Goal: Task Accomplishment & Management: Complete application form

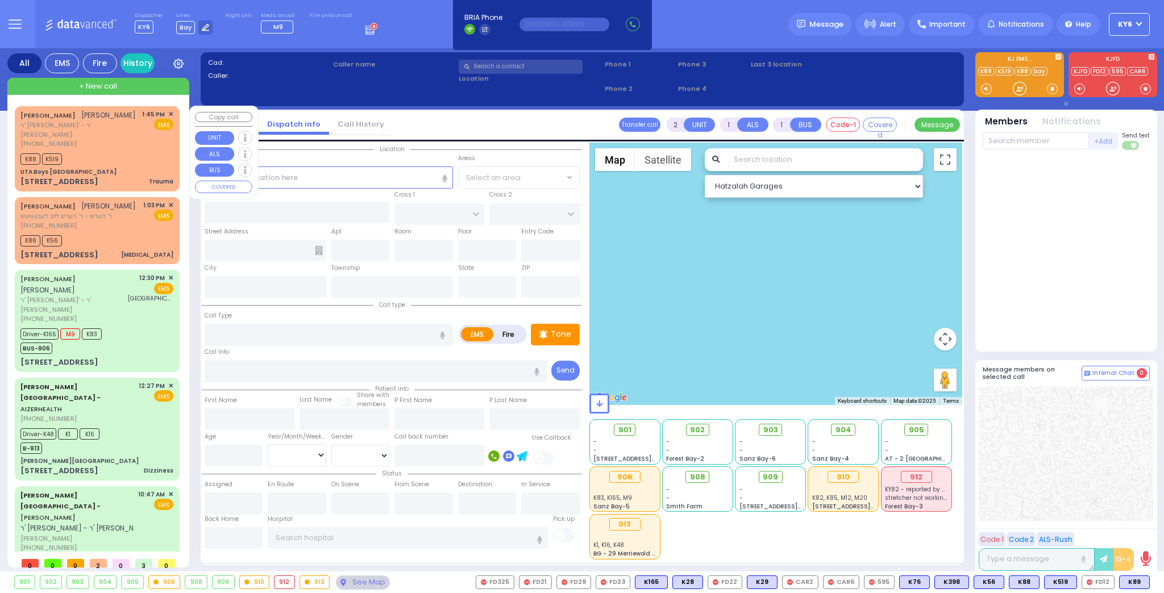
click at [84, 153] on div "K88 K519" at bounding box center [96, 158] width 153 height 14
type input "0"
select select
type input "Trauma"
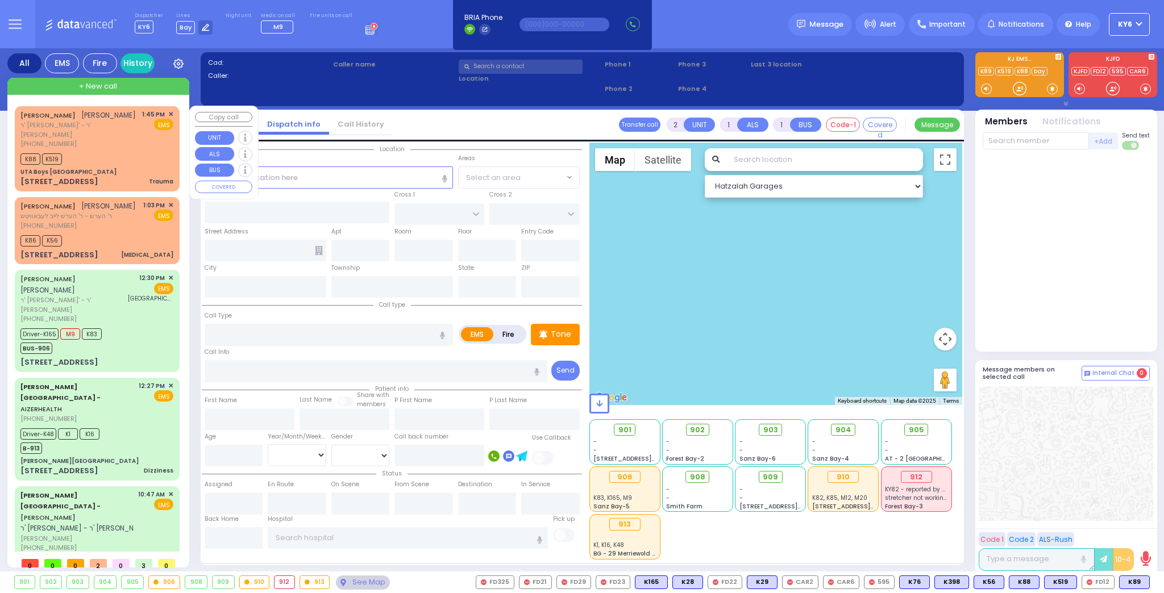
radio input "true"
type input "YECHIEL YITZCHOK"
type input "SPITZER"
select select
type input "13:45"
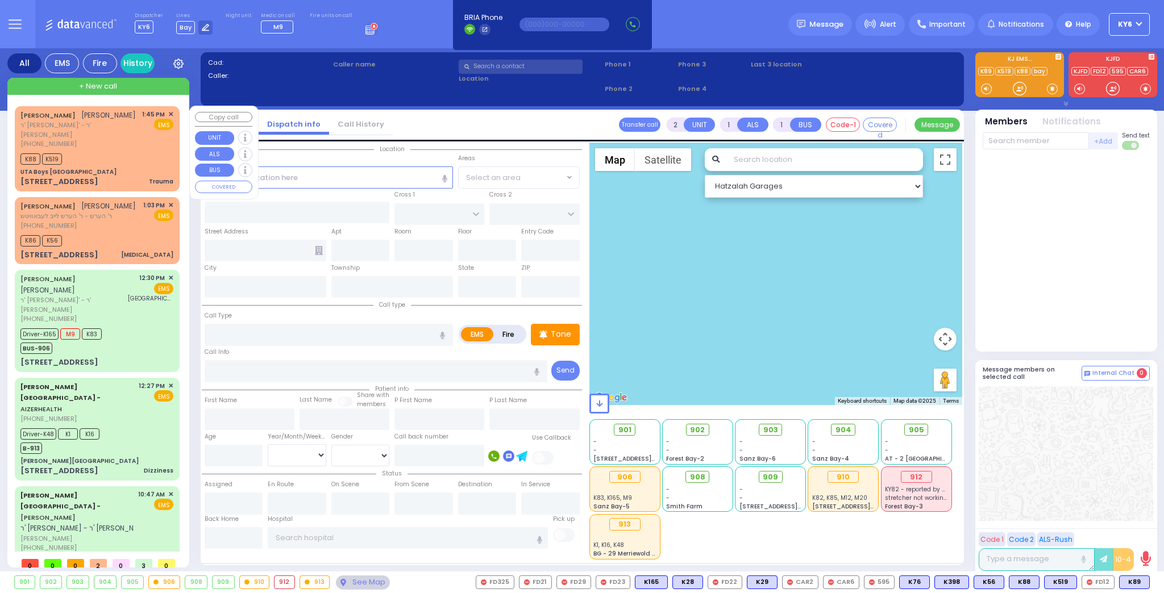
type input "13:47"
type input "UTA Boys Ratzfert Building"
type input "[GEOGRAPHIC_DATA]"
type input "10 Ratzfert Way"
type input "[PERSON_NAME]"
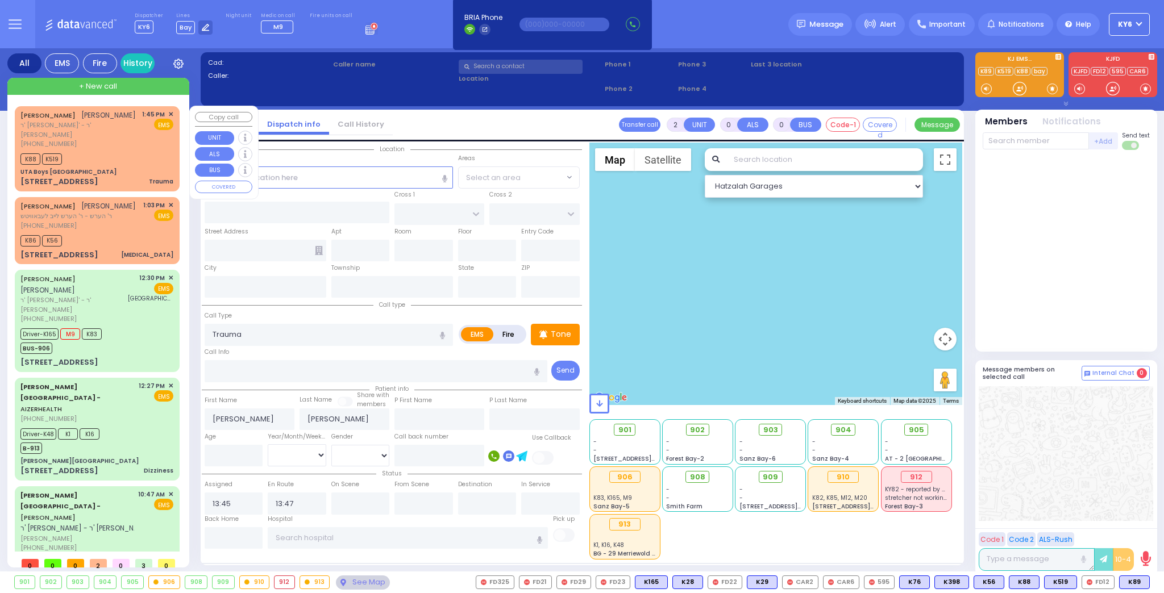
type input "[US_STATE]"
type input "10950"
select select "Hatzalah Garages"
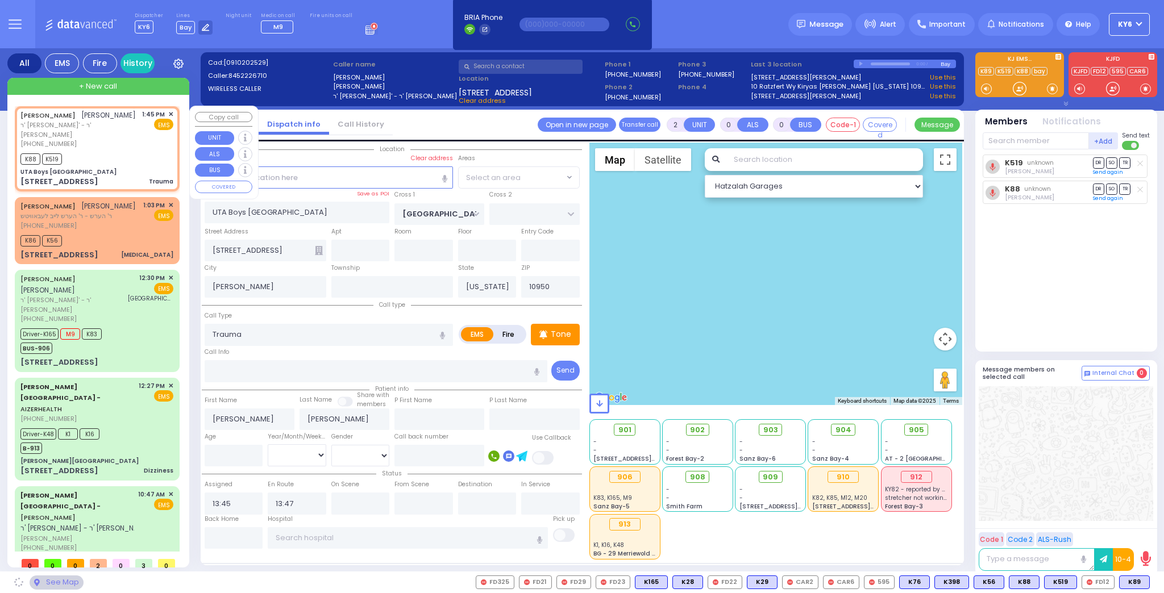
select select "SECTION 4"
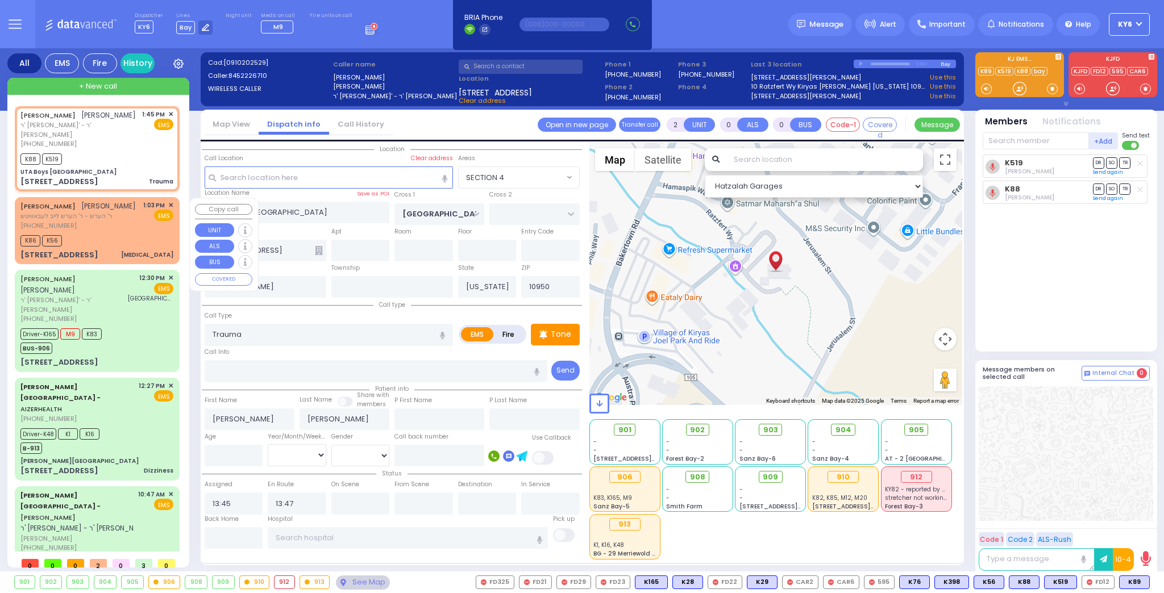
click at [77, 231] on div "(845) 213-7229" at bounding box center [77, 226] width 115 height 10
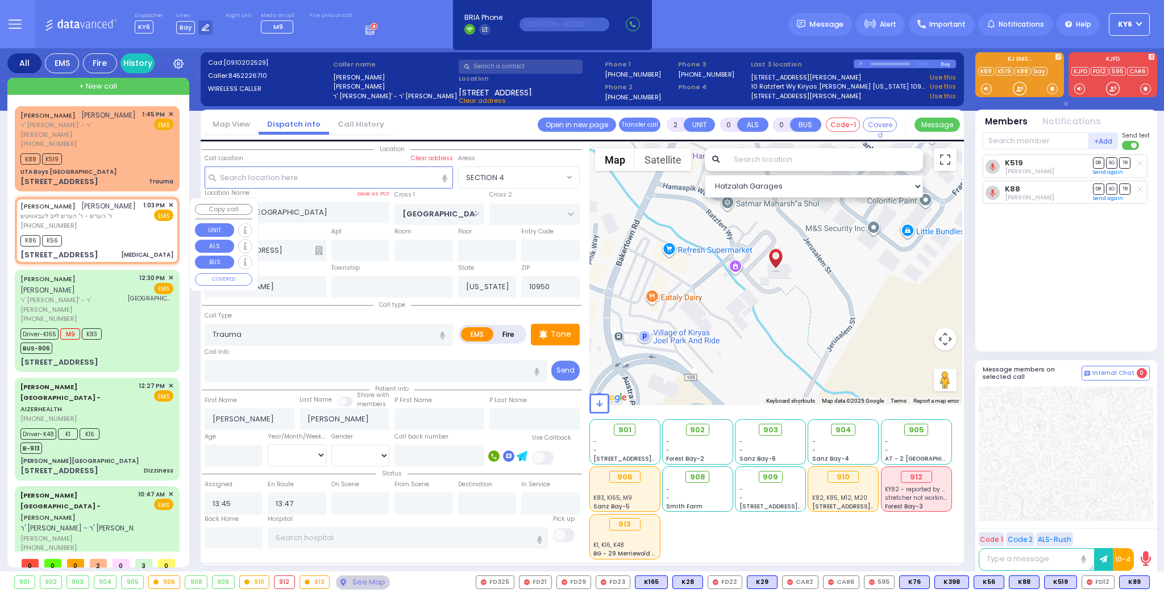
type input "1"
select select
type input "General Weakness"
radio input "true"
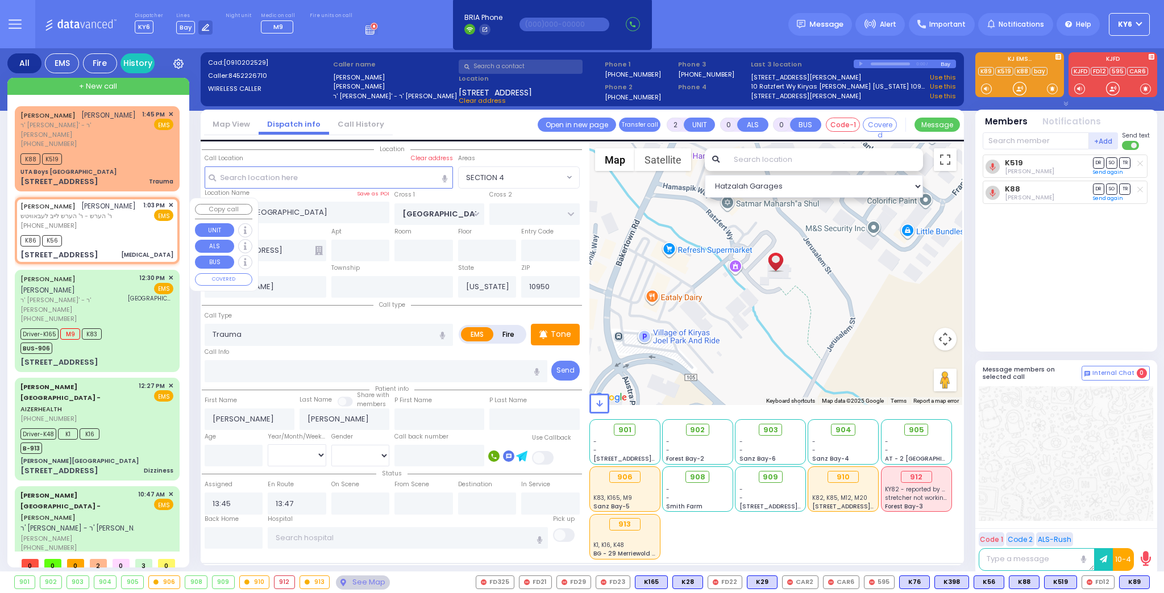
type input "MOSHE MORDCHE"
type input "FRIEDMAN"
select select
type input "13:03"
type input "13:14"
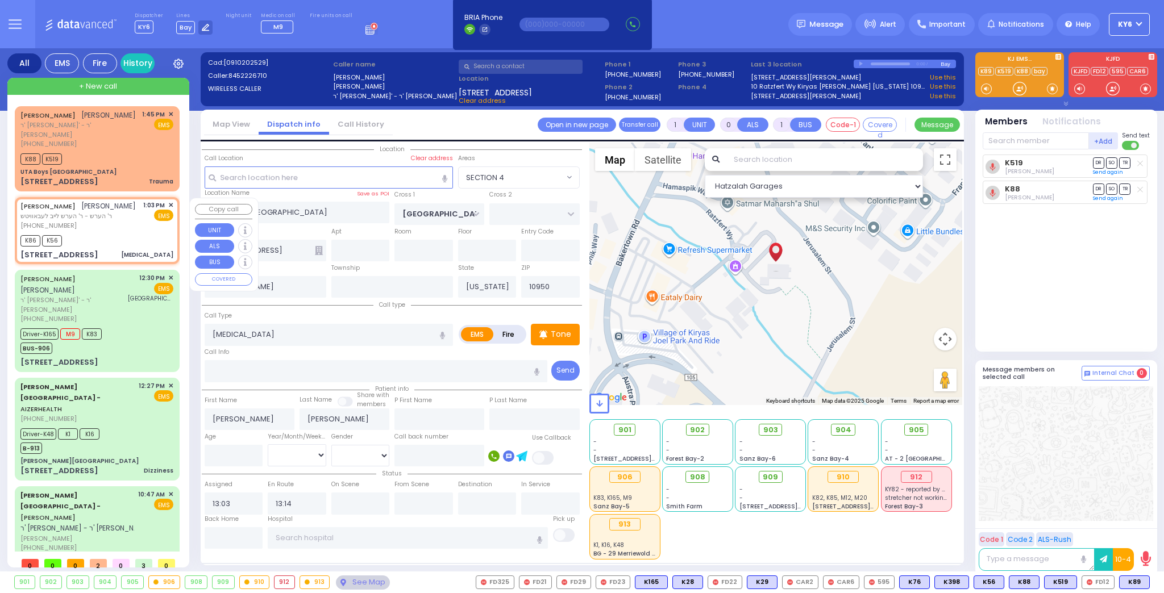
type input "QUICKWAY RD"
type input "SHINEV COURT"
type input "11 Van Buren Drive"
type input "Monroe"
select select "SECTION 1"
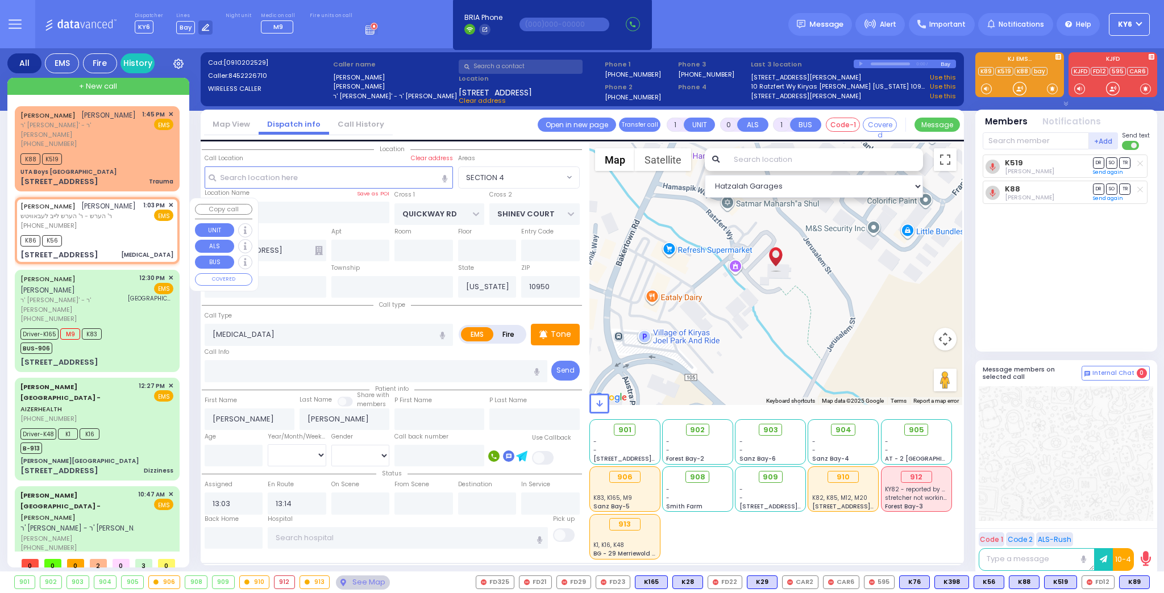
select select "Hatzalah Garages"
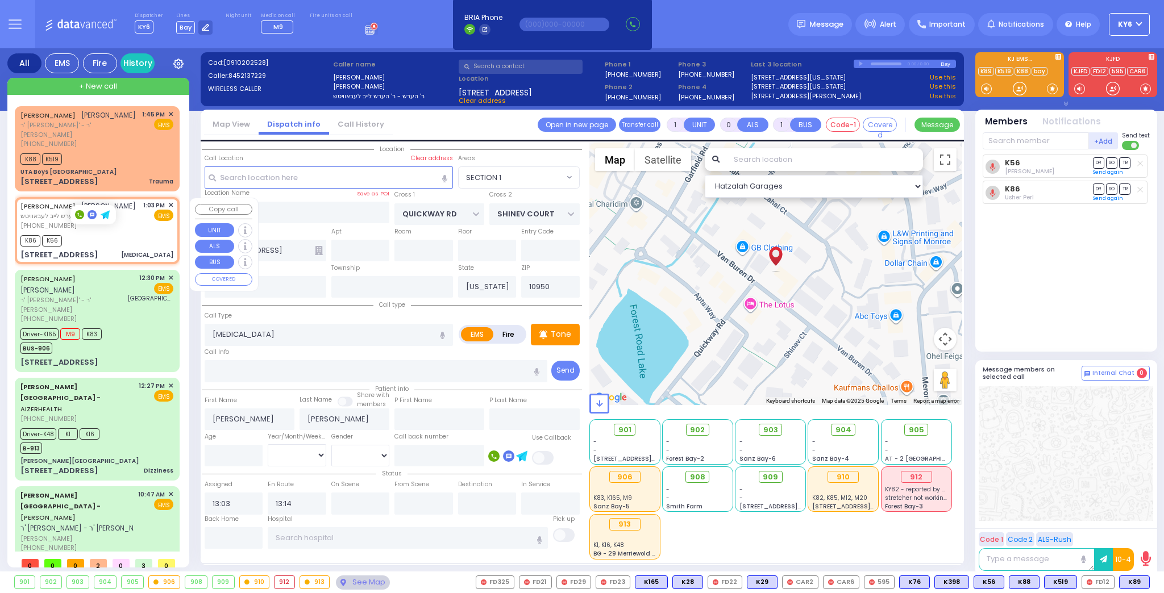
scroll to position [30, 0]
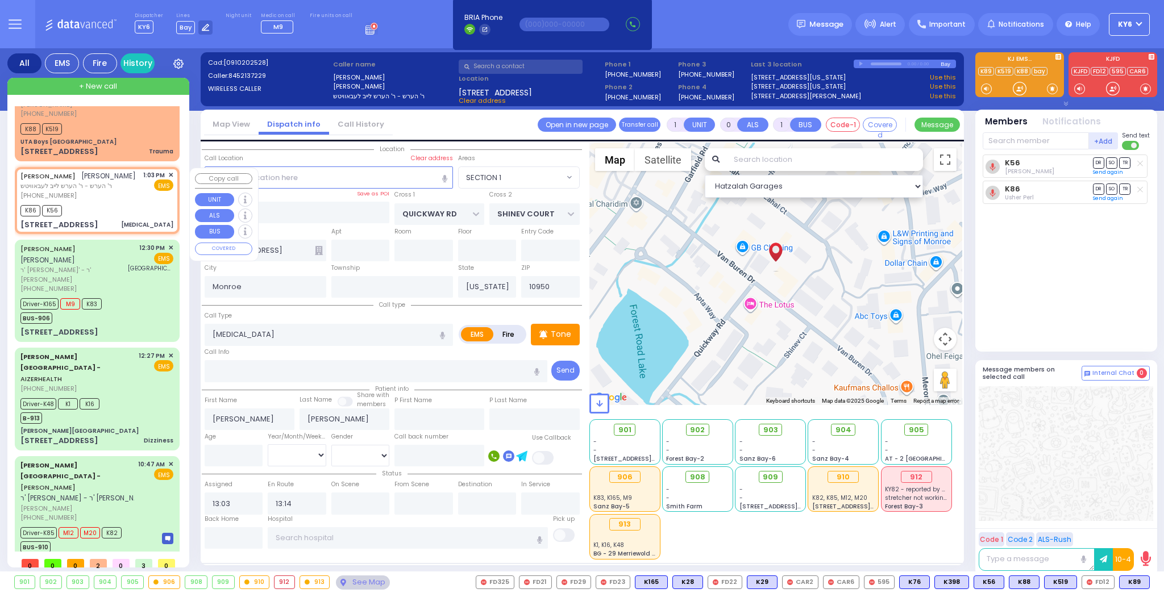
click at [91, 216] on div "K86 K56" at bounding box center [96, 209] width 153 height 14
select select
radio input "true"
select select
select select "SECTION 1"
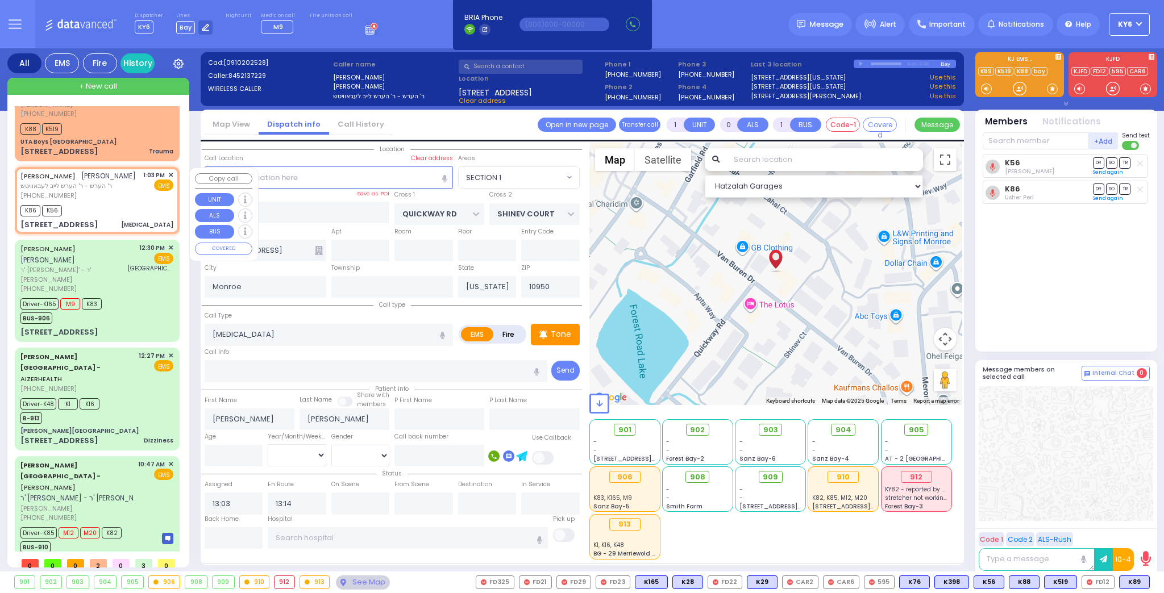
select select "Hatzalah Garages"
click at [100, 305] on div "Driver-K165 M9 K83 BUS-906" at bounding box center [62, 309] width 85 height 28
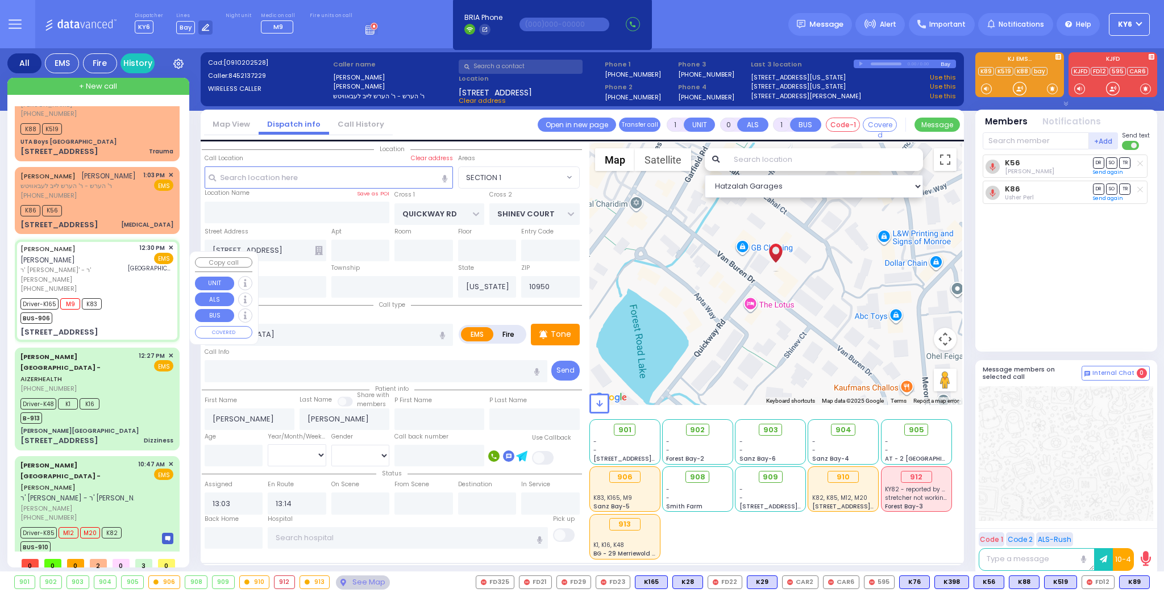
type input "6"
select select
radio input "true"
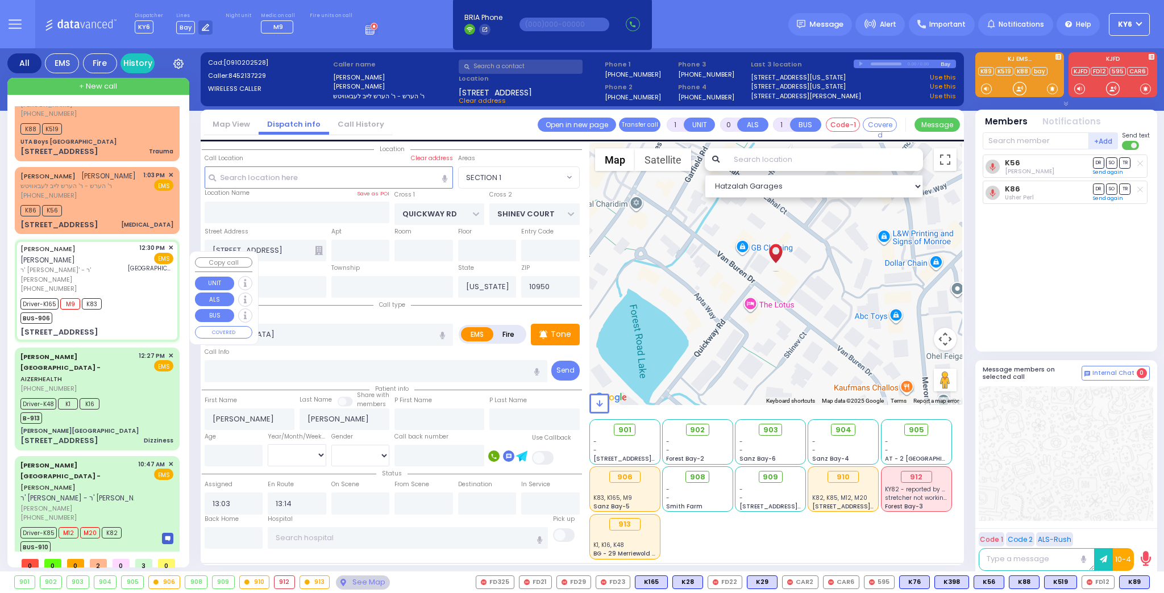
type input "JOEL"
type input "HALPERT"
type input "Yoel"
type input "Halpert"
type input "33"
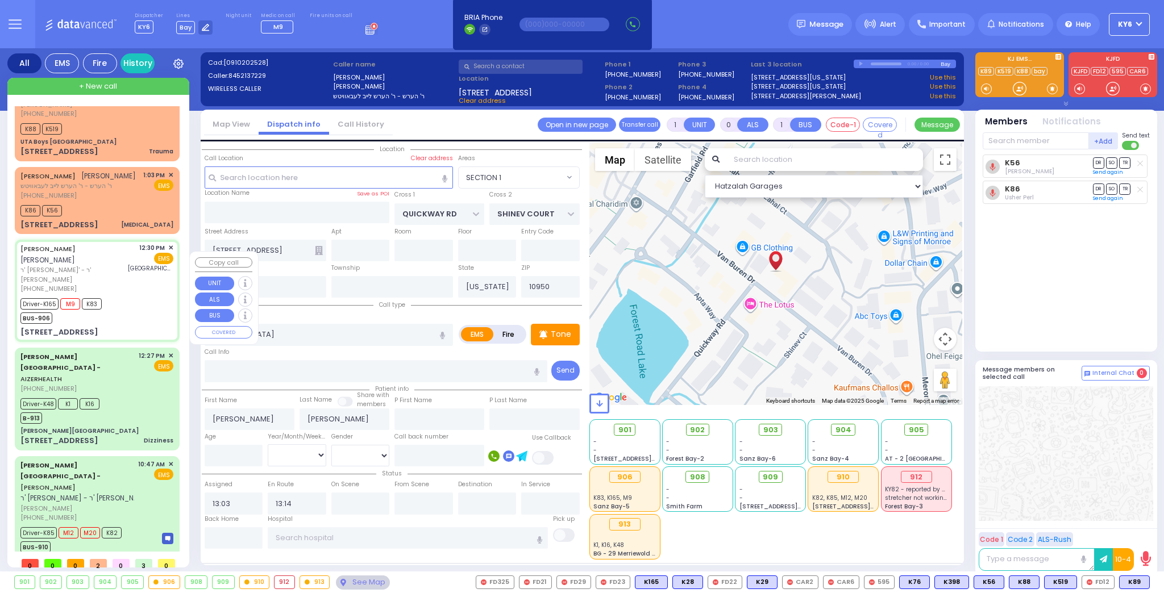
select select "Year"
select select "[DEMOGRAPHIC_DATA]"
type input "12:30"
type input "12:32"
type input "12:34"
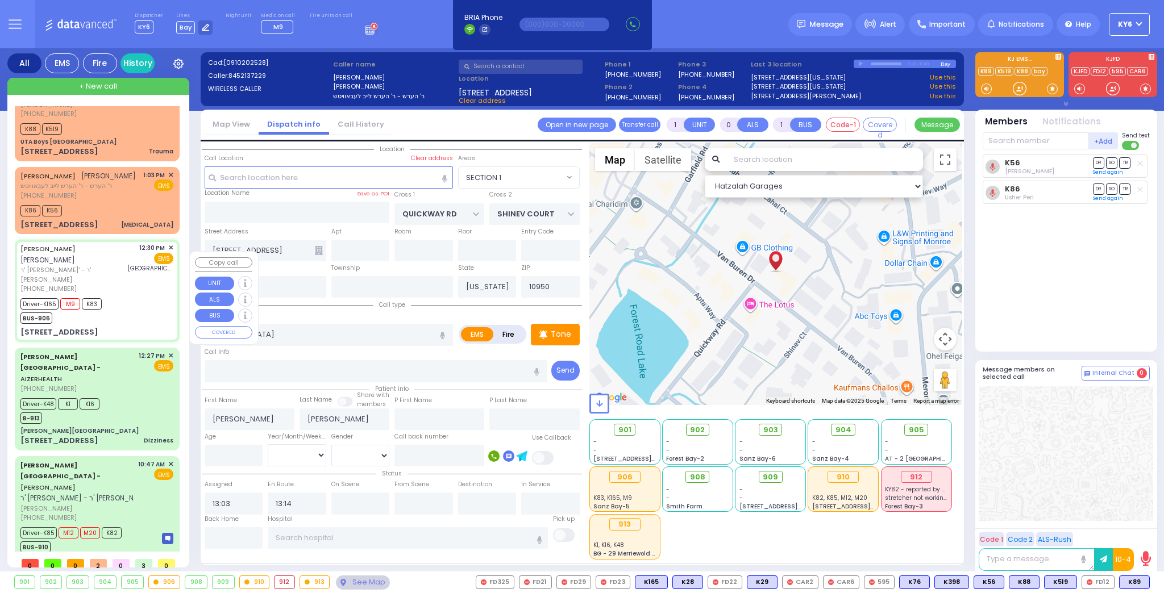
type input "13:07"
type input "St. Anthony Community Hospital"
type input "S.M. ROSMER RD"
type input "BEER SHAVA ST"
type input "7 BEER SHAVA ST"
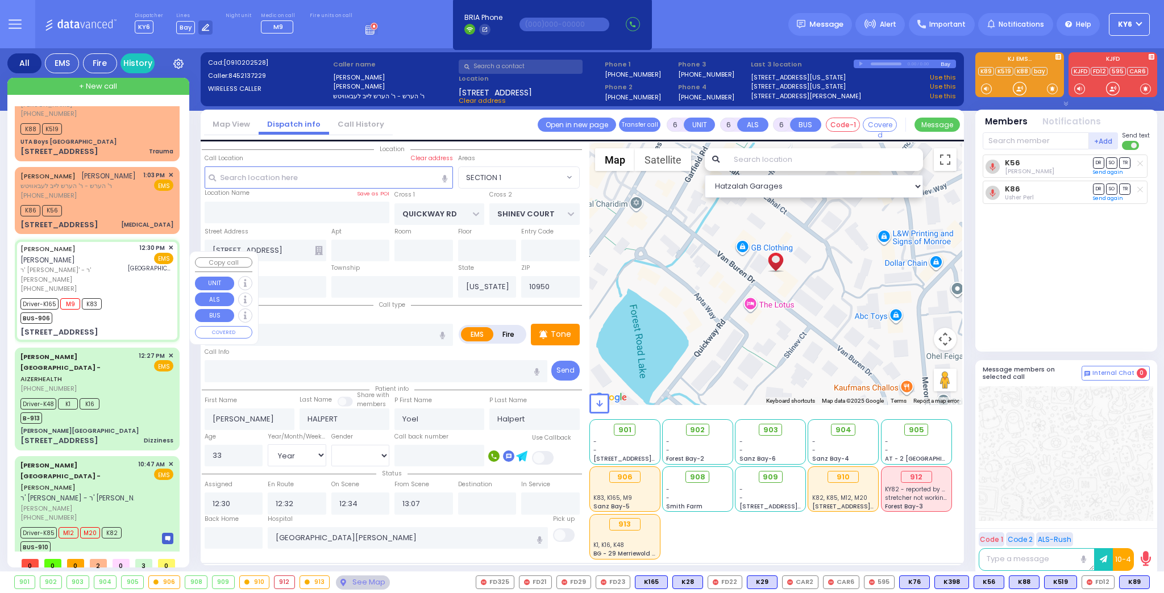
type input "401"
type input "[PERSON_NAME]"
select select "Hatzalah Garages"
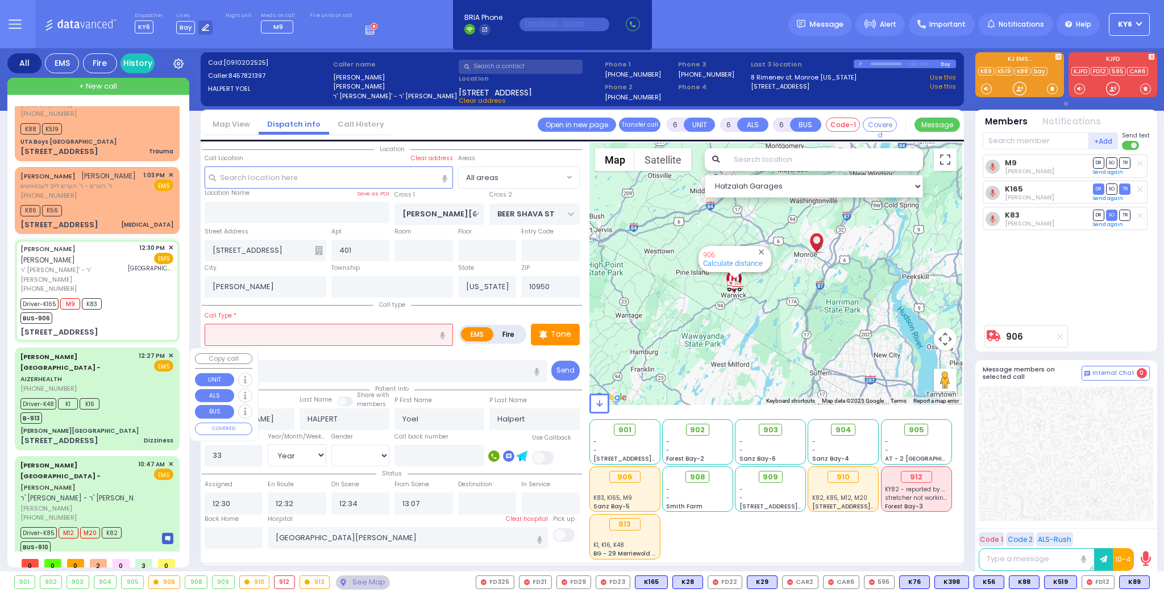
click at [129, 395] on div "Driver-K48 K1 K16 B-913" at bounding box center [96, 409] width 153 height 28
select select
type input "Dizziness"
radio input "true"
type input "Blima"
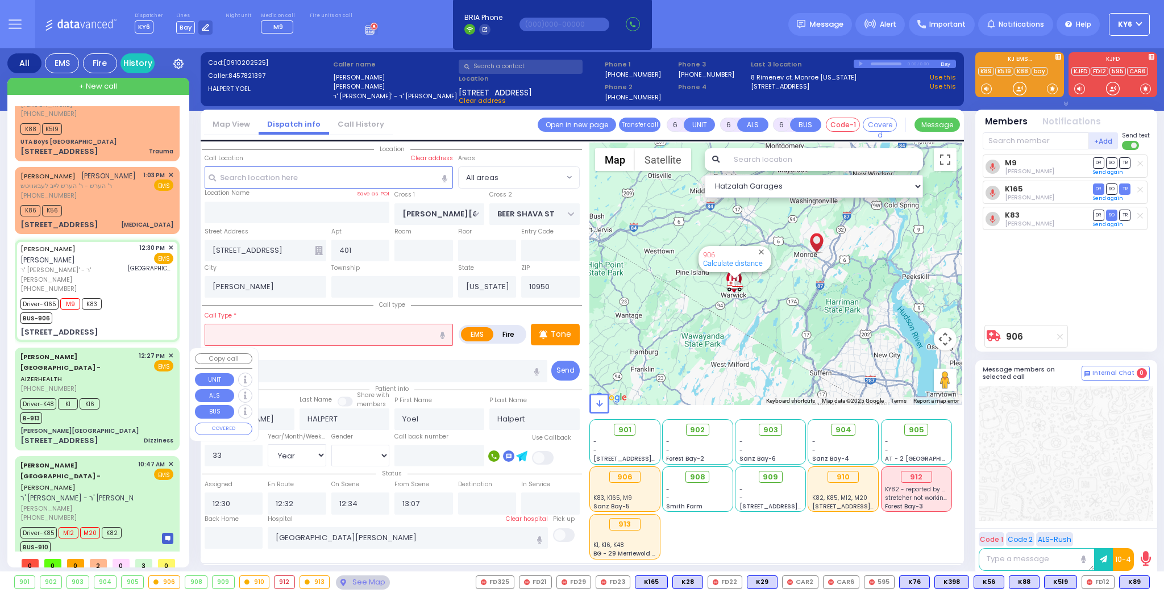
type input "Jacob"
type input "29"
select select "Year"
select select "[DEMOGRAPHIC_DATA]"
type input "12:27"
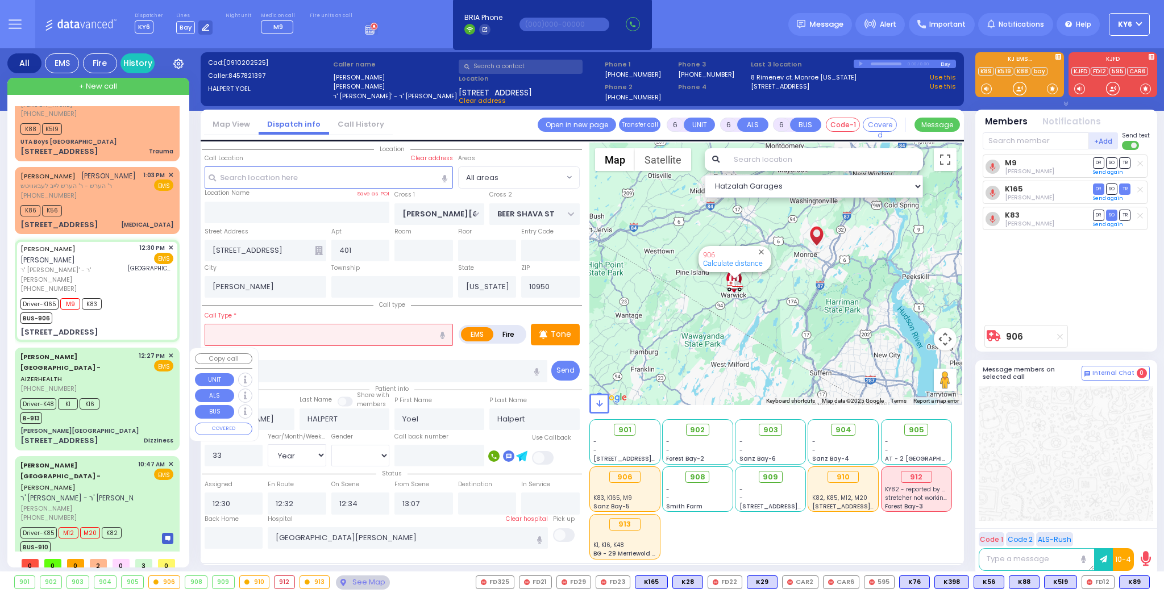
type input "12:39"
type input "13:08"
type input "13:46"
type input "Lenox Hill Hospital 100 E 77TH ST New York City"
select select "Hatzalah Garages"
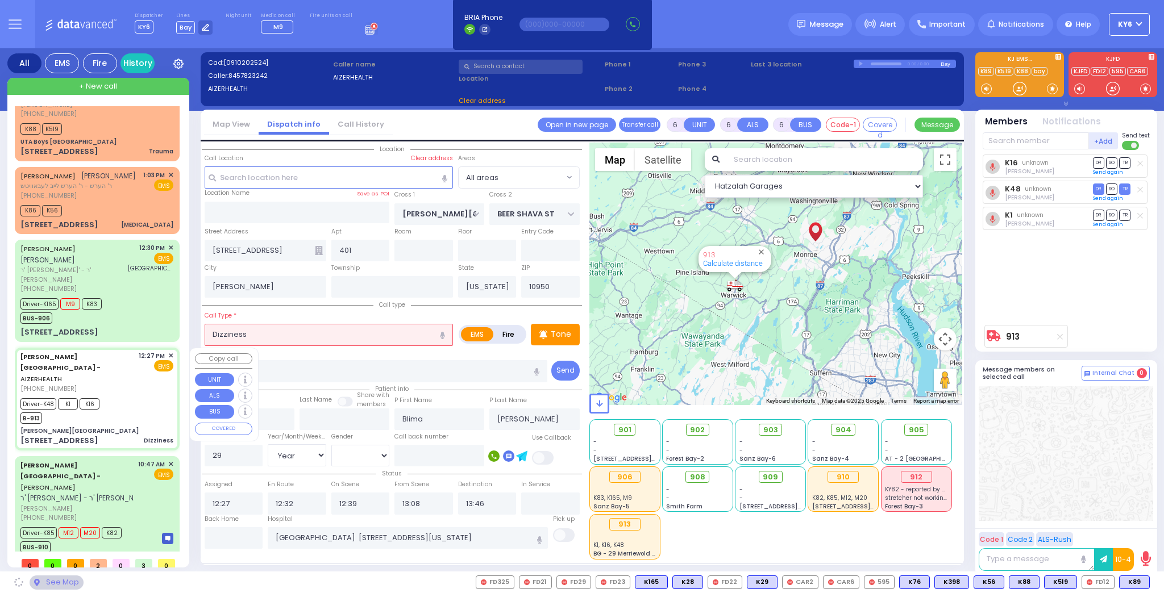
type input "[PERSON_NAME][GEOGRAPHIC_DATA]"
type input "MERON DR"
type input "RATZFERT WAY"
type input "48 Bakertown Rd"
type input "1"
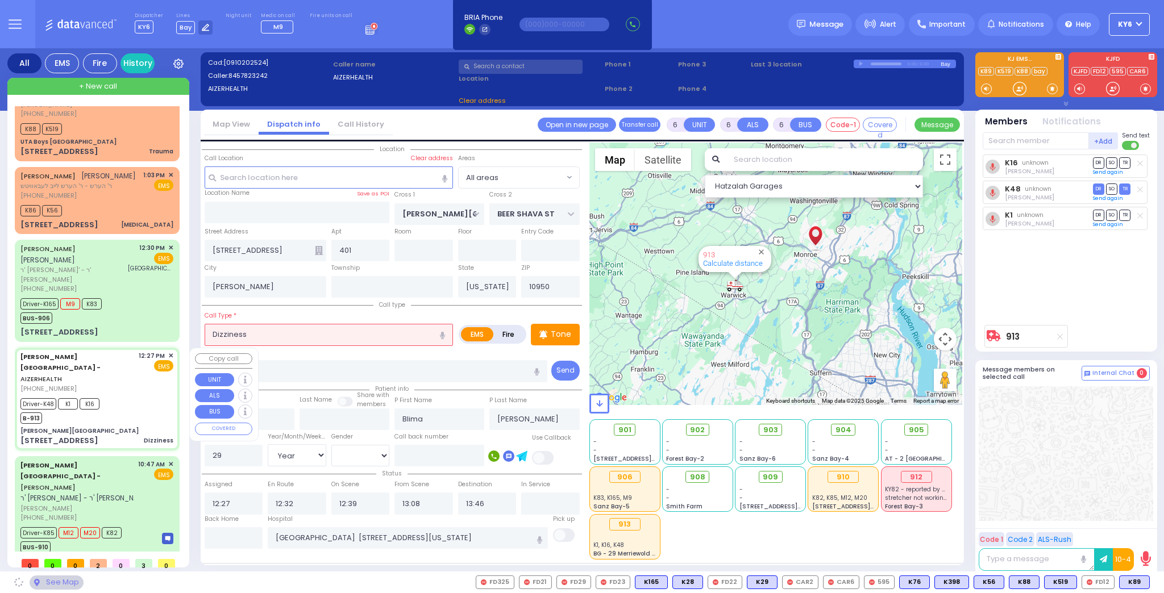
type input "Monroe"
select select "SECTION 6"
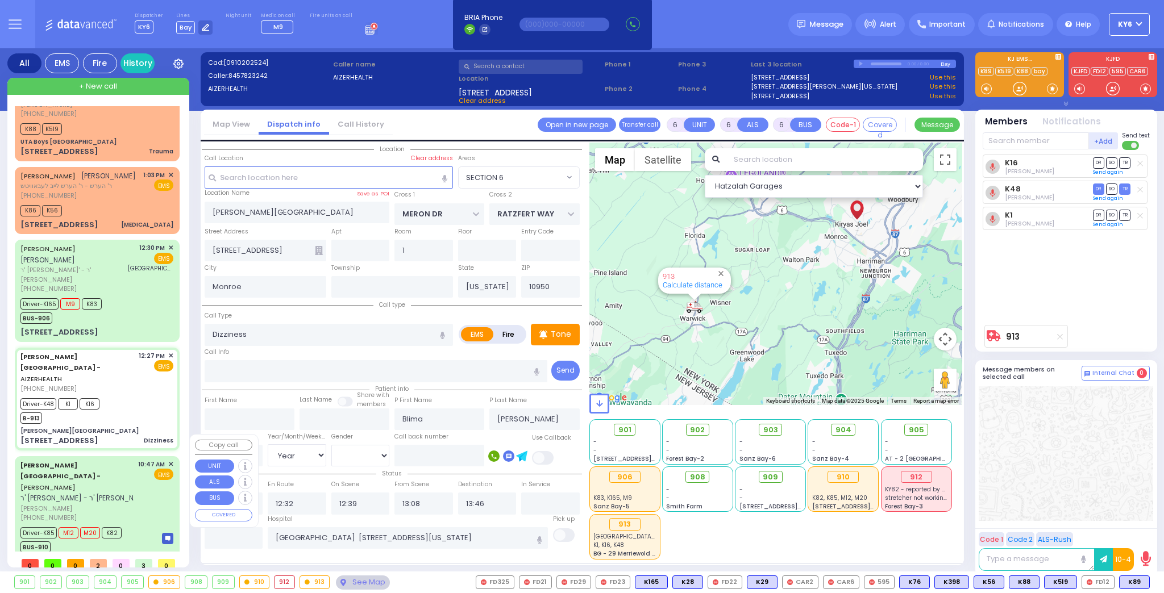
click at [101, 539] on div "BUS-910" at bounding box center [70, 546] width 101 height 14
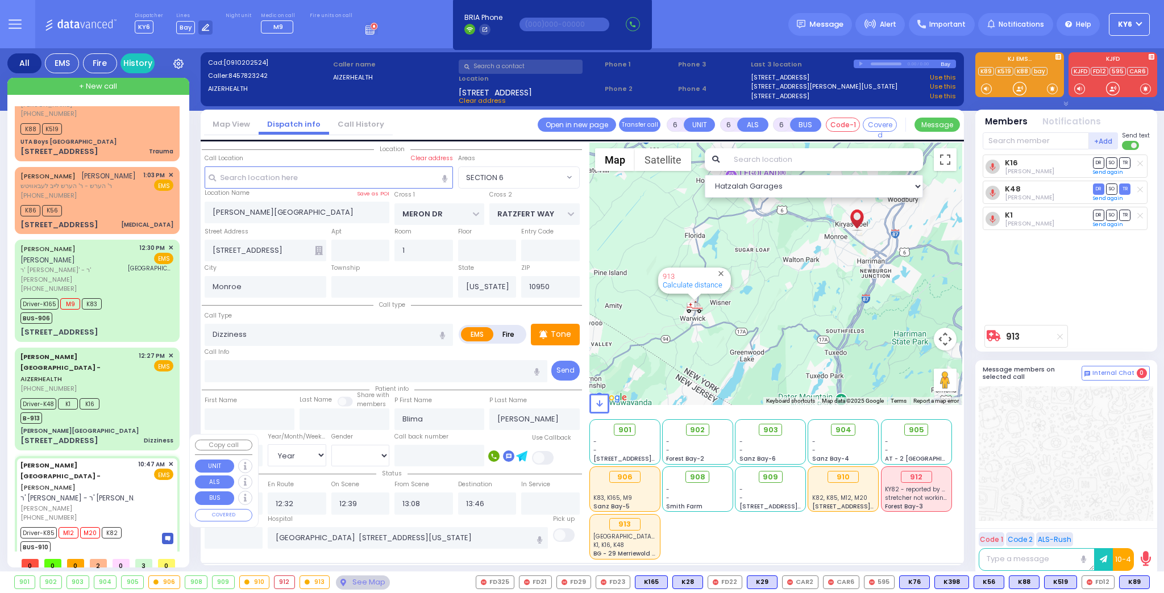
select select
type input "patient with a history"
radio input "true"
type input "[PERSON_NAME]"
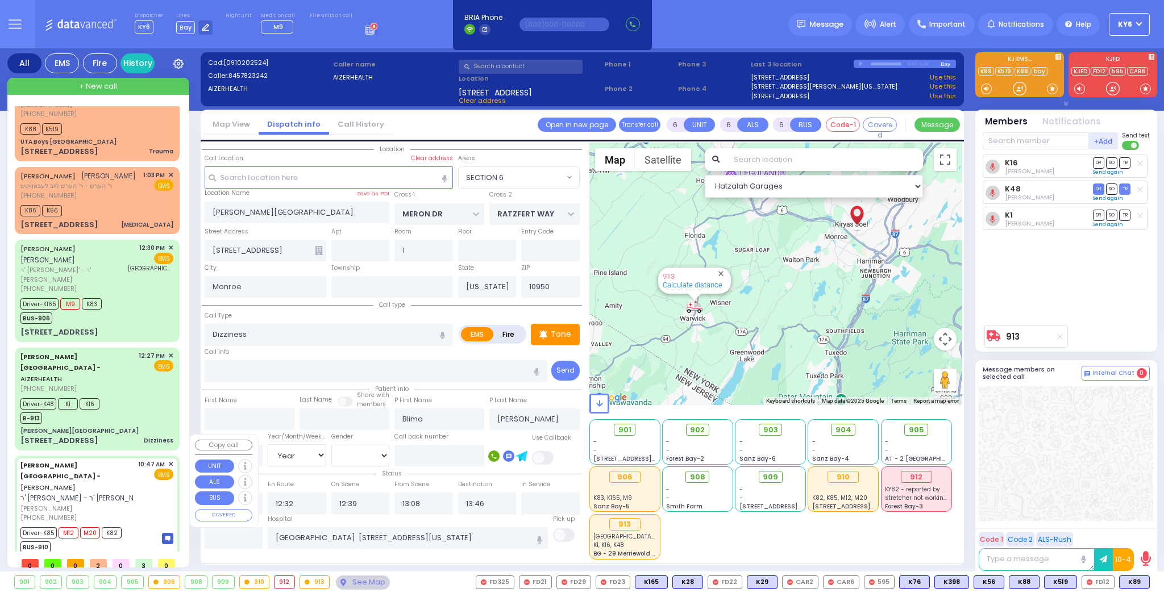
type input "Rivka"
type input "Jacobivics"
type input "1"
select select "Year"
select select "[DEMOGRAPHIC_DATA]"
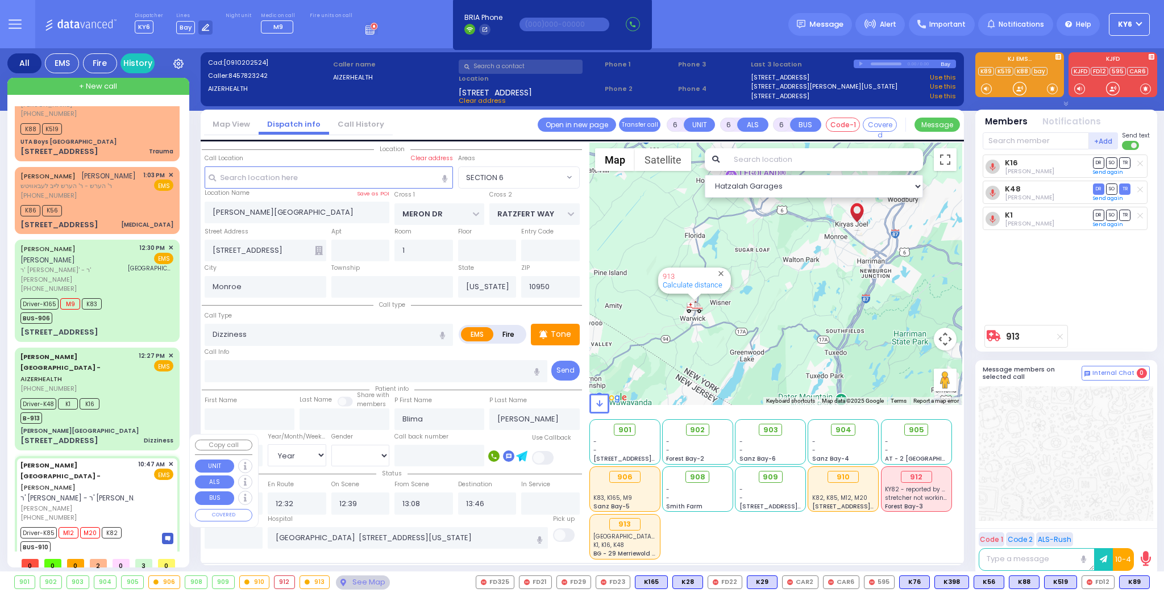
type input "10:47"
type input "10:57"
type input "11:00"
type input "11:50"
type input "Childrens [GEOGRAPHIC_DATA][STREET_ADDRESS]"
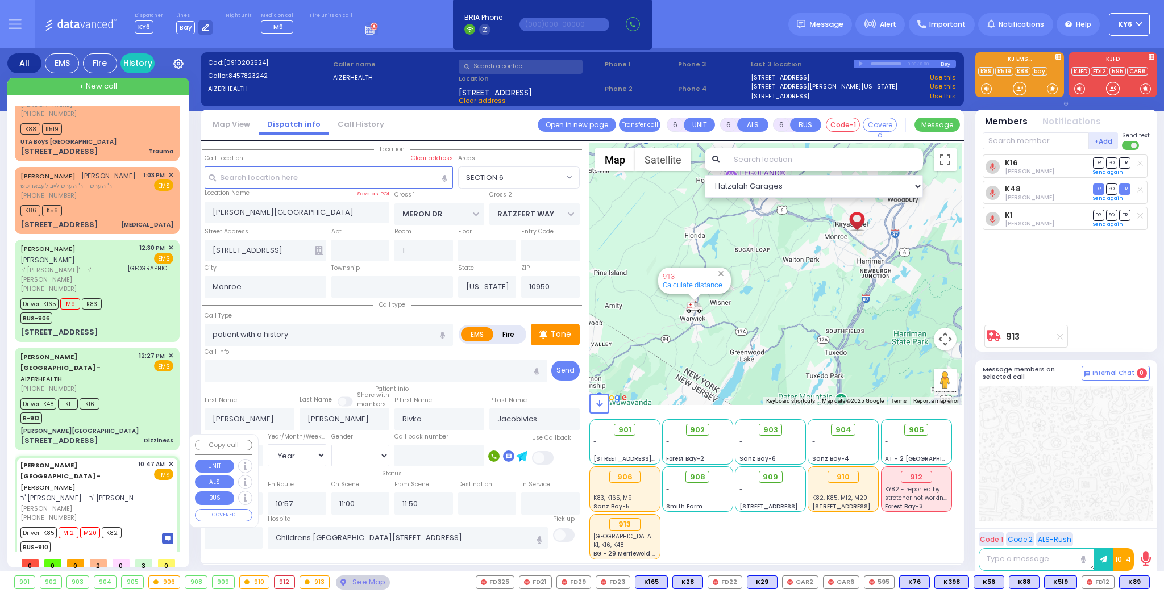
type input "[PERSON_NAME] DR"
type input "CARTER LN"
type input "[STREET_ADDRESS]"
type input "[PERSON_NAME]"
select select "SECTION 2"
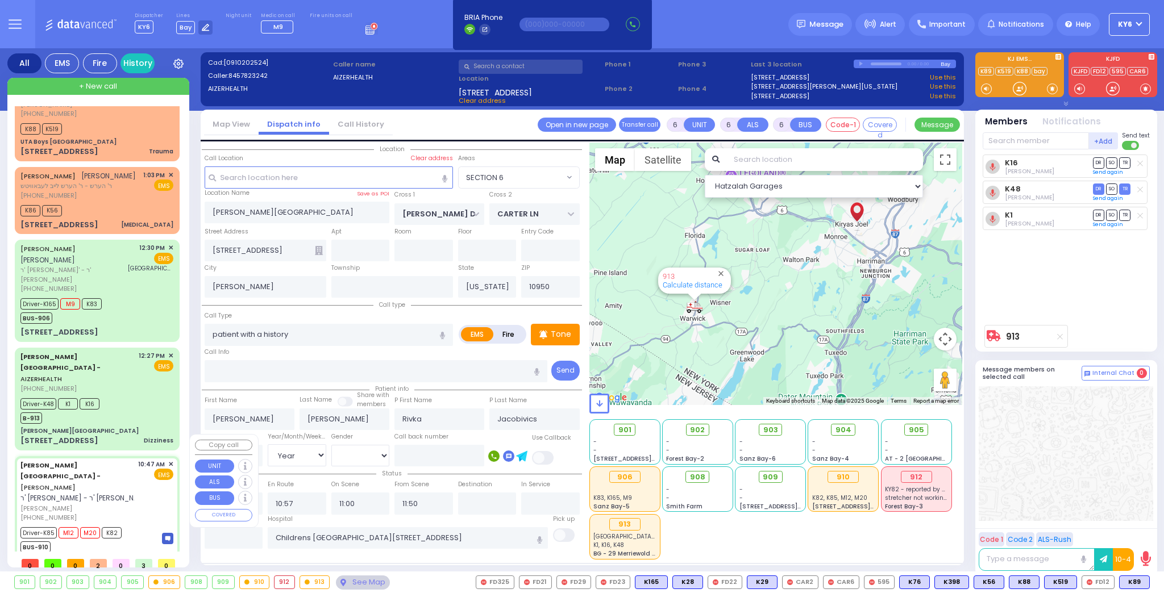
select select "Hatzalah Garages"
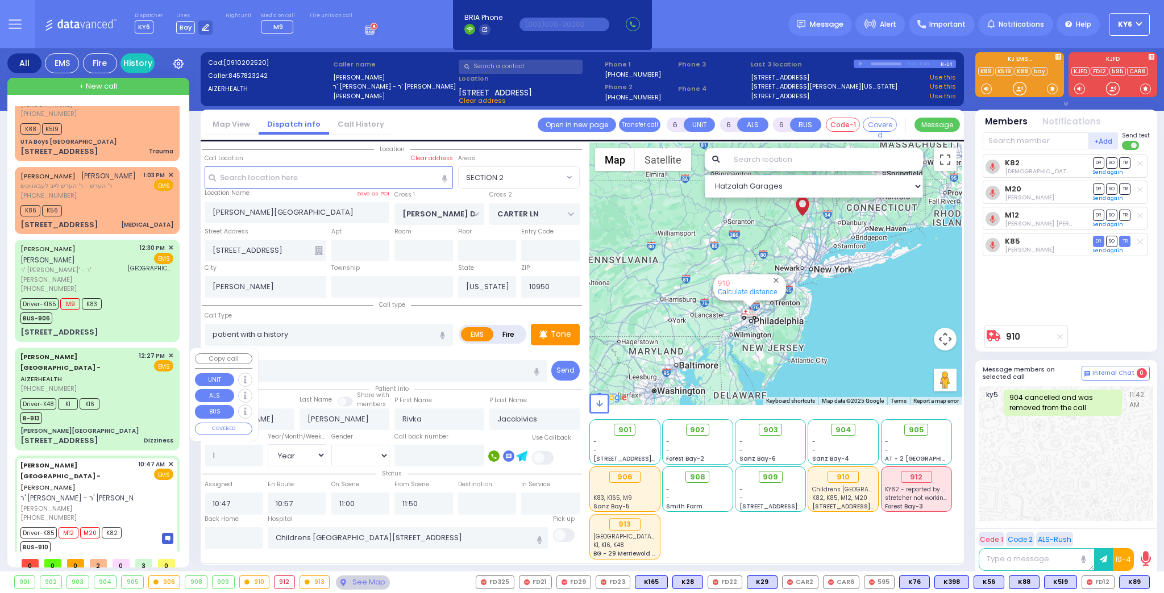
click at [59, 427] on div "[PERSON_NAME][GEOGRAPHIC_DATA]" at bounding box center [79, 431] width 118 height 9
select select
type input "Dizziness"
radio input "true"
type input "Blima"
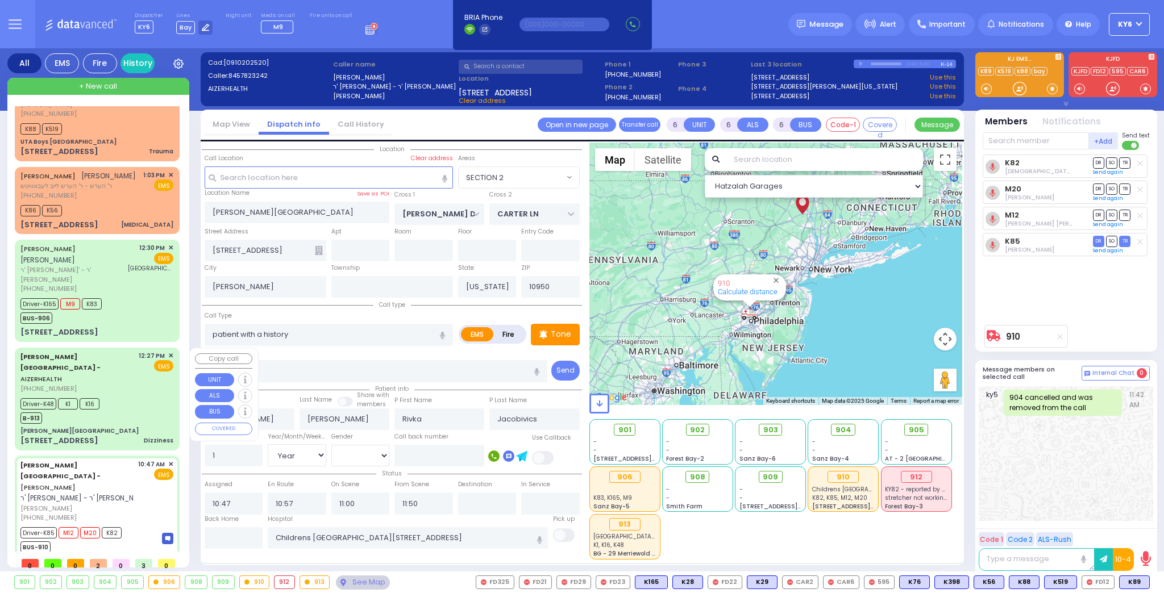
type input "Jacob"
type input "29"
select select "Year"
select select "[DEMOGRAPHIC_DATA]"
type input "12:27"
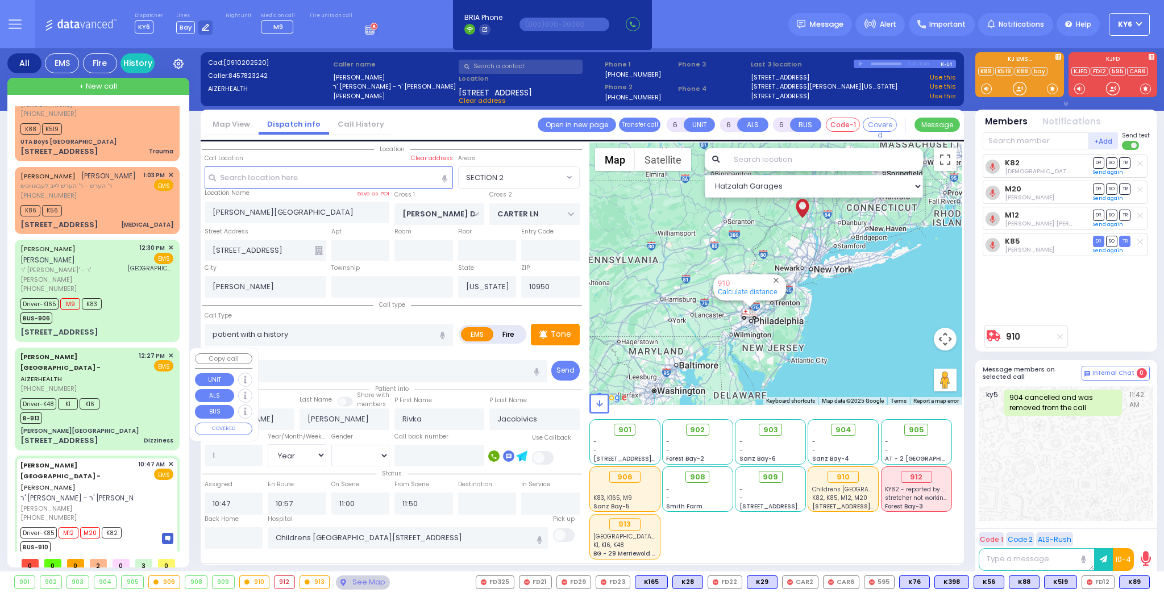
type input "12:32"
type input "12:39"
type input "13:08"
type input "13:46"
type input "Lenox Hill Hospital 100 E 77TH ST New York City"
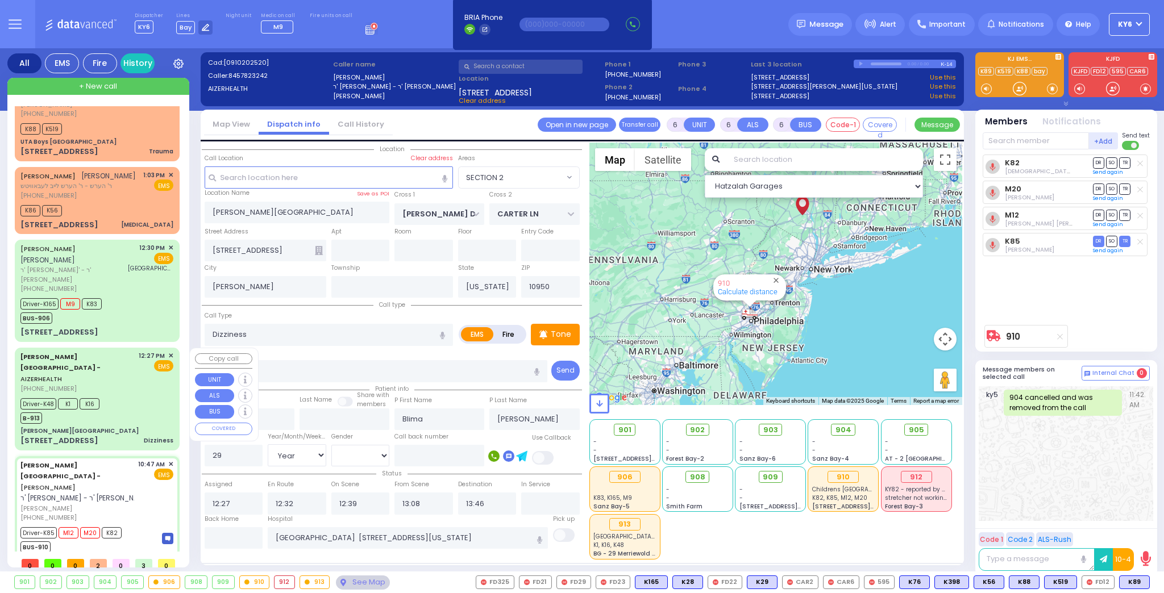
select select "Hatzalah Garages"
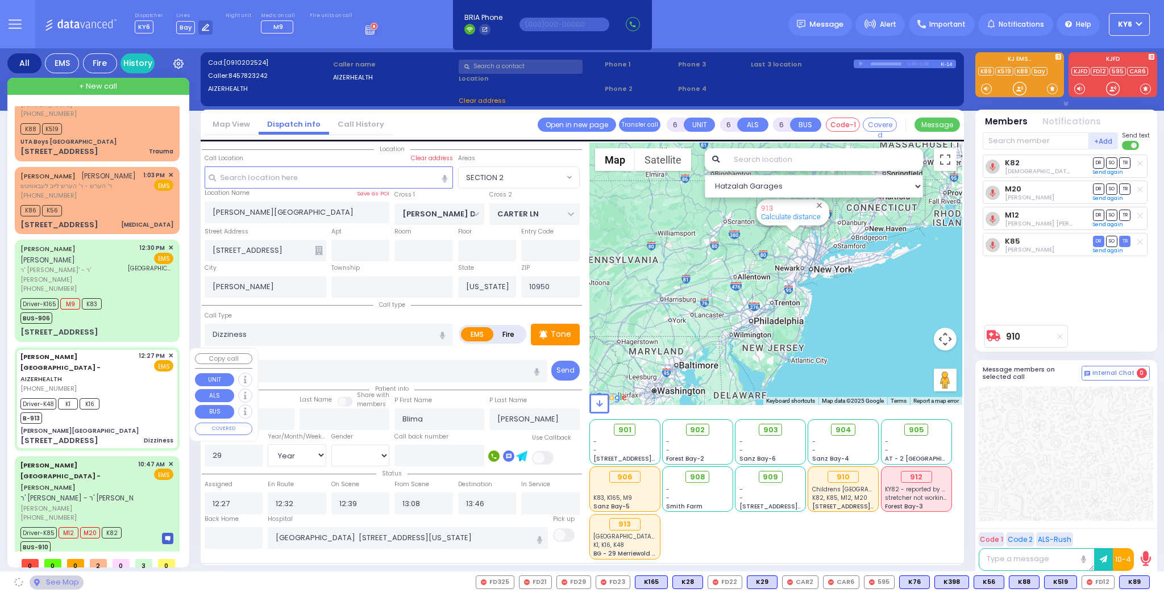
type input "MERON DR"
type input "RATZFERT WAY"
type input "48 Bakertown Rd"
type input "1"
type input "Monroe"
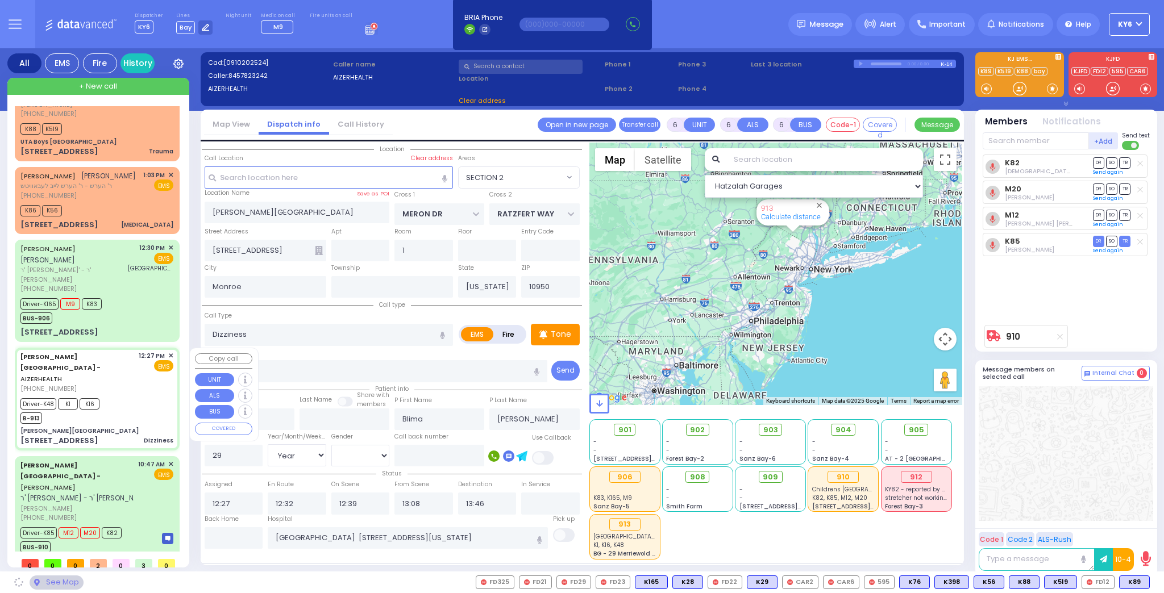
select select "SECTION 6"
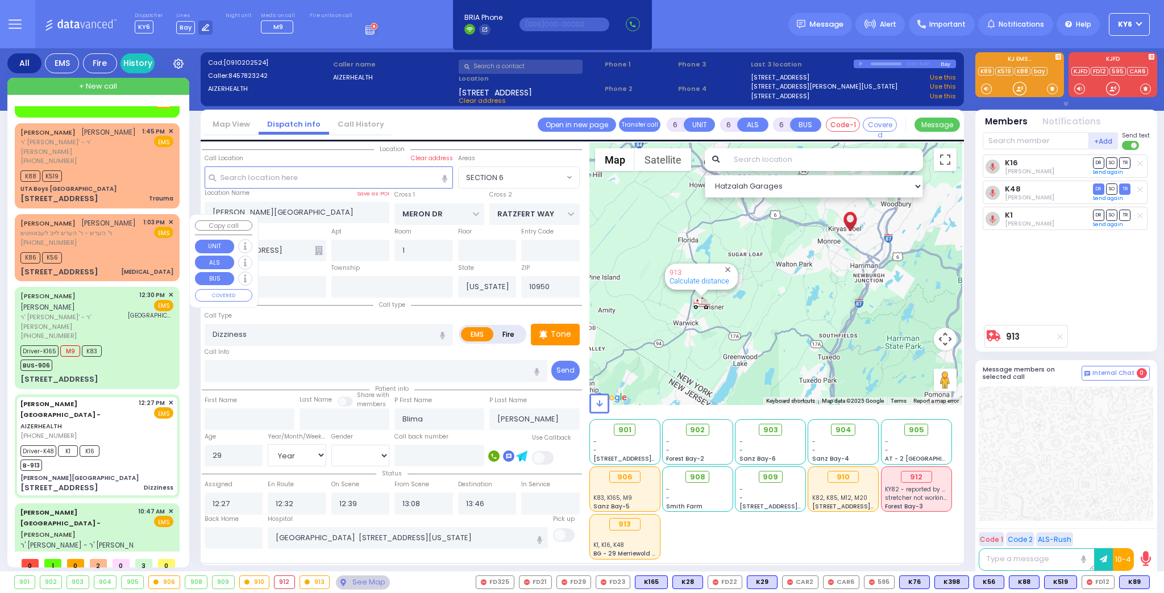
scroll to position [0, 0]
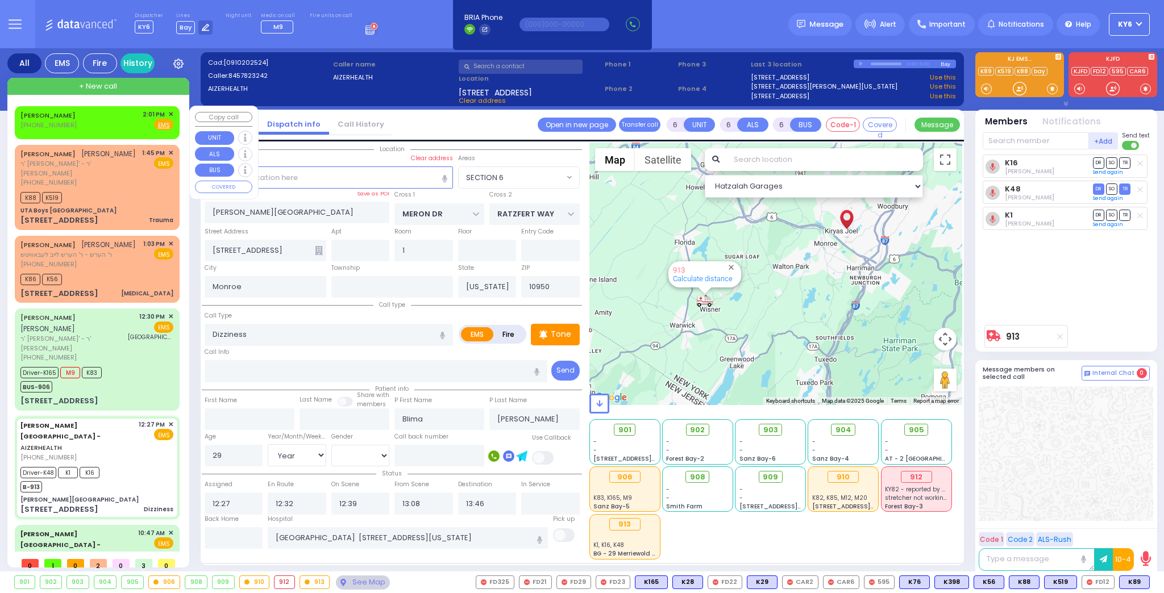
click at [105, 123] on div "WILLIE PEDS (845) 286-3600 2:01 PM ✕ Fire EMS" at bounding box center [96, 120] width 153 height 21
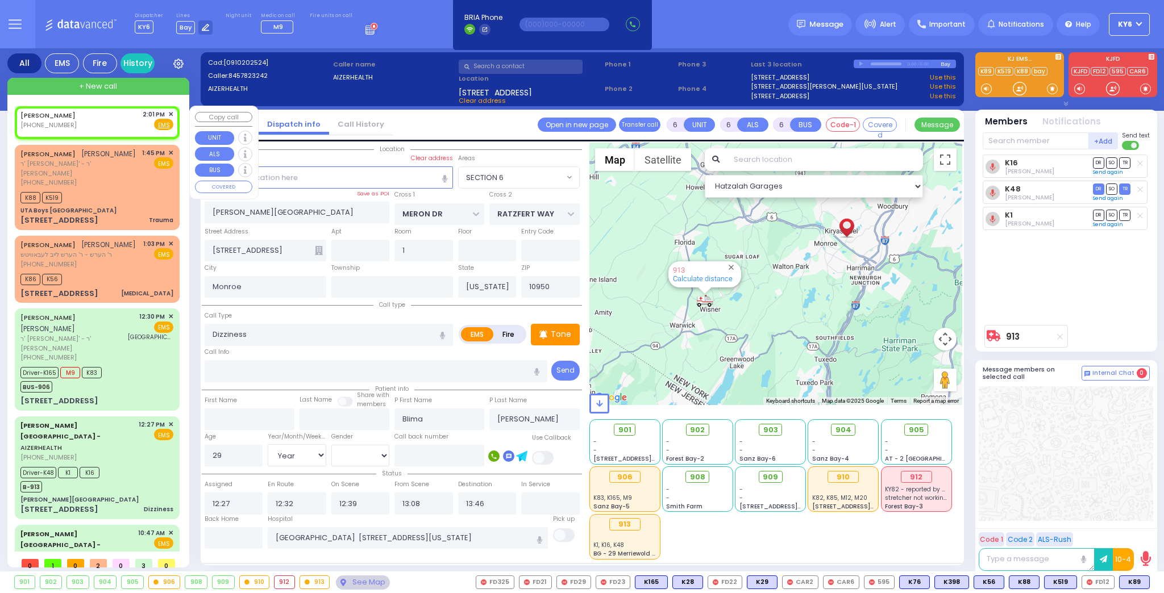
type input "2"
type input "1"
select select
radio input "true"
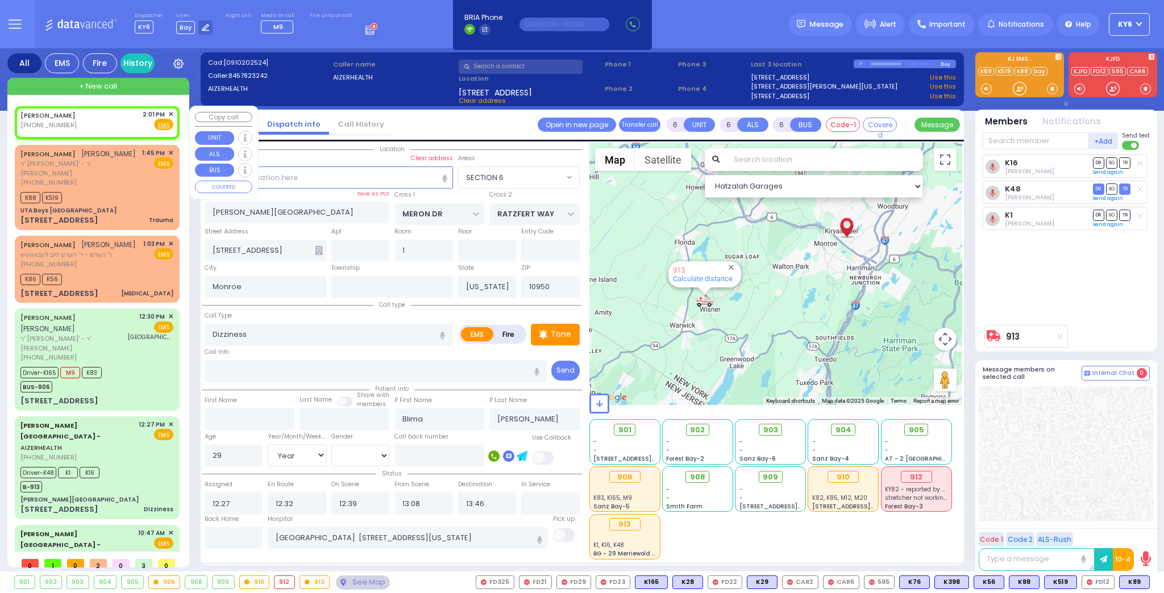
select select
type input "14:01"
select select "Hatzalah Garages"
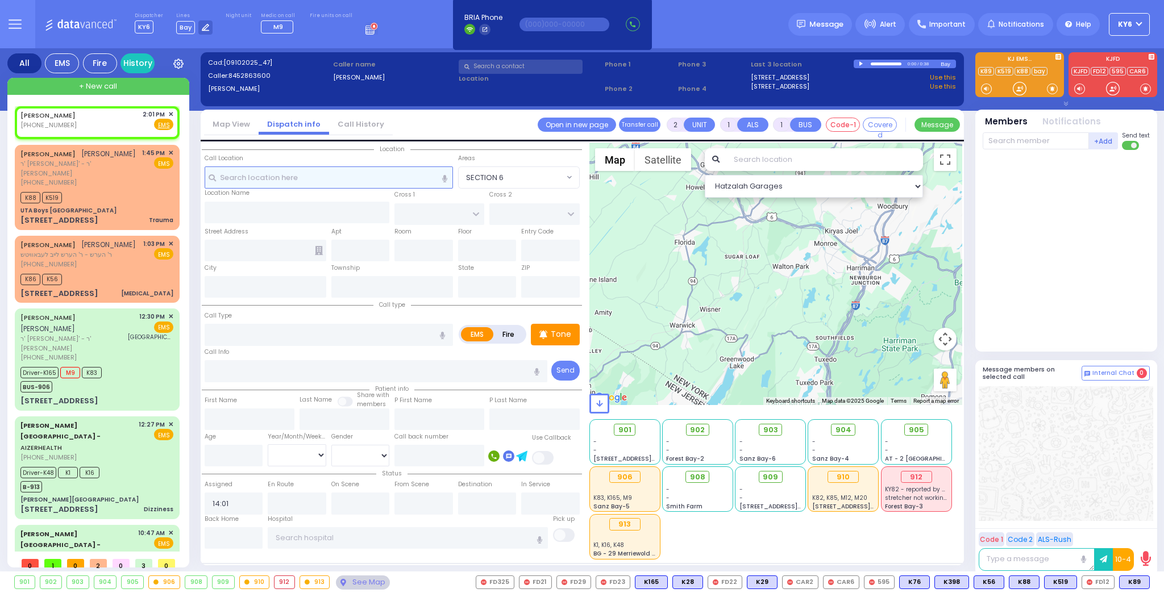
click at [285, 182] on input "text" at bounding box center [329, 177] width 248 height 22
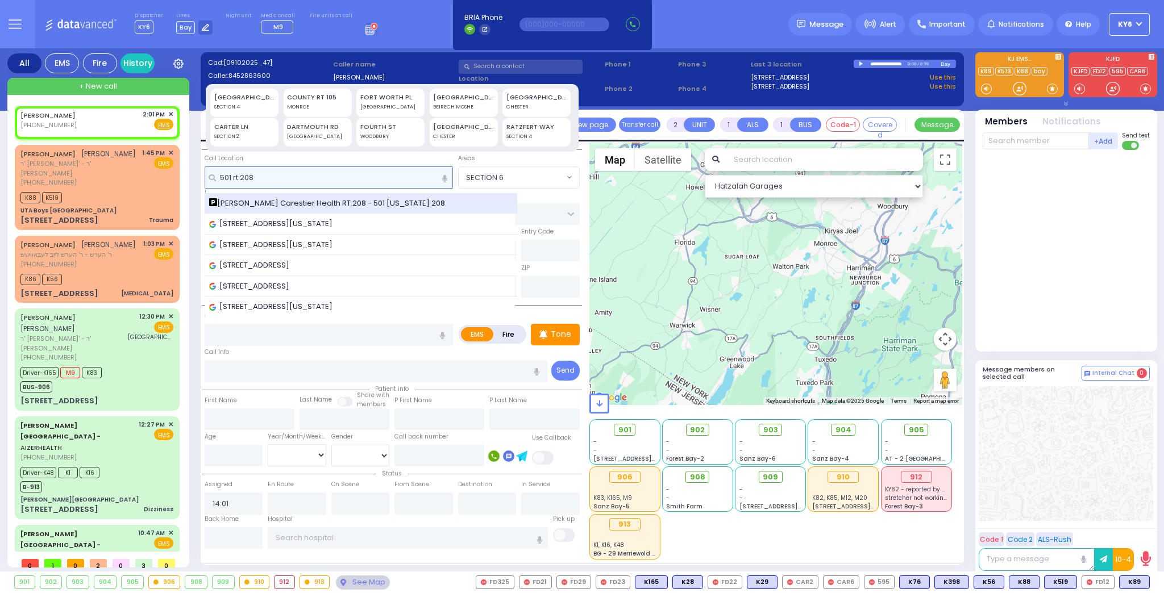
type input "501 rt 208"
click at [312, 201] on span "[PERSON_NAME] Carestier Health RT.208 - 501 [US_STATE] 208" at bounding box center [329, 203] width 240 height 11
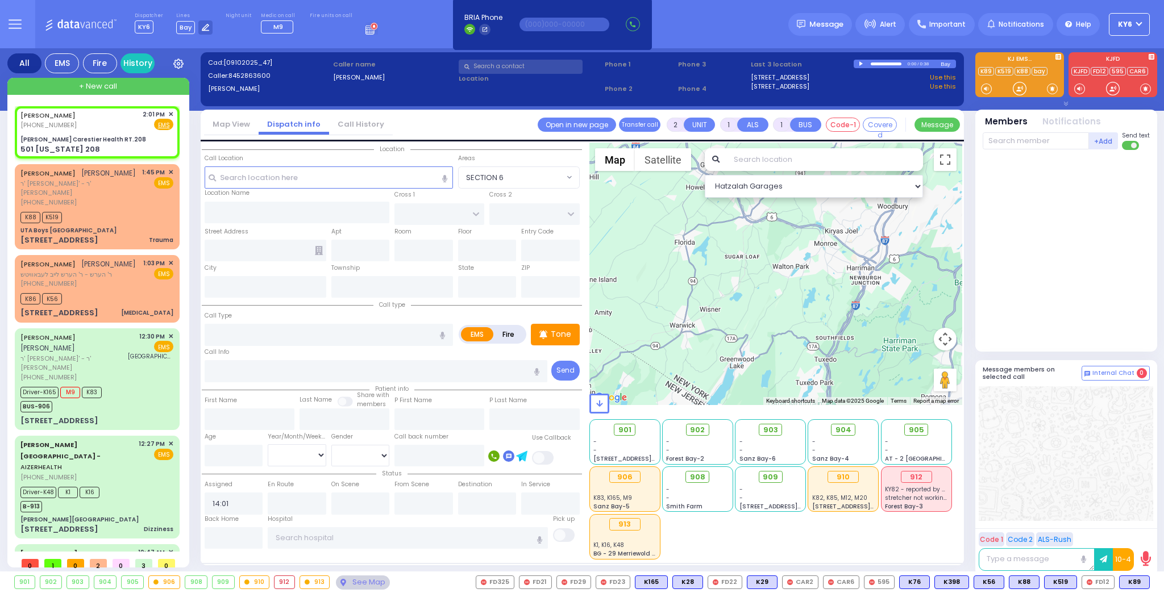
select select
radio input "true"
select select
select select "Hatzalah Garages"
type input "Dr. Zelenko Carestier Health RT.208"
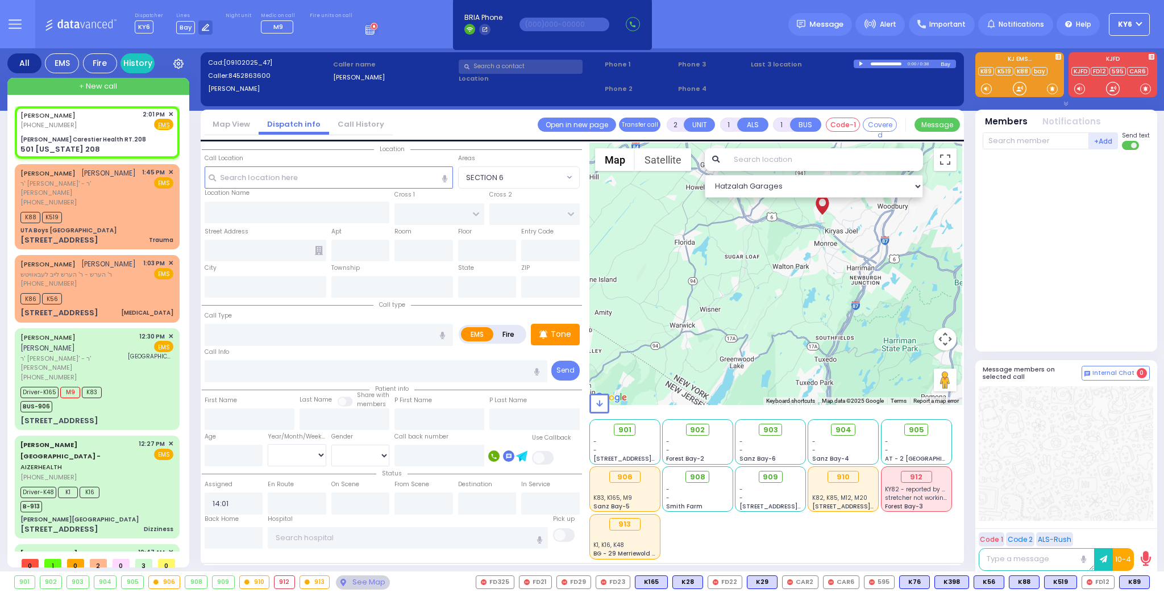
type input "US-6 WEST"
type input "US-6 EAST"
type input "501 [US_STATE] 208"
type input "Monroe"
type input "[US_STATE]"
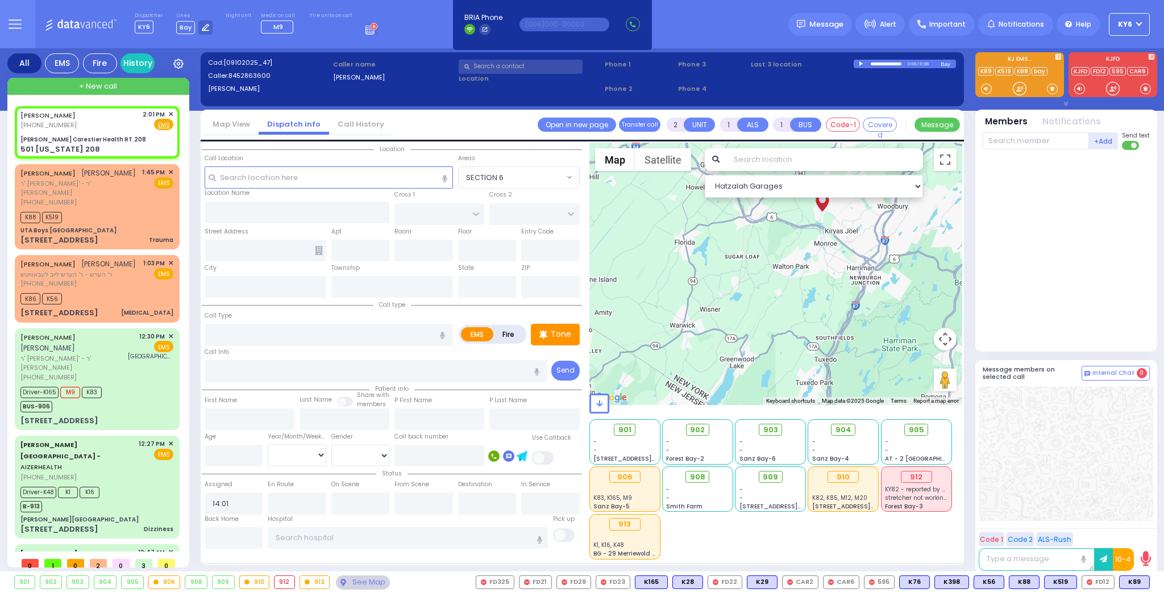
type input "10950"
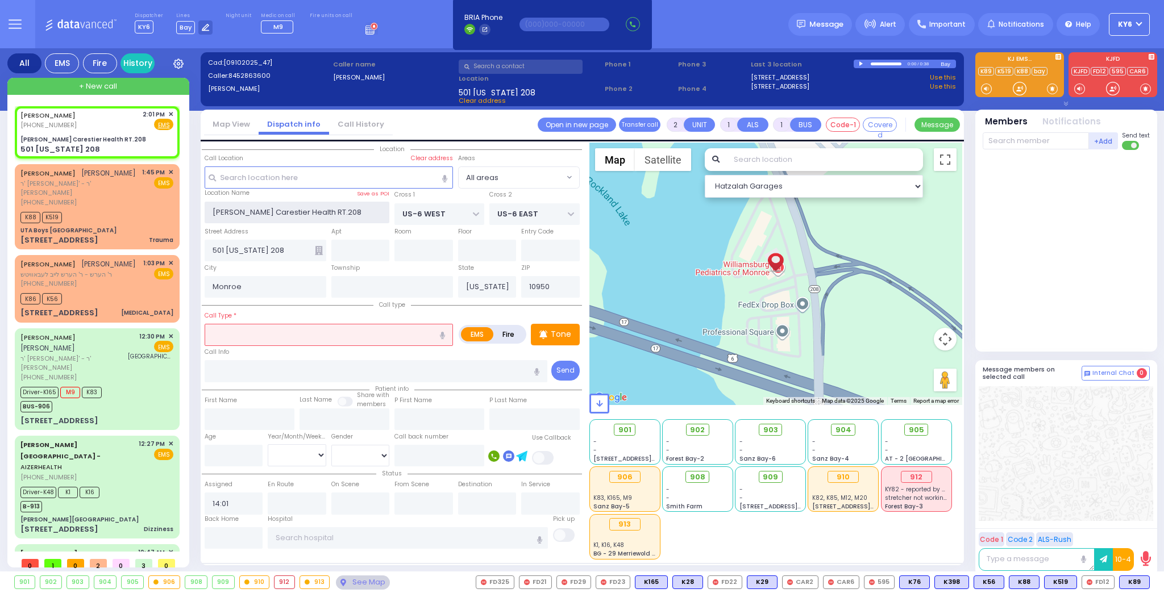
drag, startPoint x: 342, startPoint y: 210, endPoint x: 203, endPoint y: 216, distance: 139.3
click at [203, 216] on div "Location Name Save as POI Dr. Zelenko Carestier Health RT.208" at bounding box center [297, 207] width 190 height 36
click at [364, 251] on input "text" at bounding box center [360, 251] width 59 height 22
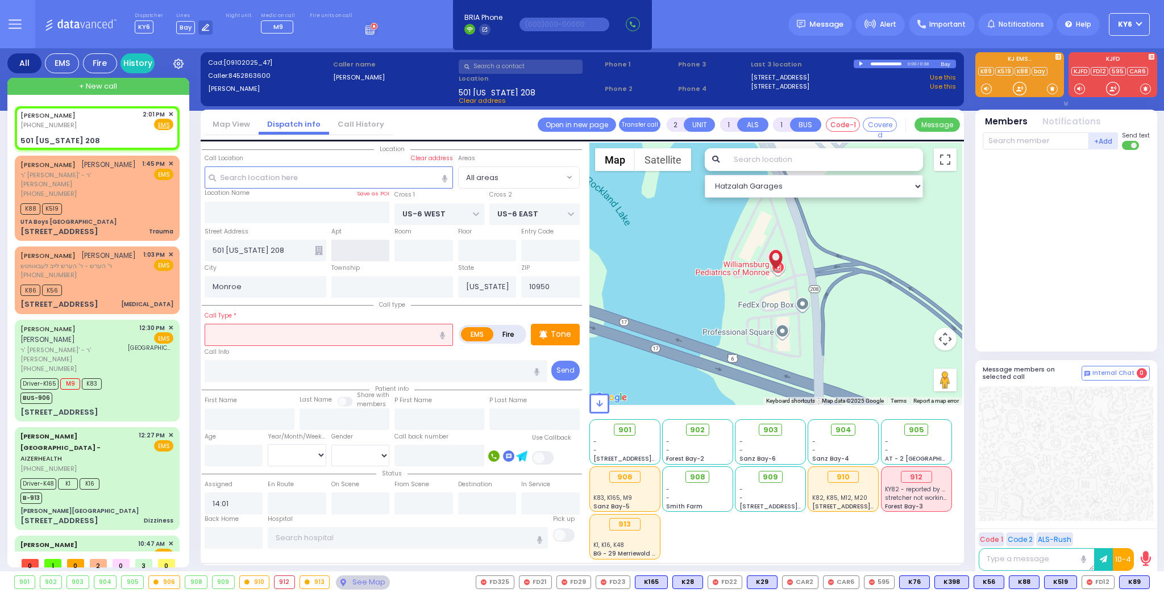
select select
radio input "true"
select select
select select "Hatzalah Garages"
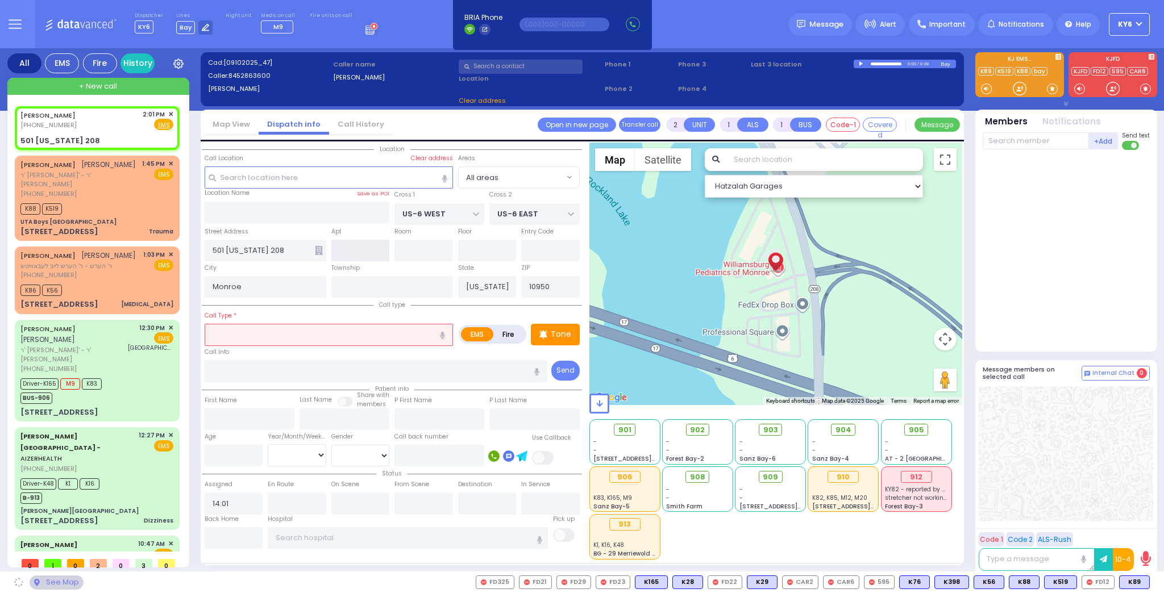
type input "5"
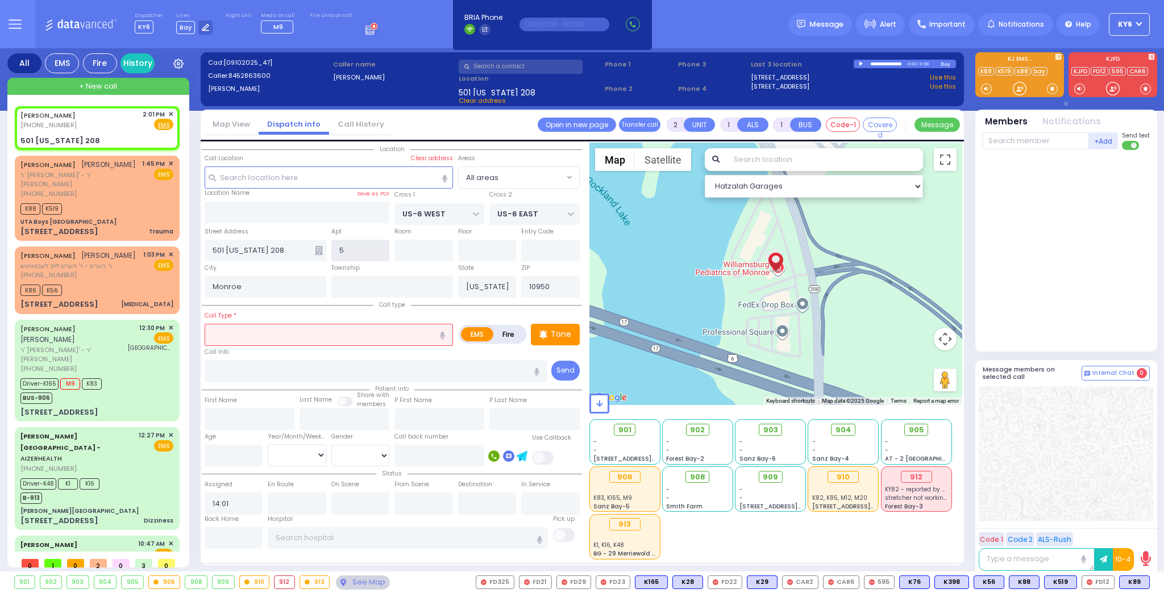
drag, startPoint x: 356, startPoint y: 251, endPoint x: 309, endPoint y: 266, distance: 49.6
click at [310, 265] on div "Location" at bounding box center [392, 351] width 380 height 417
type input "5"
select select
radio input "true"
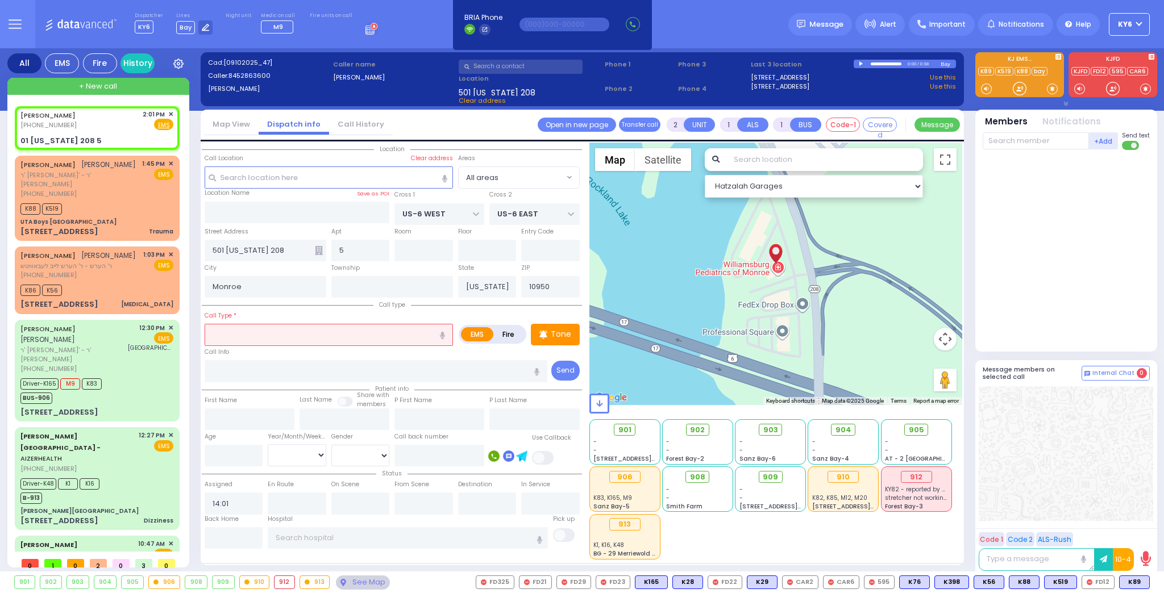
select select
select select "Hatzalah Garages"
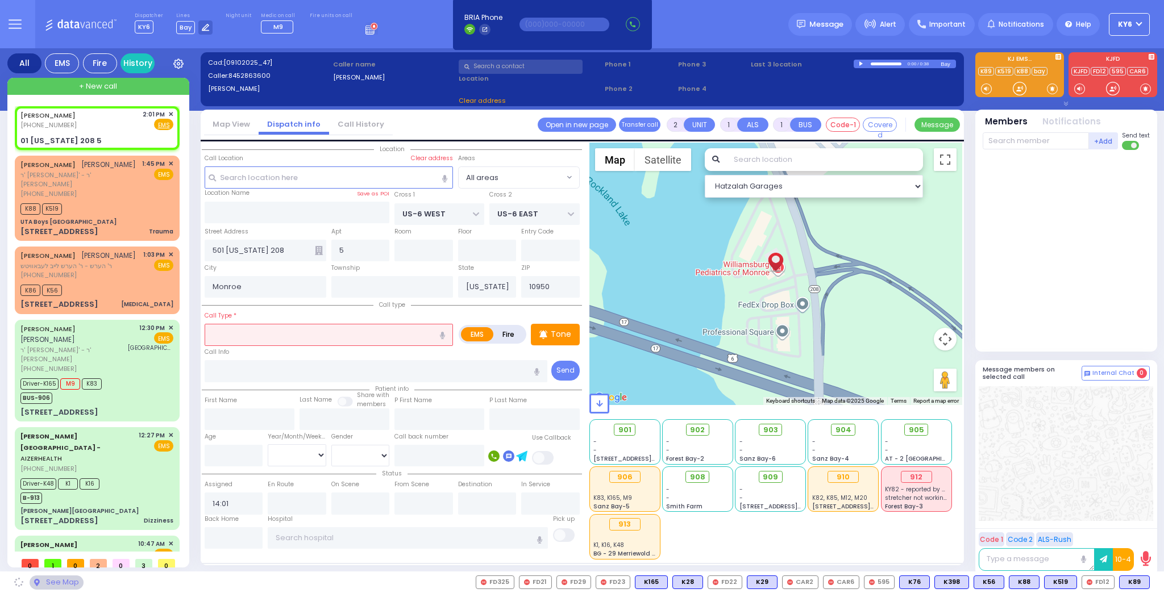
type input "01 New York 208"
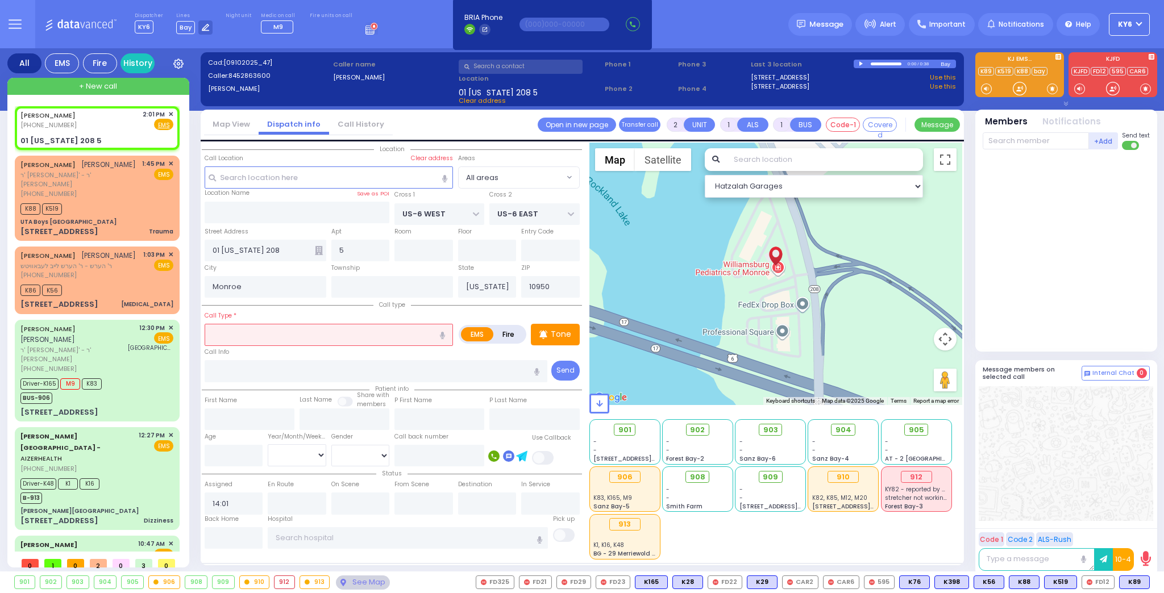
click at [445, 332] on icon "button" at bounding box center [442, 335] width 5 height 7
type input "possible [MEDICAL_DATA]"
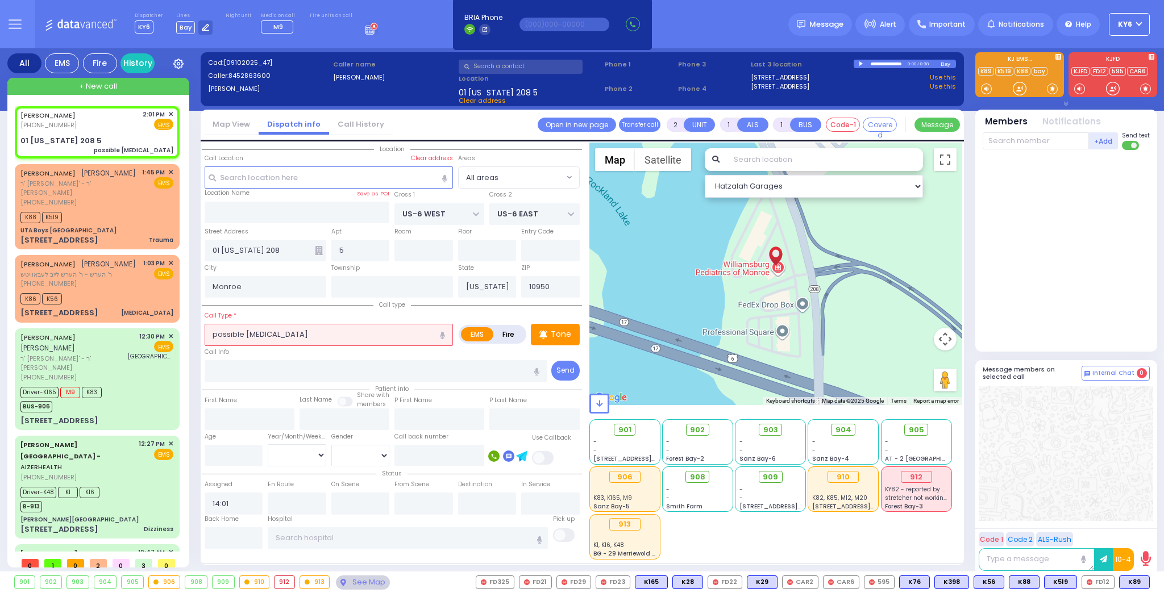
select select
radio input "true"
select select
select select "Hatzalah Garages"
click at [235, 454] on input "number" at bounding box center [234, 456] width 59 height 22
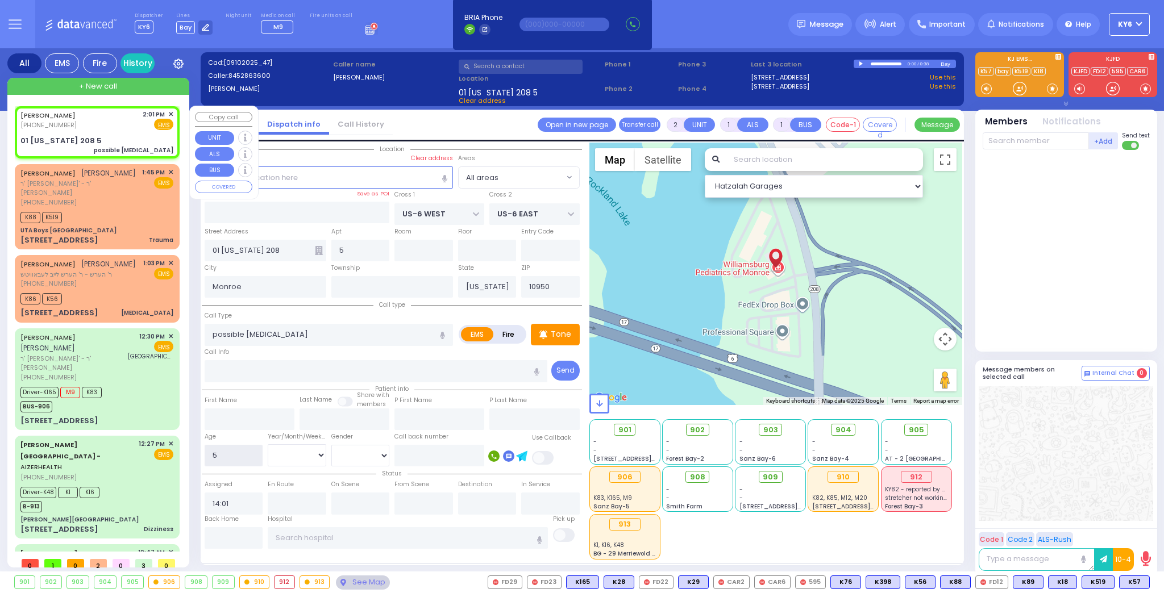
type input "5"
click at [94, 130] on div "WILLIE PEDS (845) 286-3600 2:01 PM ✕ Fire EMS" at bounding box center [96, 120] width 153 height 21
select select
radio input "true"
select select
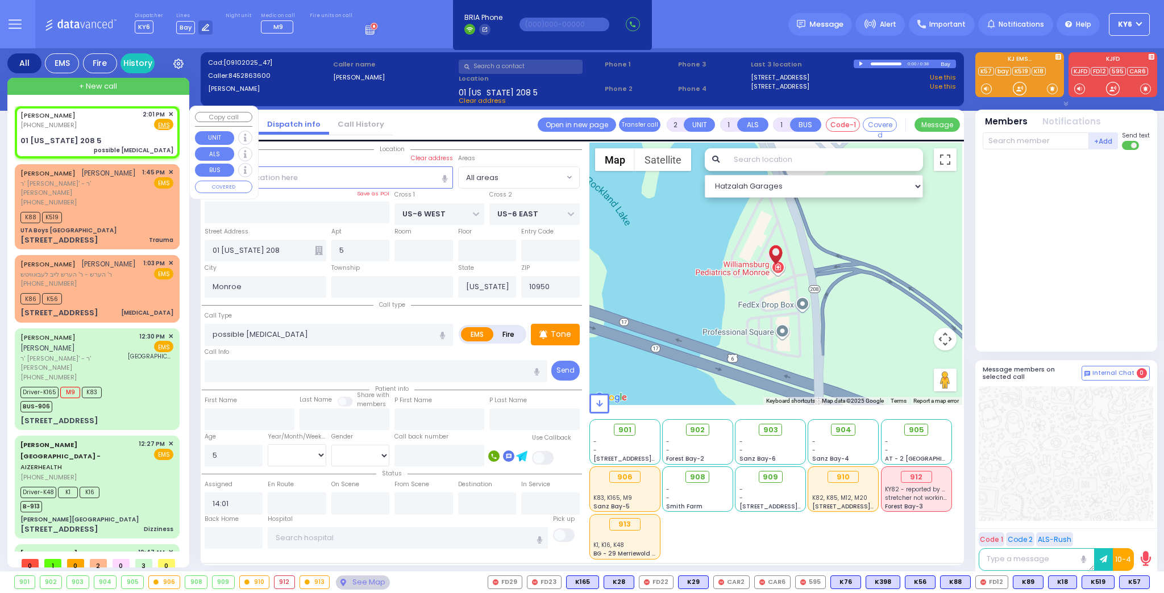
select select "Hatzalah Garages"
select select
radio input "true"
select select
select select "Hatzalah Garages"
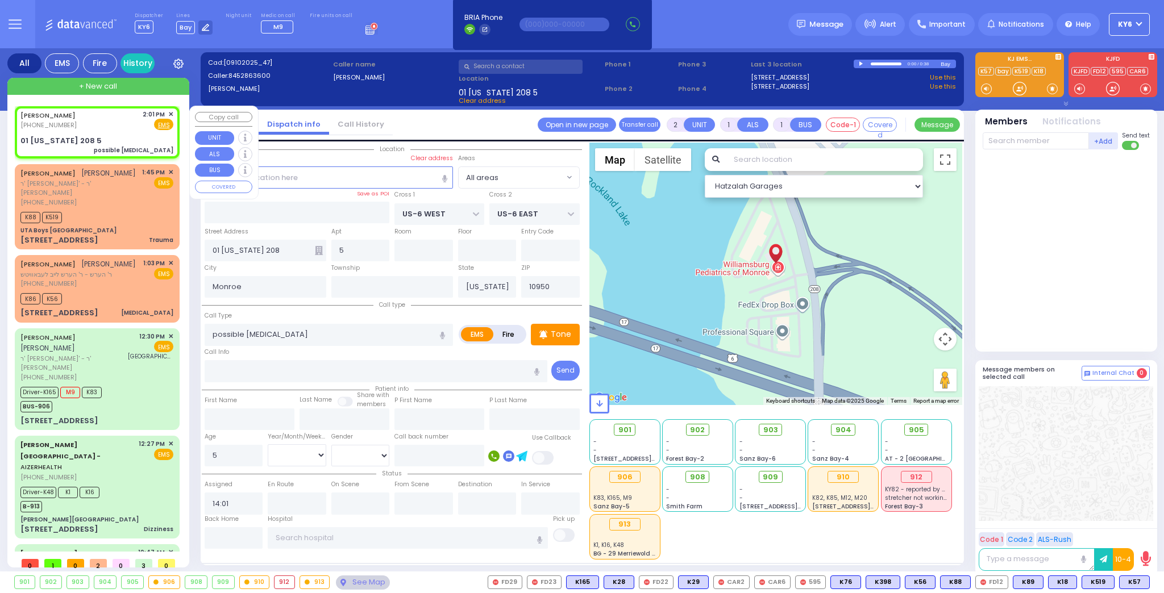
click at [106, 124] on div "WILLIE PEDS (845) 286-3600 2:01 PM ✕ Fire EMS" at bounding box center [96, 120] width 153 height 21
select select
click at [920, 429] on span "905" at bounding box center [919, 429] width 15 height 11
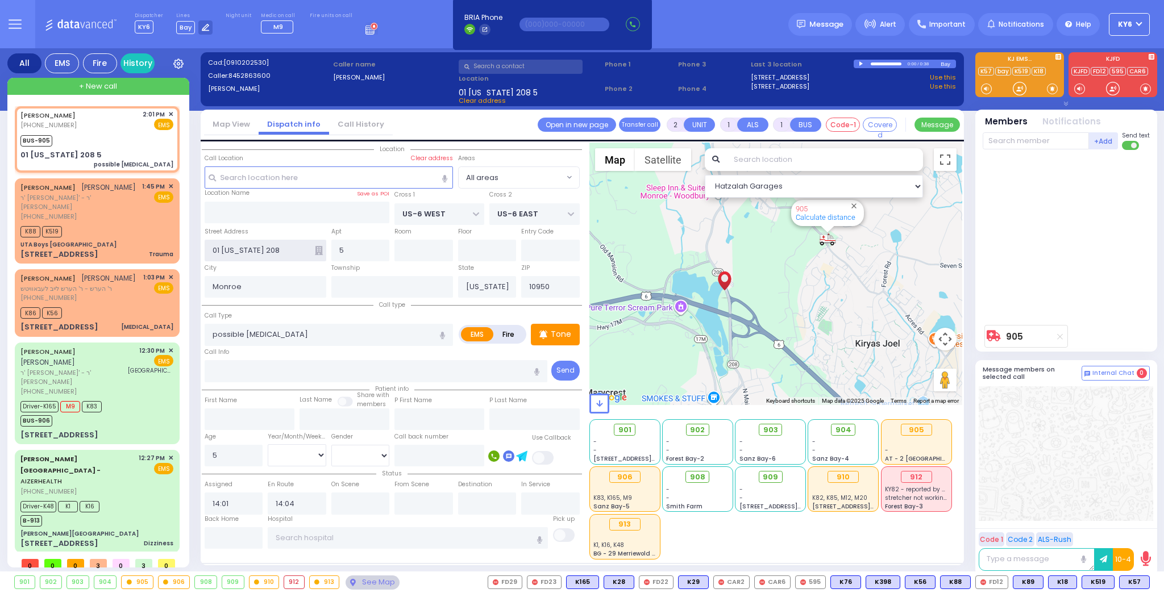
drag, startPoint x: 220, startPoint y: 248, endPoint x: 195, endPoint y: 251, distance: 24.5
click at [195, 251] on div "All EMS Fire History Settings" at bounding box center [581, 312] width 1149 height 528
drag, startPoint x: 278, startPoint y: 249, endPoint x: 202, endPoint y: 249, distance: 75.6
click at [202, 249] on div "Street Address 501New York 208" at bounding box center [265, 244] width 127 height 36
click at [1109, 582] on span "K57" at bounding box center [1103, 582] width 30 height 12
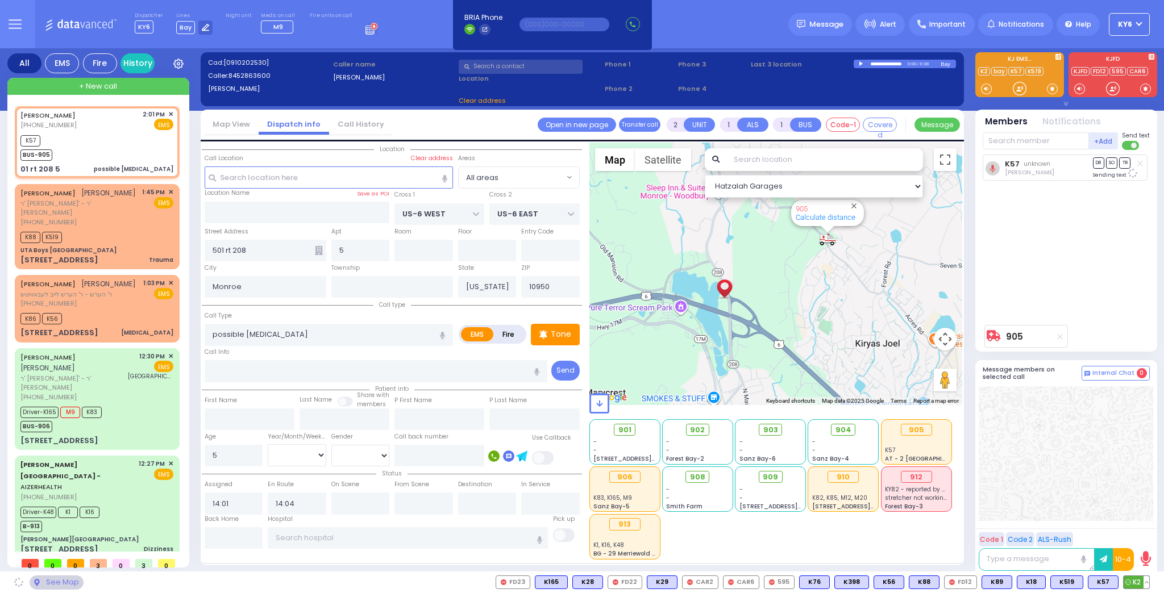
click at [1139, 586] on span "K2" at bounding box center [1136, 582] width 26 height 12
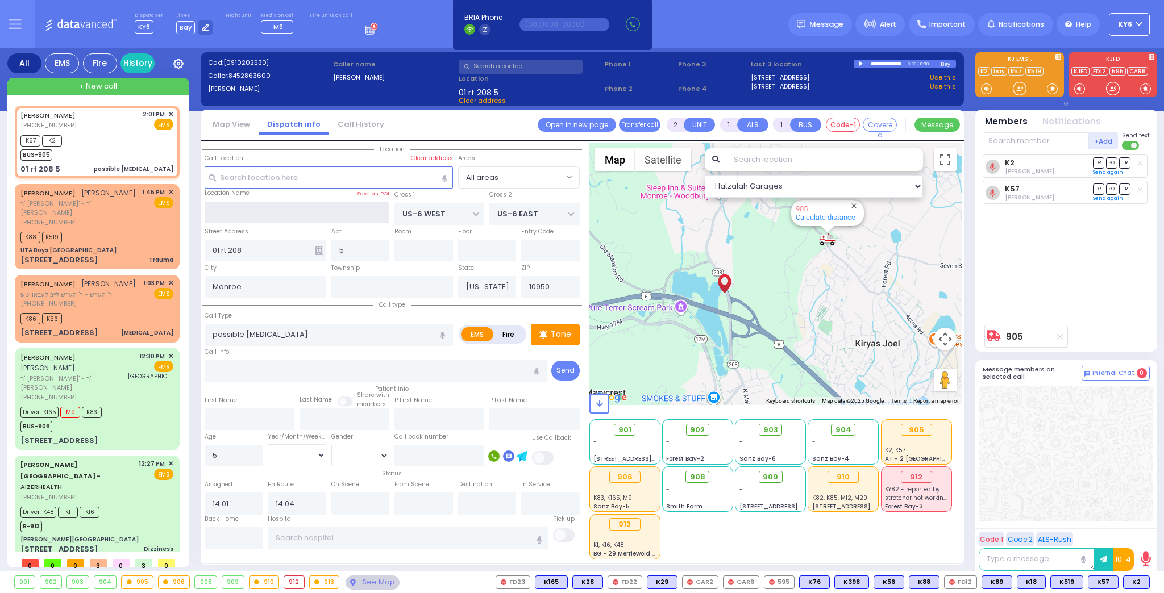
click at [255, 209] on input "text" at bounding box center [297, 213] width 185 height 22
click at [15, 112] on div "WILLIE PEDS (845) 286-3600 2:01 PM ✕ K57 K2" at bounding box center [97, 142] width 165 height 73
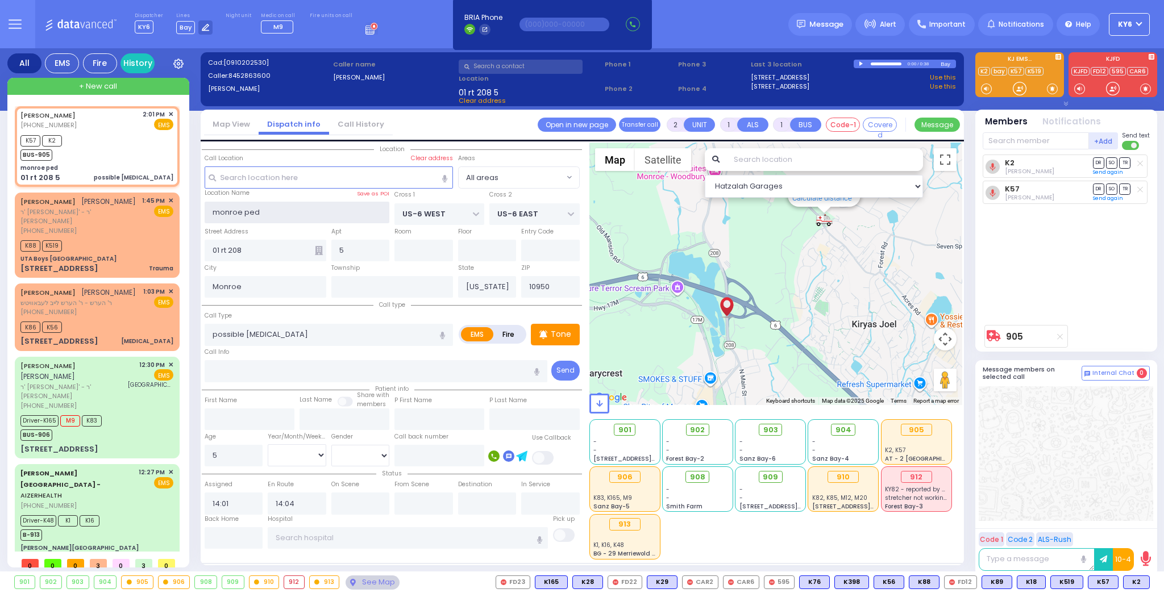
drag, startPoint x: 240, startPoint y: 211, endPoint x: 191, endPoint y: 210, distance: 48.9
click at [191, 210] on div "All EMS Fire History Settings" at bounding box center [581, 312] width 1149 height 528
click at [247, 214] on input "wille. ped" at bounding box center [297, 213] width 185 height 22
drag, startPoint x: 349, startPoint y: 249, endPoint x: 332, endPoint y: 252, distance: 17.2
click at [332, 252] on input "5" at bounding box center [360, 251] width 59 height 22
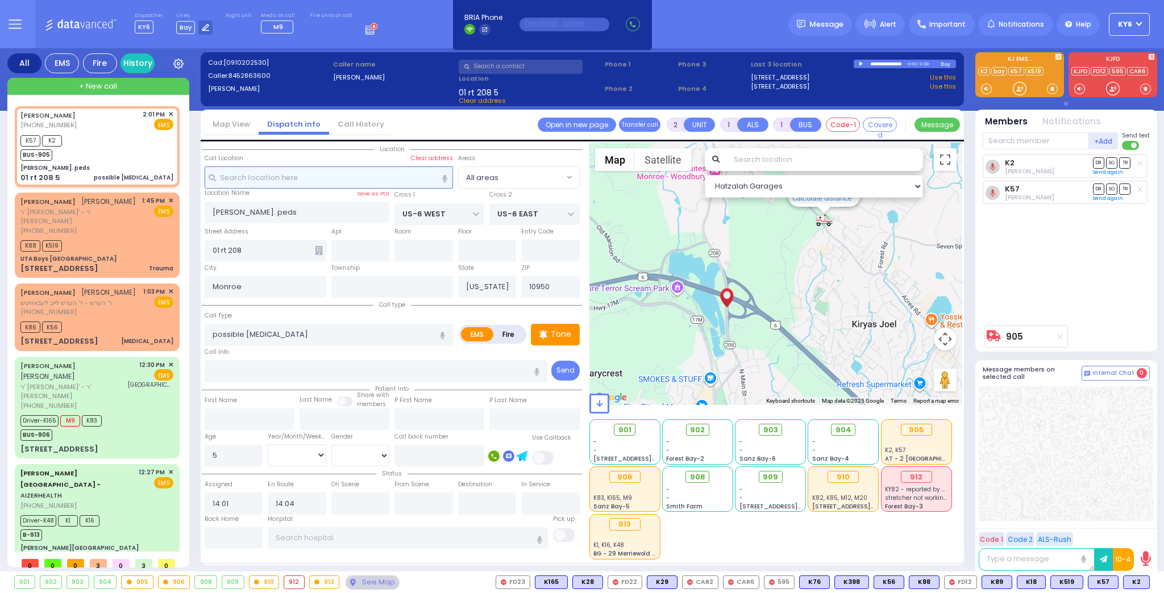
click at [290, 177] on input "text" at bounding box center [329, 177] width 248 height 22
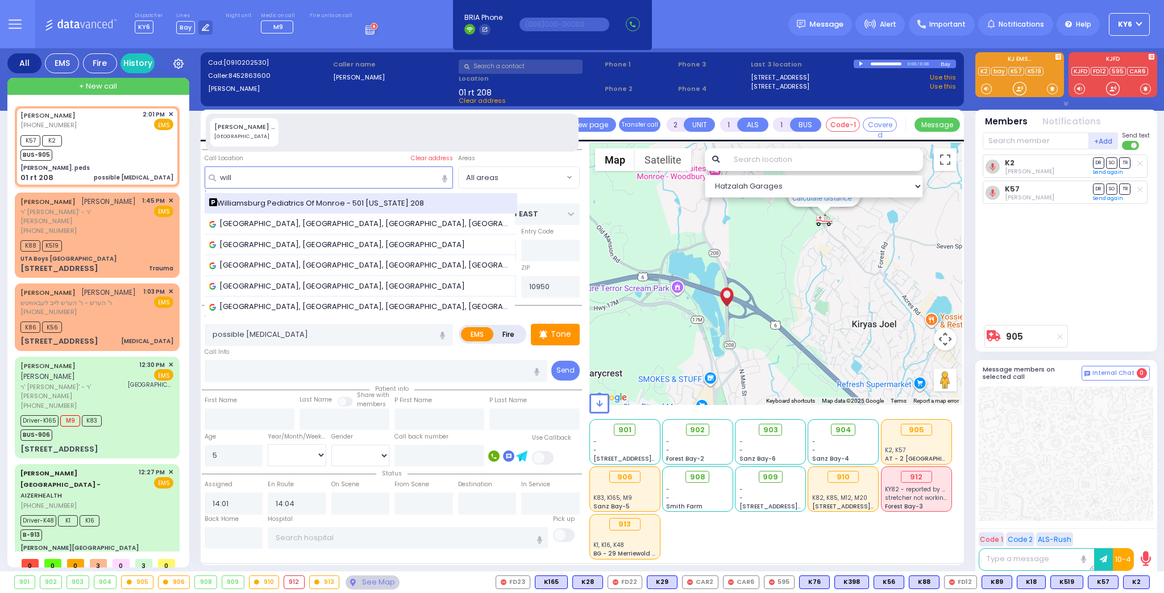
click at [295, 201] on span "Williamsburg Pediatrics Of Monroe - 501 [US_STATE] 208" at bounding box center [318, 203] width 219 height 11
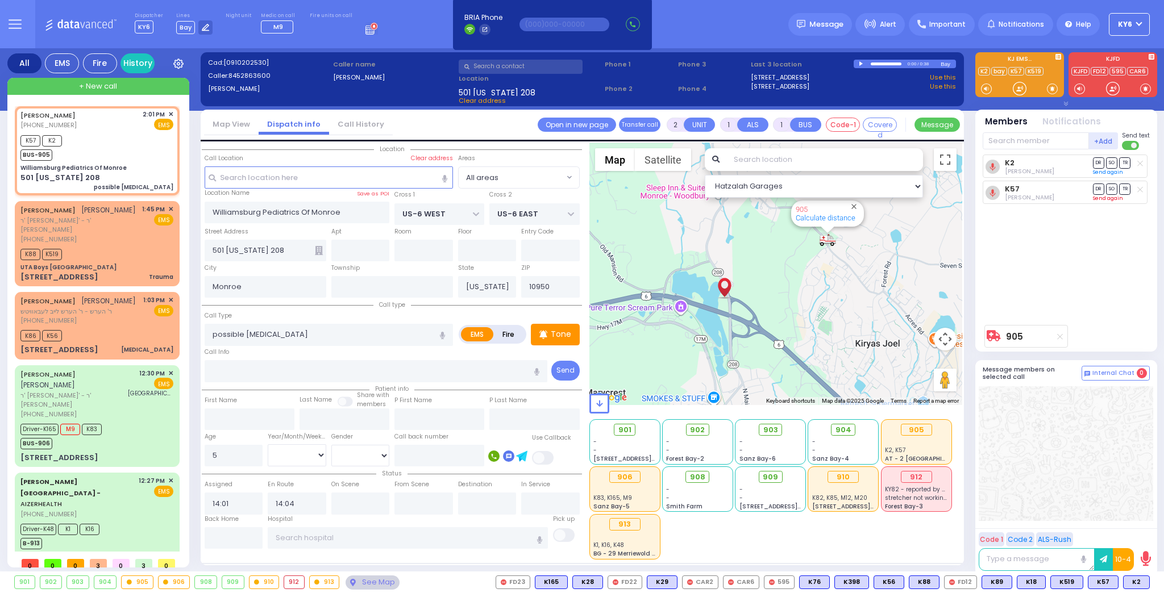
click at [1102, 196] on link "Send again" at bounding box center [1108, 198] width 30 height 7
click at [1107, 170] on link "Send again" at bounding box center [1108, 172] width 30 height 7
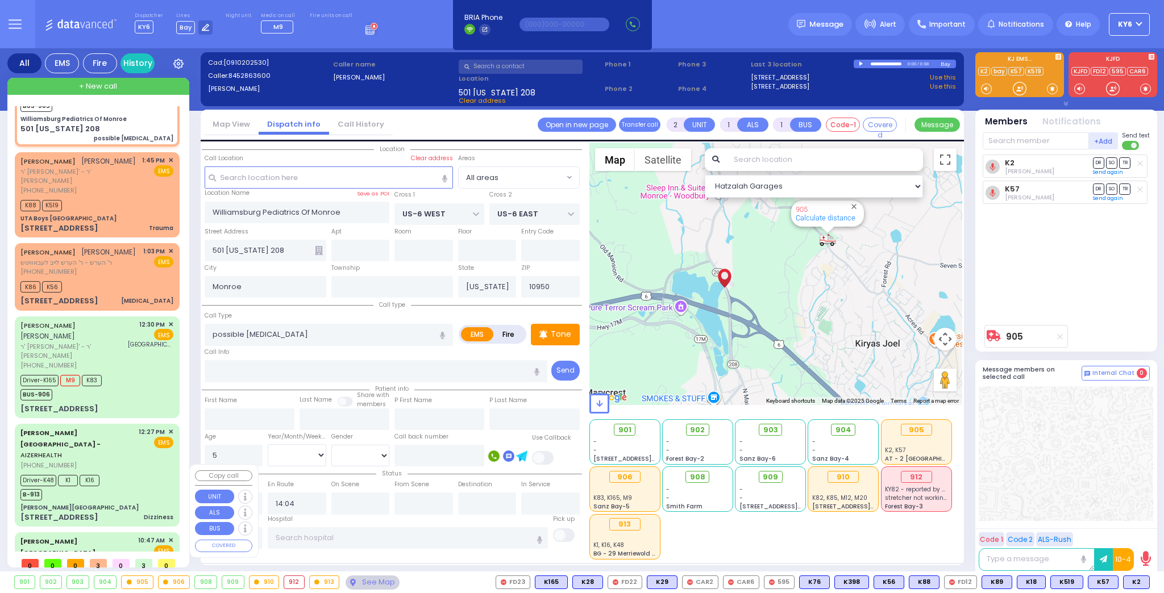
scroll to position [116, 0]
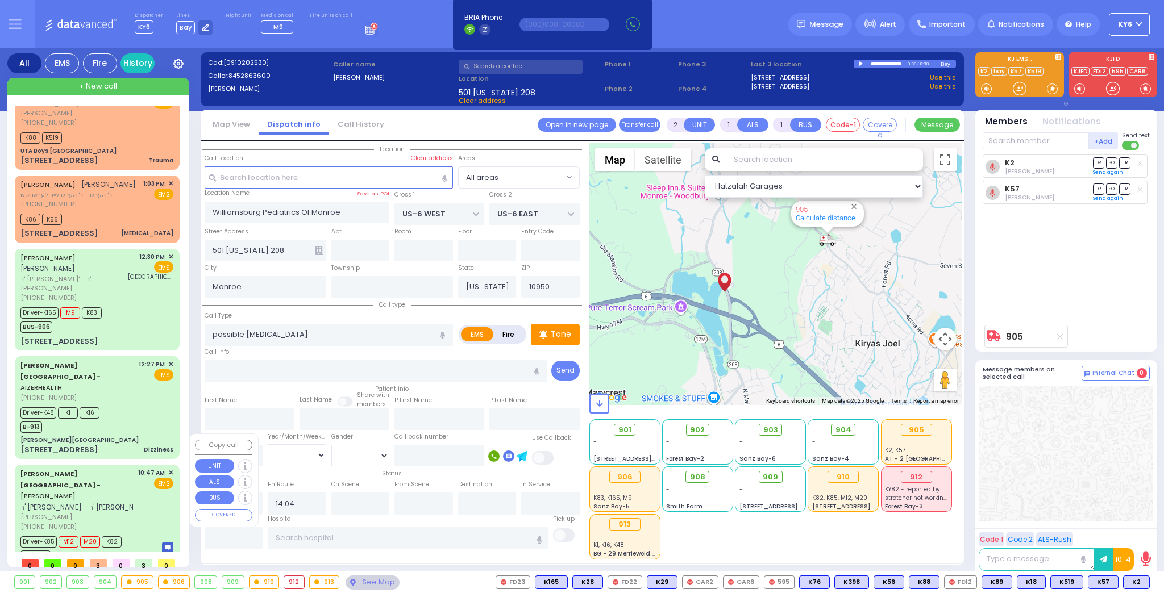
click at [120, 490] on div "Aizer Health Center - ARON YONA JACOBOWITZ ר' יחיאל עזריאל - ר' חיים יוסף גאטלי…" at bounding box center [97, 525] width 160 height 119
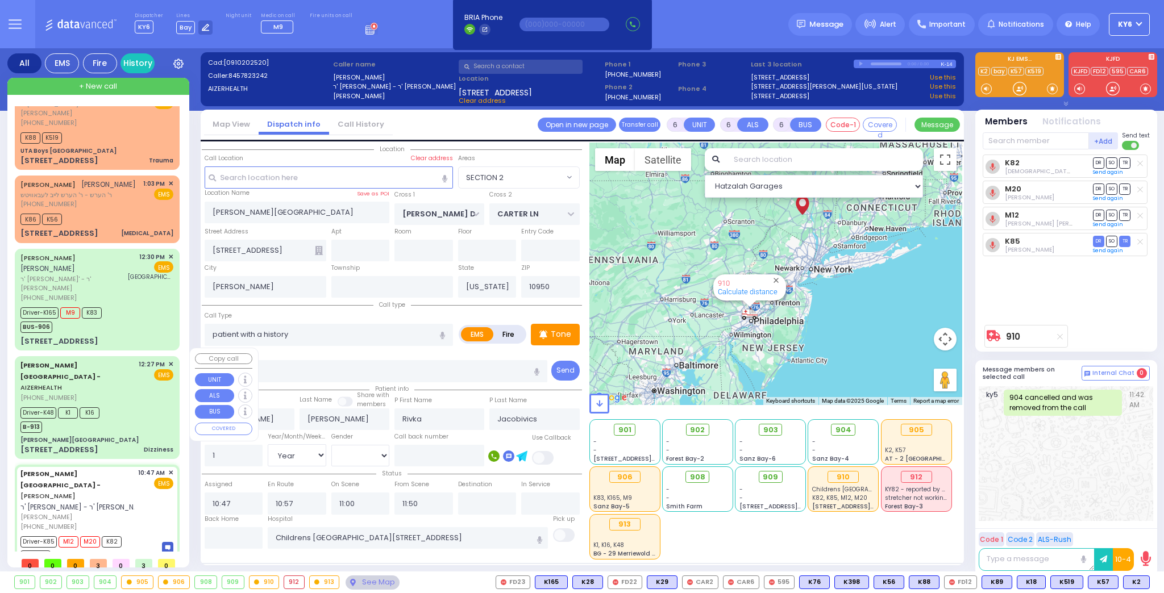
click at [129, 436] on div "[PERSON_NAME][GEOGRAPHIC_DATA]" at bounding box center [96, 440] width 153 height 9
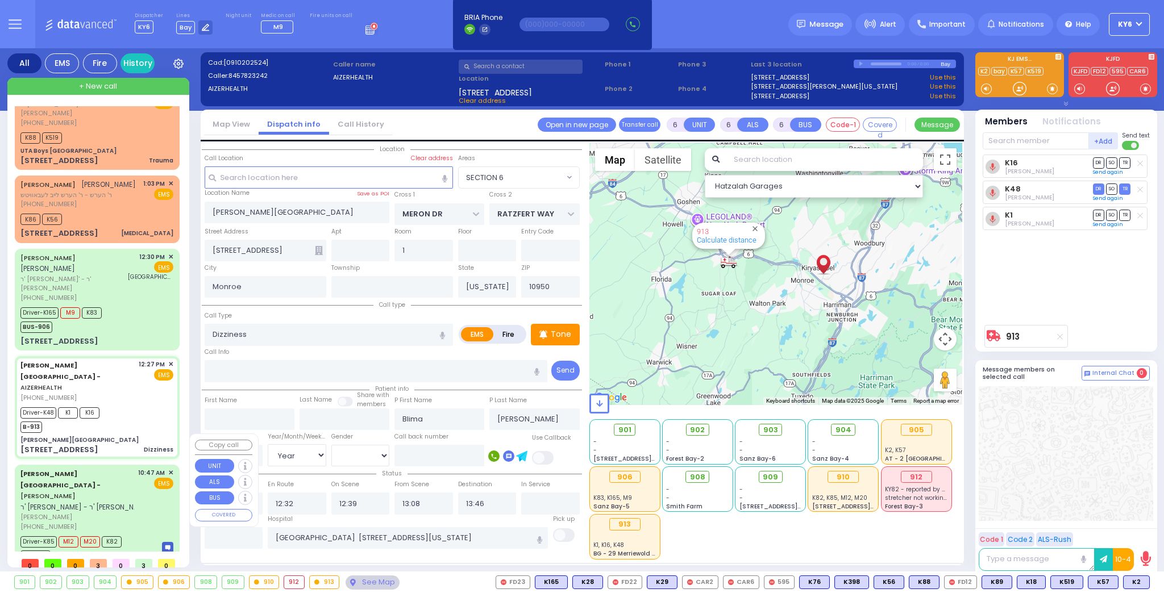
click at [73, 548] on div "BUS-910" at bounding box center [70, 555] width 101 height 14
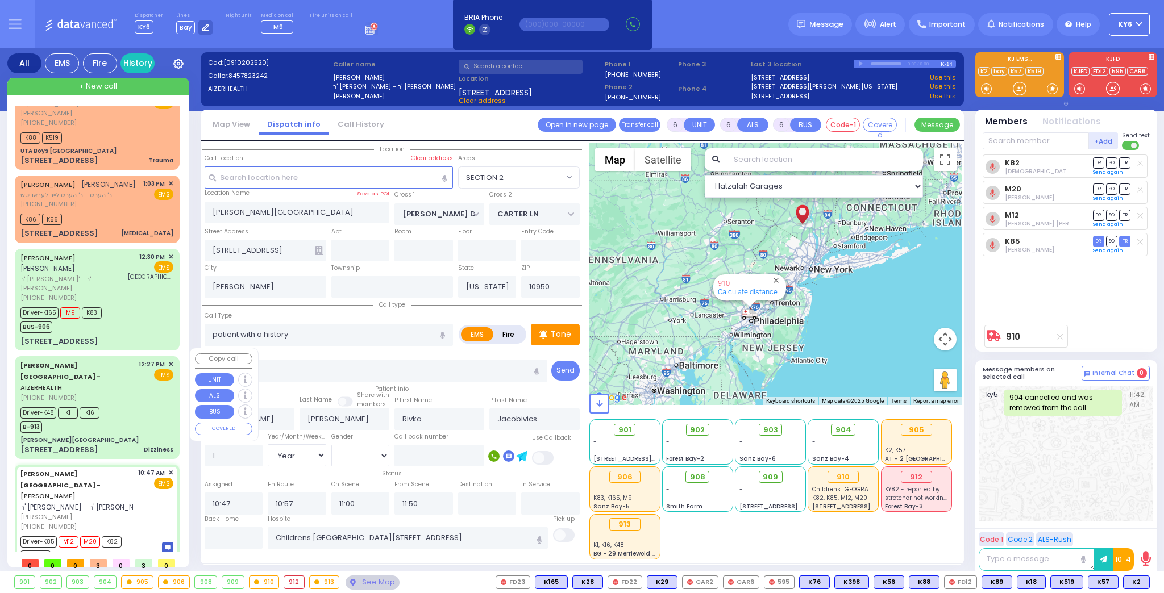
click at [122, 405] on div "Driver-K48 K1 K16 B-913" at bounding box center [96, 419] width 153 height 28
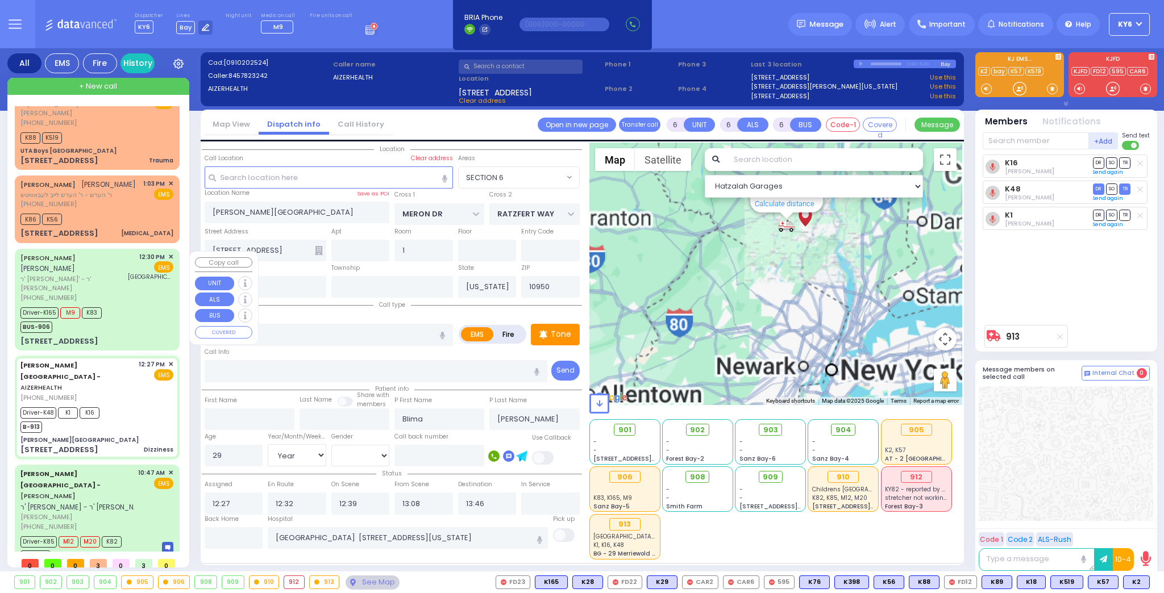
click at [126, 318] on div "Driver-K165 M9 K83 BUS-906" at bounding box center [96, 319] width 153 height 28
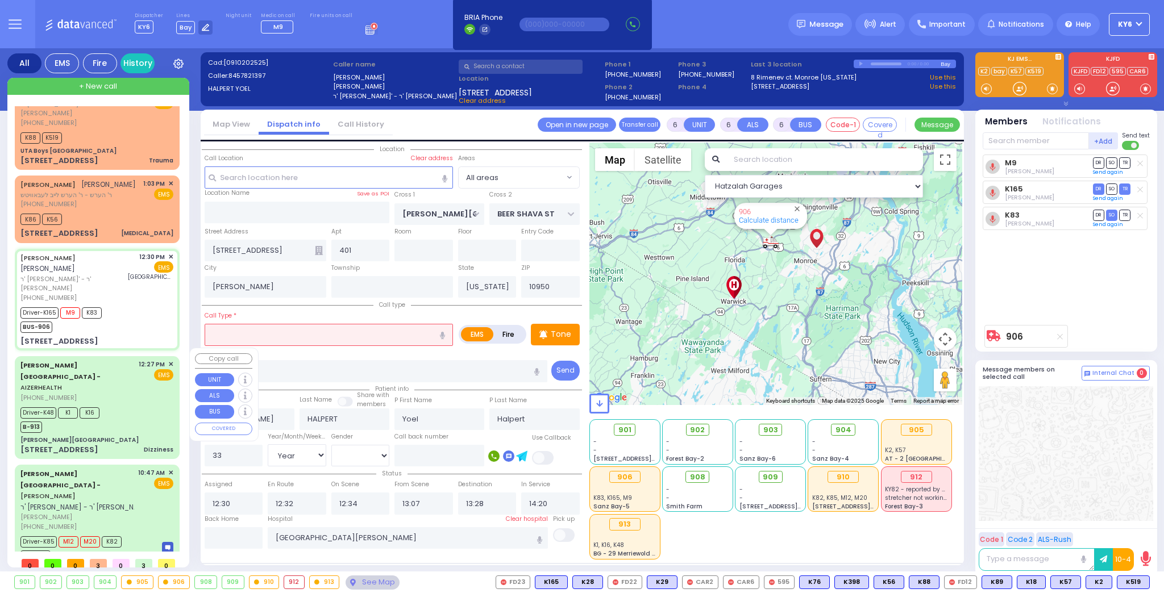
click at [91, 407] on span "K16" at bounding box center [90, 412] width 20 height 11
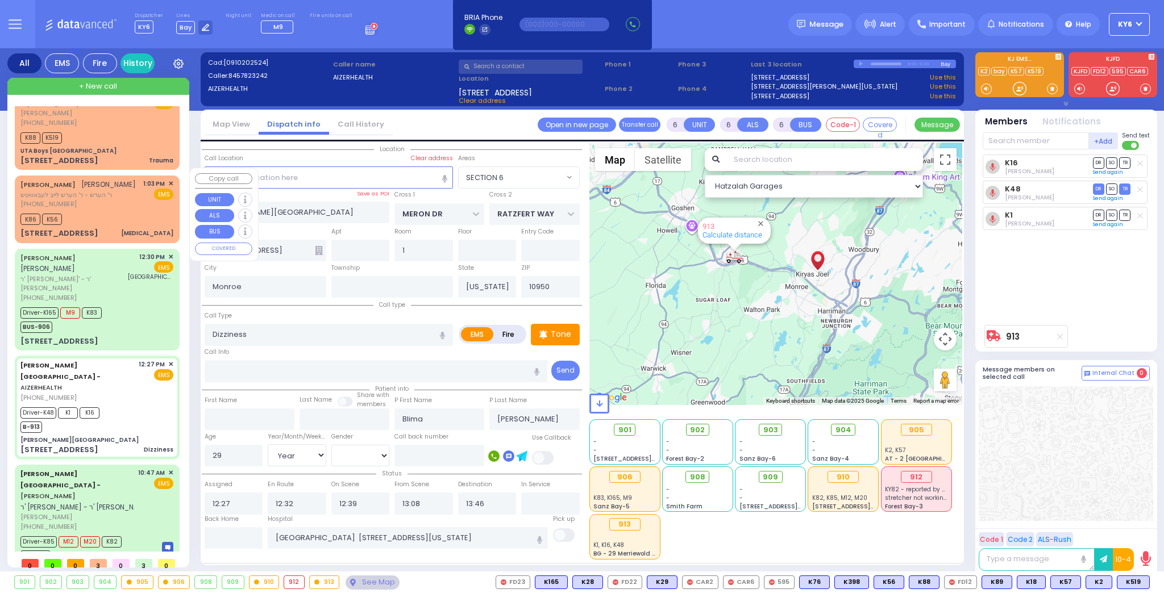
scroll to position [0, 0]
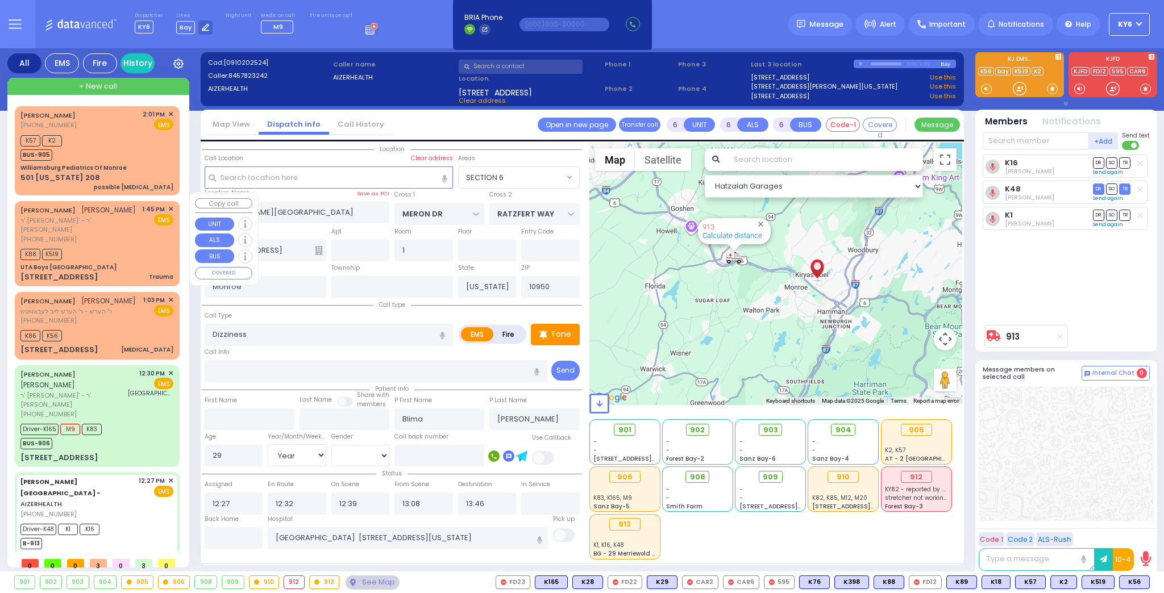
click at [64, 247] on div "K88 K519" at bounding box center [42, 253] width 45 height 14
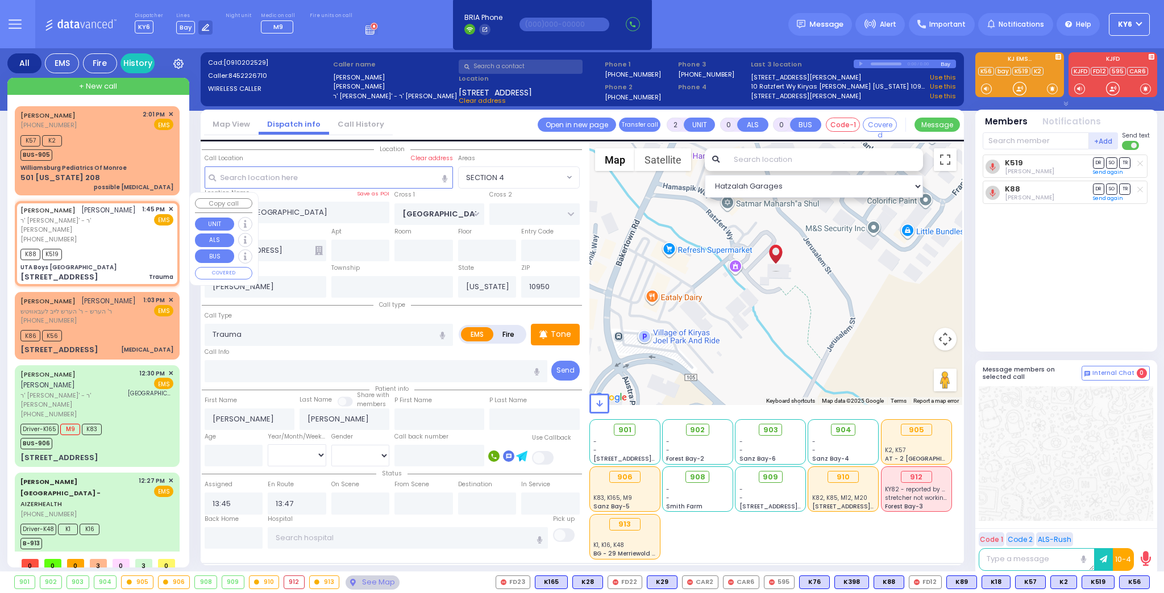
click at [169, 203] on div "YECHIEL YITZCHOK SPITZER יחיאל יצחק שפיטצער ר' אלי' - ר' משה אפרים הערשקאוויטש …" at bounding box center [97, 243] width 160 height 81
click at [168, 205] on span "✕" at bounding box center [170, 210] width 5 height 10
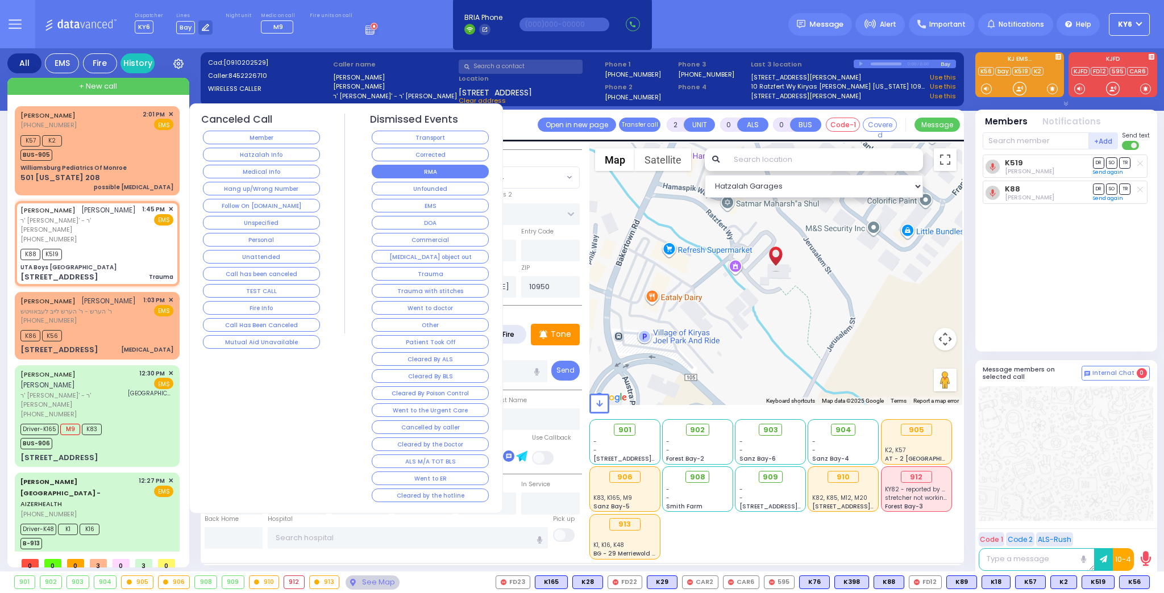
click at [430, 169] on button "RMA" at bounding box center [430, 172] width 117 height 14
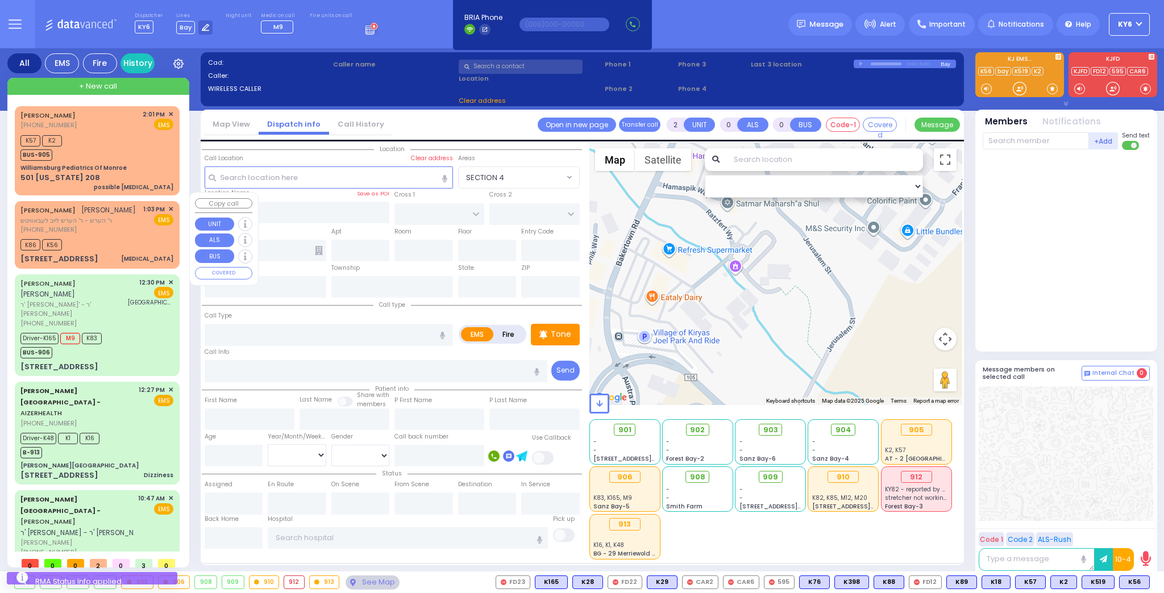
click at [102, 228] on div "(845) 213-7229" at bounding box center [77, 230] width 115 height 10
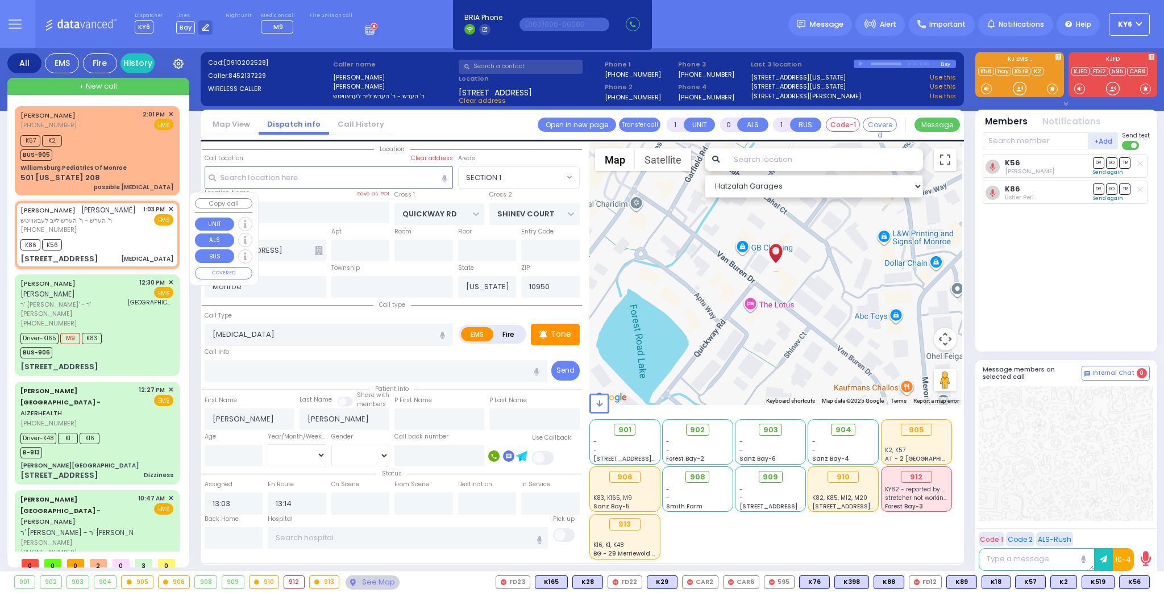
click at [168, 205] on span "✕" at bounding box center [170, 210] width 5 height 10
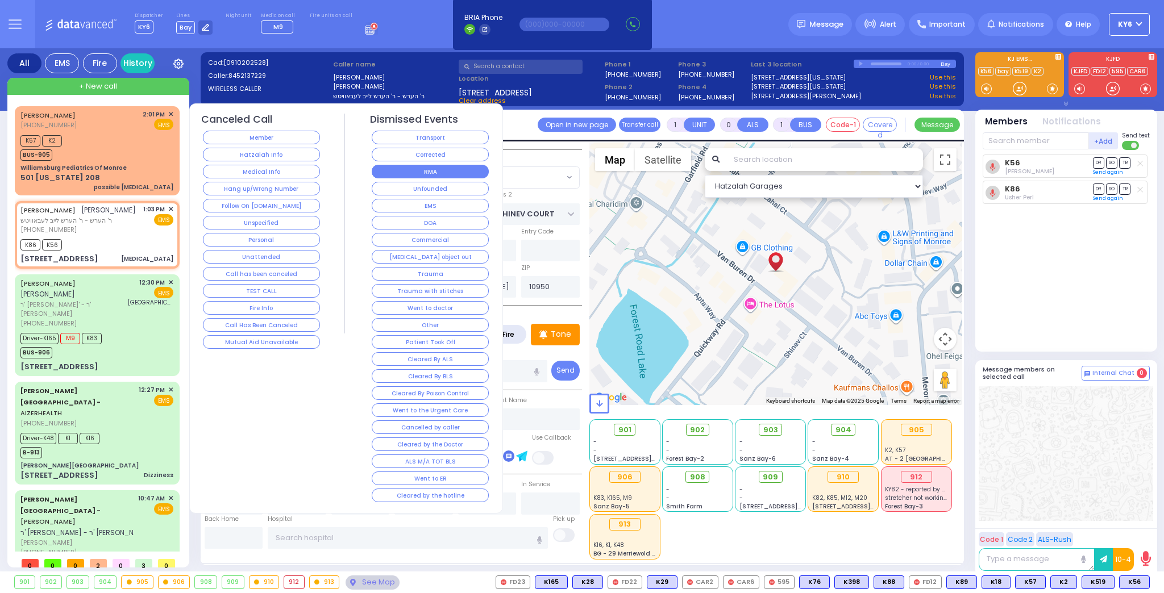
click at [408, 167] on button "RMA" at bounding box center [430, 172] width 117 height 14
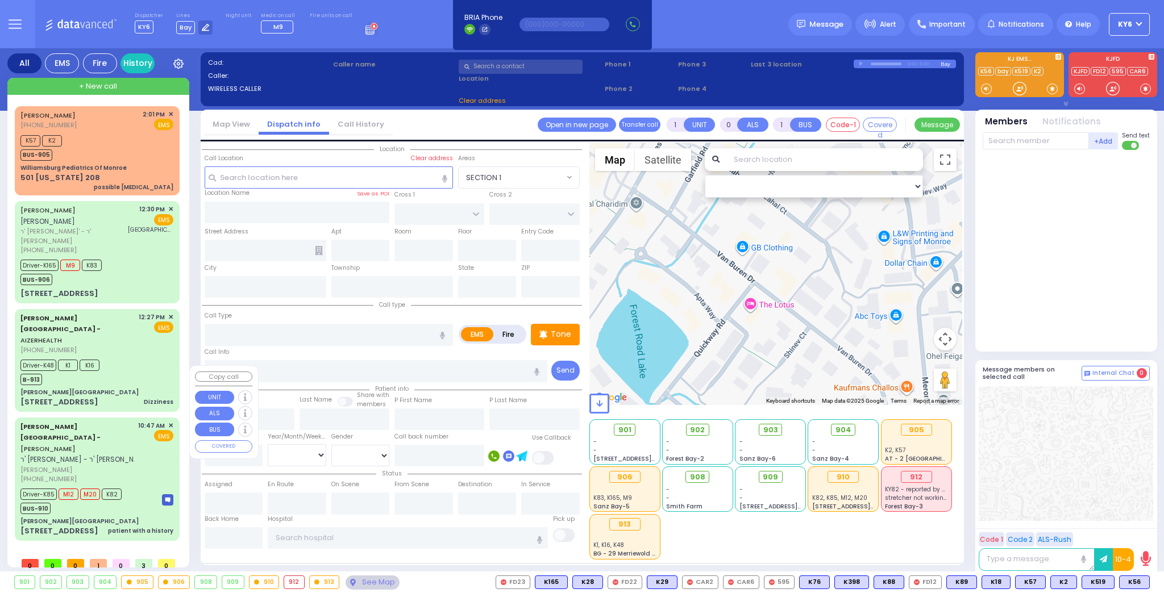
click at [105, 486] on div "Driver-K85 M12 M20 K82" at bounding box center [70, 493] width 101 height 14
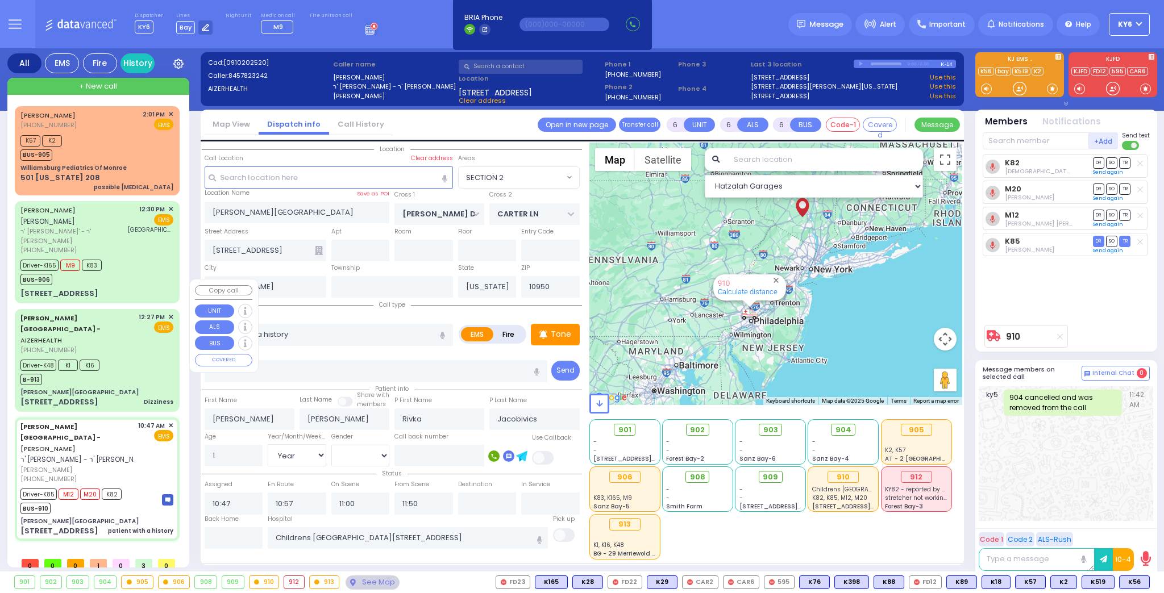
click at [104, 357] on div "Driver-K48 K1 K16 B-913" at bounding box center [63, 371] width 86 height 28
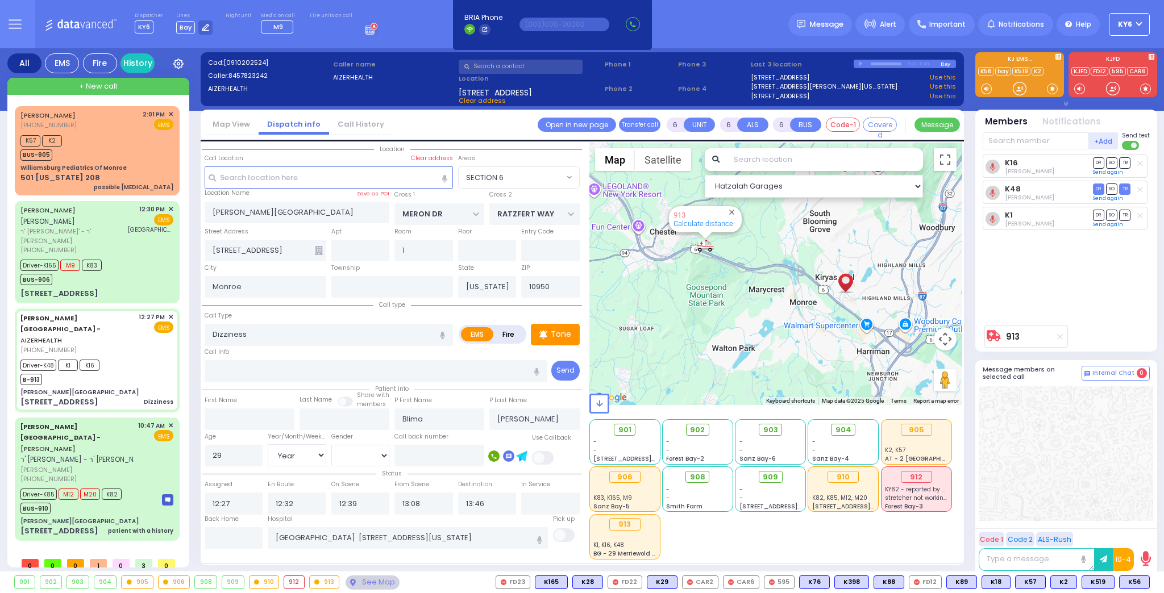
drag, startPoint x: 226, startPoint y: 536, endPoint x: 339, endPoint y: 564, distance: 116.6
click at [339, 564] on div "Show all units in this area Location 1" at bounding box center [582, 353] width 763 height 424
click at [220, 535] on input "text" at bounding box center [234, 538] width 59 height 22
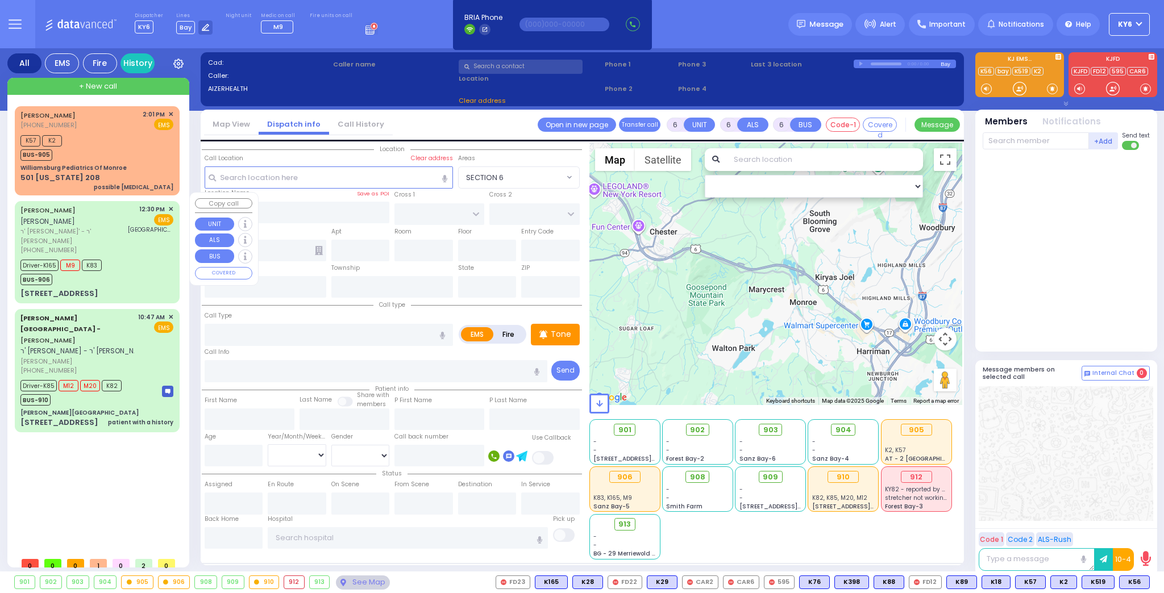
click at [70, 271] on div "BUS-906" at bounding box center [60, 278] width 81 height 14
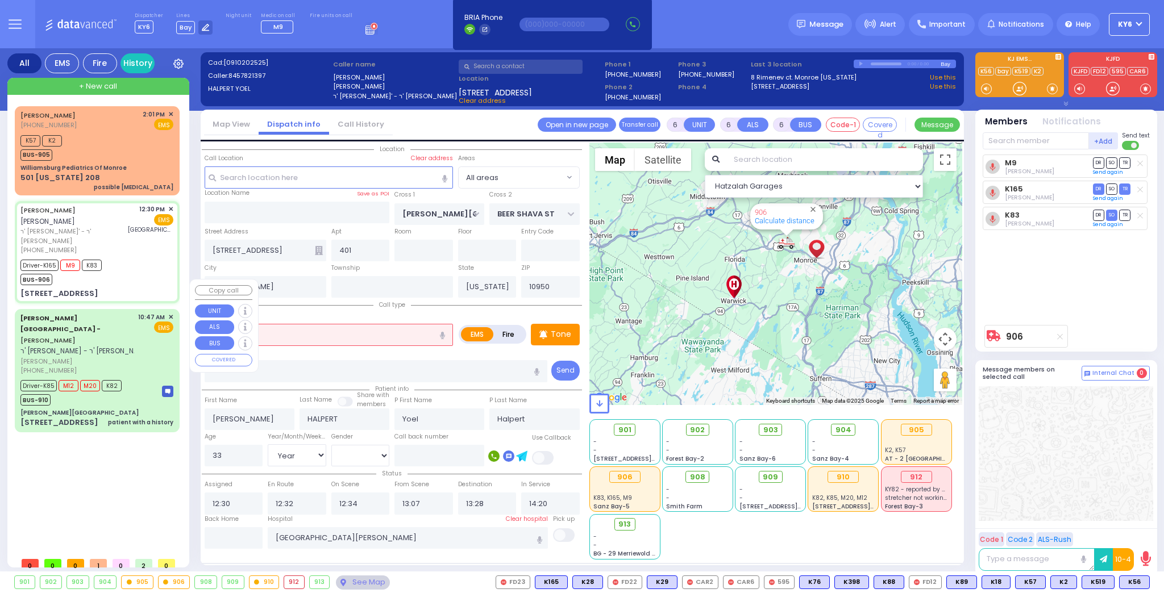
click at [79, 365] on div "Aizer Health Center - ARON YONA JACOBOWITZ ר' יחיאל עזריאל - ר' חיים יוסף גאטלי…" at bounding box center [97, 370] width 160 height 119
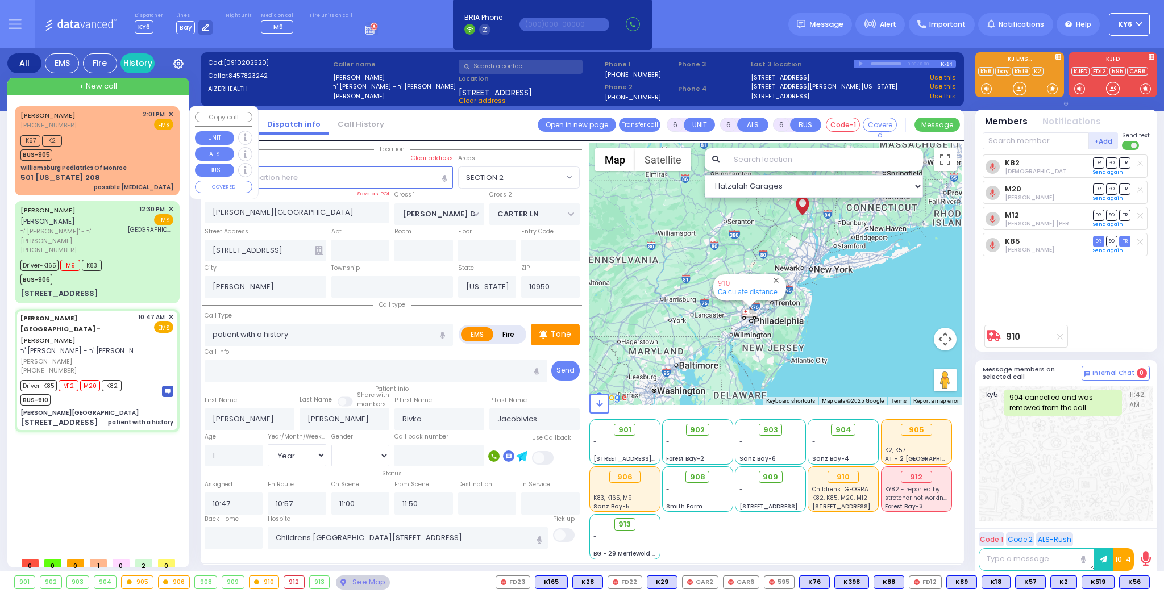
click at [100, 151] on div "K57 K2 BUS-905" at bounding box center [96, 146] width 153 height 28
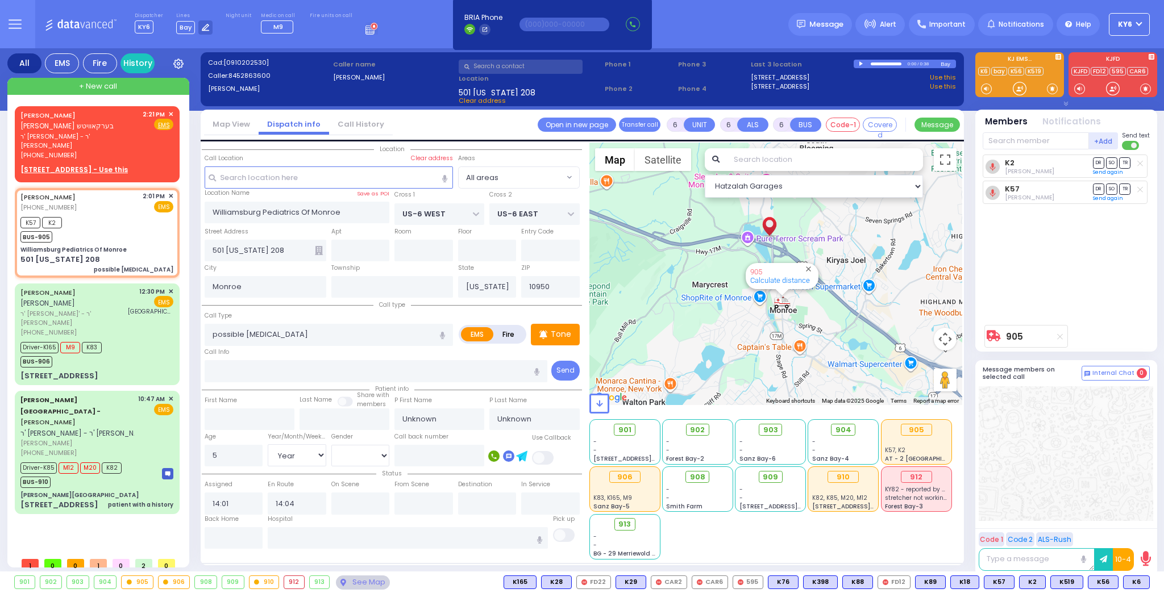
click at [503, 328] on label "Fire" at bounding box center [509, 334] width 32 height 14
click at [145, 122] on span "Fire" at bounding box center [145, 124] width 18 height 11
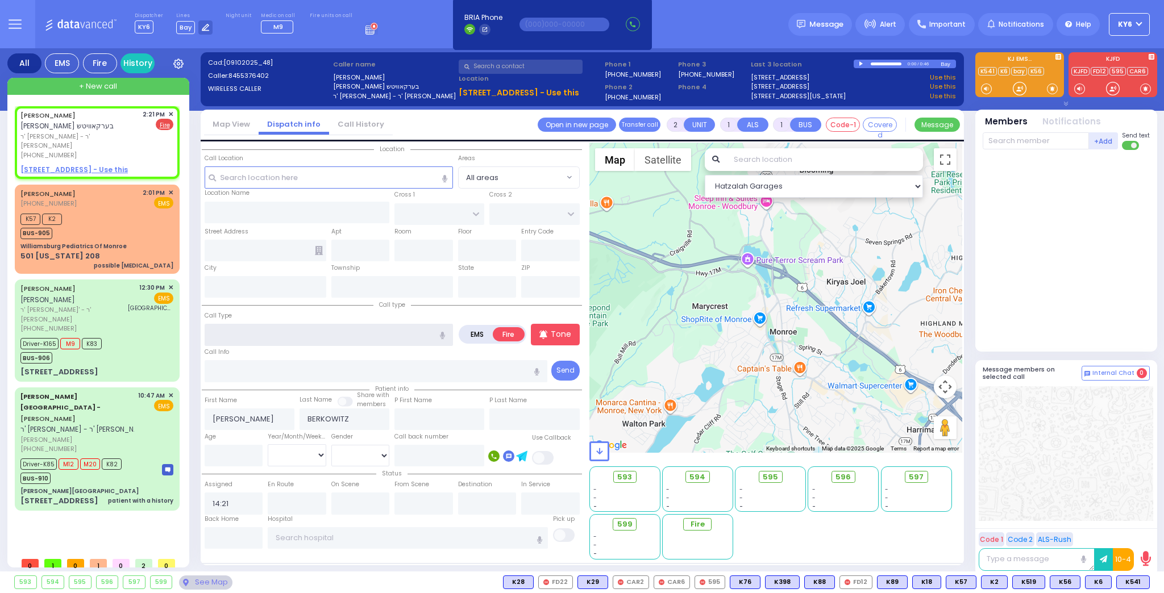
click at [257, 336] on input "text" at bounding box center [329, 335] width 248 height 22
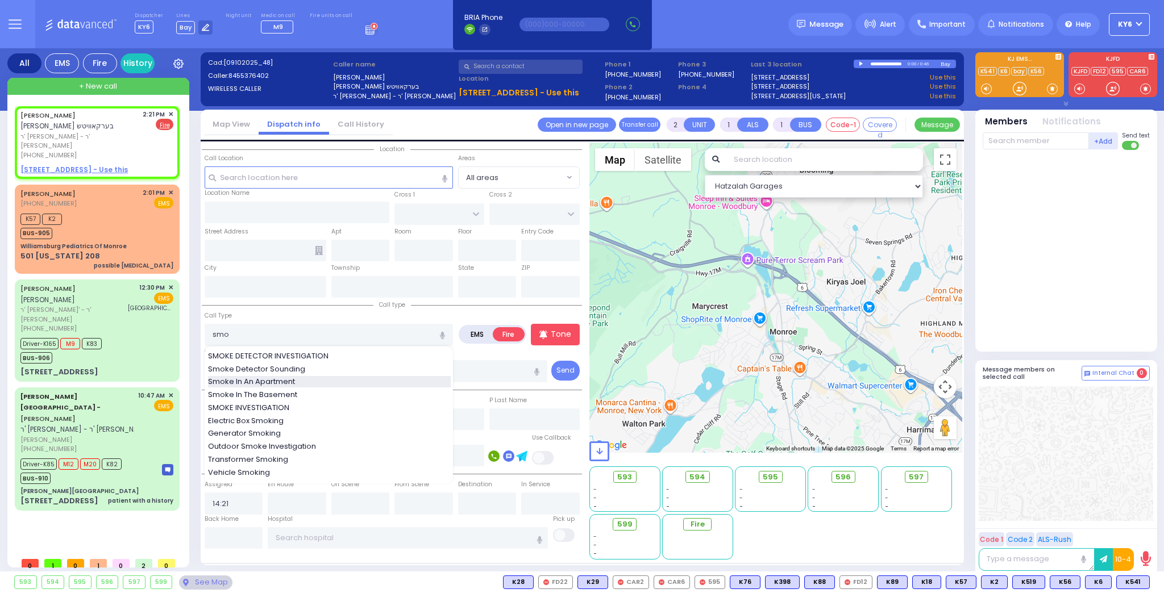
click at [275, 376] on span "Smoke In An Apartment" at bounding box center [253, 381] width 91 height 11
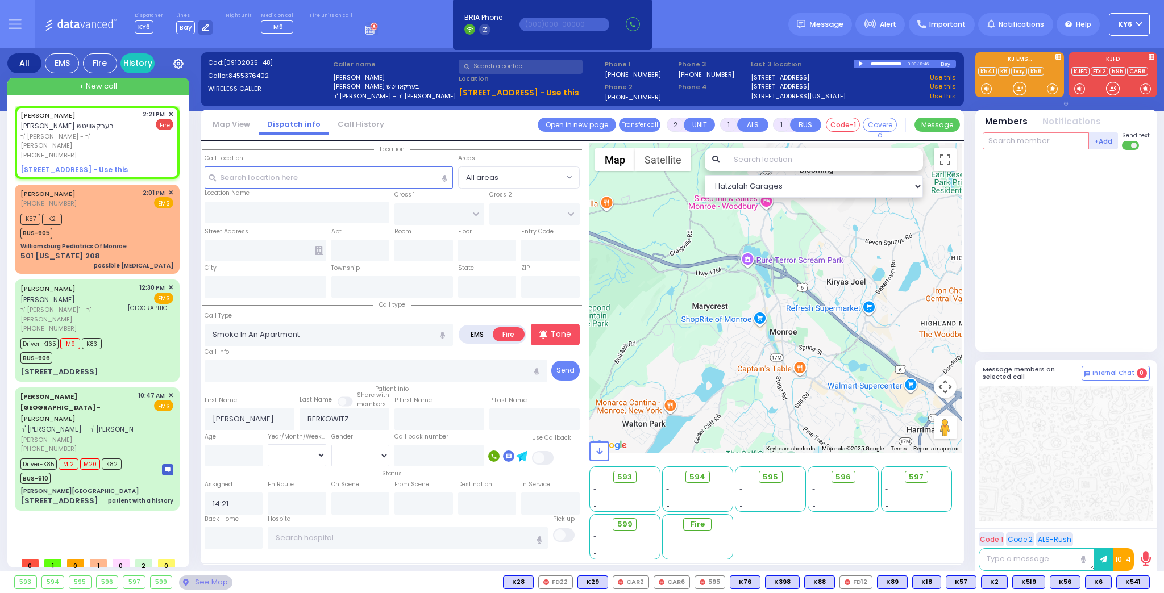
click at [1023, 146] on input "text" at bounding box center [1035, 140] width 106 height 17
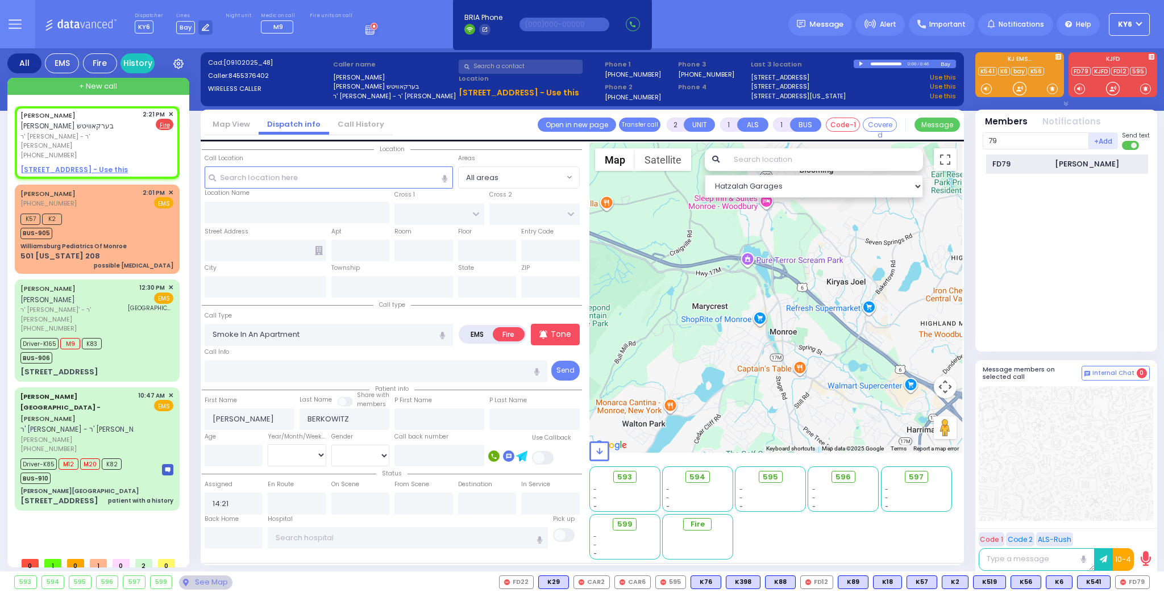
click at [1009, 162] on div "FD79" at bounding box center [1020, 164] width 57 height 11
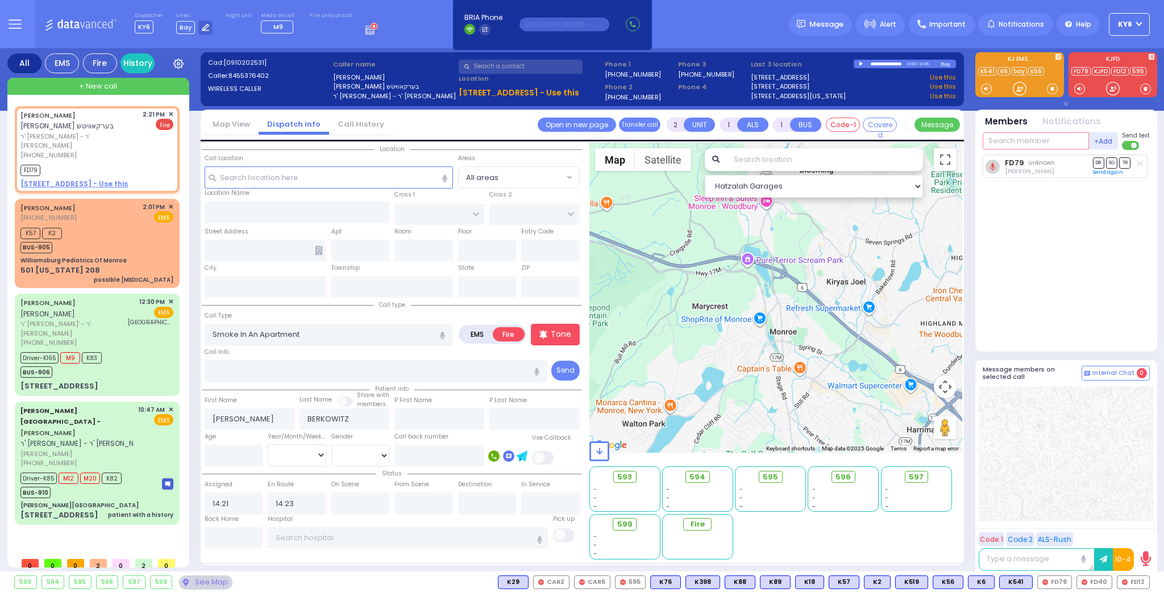
click at [1039, 144] on input "text" at bounding box center [1035, 140] width 106 height 17
click at [773, 479] on span "595" at bounding box center [774, 477] width 15 height 11
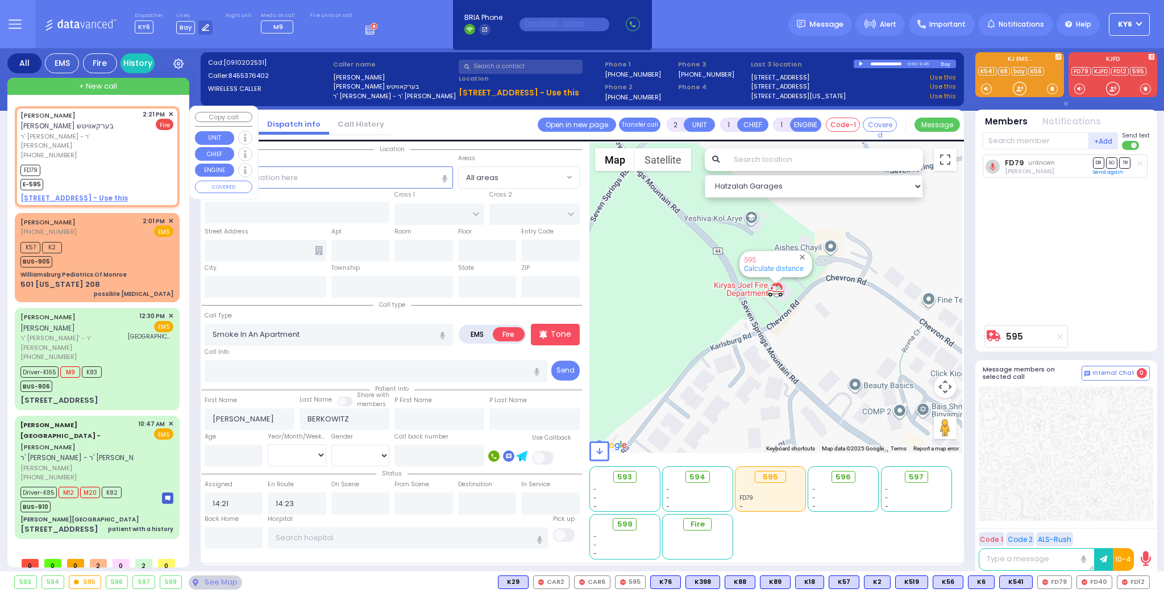
click at [108, 162] on div "FD79 E-595" at bounding box center [96, 176] width 153 height 28
click at [1099, 580] on span "FD40" at bounding box center [1094, 582] width 35 height 12
click at [1141, 586] on span "FD12" at bounding box center [1133, 582] width 32 height 12
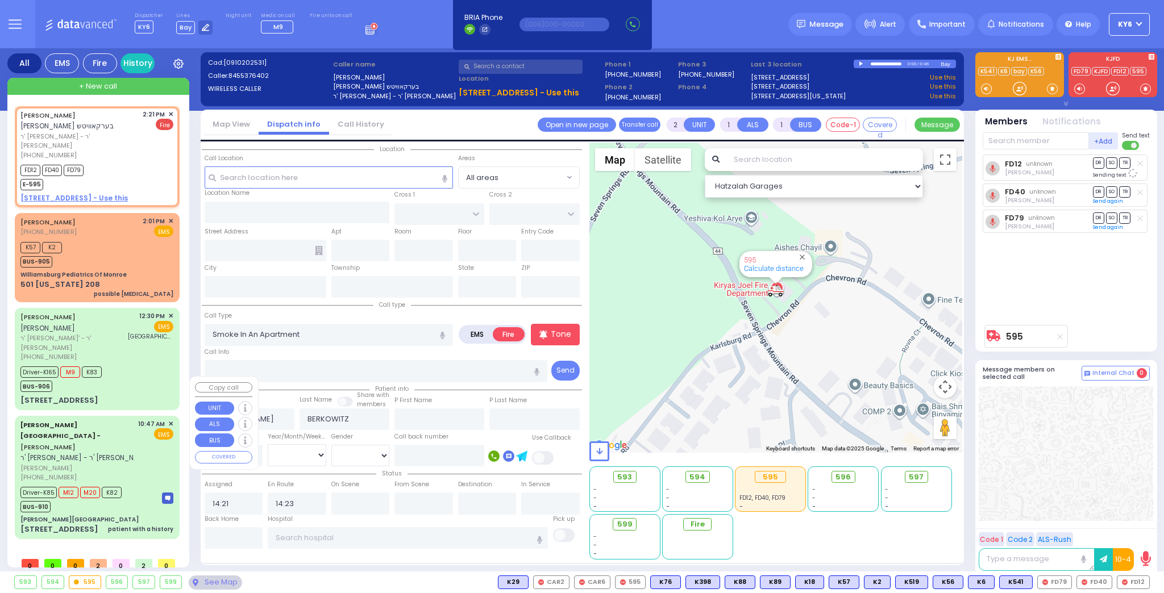
click at [68, 487] on span "M12" at bounding box center [69, 492] width 20 height 11
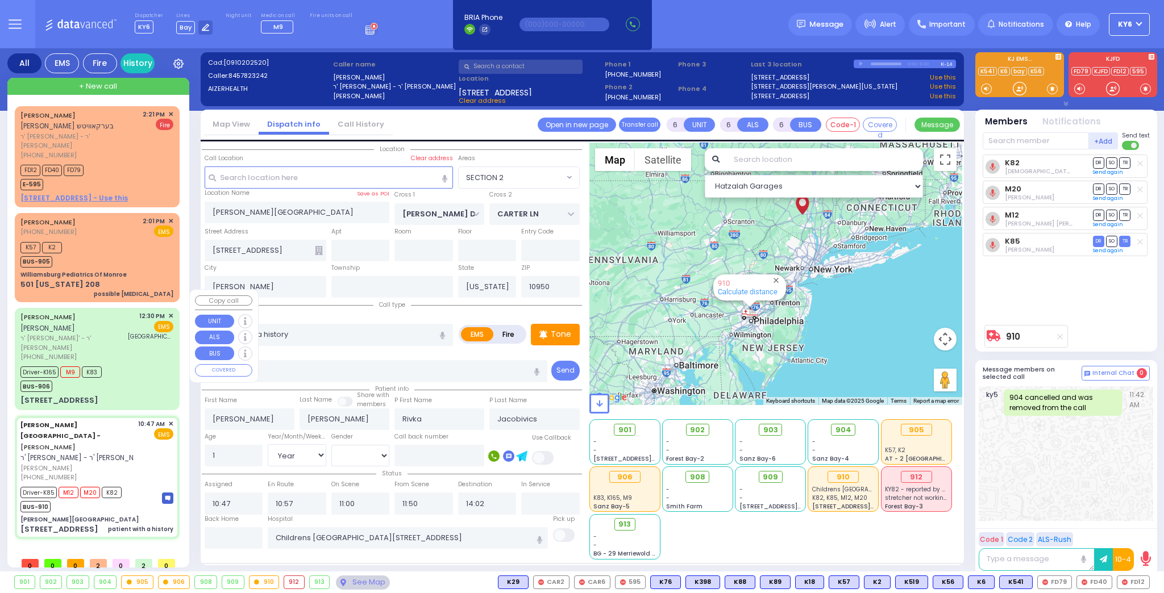
click at [91, 366] on span "K83" at bounding box center [92, 371] width 20 height 11
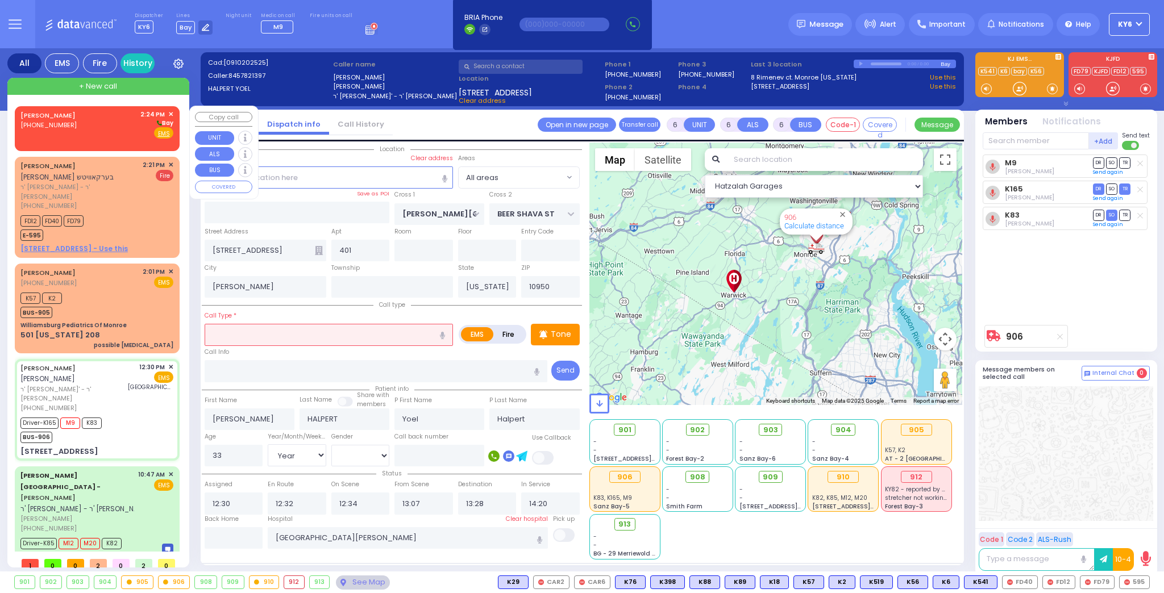
drag, startPoint x: 76, startPoint y: 116, endPoint x: 93, endPoint y: 120, distance: 17.5
click at [90, 119] on div "WILLIE PEDS (845) 286-3600 2:24 PM ✕ Bay EMS" at bounding box center [96, 125] width 153 height 30
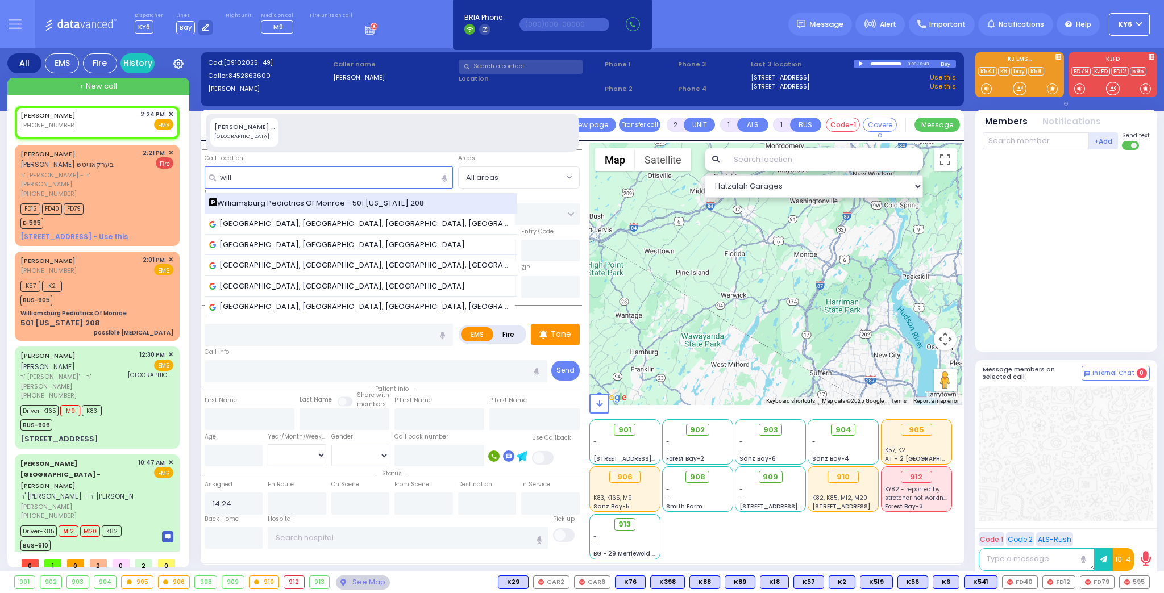
click at [261, 202] on span "Williamsburg Pediatrics Of Monroe - 501 [US_STATE] 208" at bounding box center [318, 203] width 219 height 11
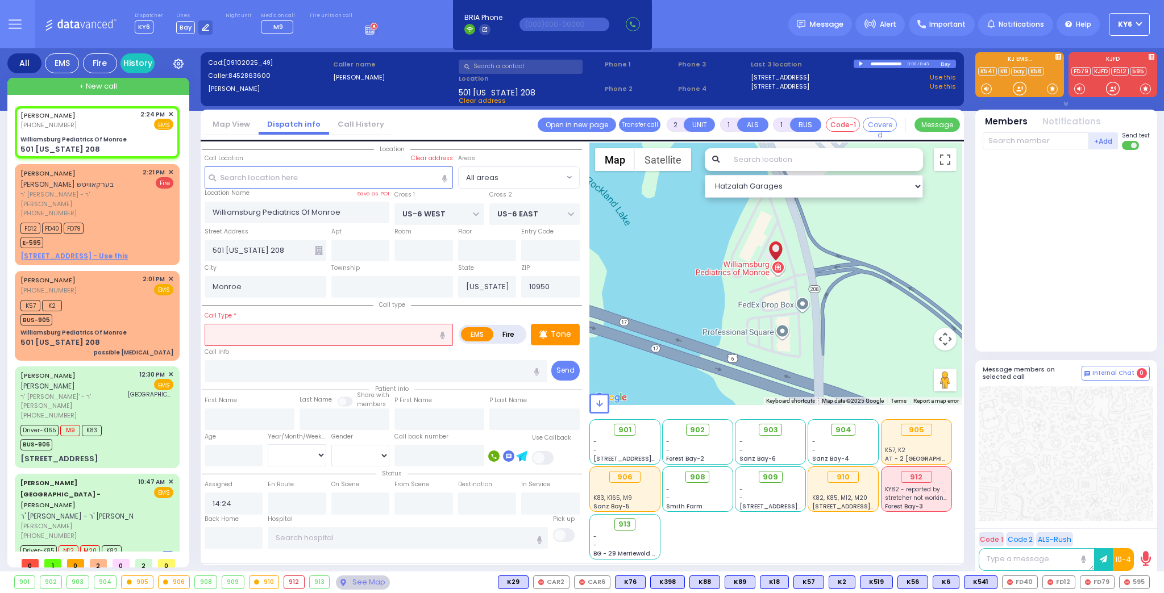
select select
type input "lethargic"
click at [447, 331] on button "button" at bounding box center [442, 335] width 21 height 22
click at [265, 335] on input "lethargic" at bounding box center [329, 335] width 248 height 22
select select
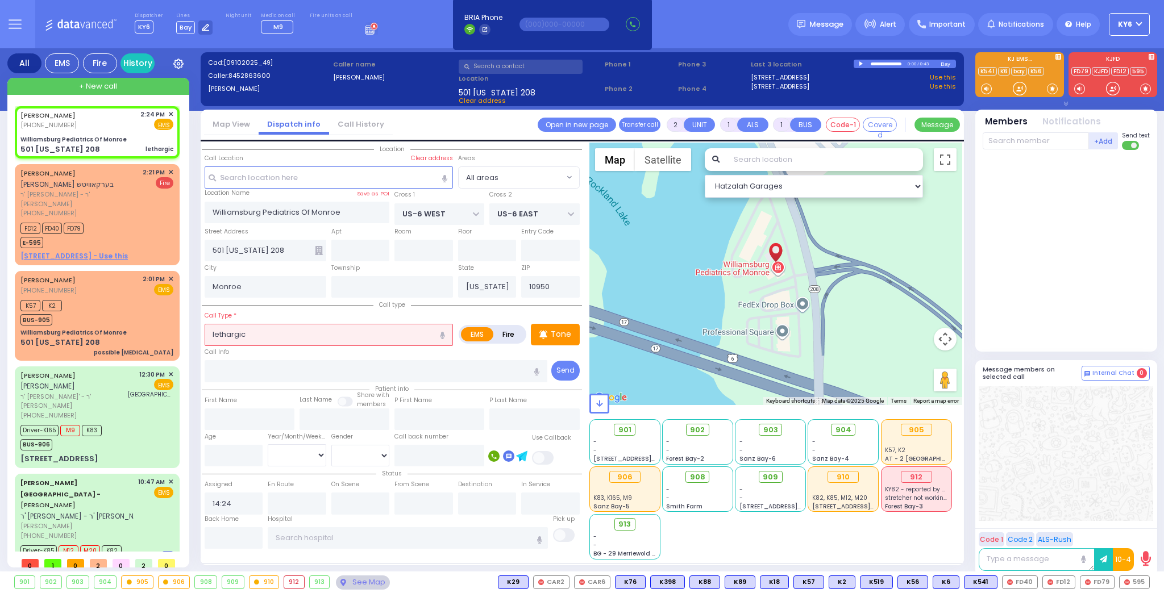
radio input "true"
select select
select select "Hatzalah Garages"
click at [443, 332] on icon "button" at bounding box center [442, 335] width 5 height 7
type input "lethargic plus low O2"
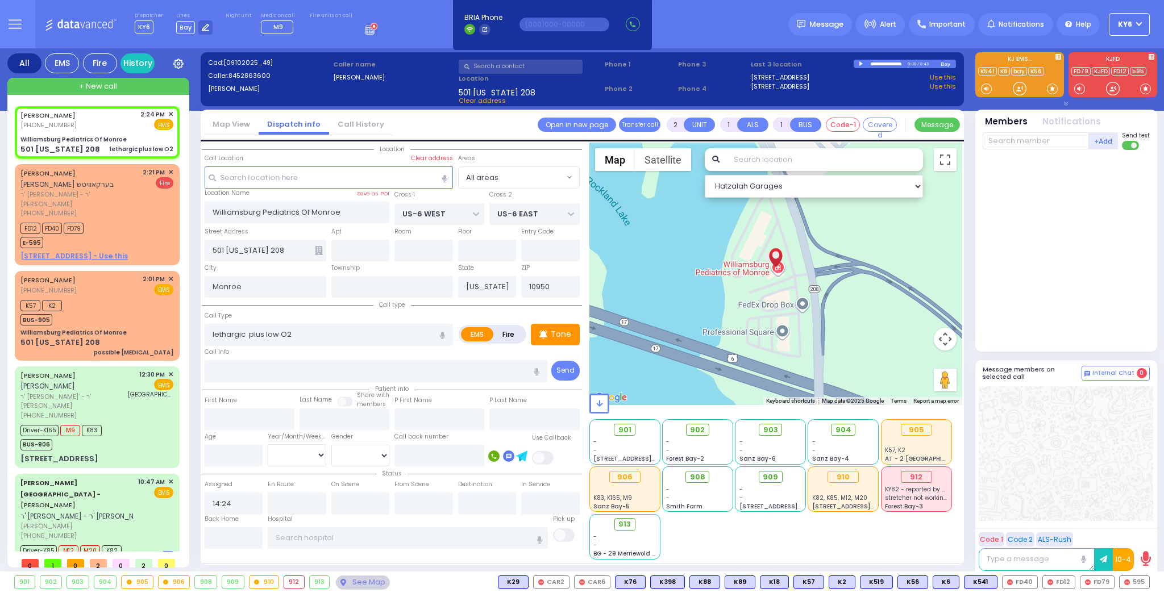
select select
radio input "true"
select select
select select "Hatzalah Garages"
click at [1135, 580] on span "K11" at bounding box center [1136, 582] width 26 height 12
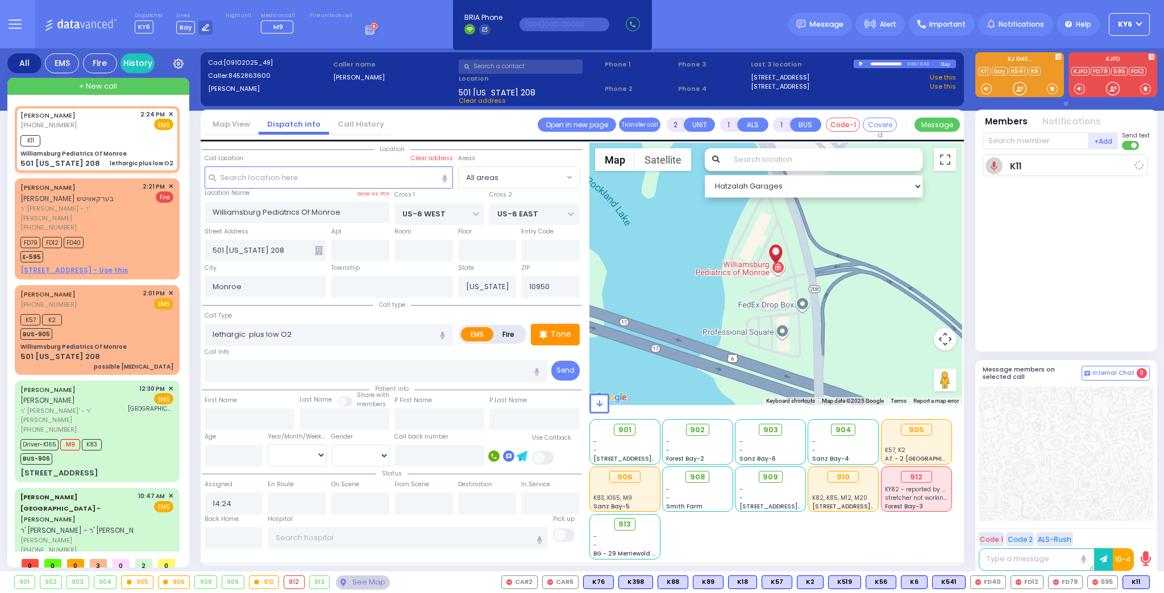
select select
radio input "true"
select select
type input "14:27"
select select "Hatzalah Garages"
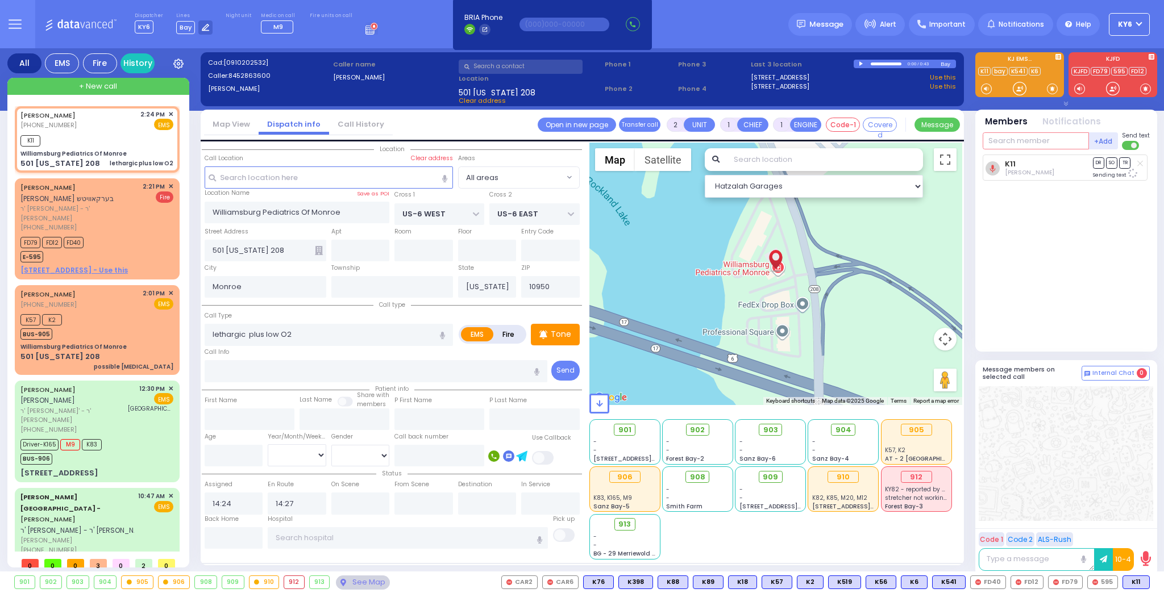
click at [1012, 141] on input "text" at bounding box center [1035, 140] width 106 height 17
type input "48"
click at [1016, 161] on div "KY48" at bounding box center [1020, 164] width 57 height 11
select select
radio input "true"
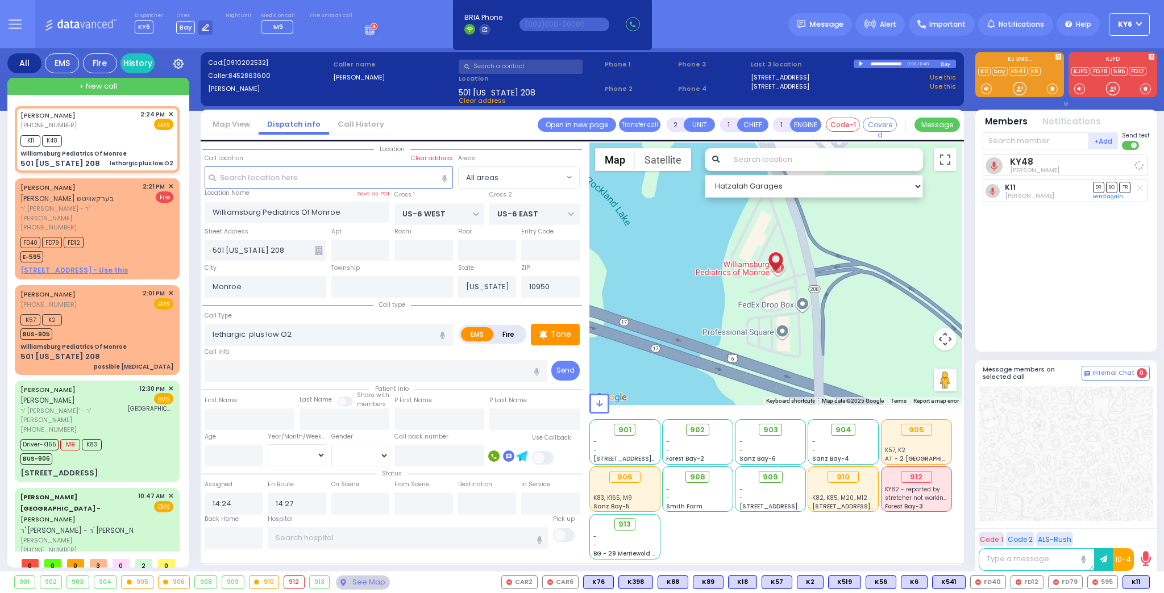
select select
select select "Hatzalah Garages"
click at [627, 525] on span "913" at bounding box center [629, 524] width 12 height 11
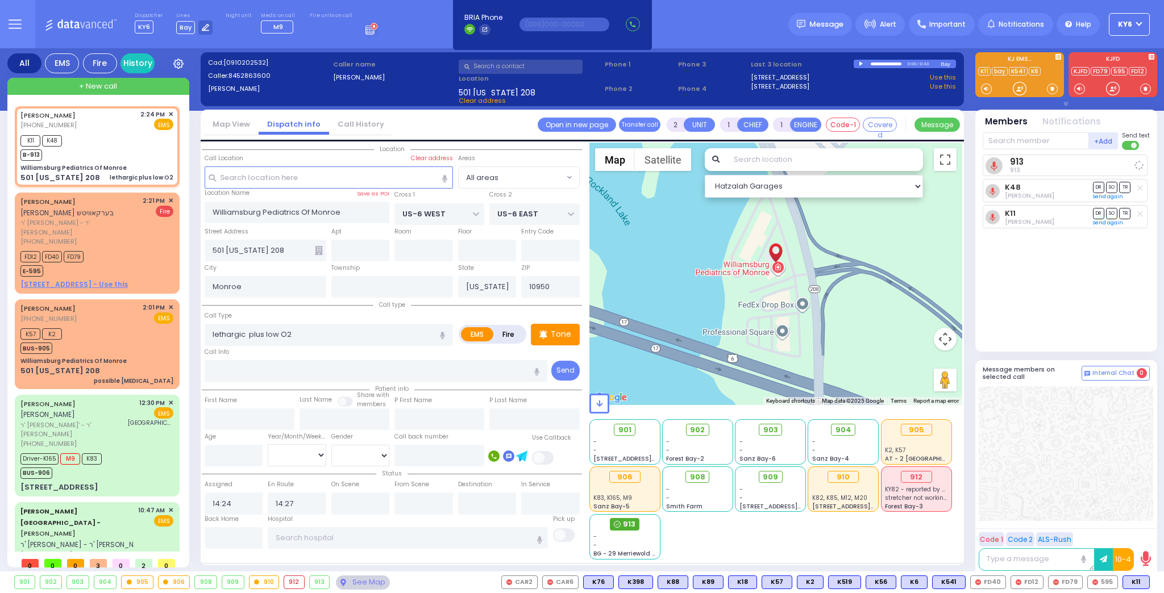
select select
radio input "true"
select select
select select "Hatzalah Garages"
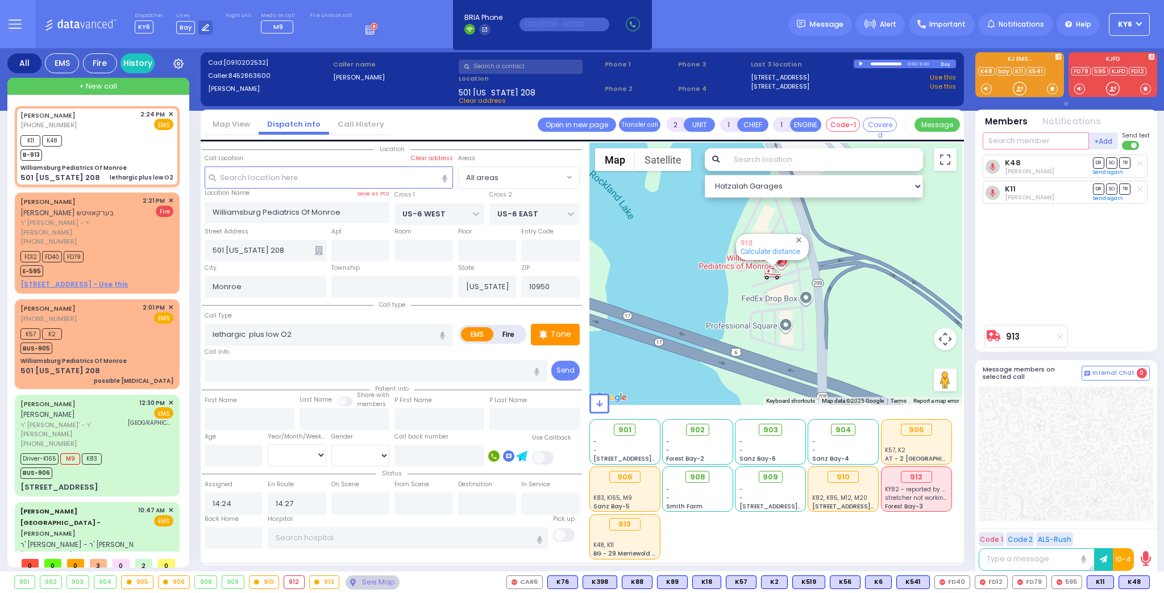
click at [1023, 145] on input "text" at bounding box center [1035, 140] width 106 height 17
type input "driver"
click at [1019, 157] on div "Driver Driver Driver" at bounding box center [1067, 165] width 162 height 20
select select
radio input "true"
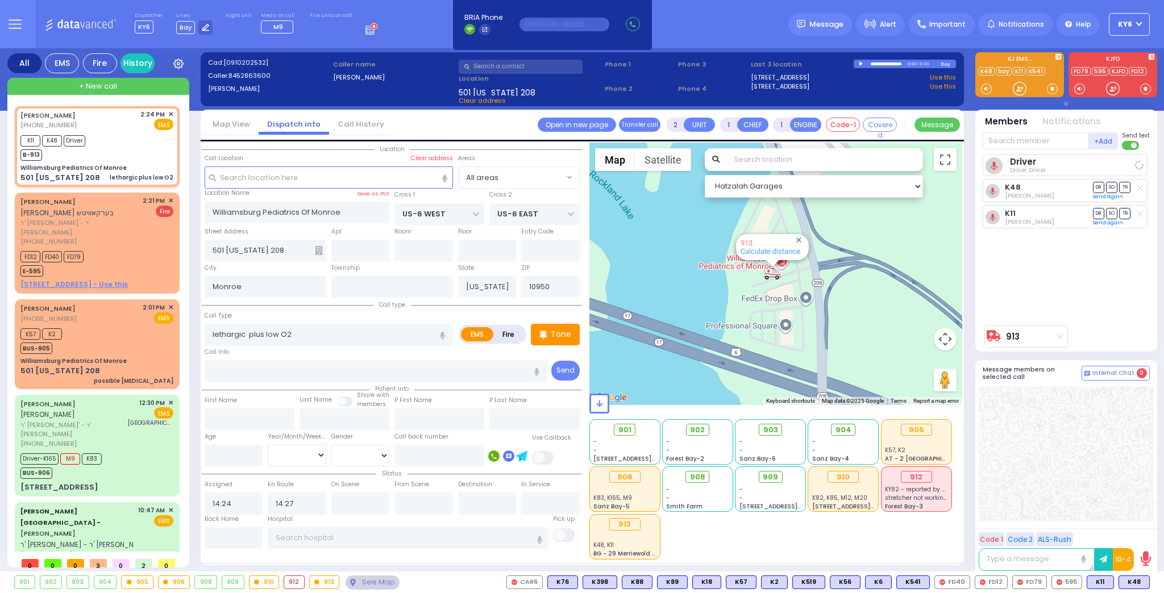
select select
select select "Hatzalah Garages"
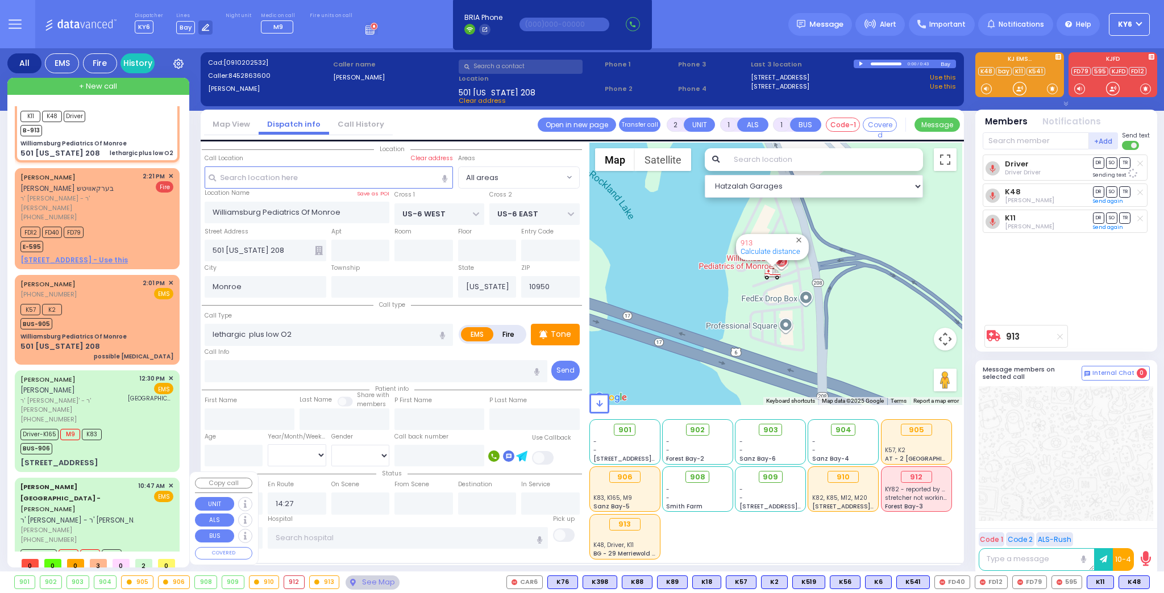
scroll to position [37, 0]
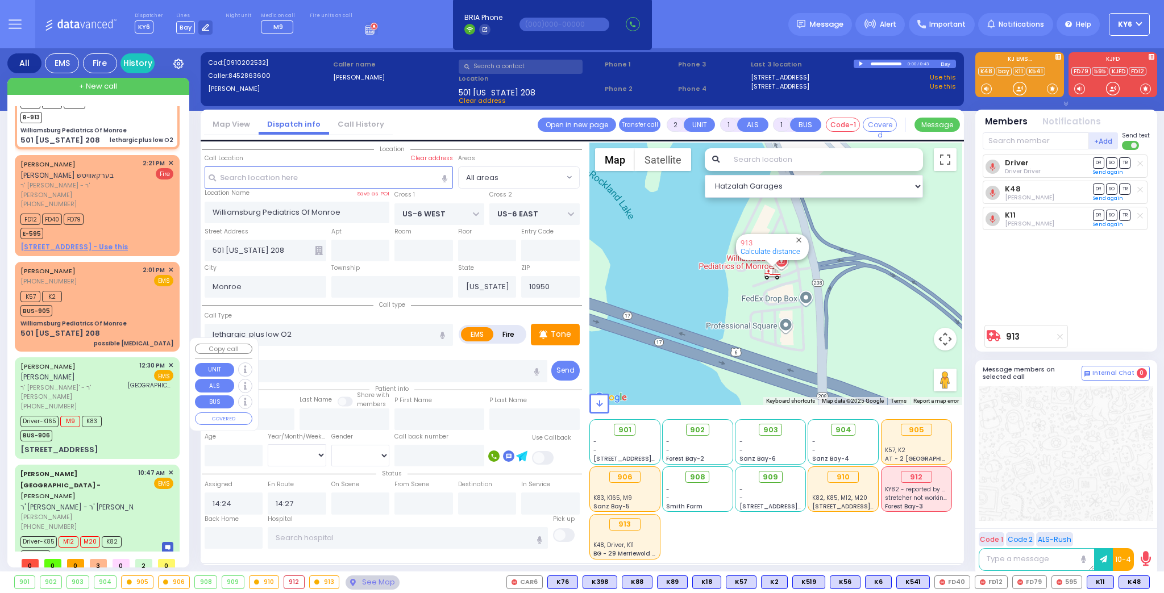
click at [111, 413] on div "Driver-K165 M9 K83 BUS-906" at bounding box center [96, 427] width 153 height 28
type input "6"
select select
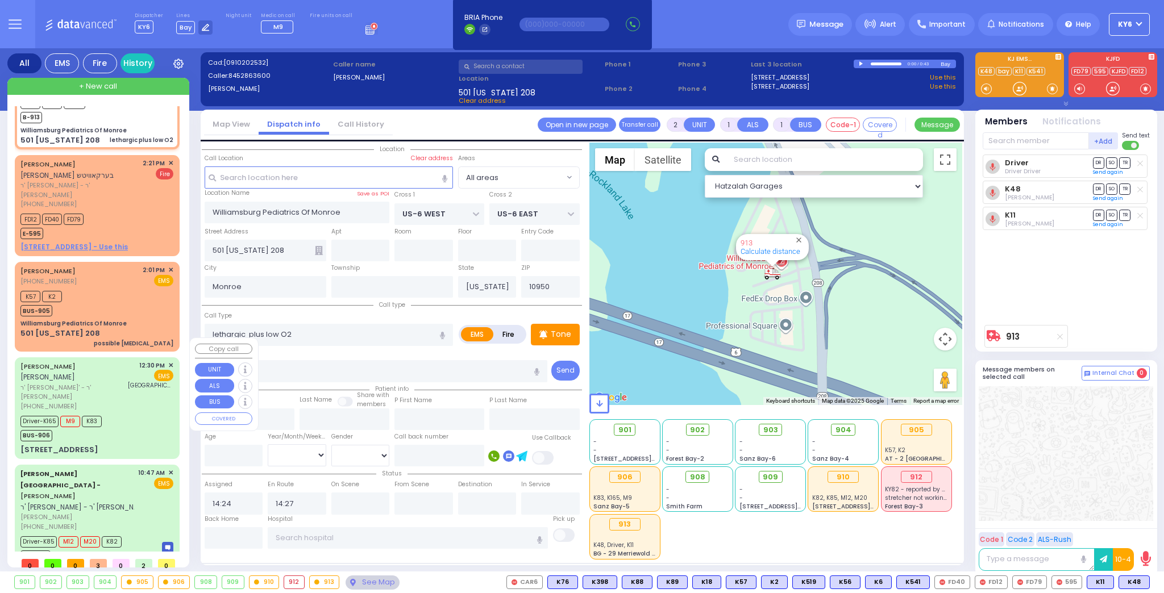
radio input "true"
type input "JOEL"
type input "HALPERT"
type input "Yoel"
type input "Halpert"
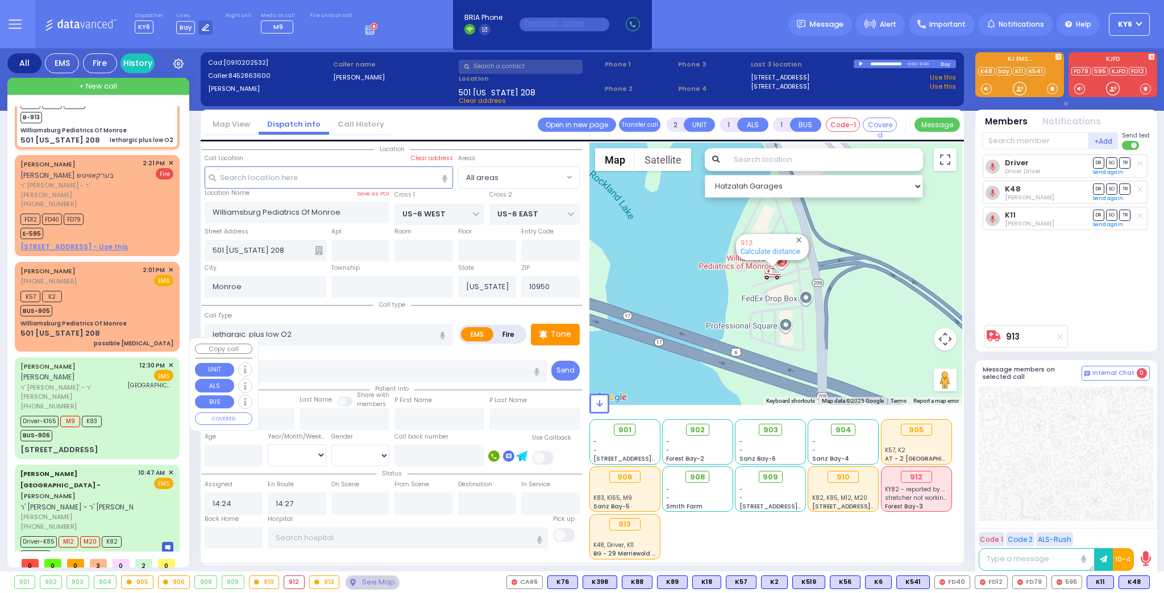
type input "33"
select select "Year"
select select "[DEMOGRAPHIC_DATA]"
type input "12:30"
type input "12:32"
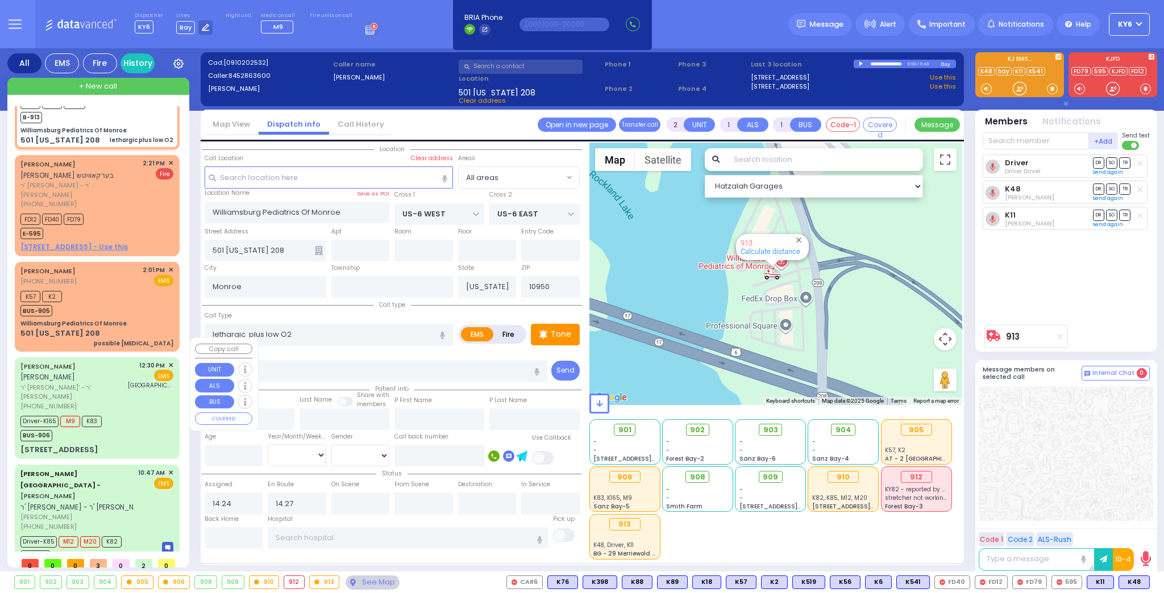
type input "12:34"
type input "13:07"
type input "13:28"
type input "14:20"
type input "St. Anthony Community Hospital"
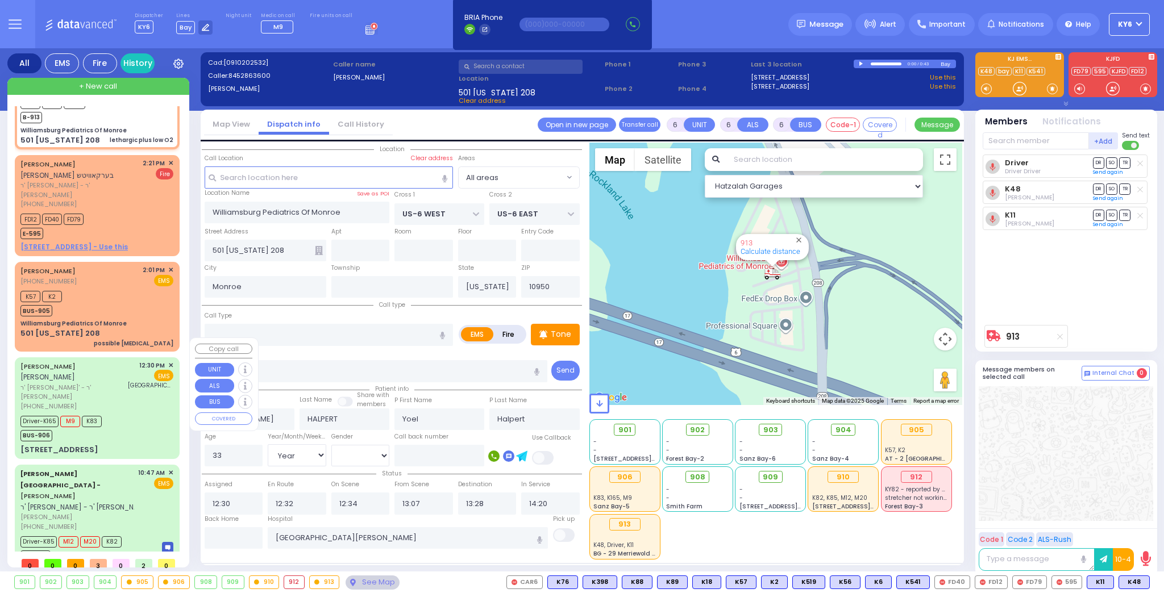
select select "Hatzalah Garages"
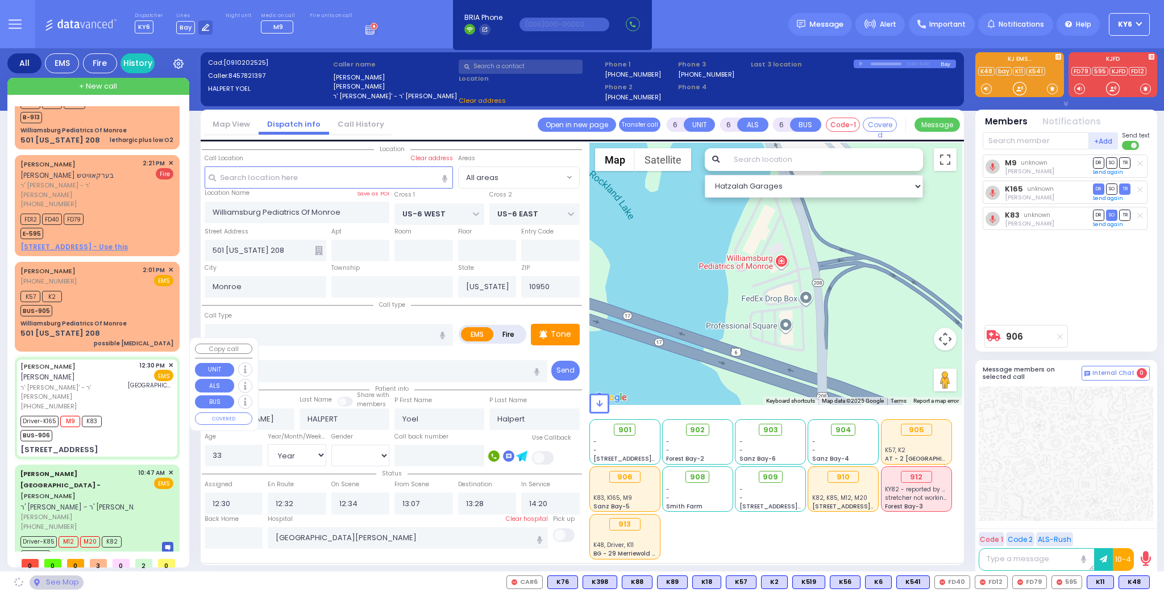
type input "S.M. ROSMER RD"
type input "BEER SHAVA ST"
type input "7 BEER SHAVA ST"
type input "401"
type input "[PERSON_NAME]"
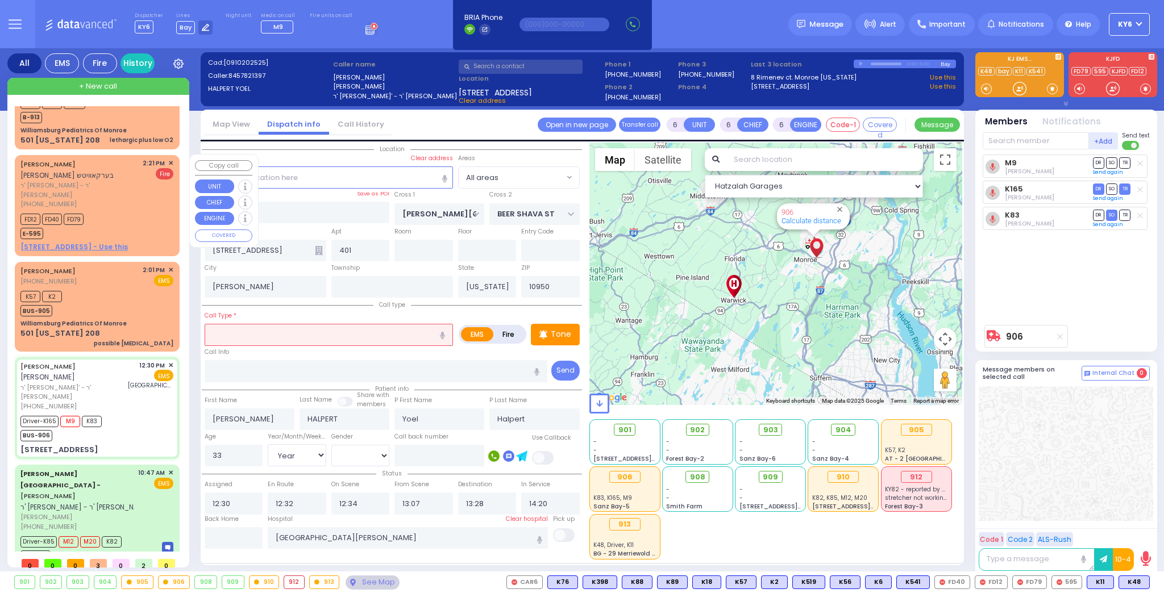
click at [170, 157] on div "EFROIM FISHEL BERKOWITZ אפרים פישל בערקאוויטש ר' שמואל יצחק - ר' בצלאל חיים באש…" at bounding box center [97, 205] width 160 height 97
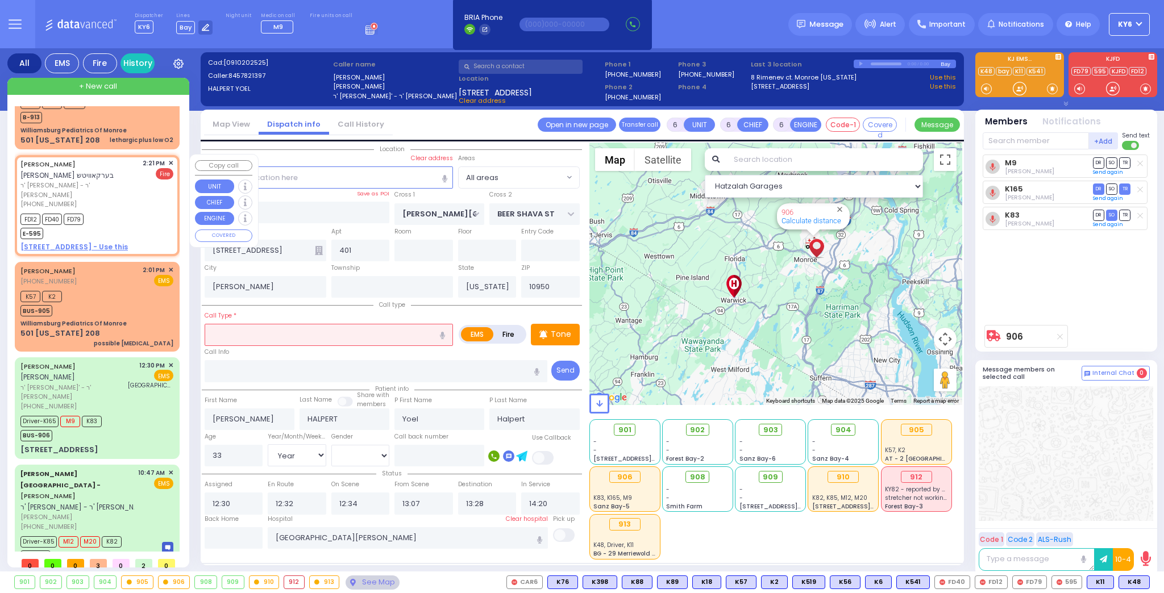
type input "2"
type input "1"
select select
type input "Smoke In An Apartment"
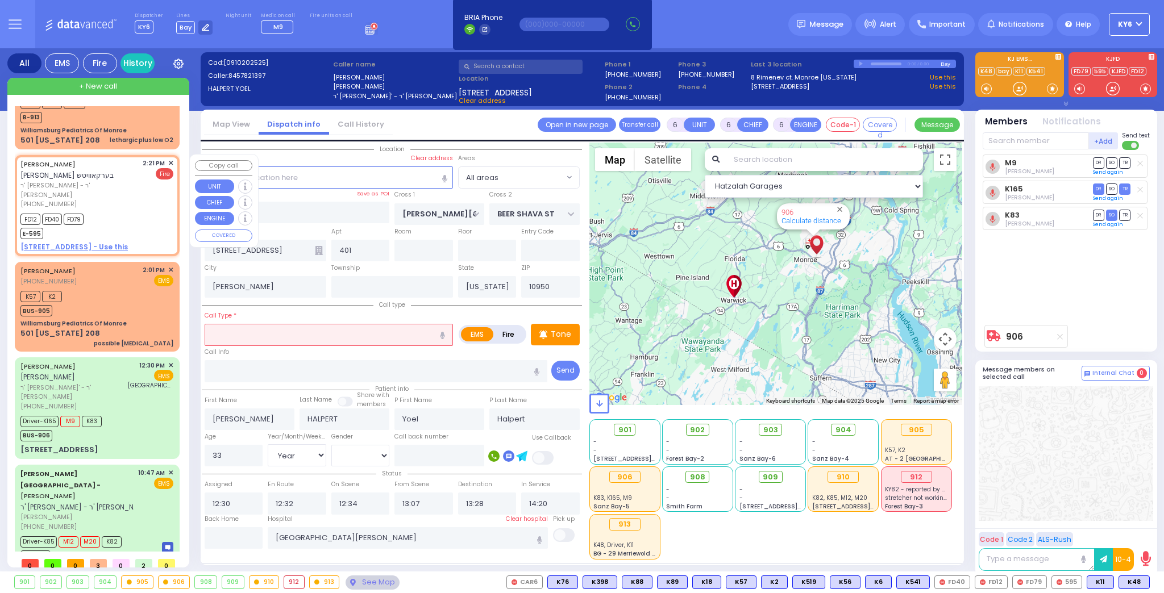
radio input "false"
radio input "true"
type input "EFROIM FISHEL"
type input "BERKOWITZ"
select select
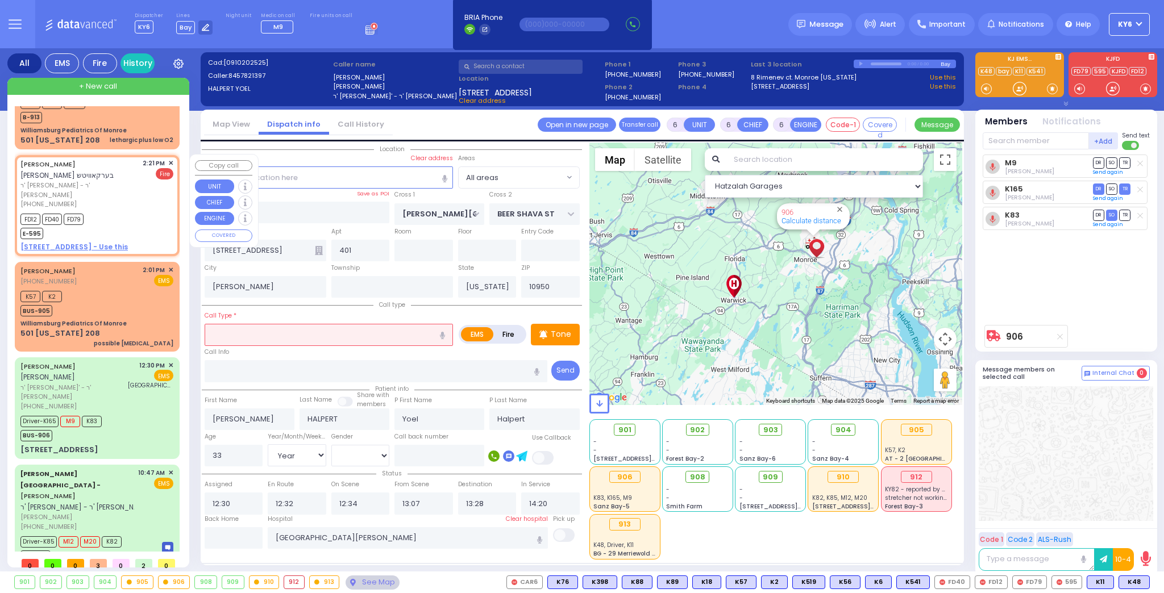
select select
type input "14:21"
type input "14:23"
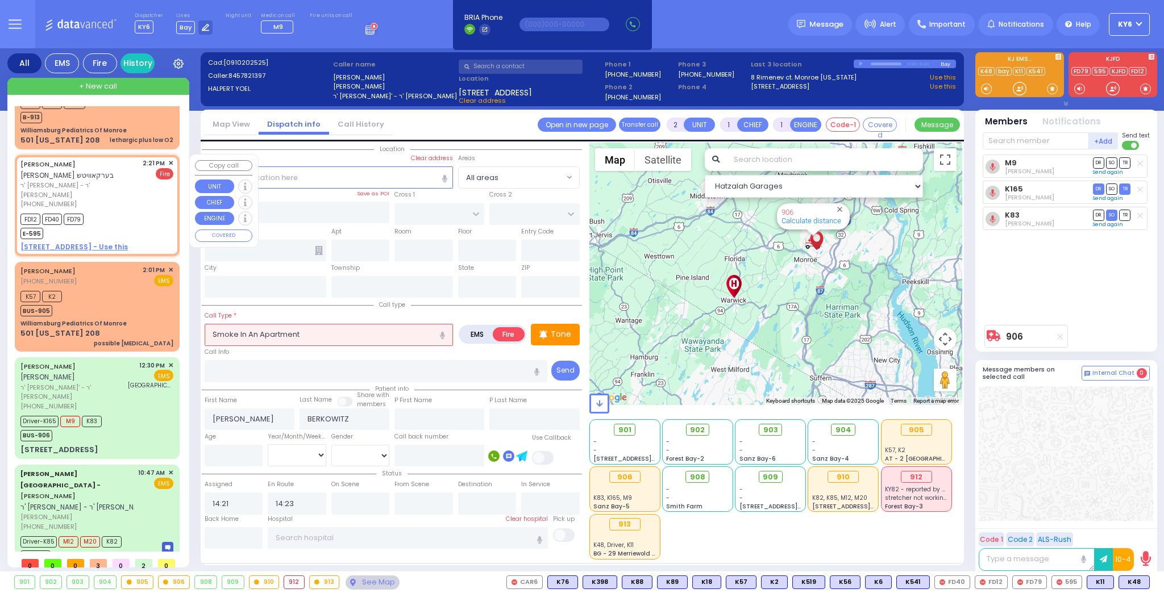
select select "Hatzalah Garages"
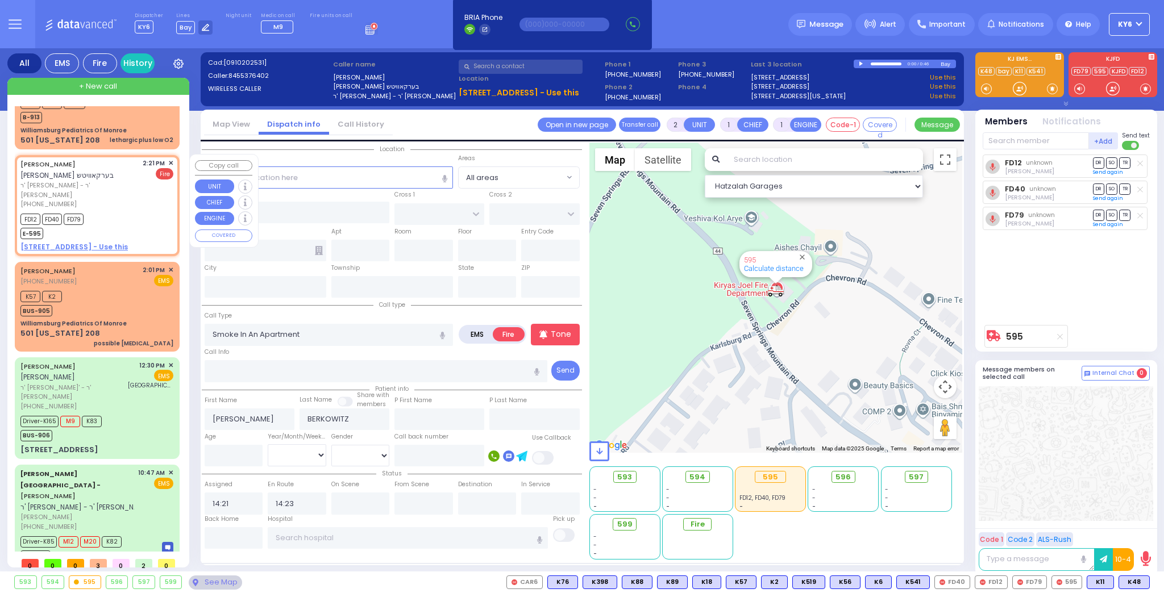
click at [168, 159] on span "✕" at bounding box center [170, 164] width 5 height 10
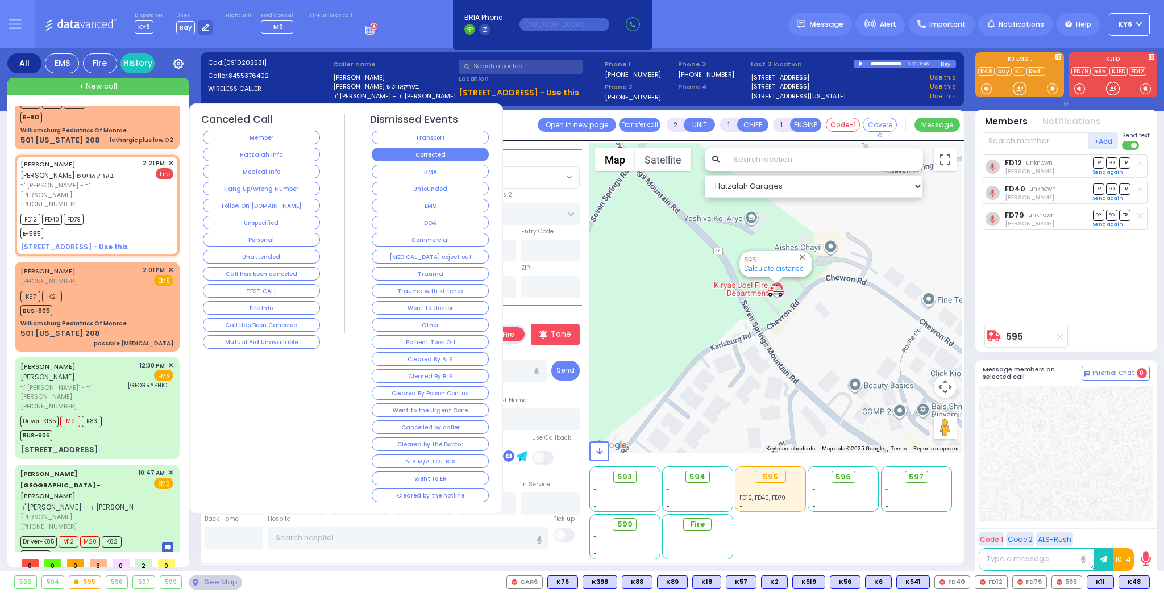
click at [410, 148] on button "Corrected" at bounding box center [430, 155] width 117 height 14
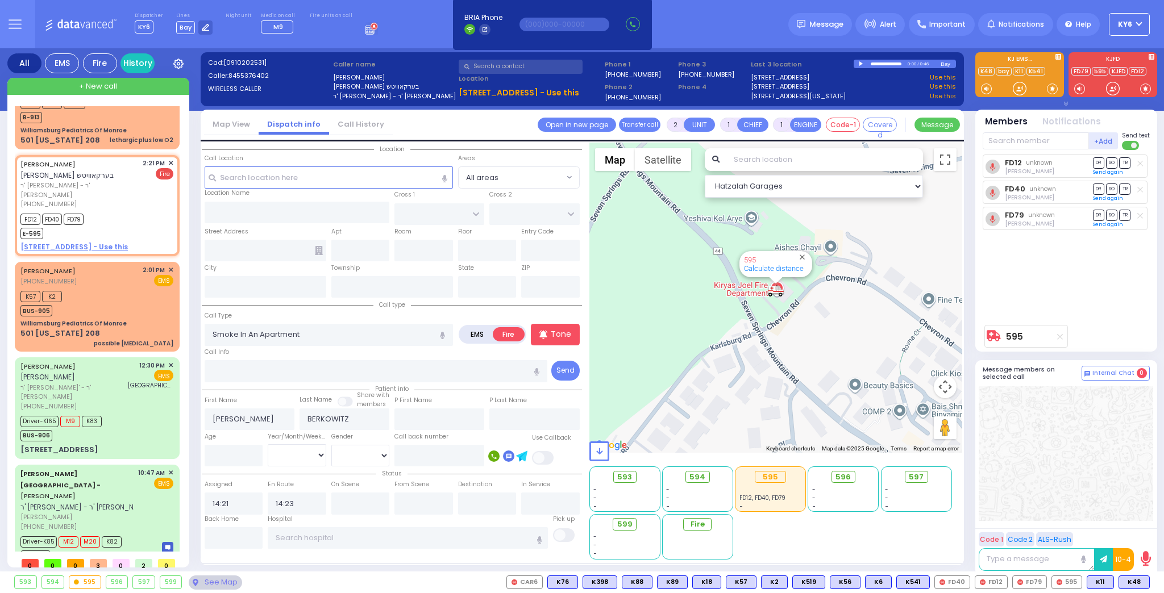
select select
radio input "true"
select select
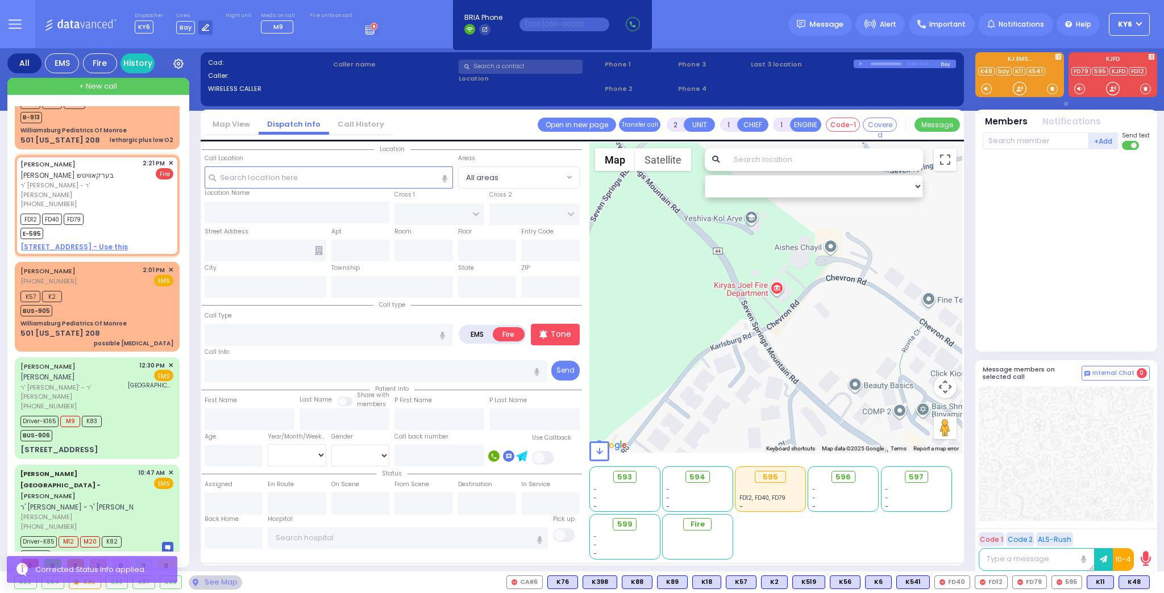
scroll to position [0, 0]
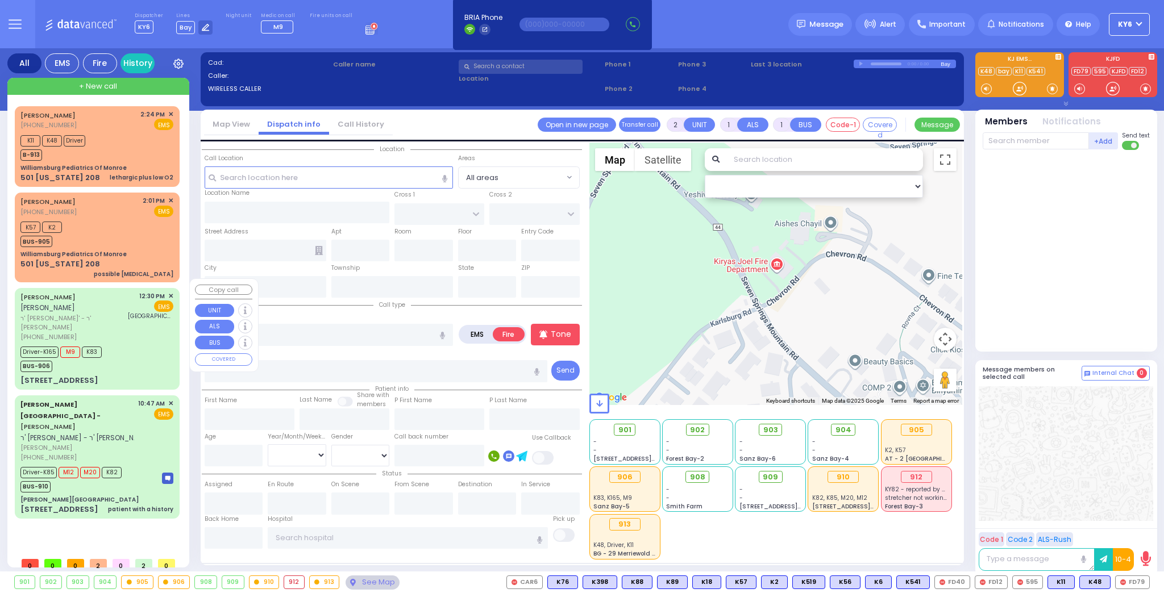
click at [103, 332] on div "(845) 782-1397" at bounding box center [72, 337] width 104 height 10
type input "6"
select select
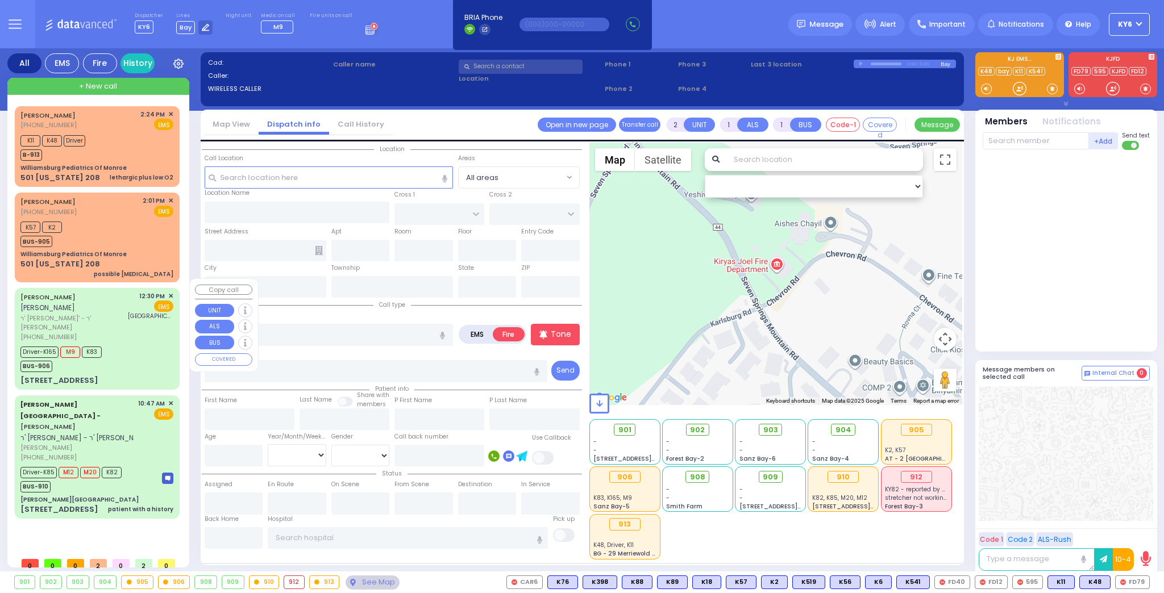
radio input "true"
type input "JOEL"
type input "HALPERT"
type input "Yoel"
type input "Halpert"
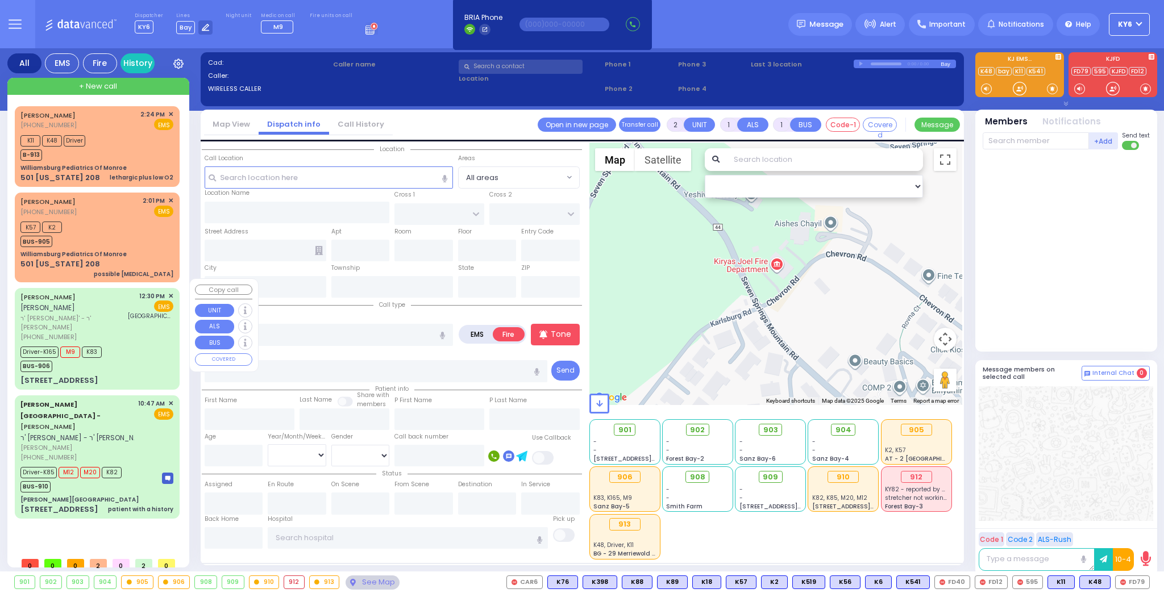
type input "33"
select select "Year"
select select "[DEMOGRAPHIC_DATA]"
type input "12:30"
type input "12:32"
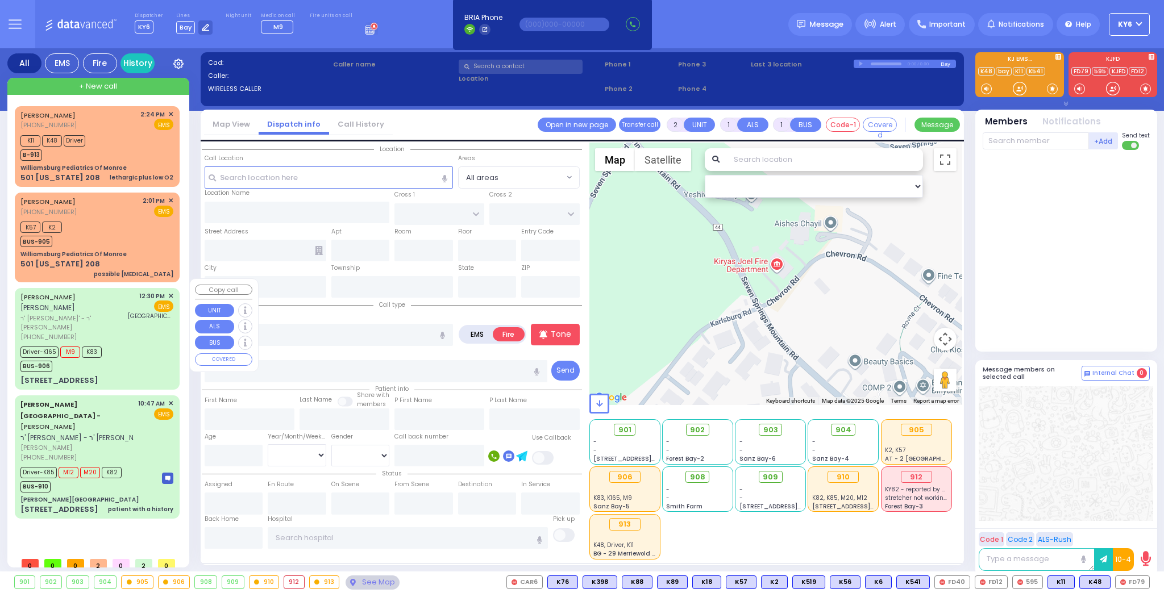
type input "12:34"
type input "13:07"
type input "13:28"
type input "14:20"
type input "St. Anthony Community Hospital"
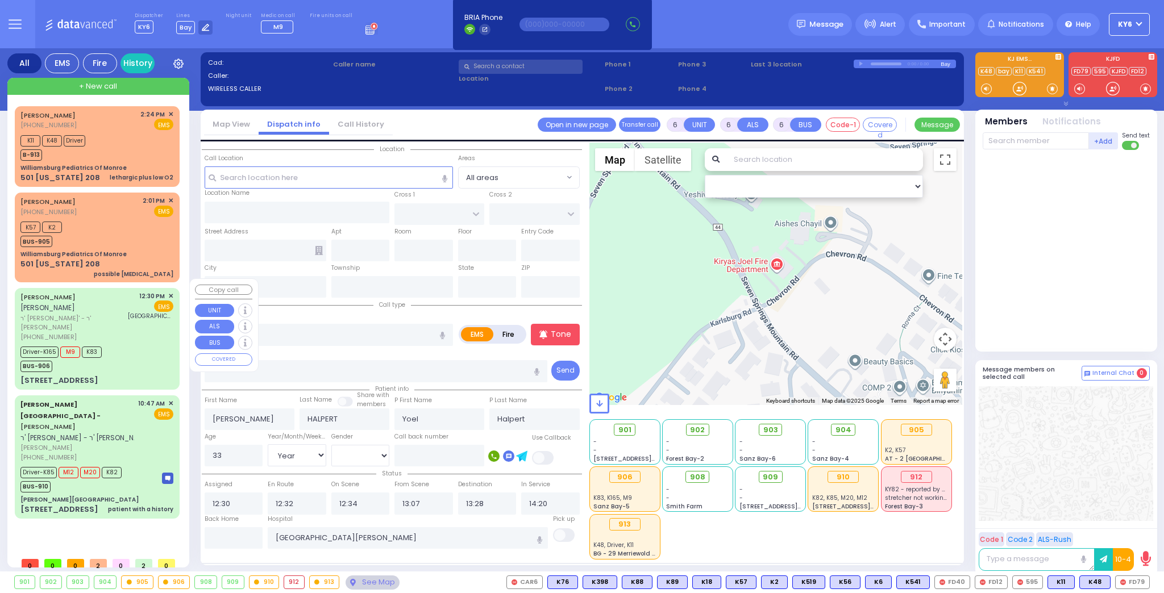
select select "Hatzalah Garages"
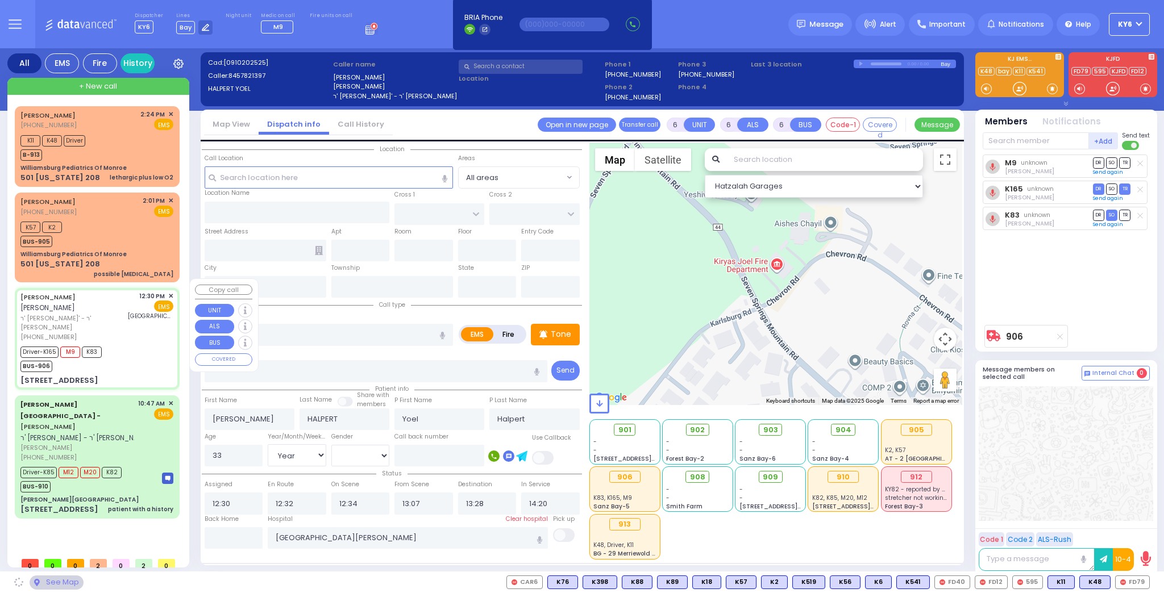
type input "S.M. ROSMER RD"
type input "BEER SHAVA ST"
type input "7 BEER SHAVA ST"
type input "401"
type input "[PERSON_NAME]"
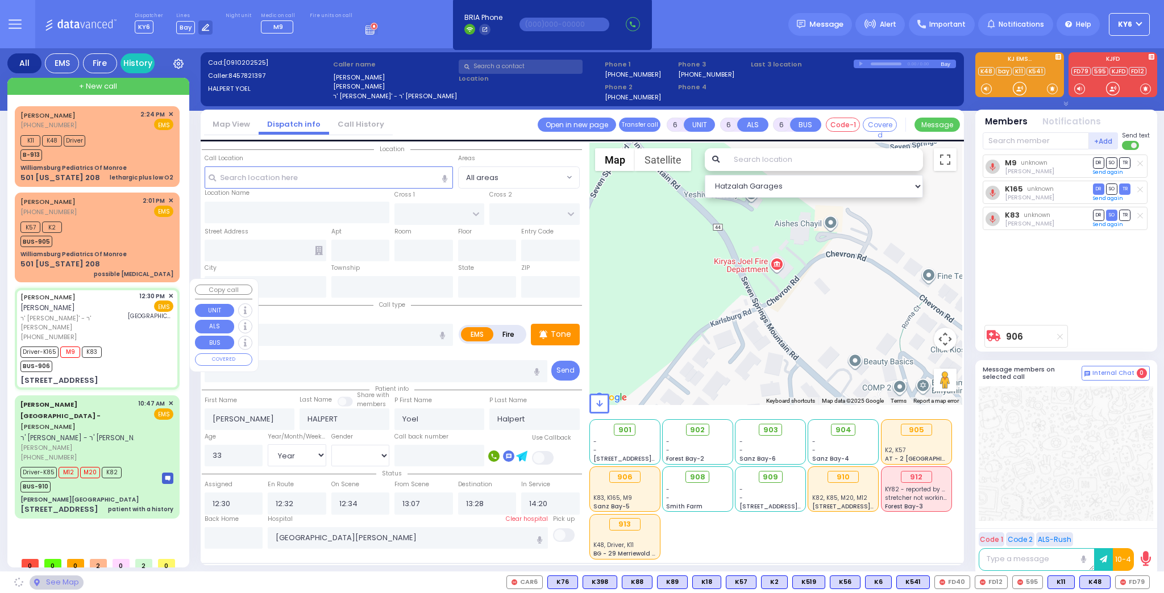
type input "[US_STATE]"
type input "10950"
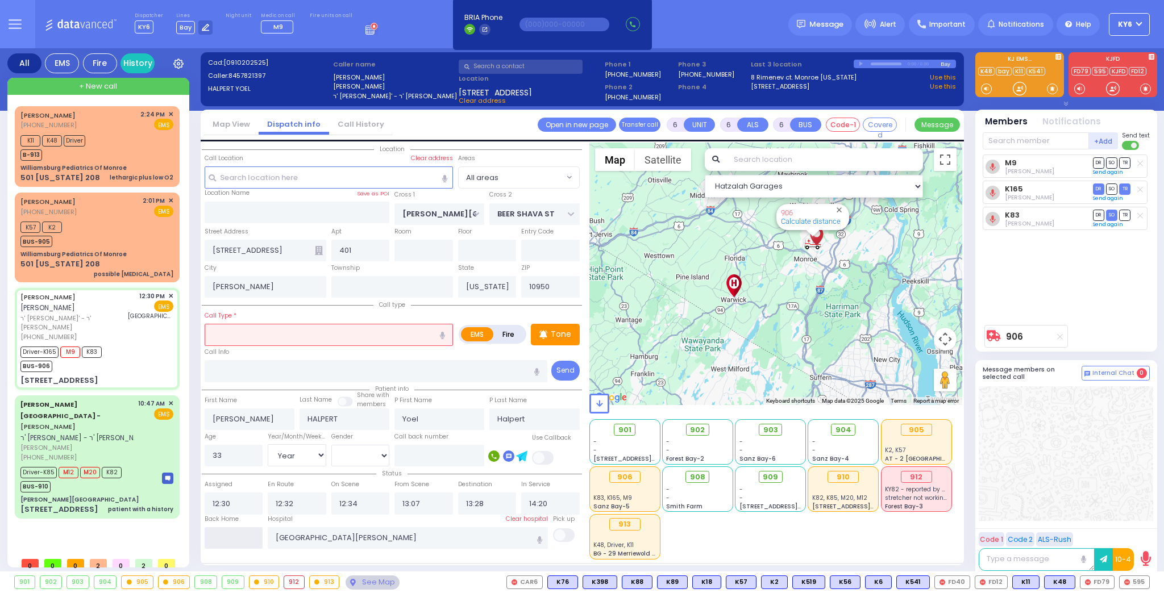
drag, startPoint x: 230, startPoint y: 540, endPoint x: 229, endPoint y: 534, distance: 6.9
click at [230, 538] on input "text" at bounding box center [234, 538] width 59 height 22
click at [229, 534] on input "text" at bounding box center [234, 538] width 59 height 22
click at [232, 537] on input "text" at bounding box center [234, 538] width 59 height 22
click at [234, 536] on input "text" at bounding box center [234, 538] width 59 height 22
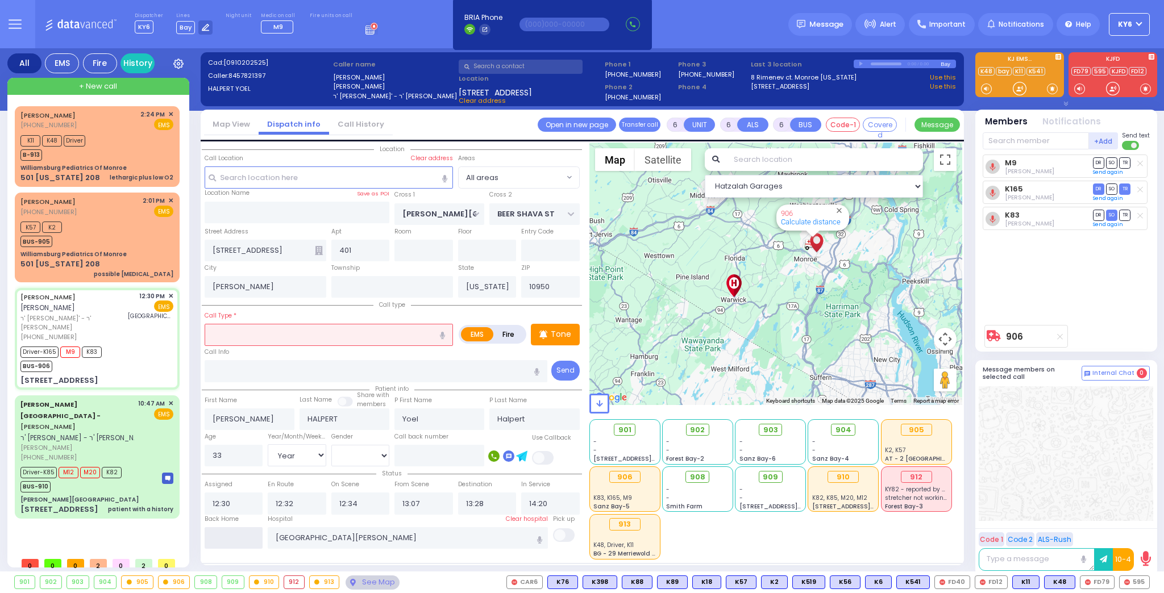
type input "14:35"
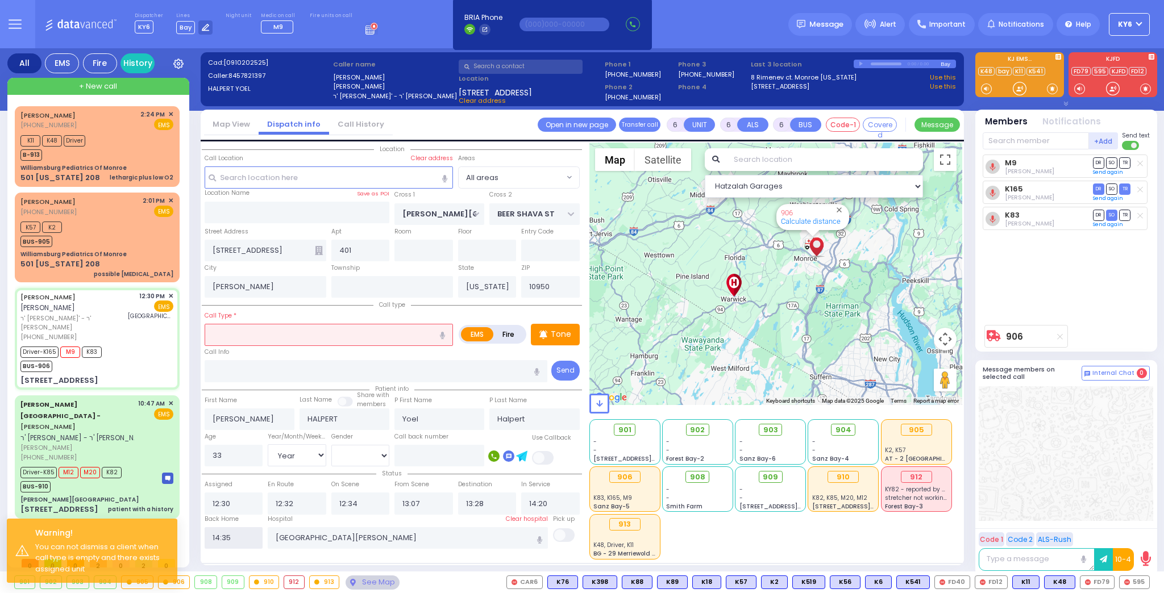
select select
radio input "true"
select select "Year"
select select "[DEMOGRAPHIC_DATA]"
select select "Hatzalah Garages"
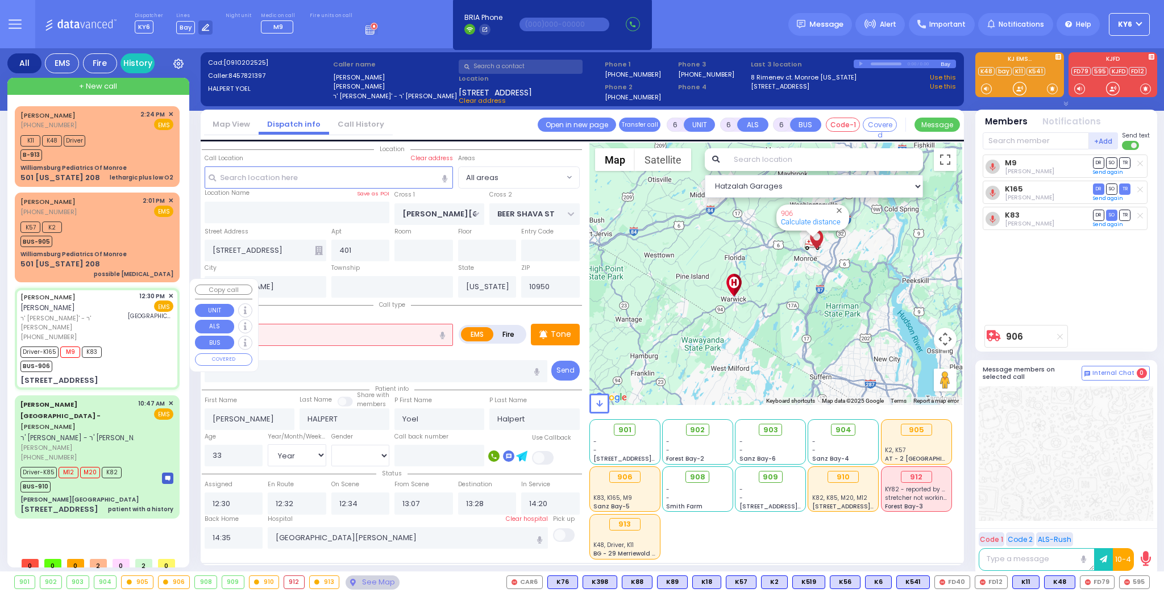
click at [110, 344] on div "Driver-K165 M9 K83 BUS-906" at bounding box center [96, 358] width 153 height 28
select select
radio input "true"
select select "Year"
select select "[DEMOGRAPHIC_DATA]"
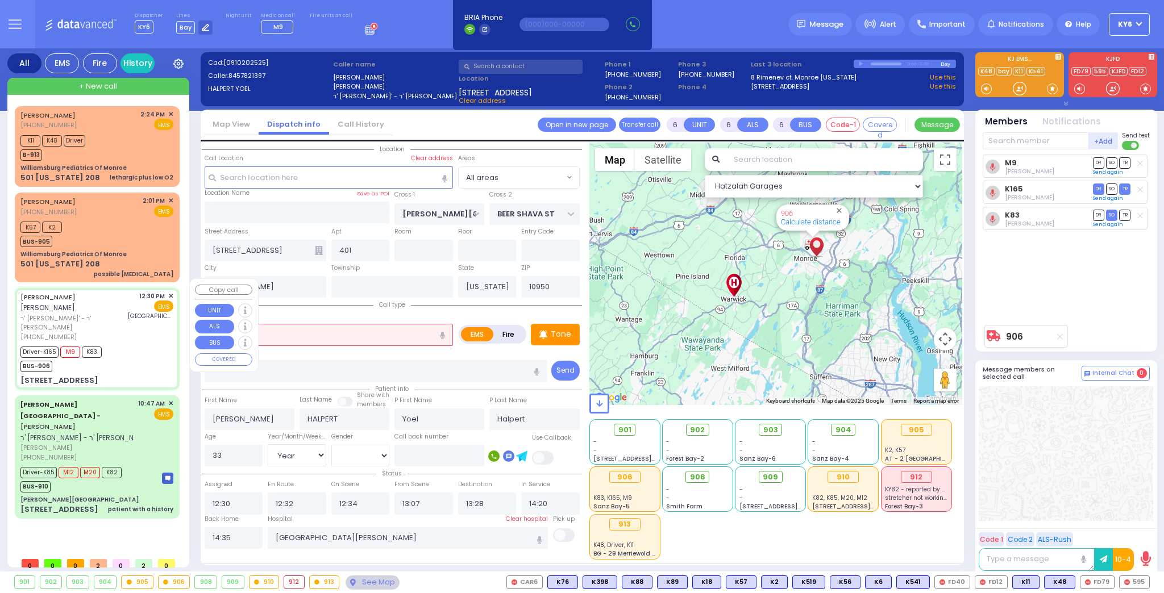
select select "Hatzalah Garages"
click at [237, 538] on input "14:35" at bounding box center [234, 538] width 59 height 22
drag, startPoint x: 237, startPoint y: 536, endPoint x: 470, endPoint y: 551, distance: 234.0
click at [470, 551] on div "Location" at bounding box center [392, 351] width 380 height 417
click at [234, 540] on input "14:35" at bounding box center [234, 538] width 59 height 22
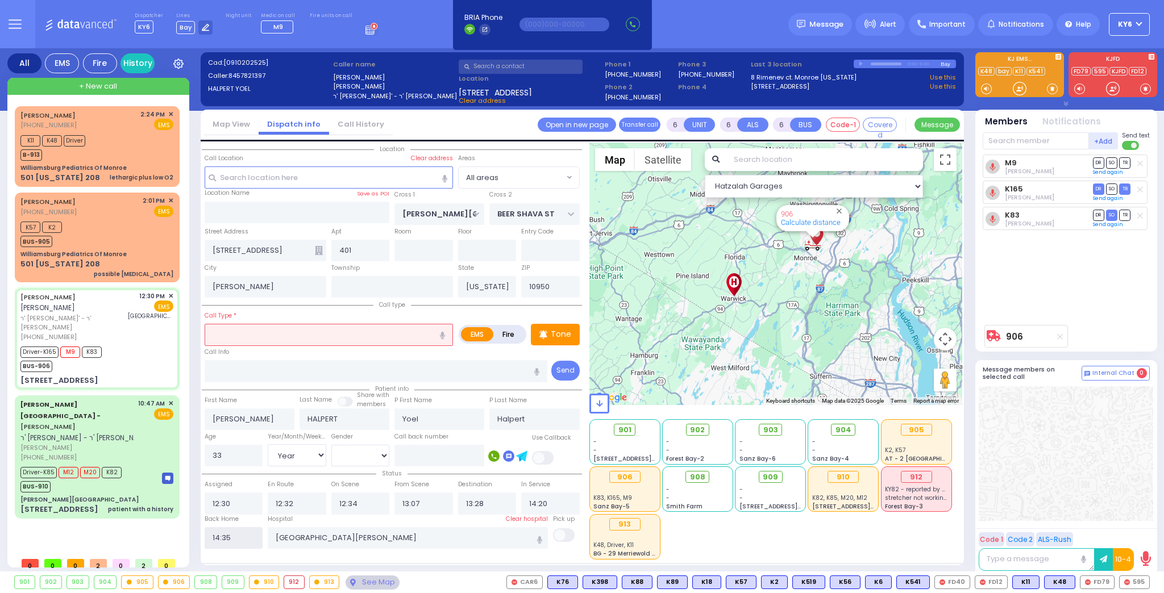
click at [234, 540] on input "14:35" at bounding box center [234, 538] width 59 height 22
drag, startPoint x: 221, startPoint y: 533, endPoint x: 229, endPoint y: 539, distance: 9.8
click at [229, 539] on input "3514:" at bounding box center [234, 538] width 59 height 22
type input "3514:"
click at [110, 495] on div "[PERSON_NAME][GEOGRAPHIC_DATA]" at bounding box center [96, 499] width 153 height 9
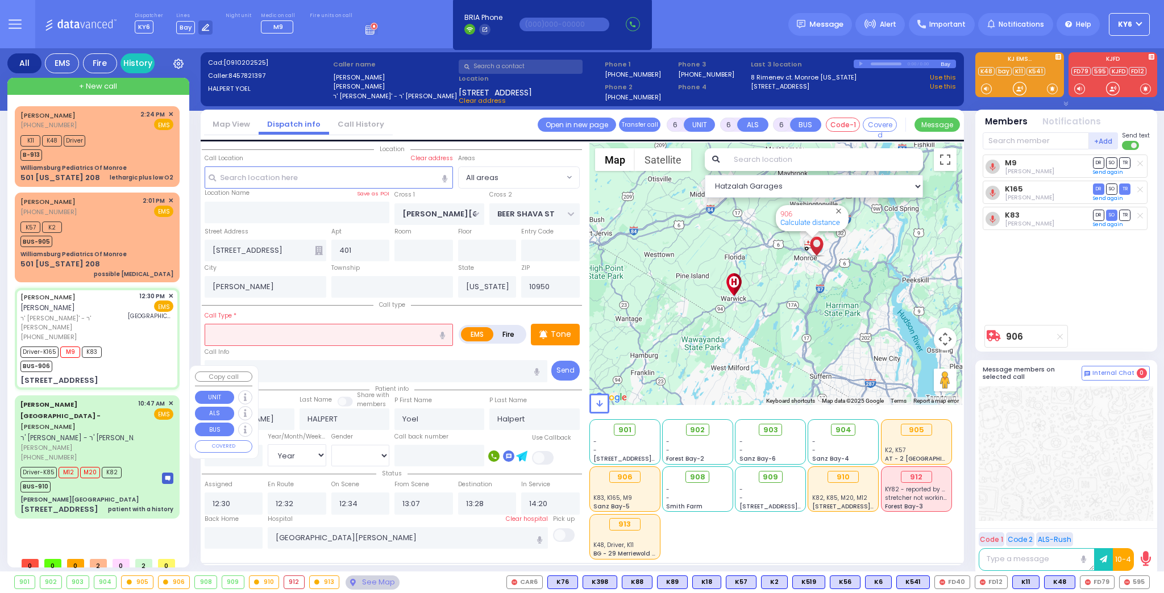
select select
type input "patient with a history"
radio input "true"
type input "[PERSON_NAME]"
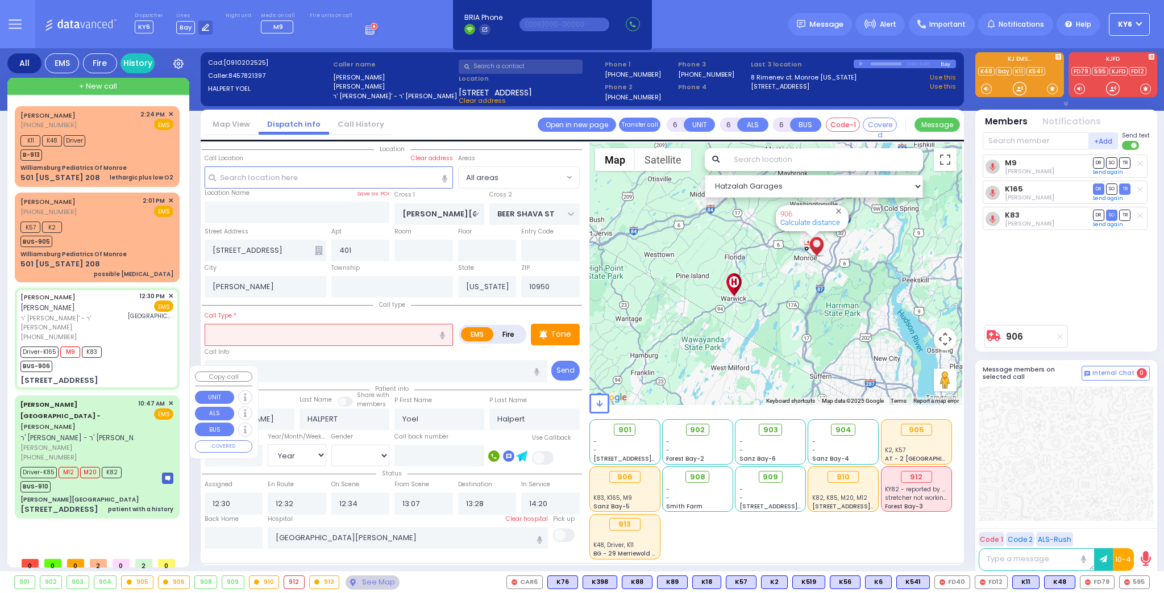
type input "Rivka"
type input "Jacobivics"
type input "1"
select select "Year"
select select "[DEMOGRAPHIC_DATA]"
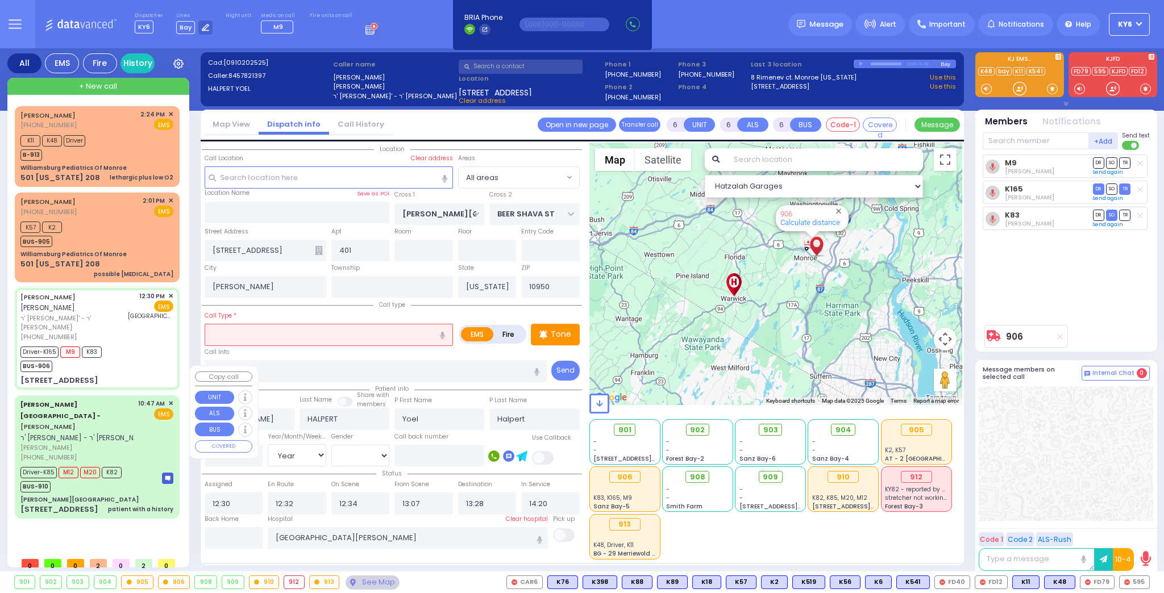
type input "10:47"
type input "10:57"
type input "11:00"
type input "11:50"
type input "14:02"
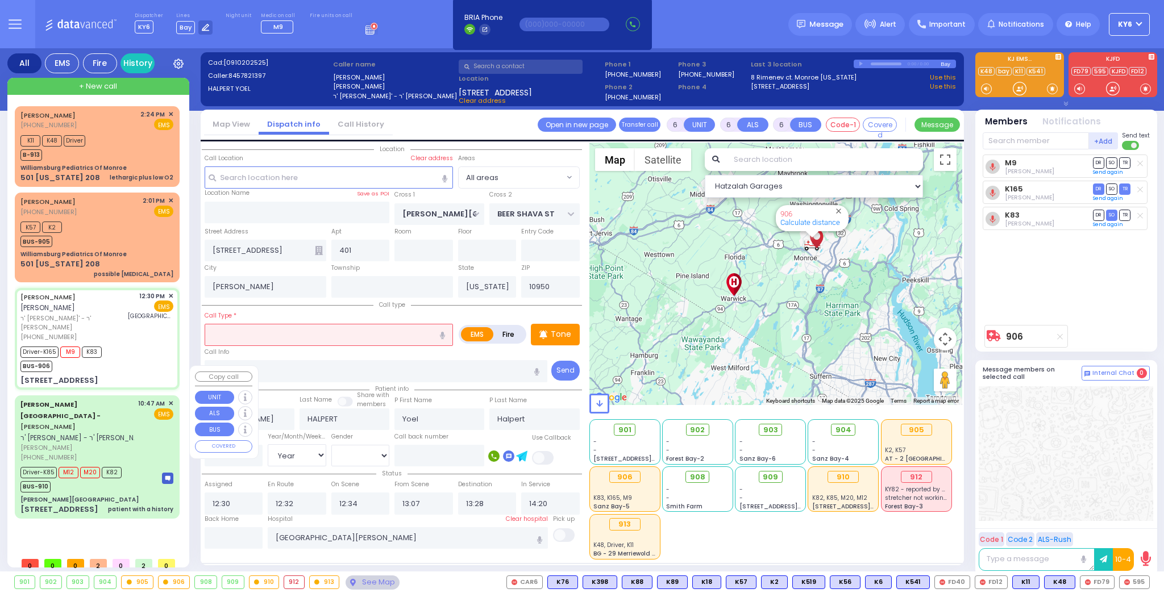
type input "Childrens [GEOGRAPHIC_DATA][STREET_ADDRESS]"
select select "Hatzalah Garages"
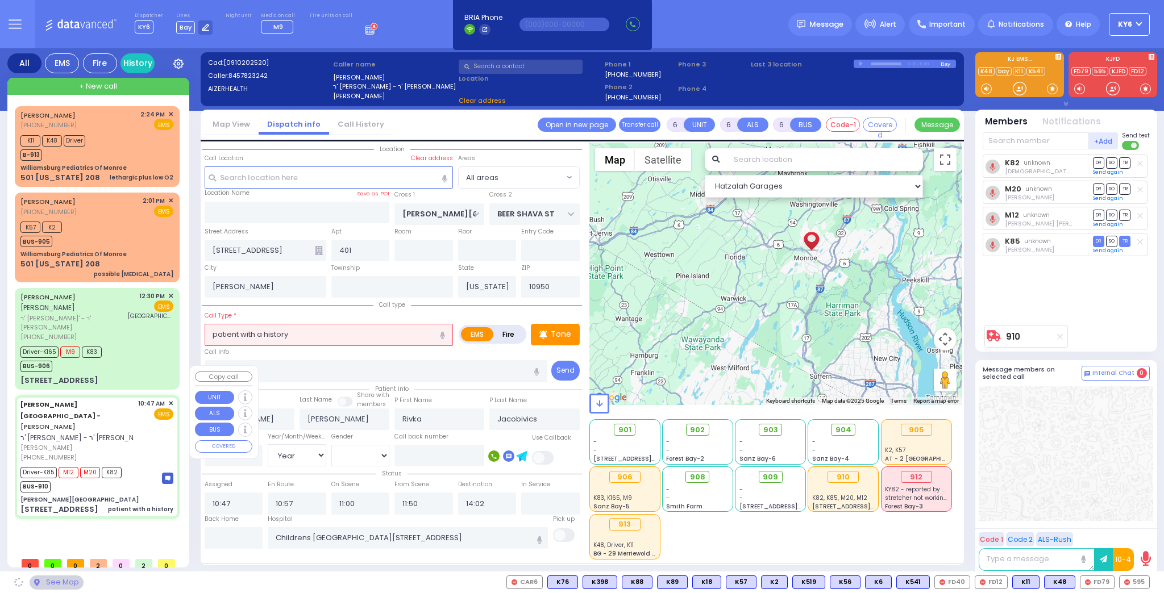
type input "[PERSON_NAME][GEOGRAPHIC_DATA]"
type input "[PERSON_NAME] DR"
type input "CARTER LN"
type input "[STREET_ADDRESS]"
select select "SECTION 2"
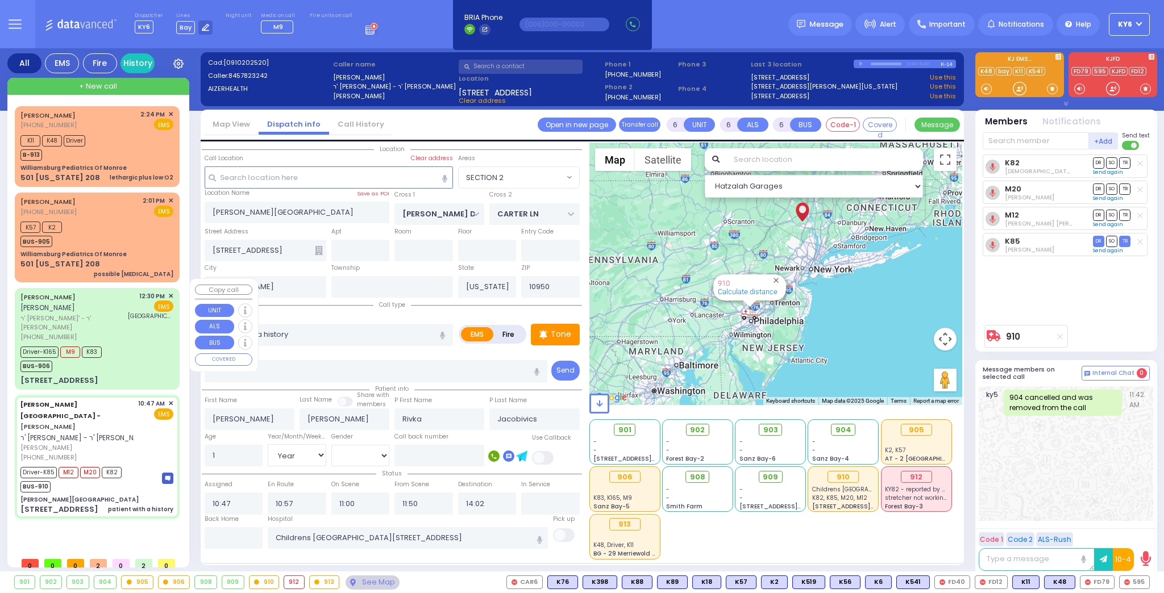
click at [119, 344] on div "Driver-K165 M9 K83 BUS-906" at bounding box center [96, 358] width 153 height 28
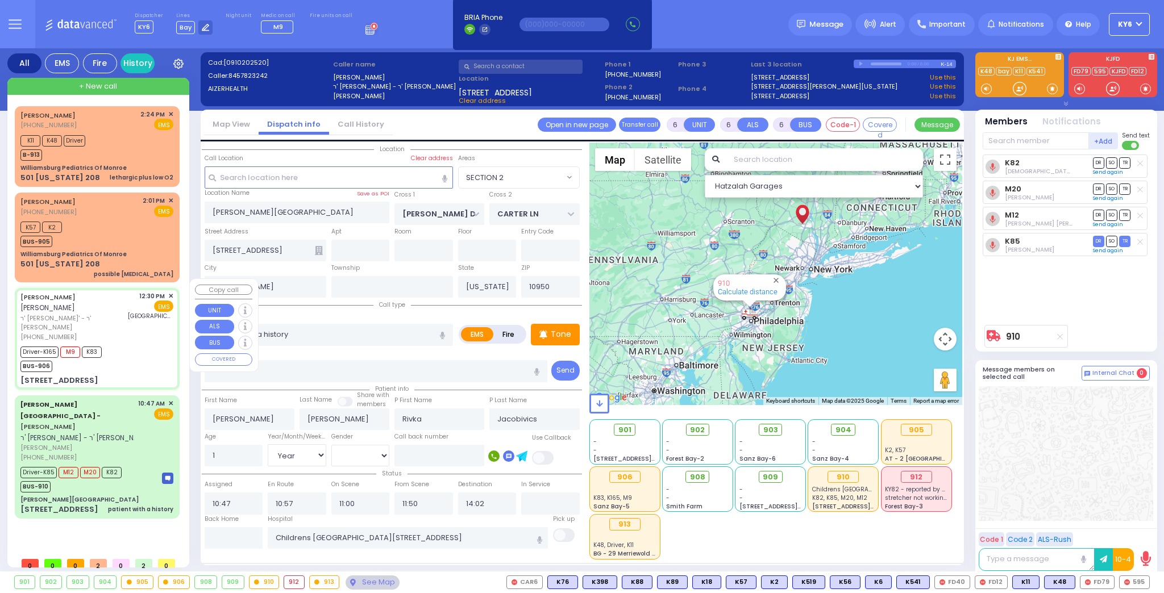
select select
radio input "true"
type input "JOEL"
type input "HALPERT"
type input "Yoel"
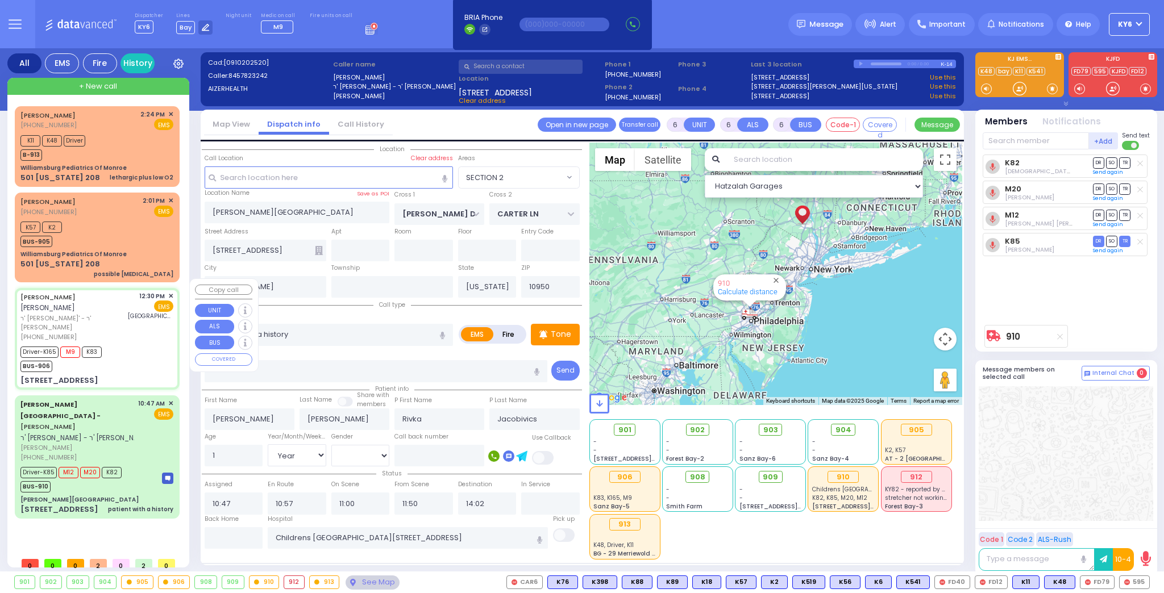
type input "Halpert"
type input "33"
select select "Year"
select select "[DEMOGRAPHIC_DATA]"
type input "12:30"
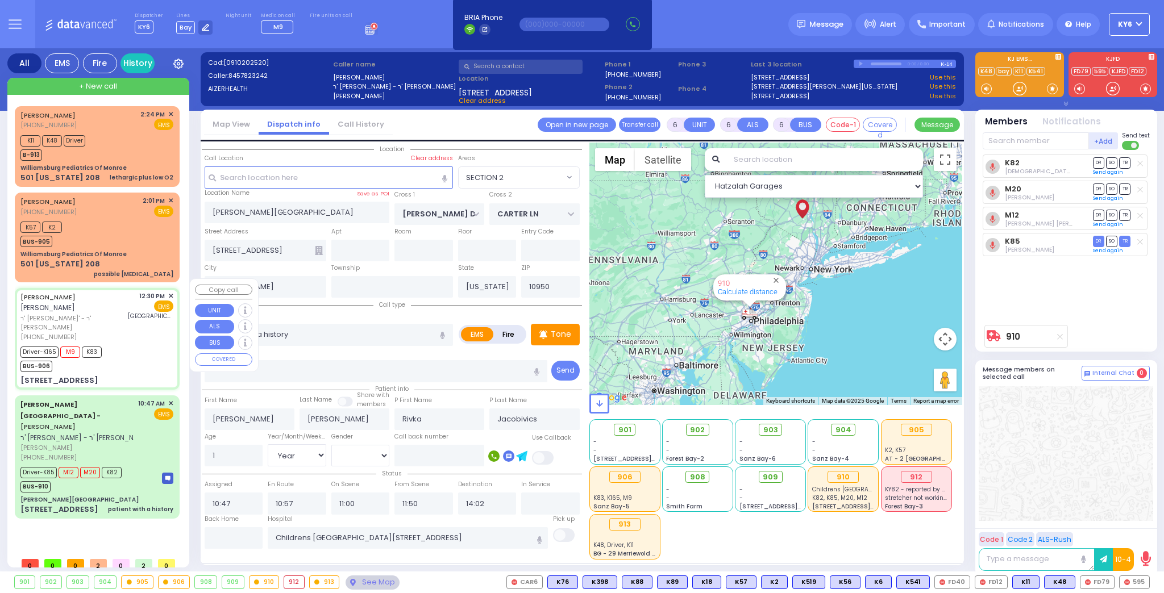
type input "12:32"
type input "12:34"
type input "13:07"
type input "13:28"
type input "14:20"
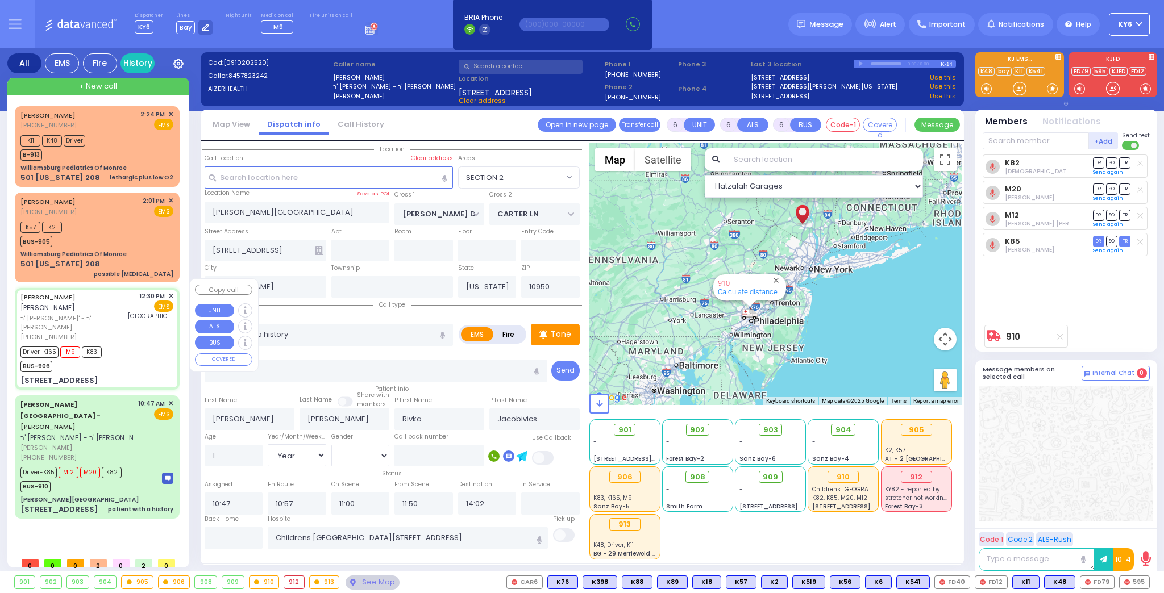
type input "14:35"
type input "[GEOGRAPHIC_DATA][PERSON_NAME]"
type input "S.M. ROSMER RD"
type input "BEER SHAVA ST"
type input "7 BEER SHAVA ST"
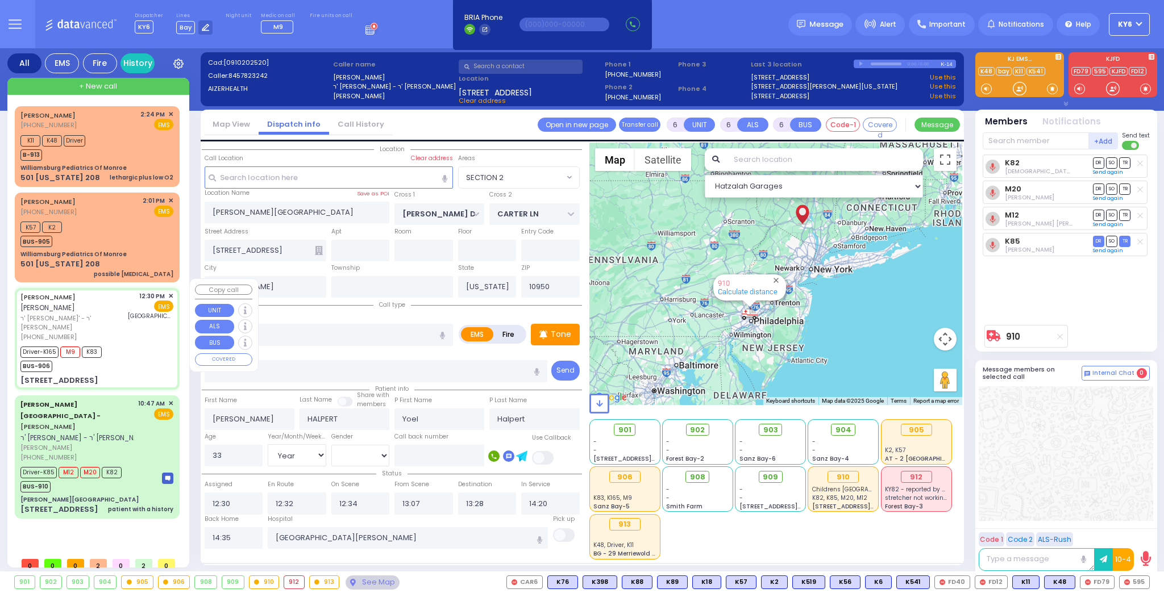
type input "401"
select select "Hatzalah Garages"
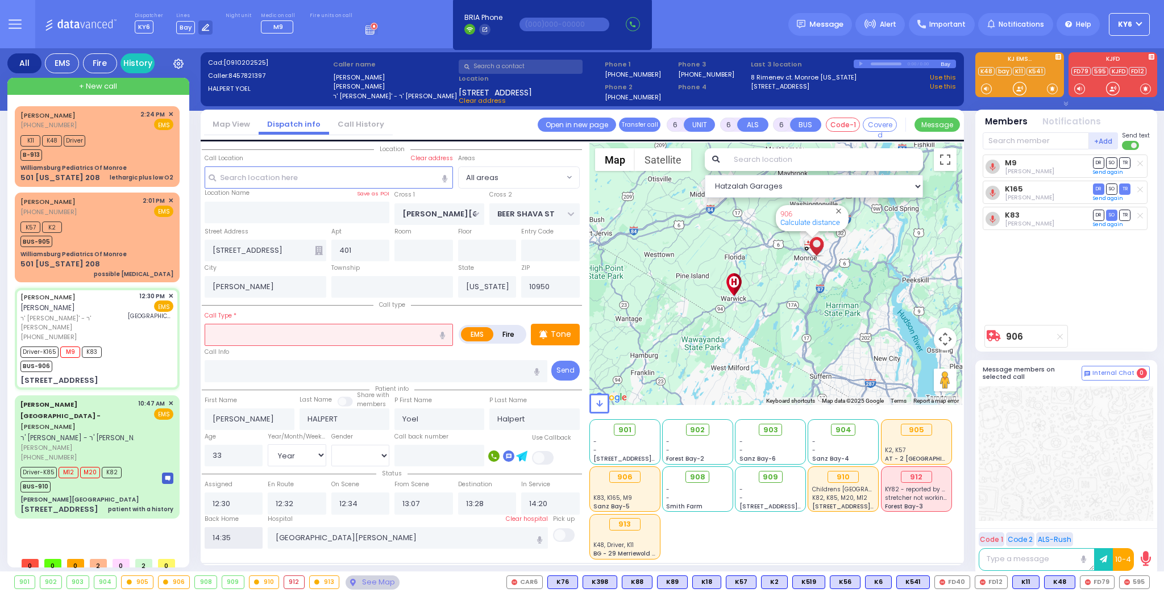
click at [251, 539] on input "14:35" at bounding box center [234, 538] width 59 height 22
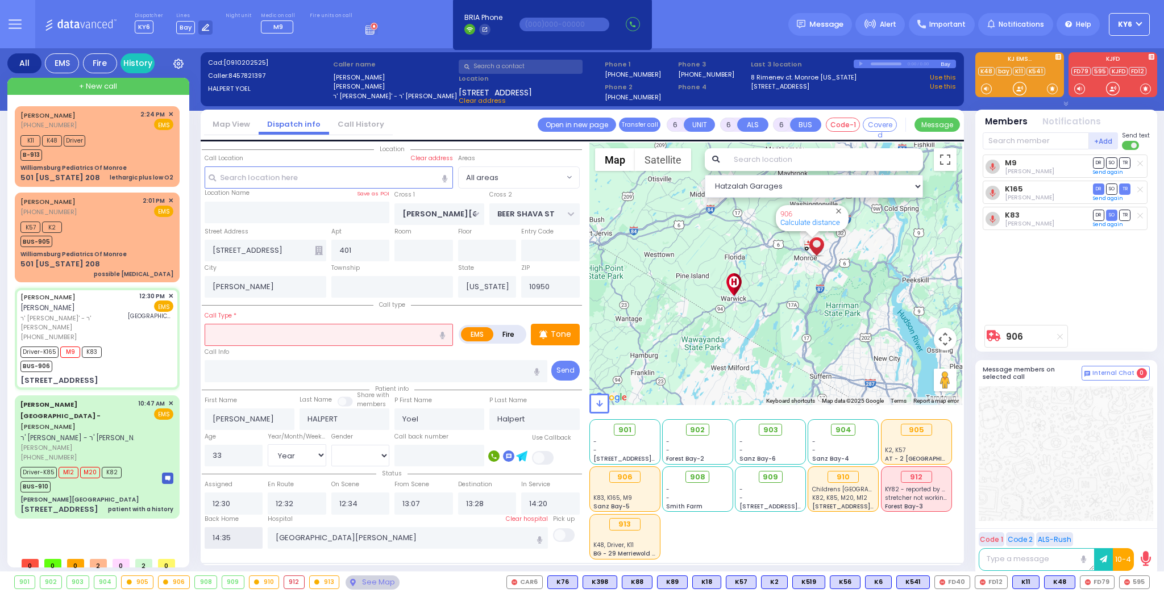
click at [251, 539] on input "14:35" at bounding box center [234, 538] width 59 height 22
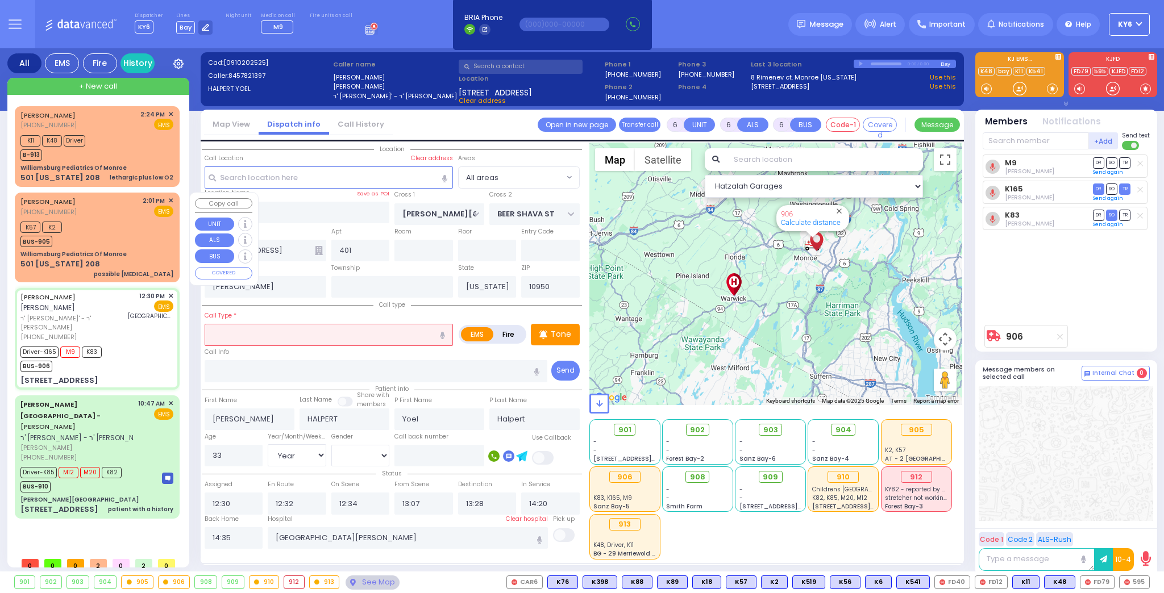
click at [101, 235] on div "K57 K2 BUS-905" at bounding box center [96, 233] width 153 height 28
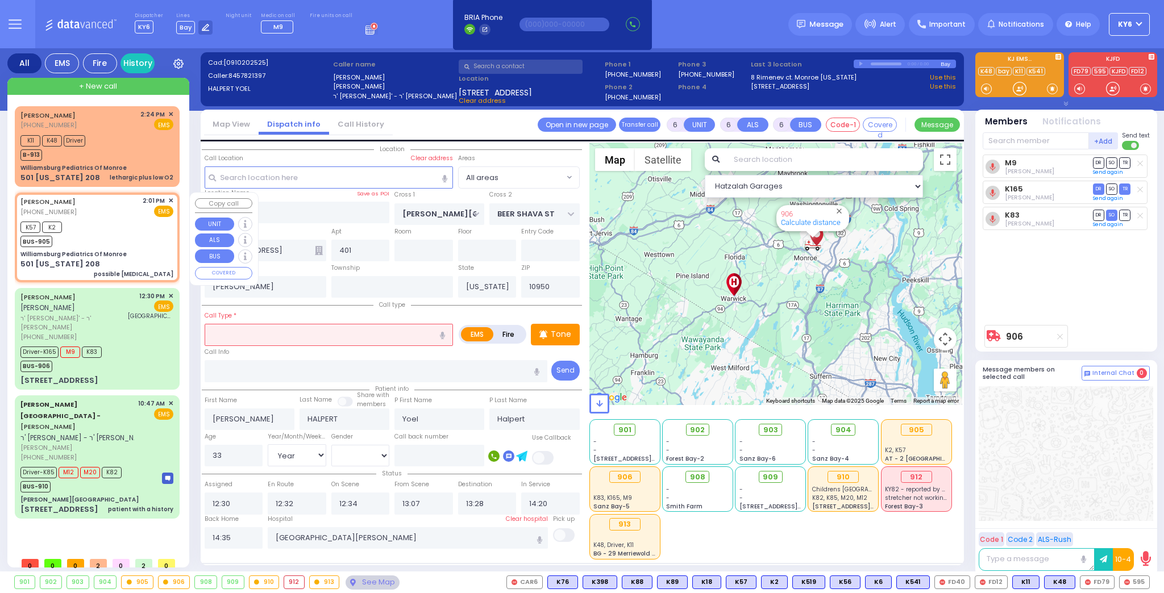
select select
type input "possible [MEDICAL_DATA]"
radio input "true"
type input "[PERSON_NAME]"
type input "Weisz"
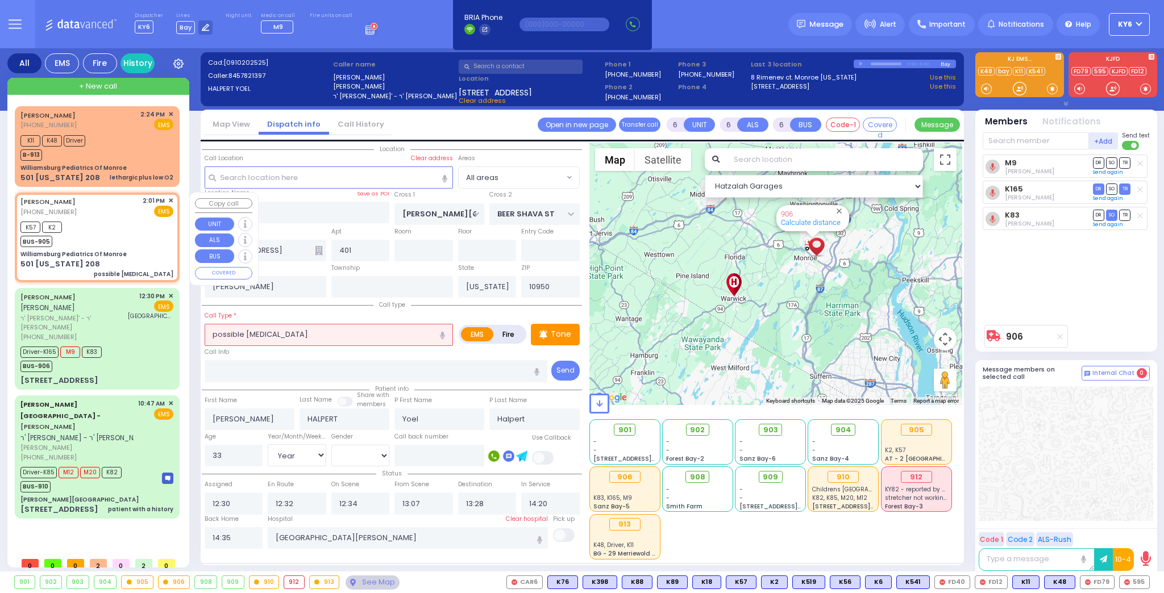
type input "5"
select select "Year"
select select "[DEMOGRAPHIC_DATA]"
type input "14:01"
type input "14:04"
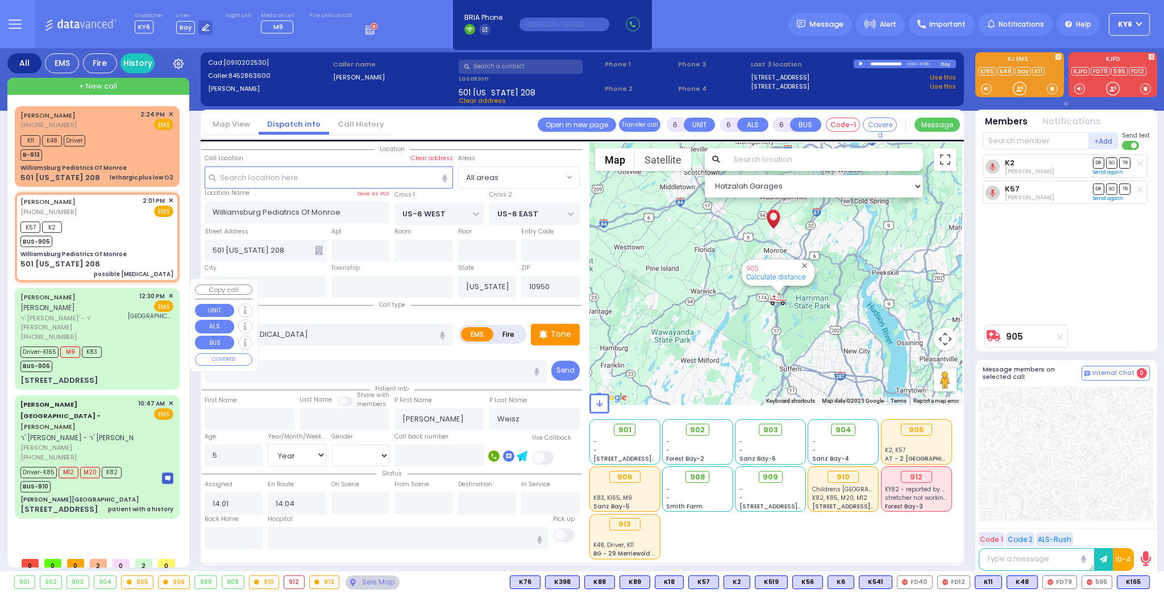
click at [135, 344] on div "Driver-K165 M9 K83 BUS-906" at bounding box center [96, 358] width 153 height 28
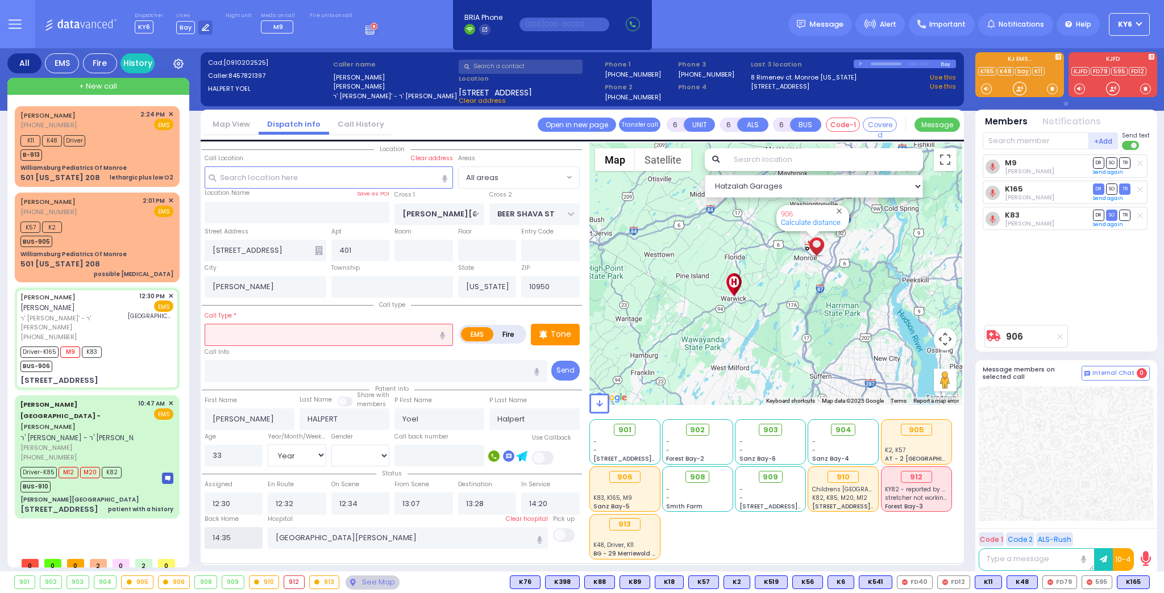
click at [233, 543] on input "14:35" at bounding box center [234, 538] width 59 height 22
click at [238, 540] on input "14:35" at bounding box center [234, 538] width 59 height 22
drag, startPoint x: 239, startPoint y: 536, endPoint x: 202, endPoint y: 536, distance: 36.4
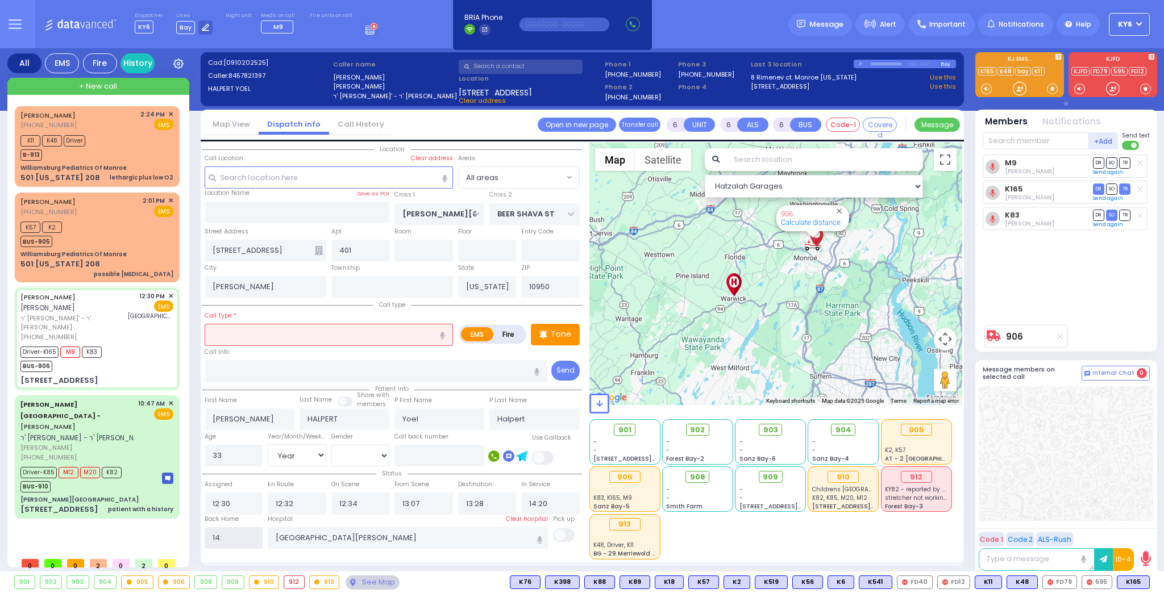
click at [202, 536] on div "Back Home 14:" at bounding box center [234, 532] width 64 height 35
drag, startPoint x: 222, startPoint y: 532, endPoint x: 212, endPoint y: 539, distance: 11.7
drag, startPoint x: 212, startPoint y: 540, endPoint x: 236, endPoint y: 536, distance: 24.7
click at [236, 536] on input "text" at bounding box center [234, 538] width 59 height 22
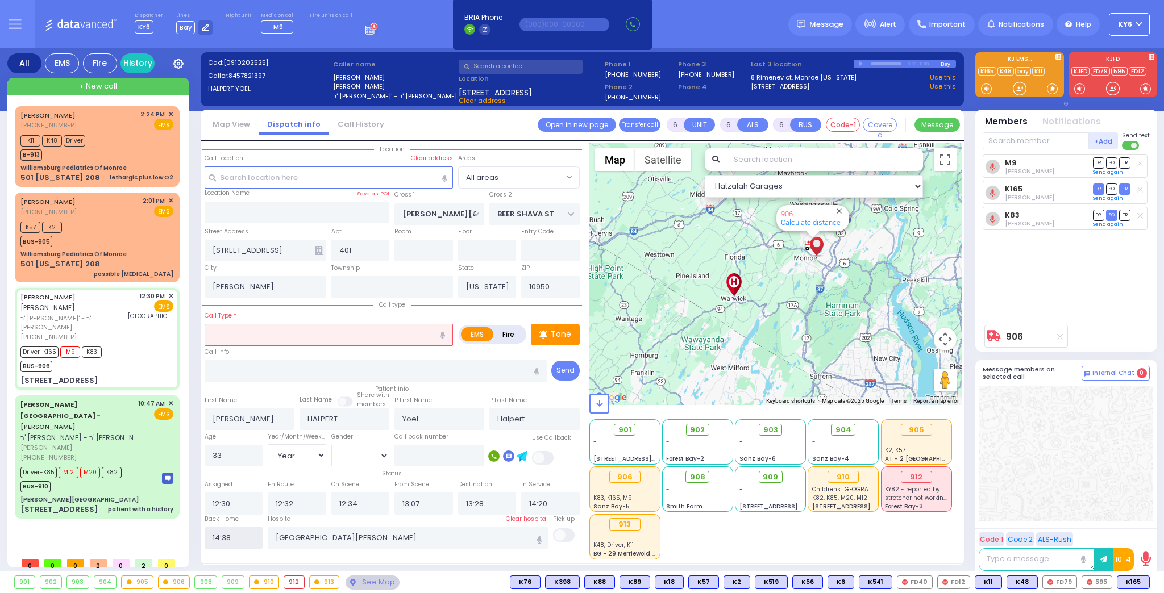
click at [236, 536] on input "14:38" at bounding box center [234, 538] width 59 height 22
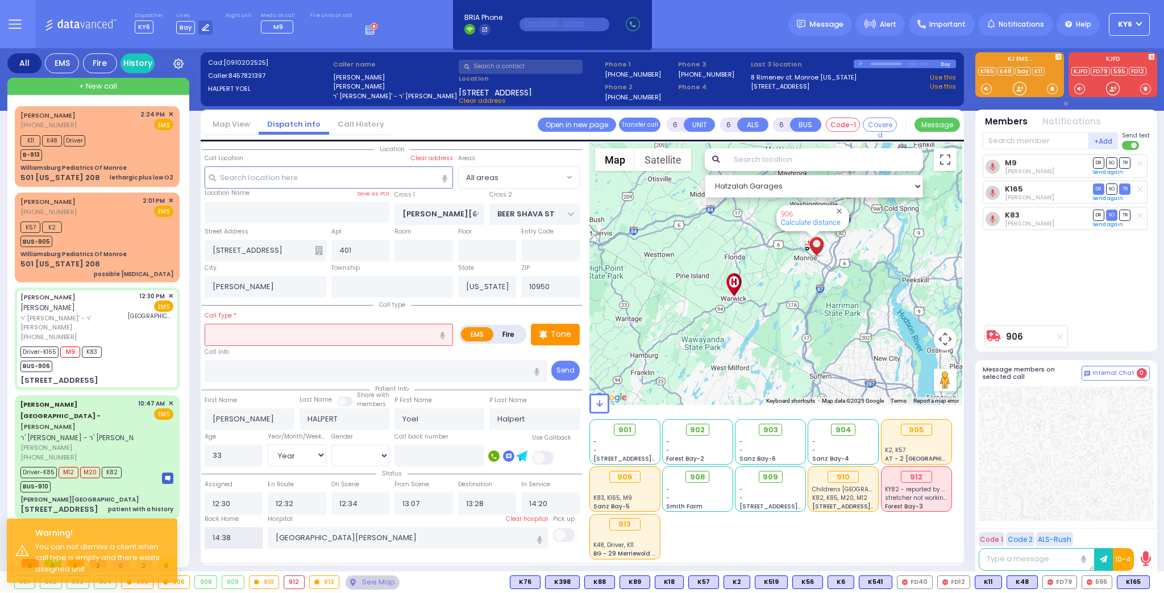
click at [236, 536] on input "14:38" at bounding box center [234, 538] width 59 height 22
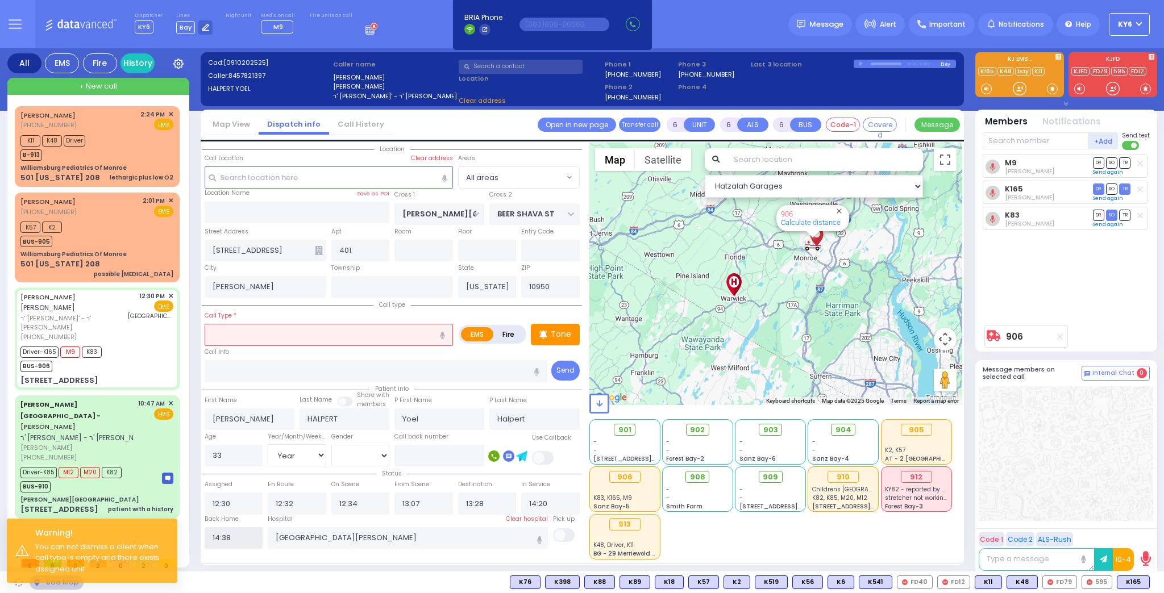
click at [236, 536] on input "14:38" at bounding box center [234, 538] width 59 height 22
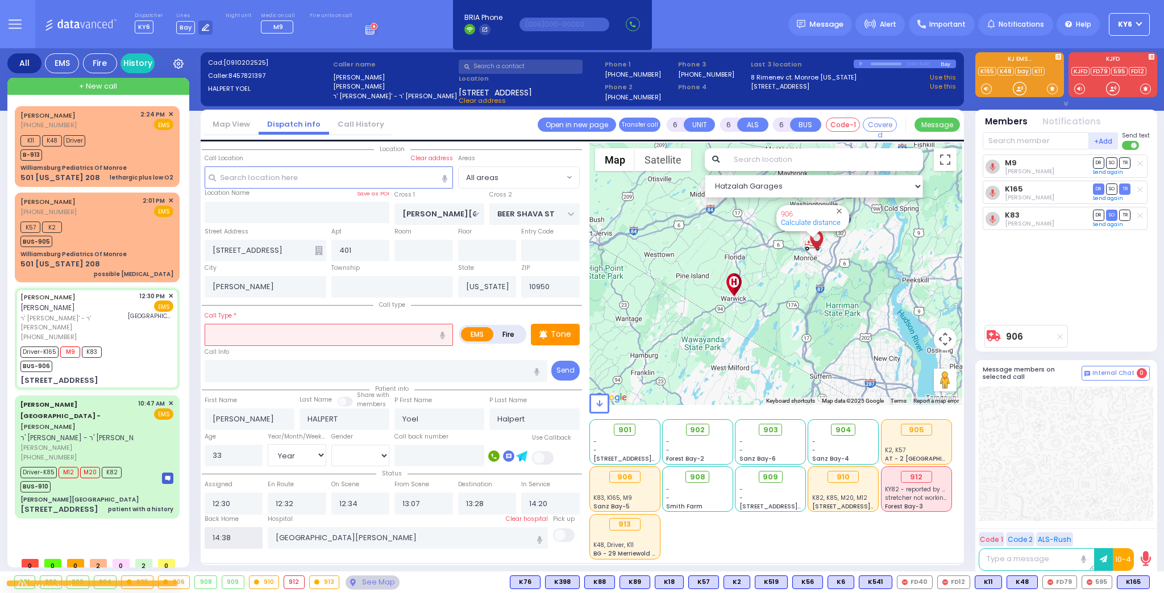
click at [236, 536] on input "14:38" at bounding box center [234, 538] width 59 height 22
click at [298, 330] on input "text" at bounding box center [329, 335] width 248 height 22
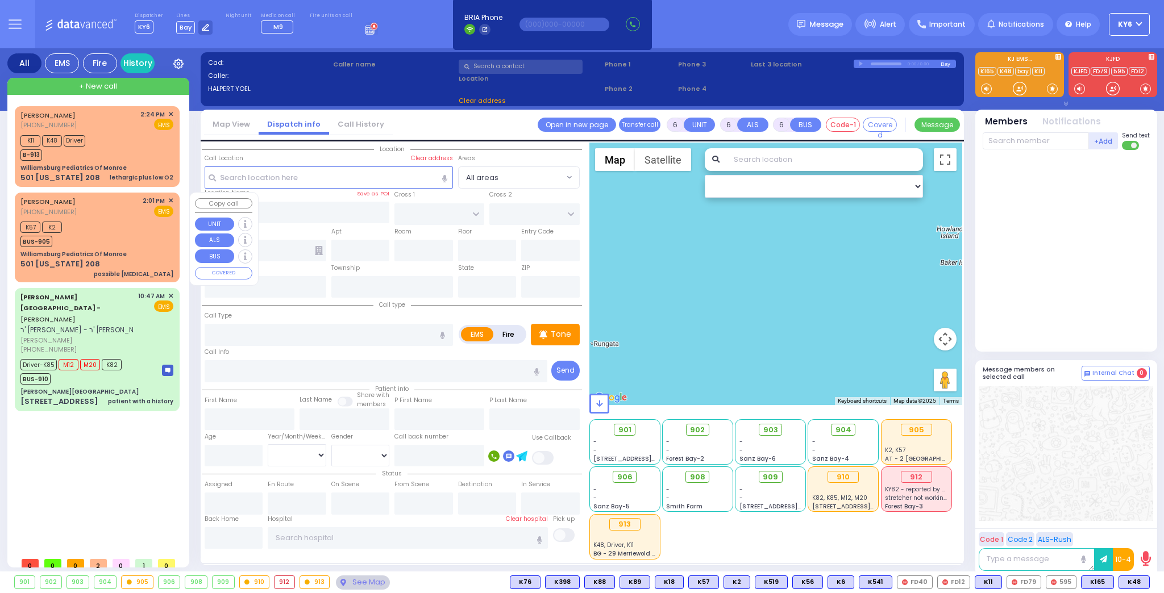
click at [82, 237] on div "K57 K2 BUS-905" at bounding box center [96, 233] width 153 height 28
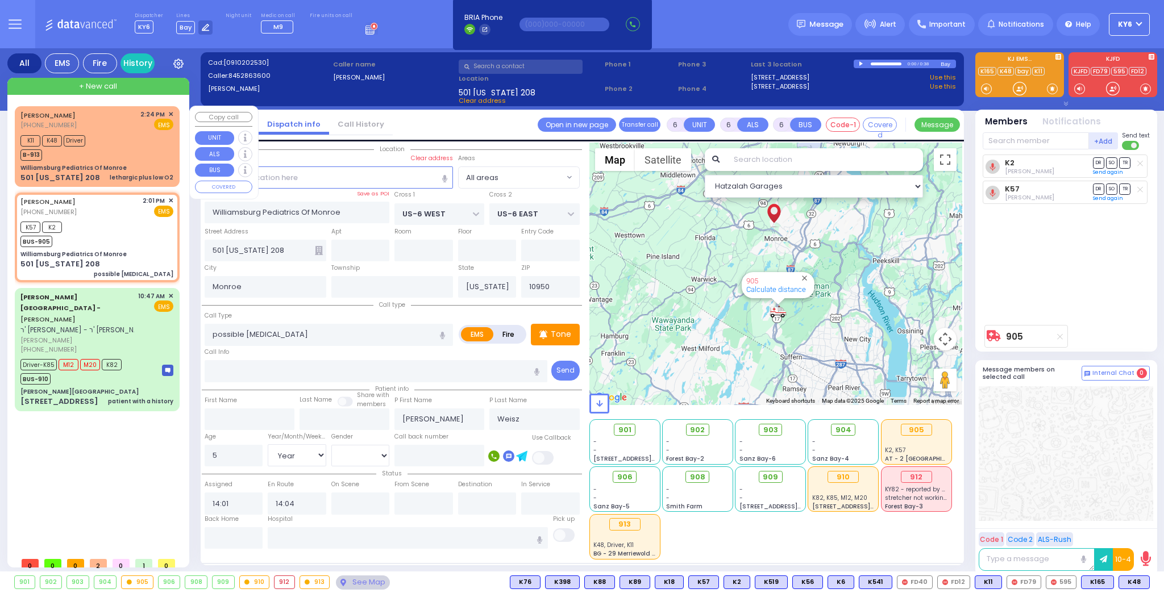
click at [114, 154] on div "K11 K48 Driver B-913" at bounding box center [96, 146] width 153 height 28
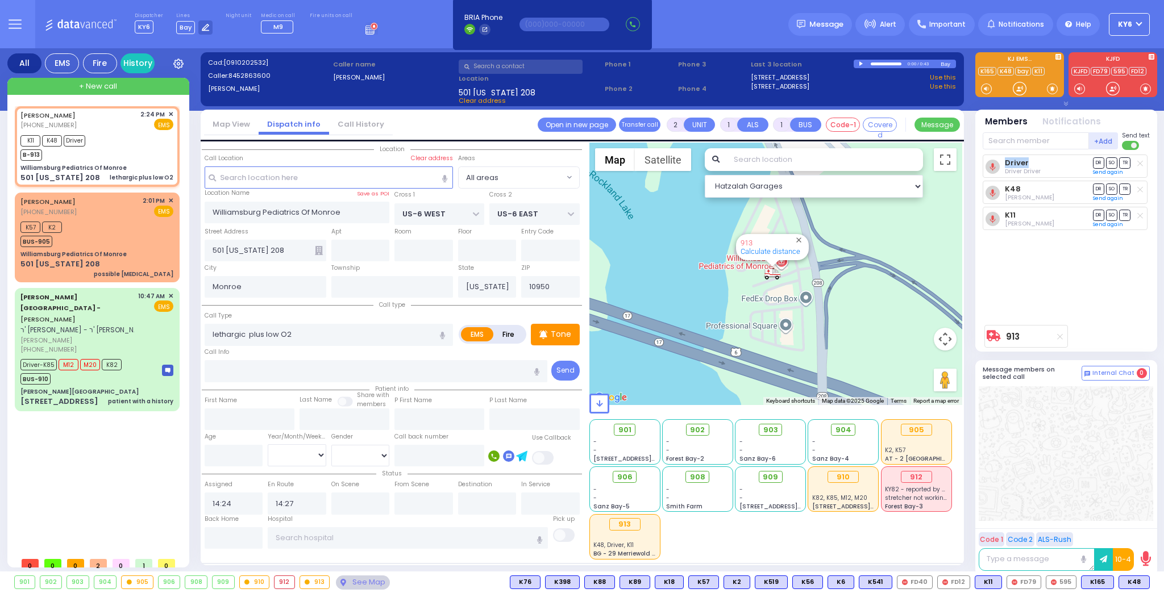
drag, startPoint x: 1037, startPoint y: 164, endPoint x: 1001, endPoint y: 166, distance: 37.0
click at [1001, 166] on div "Driver Driver Driver" at bounding box center [1013, 167] width 56 height 17
click at [1140, 163] on line at bounding box center [1139, 163] width 5 height 5
click at [1012, 139] on input "text" at bounding box center [1035, 140] width 106 height 17
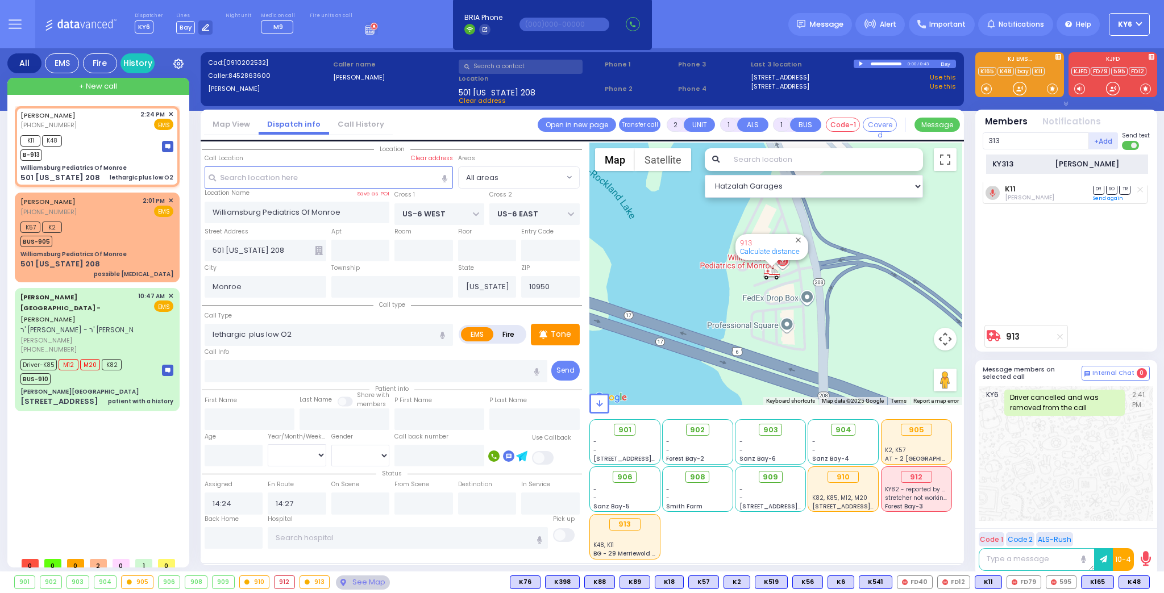
click at [1007, 166] on div "KY313" at bounding box center [1020, 164] width 57 height 11
click at [1112, 220] on span "SO" at bounding box center [1111, 217] width 11 height 11
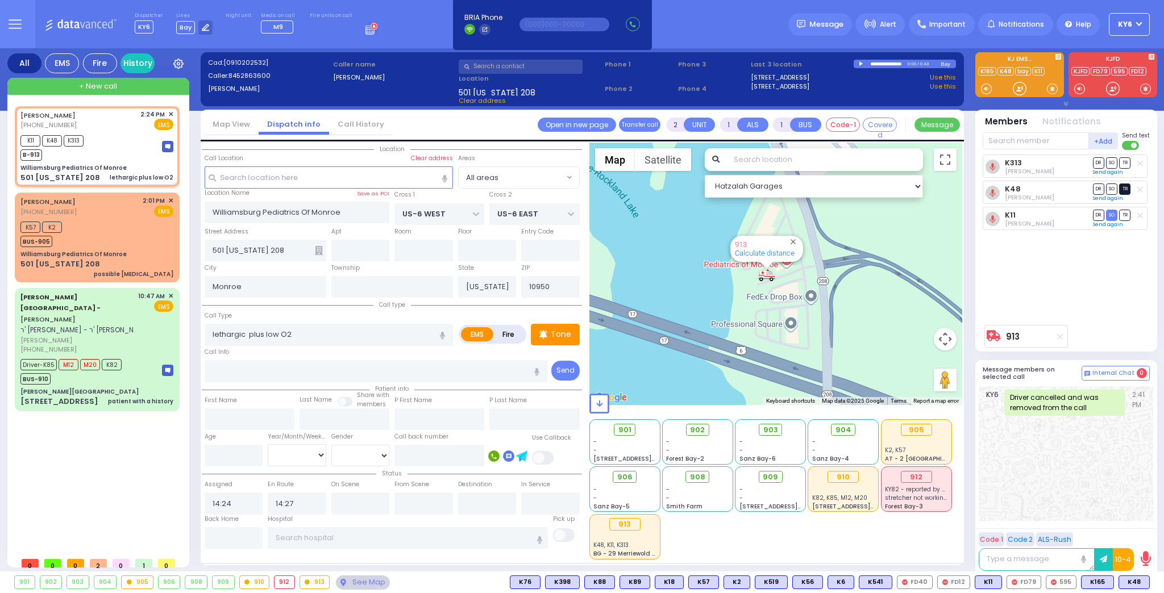
click at [1126, 187] on span "TR" at bounding box center [1124, 189] width 11 height 11
click at [1098, 187] on span "DR" at bounding box center [1098, 189] width 11 height 11
click at [1098, 189] on span "DR" at bounding box center [1098, 189] width 11 height 11
click at [1123, 160] on span "TR" at bounding box center [1124, 162] width 11 height 11
click at [1094, 191] on span "DR" at bounding box center [1098, 189] width 11 height 11
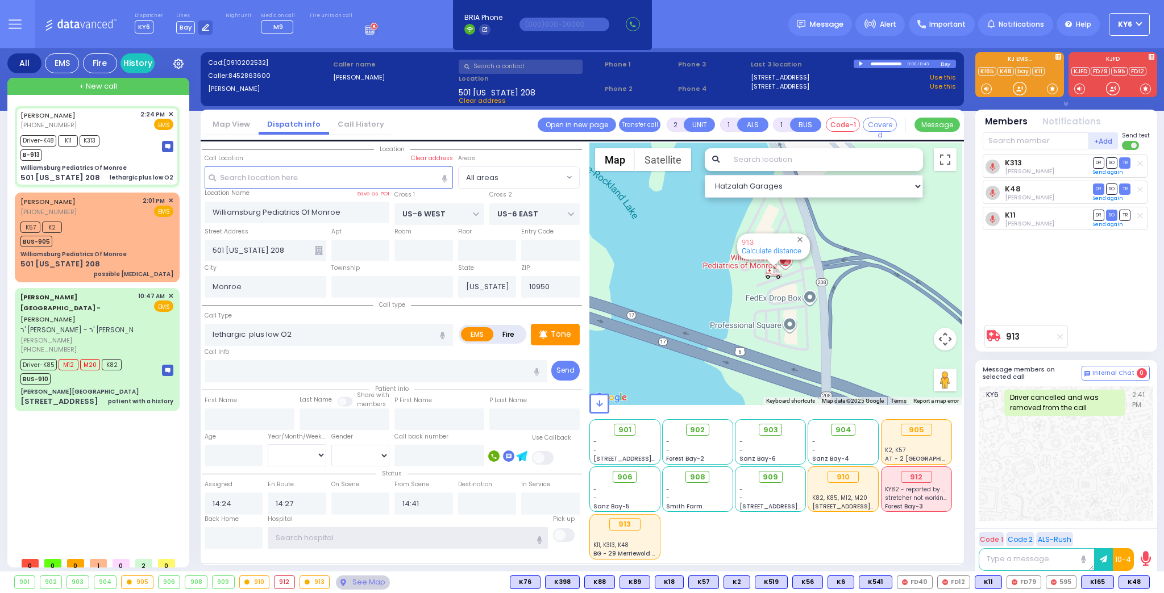
click at [325, 538] on input "text" at bounding box center [408, 538] width 280 height 22
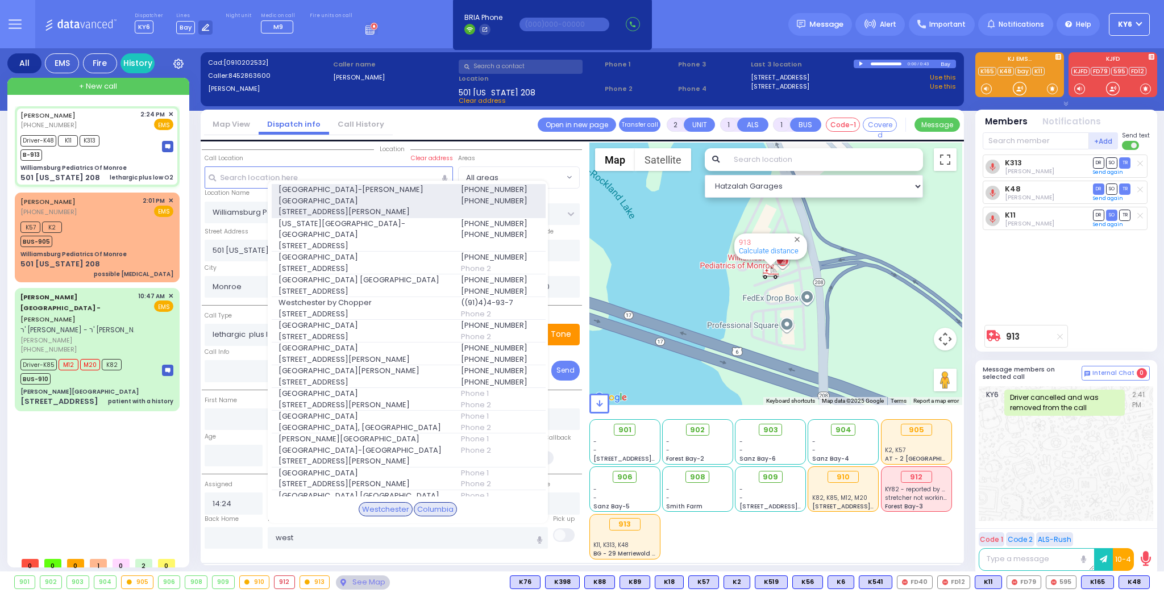
click at [396, 187] on span "[GEOGRAPHIC_DATA]-[PERSON_NAME][GEOGRAPHIC_DATA]" at bounding box center [362, 195] width 168 height 22
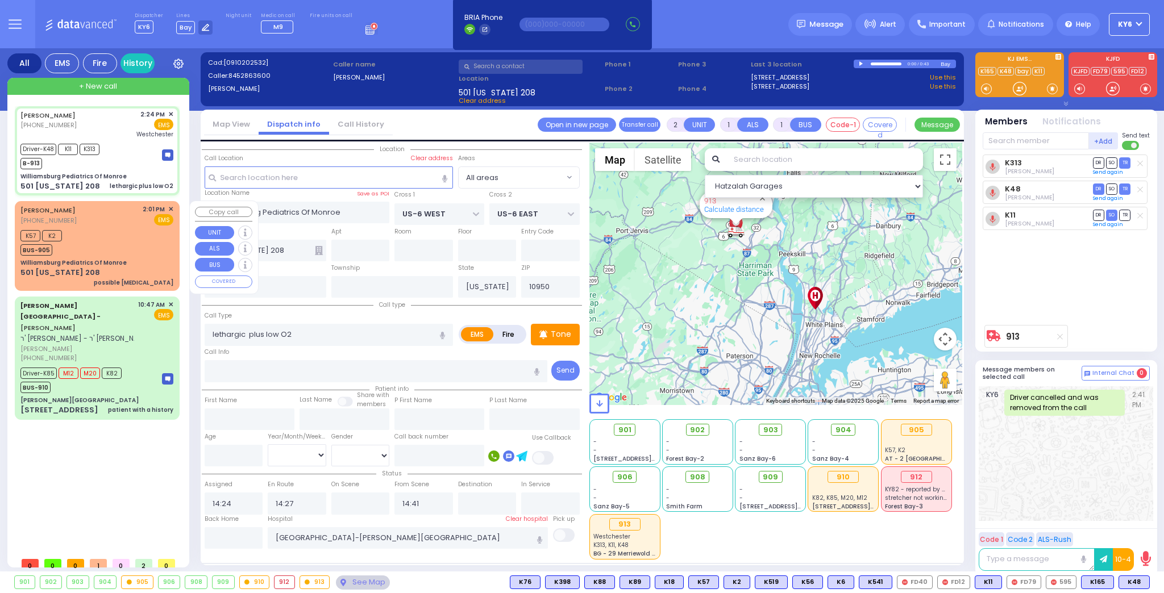
click at [103, 256] on div "WILLIE PEDS (845) 286-3600 2:01 PM ✕ EMS K57 K2" at bounding box center [97, 246] width 160 height 86
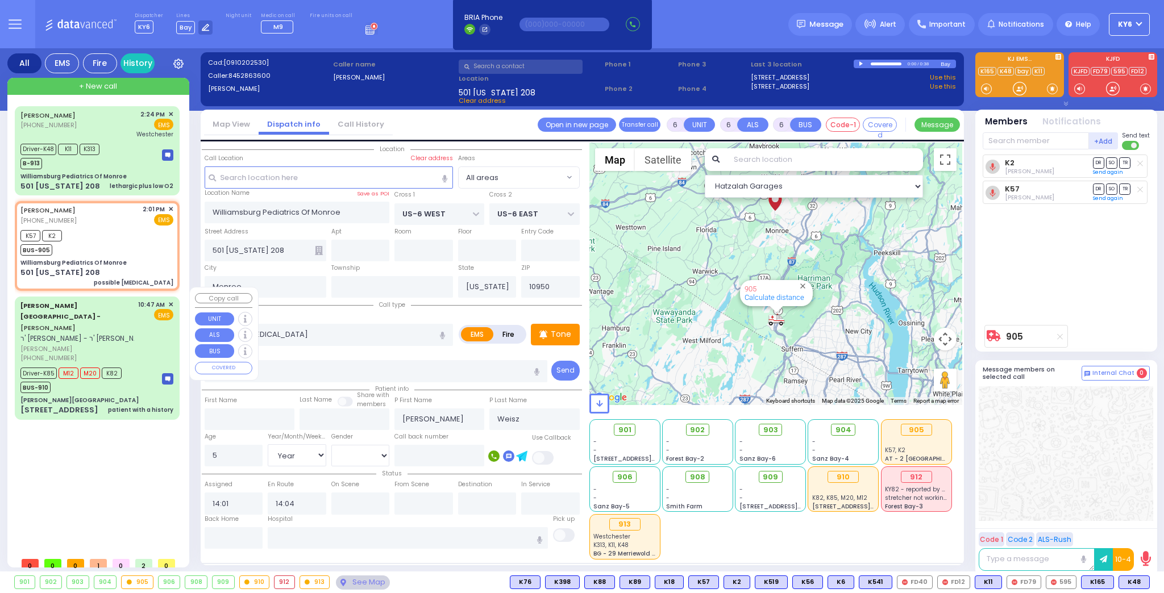
click at [99, 379] on div "BUS-910" at bounding box center [70, 386] width 101 height 14
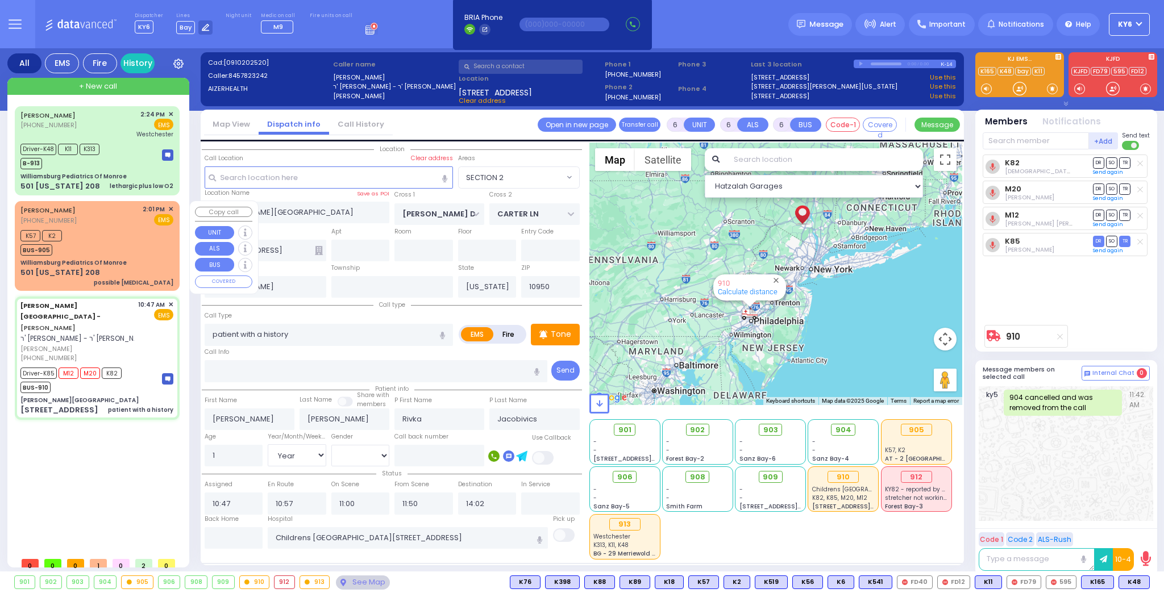
click at [106, 261] on div "Williamsburg Pediatrics Of Monroe" at bounding box center [73, 263] width 106 height 9
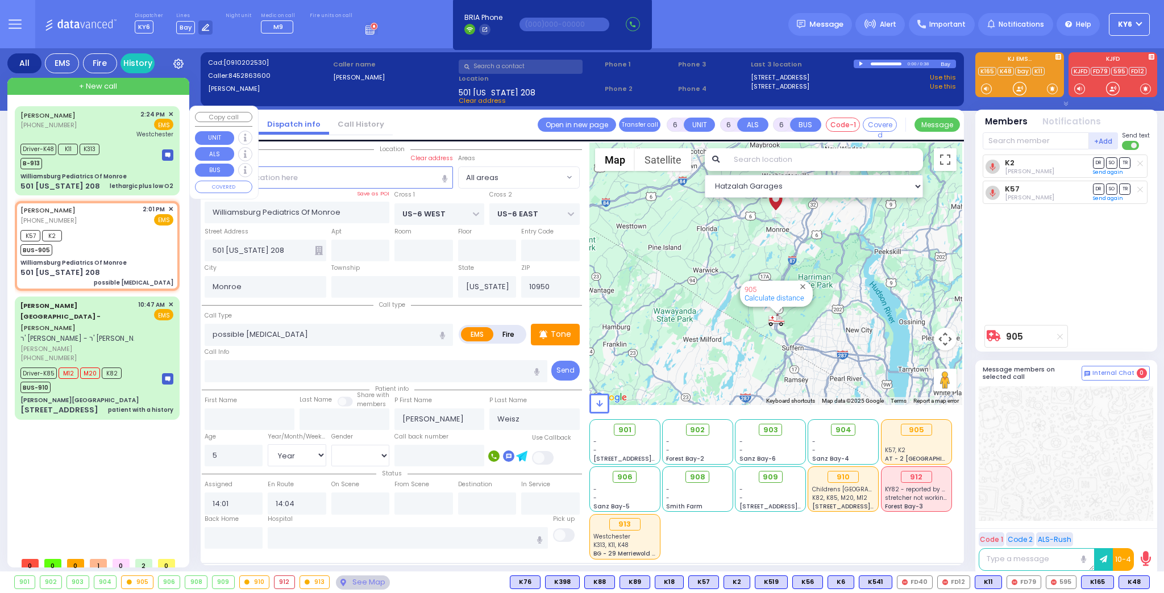
click at [102, 165] on div "Driver-K48 K11 K313 B-913" at bounding box center [63, 155] width 86 height 28
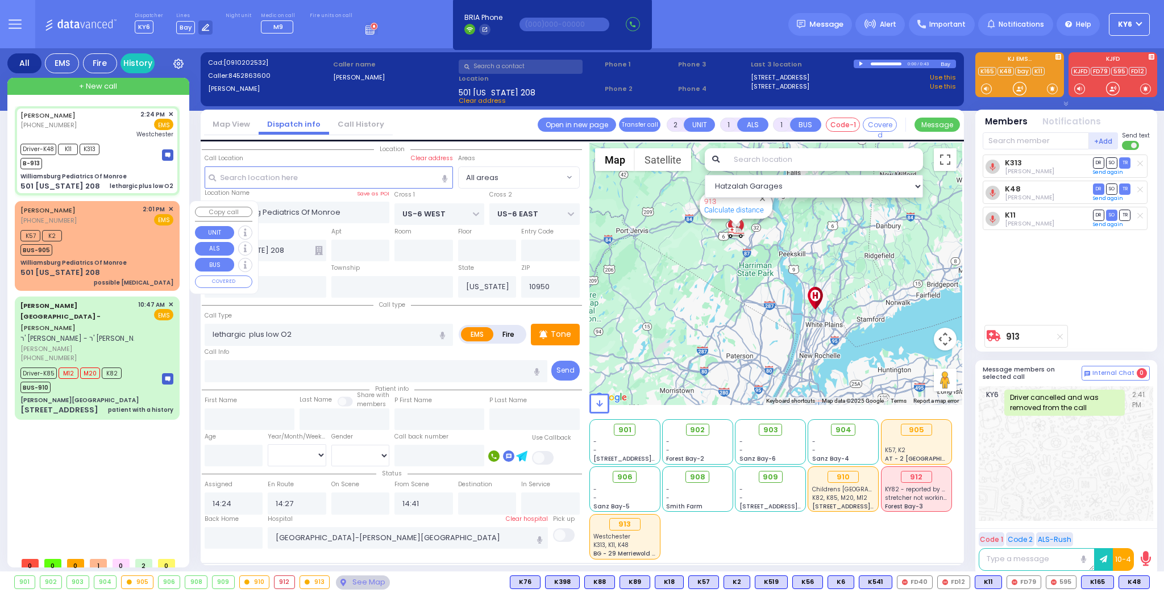
click at [102, 249] on div "K57 K2 BUS-905" at bounding box center [96, 241] width 153 height 28
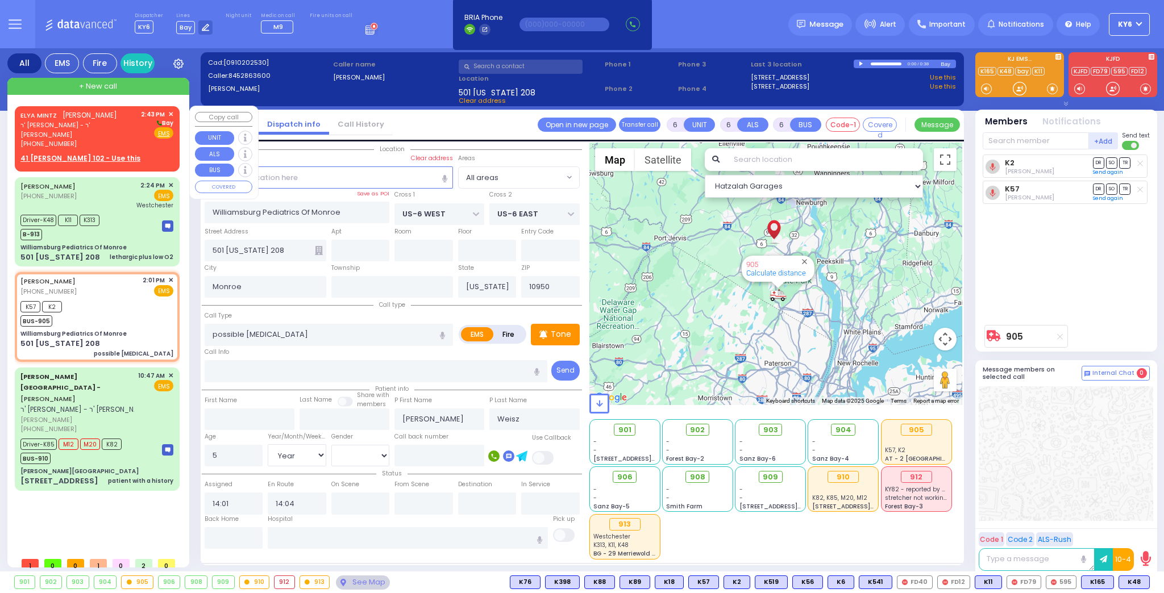
click at [94, 139] on div "[PHONE_NUMBER]" at bounding box center [78, 144] width 116 height 10
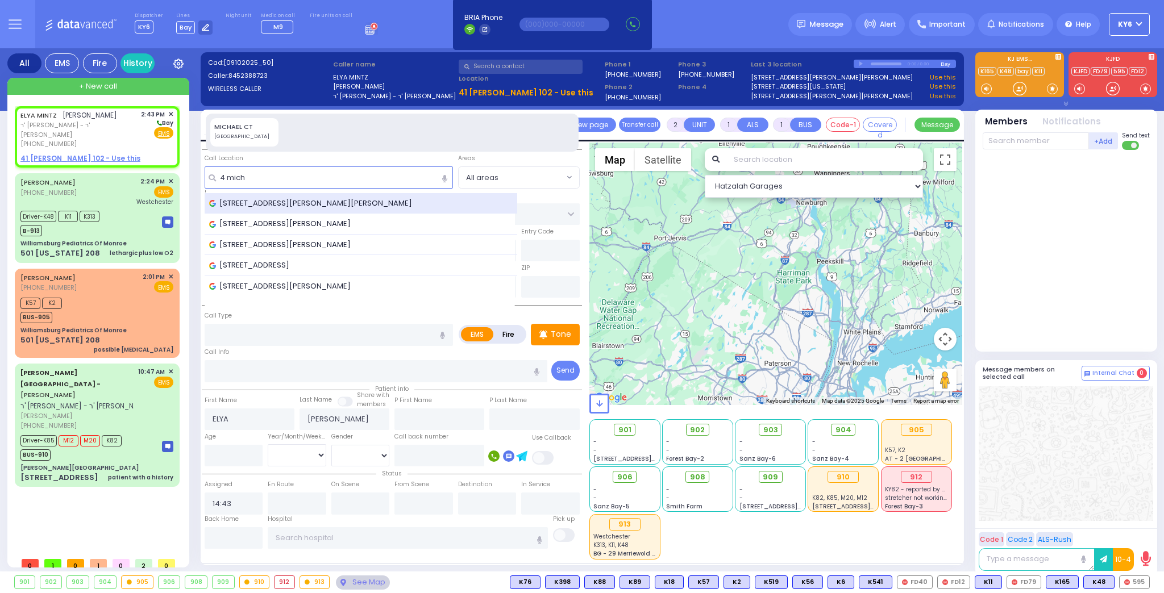
click at [335, 200] on span "4 Michael Court, Monroe, NY, USA" at bounding box center [312, 203] width 207 height 11
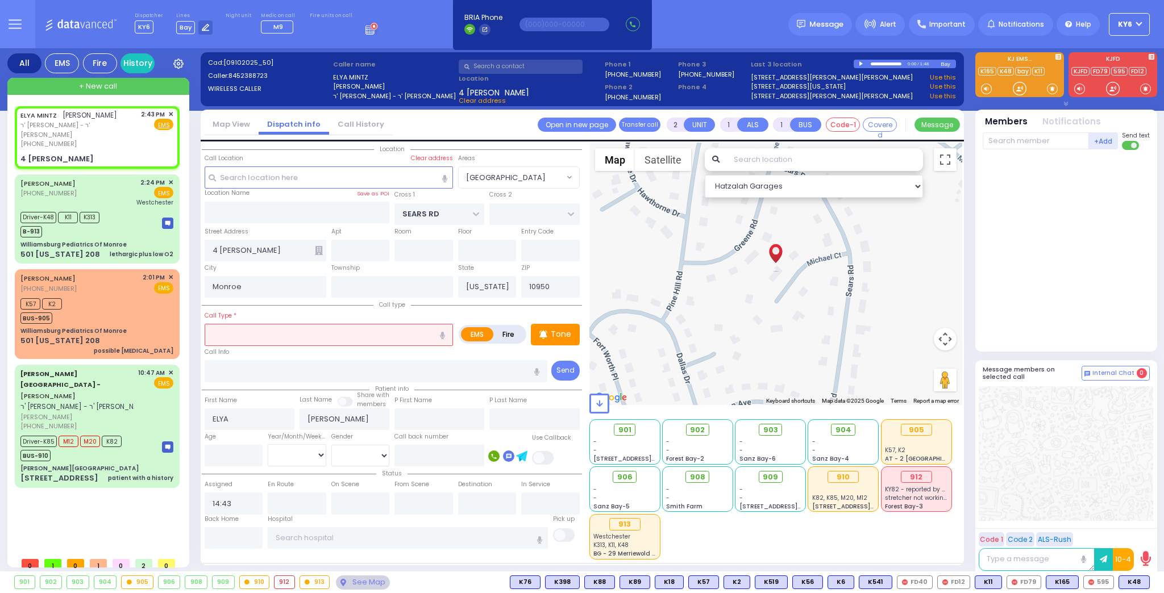
click at [270, 332] on input "text" at bounding box center [329, 335] width 248 height 22
click at [442, 332] on icon "button" at bounding box center [442, 335] width 5 height 7
drag, startPoint x: 228, startPoint y: 334, endPoint x: 195, endPoint y: 334, distance: 32.4
click at [195, 334] on div "All EMS Fire History Settings" at bounding box center [581, 312] width 1149 height 528
drag, startPoint x: 215, startPoint y: 332, endPoint x: 195, endPoint y: 332, distance: 19.9
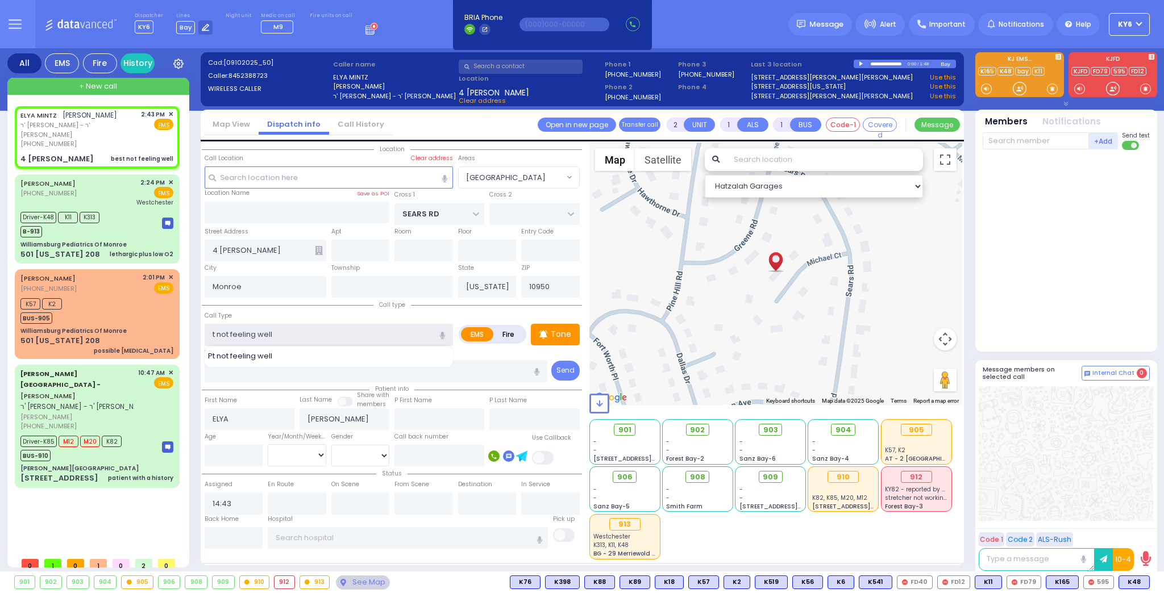
click at [195, 332] on div "All EMS Fire History Settings" at bounding box center [581, 312] width 1149 height 528
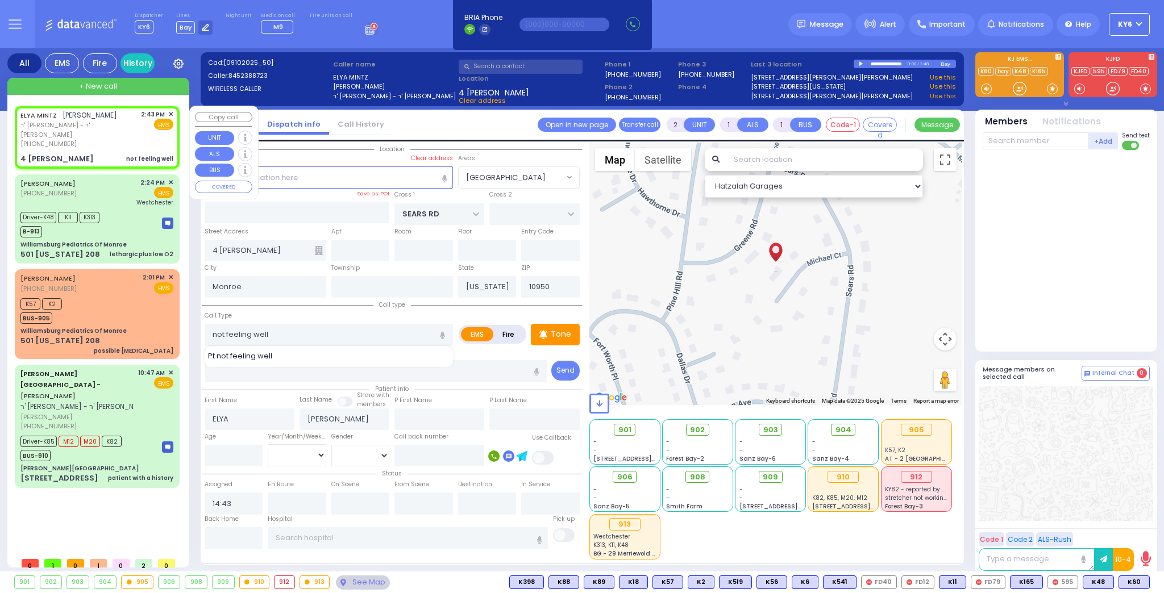
click at [118, 139] on div "ELYA MINTZ אלי' מינץ ר' שמשון אליעזר - ר' אברהם דוד גליק (845) 238-8723 2:43 PM…" at bounding box center [97, 137] width 160 height 59
click at [1131, 580] on span "K60" at bounding box center [1134, 582] width 30 height 12
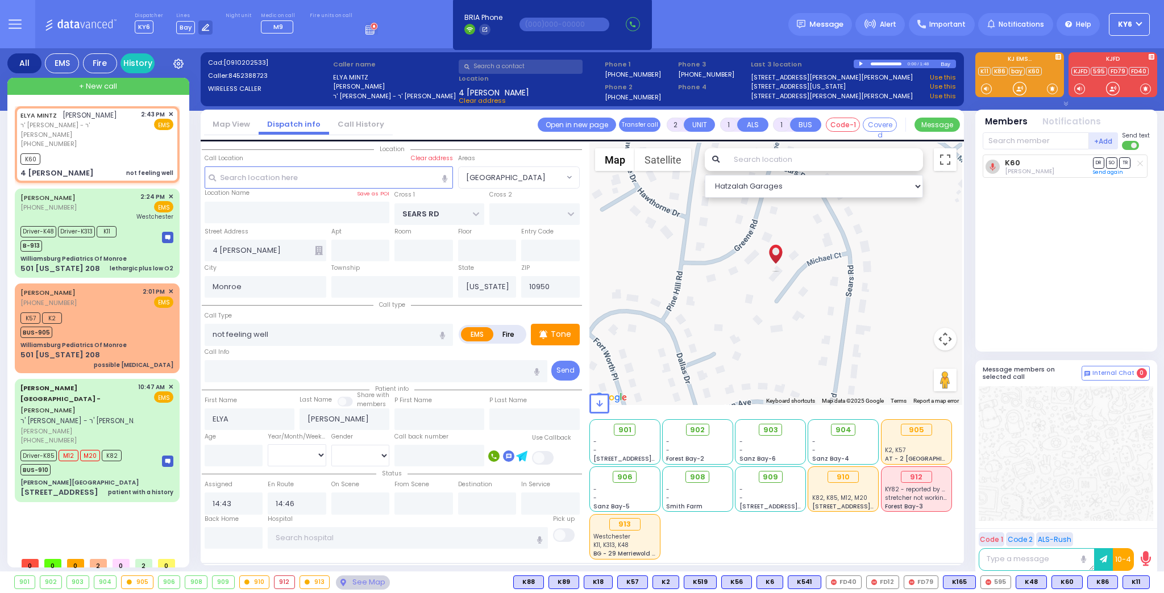
select select "[GEOGRAPHIC_DATA]"
select select
click at [1114, 578] on button at bounding box center [1114, 582] width 6 height 12
click at [1106, 531] on icon at bounding box center [1106, 532] width 12 height 12
click at [1107, 512] on icon at bounding box center [1106, 516] width 12 height 12
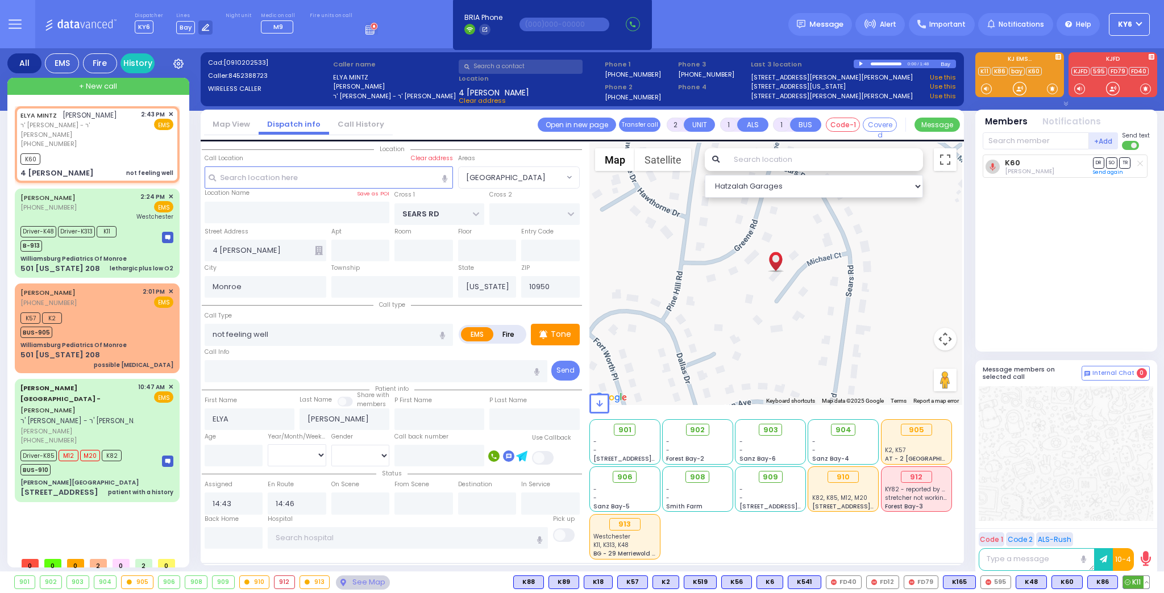
click at [1145, 579] on button at bounding box center [1146, 582] width 6 height 12
click at [1137, 530] on icon at bounding box center [1138, 532] width 12 height 12
click at [1137, 514] on icon at bounding box center [1138, 516] width 12 height 12
click at [1136, 497] on icon at bounding box center [1138, 500] width 12 height 12
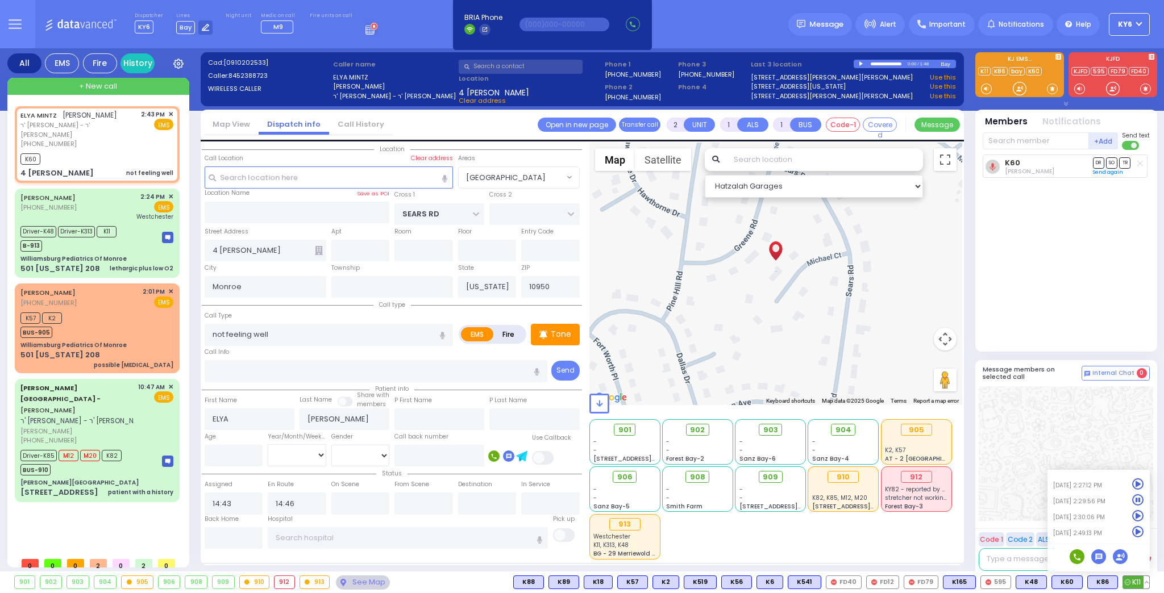
click at [1137, 482] on icon at bounding box center [1138, 484] width 12 height 12
click at [782, 582] on button at bounding box center [780, 582] width 6 height 12
click at [777, 528] on icon at bounding box center [771, 532] width 12 height 12
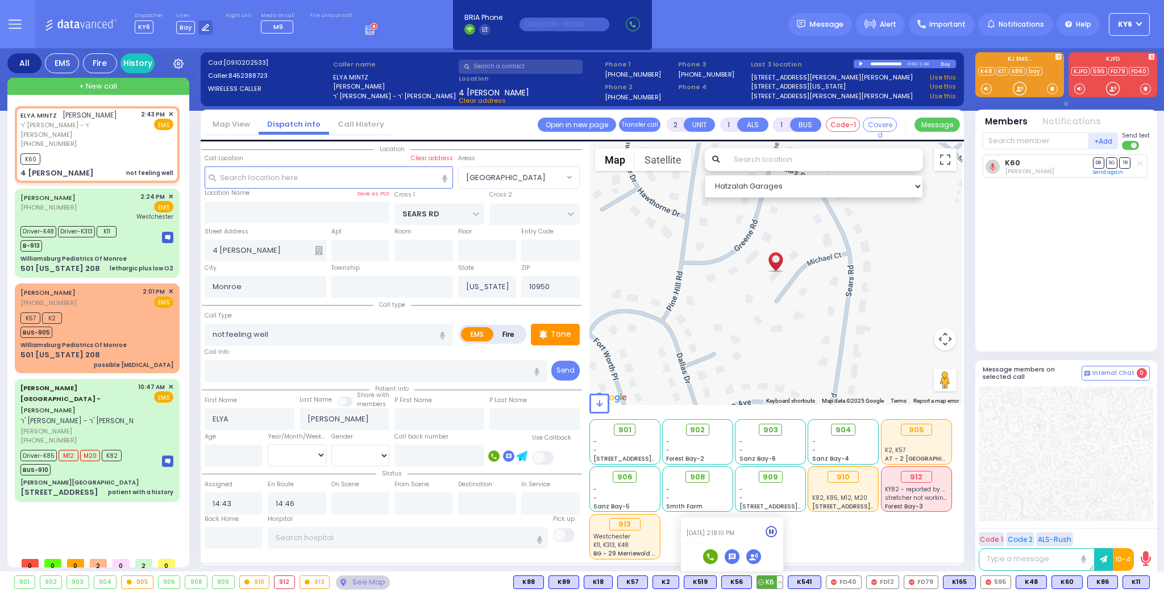
click at [777, 528] on icon at bounding box center [771, 532] width 12 height 12
click at [1080, 582] on button at bounding box center [1079, 582] width 6 height 12
click at [1073, 530] on icon at bounding box center [1070, 532] width 12 height 12
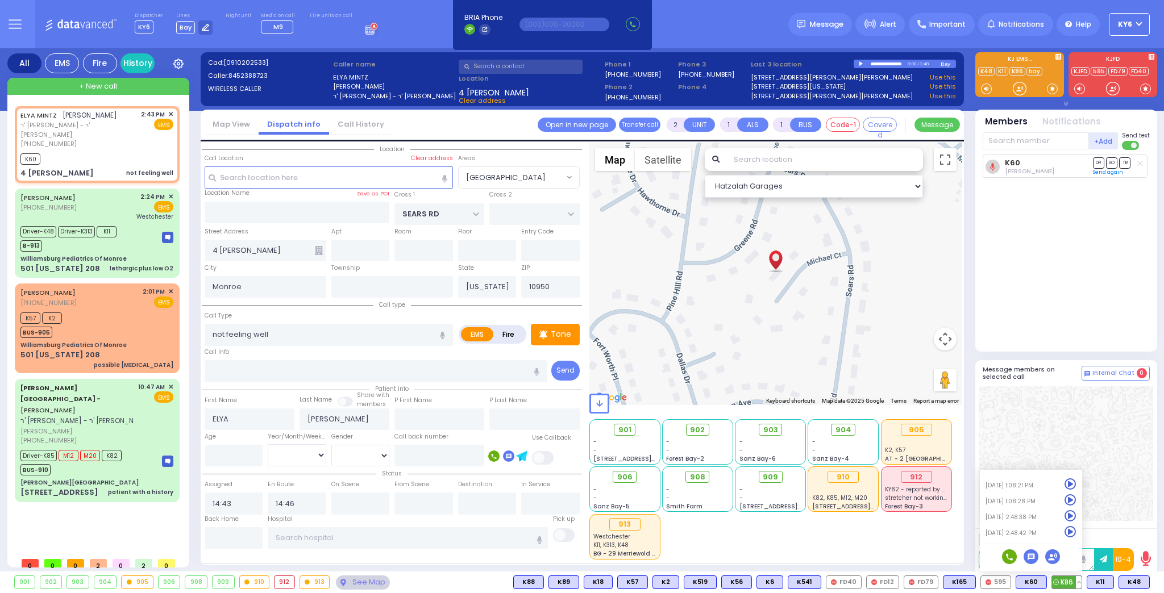
click at [1074, 514] on icon at bounding box center [1070, 516] width 12 height 12
click at [1069, 495] on icon at bounding box center [1070, 500] width 12 height 12
click at [1073, 480] on icon at bounding box center [1070, 484] width 12 height 12
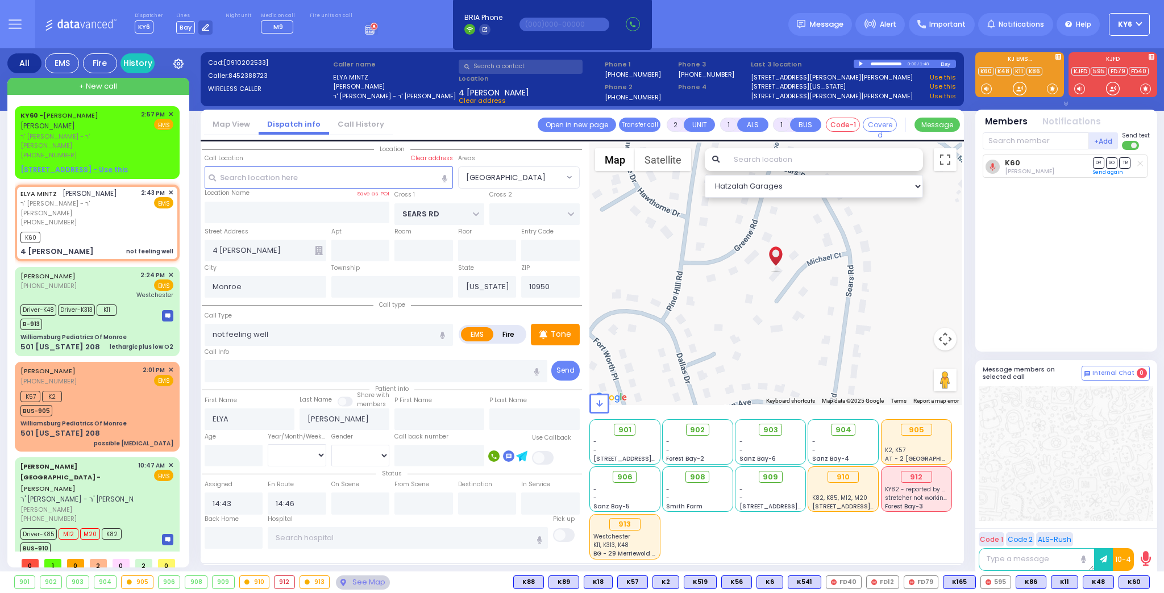
drag, startPoint x: 1143, startPoint y: 582, endPoint x: 1153, endPoint y: 581, distance: 10.9
click at [1153, 581] on div "901 902 903 904 905 906 K60 K6" at bounding box center [582, 583] width 1164 height 14
click at [1143, 581] on button at bounding box center [1146, 582] width 6 height 12
click at [1136, 526] on icon at bounding box center [1138, 532] width 12 height 12
click at [1136, 533] on icon at bounding box center [1138, 532] width 12 height 12
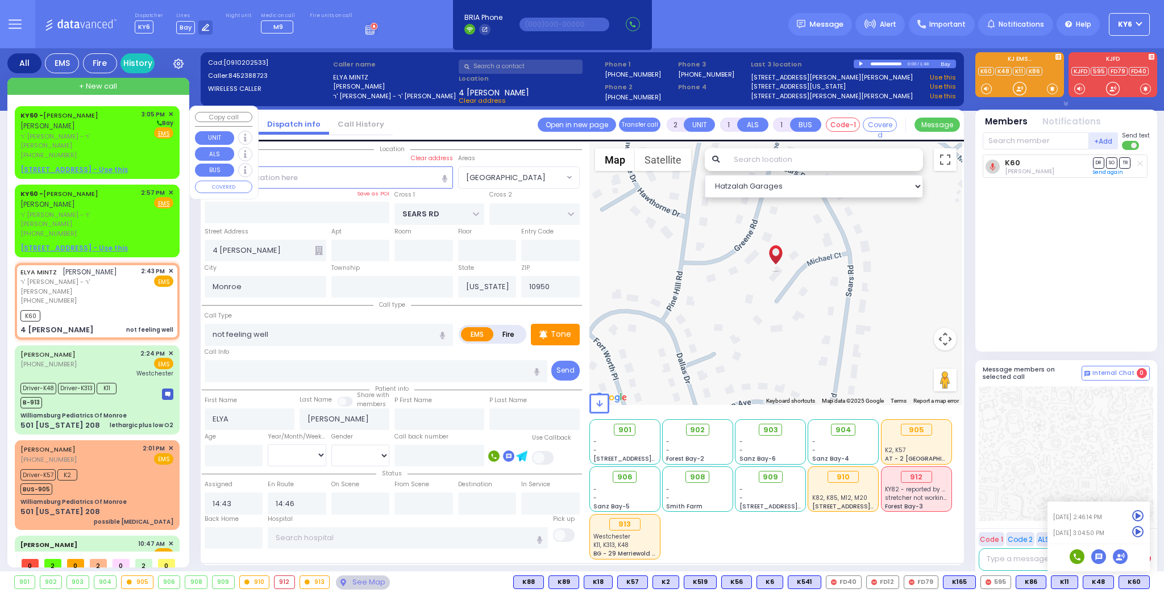
click at [166, 109] on div "KY60 - SHMIEL HOFMAN שמואל האפפמאן ר' יונה צבי - ר' אביגדור ראזענבערג (845) 637…" at bounding box center [97, 142] width 160 height 69
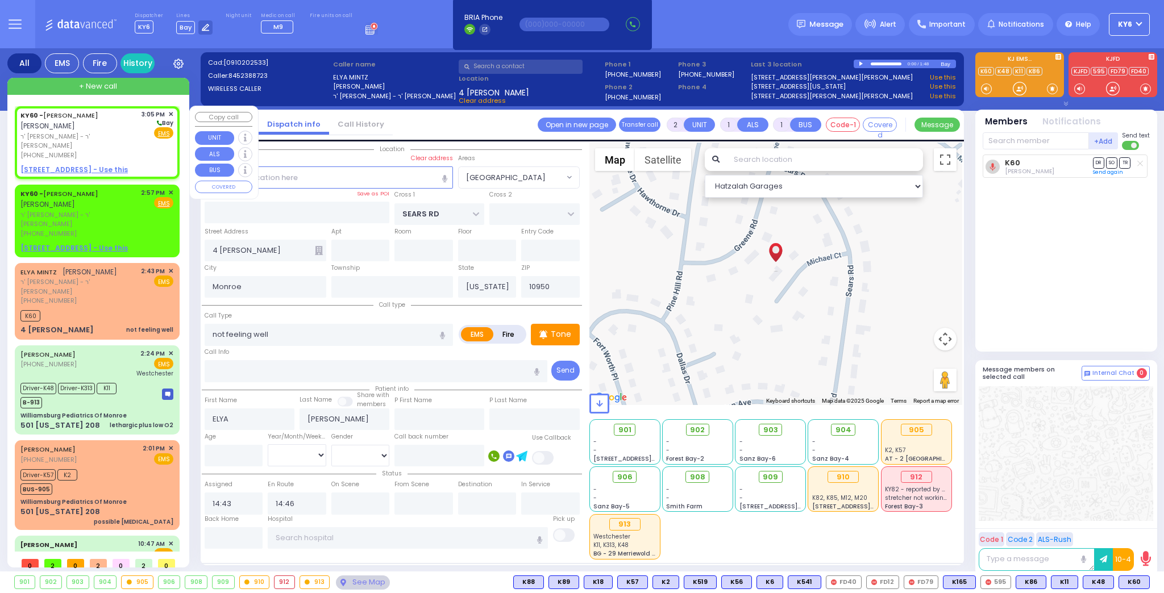
select select
radio input "true"
type input "SHMIEL"
type input "HOFMAN"
select select
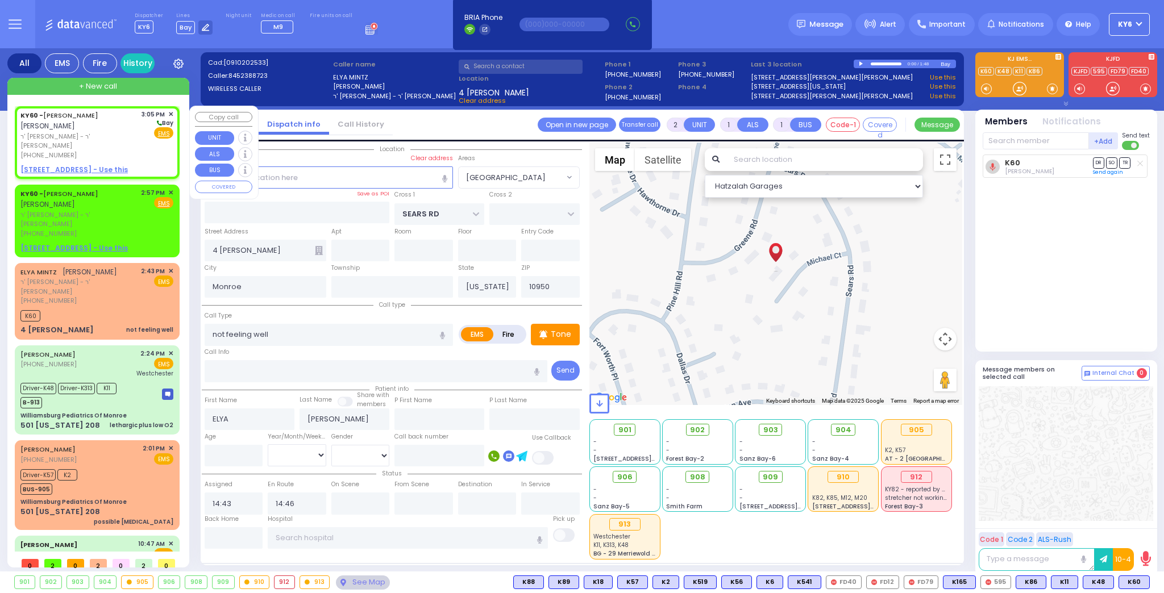
type input "15:05"
select select "Hatzalah Garages"
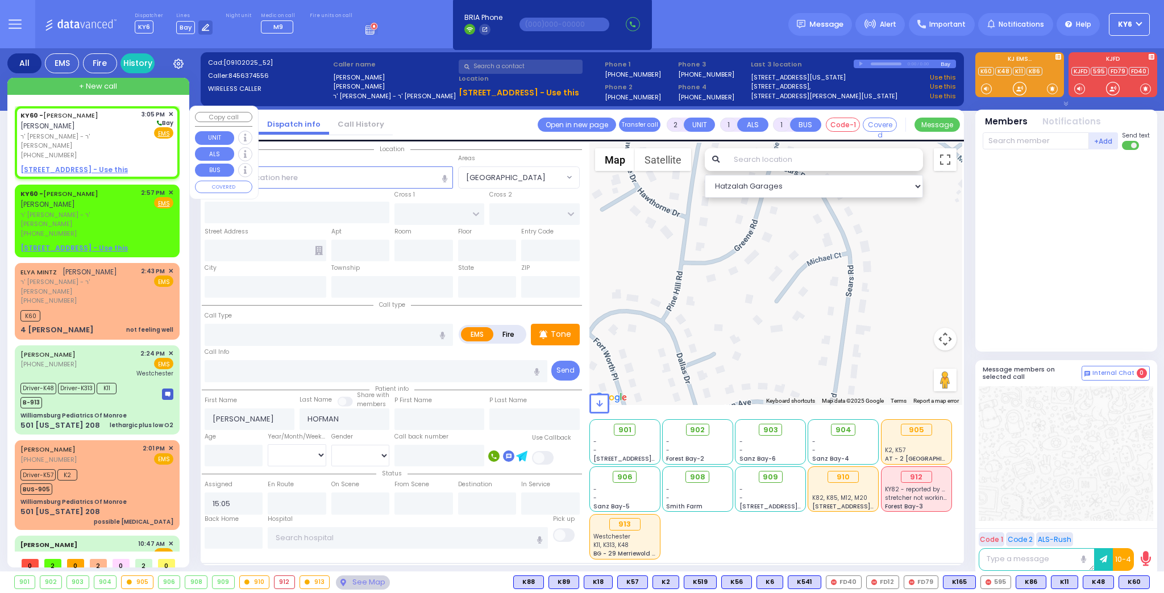
click at [168, 112] on span "✕" at bounding box center [170, 115] width 5 height 10
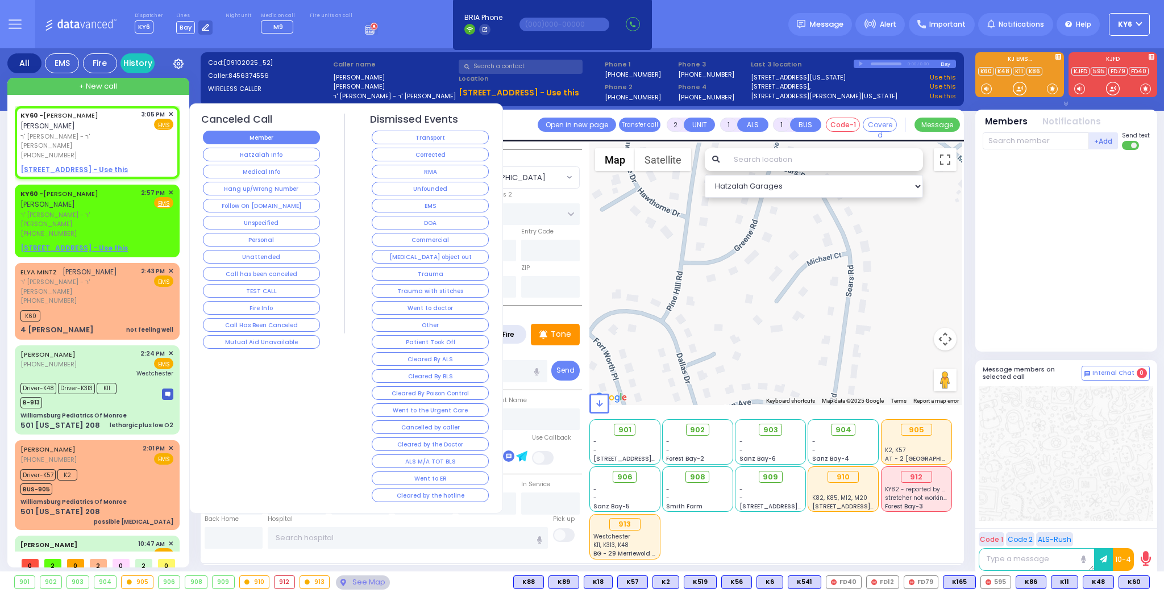
select select
radio input "true"
select select
select select "Hatzalah Garages"
click at [273, 135] on button "Member" at bounding box center [261, 138] width 117 height 14
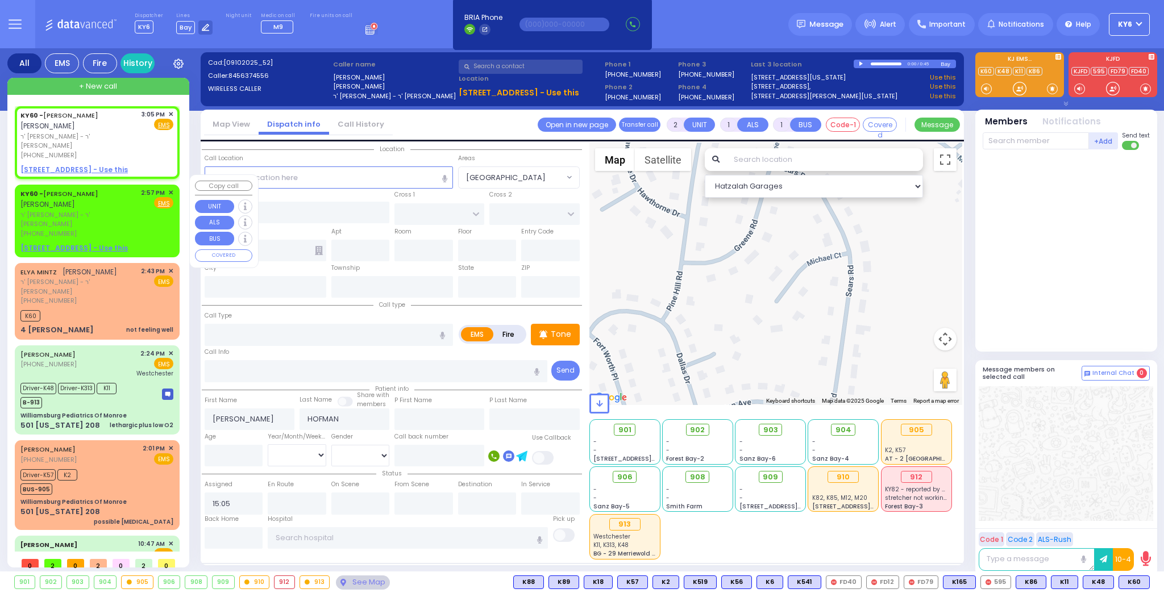
select select
radio input "true"
select select
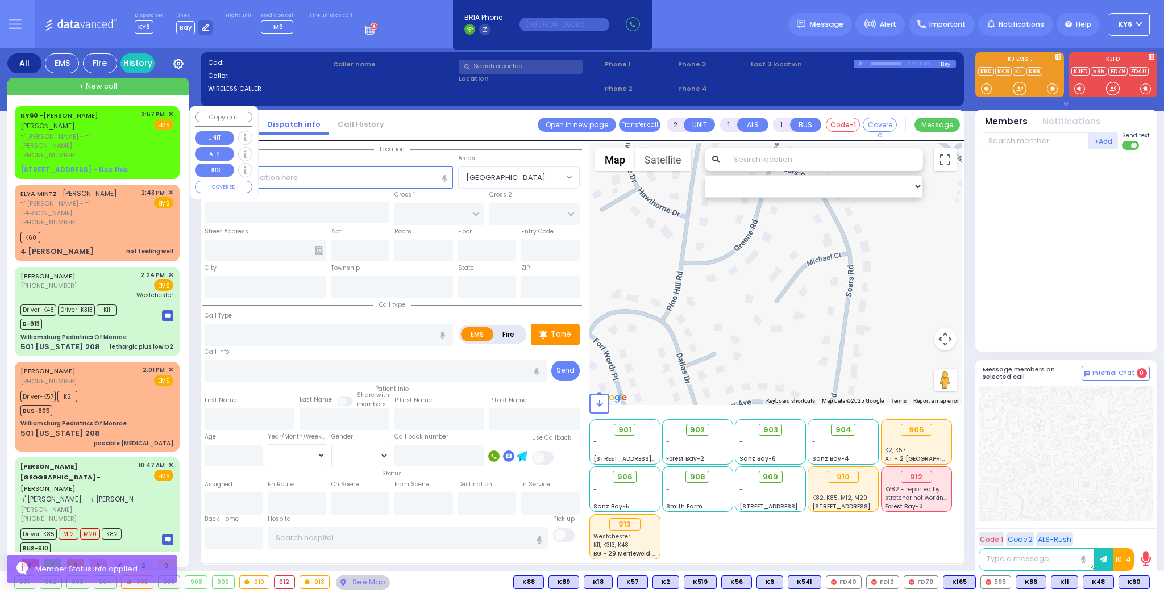
click at [173, 110] on span "✕" at bounding box center [170, 115] width 5 height 10
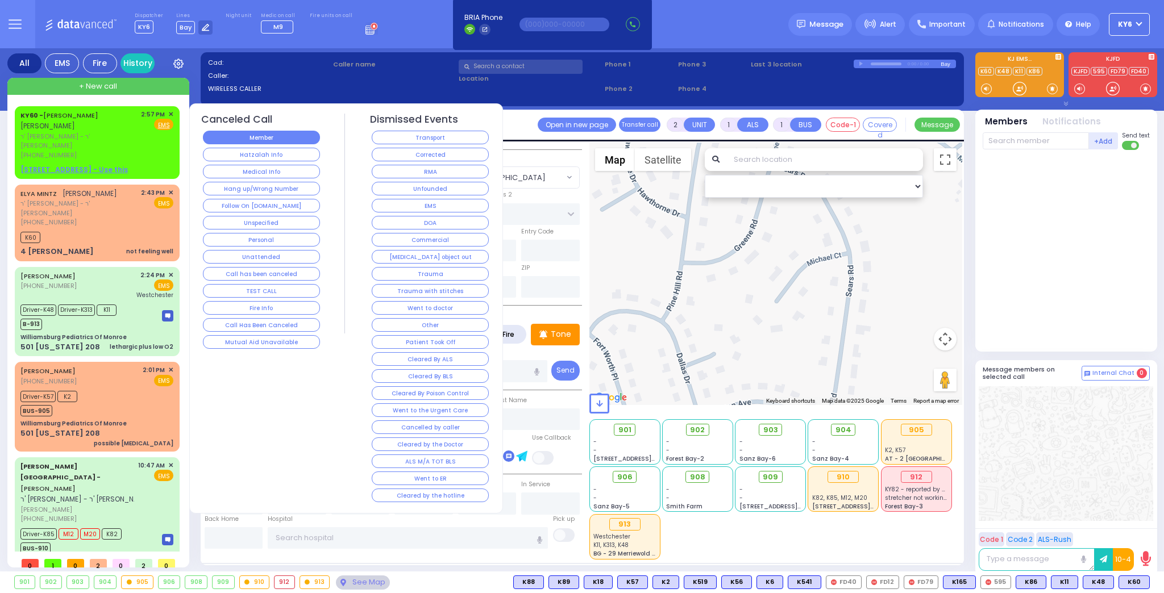
click at [245, 135] on button "Member" at bounding box center [261, 138] width 117 height 14
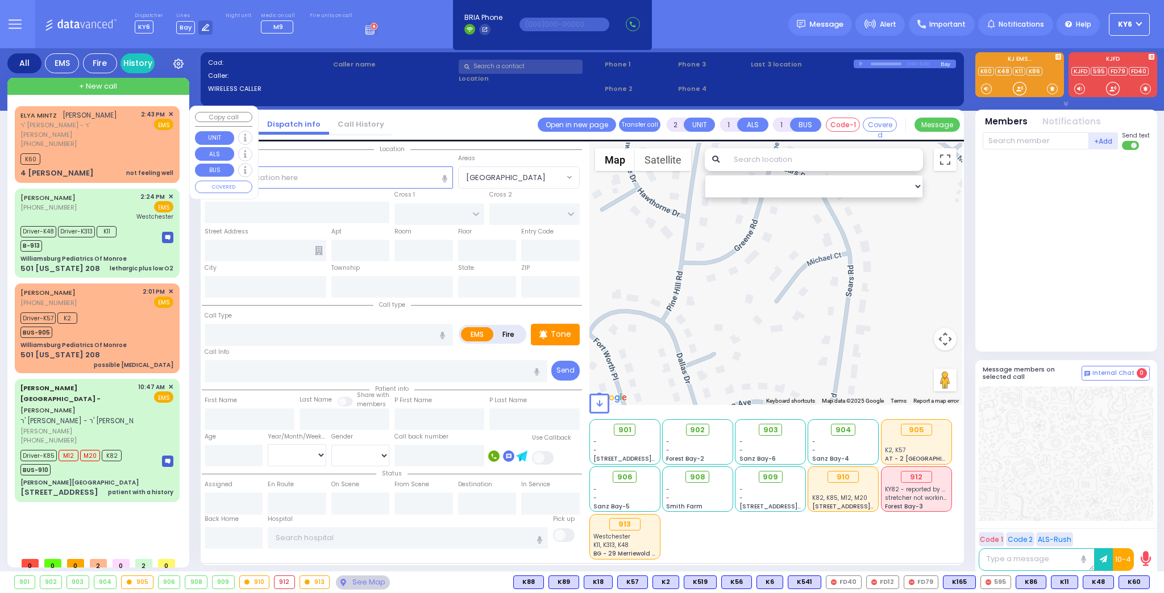
click at [103, 151] on div "K60" at bounding box center [96, 158] width 153 height 14
select select
type input "not feeling well"
radio input "true"
type input "ELYA"
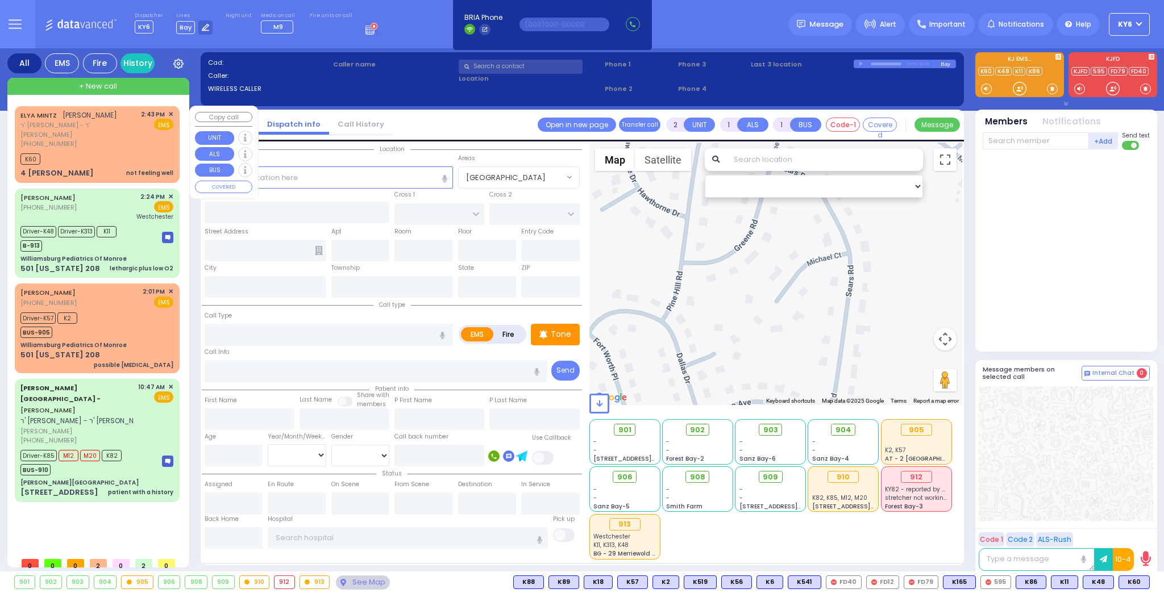
type input "[PERSON_NAME]"
select select
type input "14:43"
type input "14:46"
select select "Hatzalah Garages"
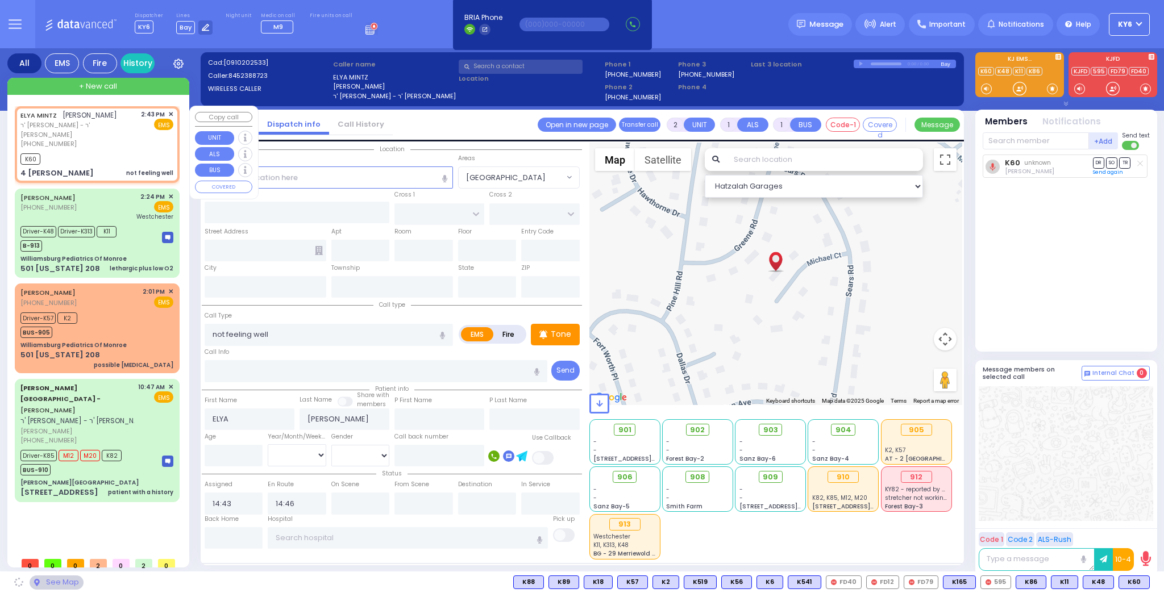
type input "SEARS RD"
type input "4 [PERSON_NAME]"
type input "Monroe"
type input "[US_STATE]"
type input "10950"
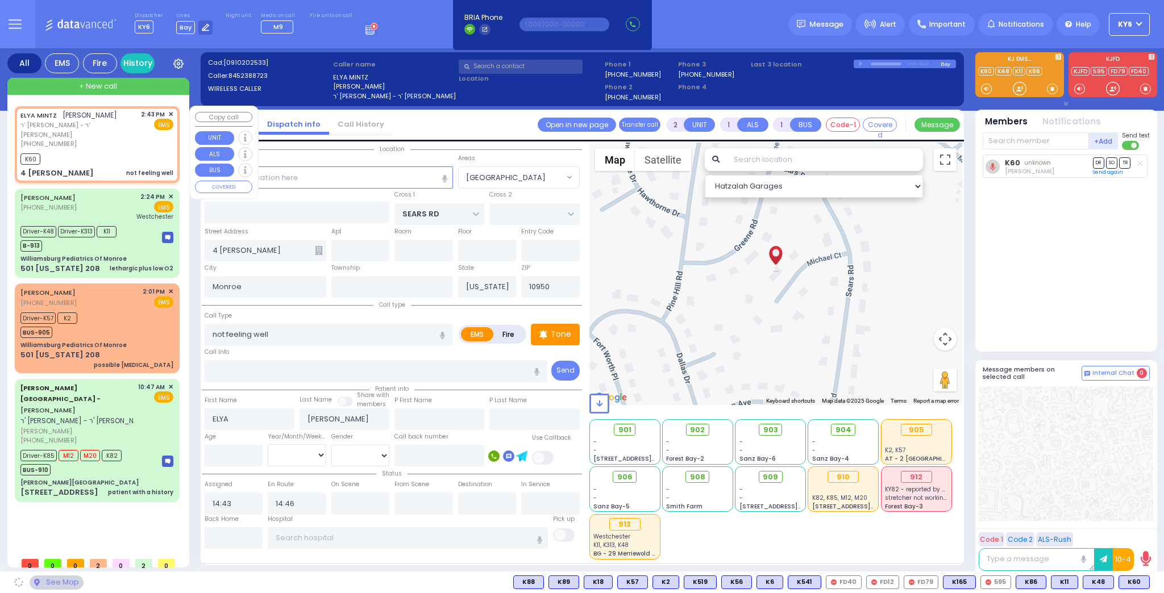
select select "[GEOGRAPHIC_DATA]"
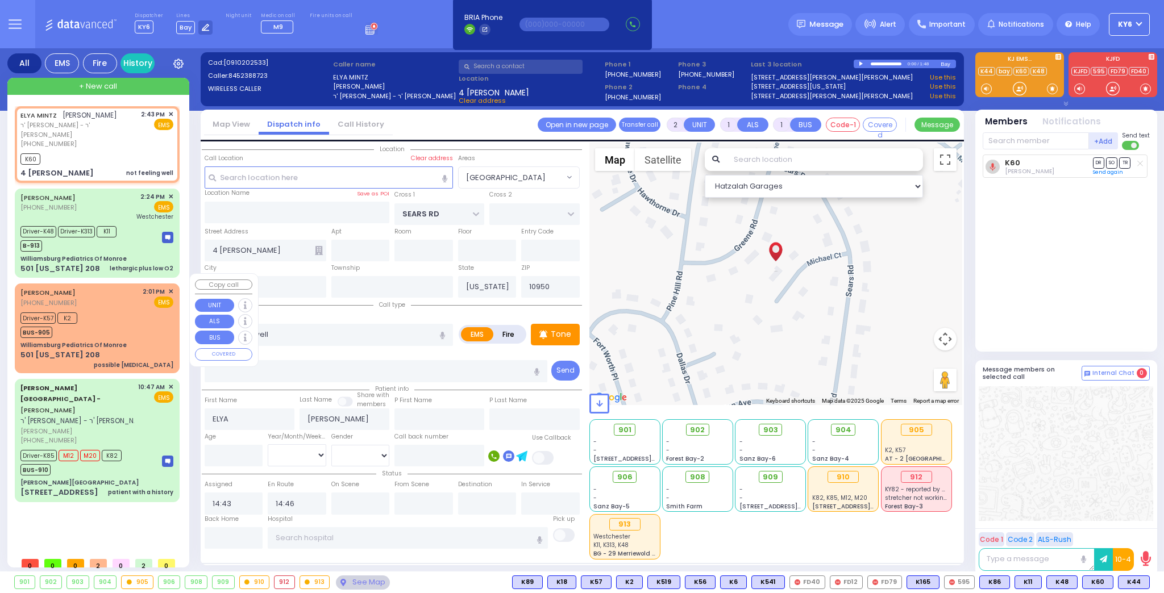
click at [118, 341] on div "Williamsburg Pediatrics Of Monroe" at bounding box center [73, 345] width 106 height 9
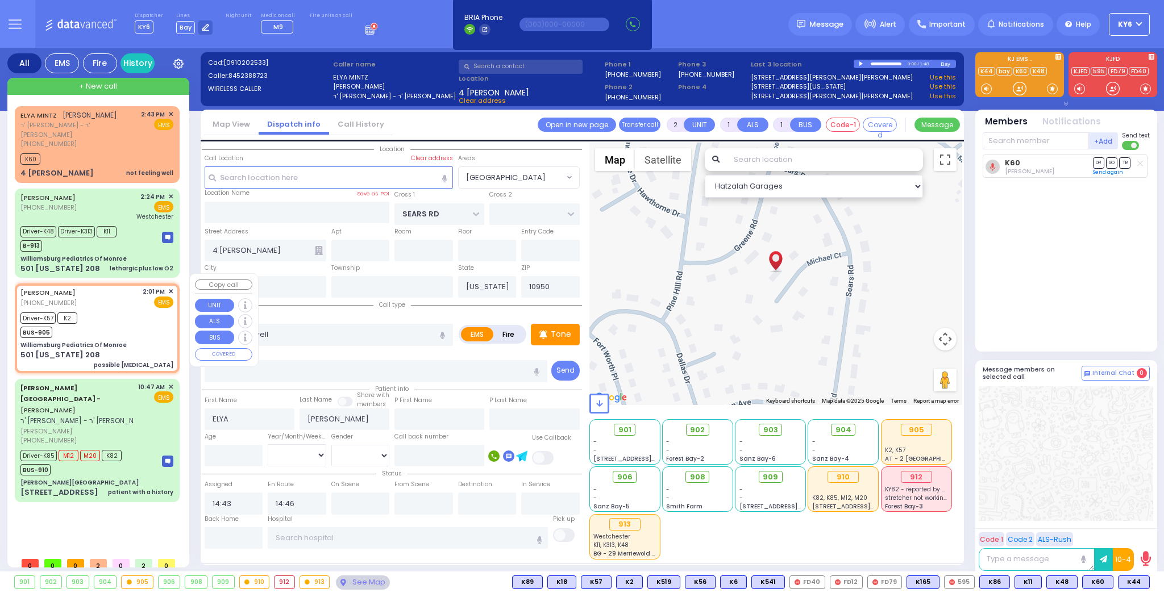
type input "6"
select select
type input "possible [MEDICAL_DATA]"
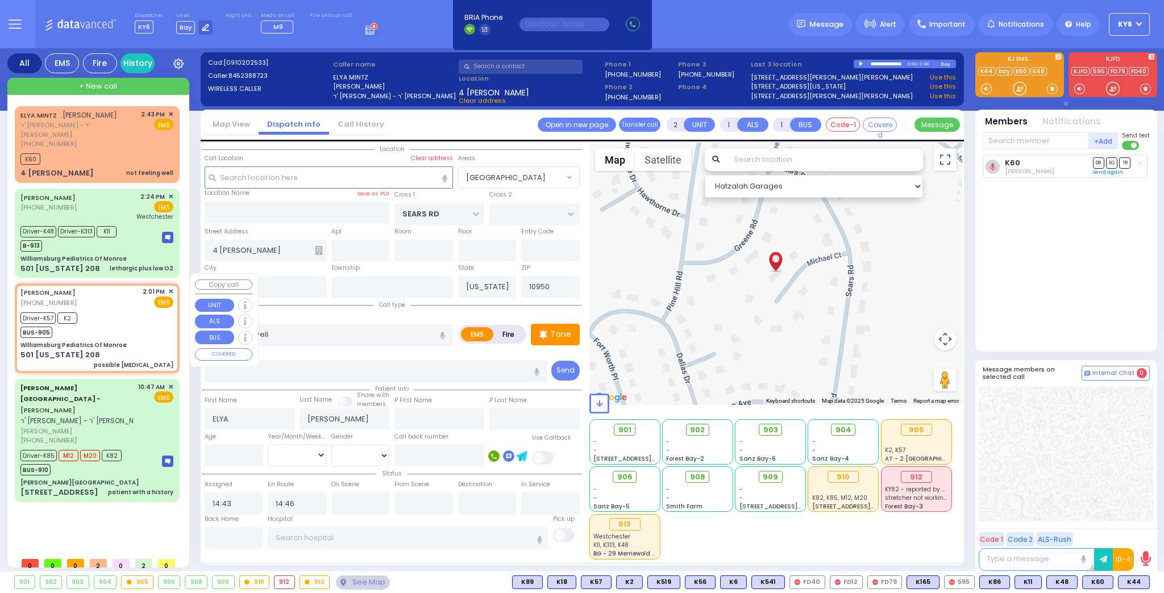
radio input "true"
type input "[PERSON_NAME]"
type input "Weisz"
type input "5"
select select "Year"
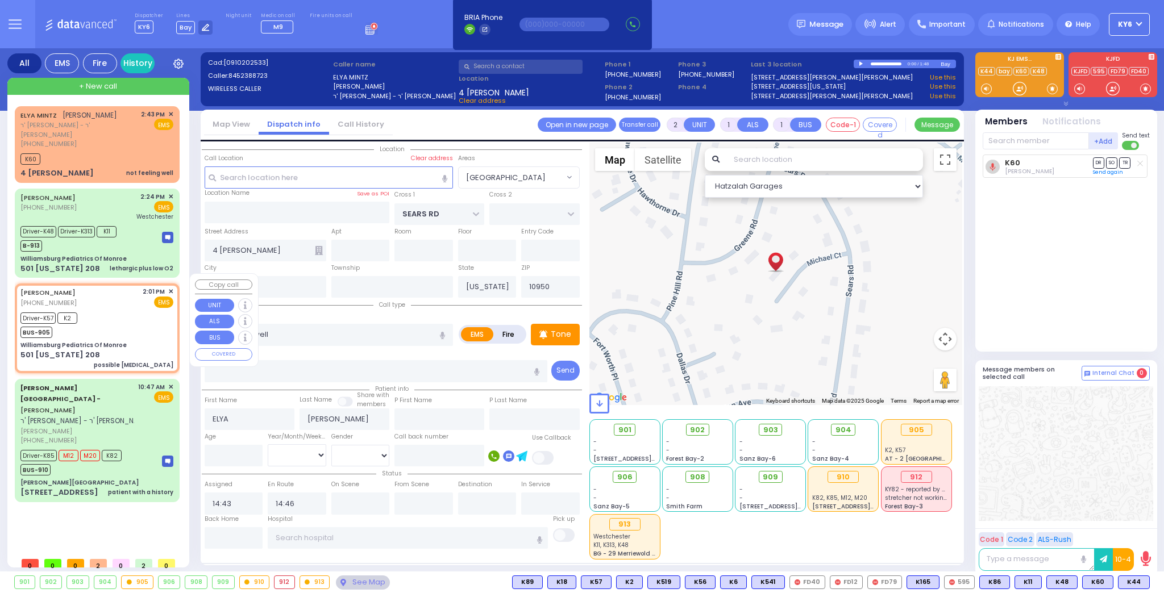
select select "[DEMOGRAPHIC_DATA]"
type input "14:01"
type input "14:04"
type input "14:10"
type input "[GEOGRAPHIC_DATA] [STREET_ADDRESS]"
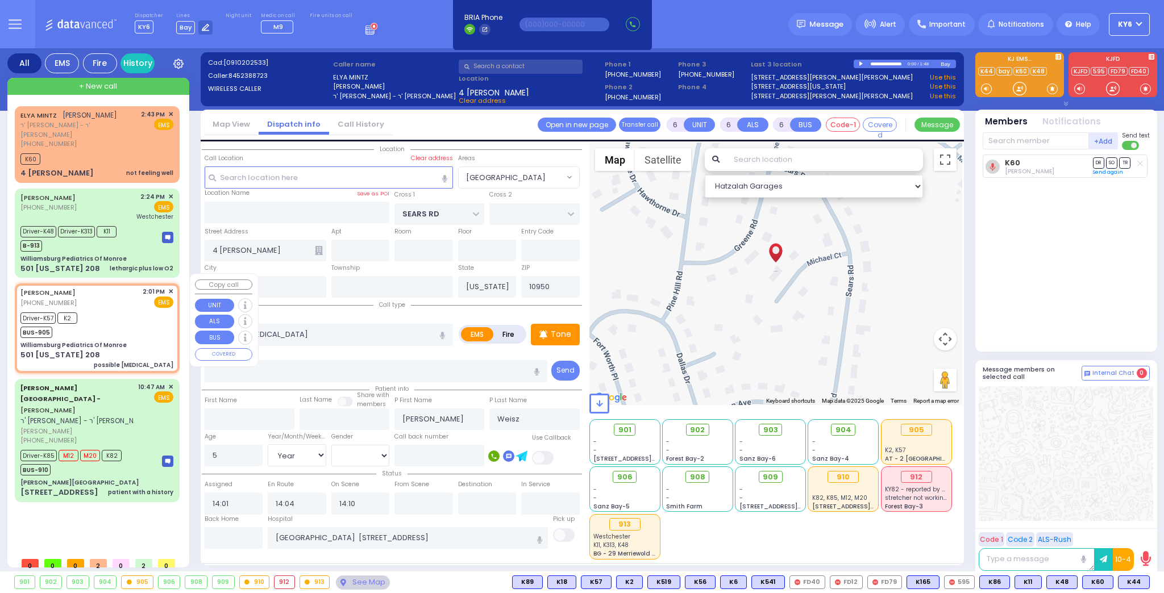
select select "Hatzalah Garages"
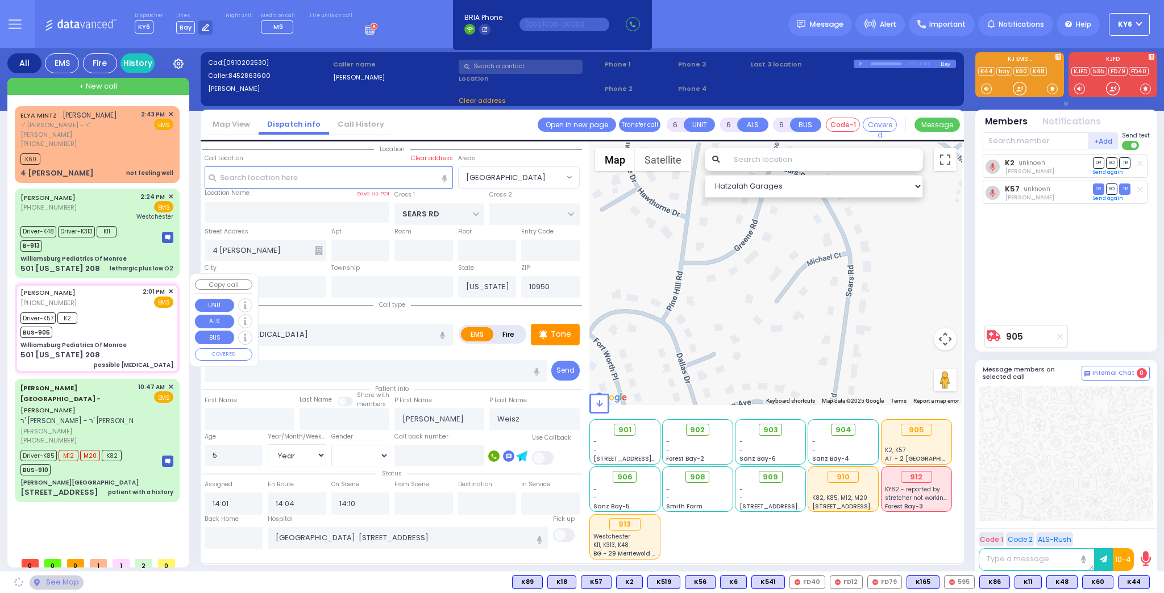
select select
radio input "true"
select select "Year"
select select "[DEMOGRAPHIC_DATA]"
select select "Hatzalah Garages"
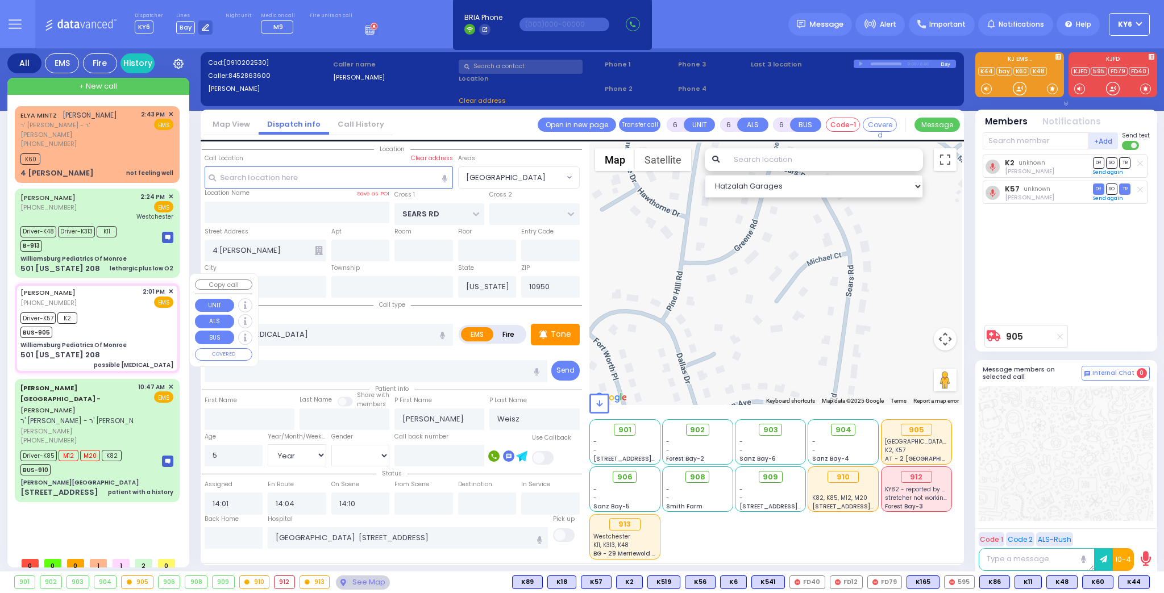
type input "Williamsburg Pediatrics Of Monroe"
type input "US-6 WEST"
type input "US-6 EAST"
type input "501 [US_STATE] 208"
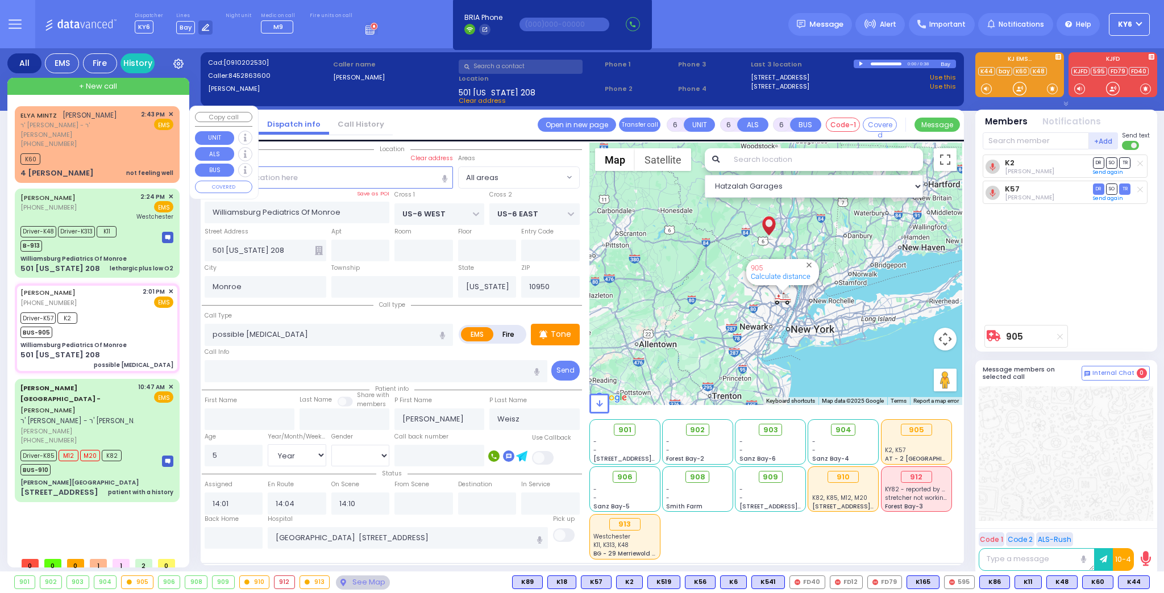
click at [82, 151] on div "K60" at bounding box center [96, 158] width 153 height 14
type input "2"
type input "1"
select select
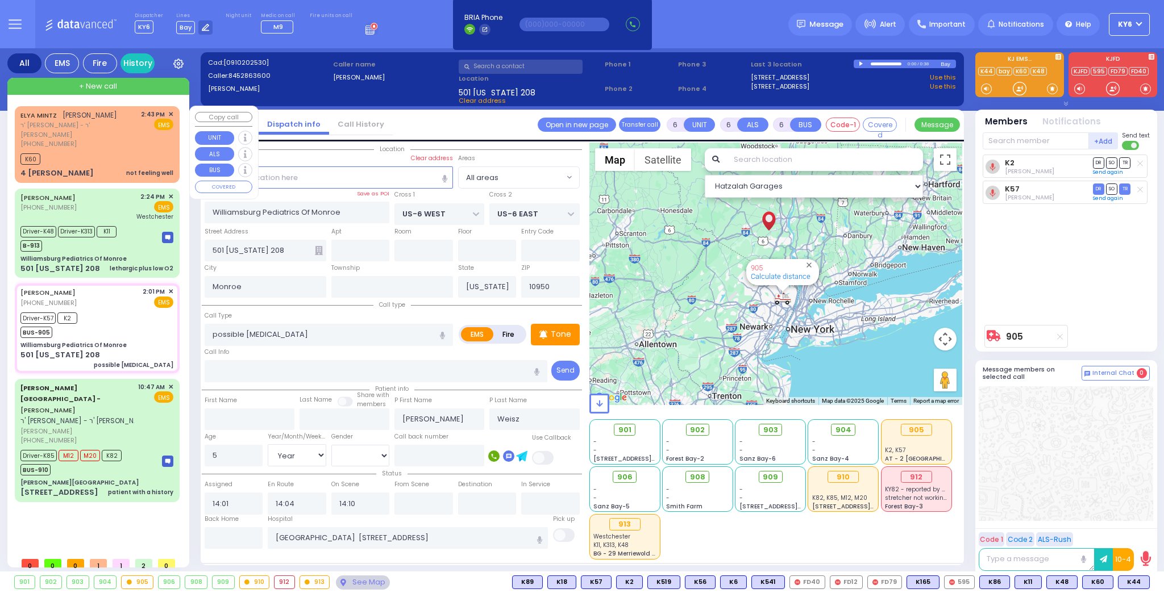
type input "not feeling well"
radio input "true"
type input "ELYA"
type input "[PERSON_NAME]"
select select
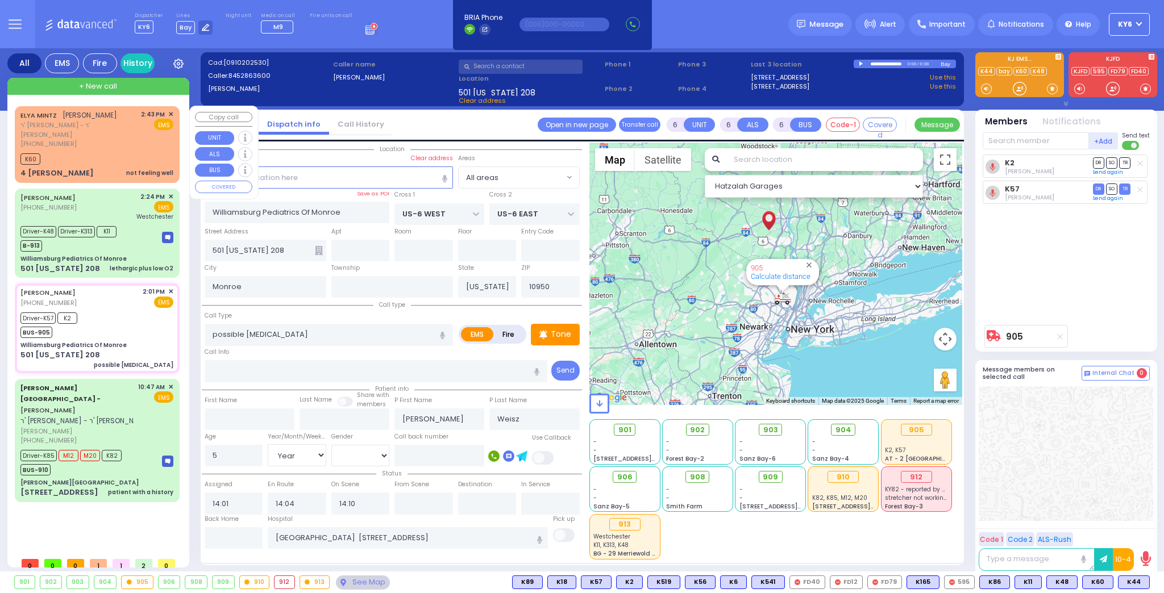
select select
type input "14:43"
type input "14:46"
select select "Hatzalah Garages"
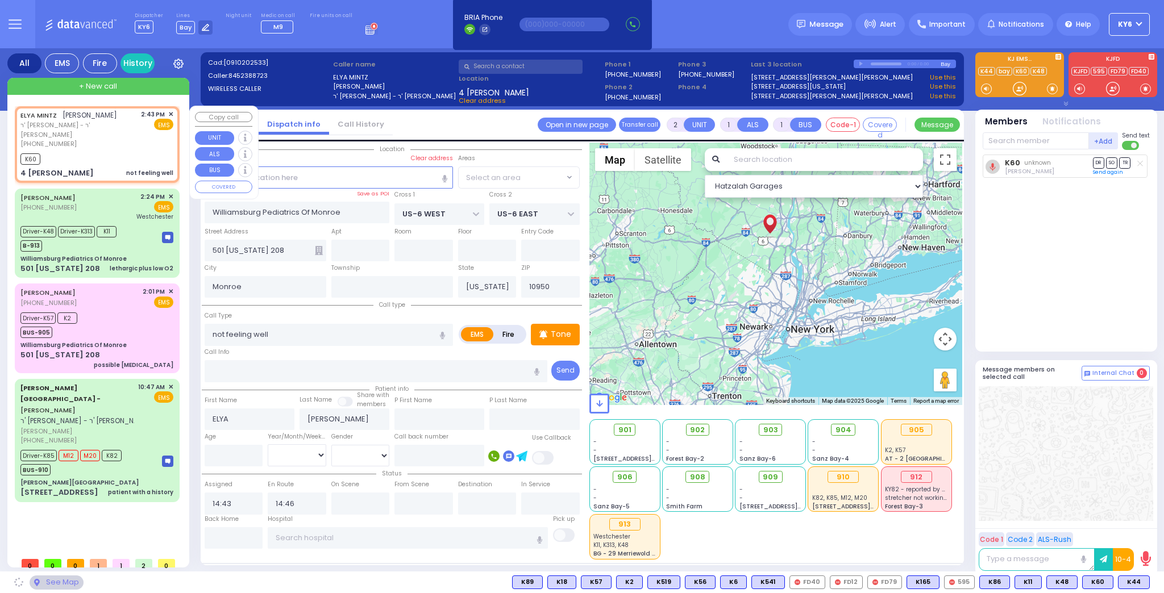
type input "SEARS RD"
type input "4 [PERSON_NAME]"
select select "[GEOGRAPHIC_DATA]"
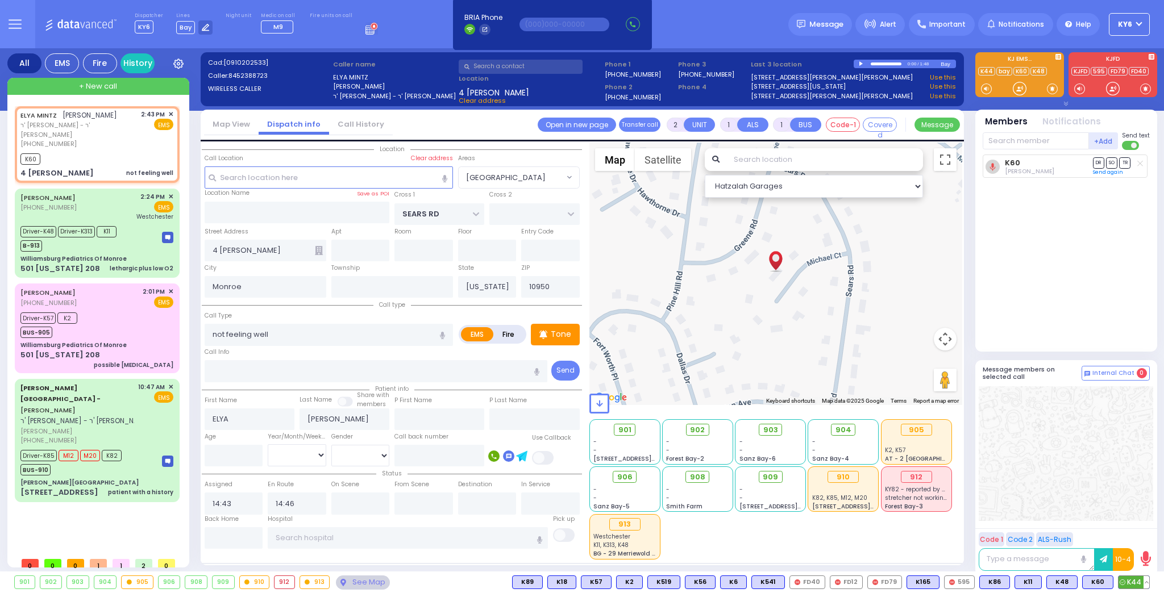
click at [1133, 585] on span "K44" at bounding box center [1133, 582] width 31 height 12
select select
radio input "true"
select select
select select "Hatzalah Garages"
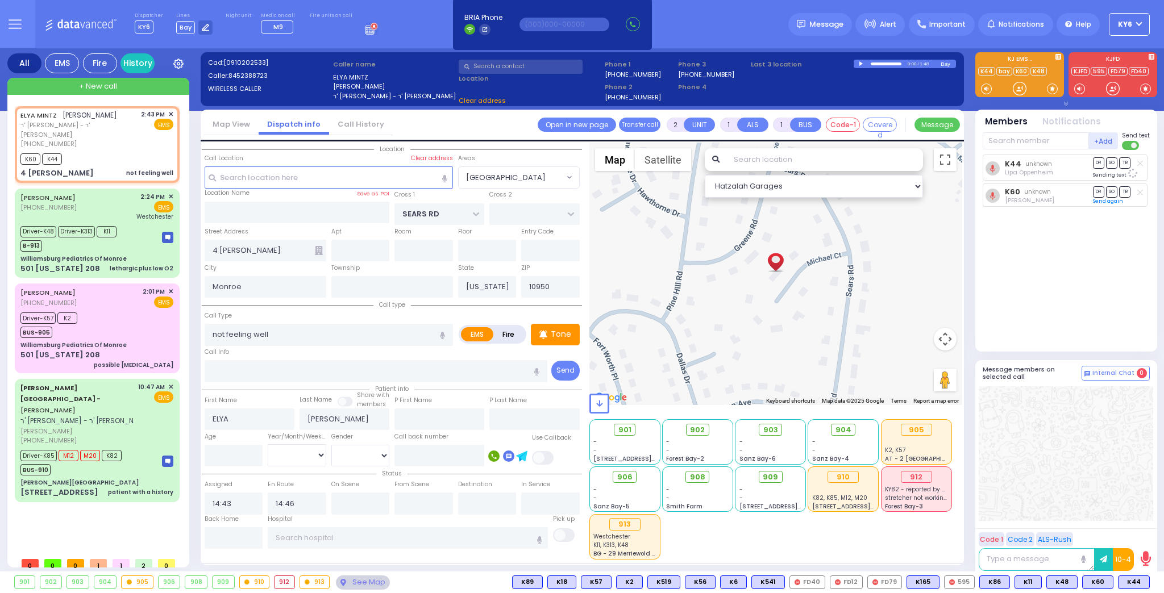
select select "[GEOGRAPHIC_DATA]"
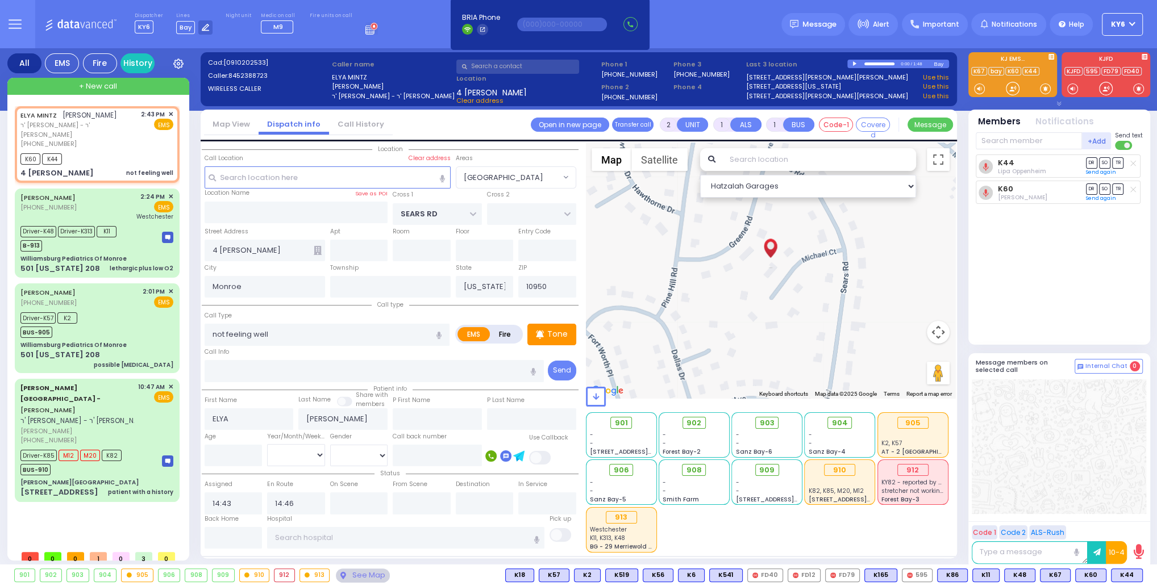
click at [1026, 139] on input "text" at bounding box center [1029, 140] width 106 height 17
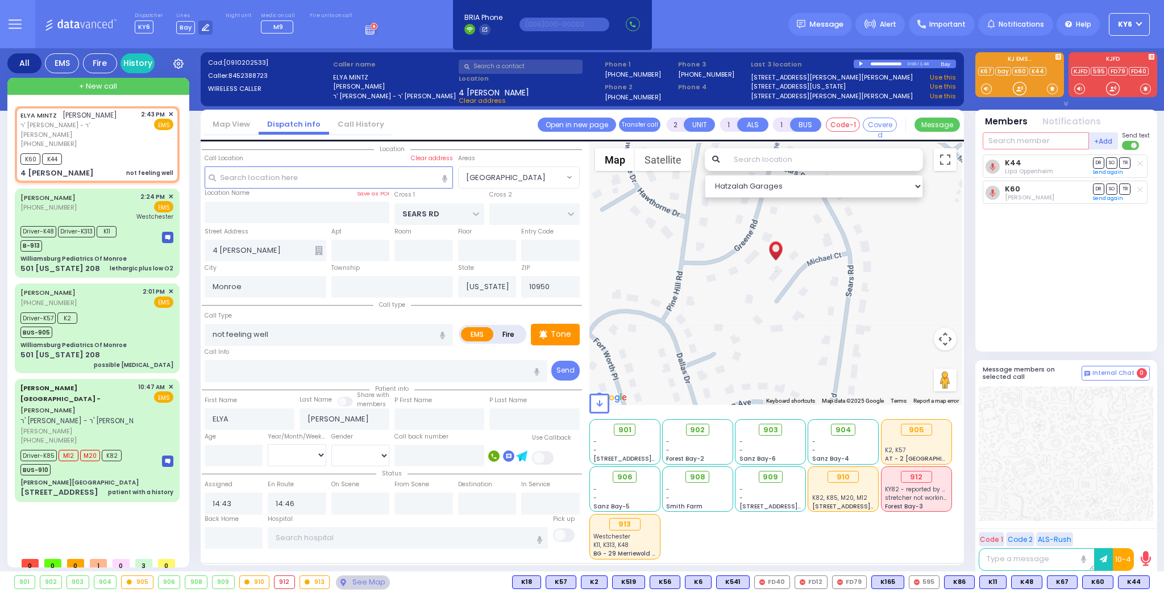
click at [1023, 146] on input "text" at bounding box center [1035, 140] width 106 height 17
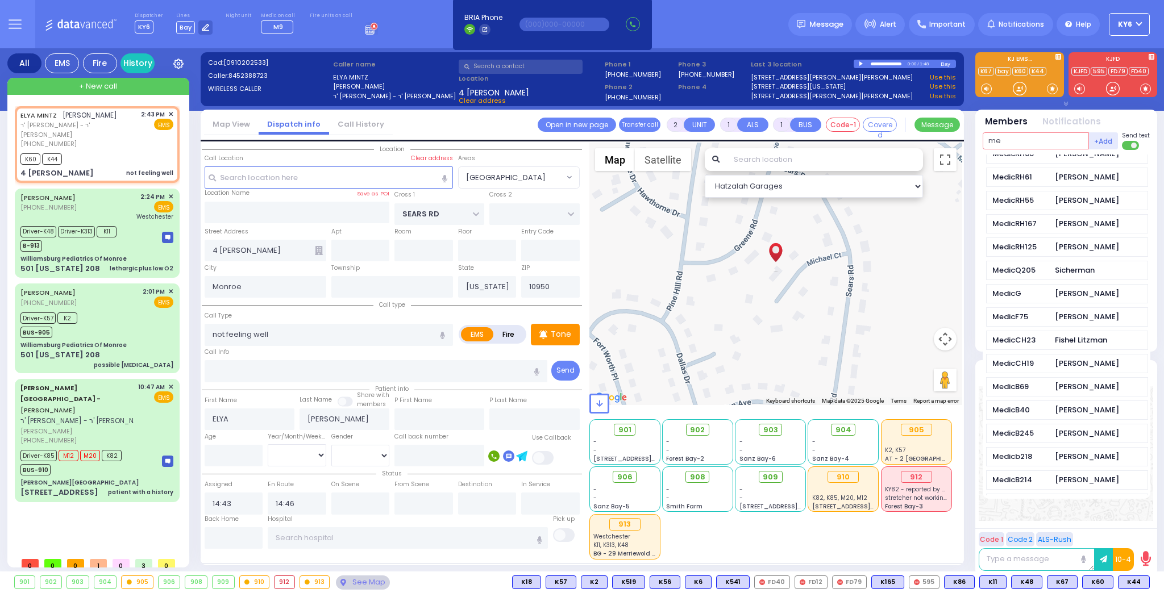
scroll to position [227, 0]
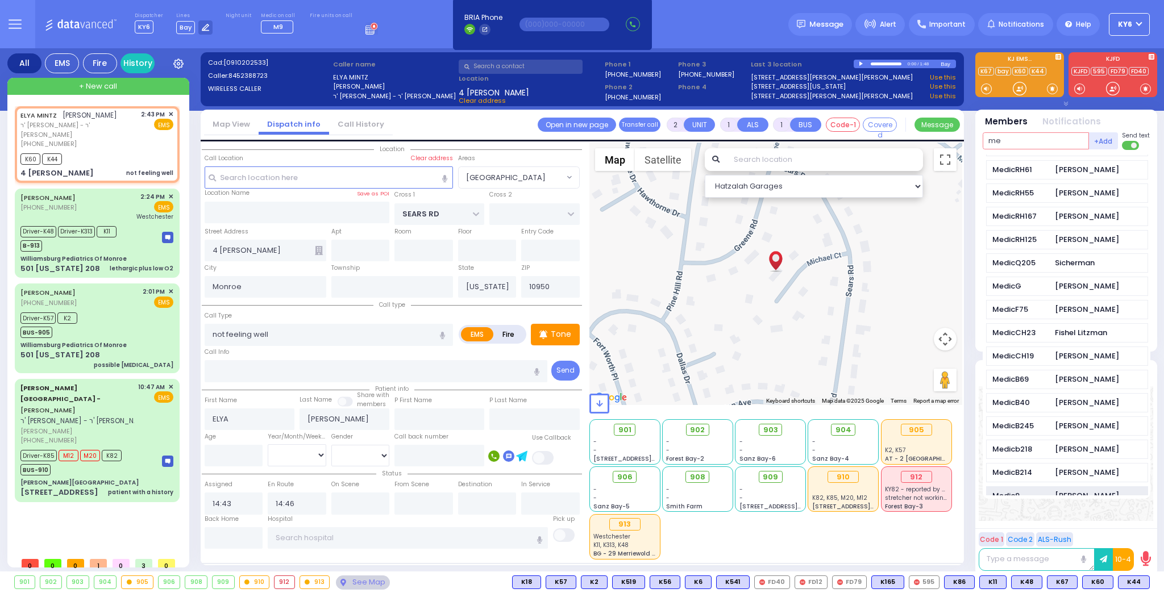
type input "me"
click at [1020, 490] on div "Medic9" at bounding box center [1020, 495] width 57 height 11
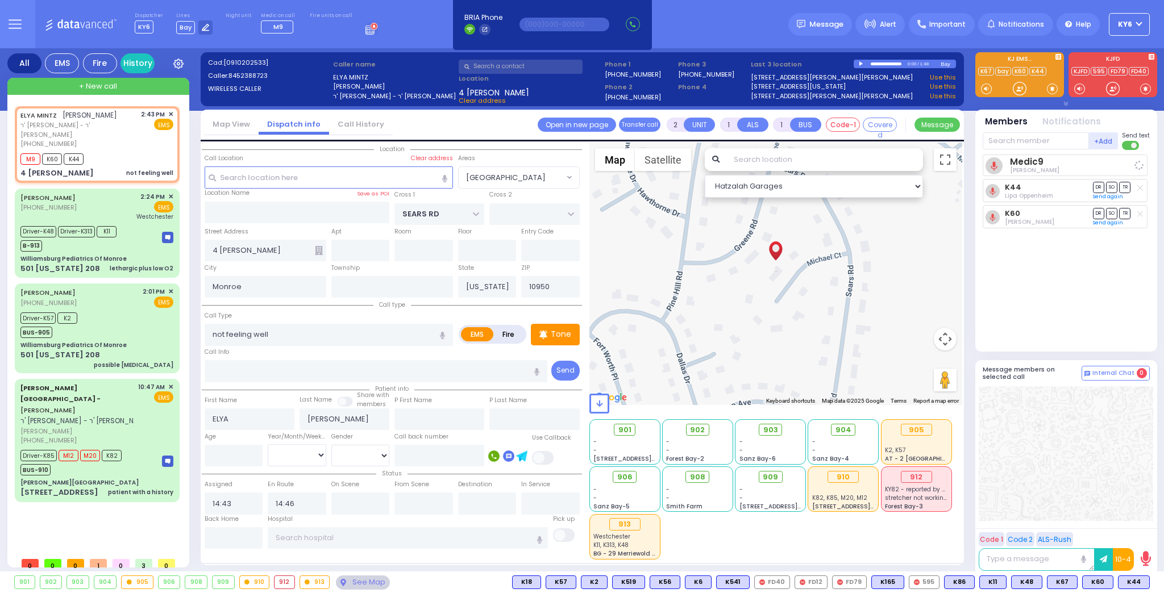
select select
radio input "true"
select select
select select "Hatzalah Garages"
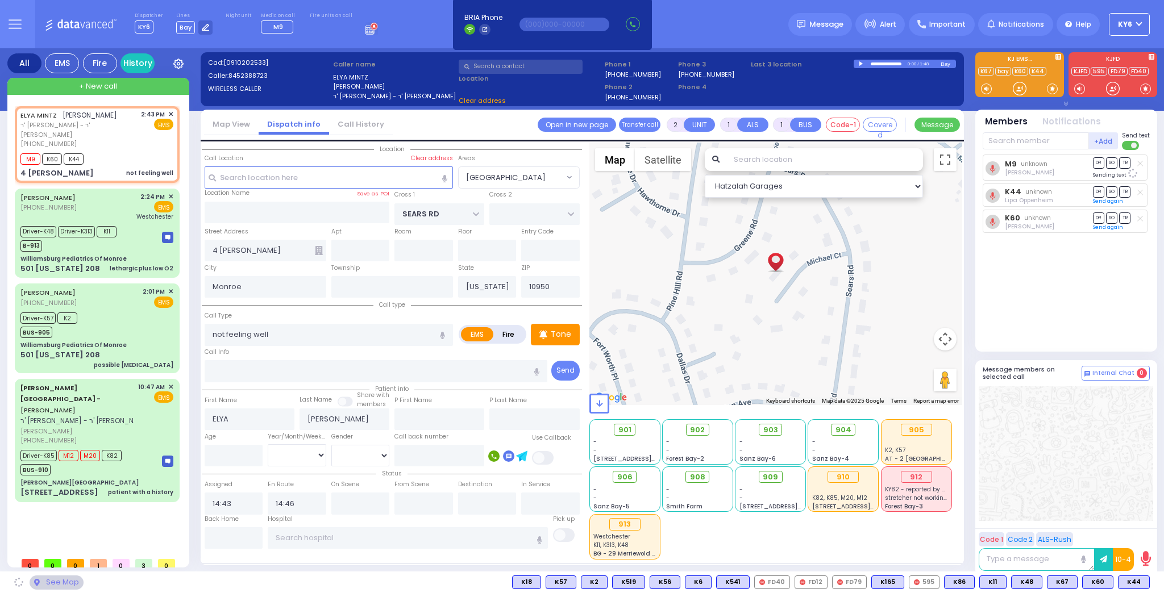
select select "[GEOGRAPHIC_DATA]"
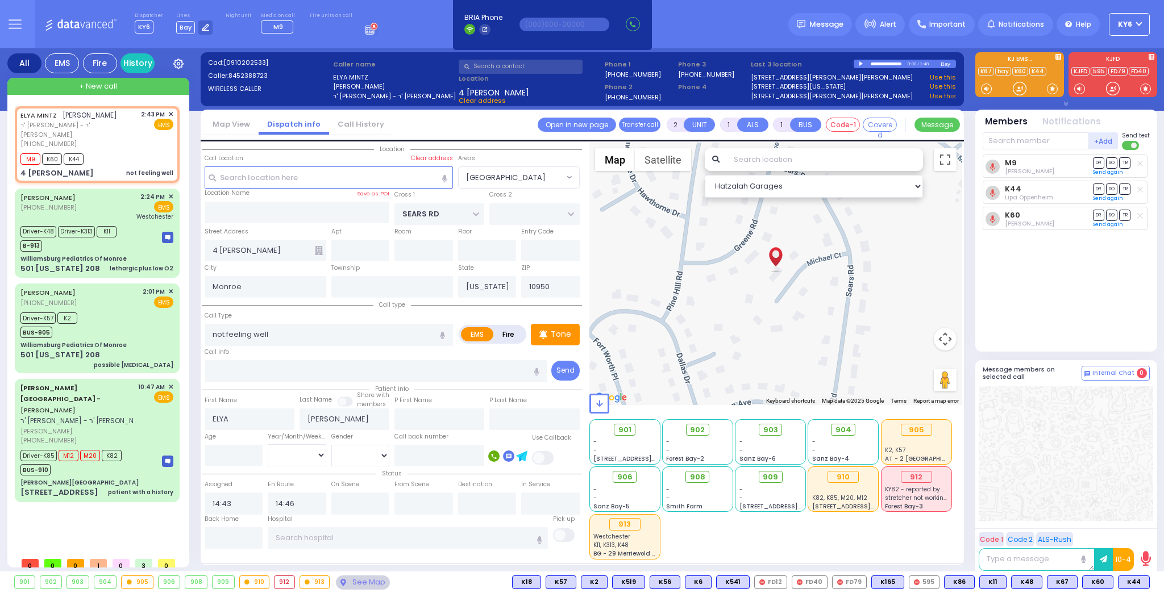
select select "[GEOGRAPHIC_DATA]"
select select
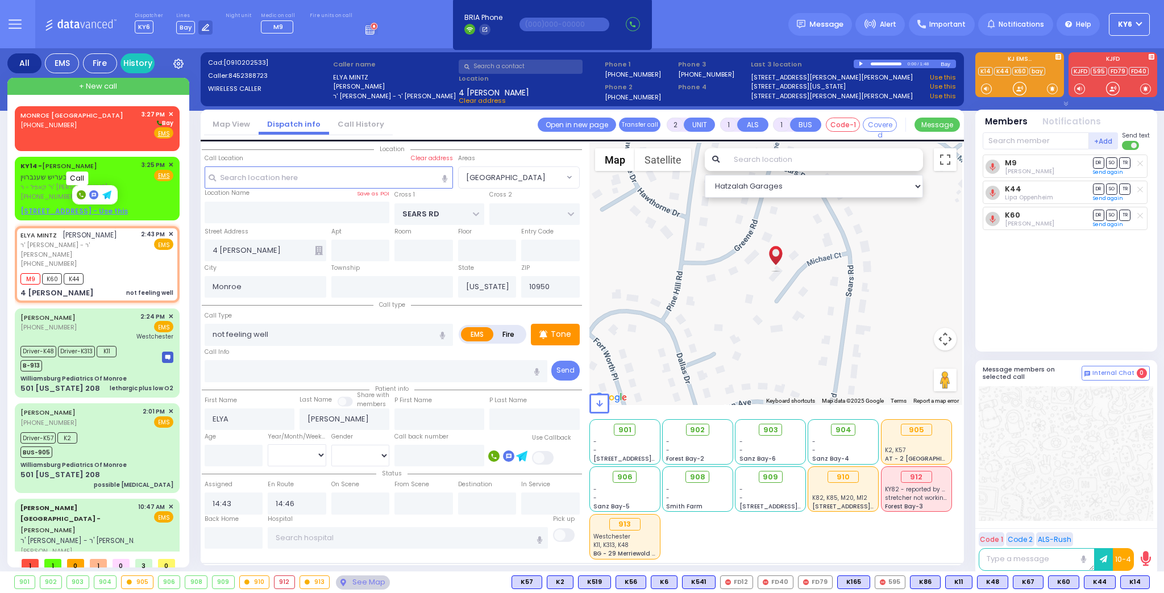
drag, startPoint x: 79, startPoint y: 192, endPoint x: 80, endPoint y: 198, distance: 5.8
click at [80, 198] on rect at bounding box center [81, 194] width 9 height 9
type input "8457816646"
drag, startPoint x: 66, startPoint y: 136, endPoint x: 72, endPoint y: 134, distance: 6.1
click at [72, 134] on div "MONROE [GEOGRAPHIC_DATA] [PHONE_NUMBER] 3:27 PM ✕ [GEOGRAPHIC_DATA]" at bounding box center [96, 125] width 153 height 30
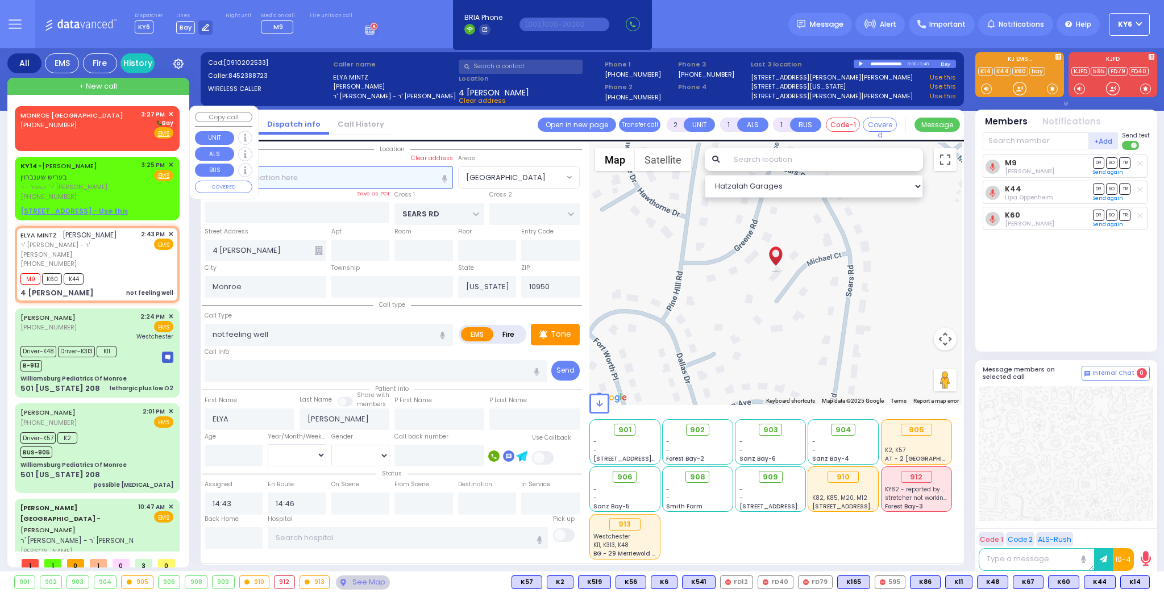
select select
radio input "true"
select select
type input "15:27"
select select "Hatzalah Garages"
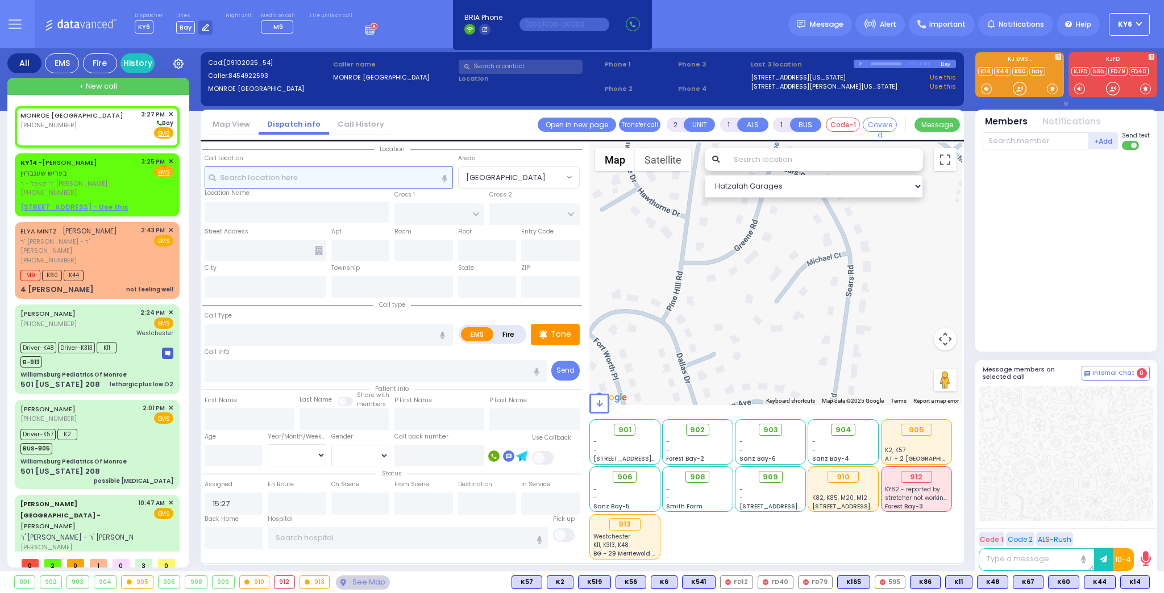
select select
radio input "true"
select select
select select "Hatzalah Garages"
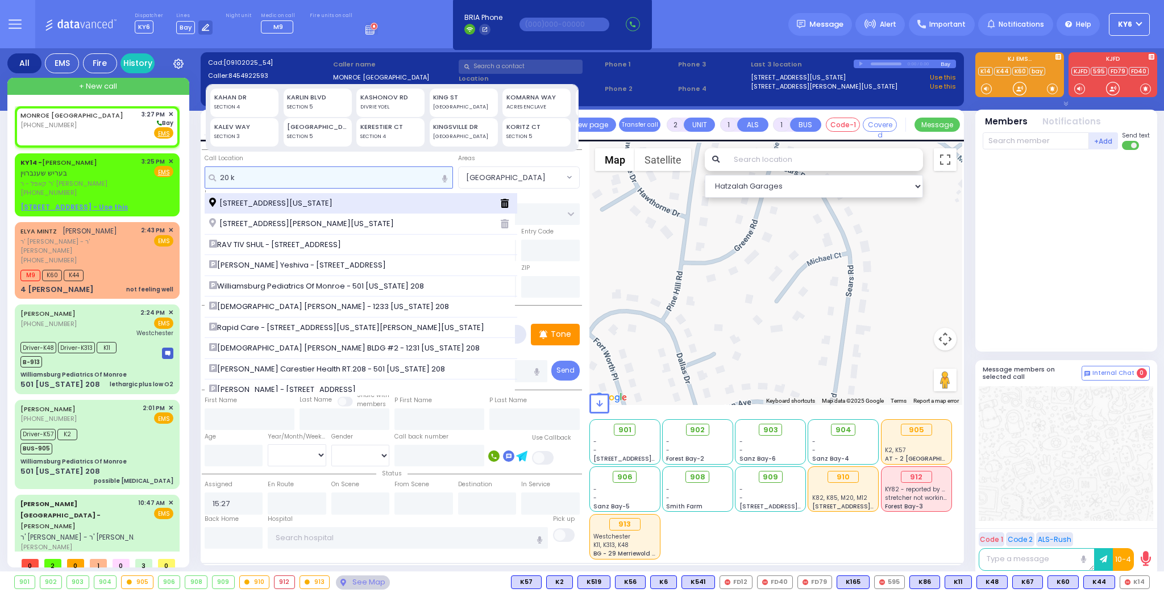
type input "20 k"
click at [266, 198] on span "[STREET_ADDRESS][US_STATE]" at bounding box center [272, 203] width 127 height 11
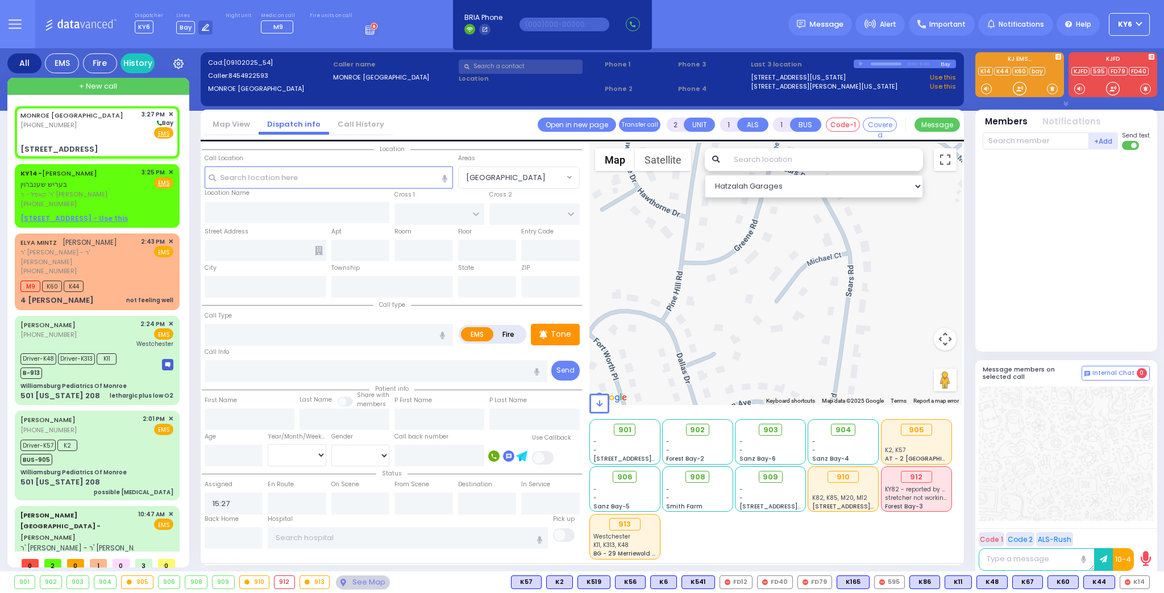
select select
radio input "true"
select select
select select "Hatzalah Garages"
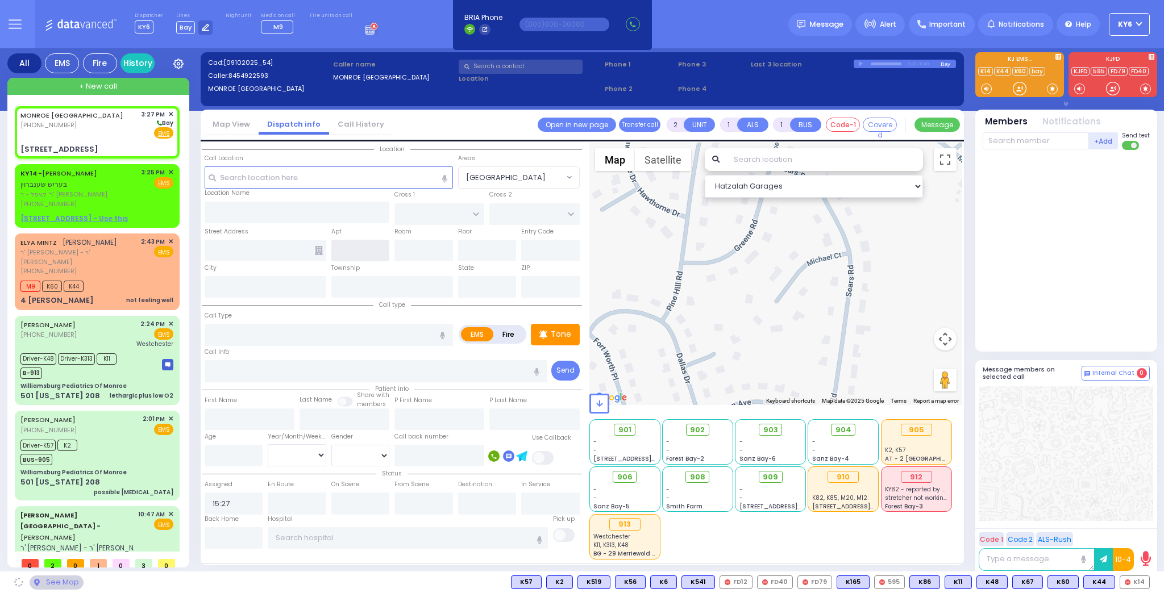
type input "[GEOGRAPHIC_DATA]"
type input "[STREET_ADDRESS]"
type input "Monroe"
type input "[US_STATE]"
type input "10950"
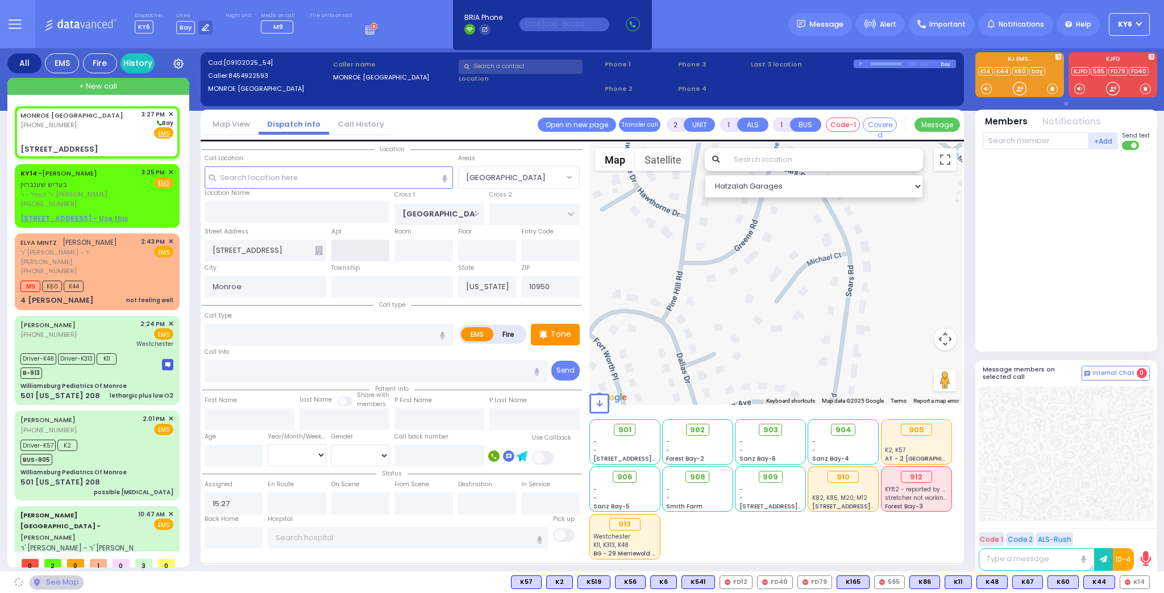
select select "SECTION 5"
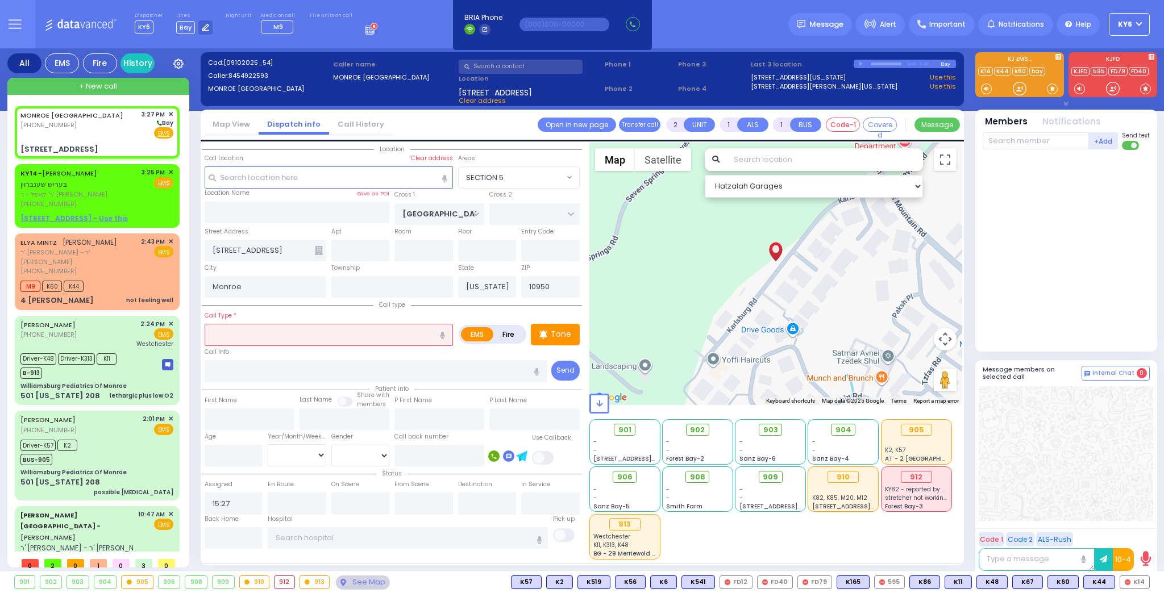
click at [281, 336] on input "text" at bounding box center [329, 335] width 248 height 22
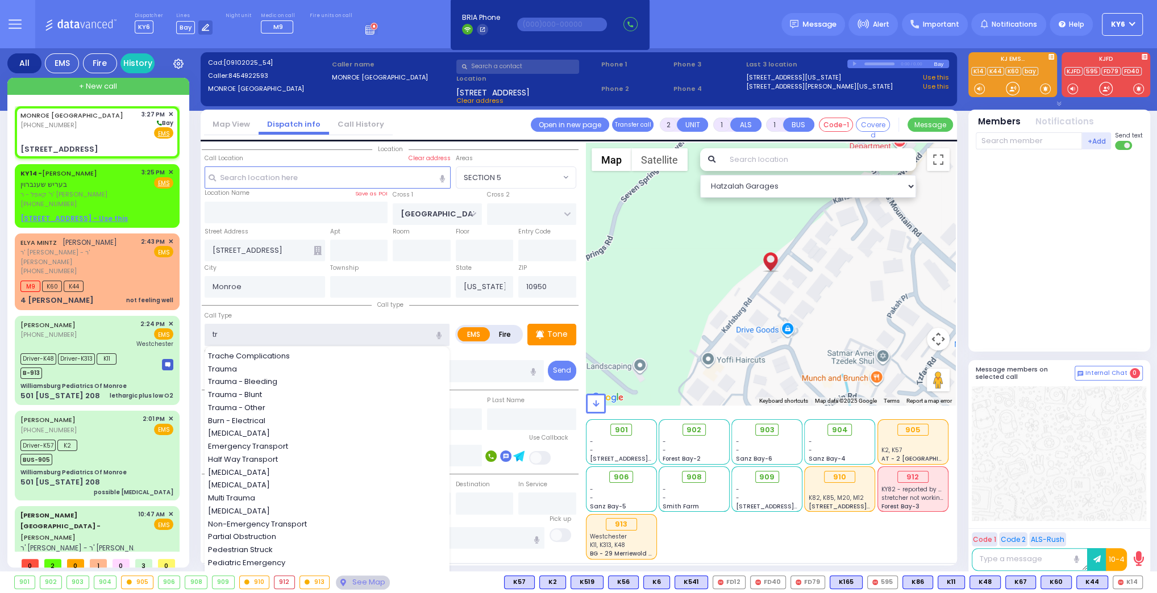
type input "tra"
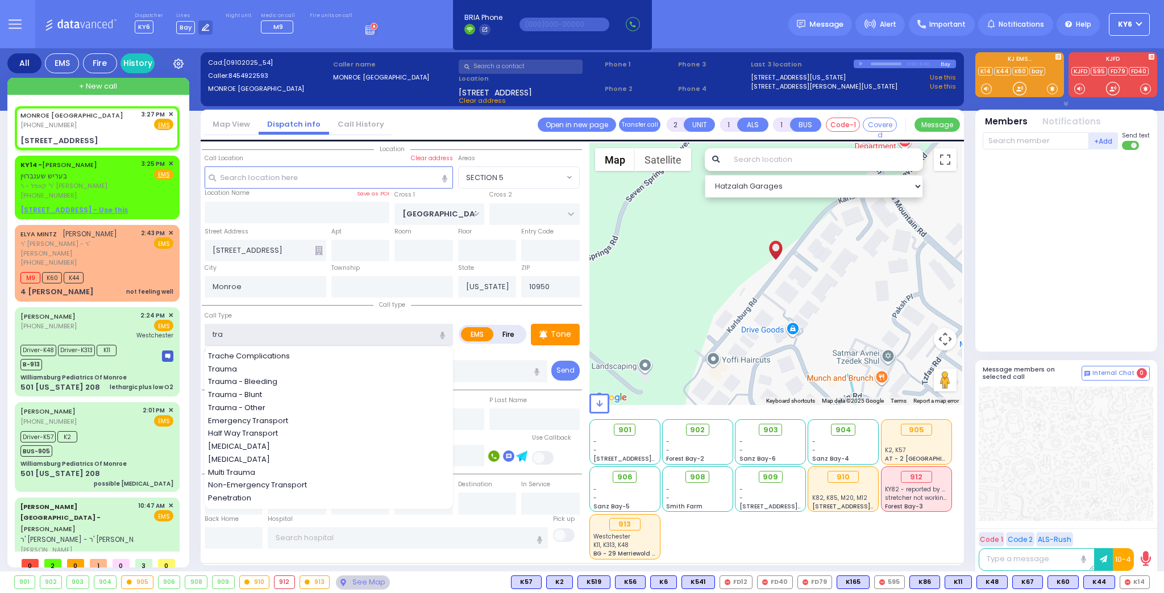
select select
radio input "true"
select select
select select "Hatzalah Garages"
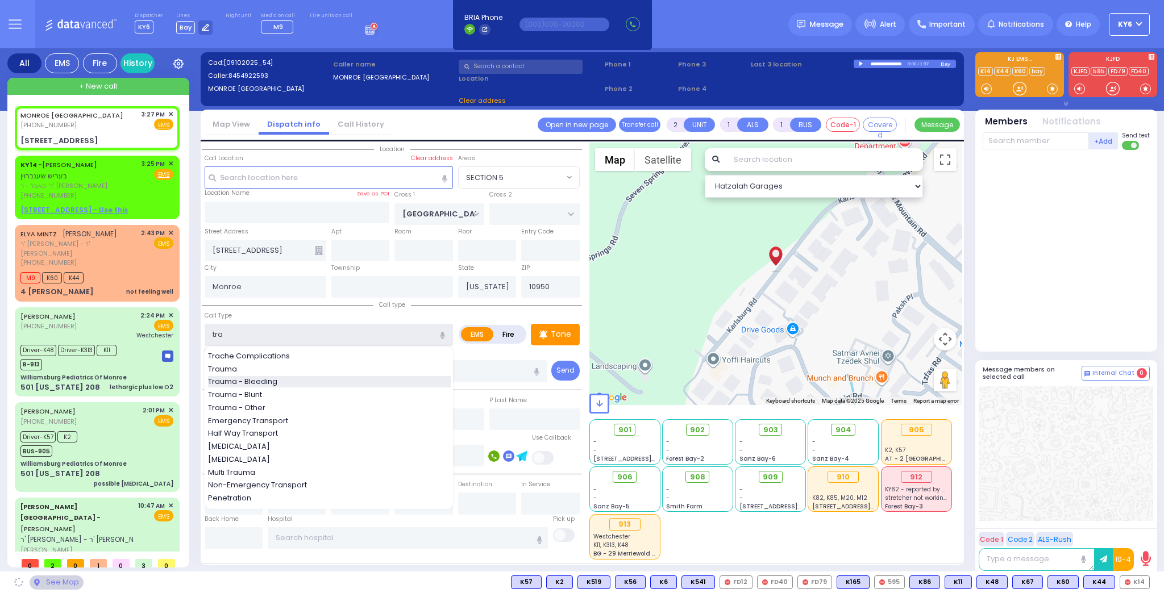
select select "SECTION 5"
click at [270, 381] on span "Trauma - Bleeding" at bounding box center [244, 381] width 73 height 11
type input "Trauma - Bleeding"
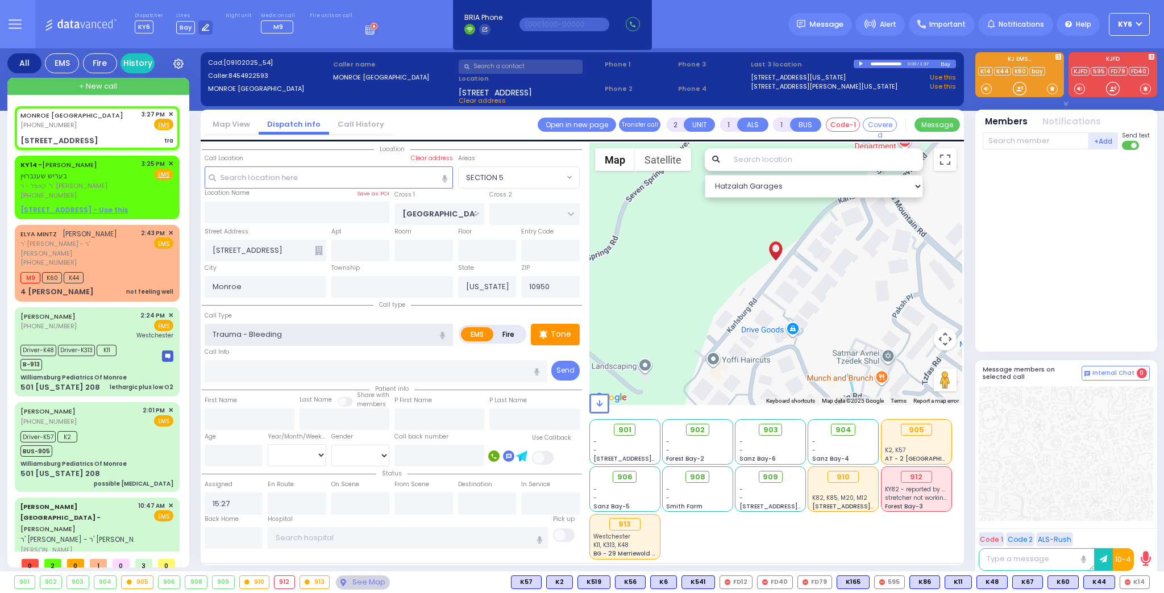
select select
radio input "true"
select select
select select "SECTION 5"
select select "Hatzalah Garages"
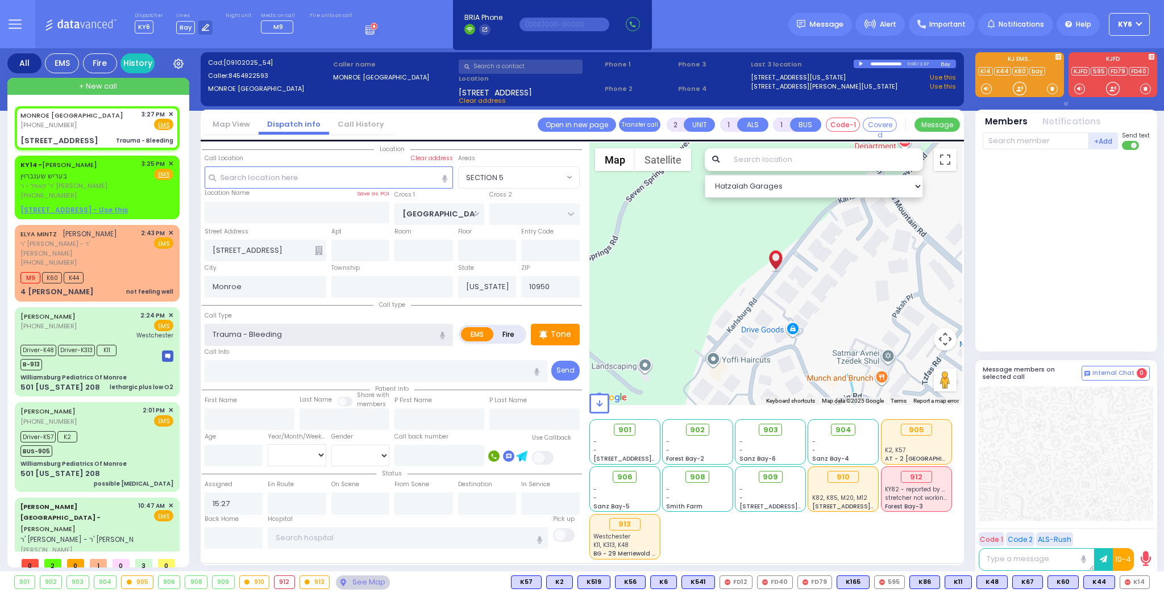
select select
radio input "true"
select select
select select "SECTION 5"
select select "Hatzalah Garages"
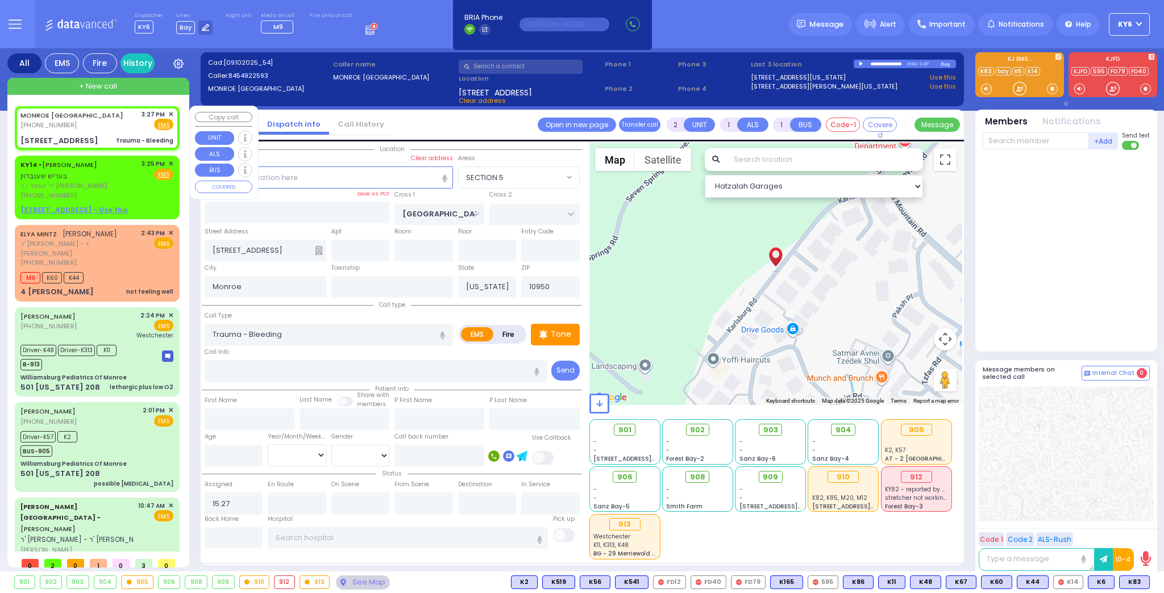
click at [94, 127] on div "MONROE [GEOGRAPHIC_DATA] [PHONE_NUMBER] 3:27 PM ✕ Fire EMS" at bounding box center [96, 120] width 153 height 21
select select
radio input "true"
select select
select select "Hatzalah Garages"
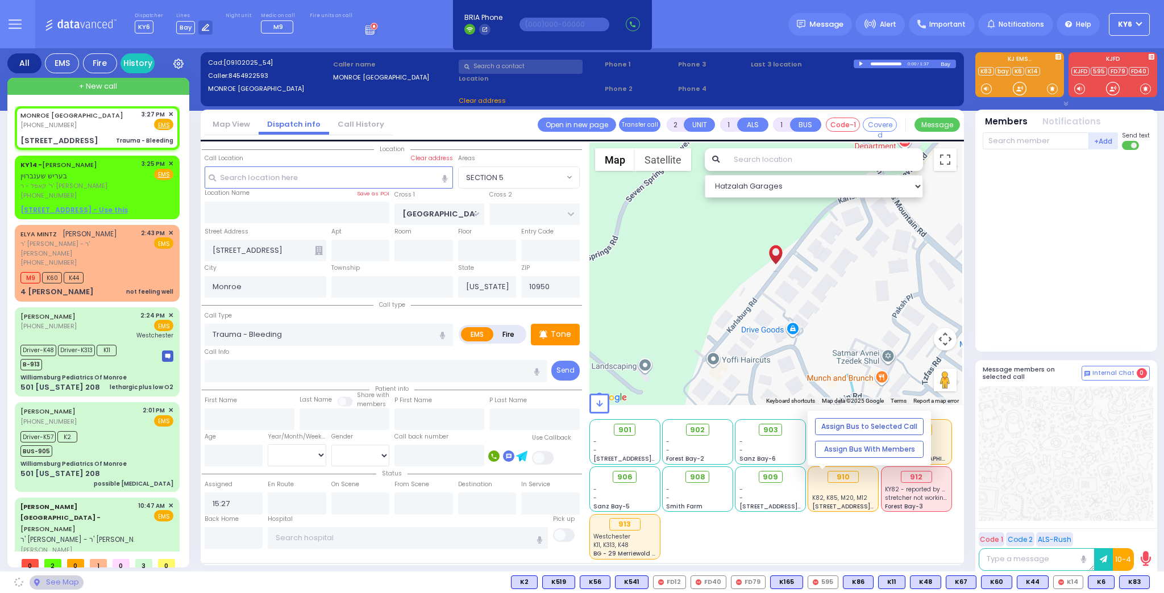
select select
radio input "true"
select select
select select "Hatzalah Garages"
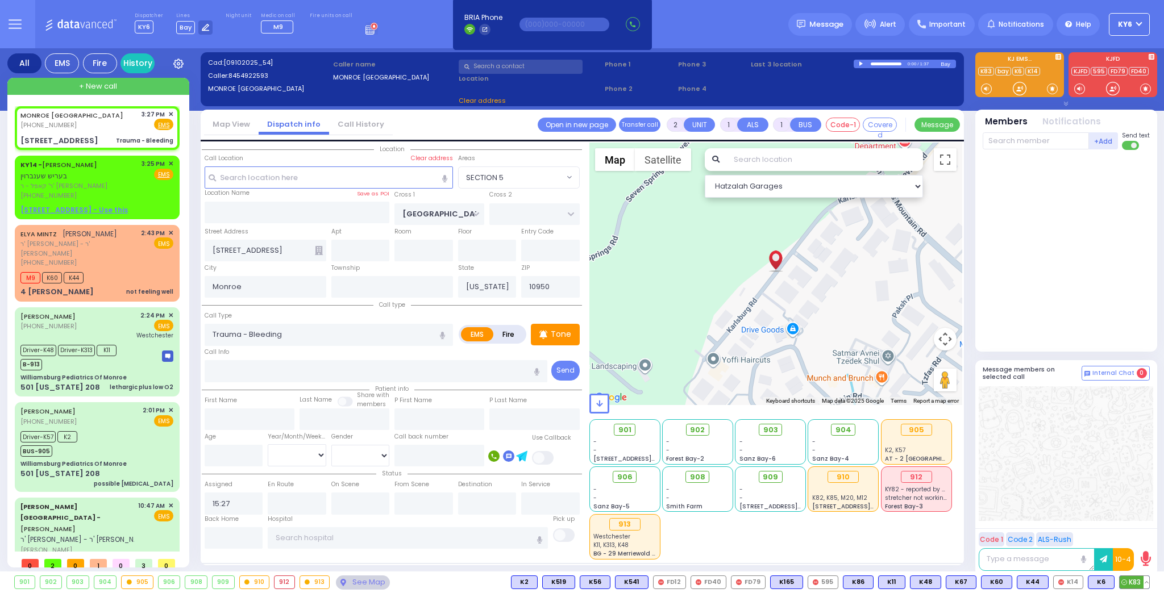
select select "SECTION 5"
click at [1136, 581] on span "K83" at bounding box center [1134, 582] width 30 height 12
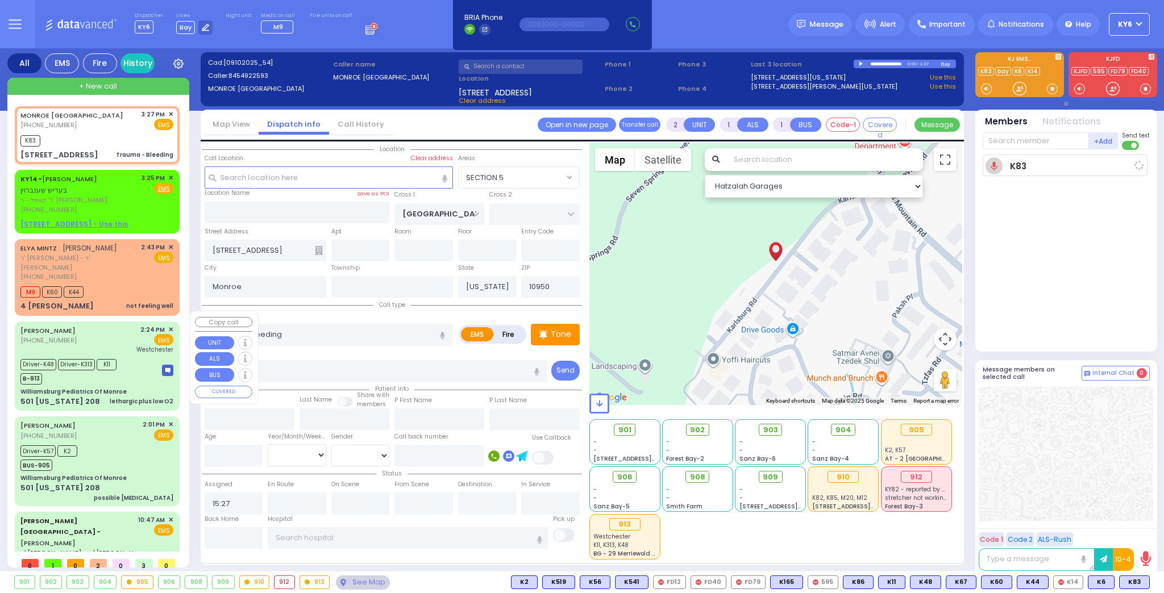
select select
radio input "true"
select select
type input "15:30"
select select "Hatzalah Garages"
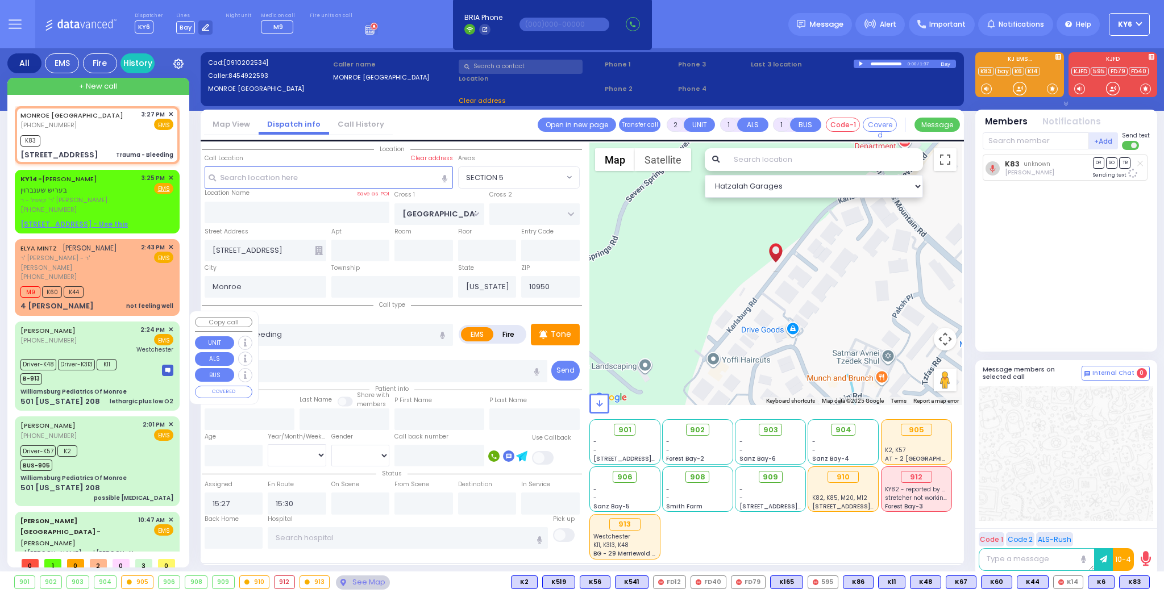
select select "SECTION 5"
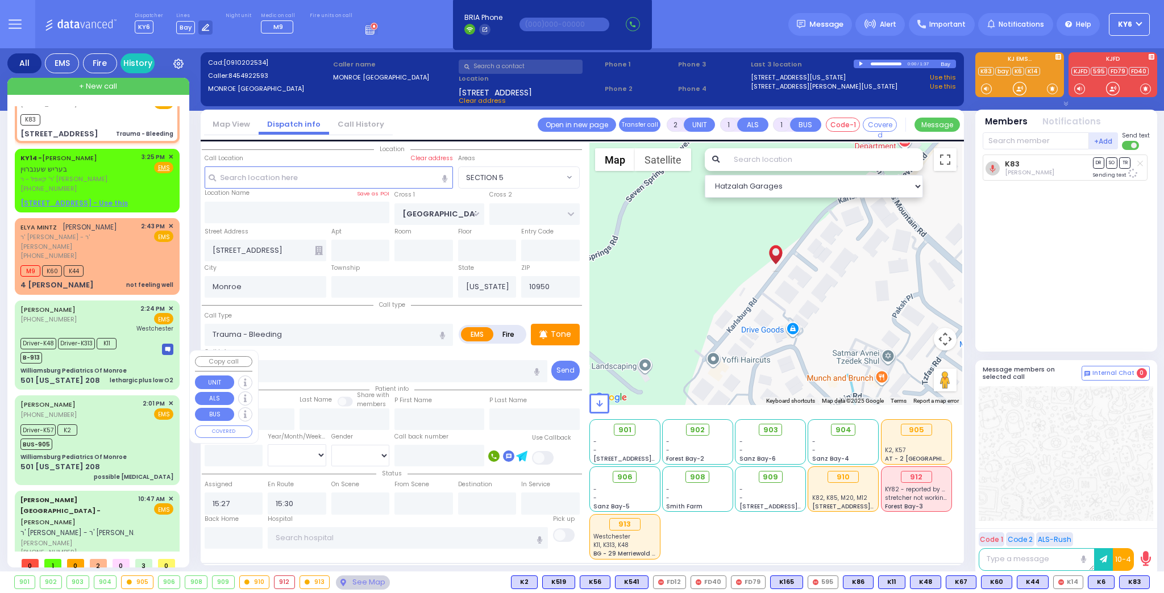
scroll to position [12, 0]
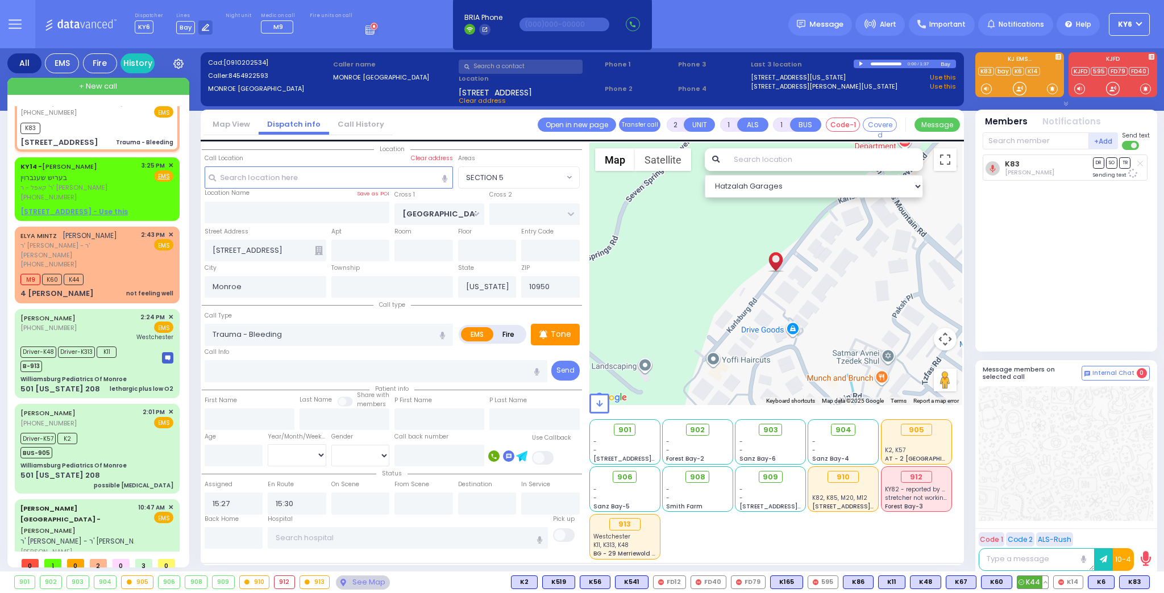
click at [1047, 581] on button at bounding box center [1045, 582] width 6 height 12
click at [1043, 528] on icon at bounding box center [1037, 532] width 12 height 12
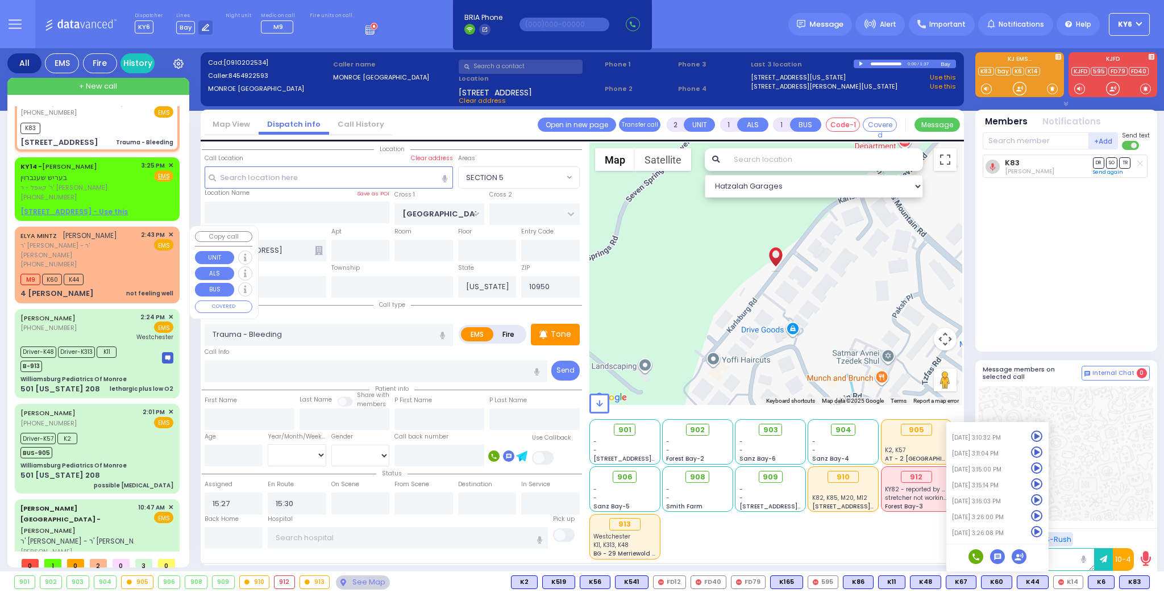
click at [112, 271] on div "M9 K60 K44" at bounding box center [96, 278] width 153 height 14
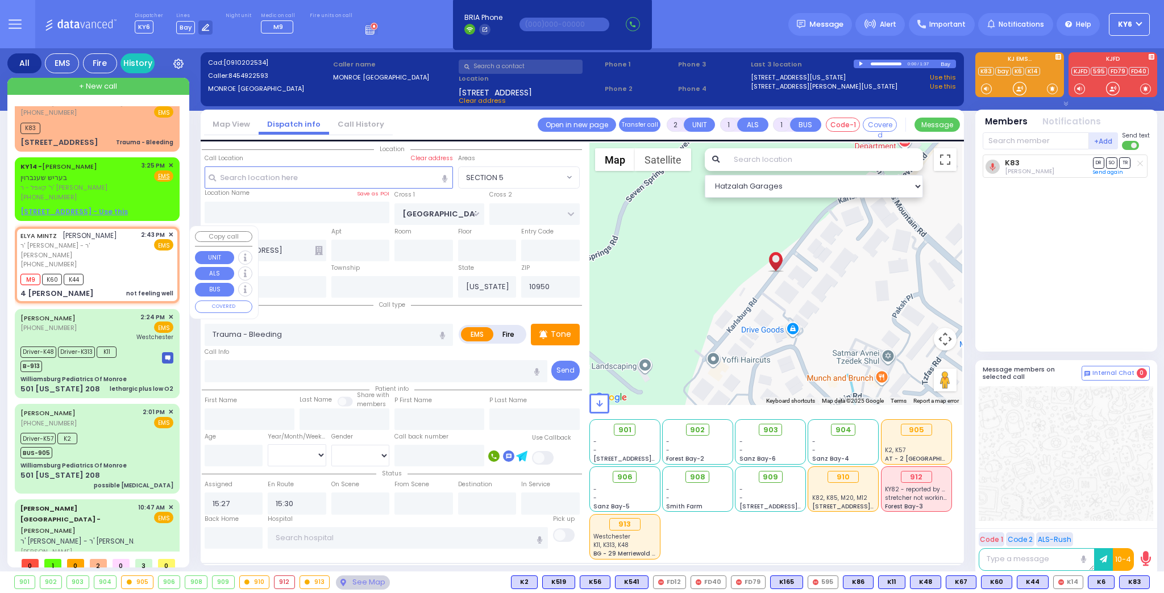
select select
type input "not feeling well"
radio input "true"
type input "ELYA"
type input "[PERSON_NAME]"
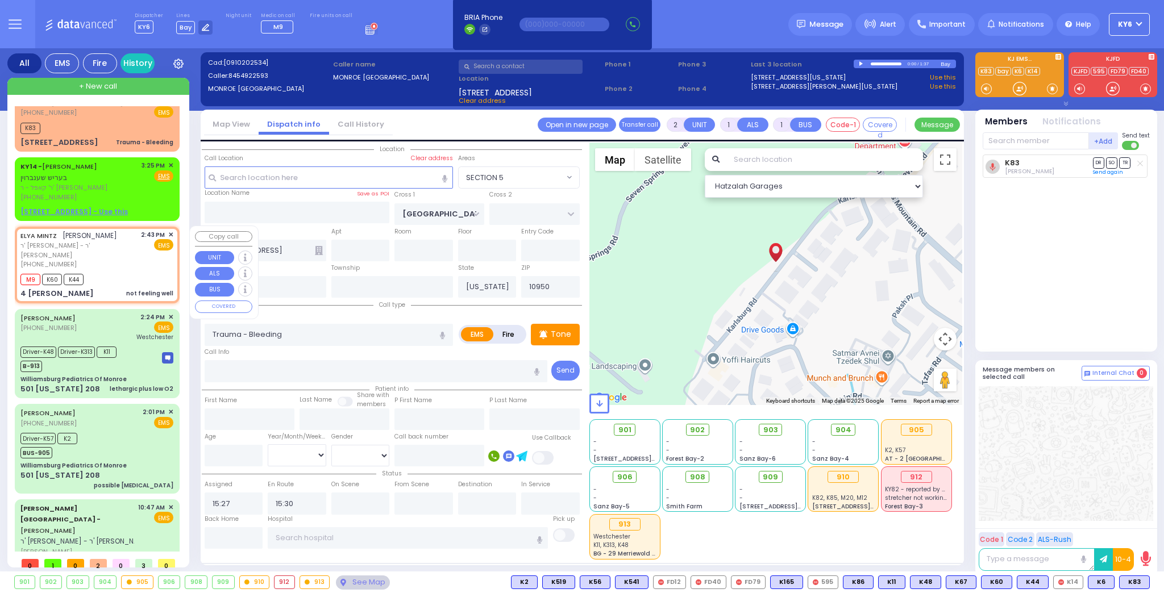
select select
type input "14:43"
type input "14:46"
type input "SEARS RD"
type input "4 [PERSON_NAME]"
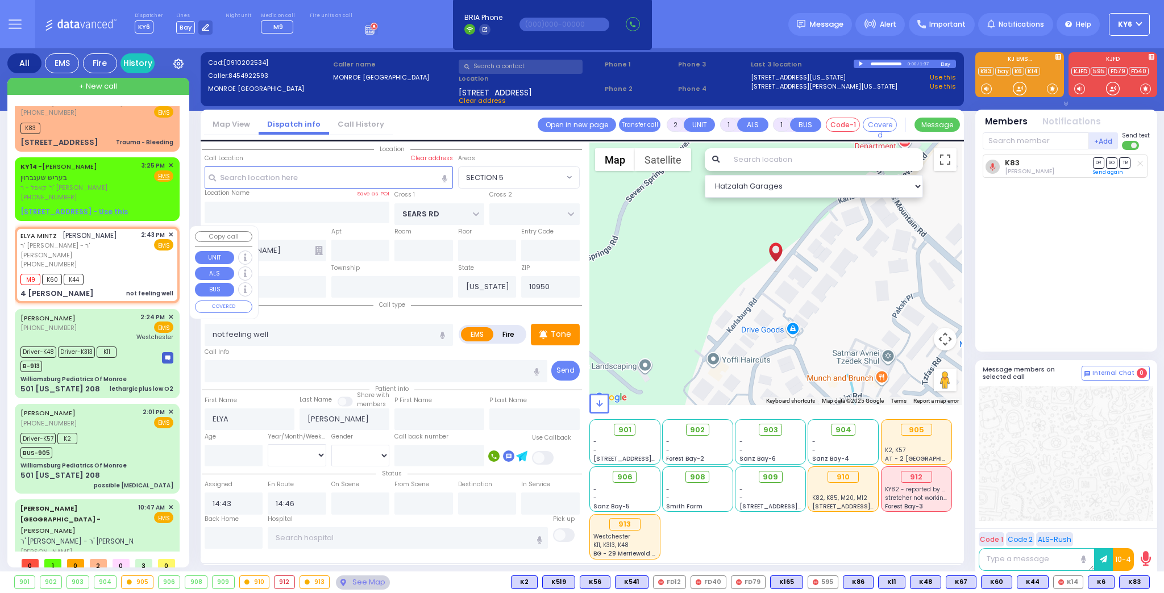
select select "Hatzalah Garages"
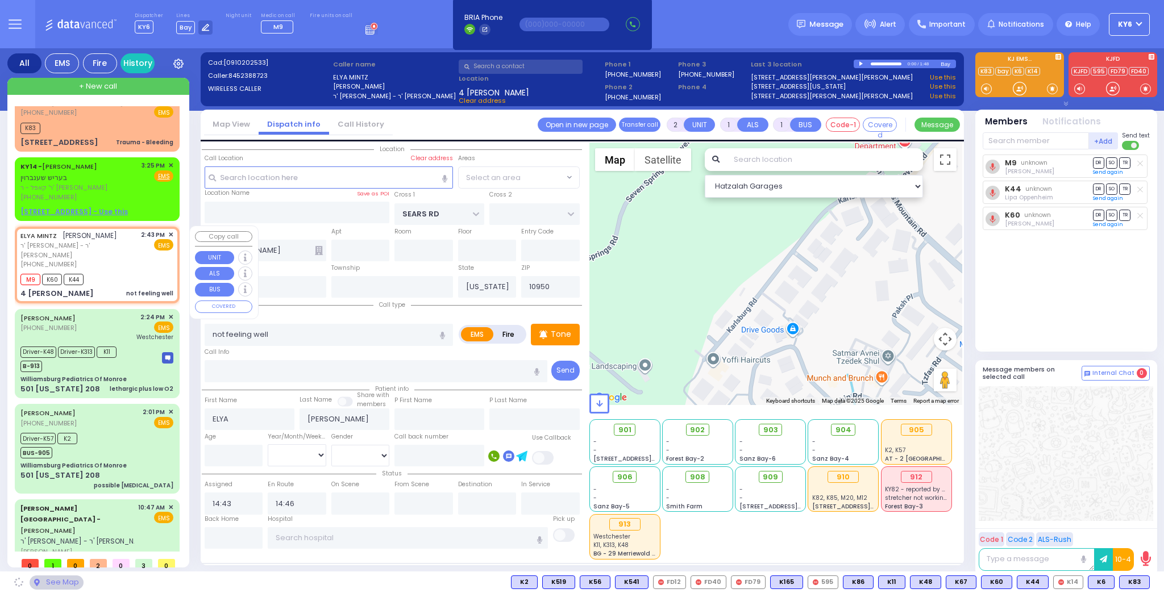
select select "[GEOGRAPHIC_DATA]"
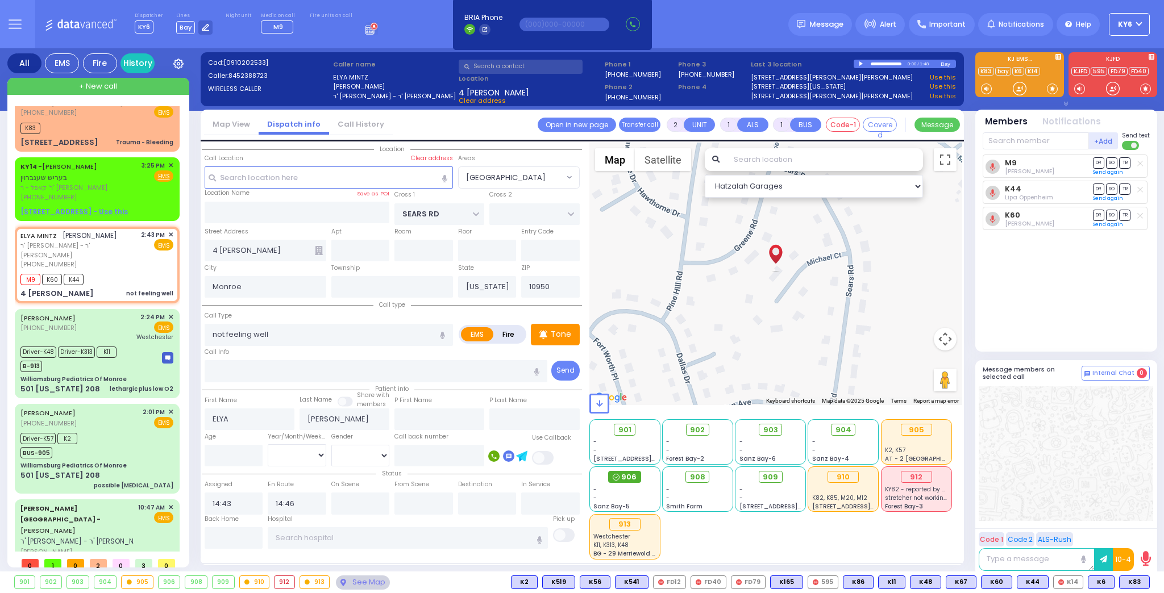
click at [631, 480] on span "906" at bounding box center [628, 477] width 15 height 11
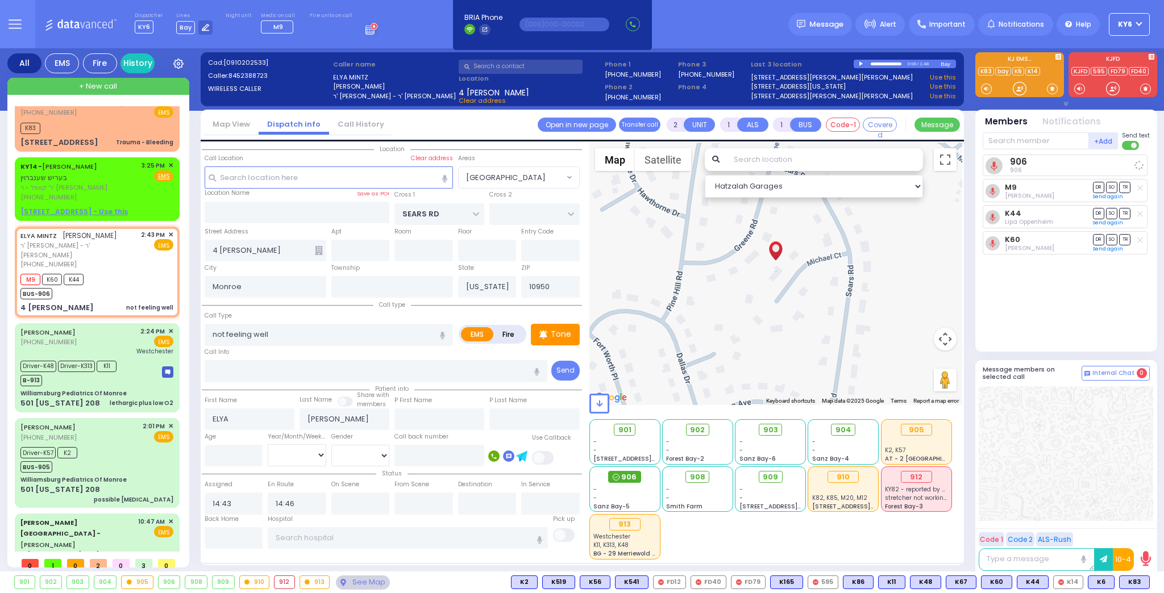
select select
radio input "true"
select select
select select "Hatzalah Garages"
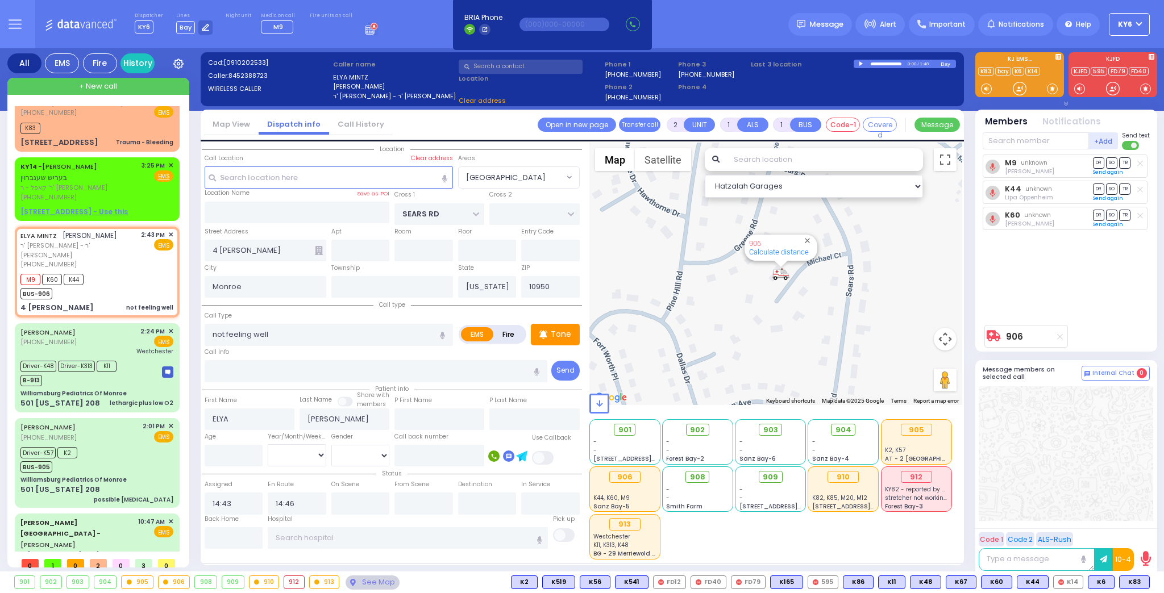
select select "[GEOGRAPHIC_DATA]"
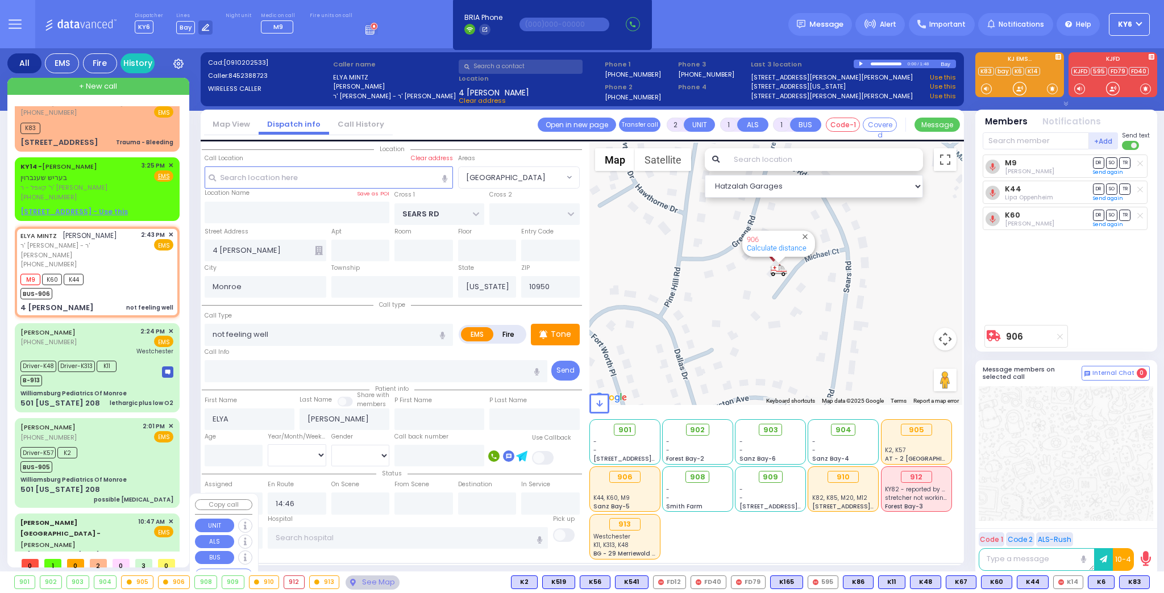
click at [88, 551] on span "ר' [PERSON_NAME] - ר' [PERSON_NAME]" at bounding box center [85, 556] width 130 height 10
type input "6"
select select
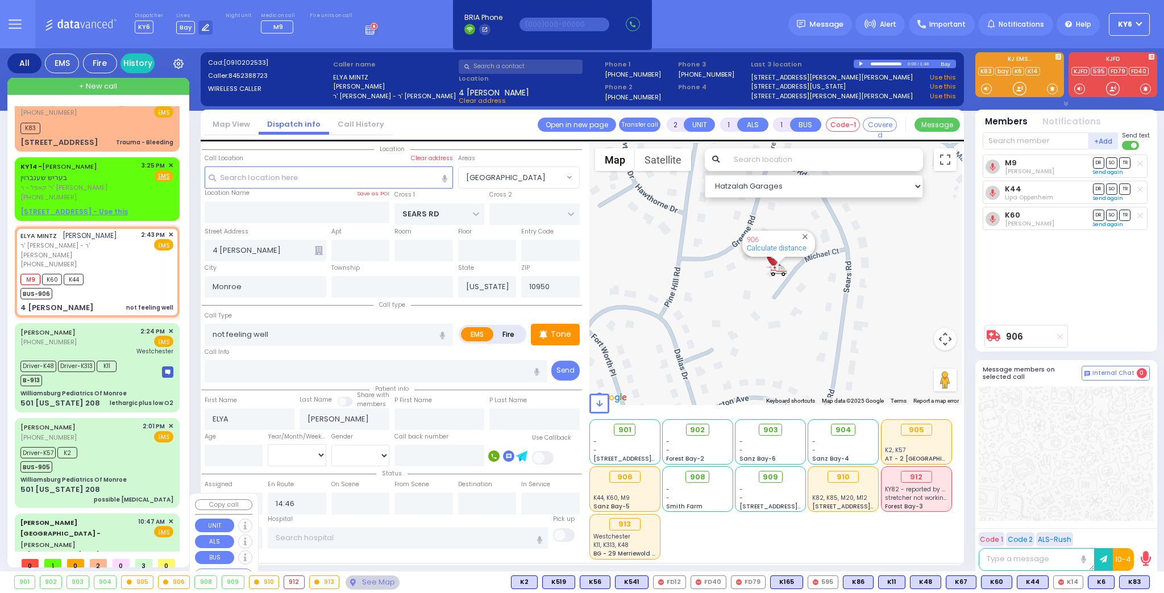
type input "patient with a history"
radio input "true"
type input "[PERSON_NAME]"
type input "Rivka"
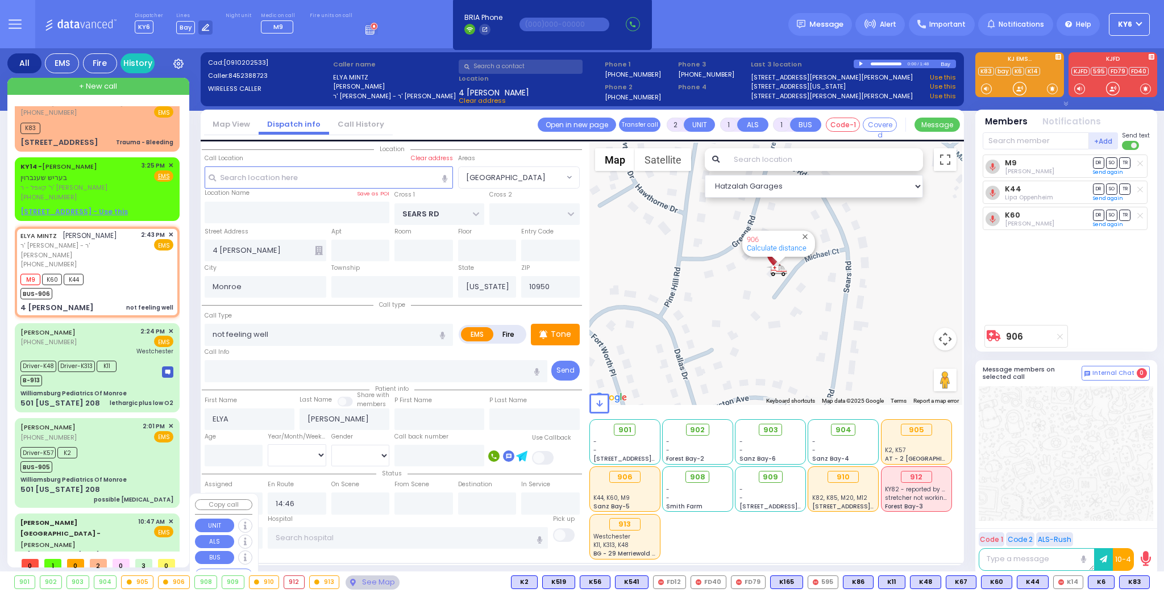
type input "Jacobivics"
type input "1"
select select "Year"
select select "[DEMOGRAPHIC_DATA]"
type input "10:47"
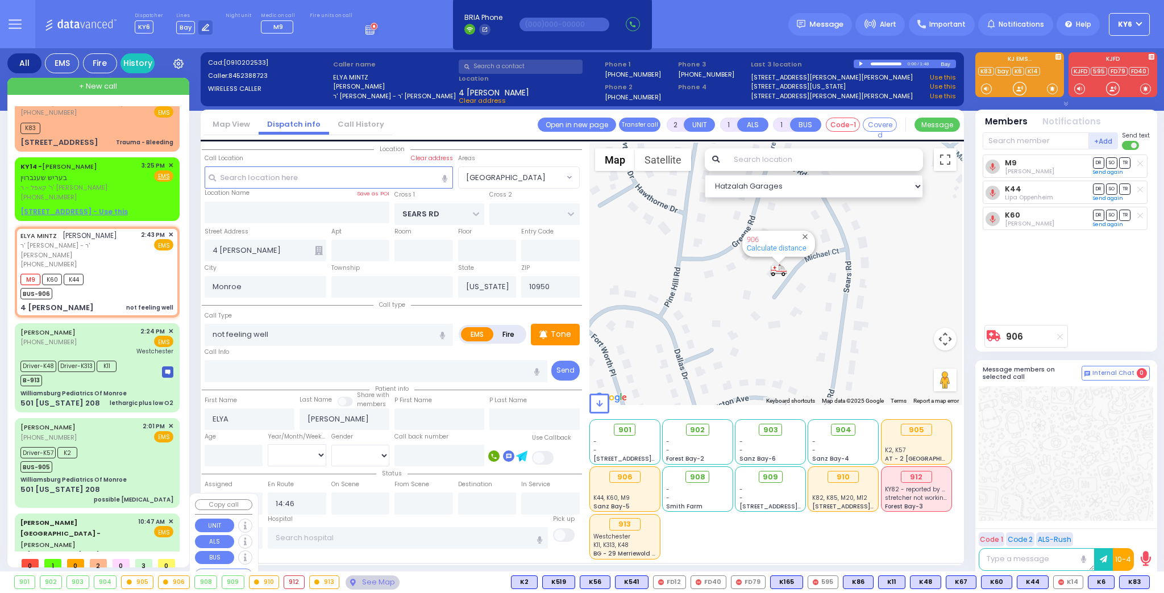
type input "10:57"
type input "11:00"
type input "11:50"
type input "14:02"
type input "16:00"
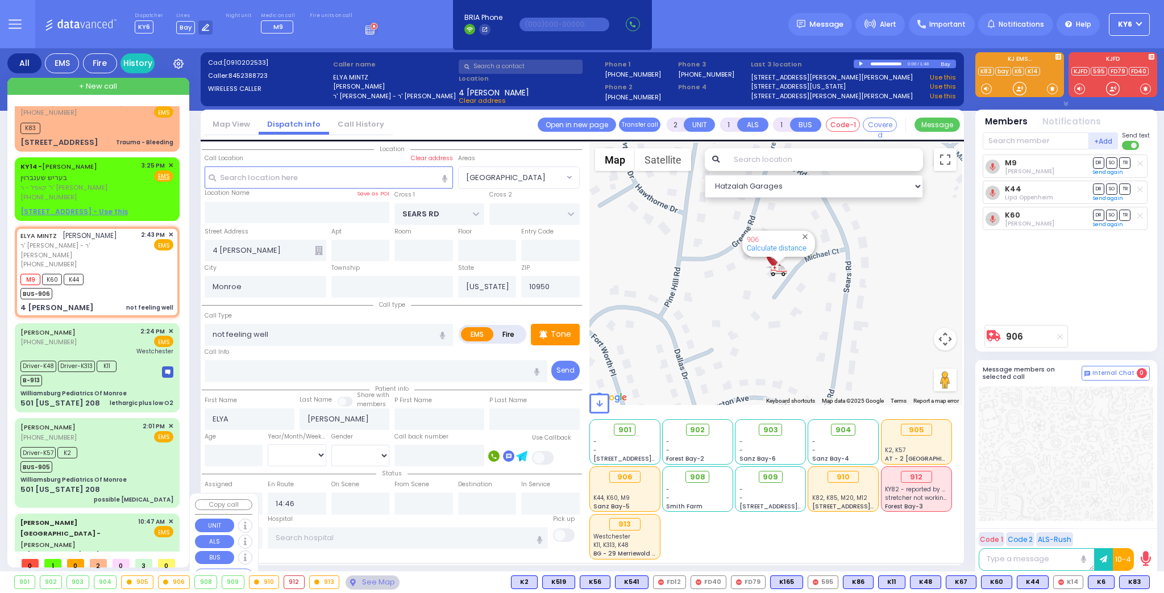
type input "Childrens [GEOGRAPHIC_DATA][STREET_ADDRESS]"
select select "Hatzalah Garages"
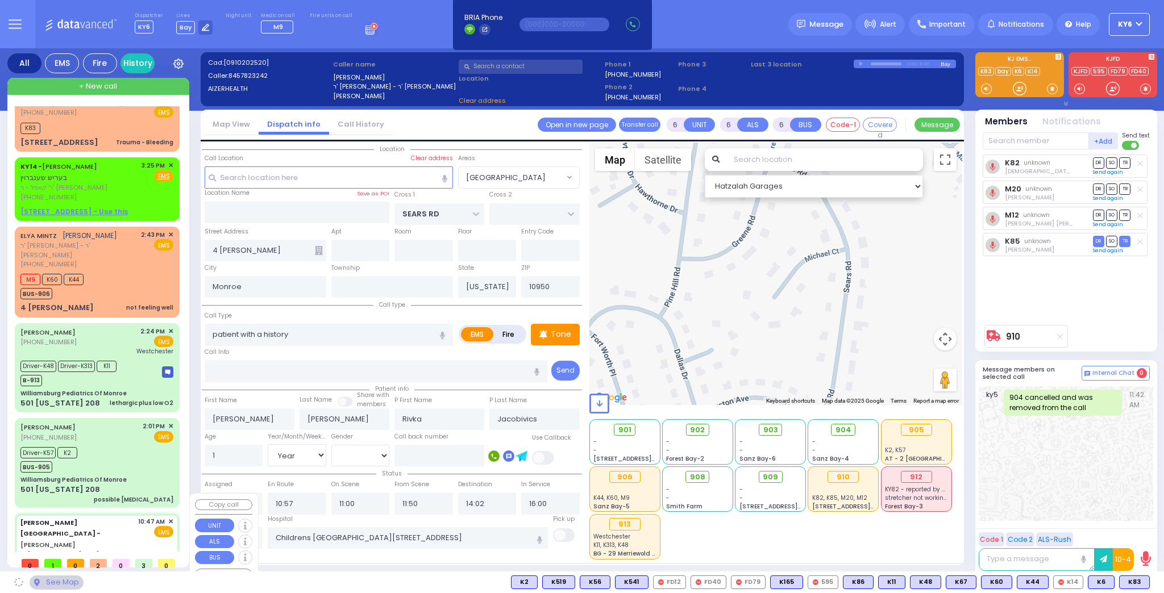
type input "[PERSON_NAME][GEOGRAPHIC_DATA]"
type input "[PERSON_NAME] DR"
type input "CARTER LN"
type input "[STREET_ADDRESS]"
type input "[PERSON_NAME]"
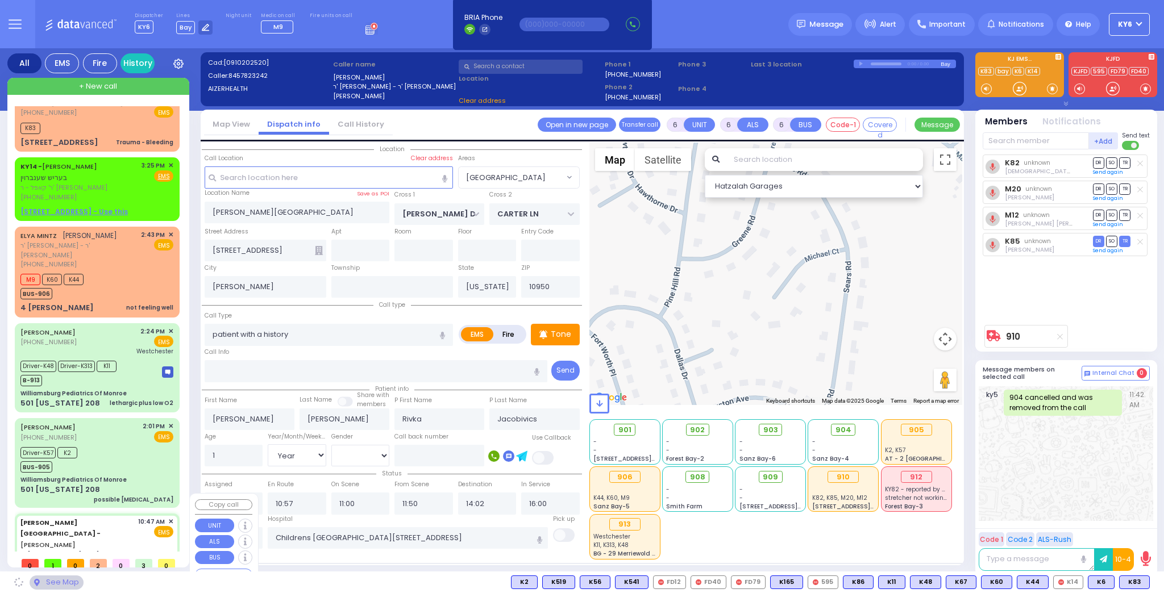
select select "SECTION 2"
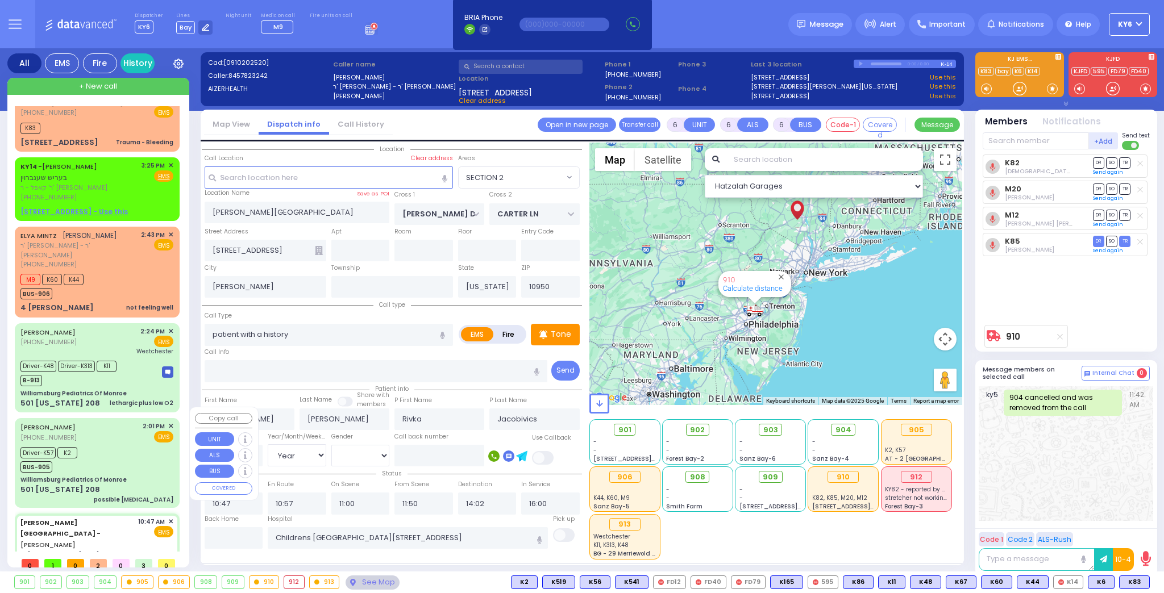
click at [87, 453] on div "Driver-K57 K2 BUS-905" at bounding box center [96, 458] width 153 height 28
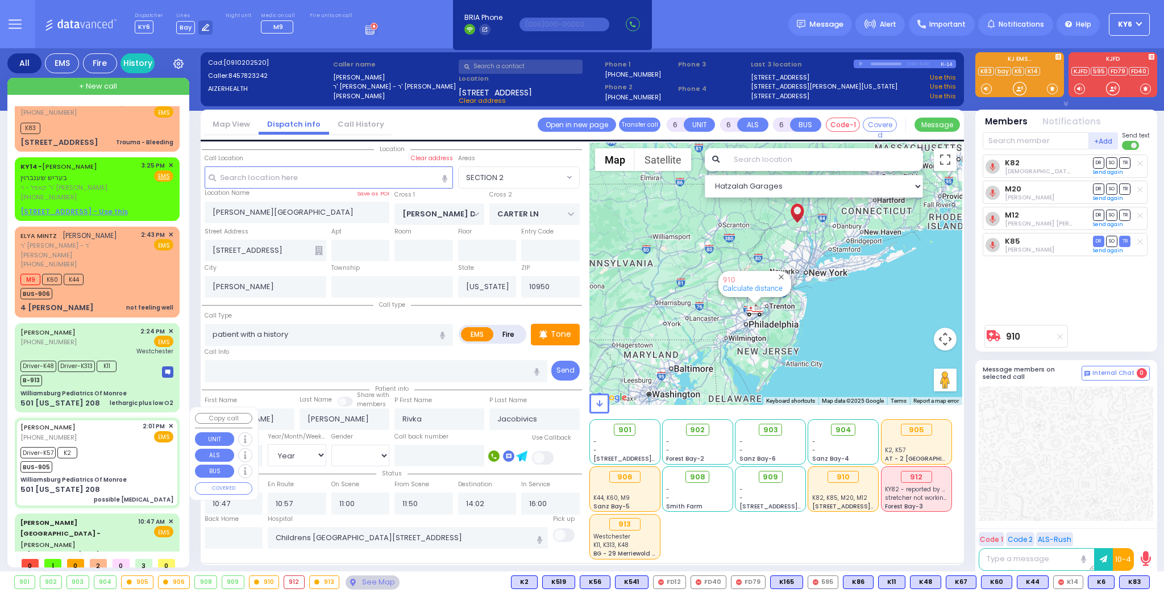
select select
type input "possible [MEDICAL_DATA]"
radio input "true"
type input "[PERSON_NAME]"
type input "Weisz"
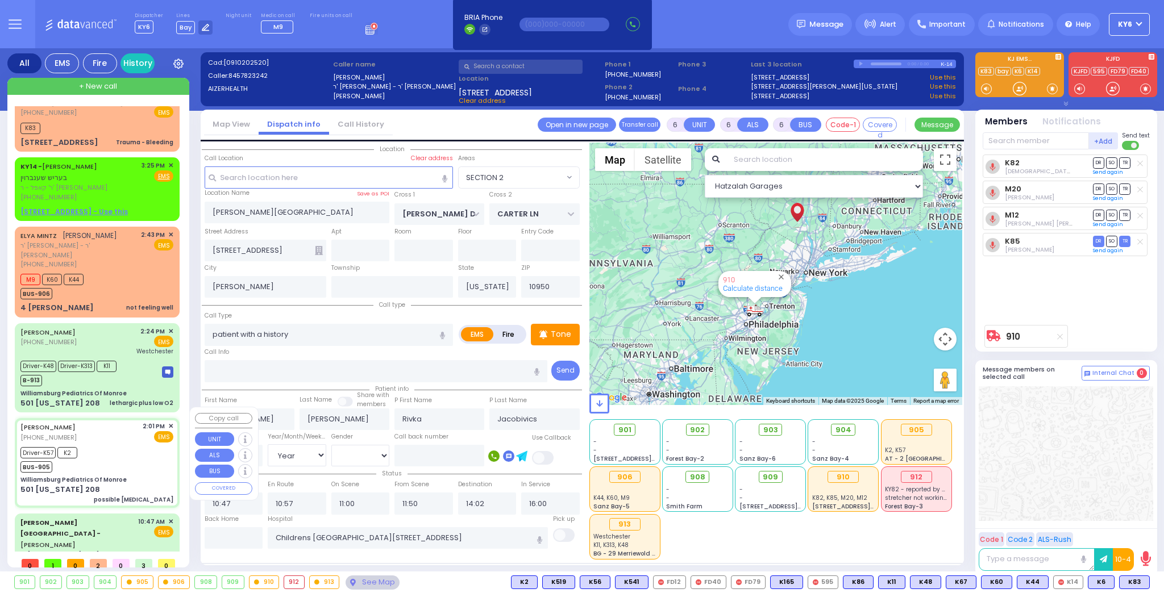
type input "5"
select select "Year"
select select "[DEMOGRAPHIC_DATA]"
type input "14:01"
type input "14:04"
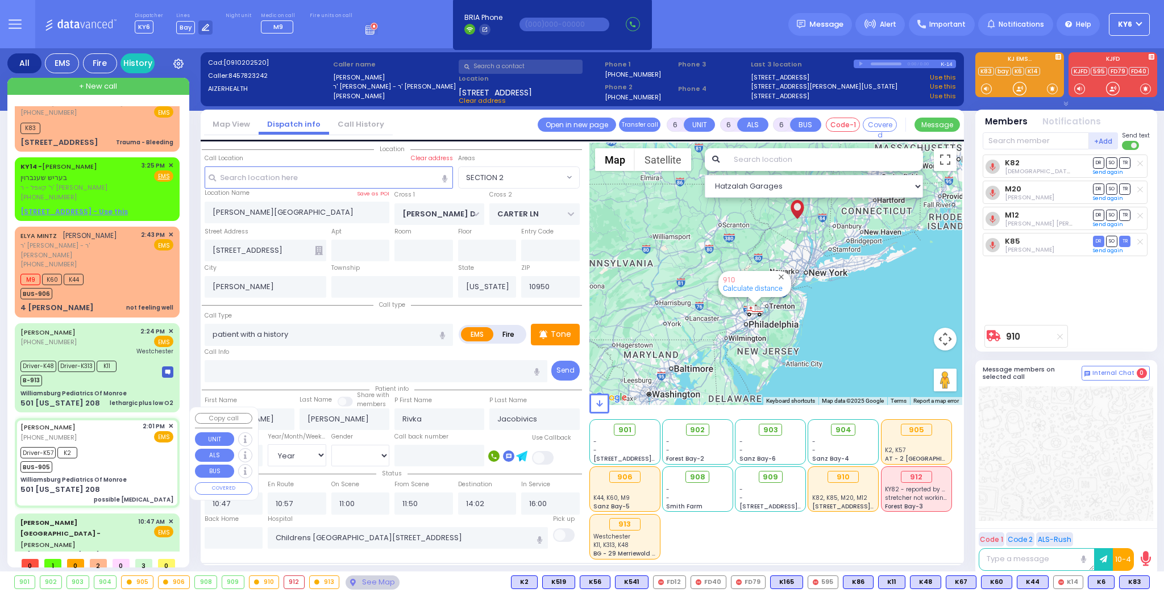
type input "14:10"
type input "14:12"
type input "14:56"
type input "15:26"
type input "[GEOGRAPHIC_DATA] [STREET_ADDRESS]"
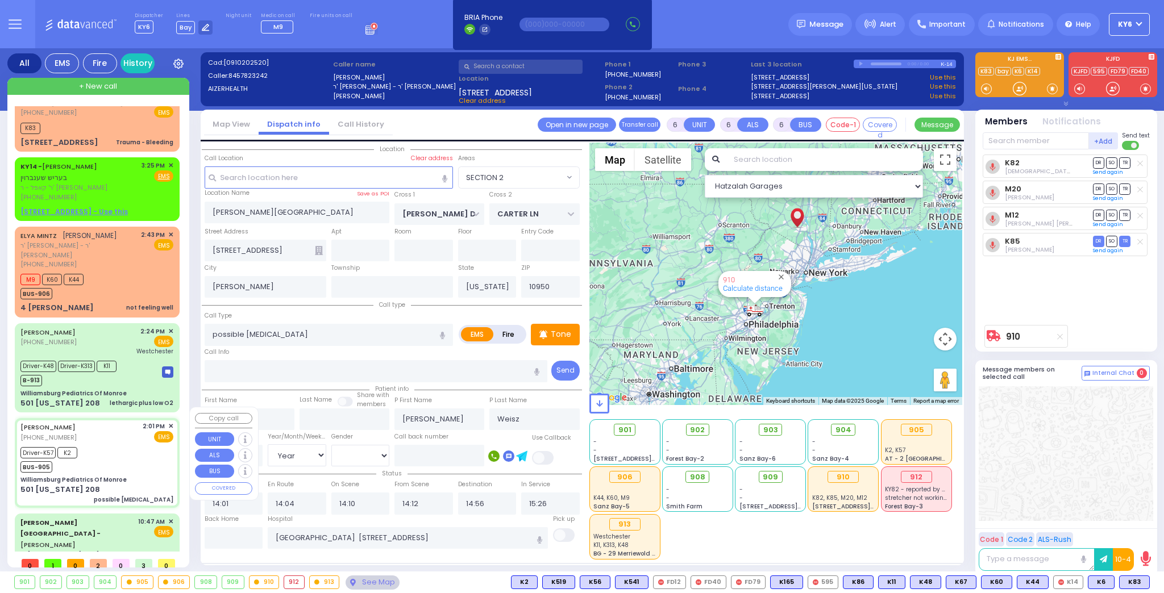
type input "Williamsburg Pediatrics Of Monroe"
type input "US-6 WEST"
type input "US-6 EAST"
type input "501 [US_STATE] 208"
type input "Monroe"
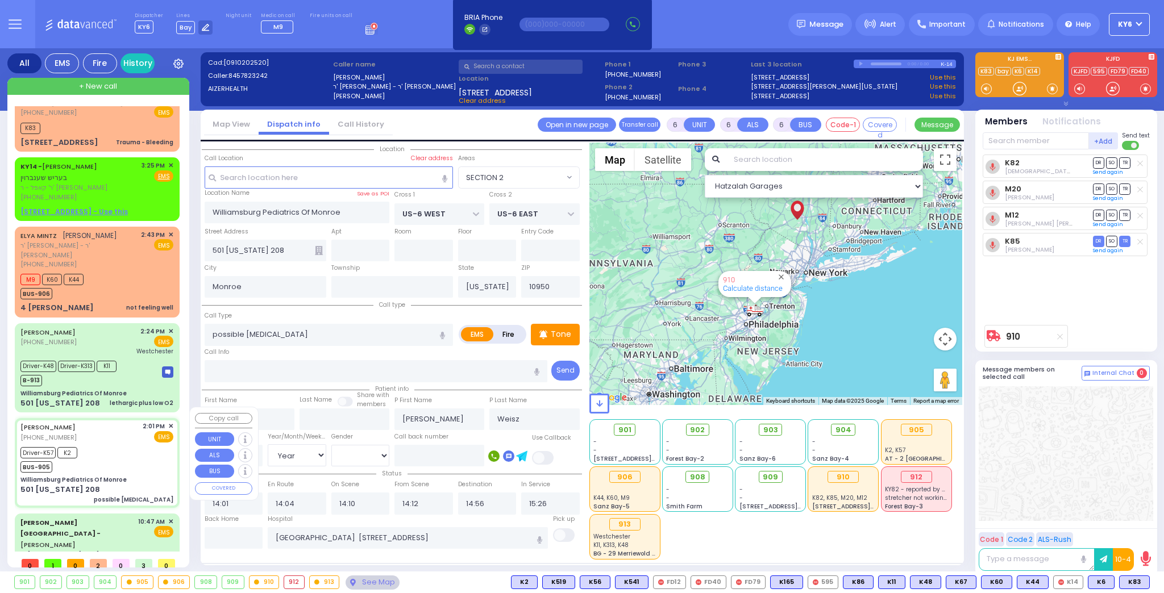
select select "Hatzalah Garages"
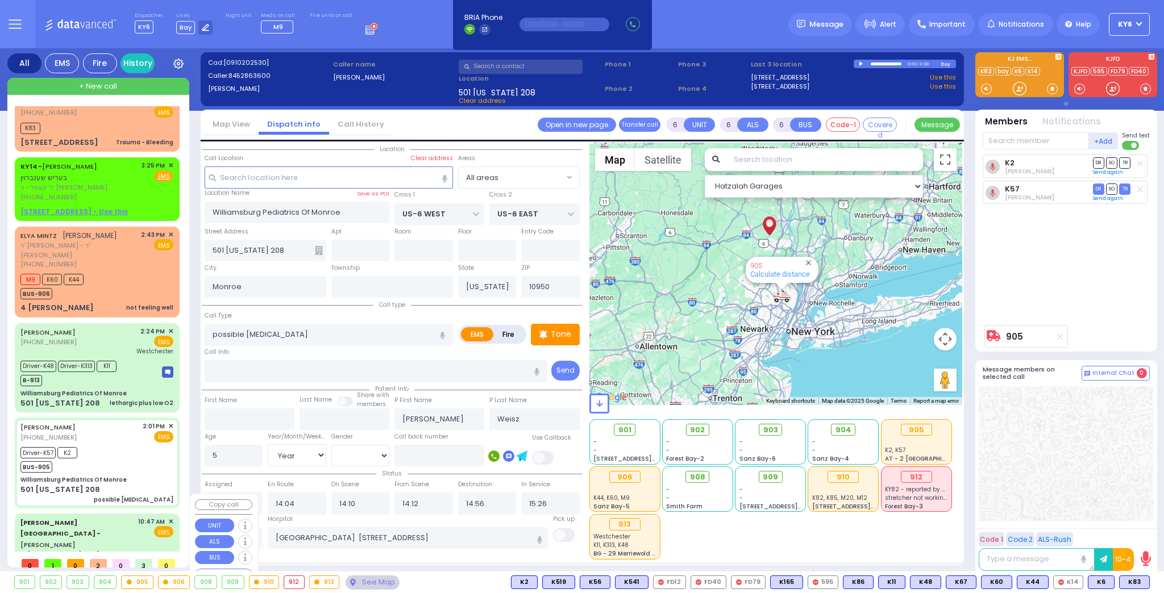
click at [101, 551] on span "ר' [PERSON_NAME] - ר' [PERSON_NAME]" at bounding box center [85, 556] width 130 height 10
select select
type input "patient with a history"
radio input "true"
type input "[PERSON_NAME]"
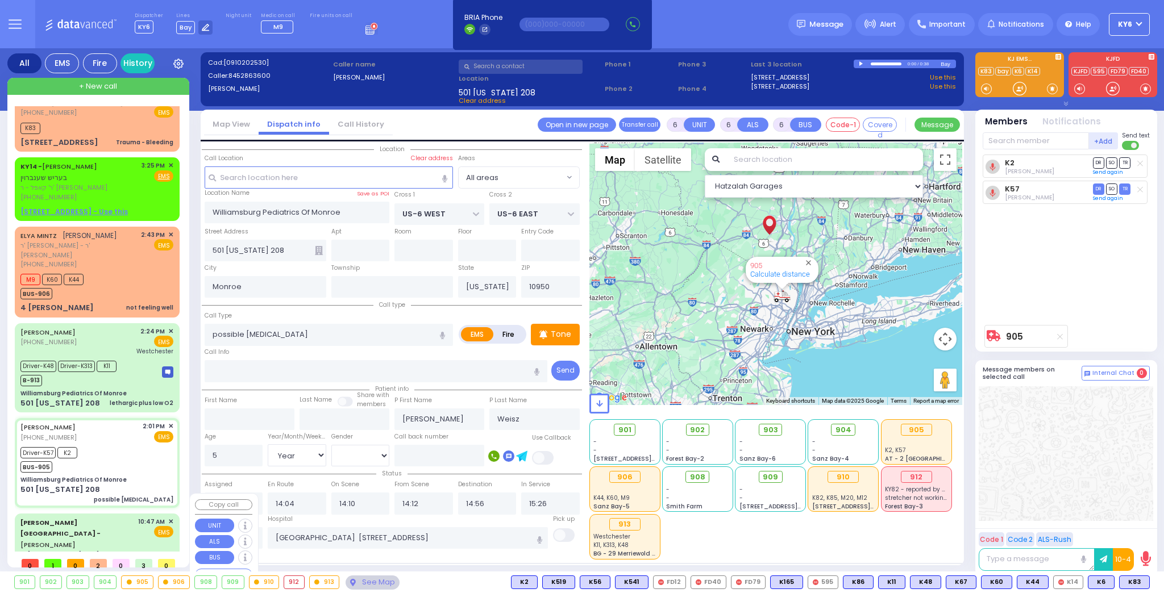
type input "[PERSON_NAME]"
type input "Rivka"
type input "Jacobivics"
type input "1"
select select "Year"
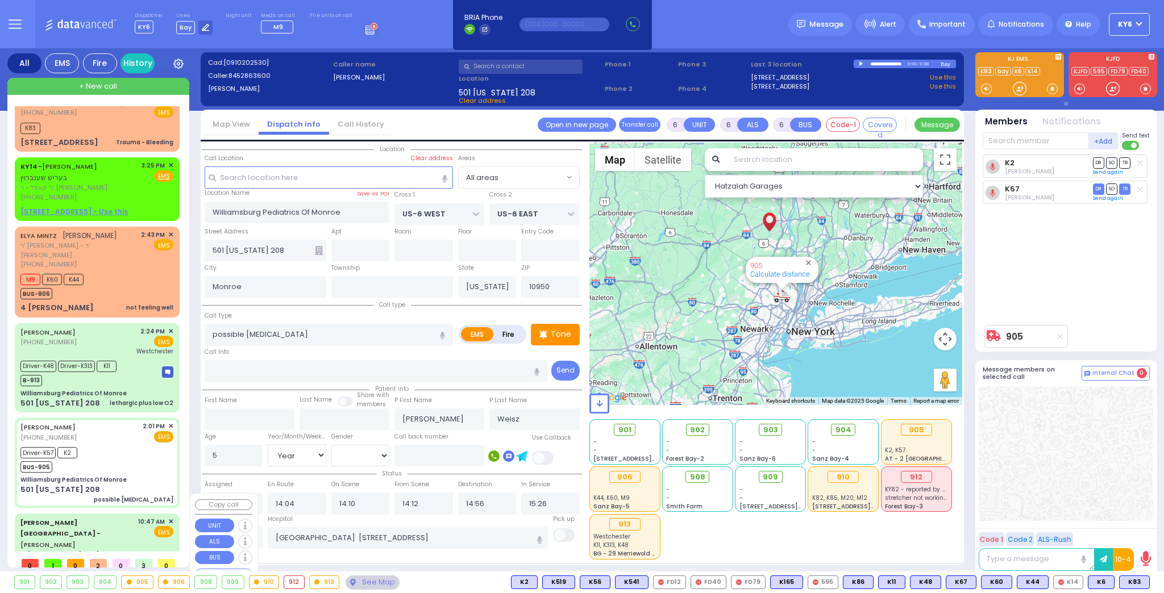
select select "[DEMOGRAPHIC_DATA]"
type input "10:47"
type input "10:57"
type input "11:00"
type input "11:50"
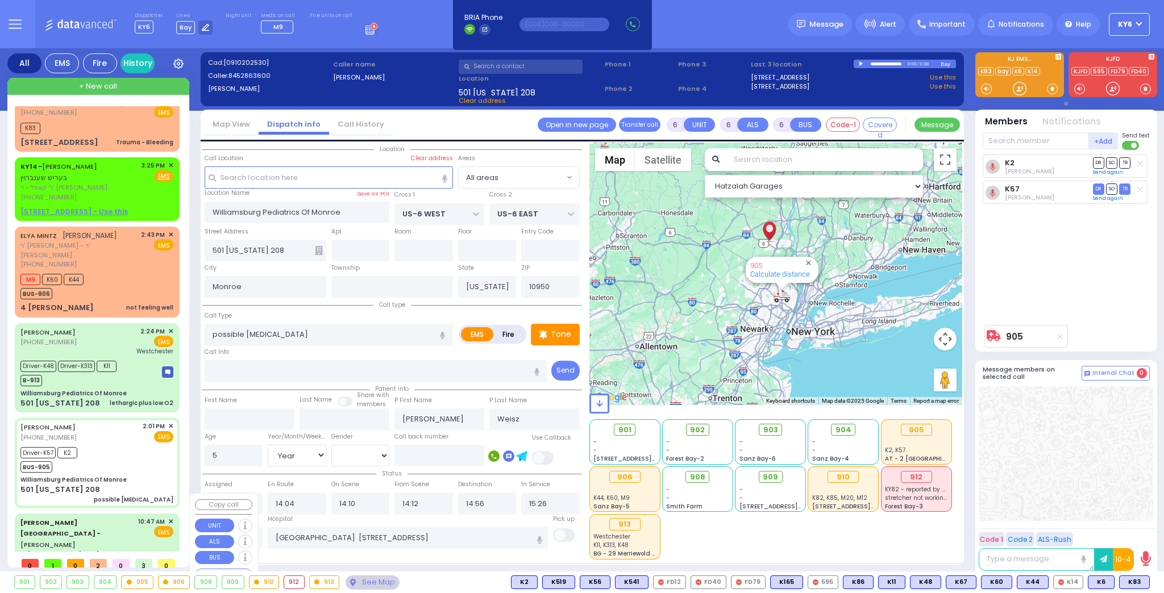
type input "14:02"
type input "16:00"
type input "Childrens [GEOGRAPHIC_DATA][STREET_ADDRESS]"
select select "Hatzalah Garages"
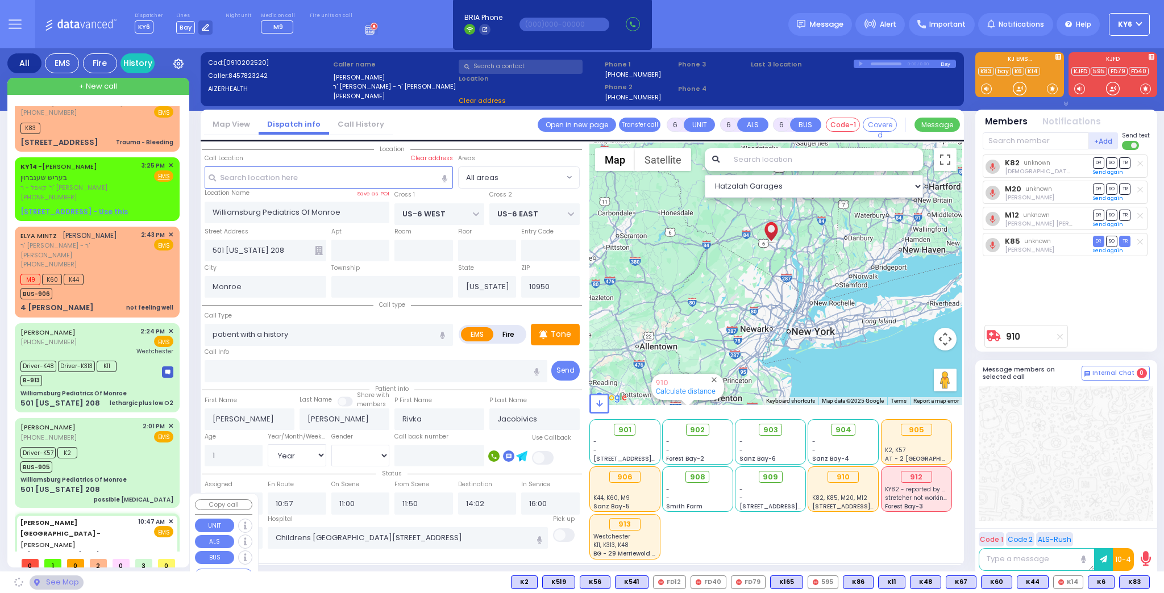
type input "[PERSON_NAME][GEOGRAPHIC_DATA]"
type input "[PERSON_NAME] DR"
type input "CARTER LN"
type input "[STREET_ADDRESS]"
type input "[PERSON_NAME]"
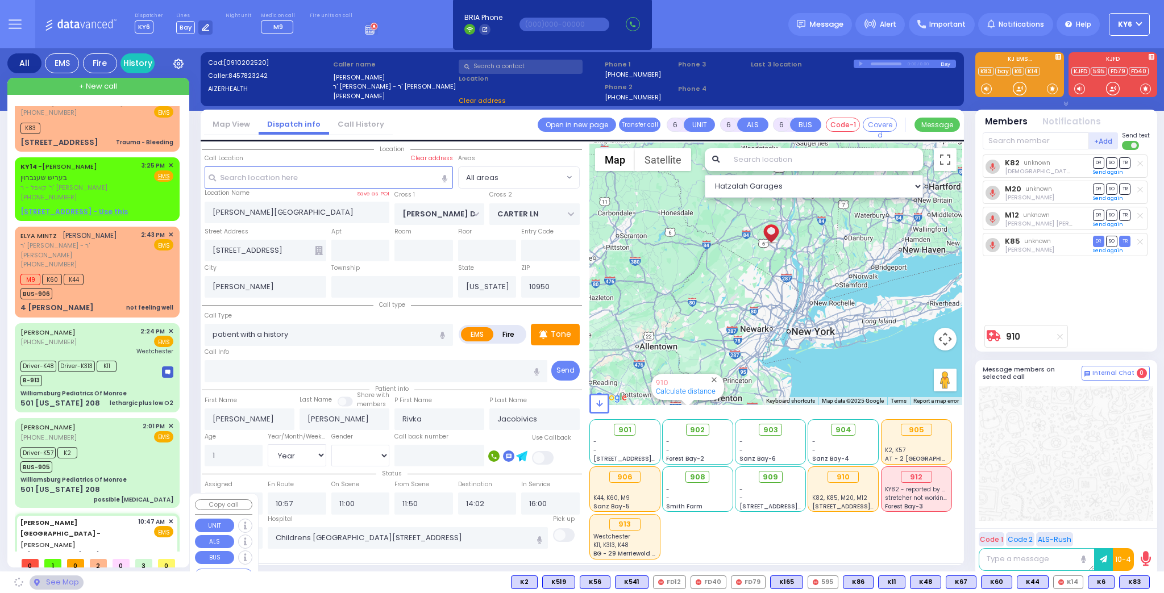
select select "SECTION 2"
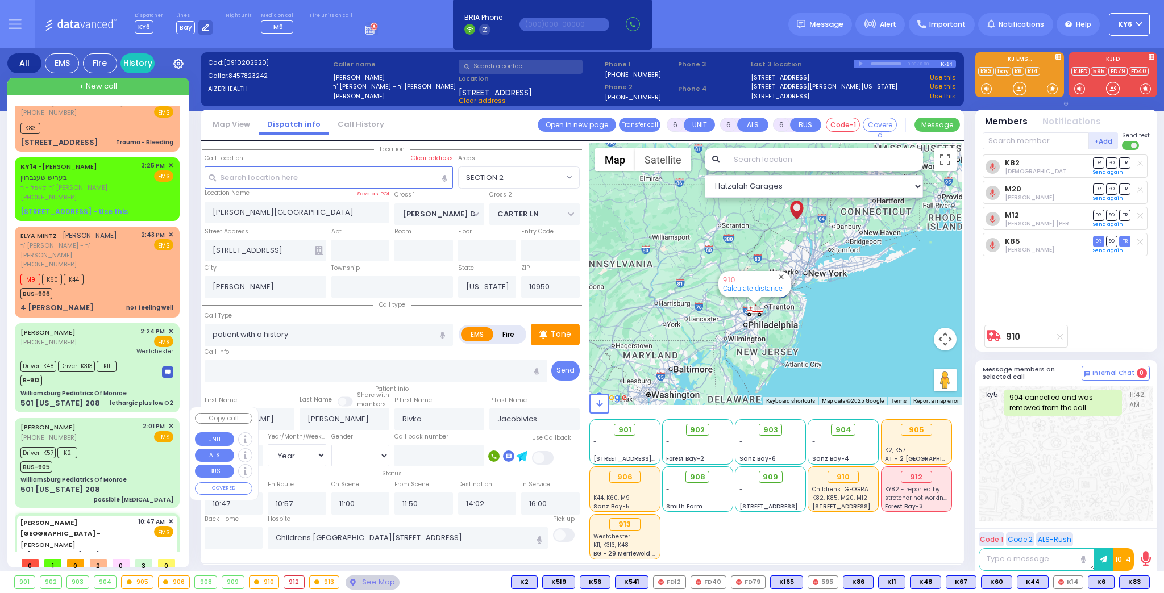
click at [105, 476] on div "Williamsburg Pediatrics Of Monroe" at bounding box center [73, 480] width 106 height 9
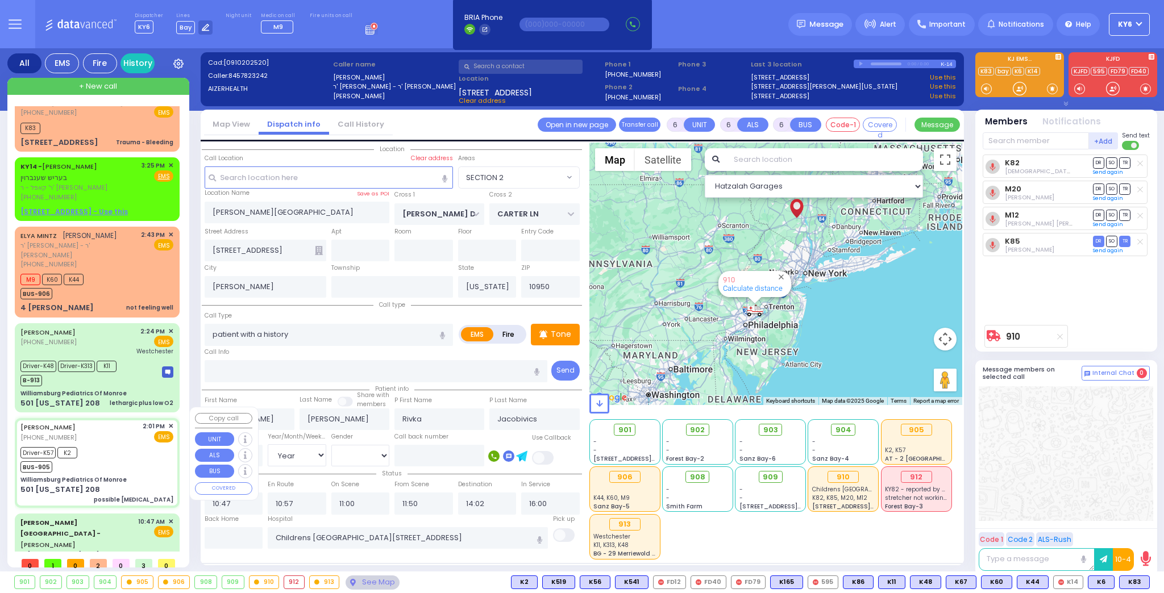
select select
type input "possible [MEDICAL_DATA]"
radio input "true"
type input "[PERSON_NAME]"
type input "Weisz"
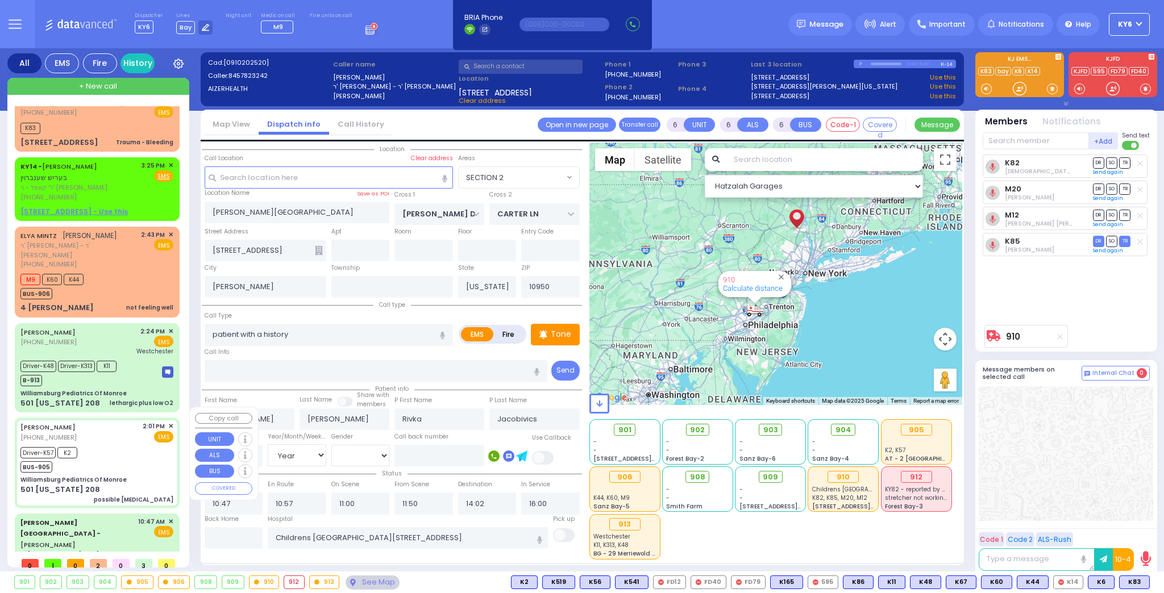
type input "5"
select select "Year"
select select "[DEMOGRAPHIC_DATA]"
type input "14:01"
type input "14:04"
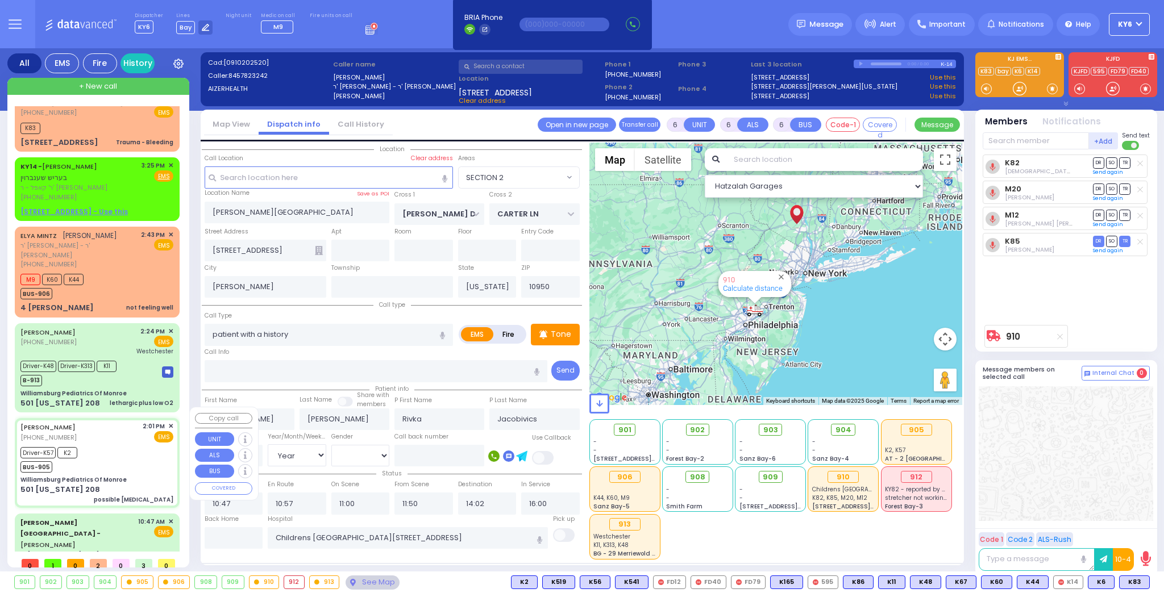
type input "14:10"
type input "14:12"
type input "14:56"
type input "15:26"
type input "[GEOGRAPHIC_DATA] [STREET_ADDRESS]"
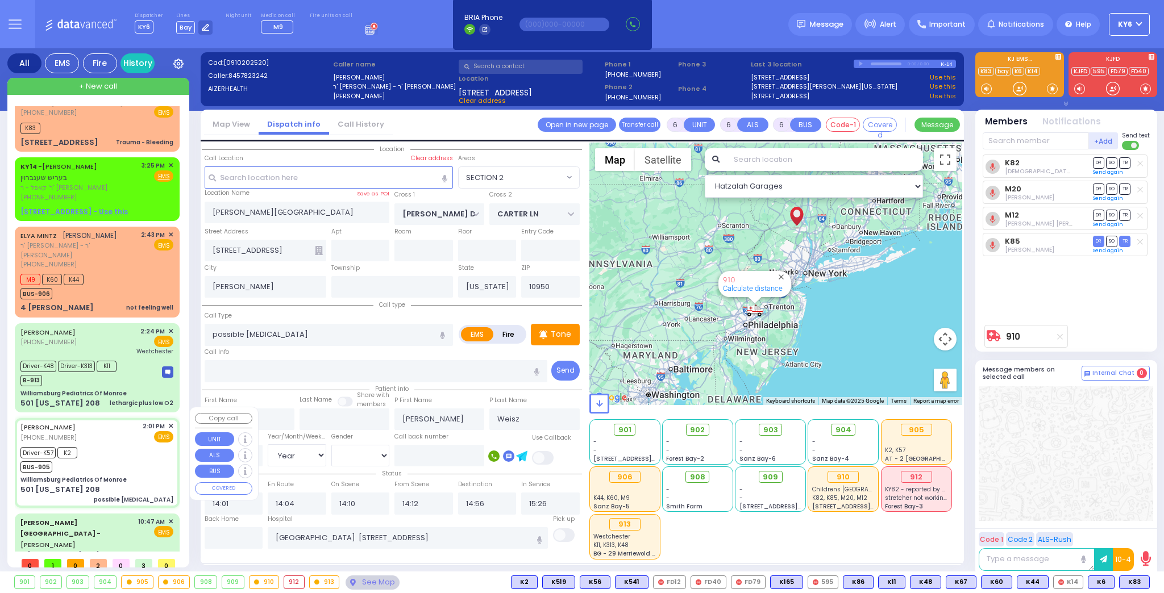
type input "Williamsburg Pediatrics Of Monroe"
type input "US-6 WEST"
type input "US-6 EAST"
type input "501 [US_STATE] 208"
type input "Monroe"
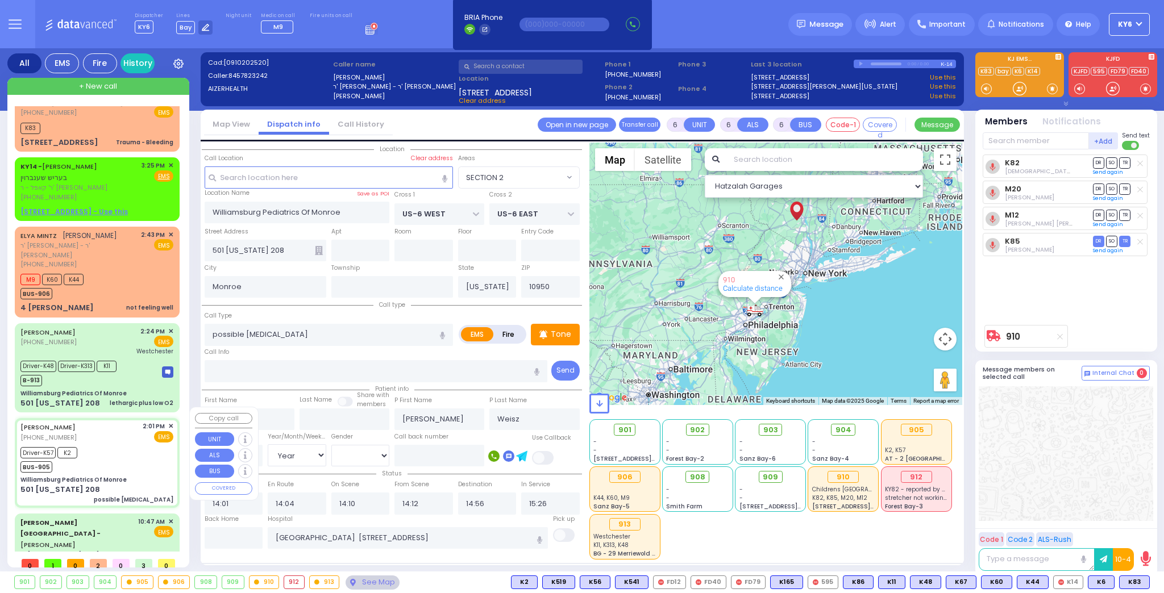
select select "Hatzalah Garages"
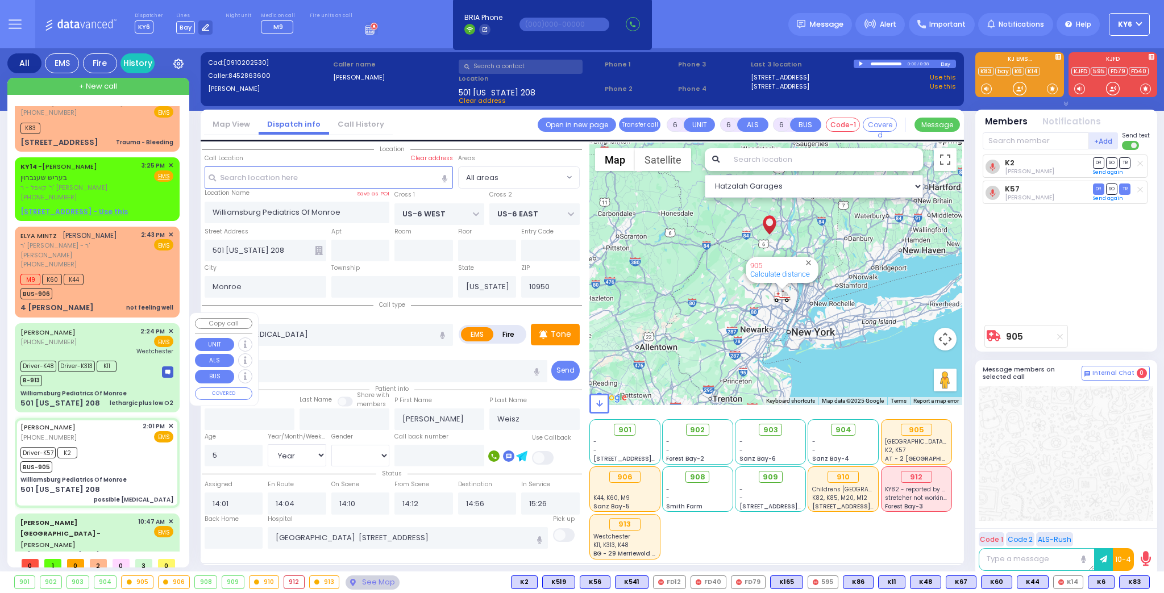
click at [106, 389] on div "Williamsburg Pediatrics Of Monroe" at bounding box center [73, 393] width 106 height 9
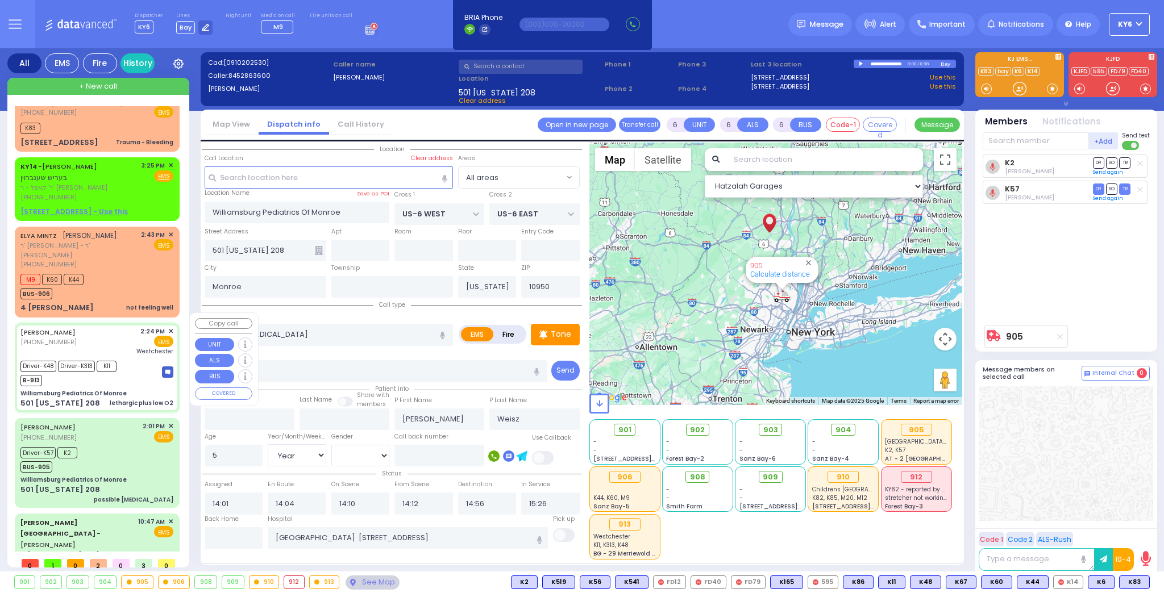
select select
type input "lethargic plus low O2"
radio input "true"
type input "Chany"
type input "[PERSON_NAME]"
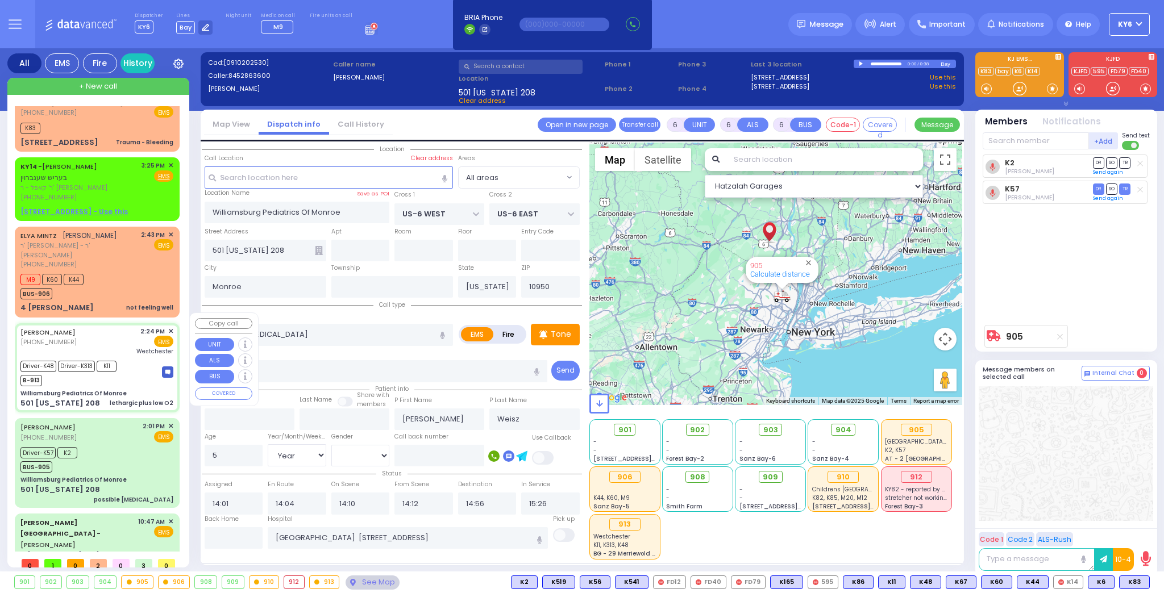
type input "10"
select select "Month"
select select "[DEMOGRAPHIC_DATA]"
type input "14:24"
type input "14:27"
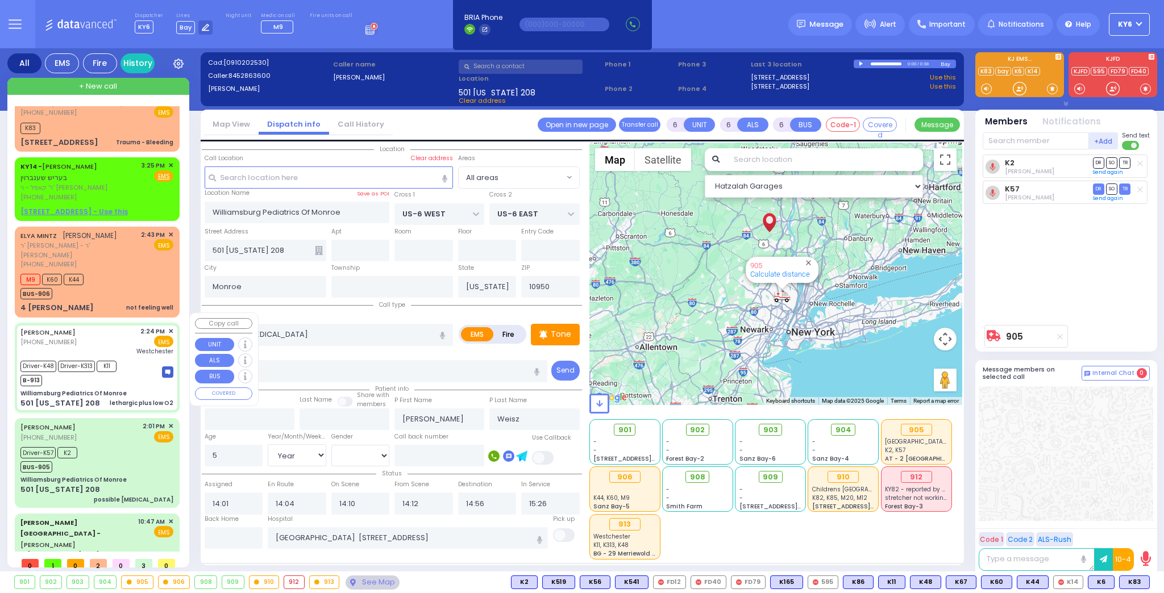
type input "14:32"
type input "14:41"
type input "[GEOGRAPHIC_DATA]-[PERSON_NAME][GEOGRAPHIC_DATA]"
select select "Hatzalah Garages"
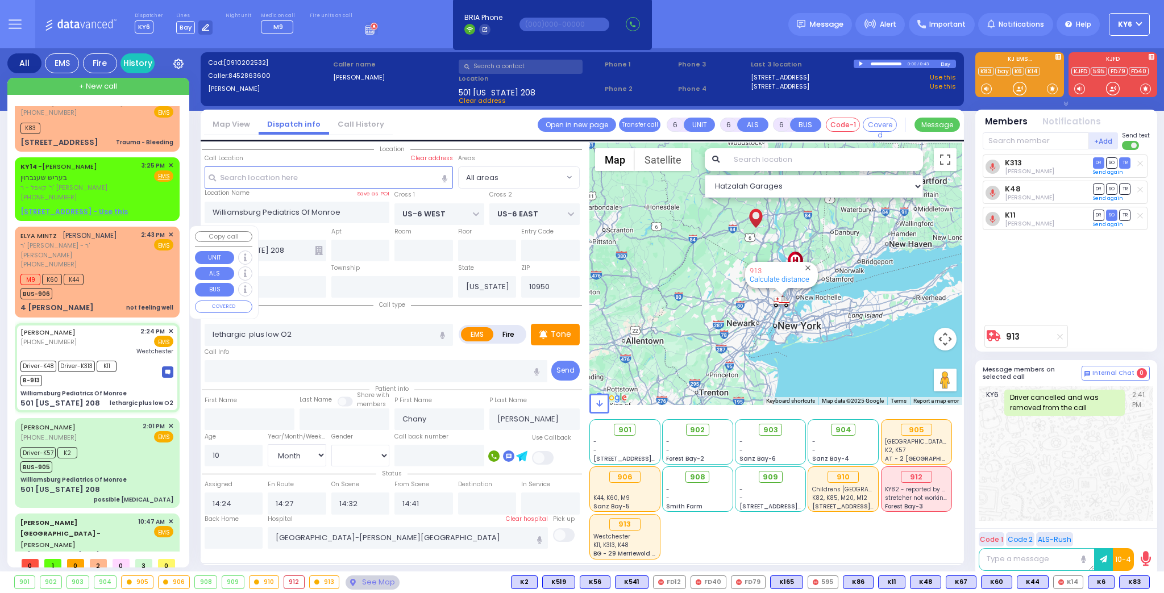
click at [93, 277] on div "M9 K60 K44 BUS-906" at bounding box center [96, 285] width 153 height 28
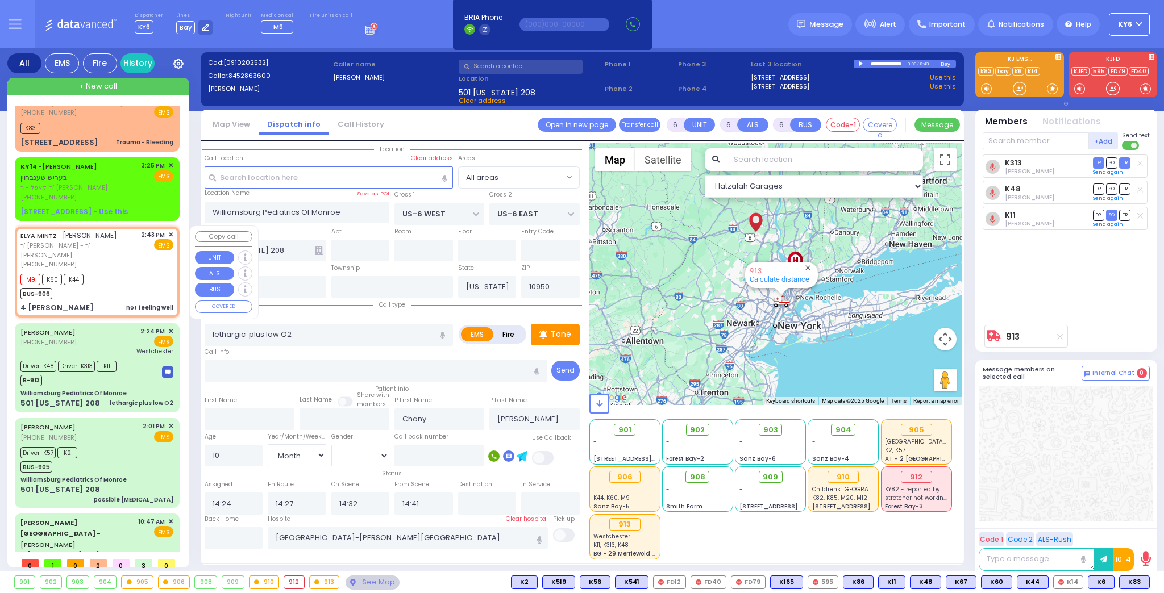
type input "2"
type input "1"
select select
type input "not feeling well"
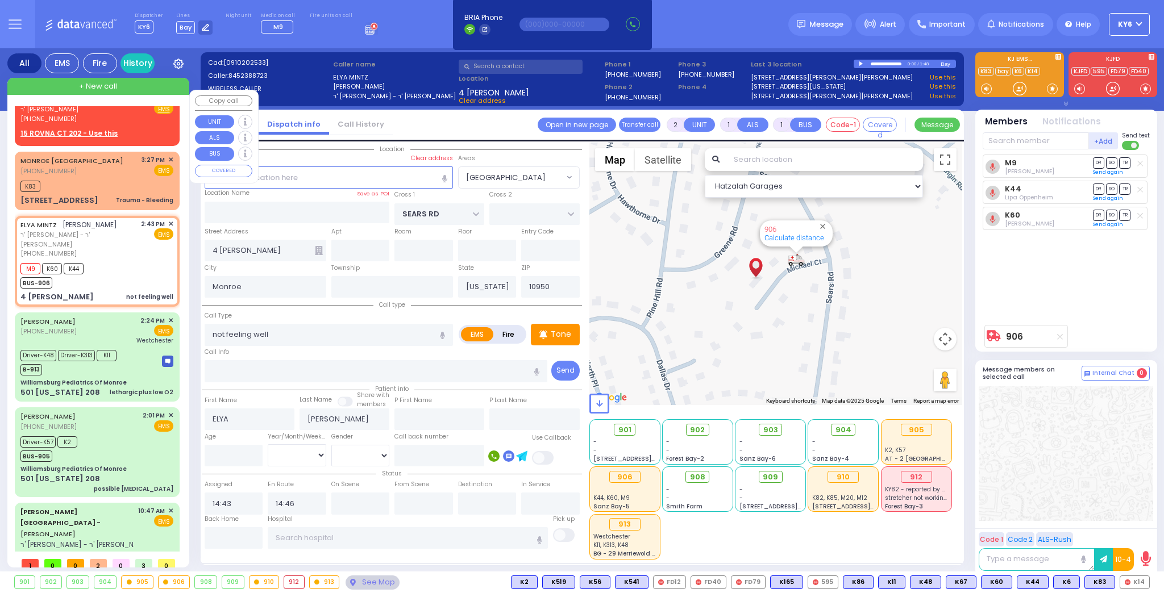
scroll to position [3, 0]
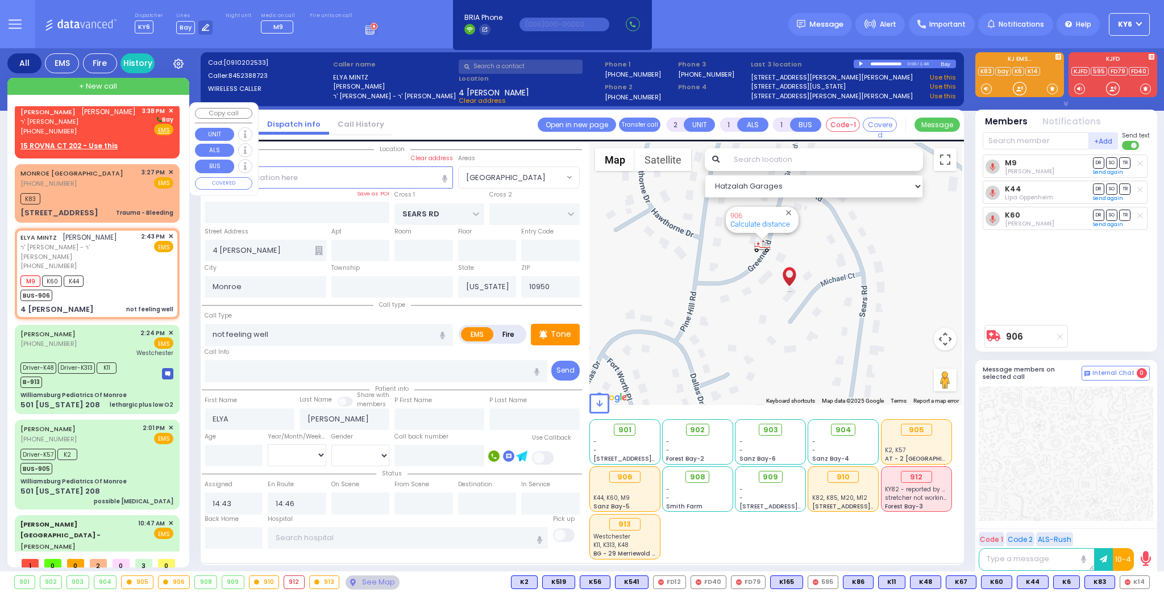
click at [65, 151] on div "AVRUM JOSEPH SCHWARTZ אברהם יוסף שווארץ ר' נחום חיים - ר' נתן יושע שווארץ (845)…" at bounding box center [97, 129] width 160 height 48
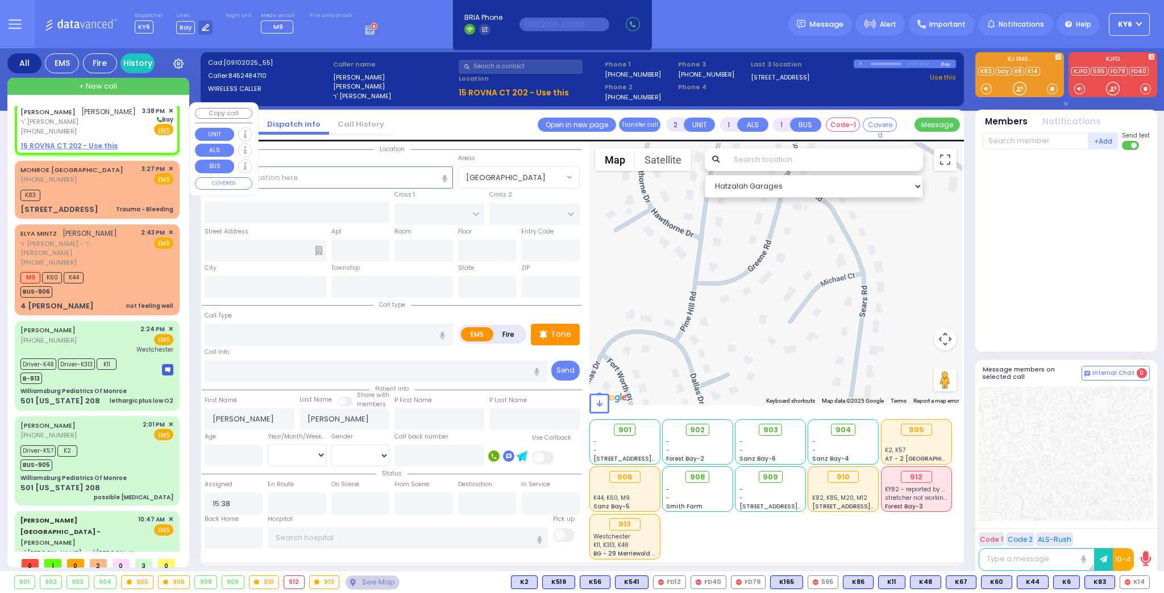
click at [102, 151] on u "15 ROVNA CT 202 - Use this" at bounding box center [68, 146] width 97 height 10
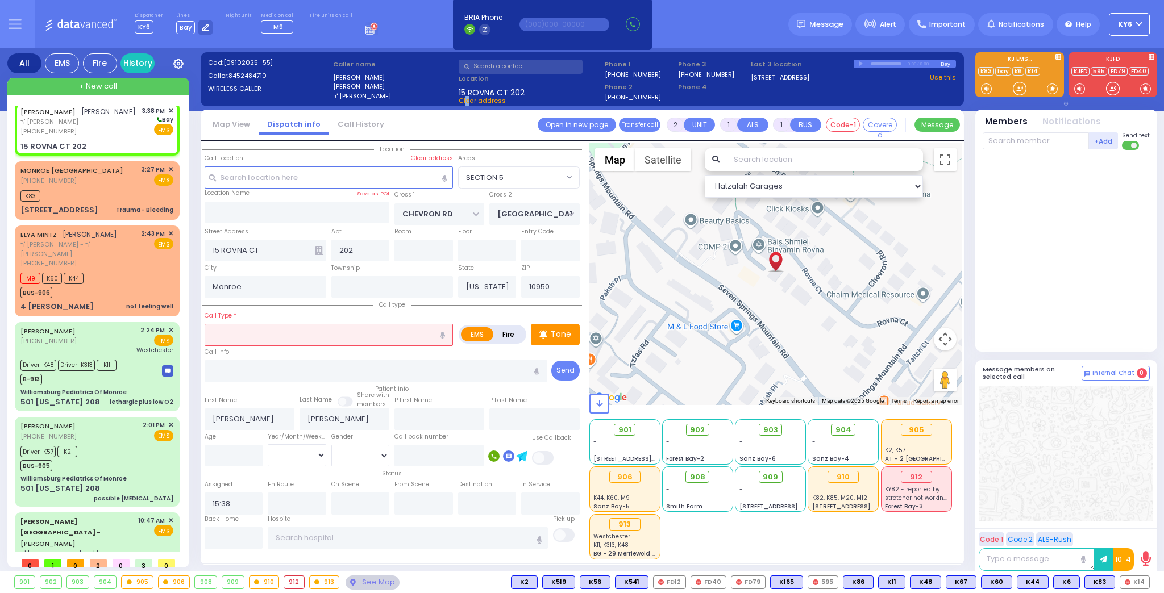
click at [466, 98] on span "Clear address" at bounding box center [482, 100] width 47 height 9
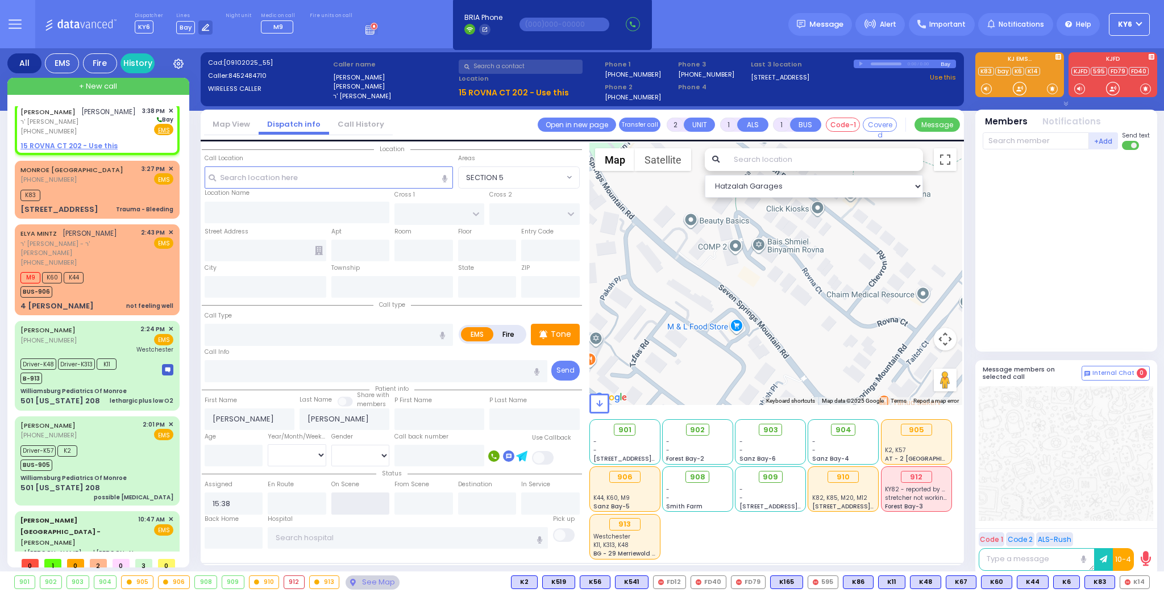
click at [376, 502] on input "text" at bounding box center [360, 504] width 59 height 22
click at [537, 90] on u "15 ROVNA CT 202 - Use this" at bounding box center [514, 92] width 110 height 11
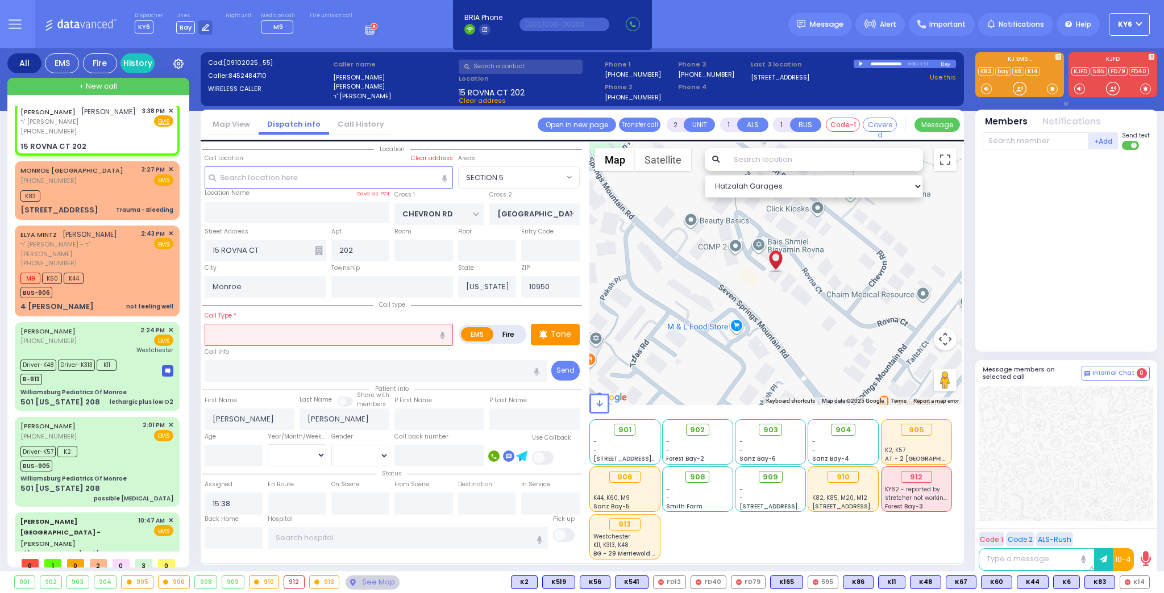
click at [444, 332] on icon "button" at bounding box center [442, 335] width 5 height 7
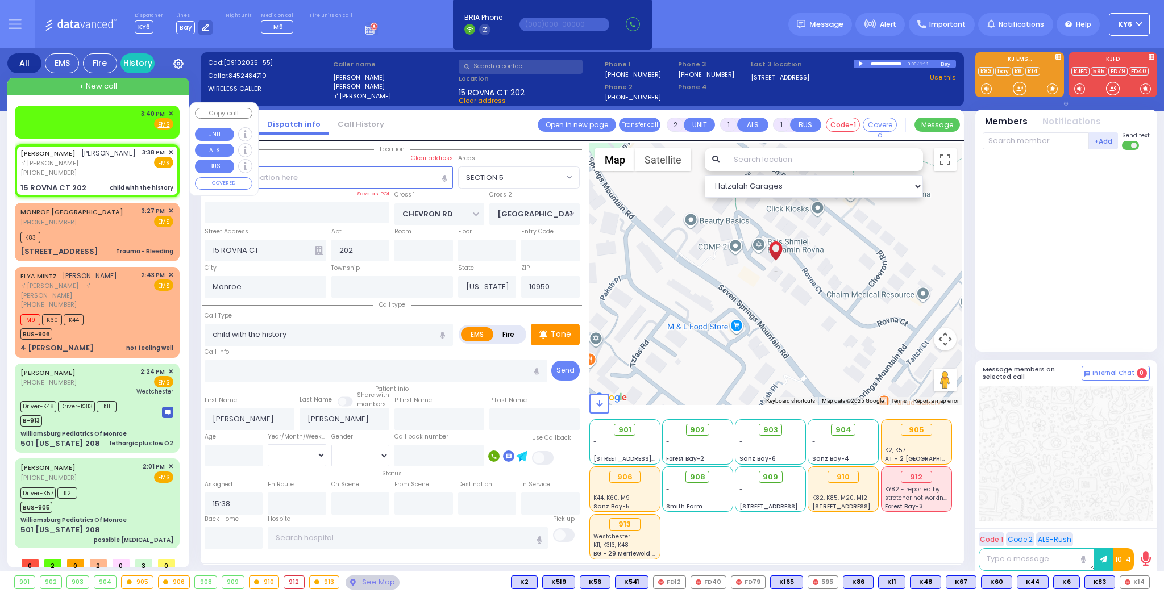
scroll to position [0, 0]
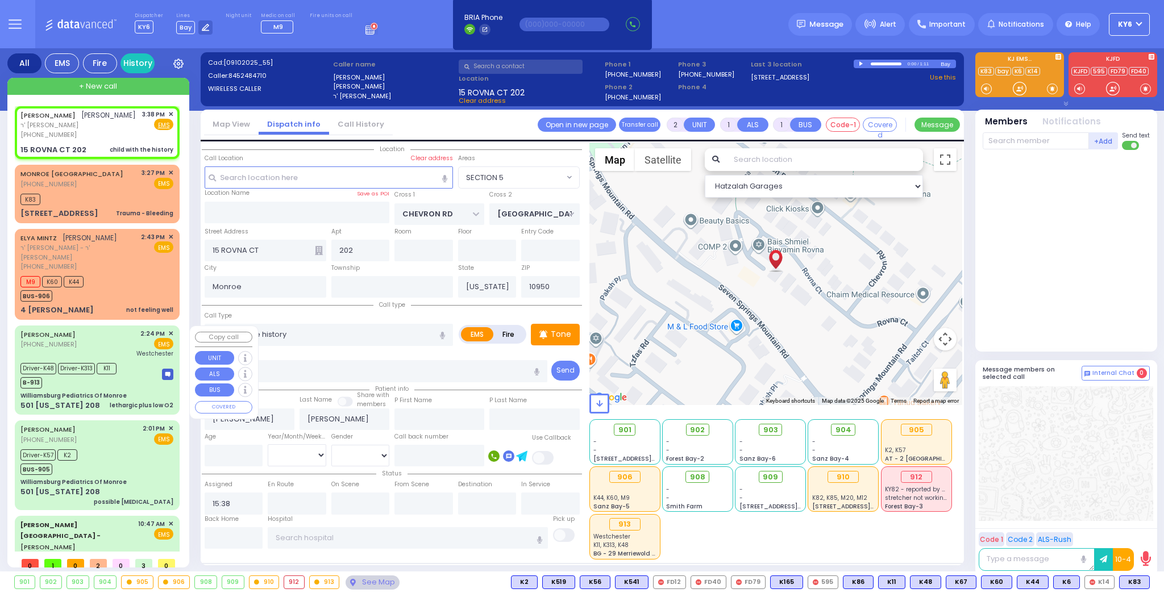
click at [71, 372] on span "Driver-K313" at bounding box center [76, 368] width 37 height 11
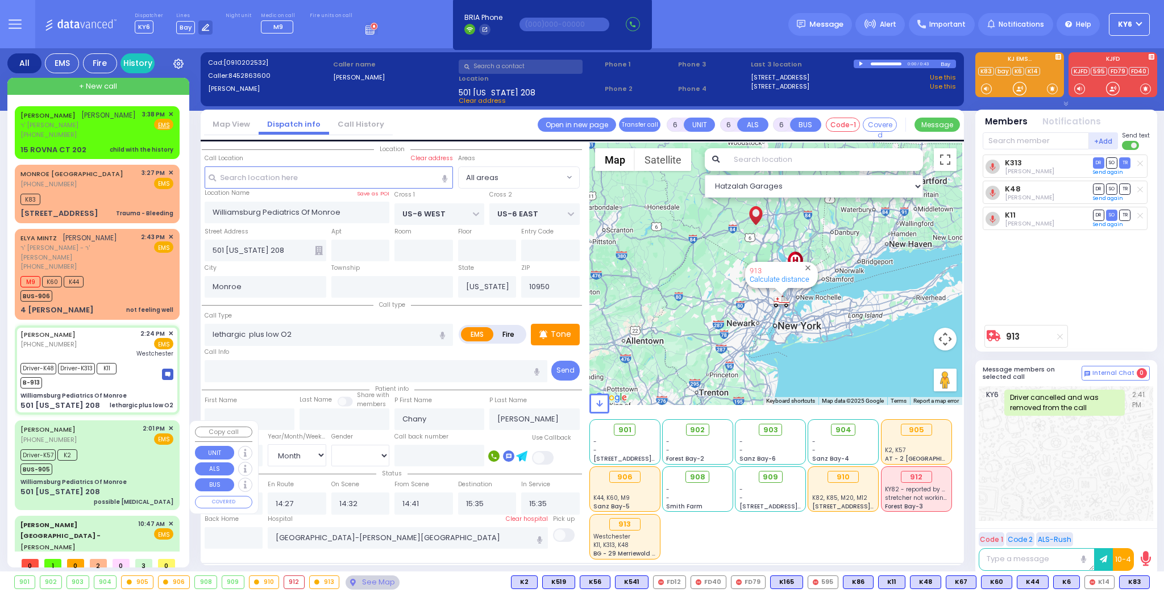
click at [61, 472] on div "BUS-905" at bounding box center [48, 468] width 57 height 14
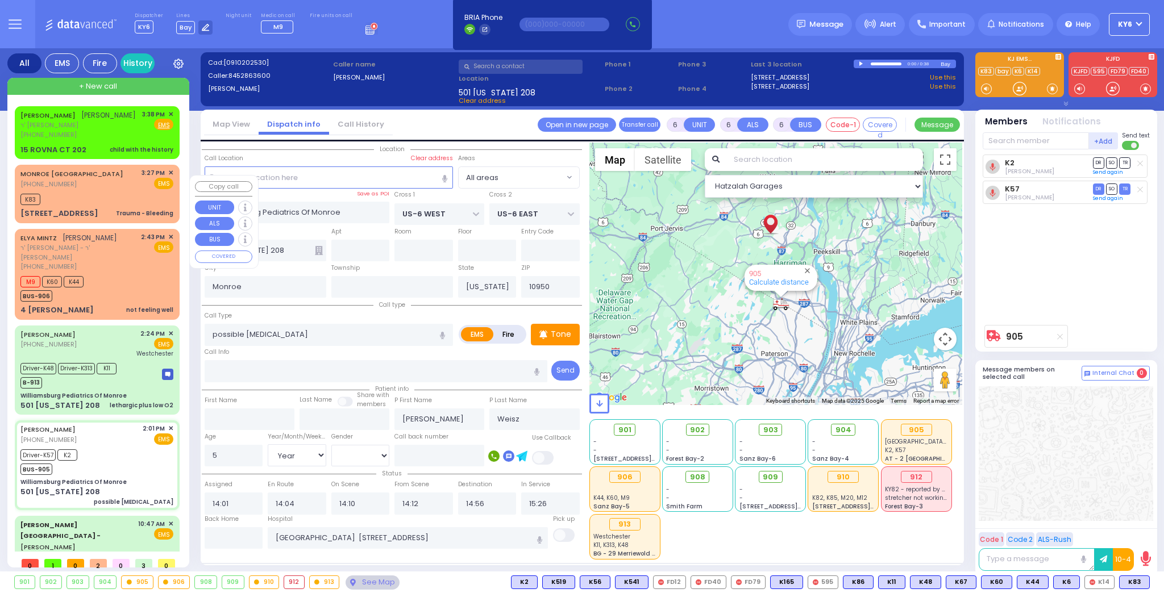
click at [101, 205] on div "K83" at bounding box center [96, 198] width 153 height 14
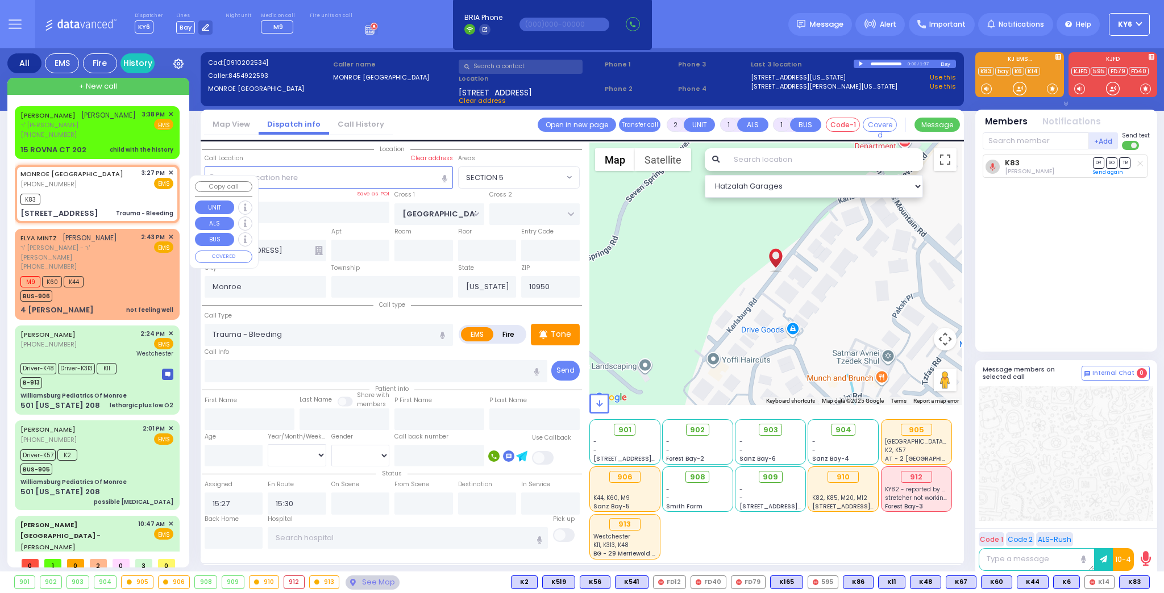
click at [168, 178] on span "✕" at bounding box center [170, 173] width 5 height 10
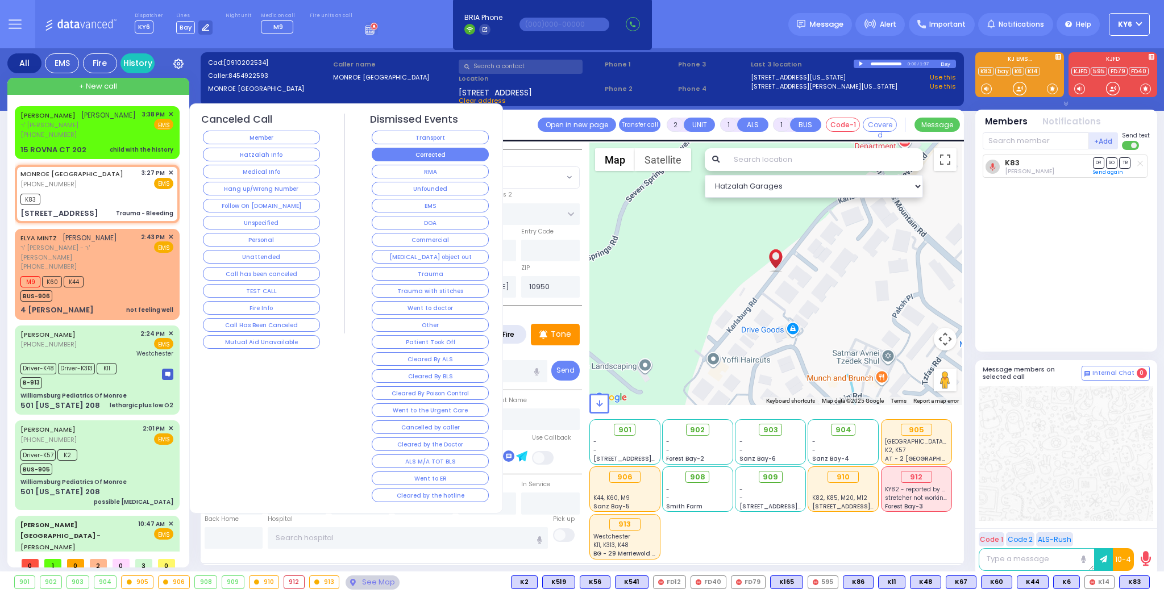
click at [399, 152] on button "Corrected" at bounding box center [430, 155] width 117 height 14
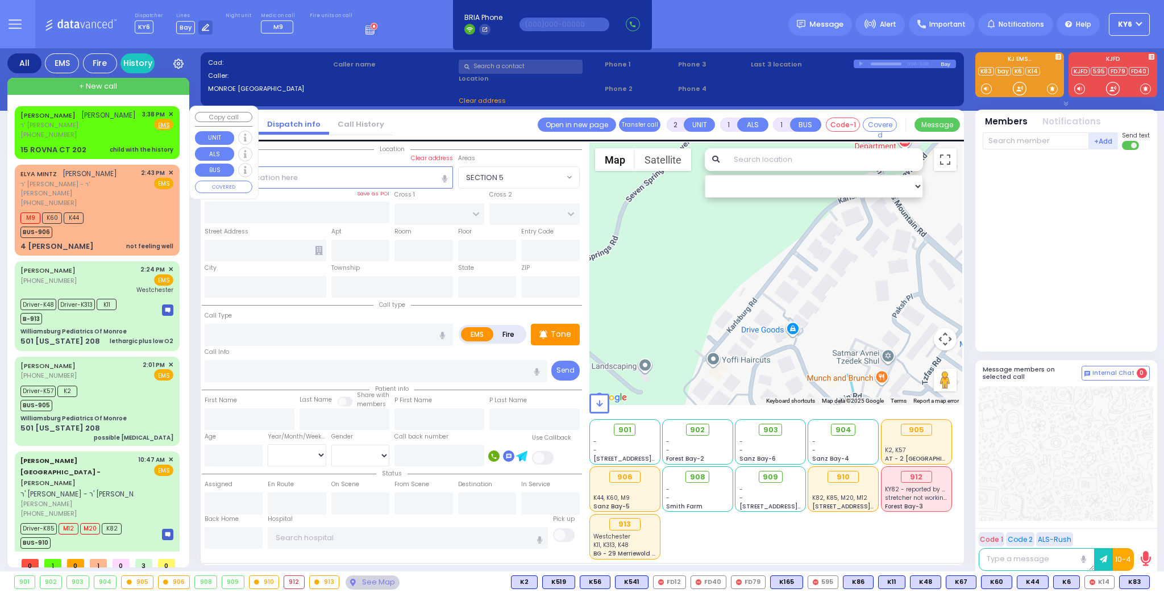
click at [89, 149] on div "AVRUM JOSEPH SCHWARTZ אברהם יוסף שווארץ ר' נחום חיים - ר' נתן יושע שווארץ (845)…" at bounding box center [97, 132] width 160 height 49
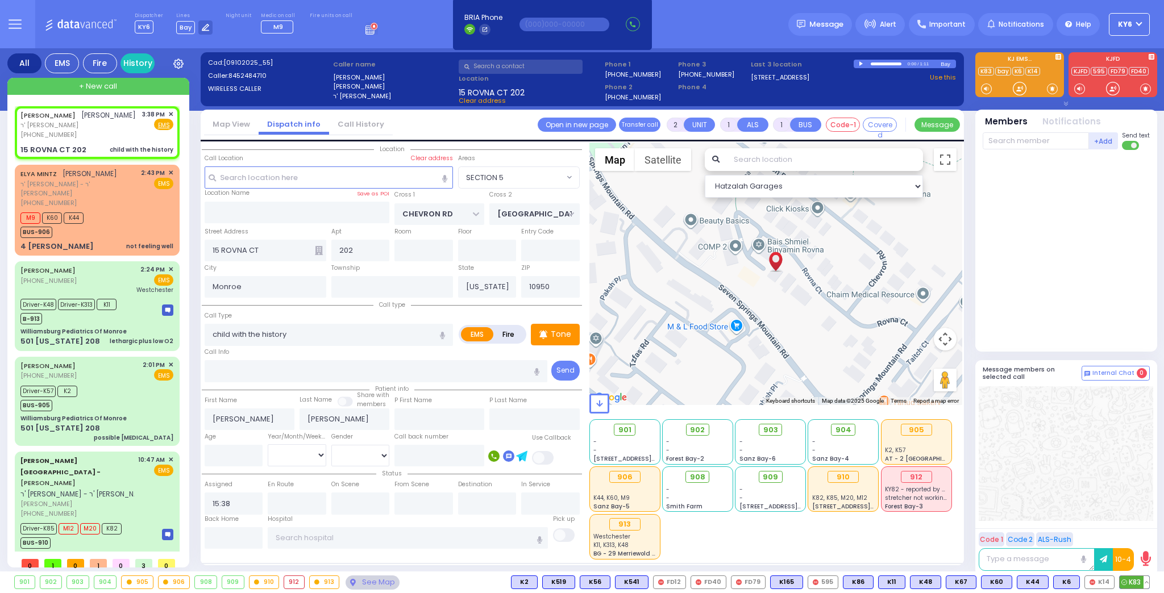
click at [1132, 579] on span "K83" at bounding box center [1134, 582] width 30 height 12
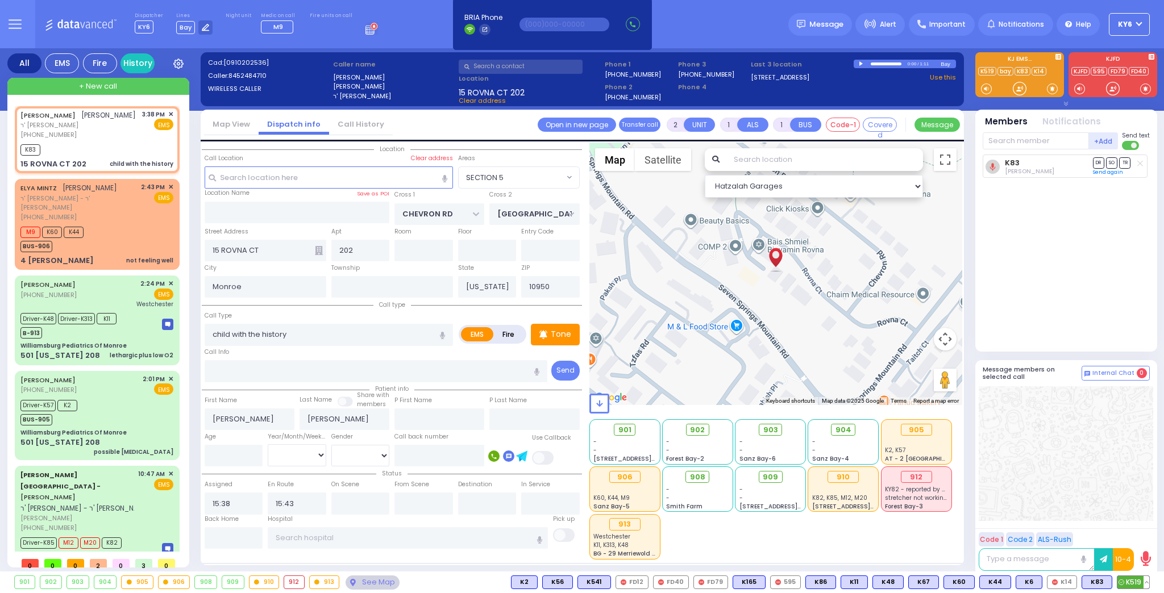
click at [1137, 578] on span "K519" at bounding box center [1133, 582] width 32 height 12
click at [98, 250] on div "M9 K60 K44 BUS-906" at bounding box center [96, 238] width 153 height 28
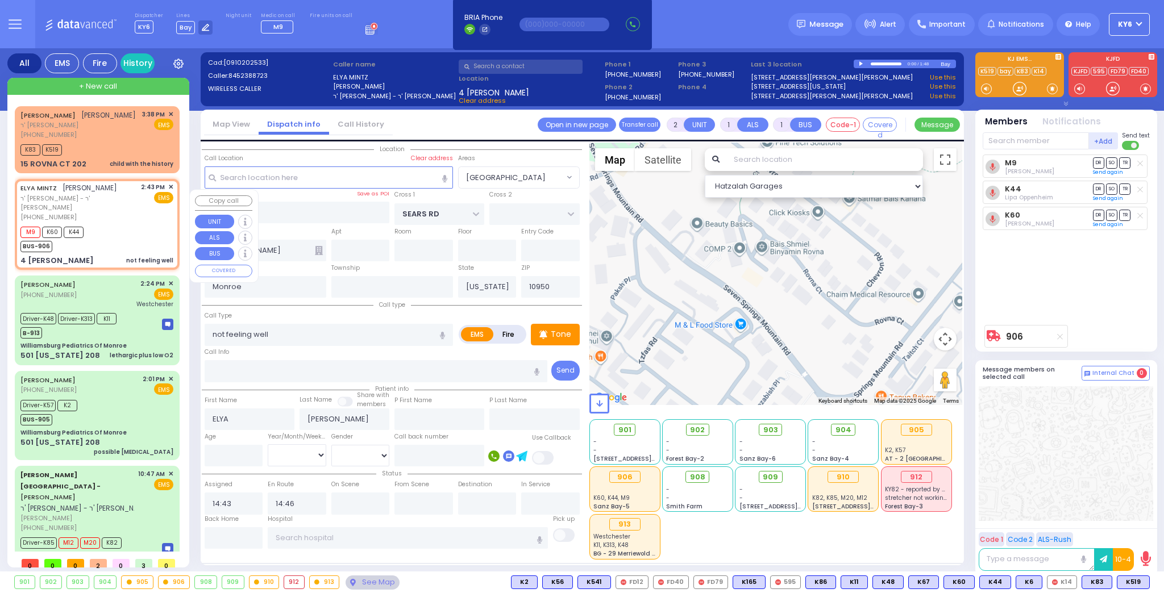
select select "[GEOGRAPHIC_DATA]"
select select
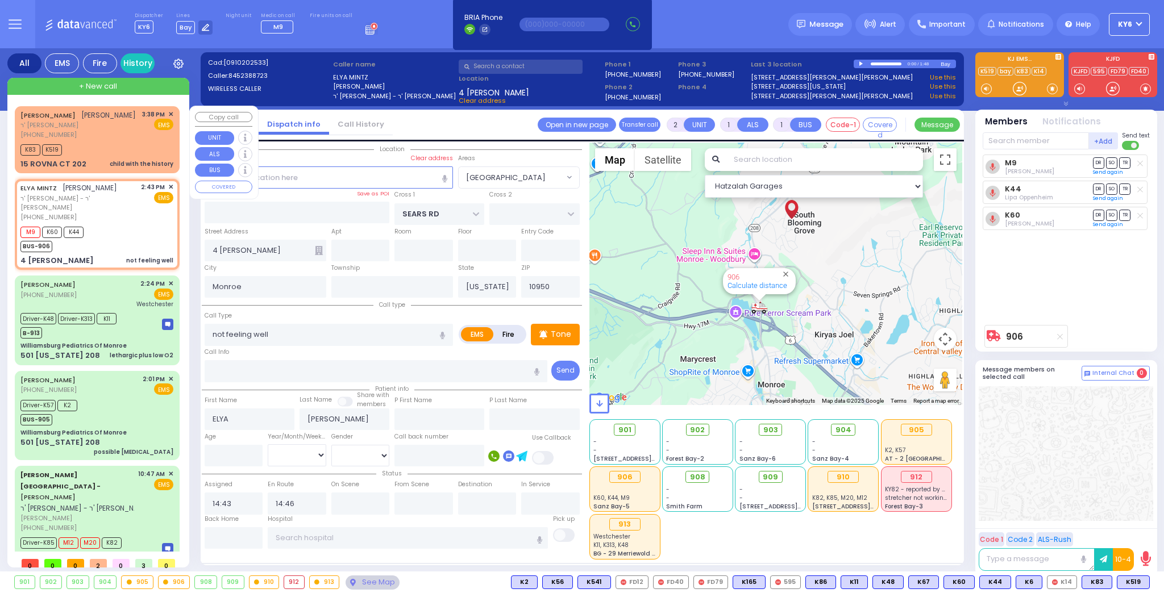
click at [141, 156] on div "K83 K519" at bounding box center [96, 148] width 153 height 14
select select
type input "child with the history"
radio input "true"
type input "[PERSON_NAME]"
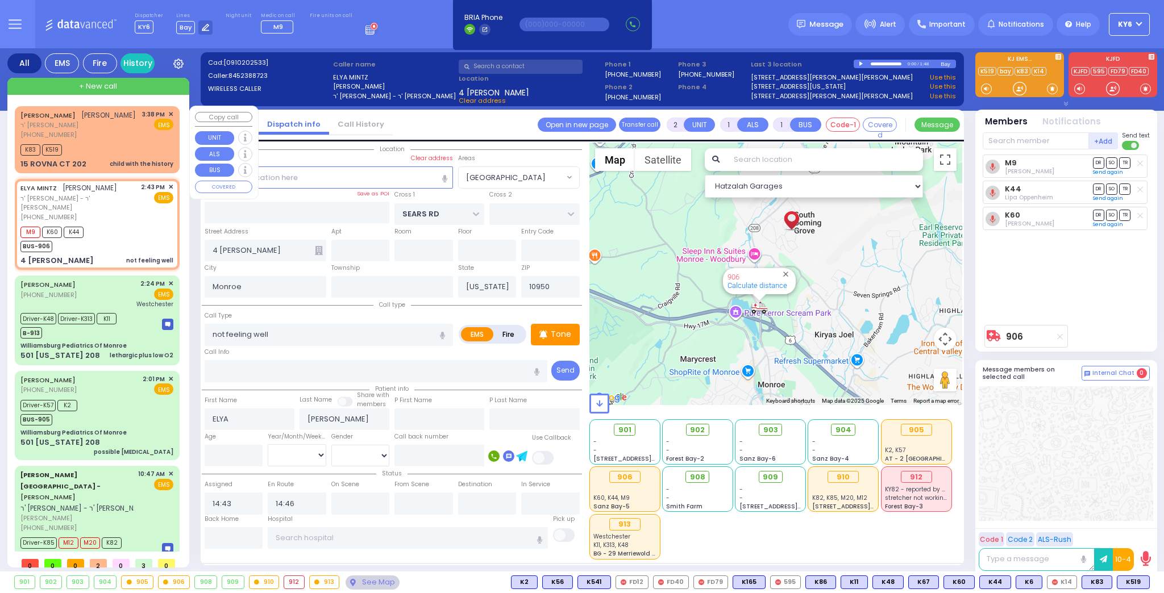
type input "[PERSON_NAME]"
select select
type input "15:38"
type input "15:43"
select select "Hatzalah Garages"
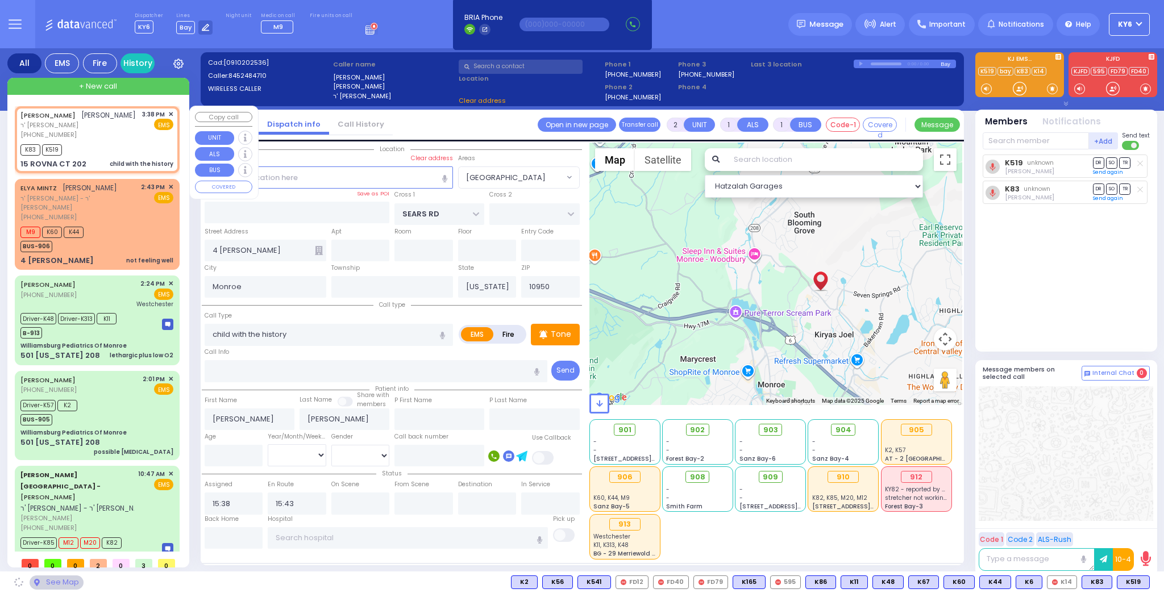
type input "CHEVRON RD"
type input "[GEOGRAPHIC_DATA]"
type input "15 ROVNA CT"
type input "202"
select select "SECTION 5"
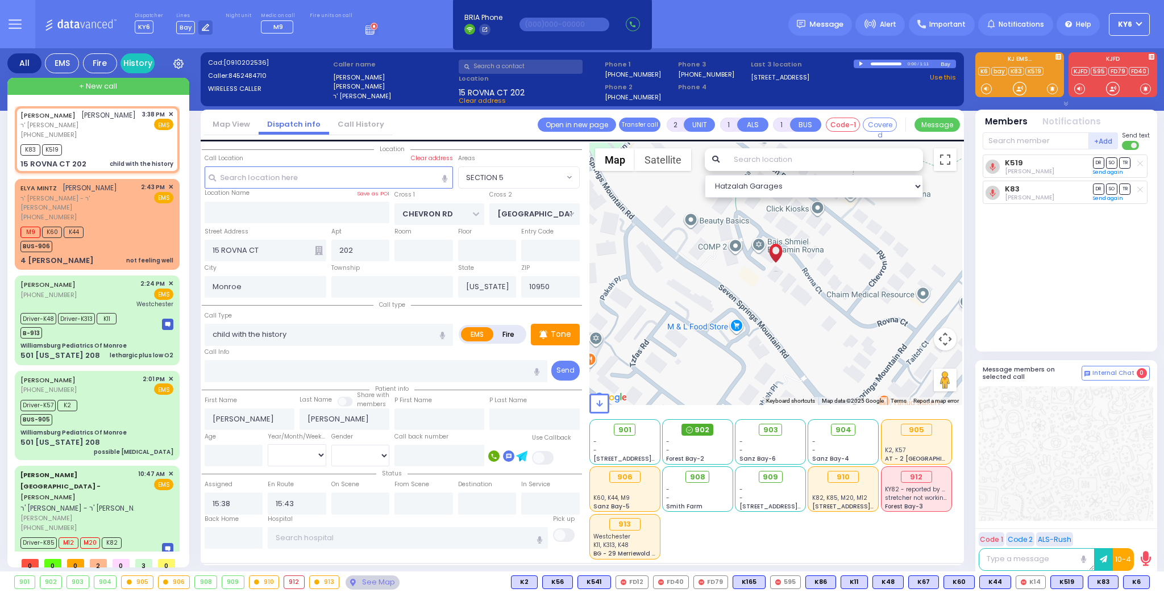
click at [691, 425] on span at bounding box center [689, 429] width 7 height 11
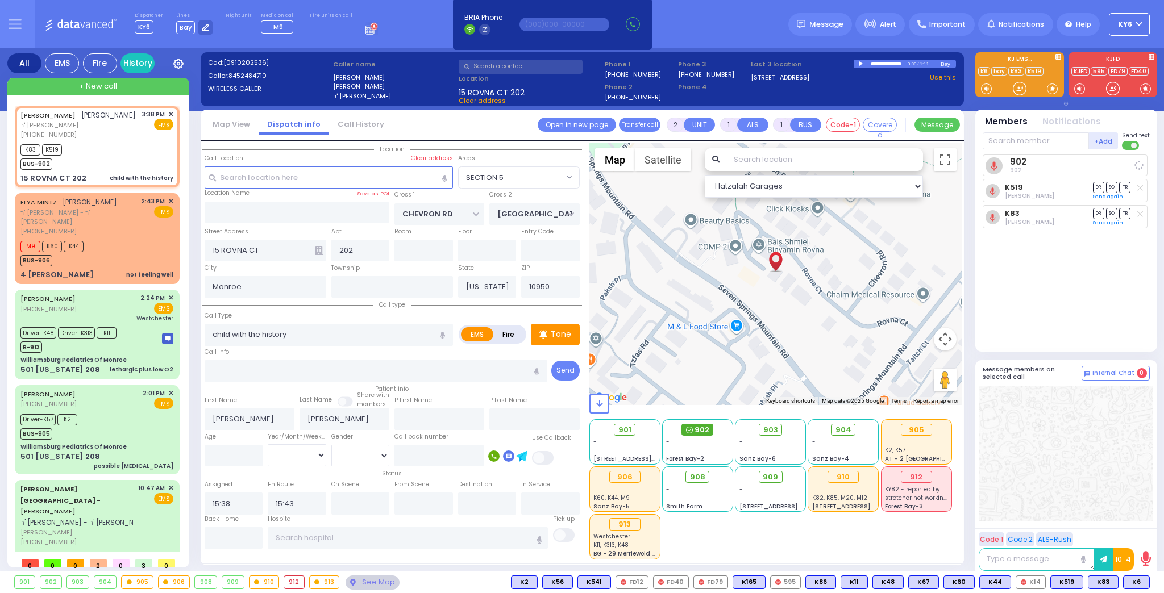
select select
radio input "true"
select select
select select "Hatzalah Garages"
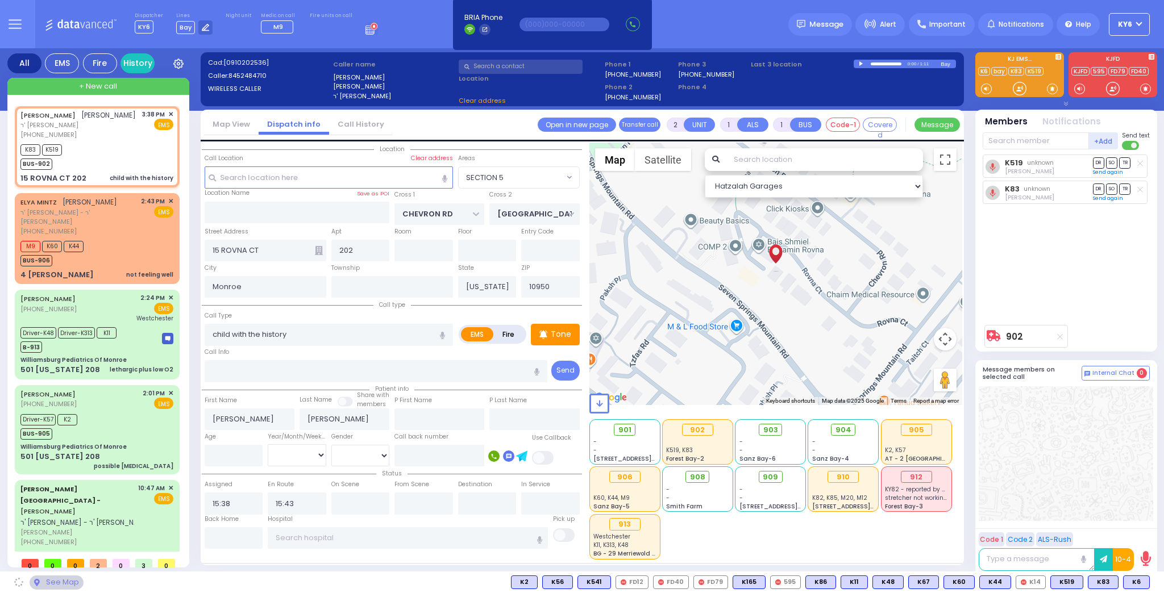
select select "SECTION 5"
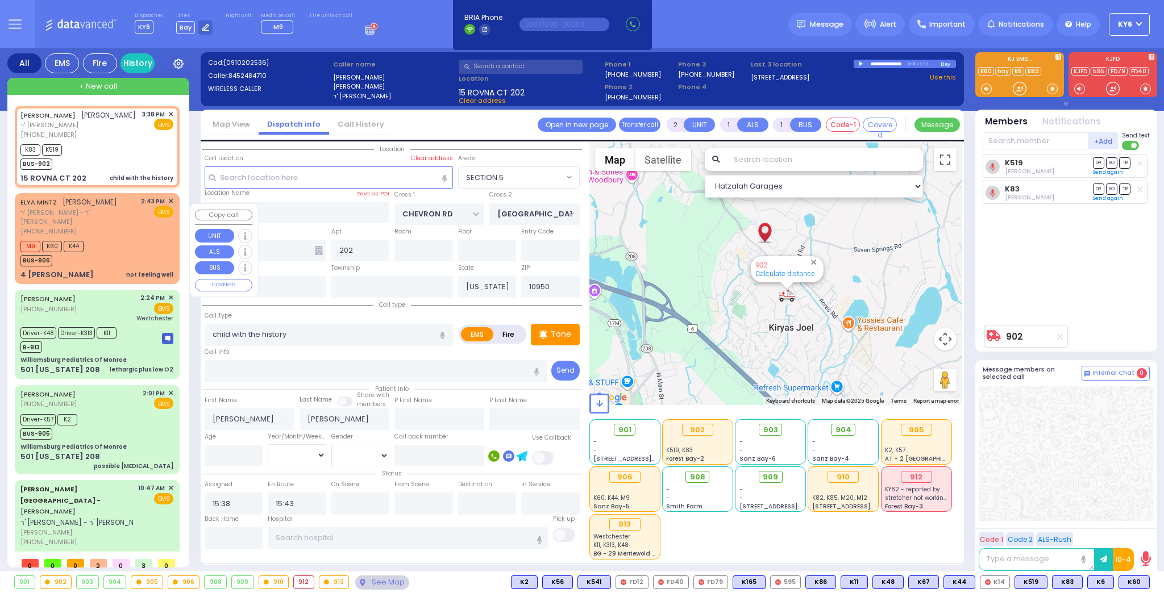
click at [110, 259] on div "M9 K60 K44 BUS-906" at bounding box center [96, 252] width 153 height 28
select select
type input "not feeling well"
radio input "true"
type input "ELYA"
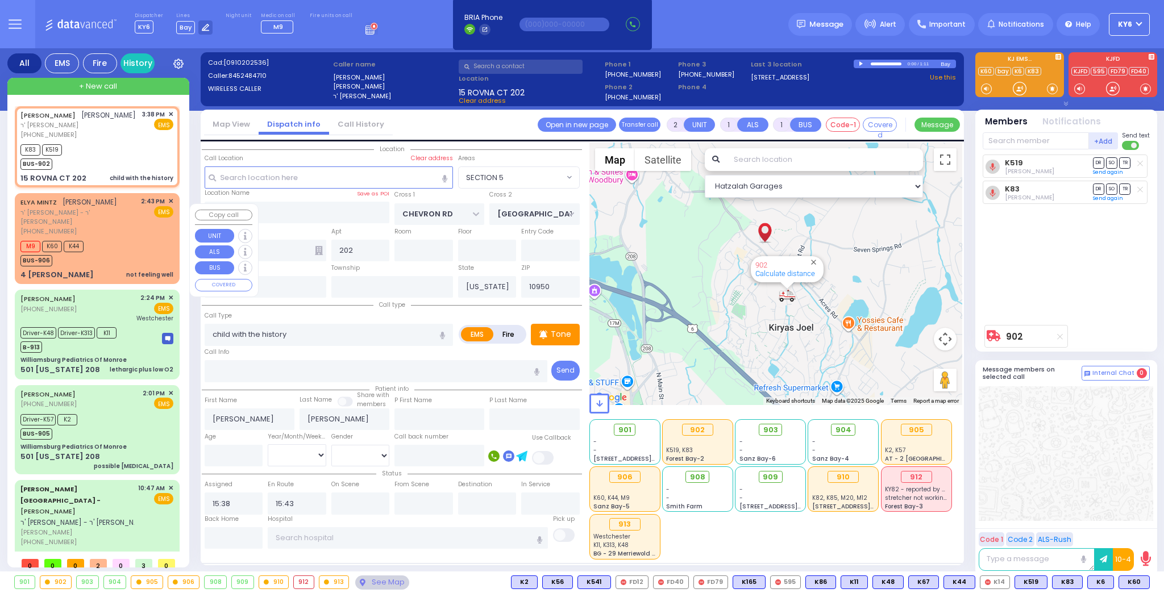
type input "[PERSON_NAME]"
select select
type input "14:43"
type input "14:46"
select select "Hatzalah Garages"
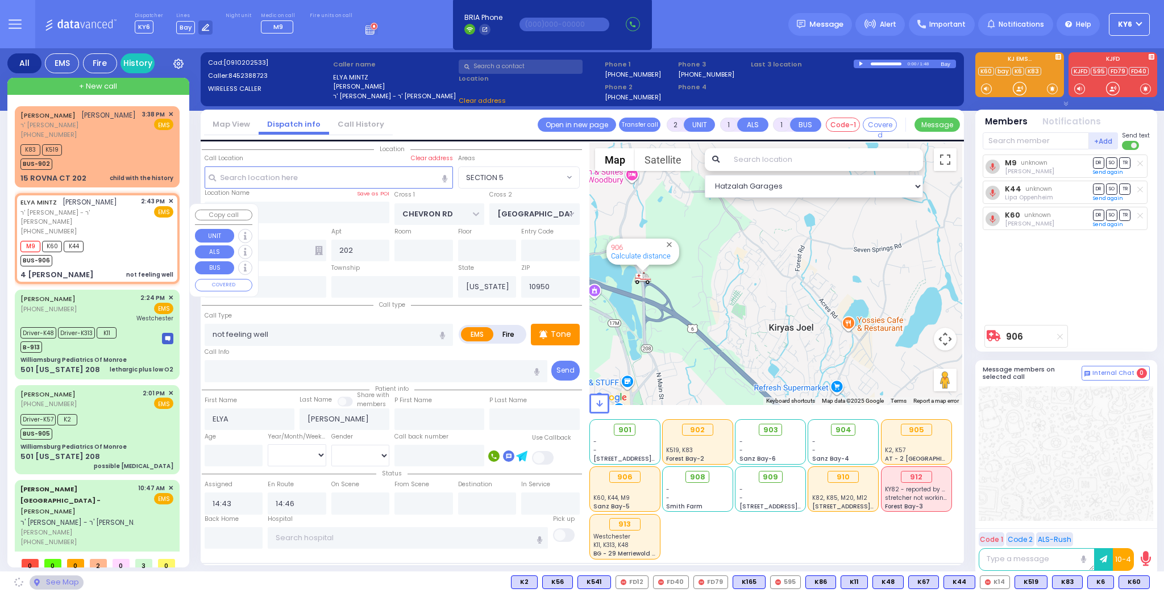
type input "SEARS RD"
type input "4 [PERSON_NAME]"
select select "[GEOGRAPHIC_DATA]"
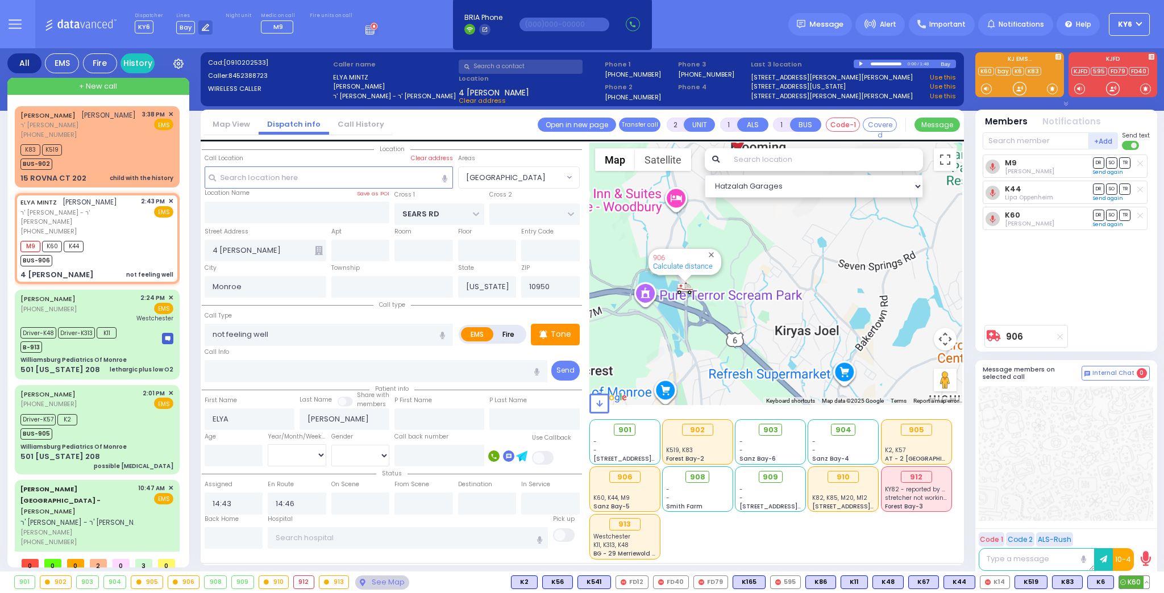
click at [1145, 581] on button at bounding box center [1146, 582] width 6 height 12
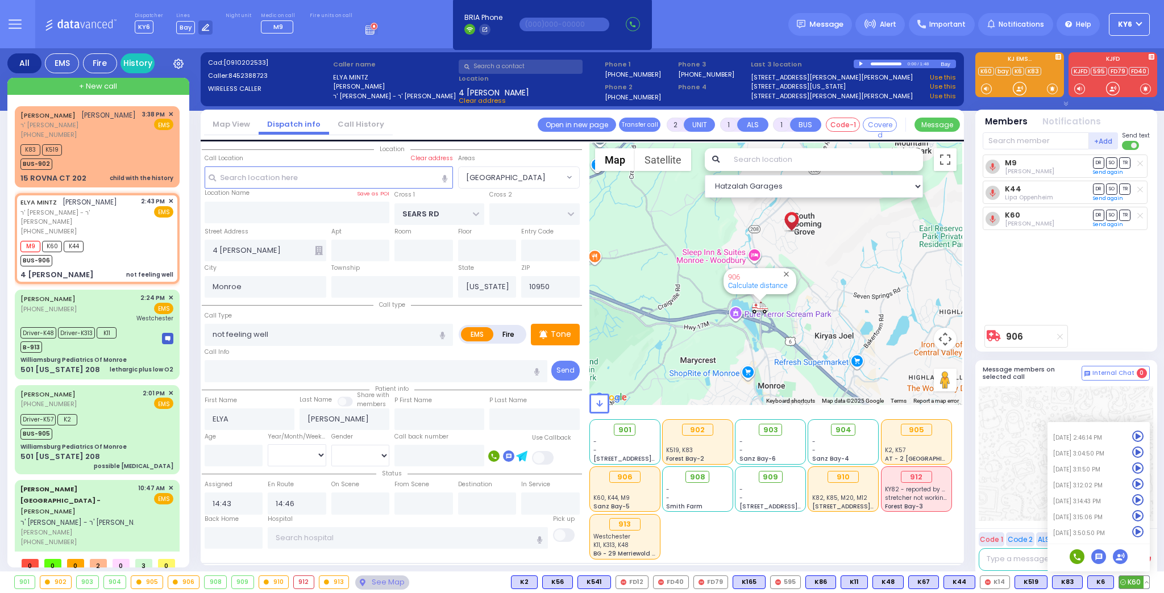
click at [1141, 532] on icon at bounding box center [1138, 532] width 12 height 12
click at [423, 501] on input "text" at bounding box center [423, 504] width 59 height 22
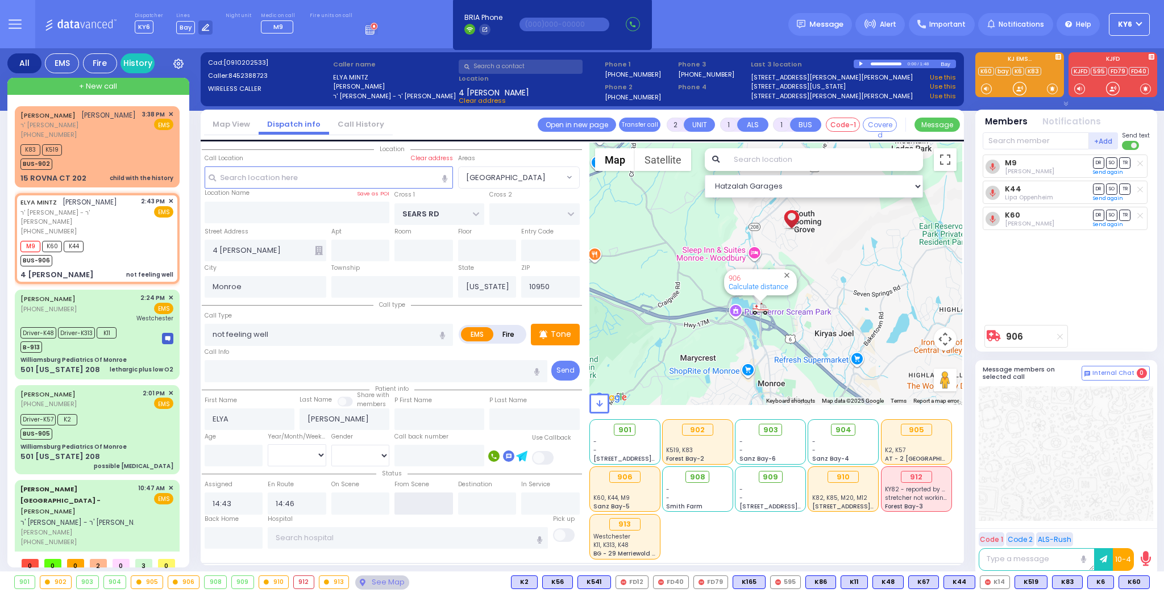
click at [423, 499] on input "text" at bounding box center [423, 504] width 59 height 22
click at [416, 506] on input "text" at bounding box center [423, 504] width 59 height 22
type input "15:51"
click at [398, 538] on input "text" at bounding box center [408, 538] width 280 height 22
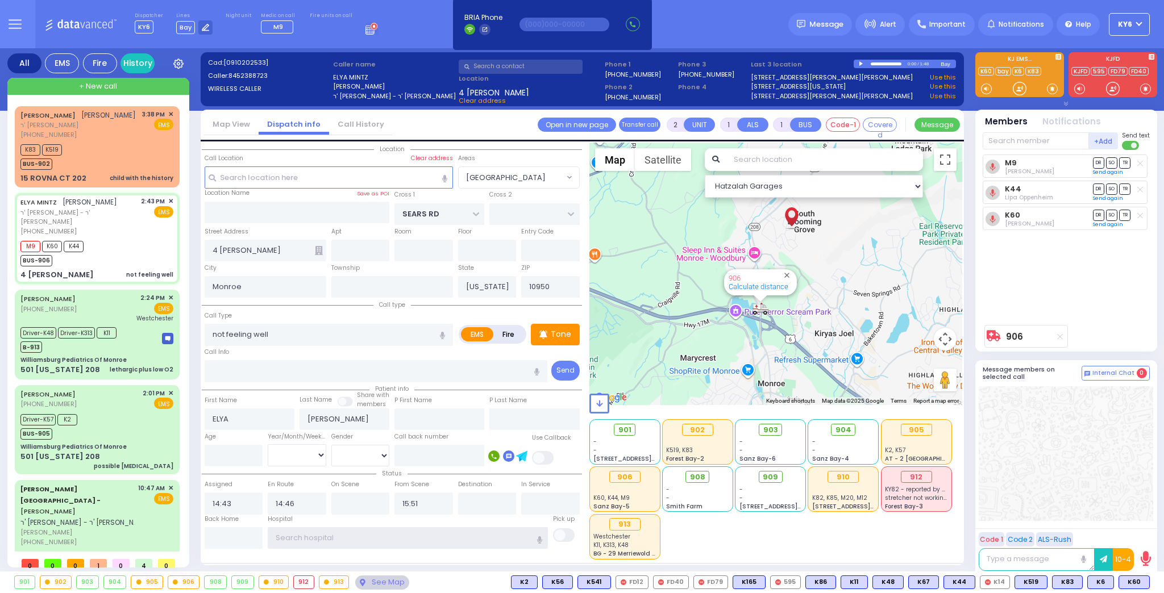
select select
radio input "true"
select select
select select "Hatzalah Garages"
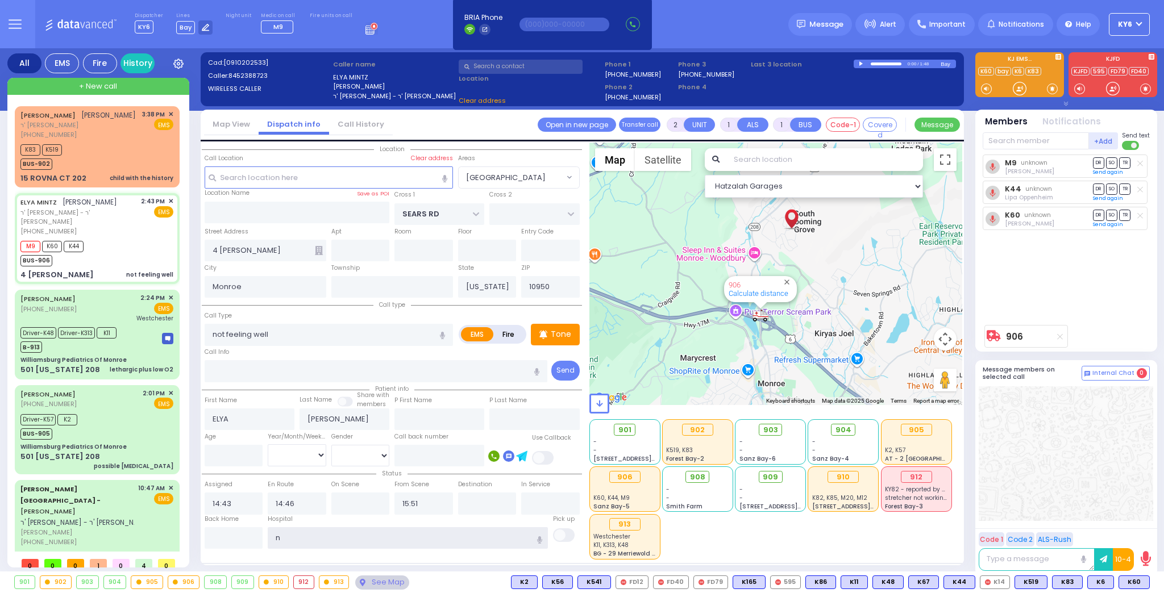
type input "ny"
select select "[GEOGRAPHIC_DATA]"
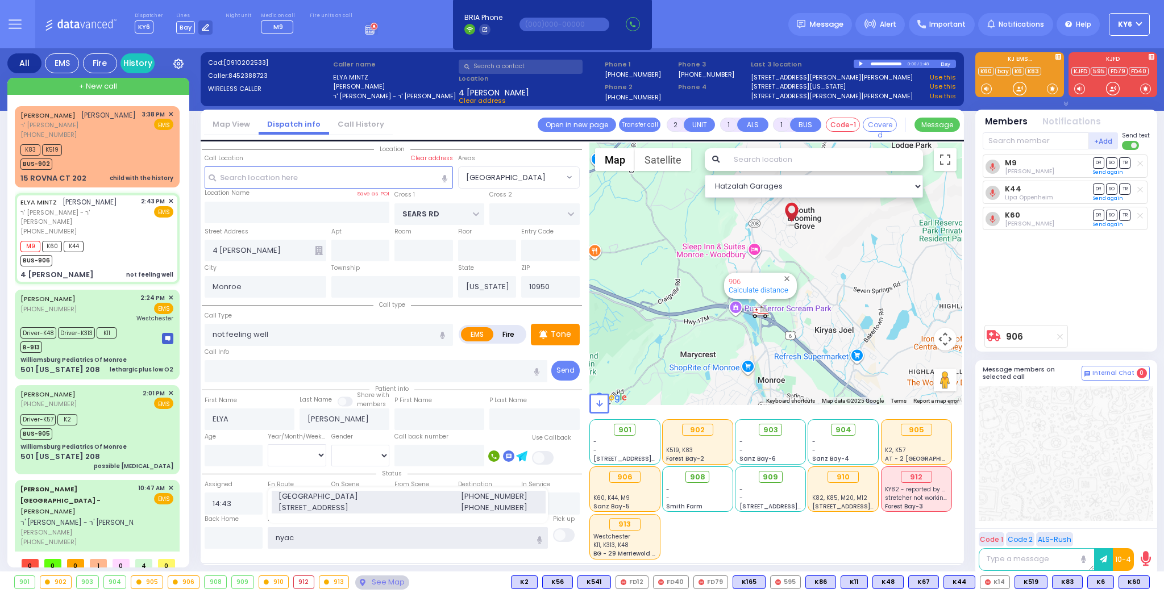
type input "nyac"
click at [416, 495] on span "[GEOGRAPHIC_DATA]" at bounding box center [362, 496] width 168 height 11
select select
radio input "true"
select select
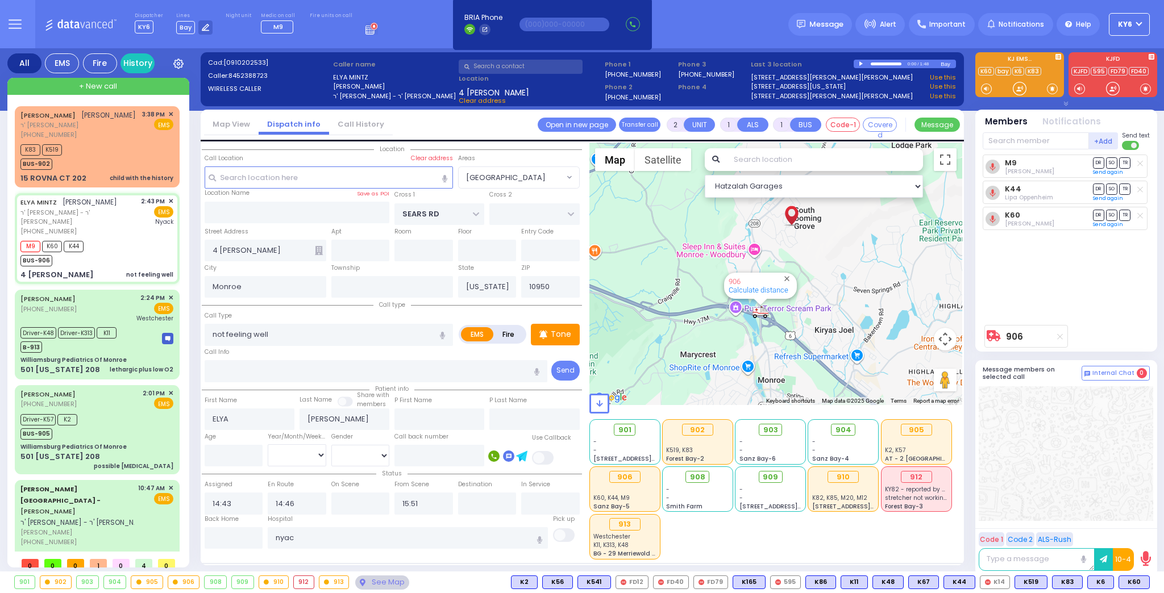
type input "[GEOGRAPHIC_DATA]"
select select "Hatzalah Garages"
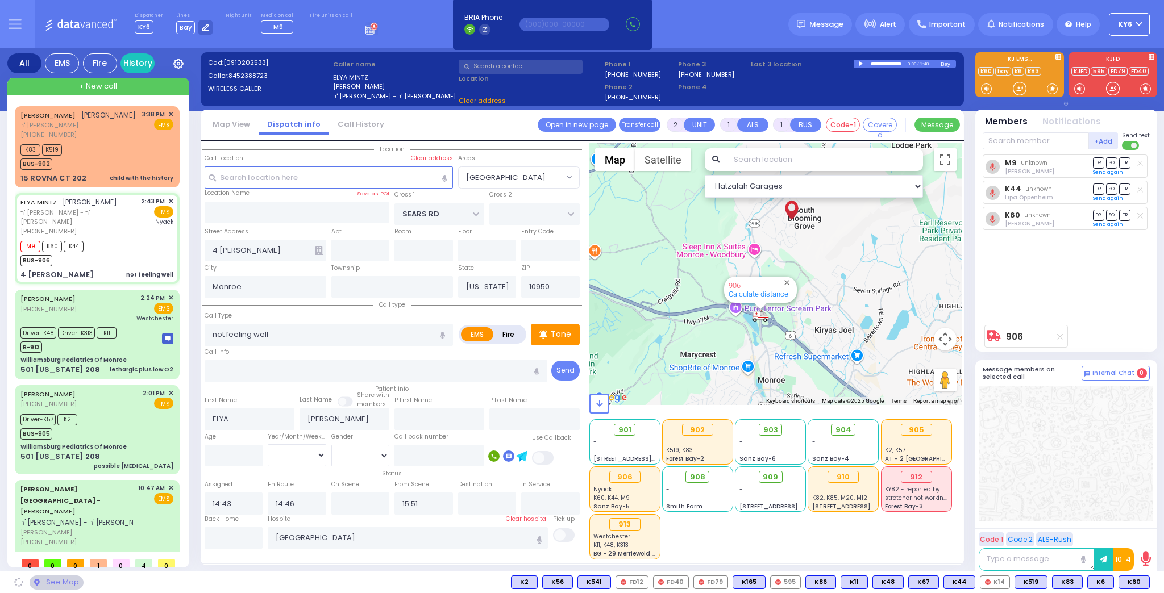
select select "[GEOGRAPHIC_DATA]"
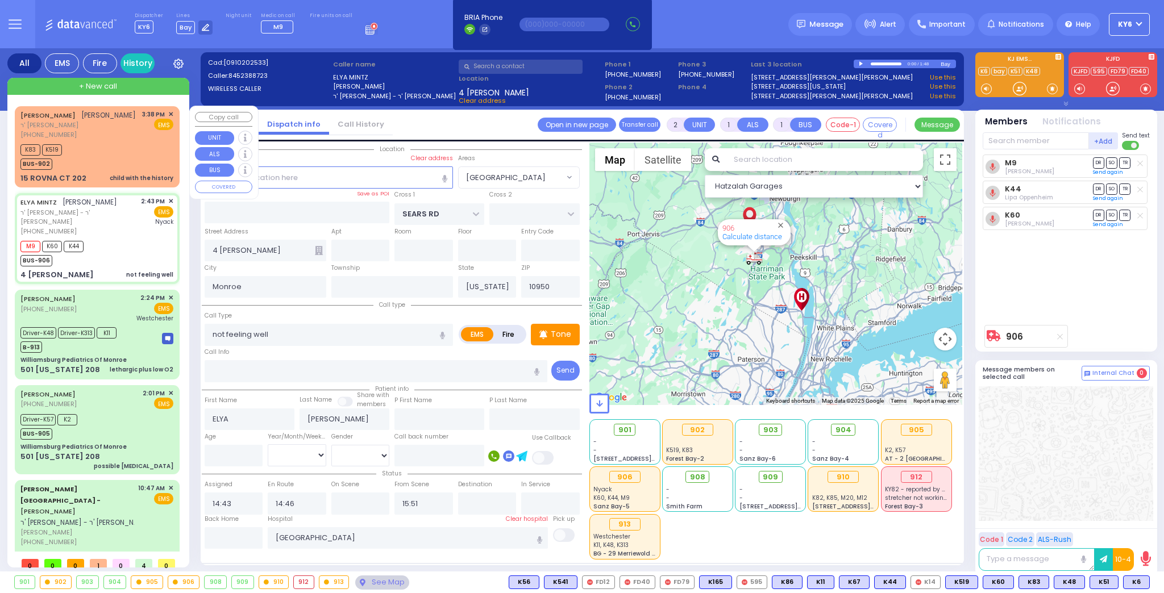
click at [102, 140] on div "[PHONE_NUMBER]" at bounding box center [77, 135] width 115 height 10
select select
type input "child with the history"
radio input "true"
type input "[PERSON_NAME]"
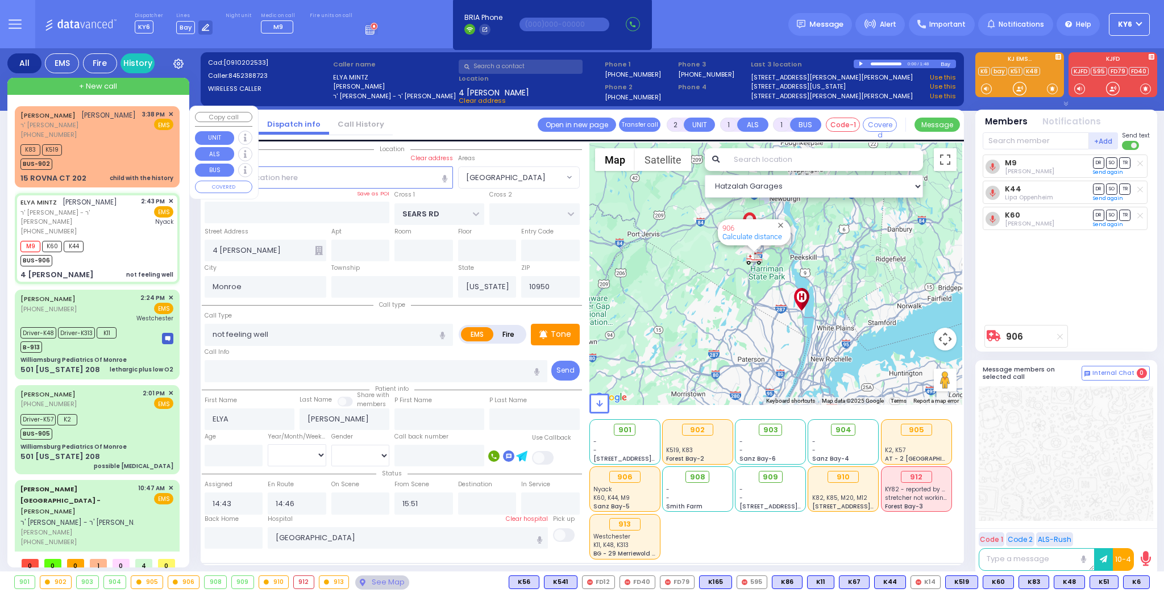
type input "[PERSON_NAME]"
select select
type input "15:38"
type input "15:43"
select select "Hatzalah Garages"
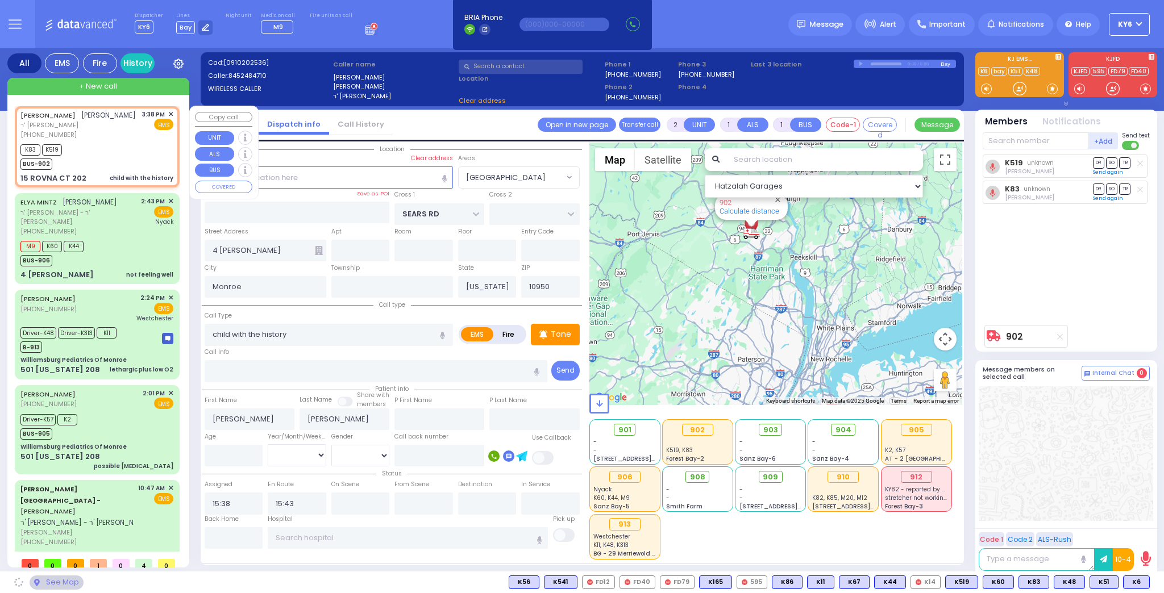
type input "CHEVRON RD"
type input "SEVEN SPRINGS MOUNTAIN RD"
type input "15 ROVNA CT"
type input "202"
select select "SECTION 5"
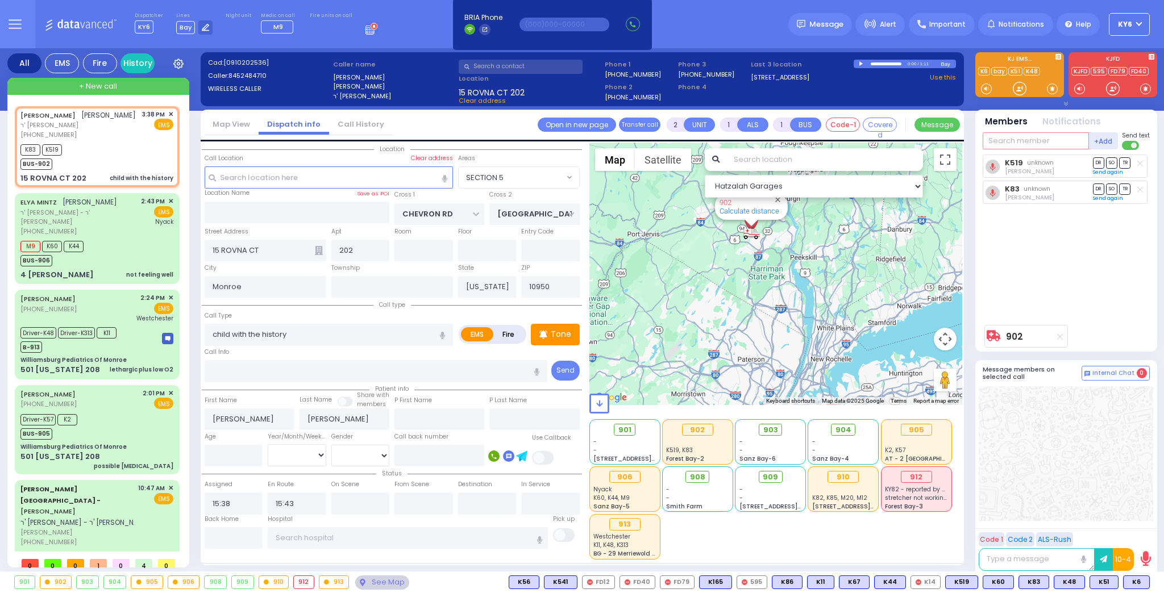
click at [1039, 144] on input "text" at bounding box center [1035, 140] width 106 height 17
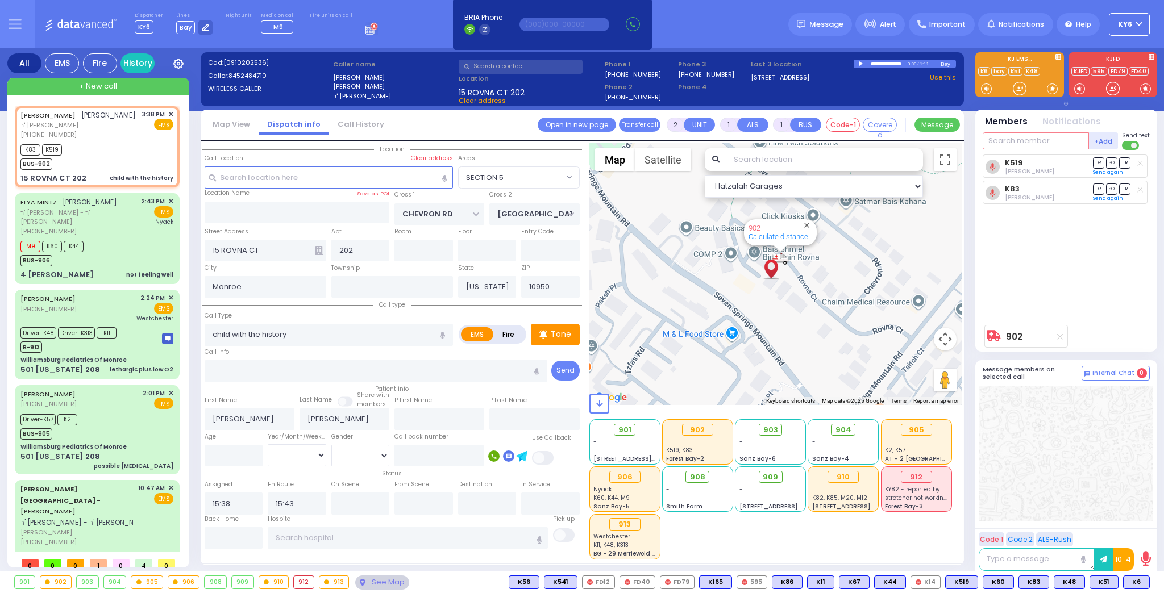
type input "6"
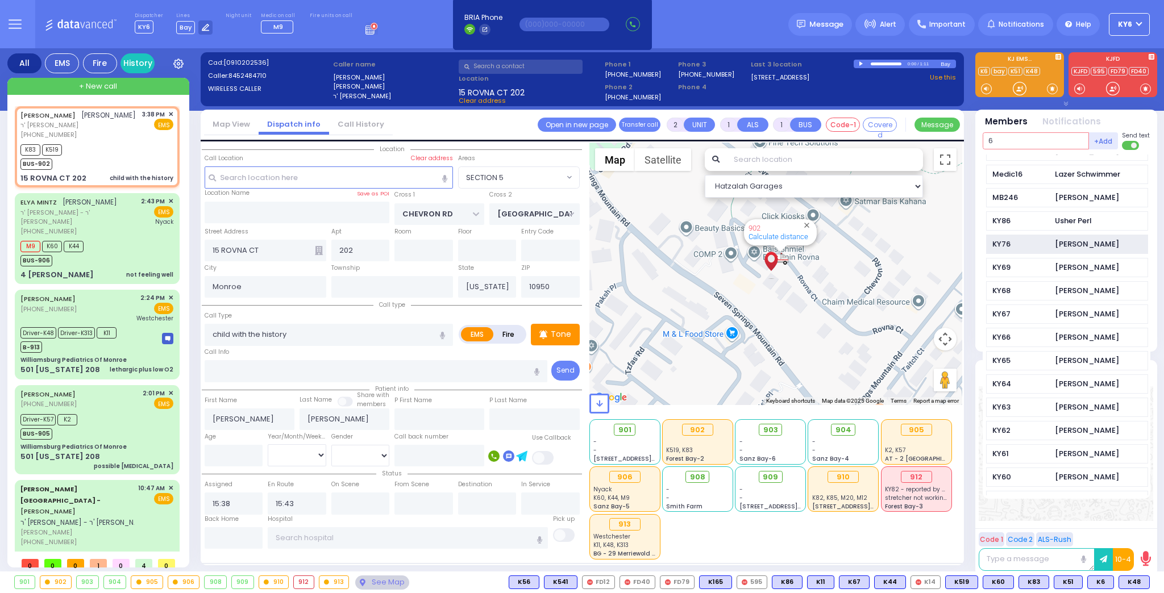
scroll to position [136, 0]
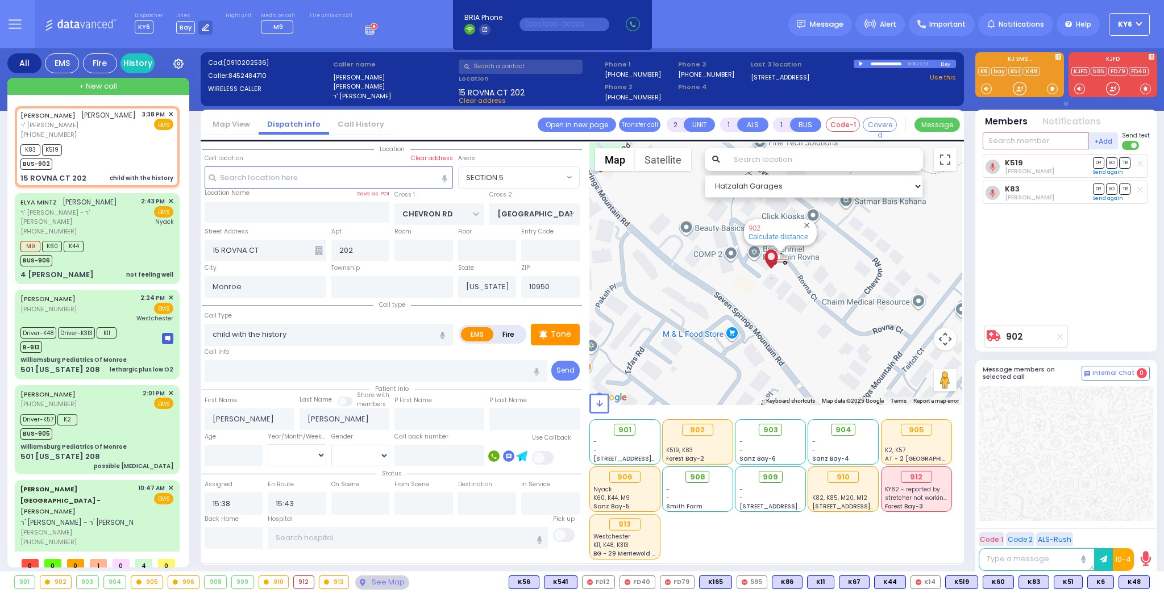
click at [1013, 137] on input "text" at bounding box center [1035, 140] width 106 height 17
type input "51"
click at [1019, 160] on div "KY51" at bounding box center [1020, 164] width 57 height 11
select select
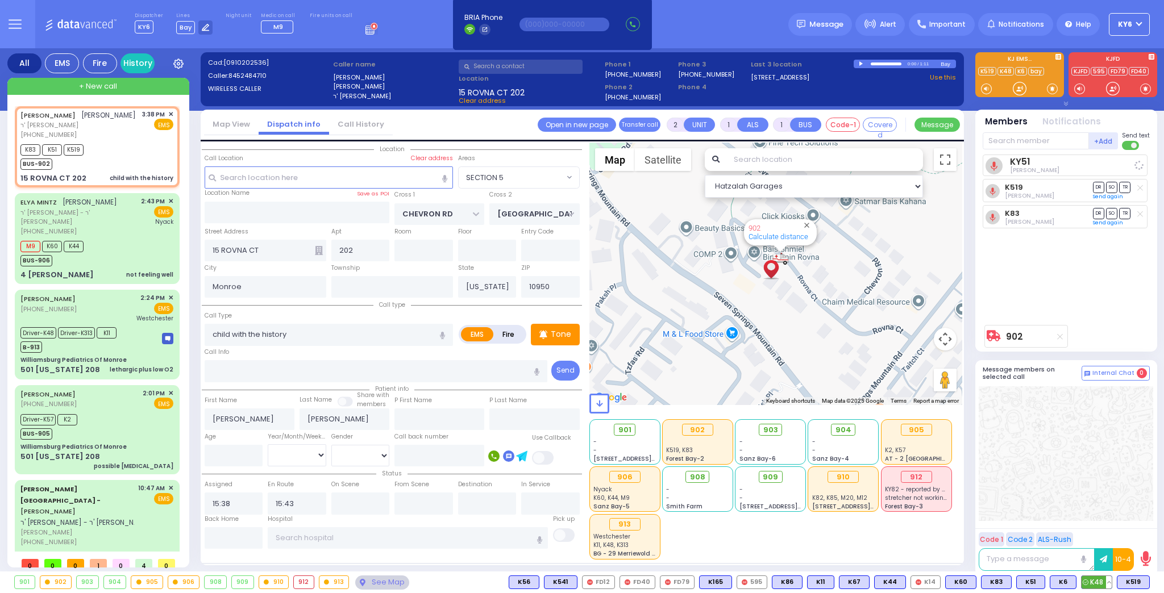
radio input "true"
select select
select select "Hatzalah Garages"
select select "SECTION 5"
click at [1060, 578] on span "K6" at bounding box center [1063, 582] width 26 height 12
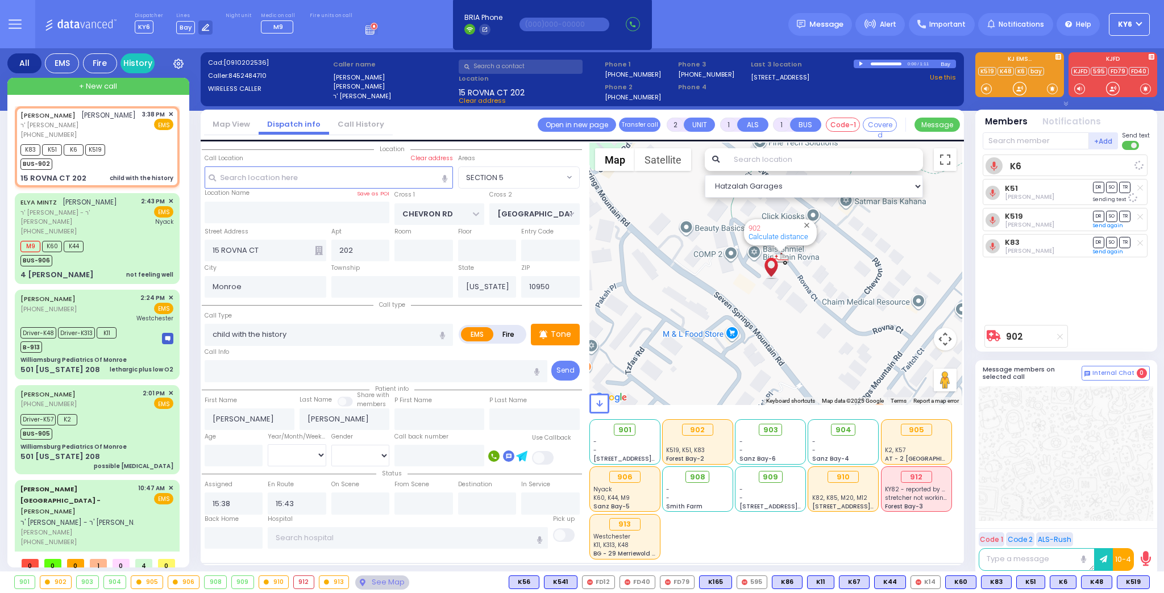
select select
radio input "true"
select select
select select "Hatzalah Garages"
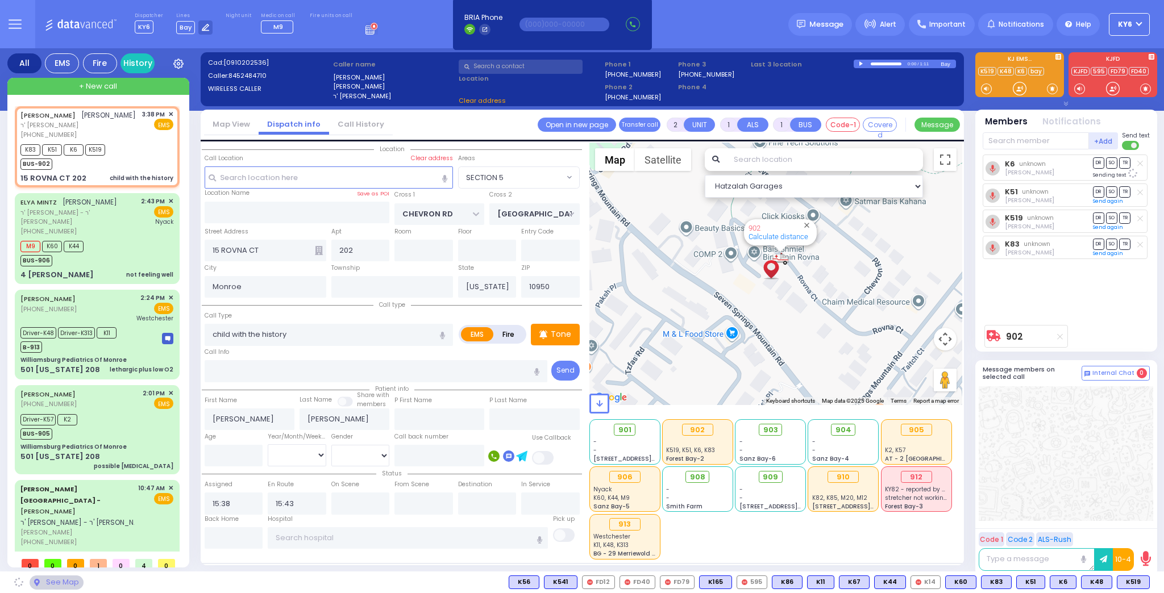
select select "SECTION 5"
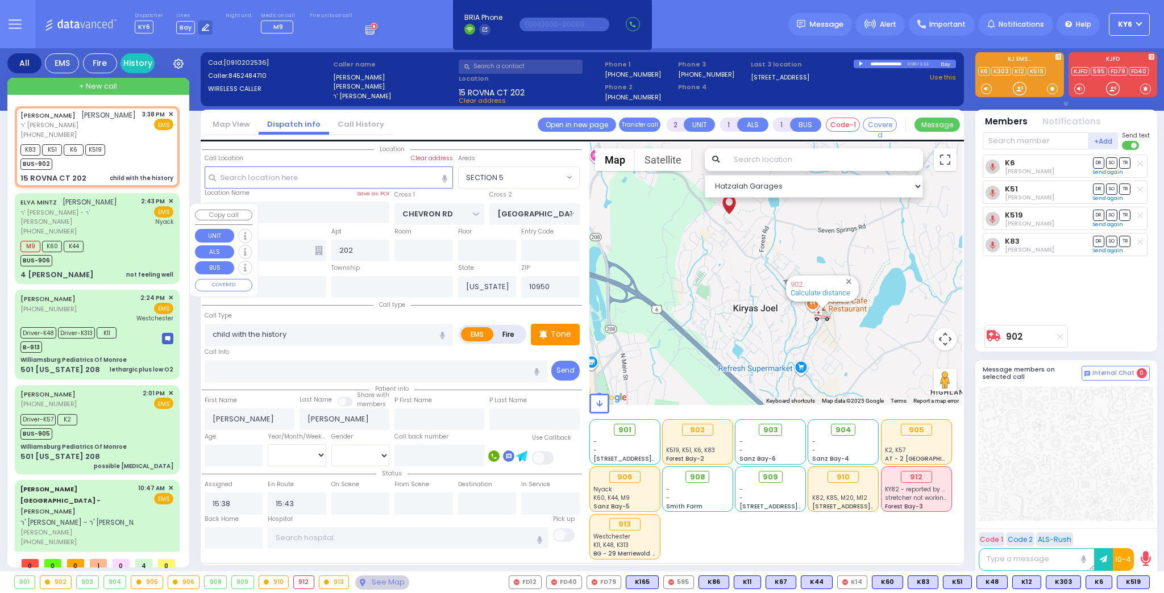
click at [91, 248] on div "M9 K60 K44 BUS-906" at bounding box center [96, 252] width 153 height 28
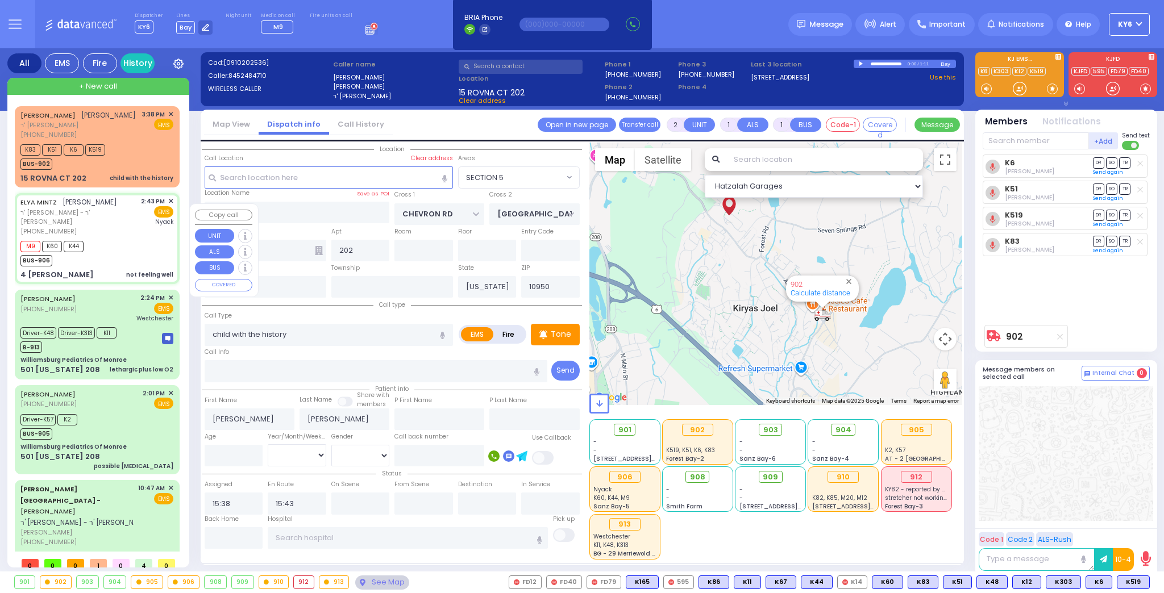
select select
type input "not feeling well"
radio input "true"
type input "ELYA"
type input "MINTZ"
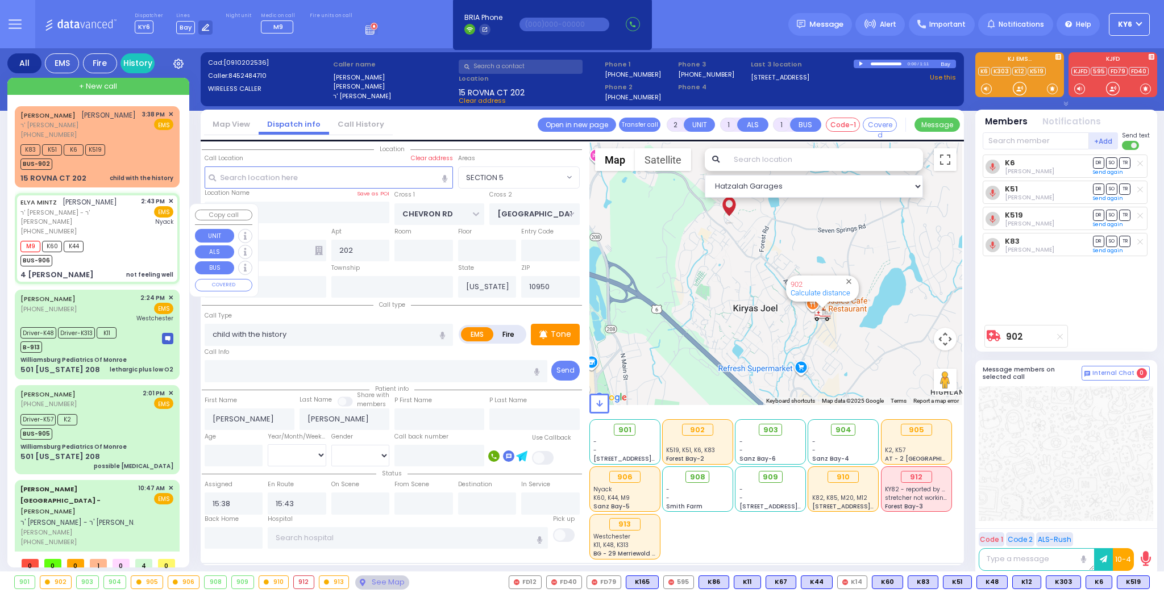
select select
type input "14:43"
type input "14:46"
type input "15:51"
type input "Montefiore Nyack Hospital"
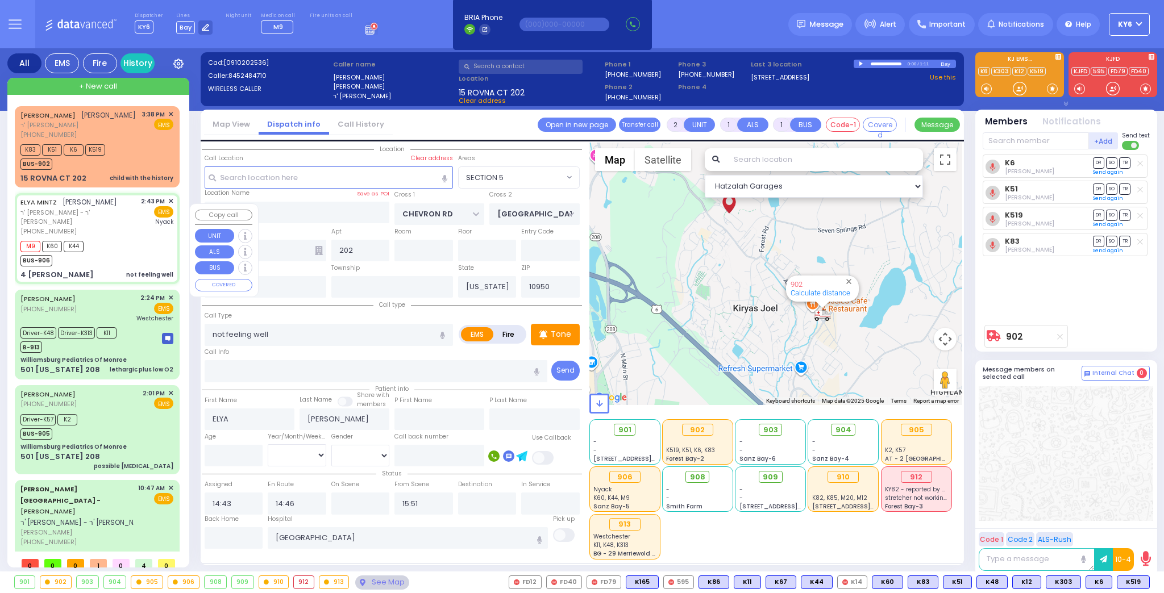
select select "Hatzalah Garages"
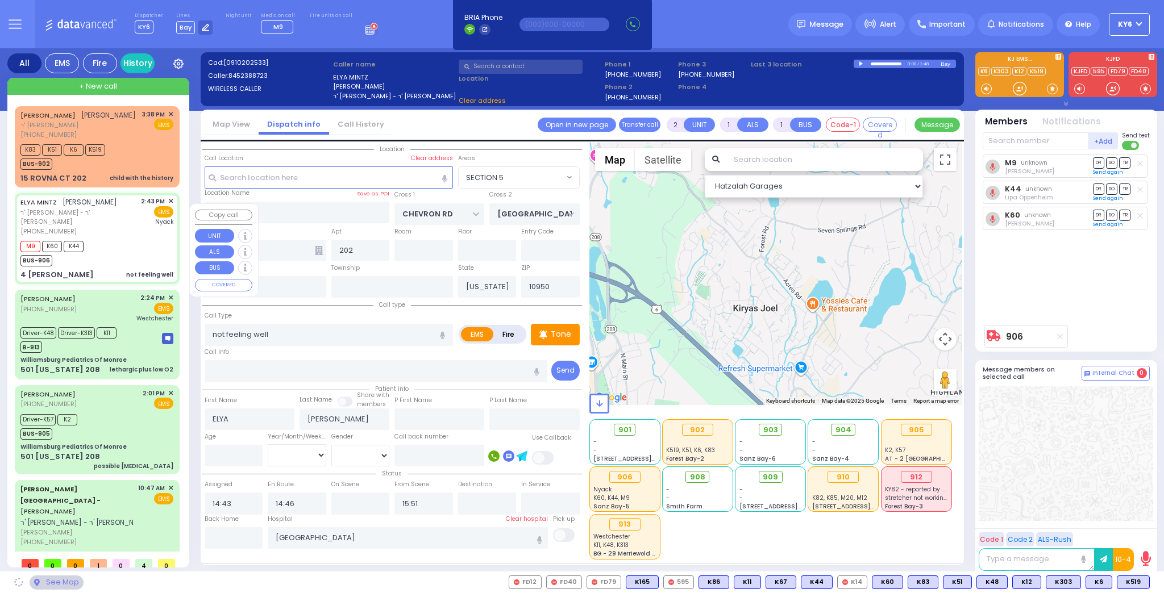
type input "SEARS RD"
type input "4 [PERSON_NAME]"
select select "[GEOGRAPHIC_DATA]"
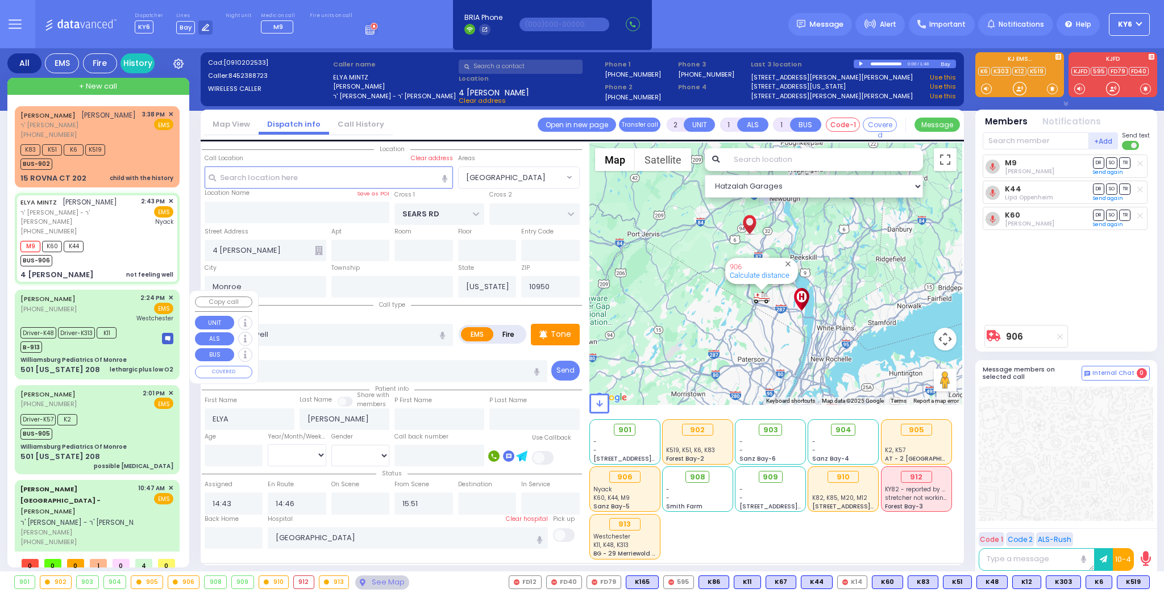
click at [126, 310] on div "WILLIE PEDS (845) 286-3600 2:24 PM ✕ EMS Westchester" at bounding box center [96, 308] width 153 height 30
type input "6"
select select
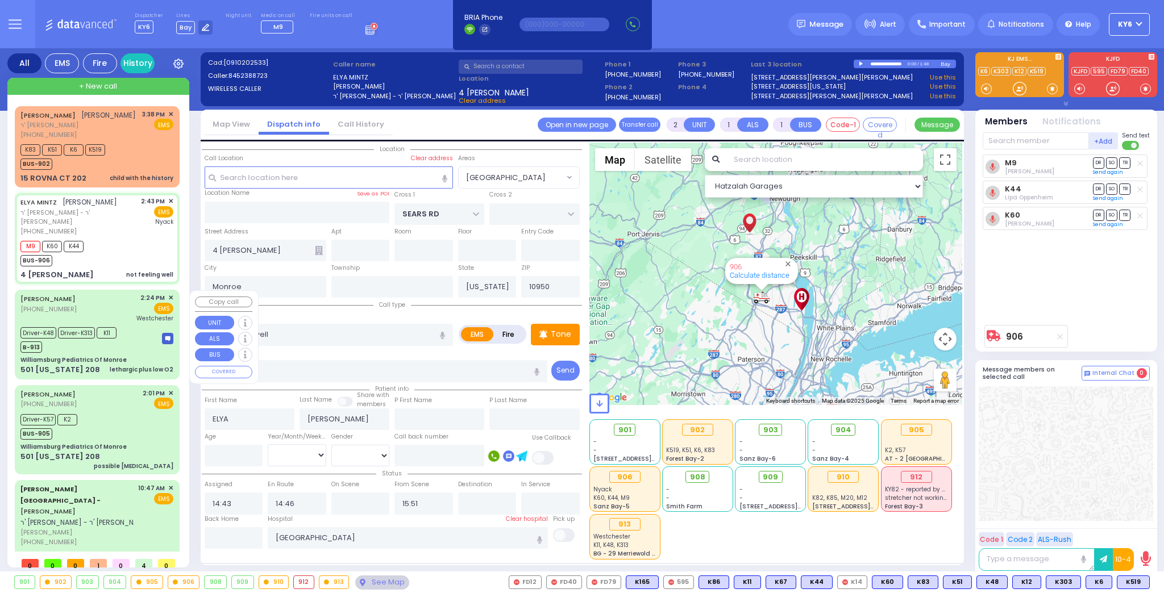
type input "lethargic plus low O2"
radio input "true"
type input "Chany"
type input "Kaufman"
type input "10"
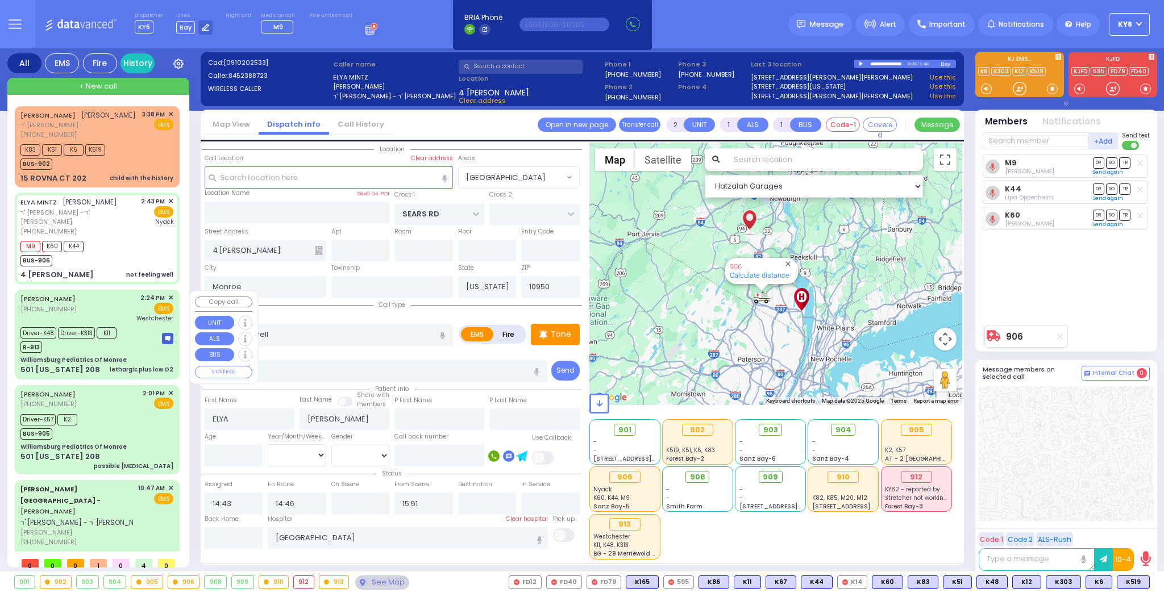
select select "Month"
select select "[DEMOGRAPHIC_DATA]"
type input "14:24"
type input "14:27"
type input "14:32"
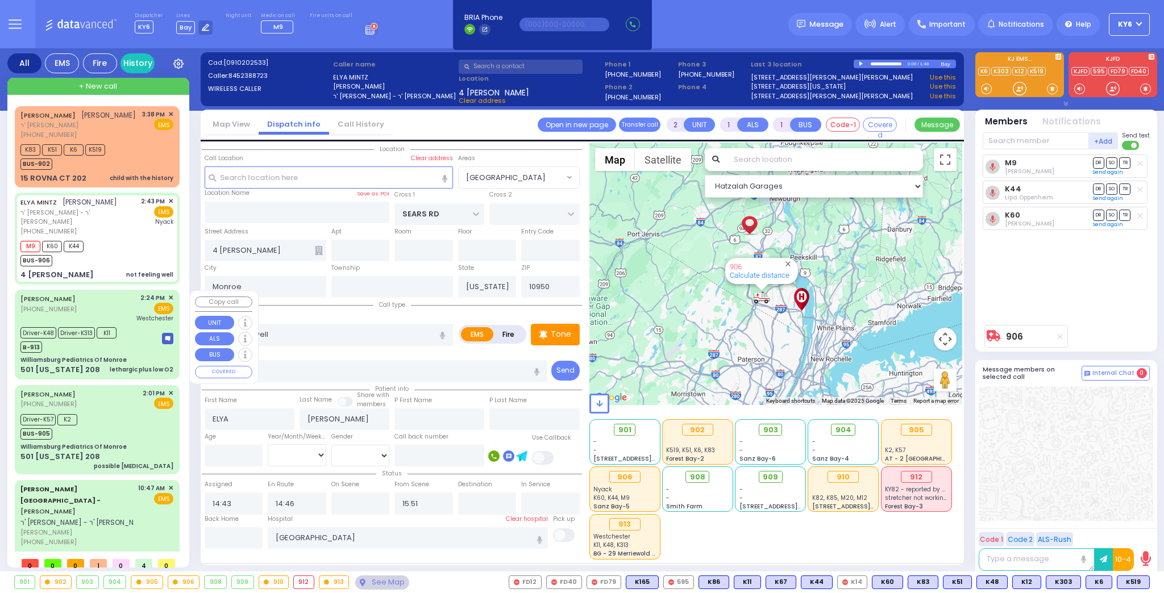
type input "14:41"
type input "15:35"
type input "Westchester Medical Center-Woods Road"
select select "Hatzalah Garages"
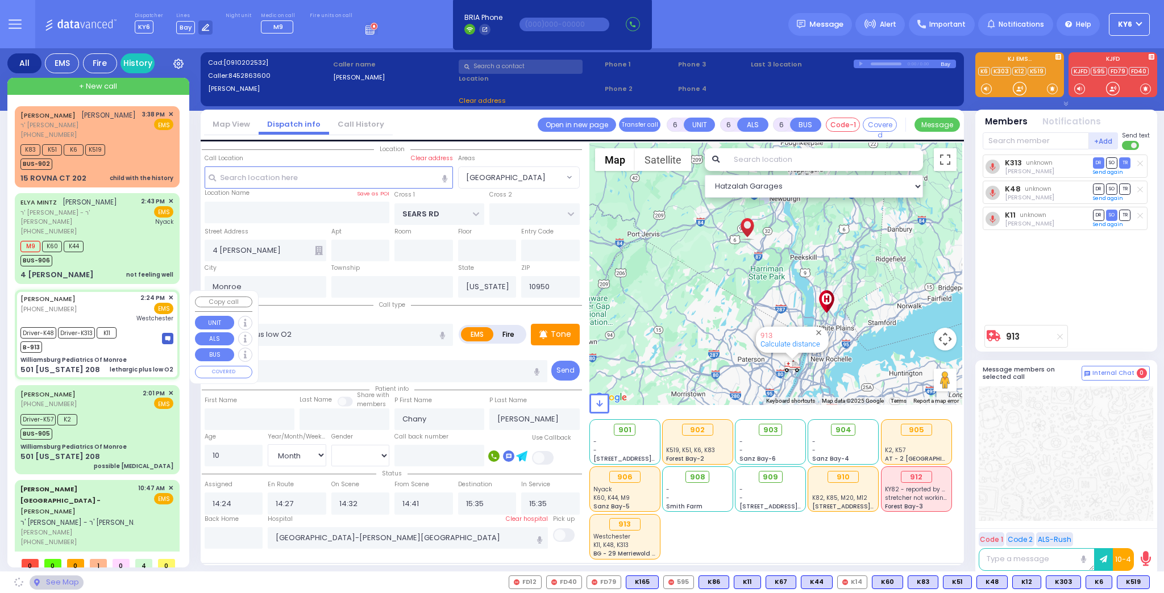
type input "Williamsburg Pediatrics Of Monroe"
type input "US-6 WEST"
type input "US-6 EAST"
type input "501 [US_STATE] 208"
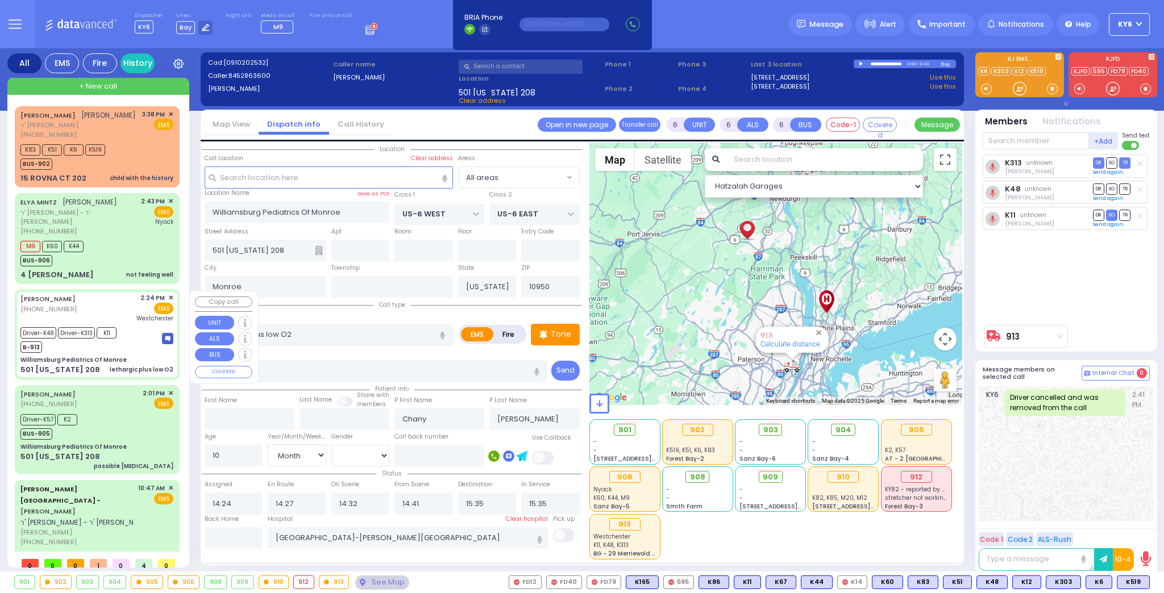
scroll to position [37, 0]
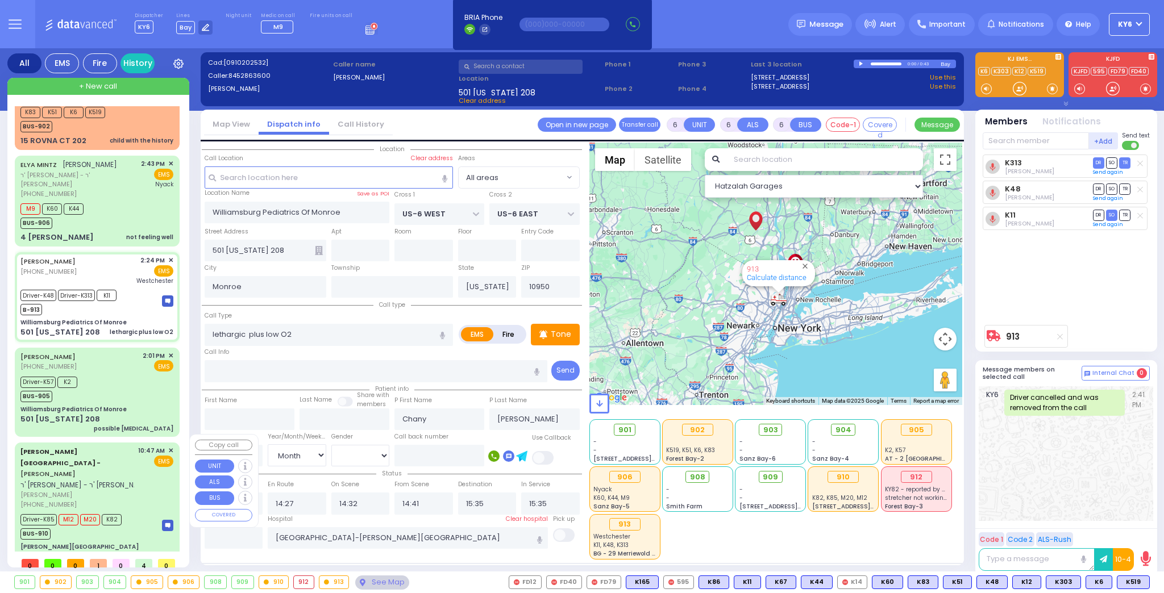
click at [123, 543] on div "[PERSON_NAME][GEOGRAPHIC_DATA]" at bounding box center [96, 547] width 153 height 9
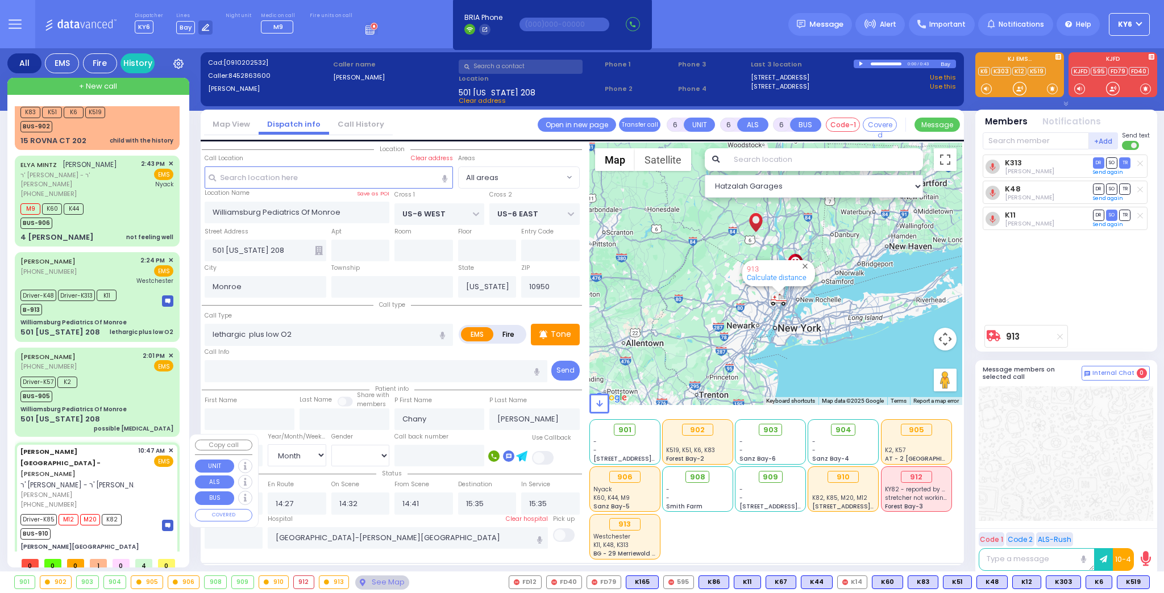
select select
type input "patient with a history"
radio input "true"
type input "[PERSON_NAME]"
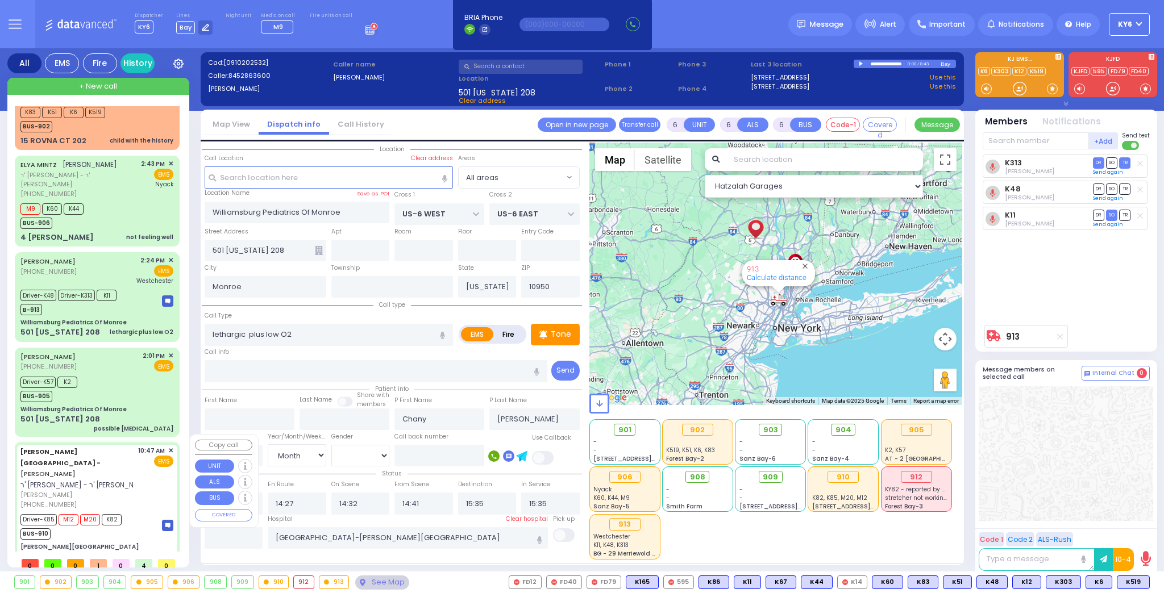
type input "Rivka"
type input "Jacobivics"
type input "1"
select select "Year"
select select "[DEMOGRAPHIC_DATA]"
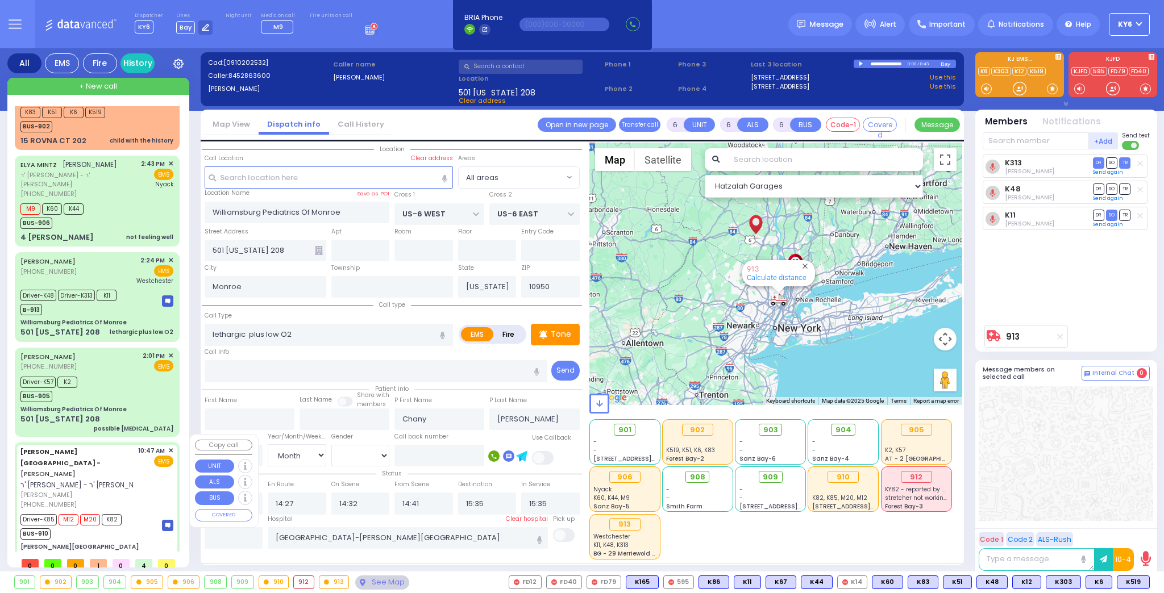
type input "10:47"
type input "10:57"
type input "11:00"
type input "11:50"
type input "14:02"
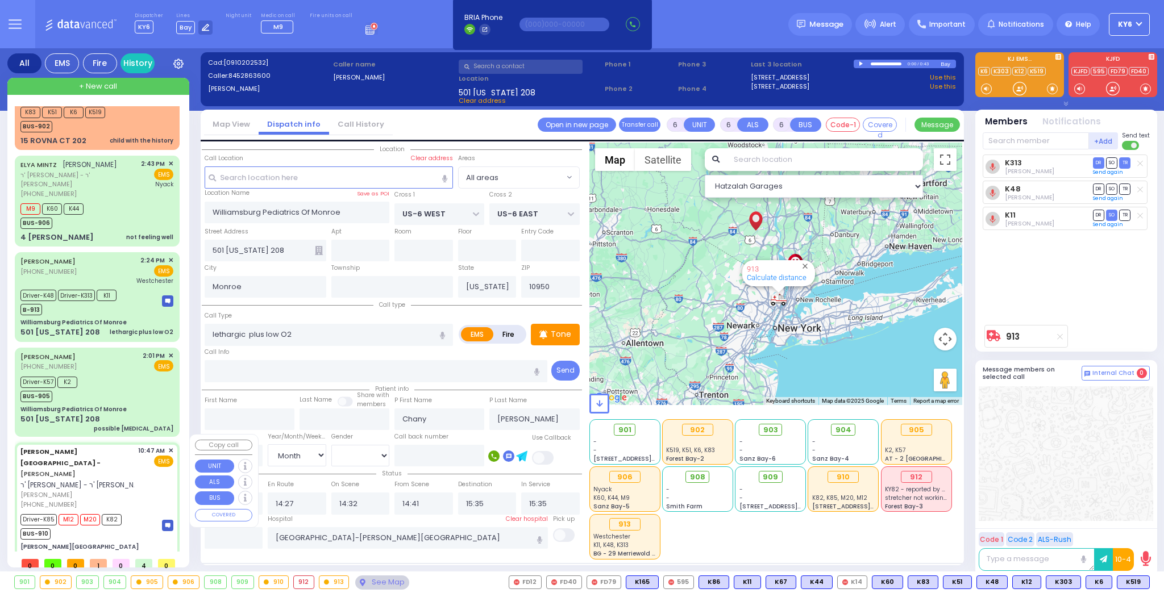
type input "16:00"
type input "Childrens [GEOGRAPHIC_DATA][STREET_ADDRESS]"
select select "Hatzalah Garages"
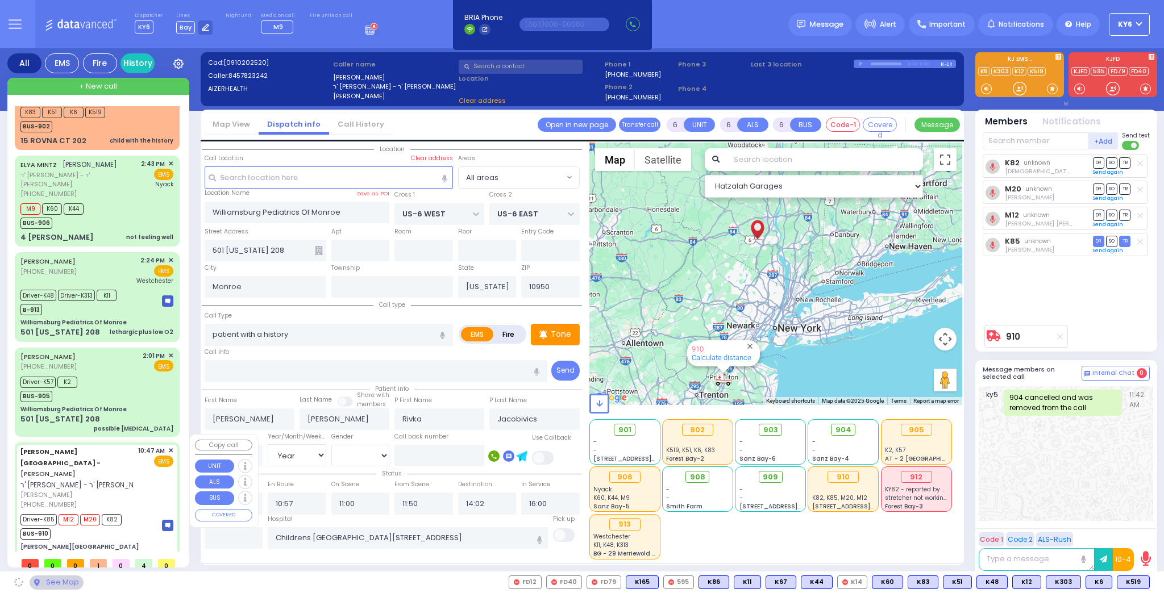
type input "[PERSON_NAME][GEOGRAPHIC_DATA]"
type input "[PERSON_NAME] DR"
type input "CARTER LN"
type input "[STREET_ADDRESS]"
type input "[PERSON_NAME]"
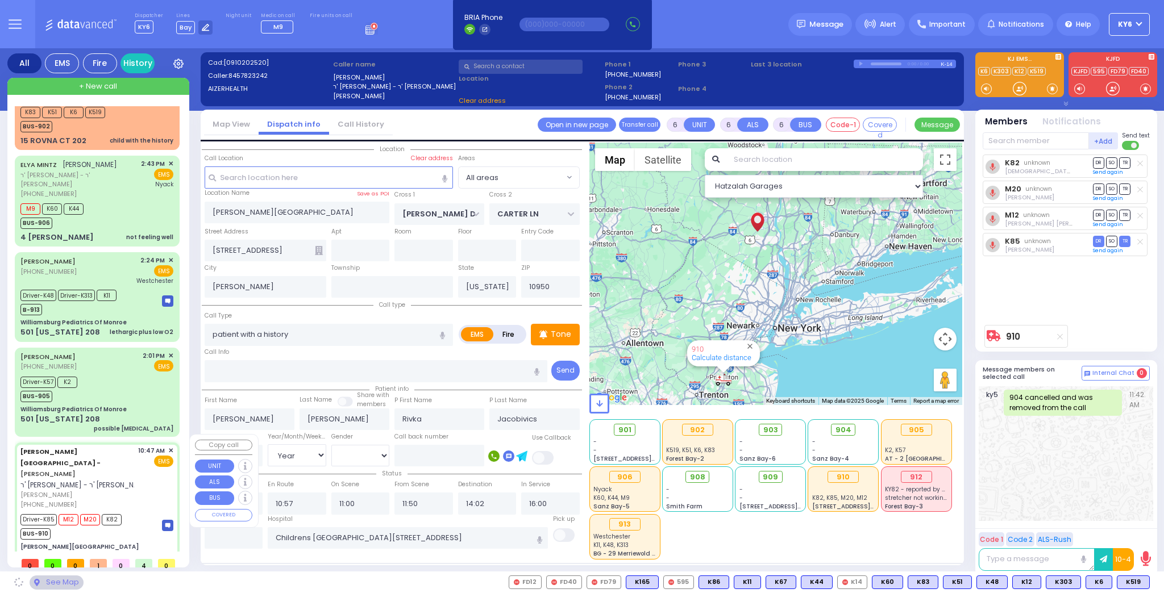
select select "SECTION 2"
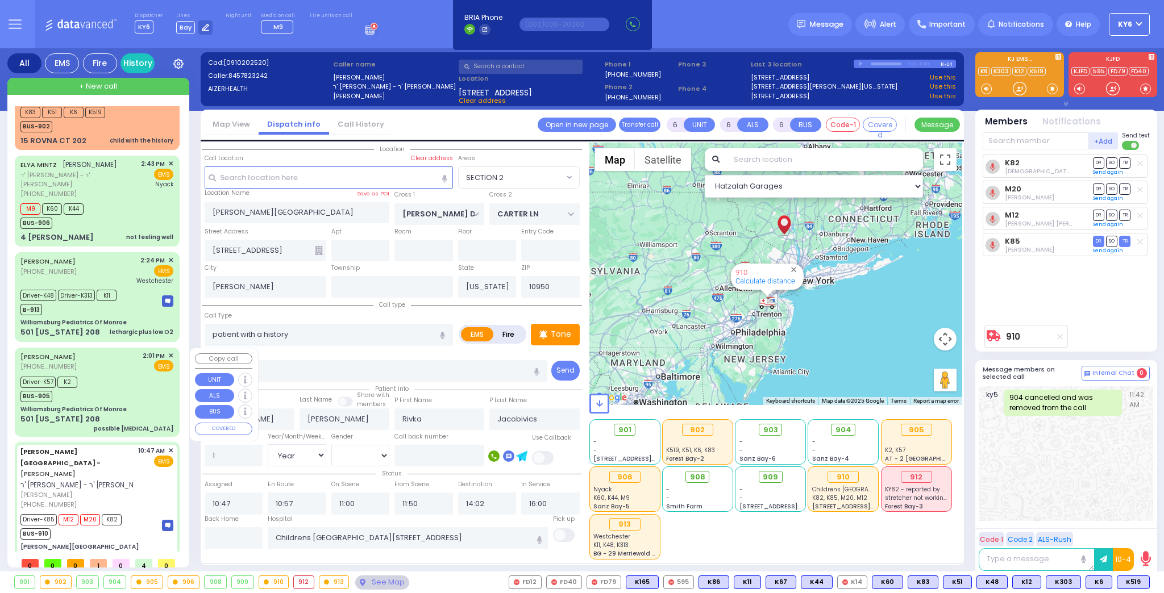
click at [119, 398] on div "Driver-K57 K2 BUS-905" at bounding box center [96, 388] width 153 height 28
select select
type input "possible [MEDICAL_DATA]"
radio input "true"
type input "[PERSON_NAME]"
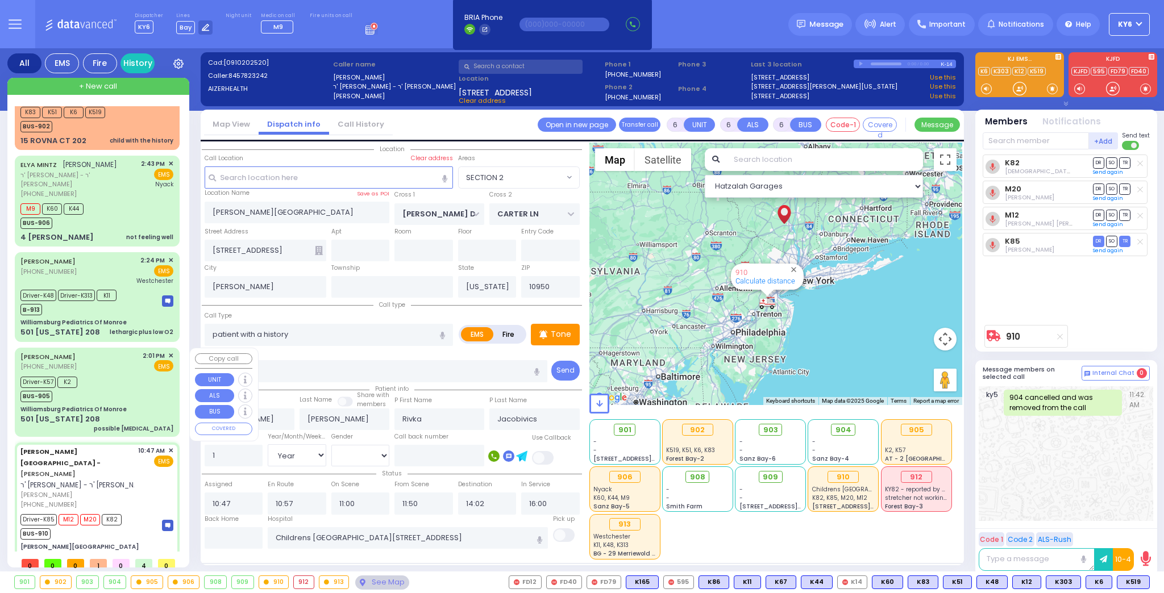
type input "Weisz"
type input "5"
select select "Year"
select select "[DEMOGRAPHIC_DATA]"
type input "14:01"
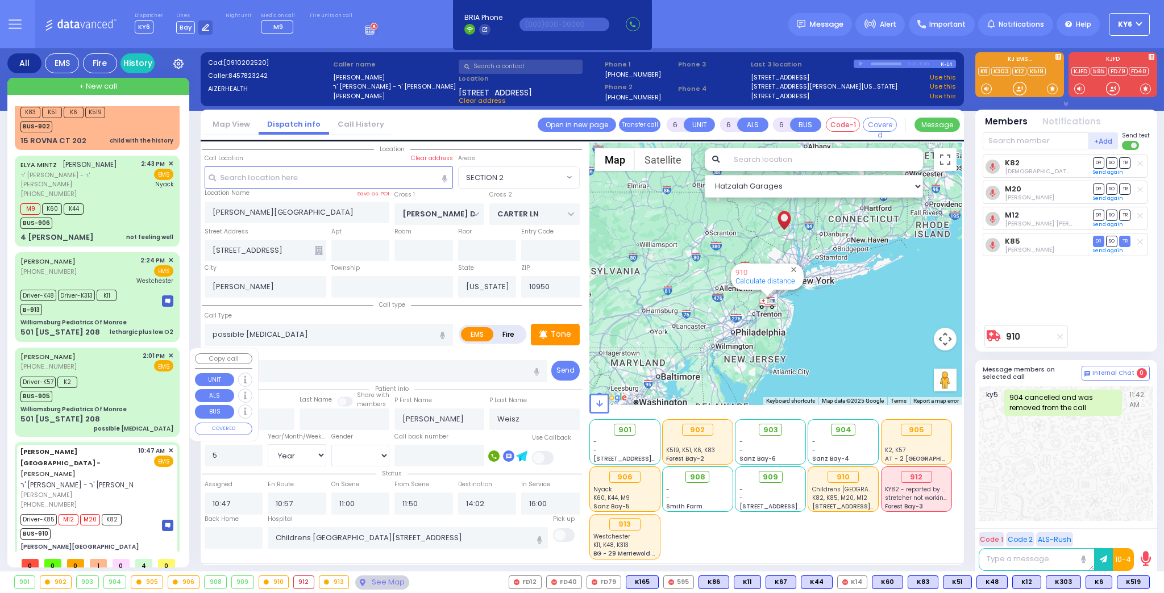
type input "14:04"
type input "14:10"
type input "14:12"
type input "14:56"
type input "15:26"
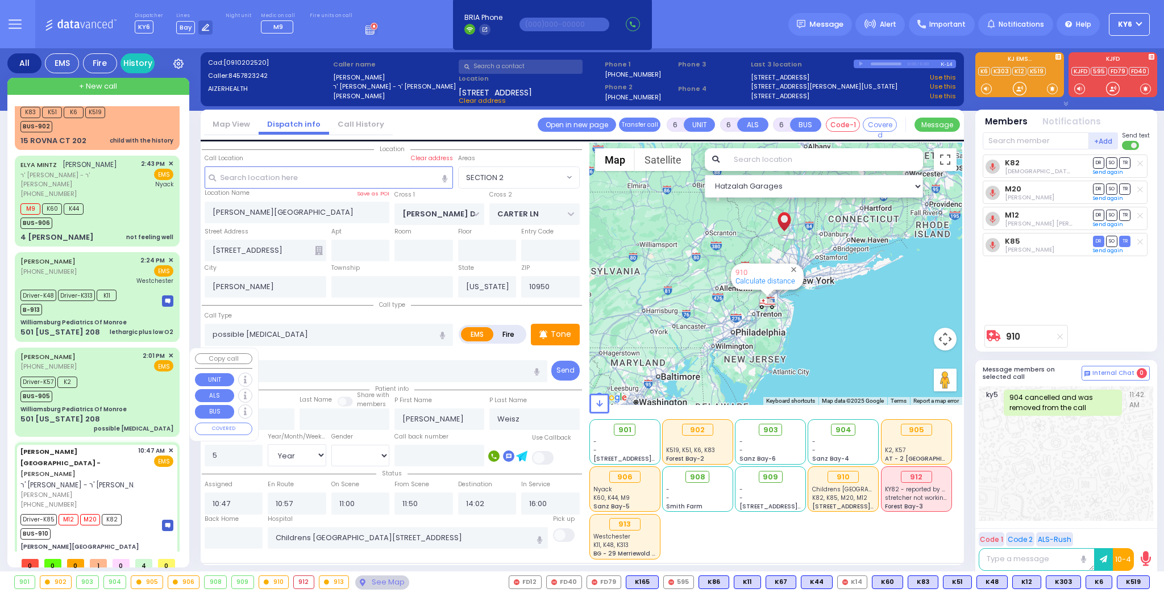
type input "[GEOGRAPHIC_DATA] [STREET_ADDRESS]"
select select "Hatzalah Garages"
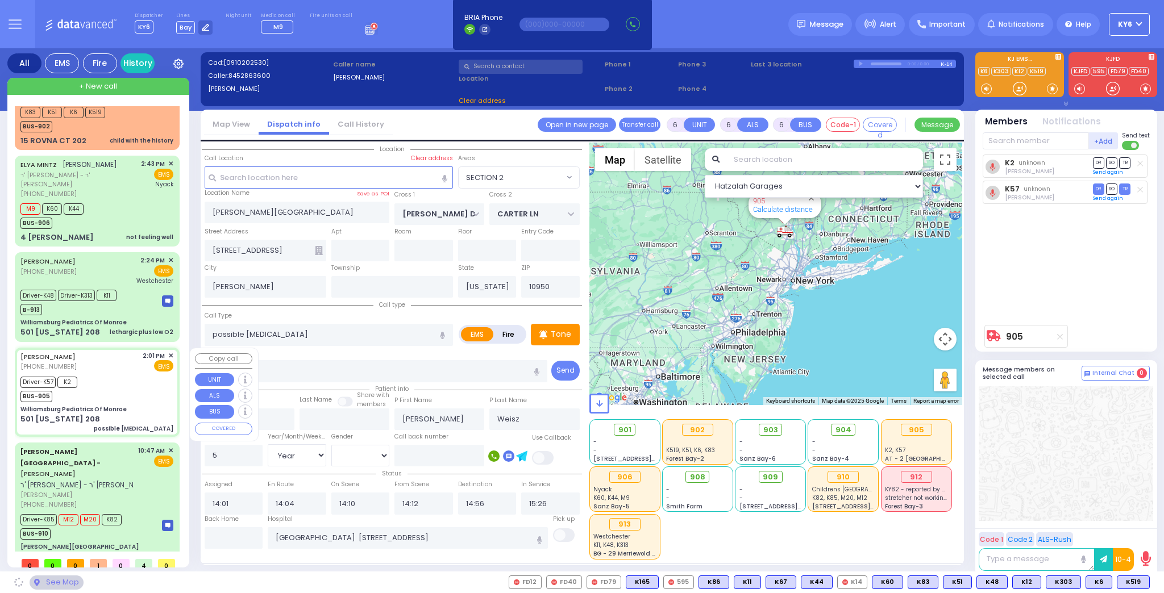
type input "Williamsburg Pediatrics Of Monroe"
type input "US-6 WEST"
type input "US-6 EAST"
type input "501 [US_STATE] 208"
type input "Monroe"
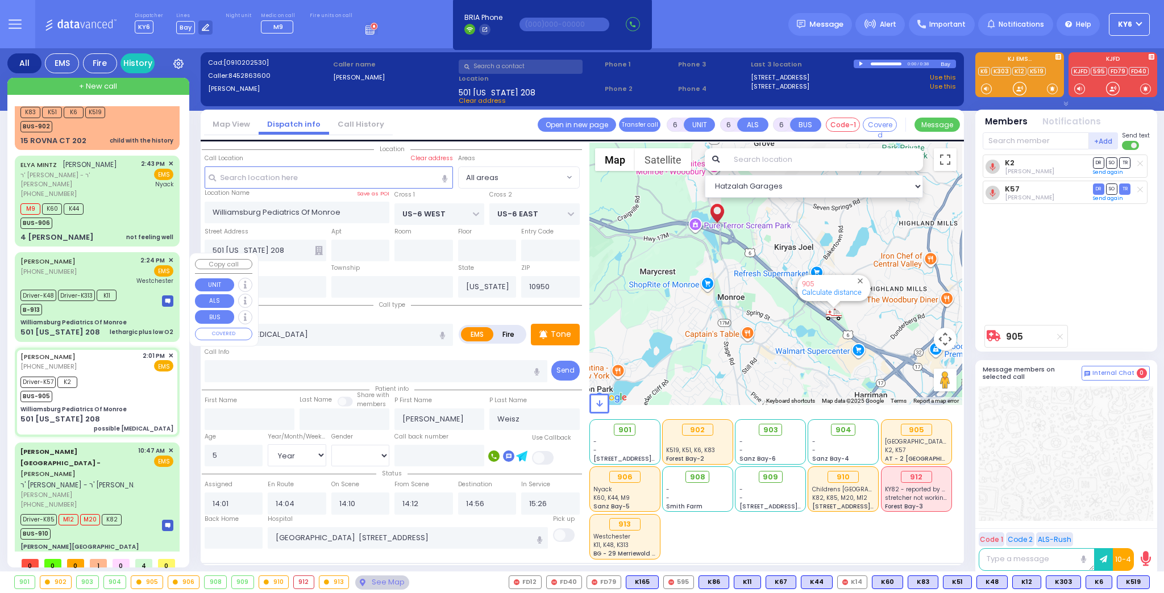
click at [116, 326] on div "Williamsburg Pediatrics Of Monroe" at bounding box center [73, 322] width 106 height 9
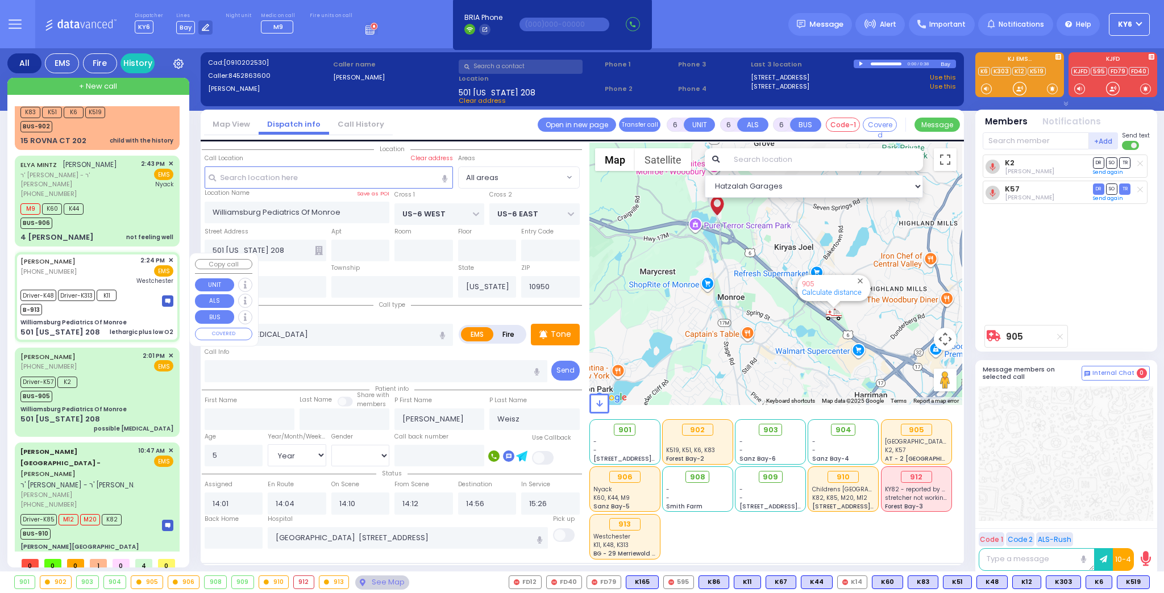
select select
type input "lethargic plus low O2"
radio input "true"
type input "Chany"
type input "Kaufman"
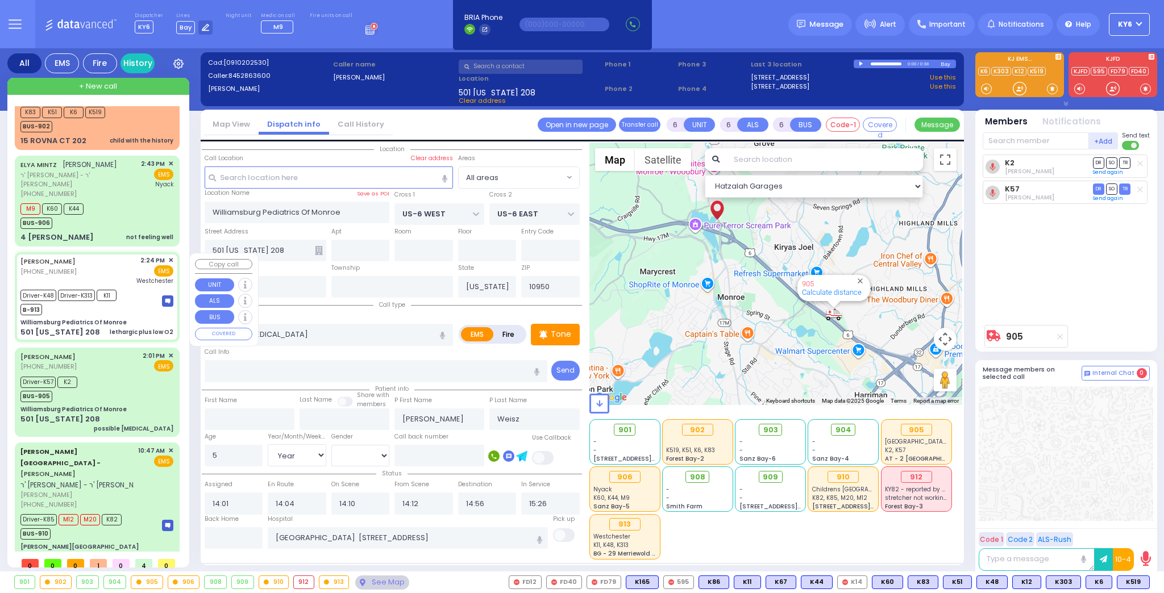
type input "10"
select select "Month"
select select "[DEMOGRAPHIC_DATA]"
type input "14:24"
type input "14:27"
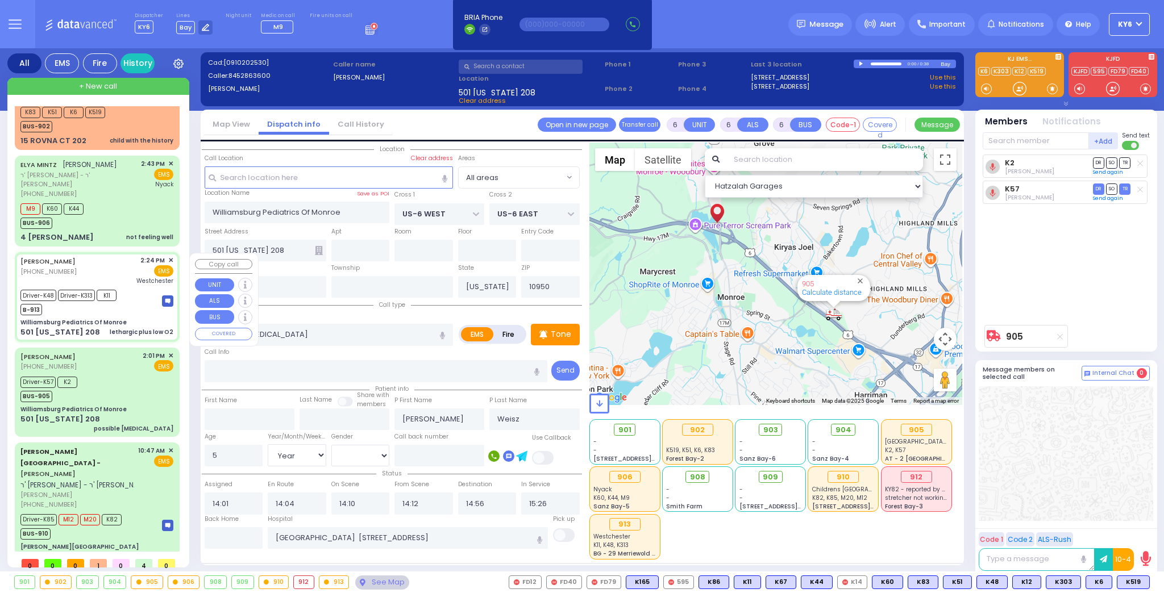
type input "14:32"
type input "14:41"
type input "15:35"
type input "Westchester Medical Center-Woods Road"
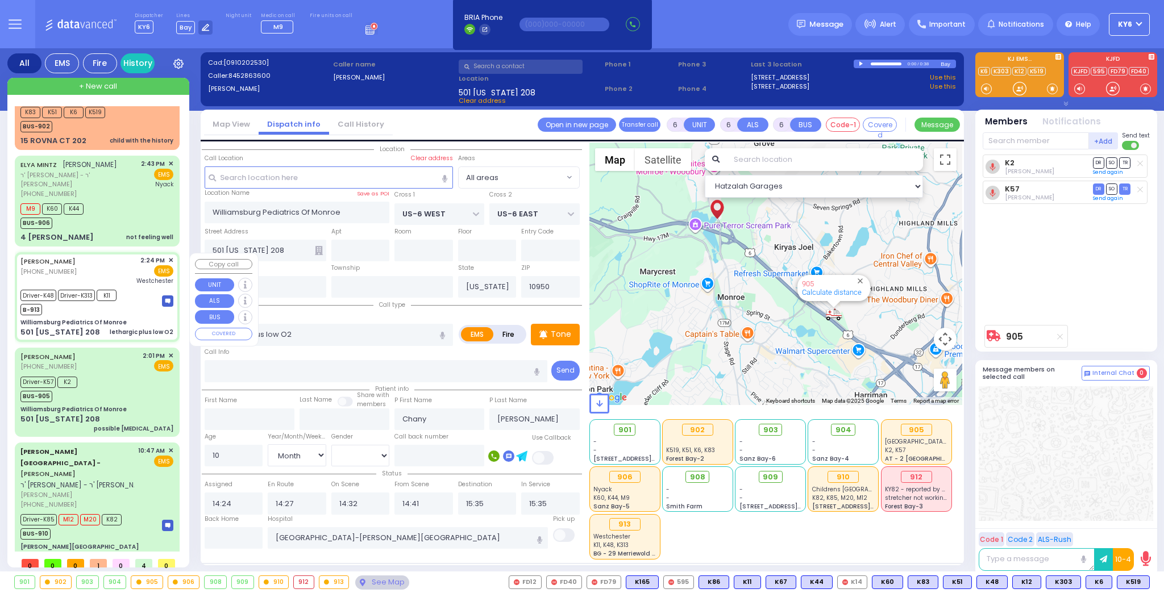
select select "Hatzalah Garages"
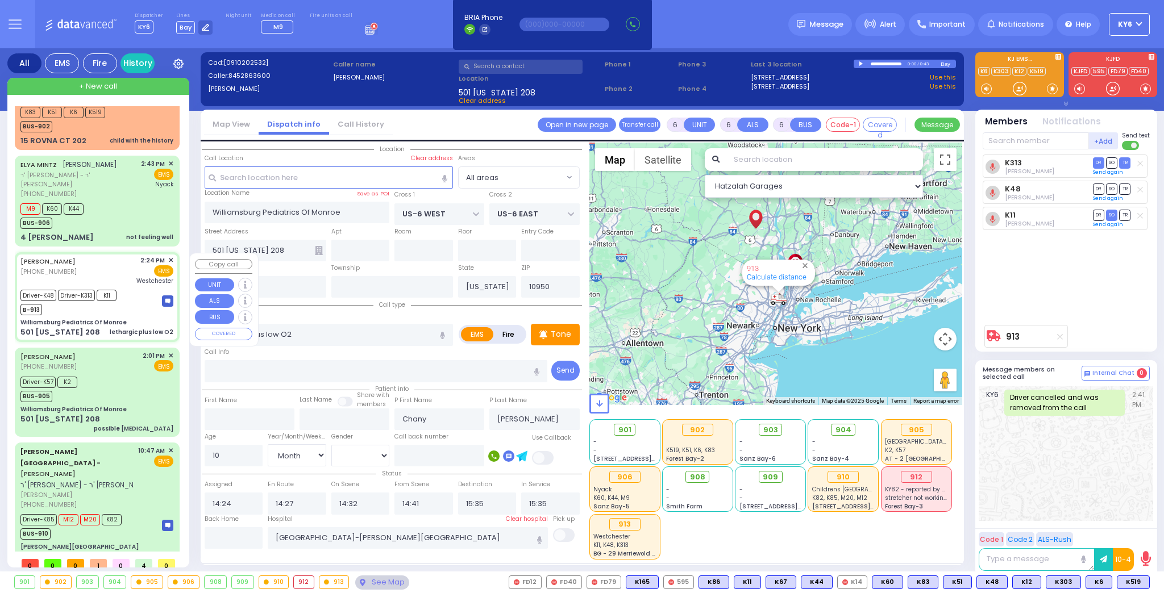
scroll to position [0, 0]
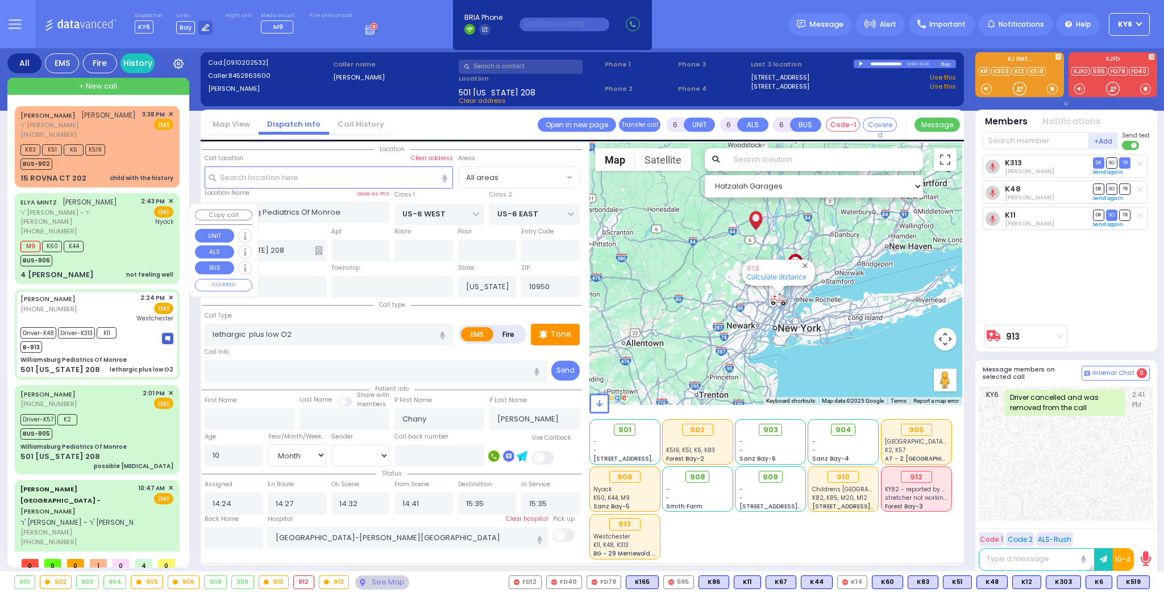
click at [103, 257] on div "M9 K60 K44 BUS-906" at bounding box center [96, 252] width 153 height 28
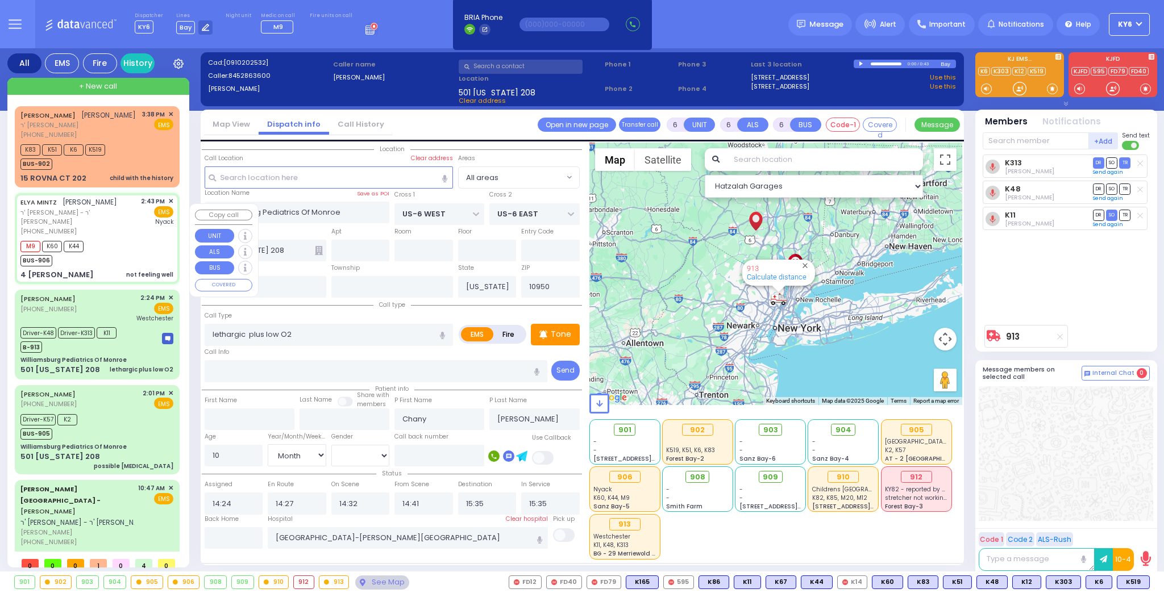
type input "2"
type input "1"
select select
type input "not feeling well"
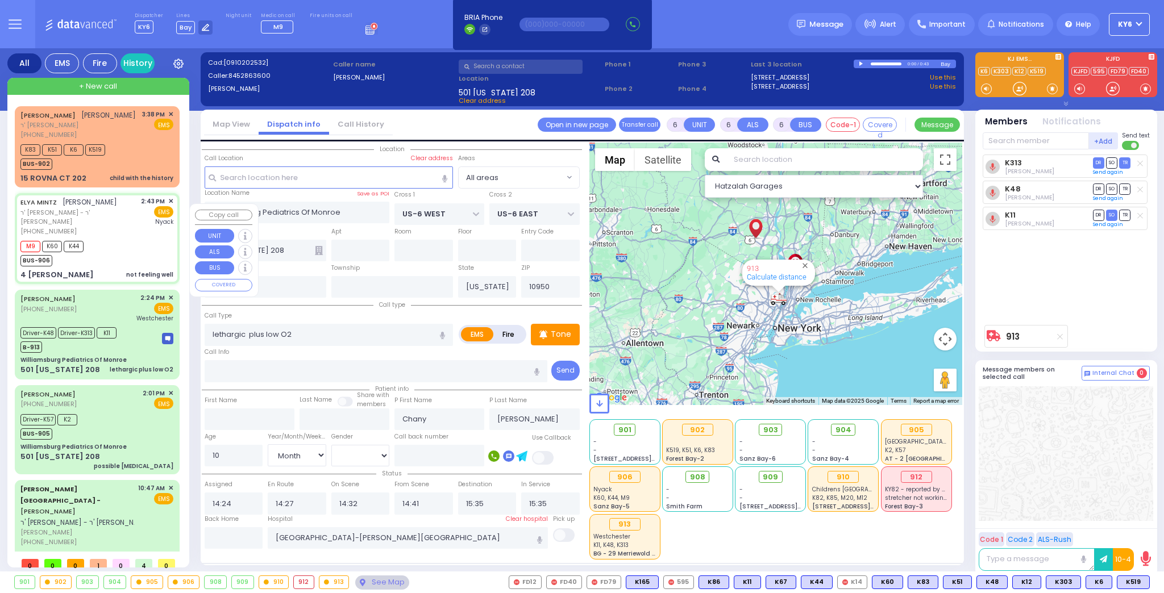
radio input "true"
type input "ELYA"
type input "MINTZ"
select select
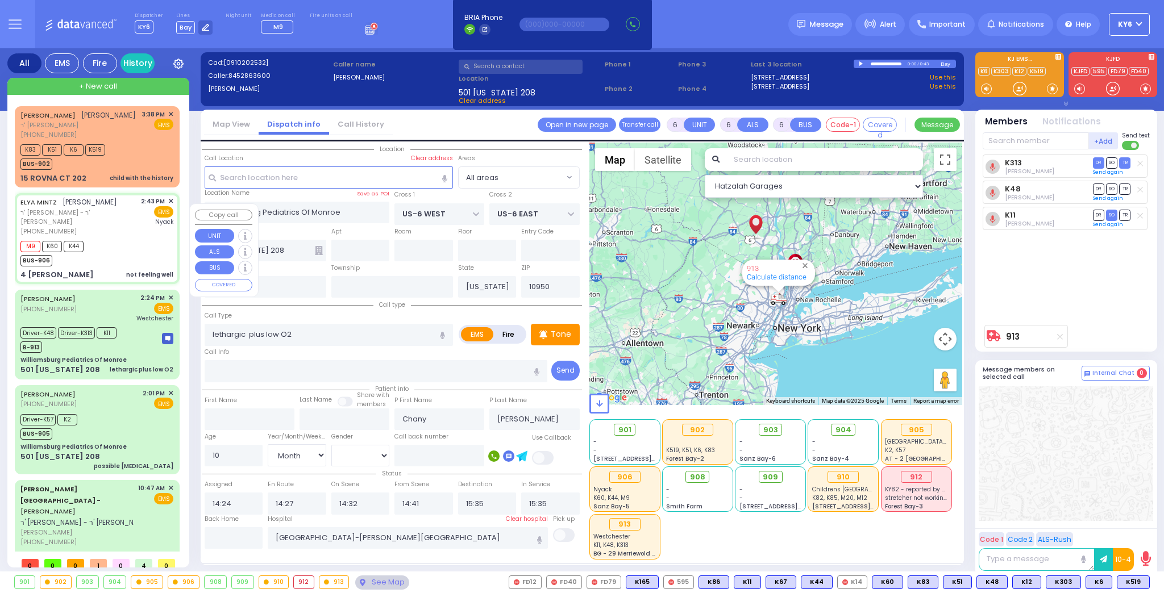
type input "14:43"
type input "14:46"
type input "15:51"
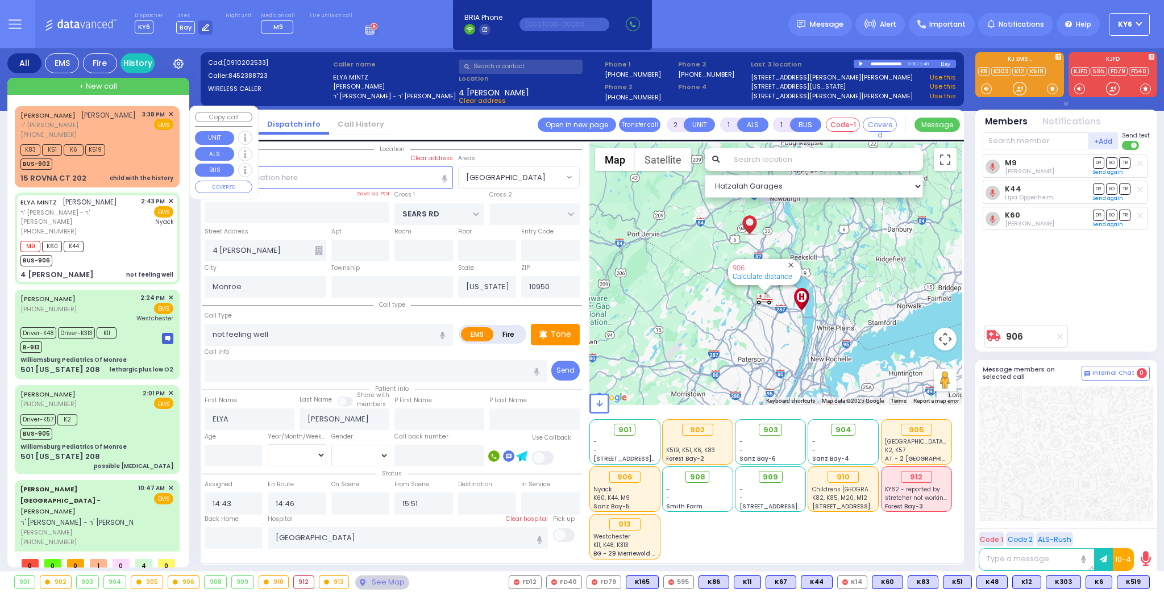
click at [138, 168] on div "K83 K51 K6 K519 BUS-902" at bounding box center [96, 155] width 153 height 28
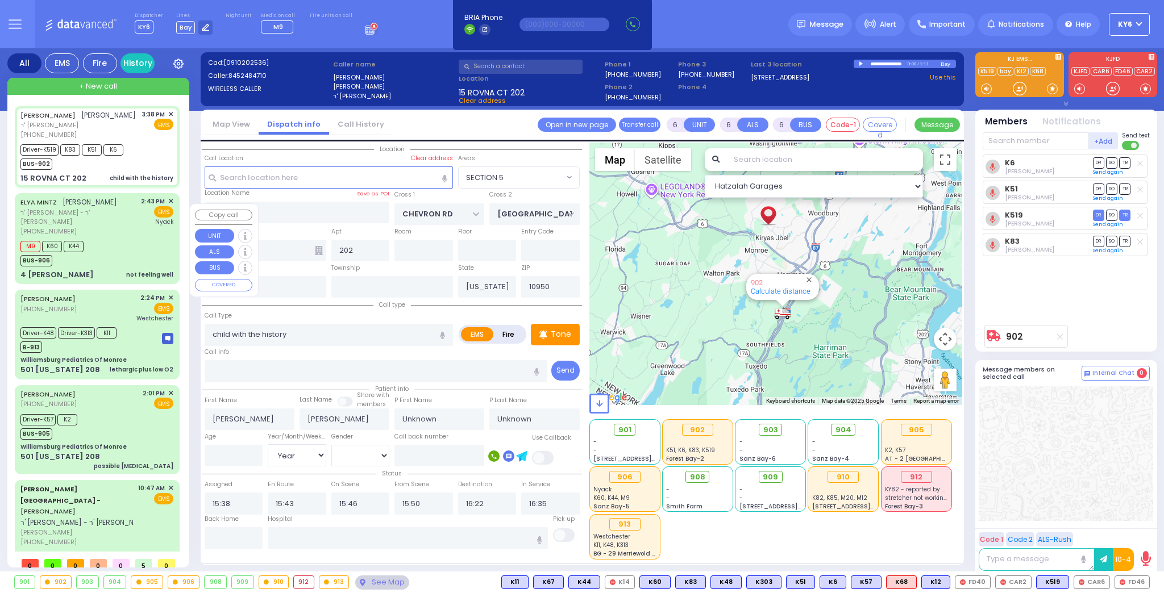
select select "SECTION 5"
select select "Year"
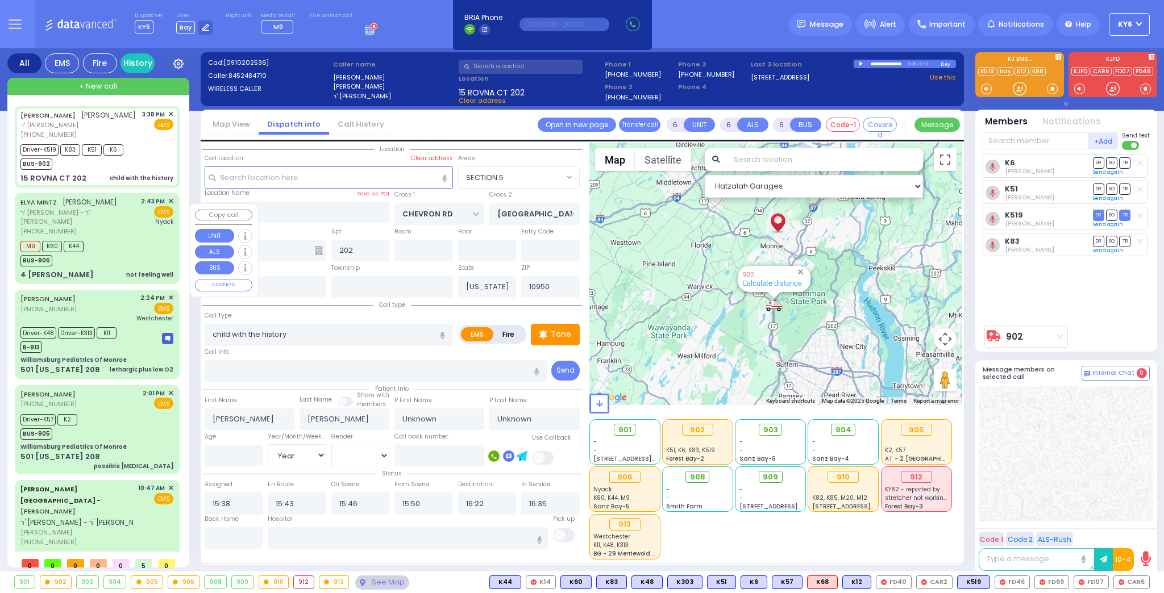
select select
radio input "true"
type input "Yikseiel"
type input "[PERSON_NAME]"
type input "1"
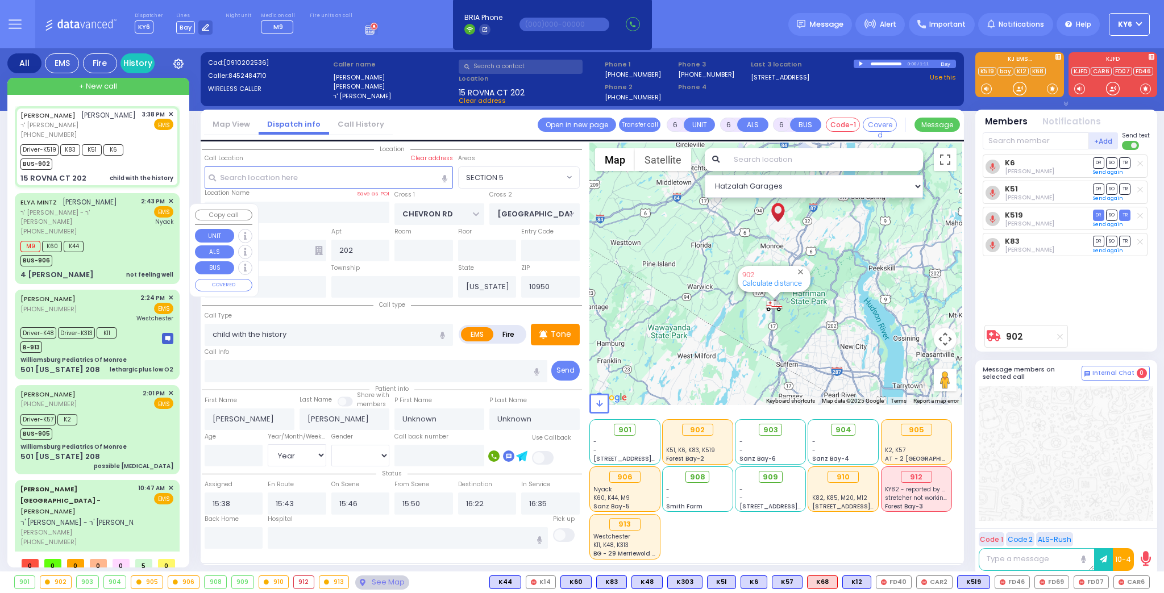
select select "Year"
select select "[DEMOGRAPHIC_DATA]"
select select "Hatzalah Garages"
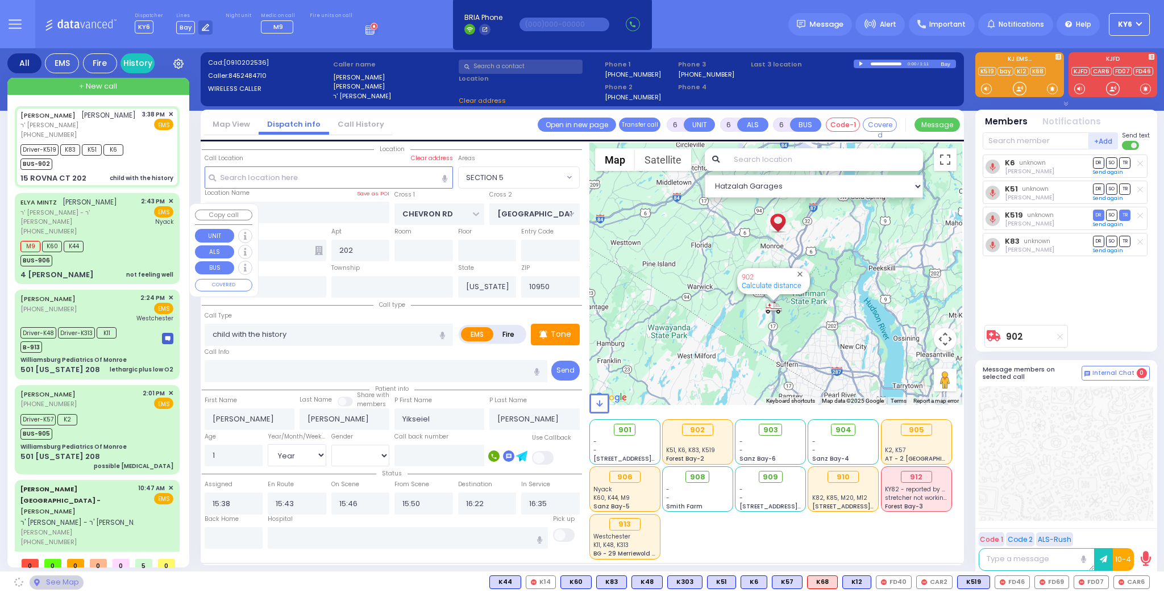
select select "SECTION 5"
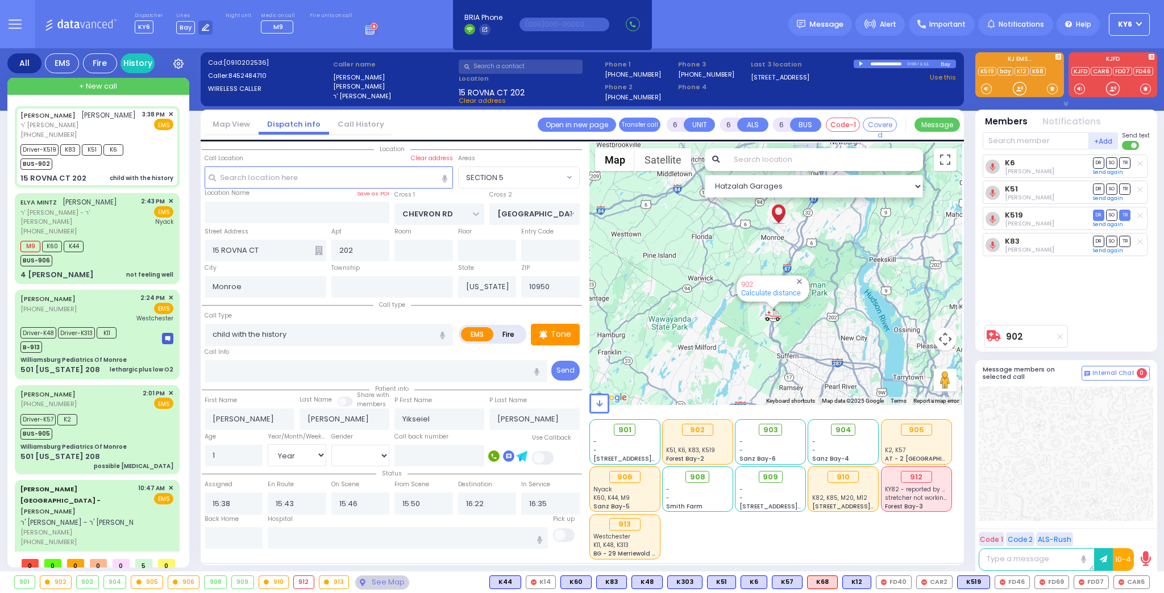
select select
radio input "true"
select select "Year"
select select "[DEMOGRAPHIC_DATA]"
select select "Hatzalah Garages"
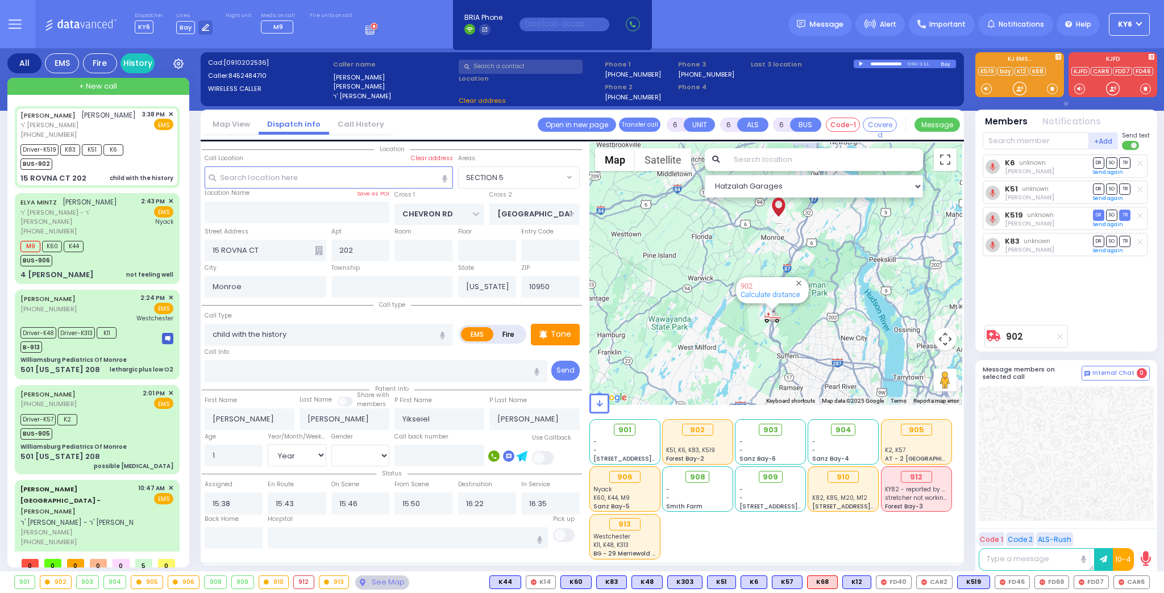
select select "SECTION 5"
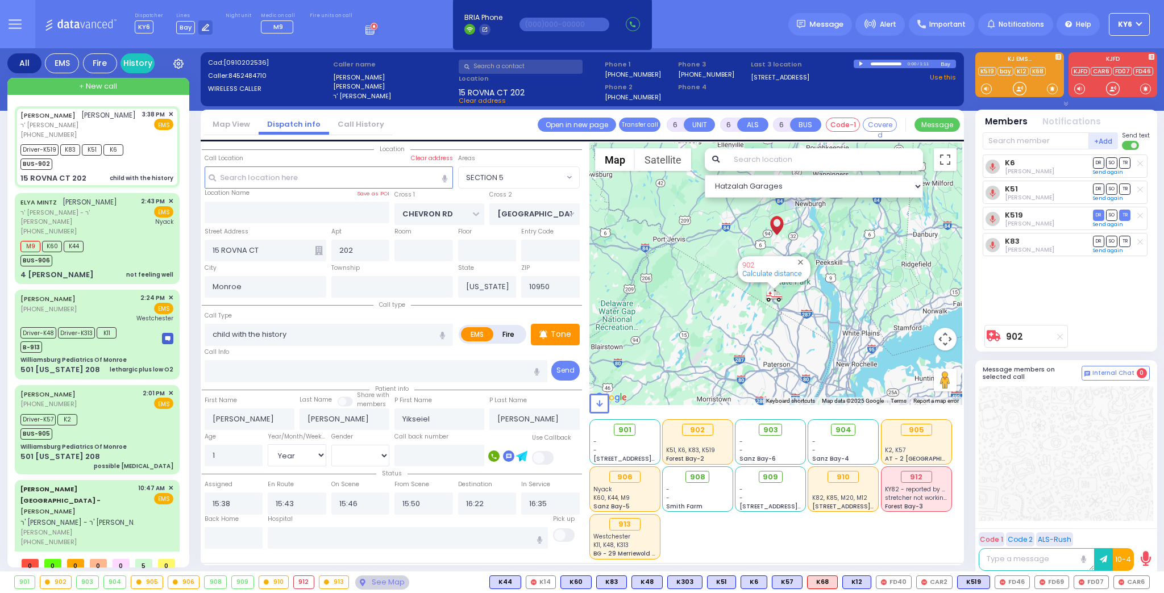
select select
radio input "true"
select select "Year"
select select "[DEMOGRAPHIC_DATA]"
select select "Hatzalah Garages"
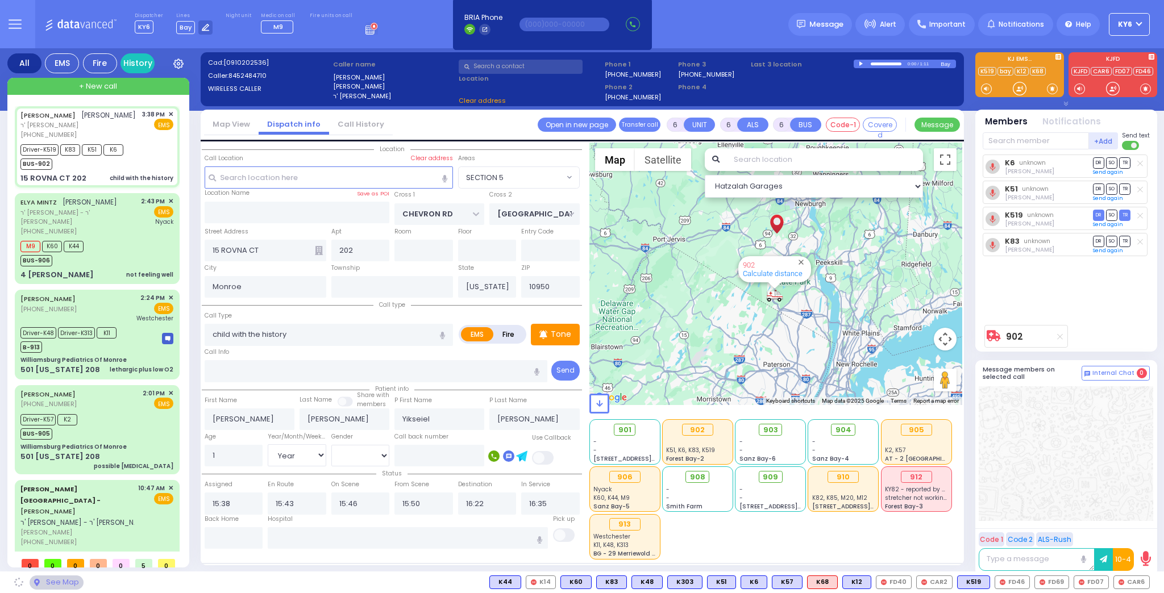
select select "SECTION 5"
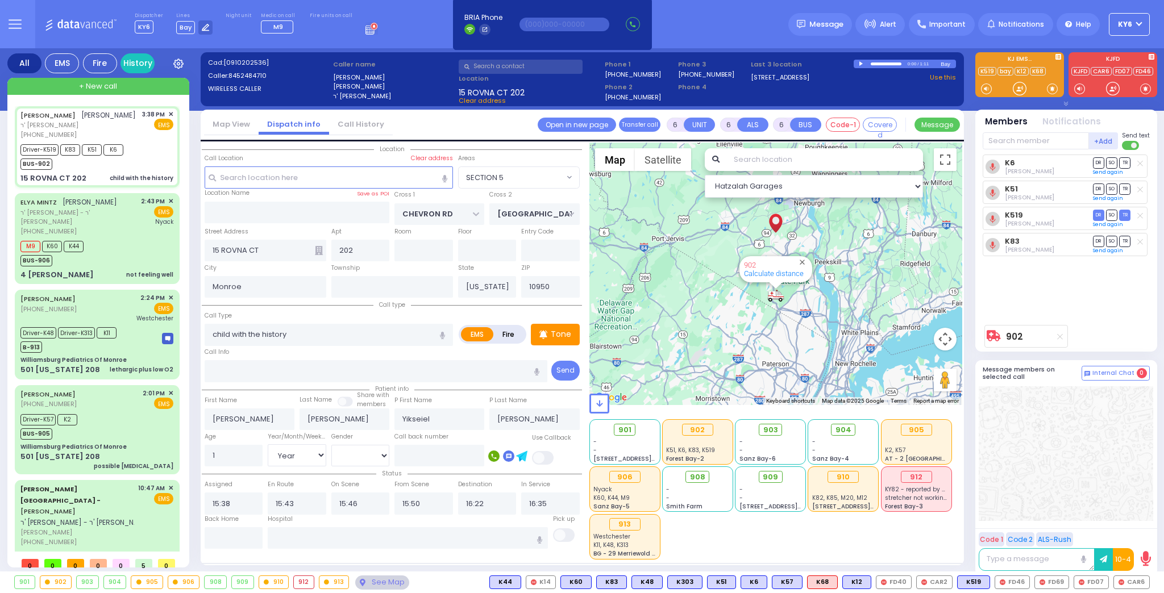
select select
radio input "true"
select select "Year"
select select "[DEMOGRAPHIC_DATA]"
select select "Hatzalah Garages"
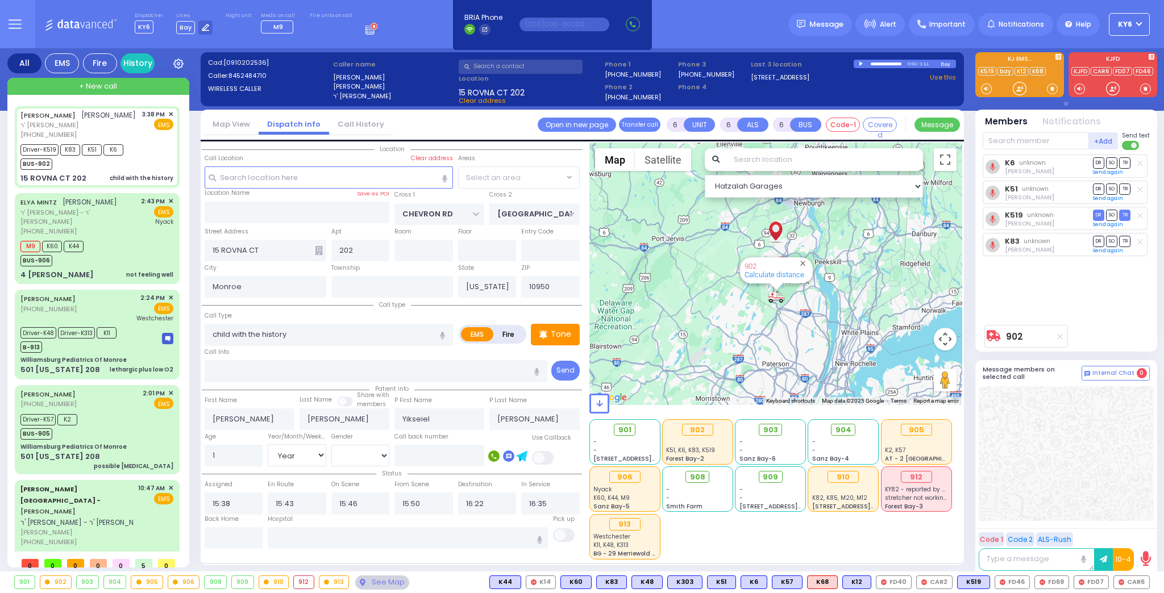
select select "SECTION 5"
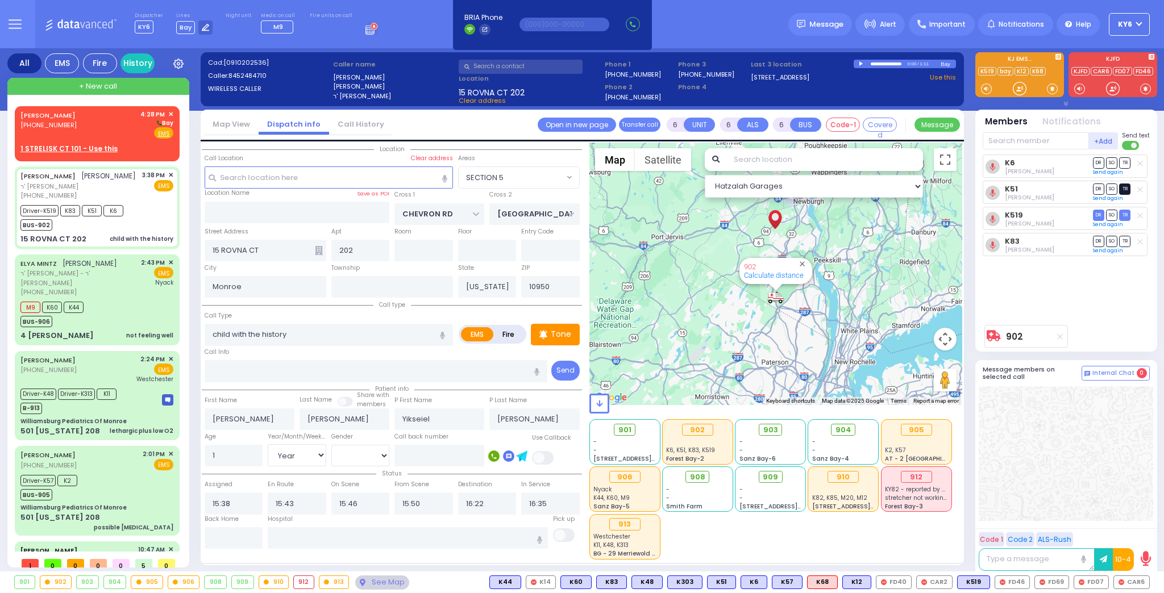
select select
radio input "true"
select select "Year"
select select "[DEMOGRAPHIC_DATA]"
select select "Hatzalah Garages"
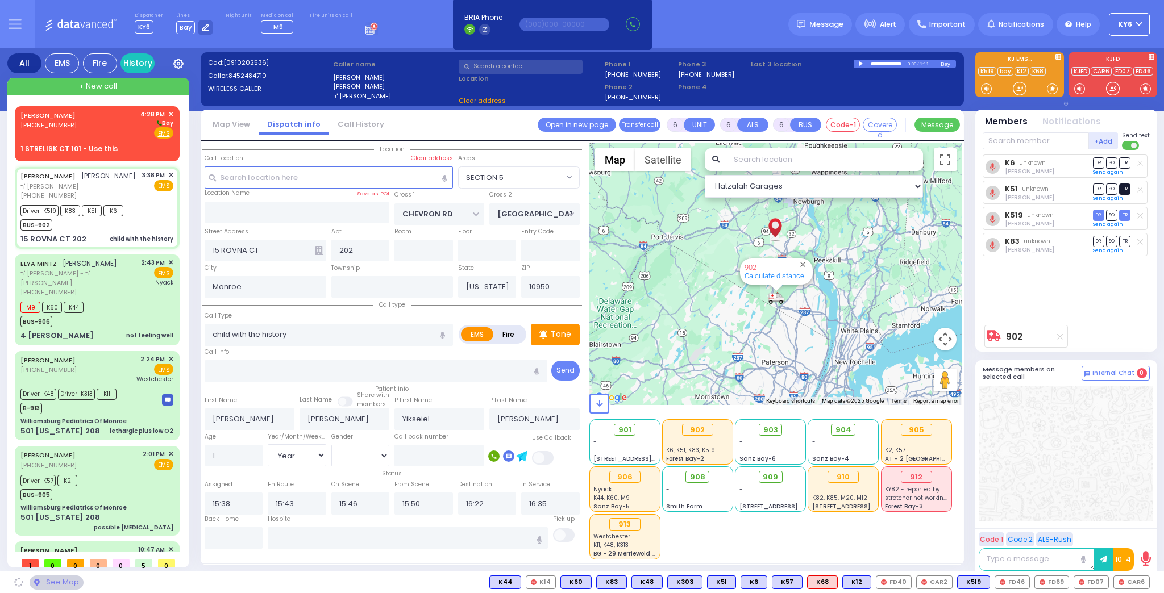
select select "SECTION 5"
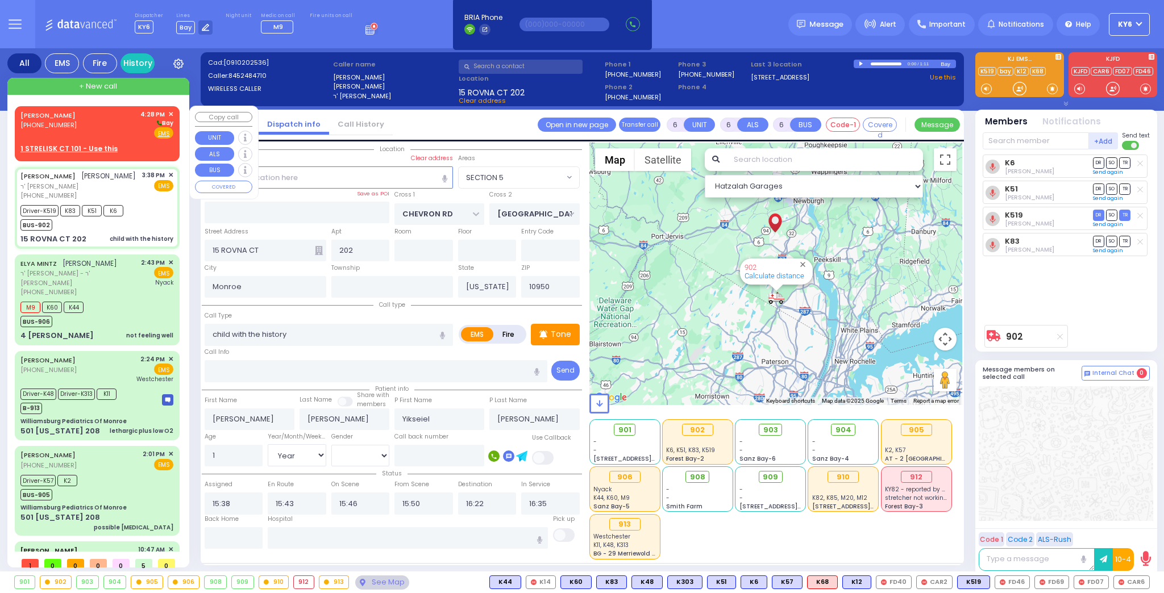
click at [85, 126] on div "[PERSON_NAME] [PHONE_NUMBER] 4:28 PM ✕ [GEOGRAPHIC_DATA]" at bounding box center [96, 125] width 153 height 30
type input "2"
type input "1"
select select
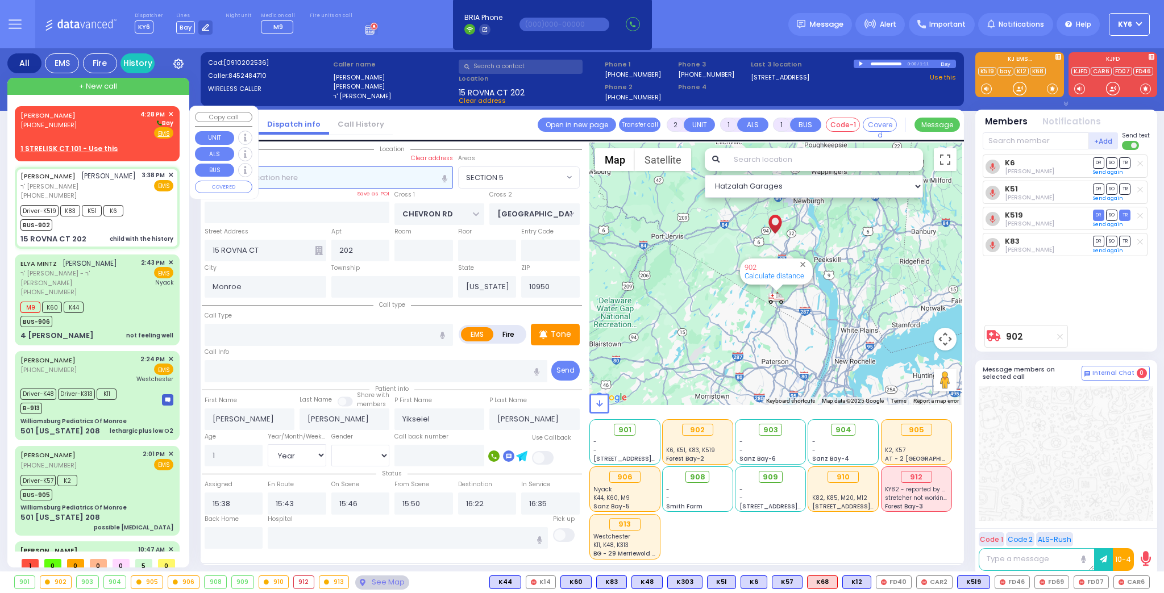
radio input "true"
type input "[PERSON_NAME]"
select select
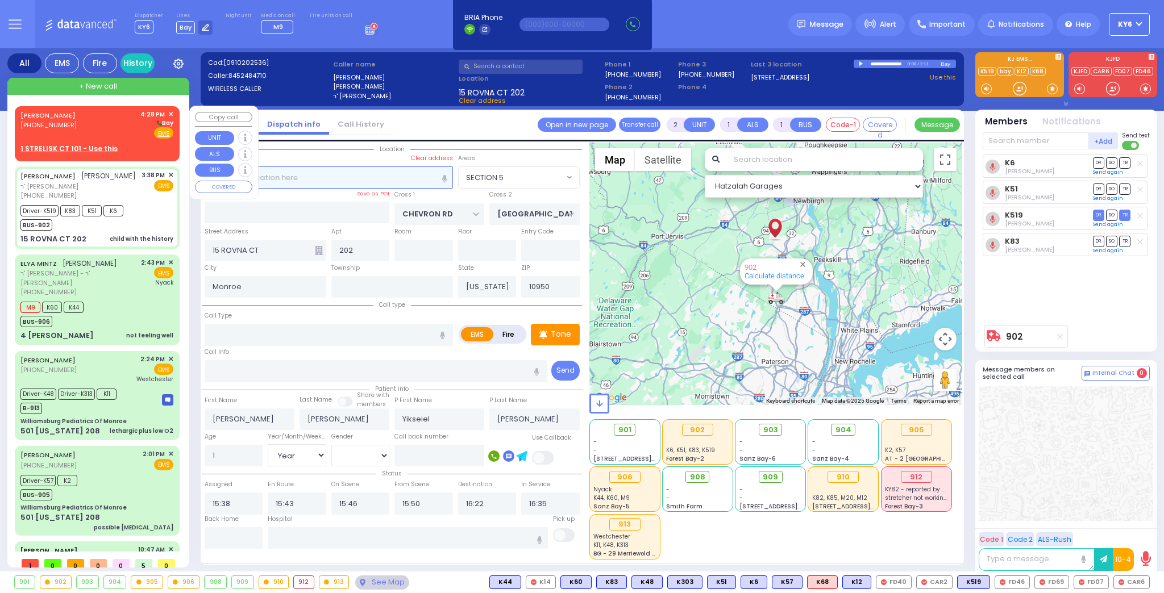
type input "16:28"
select select "Hatzalah Garages"
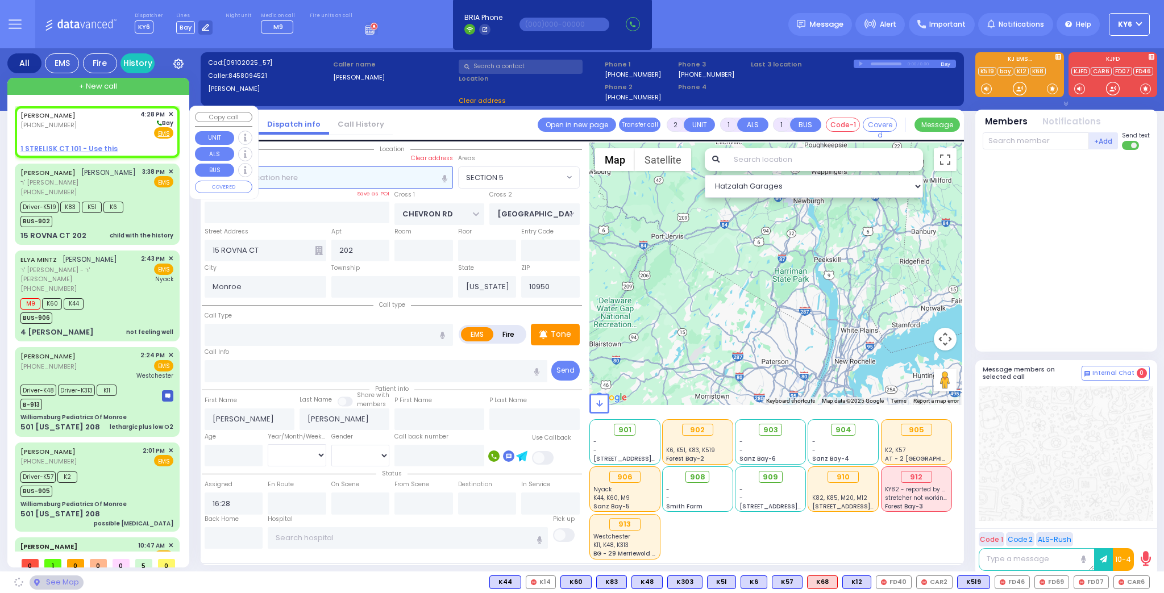
select select
radio input "true"
select select
select select "Hatzalah Garages"
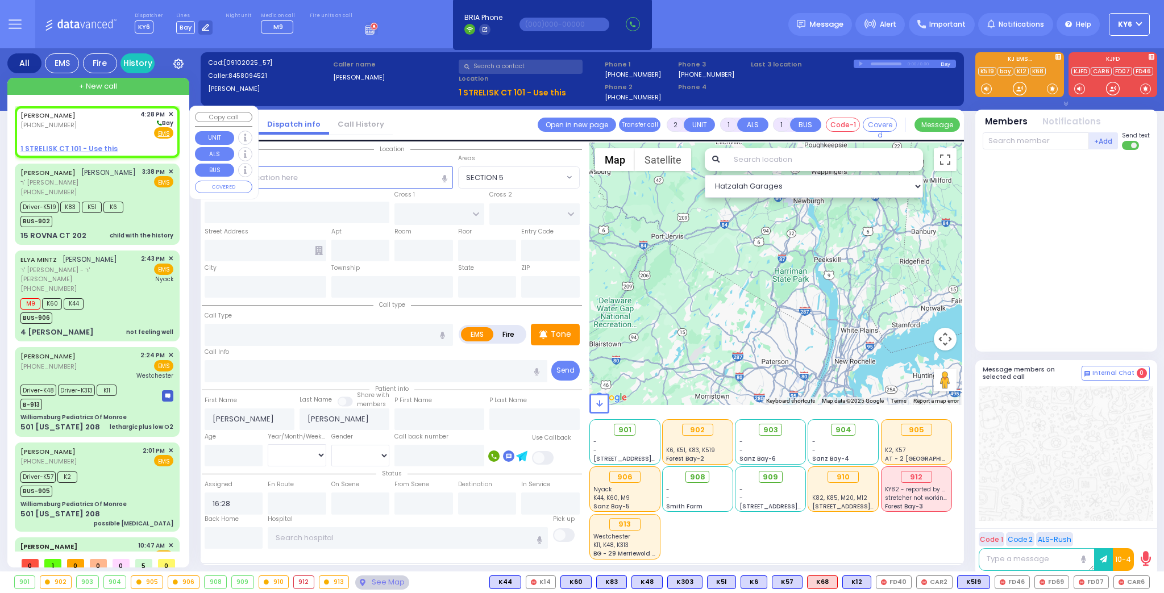
click at [84, 151] on u "1 STRELISK CT 101 - Use this" at bounding box center [68, 149] width 97 height 10
select select
radio input "true"
select select
select select "Hatzalah Garages"
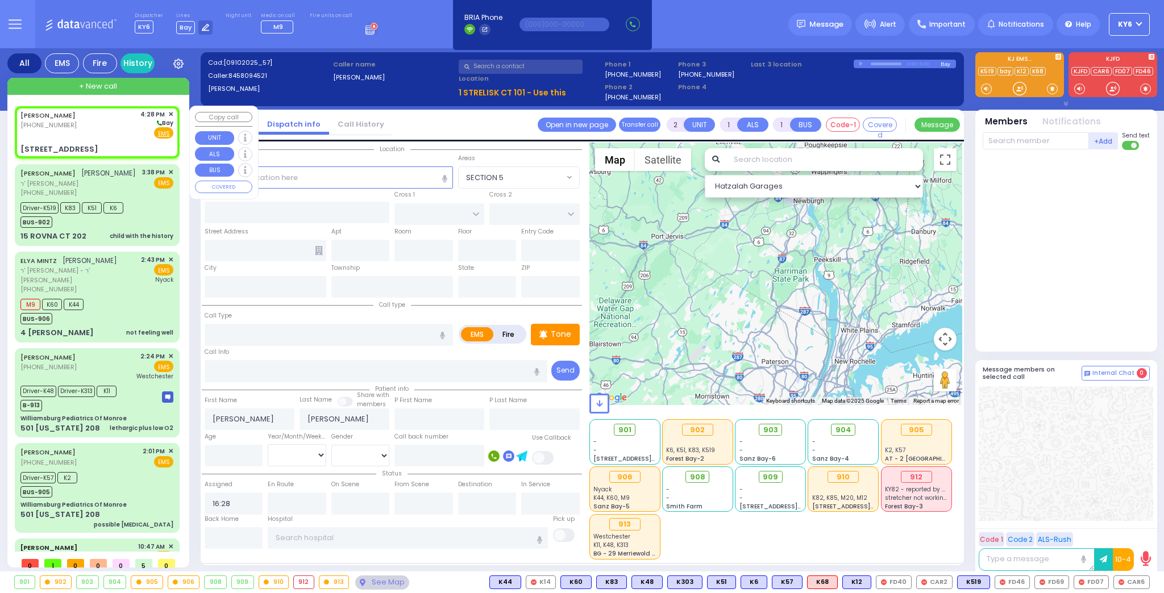
select select
radio input "true"
select select
select select "Hatzalah Garages"
type input "FOREST RD"
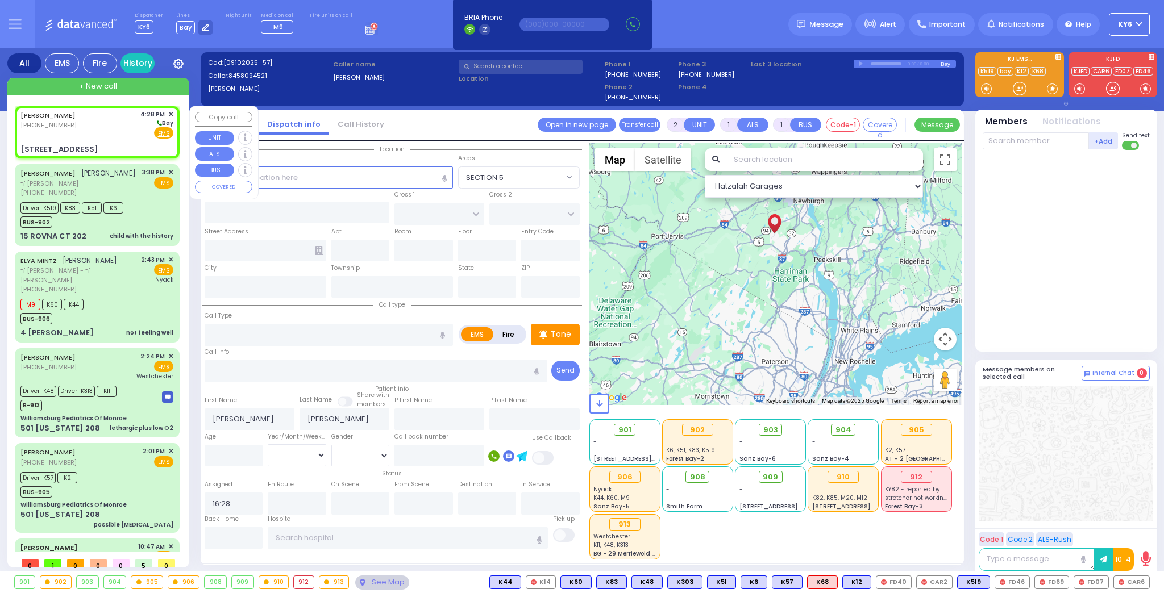
type input "1 STRELISK CT"
type input "101"
type input "[PERSON_NAME]"
type input "[US_STATE]"
type input "10950"
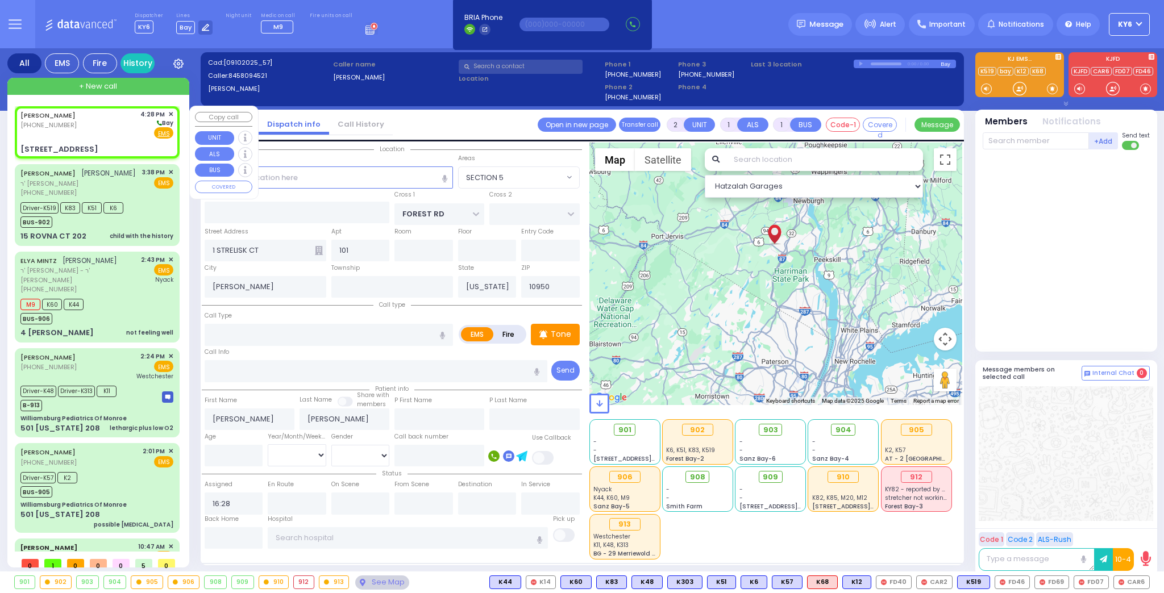
select select "MONROE"
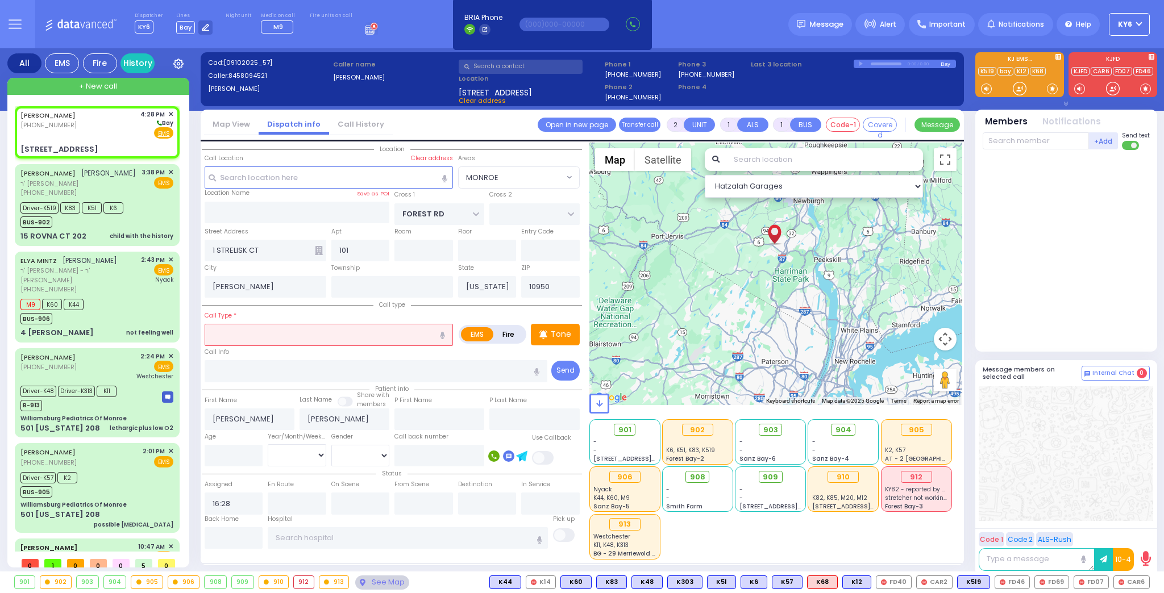
click at [239, 331] on input "text" at bounding box center [329, 335] width 248 height 22
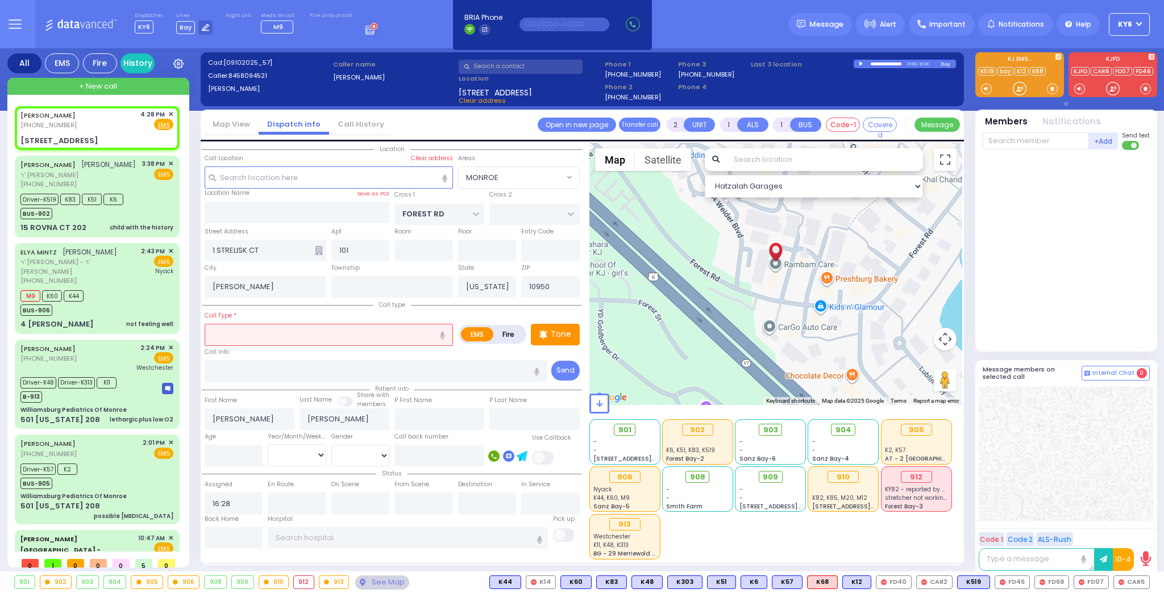
select select
radio input "true"
select select
select select "Hatzalah Garages"
select select "MONROE"
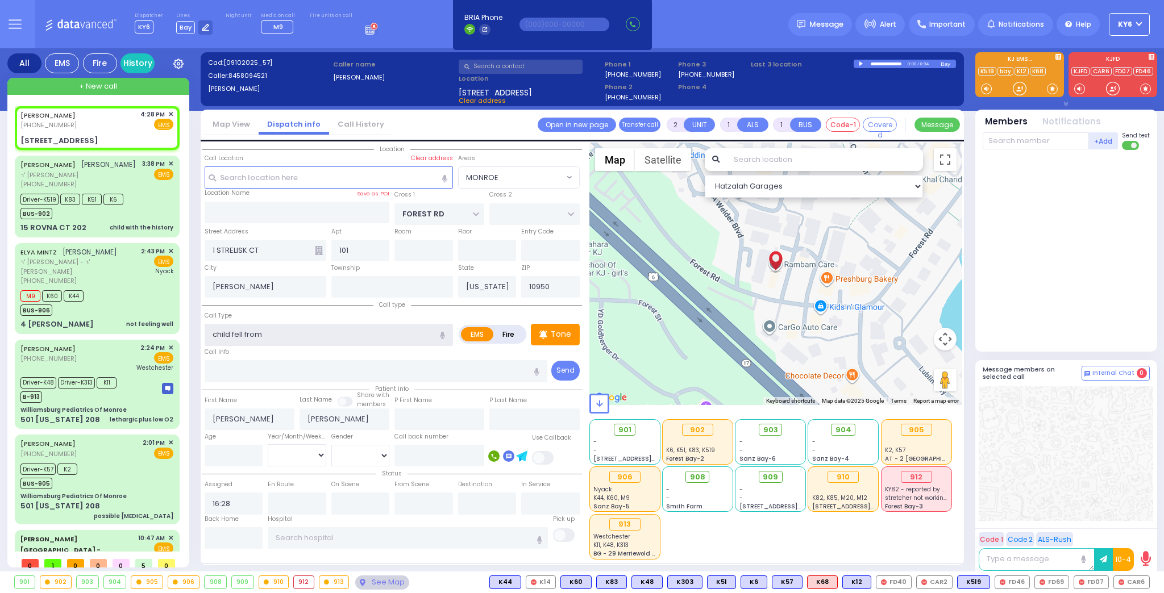
type input "child fell from"
select select
radio input "true"
select select
select select "Hatzalah Garages"
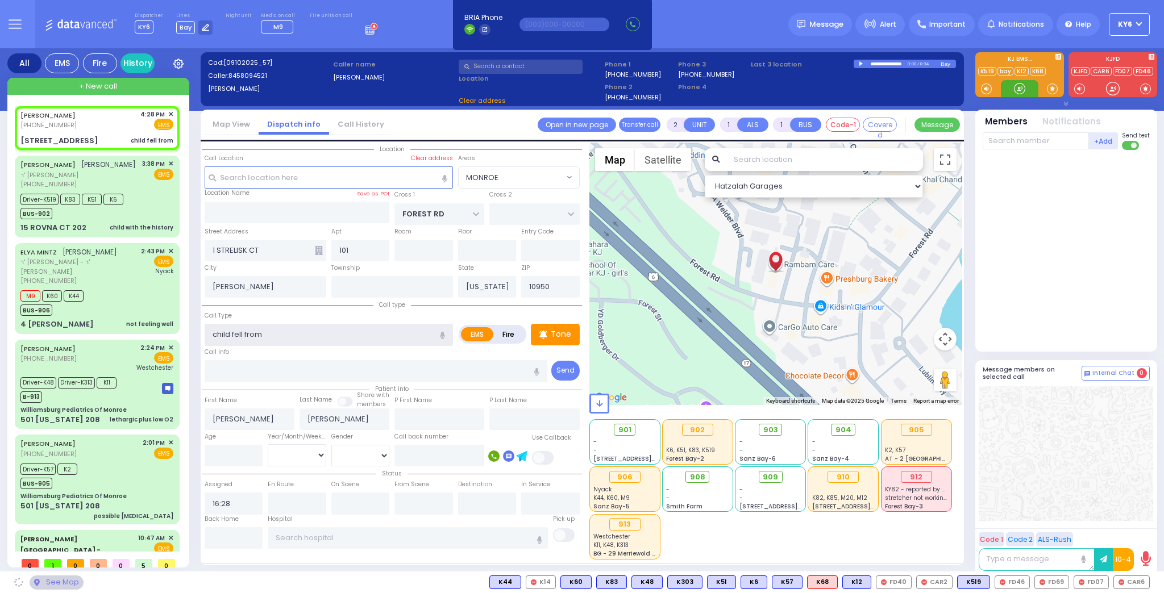
select select "MONROE"
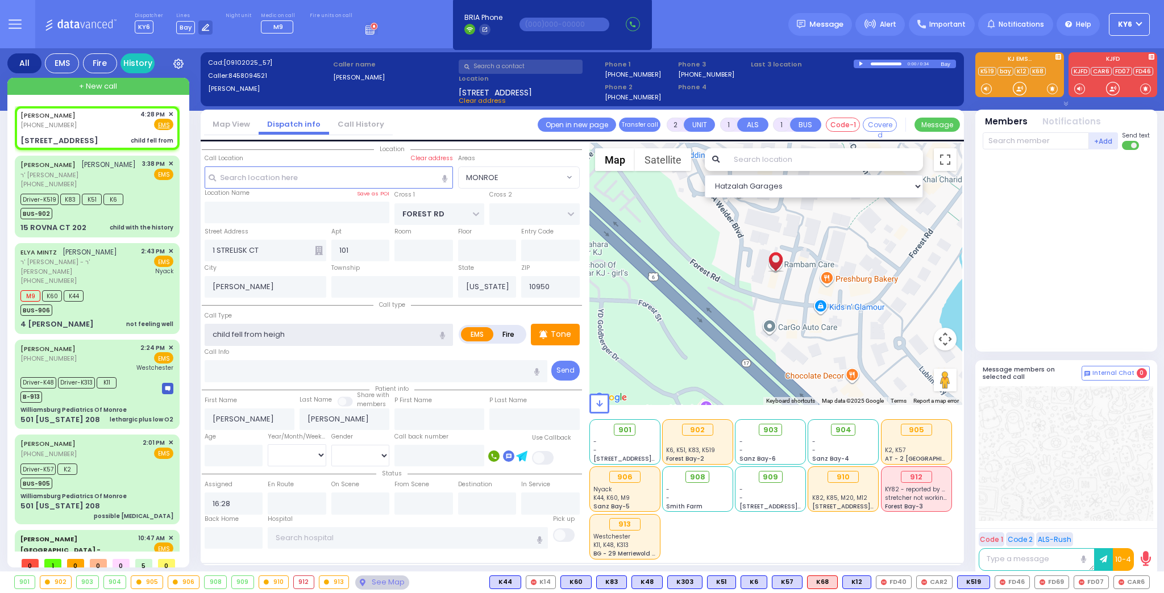
type input "child fell from height"
select select
radio input "true"
select select
select select "Hatzalah Garages"
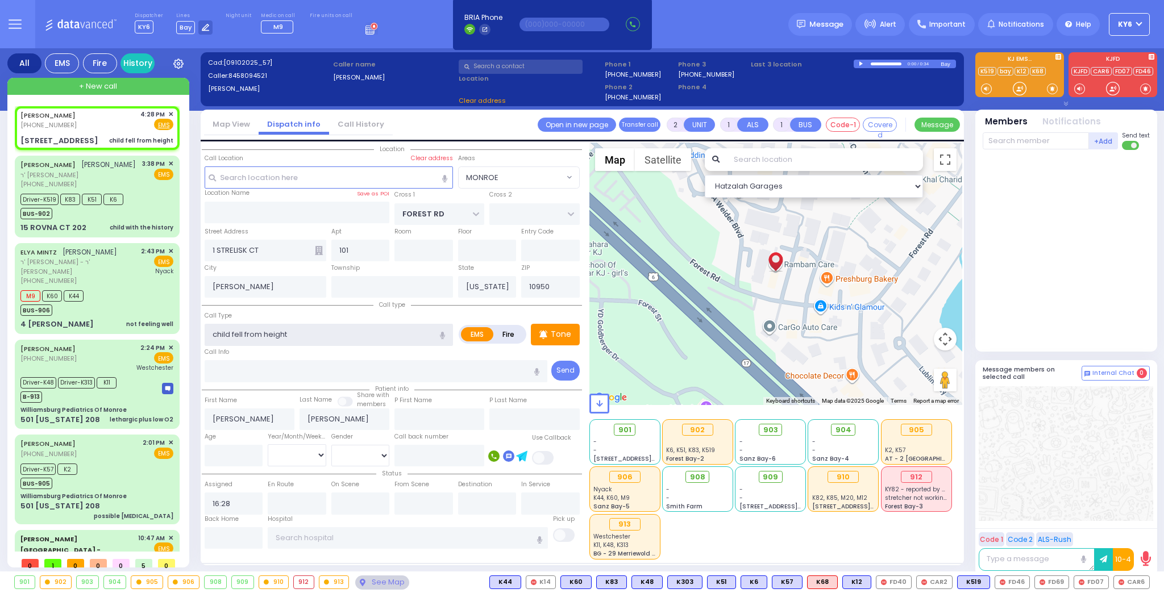
select select "MONROE"
type input "child fell from height"
click at [366, 351] on div "Call Info" at bounding box center [376, 364] width 343 height 36
select select
radio input "true"
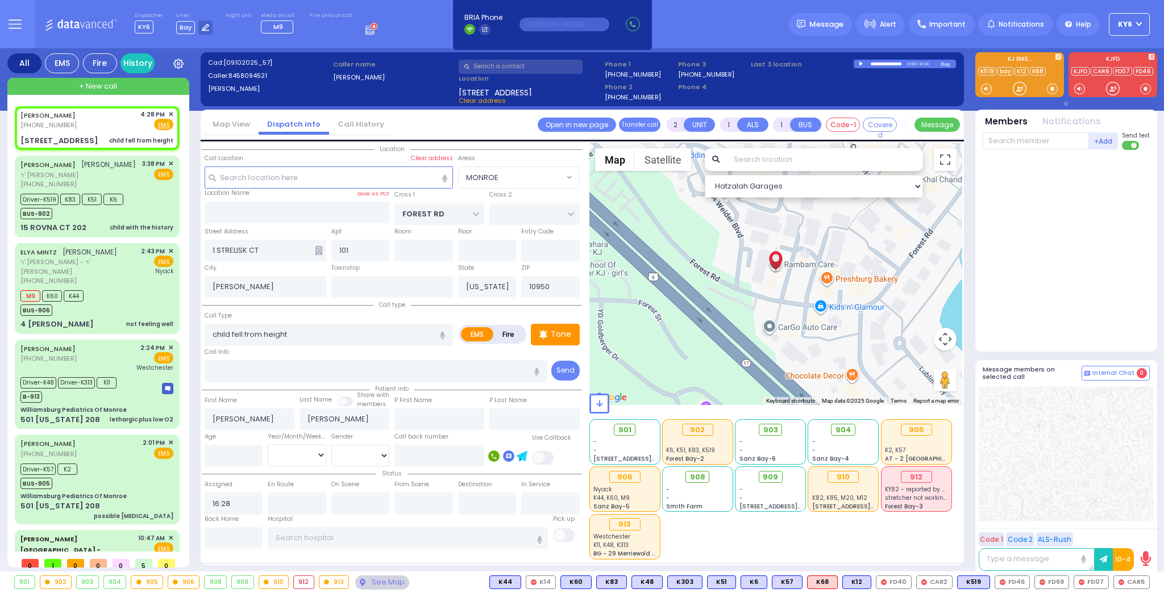
select select
select select "Hatzalah Garages"
select select "MONROE"
click at [1139, 585] on span "K64" at bounding box center [1134, 582] width 30 height 12
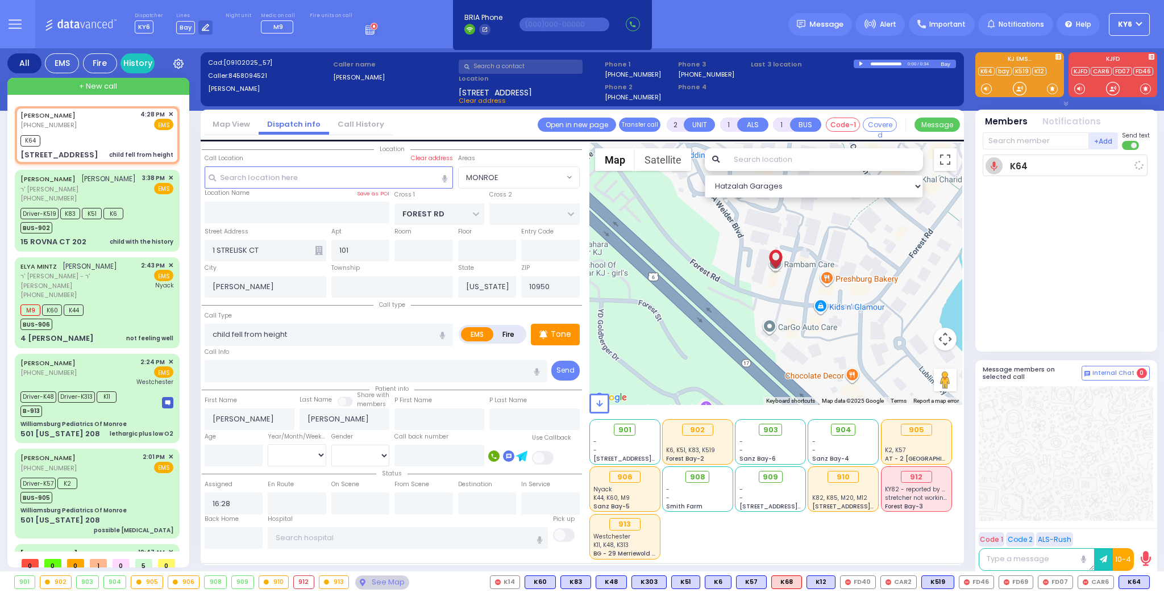
select select
radio input "true"
select select
type input "16:29"
select select "Hatzalah Garages"
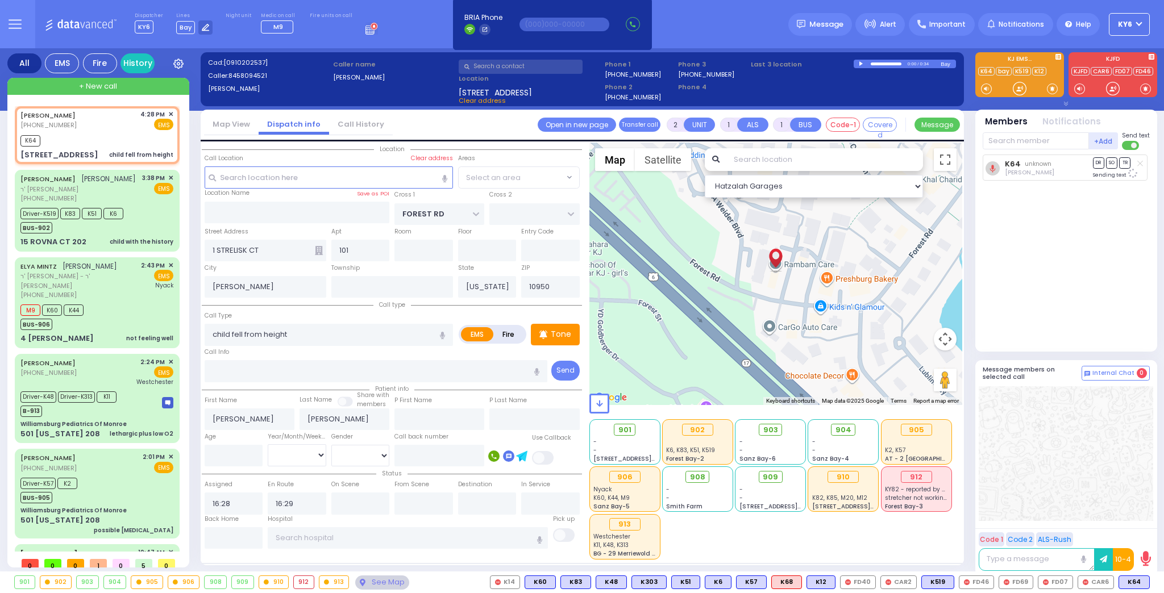
select select "MONROE"
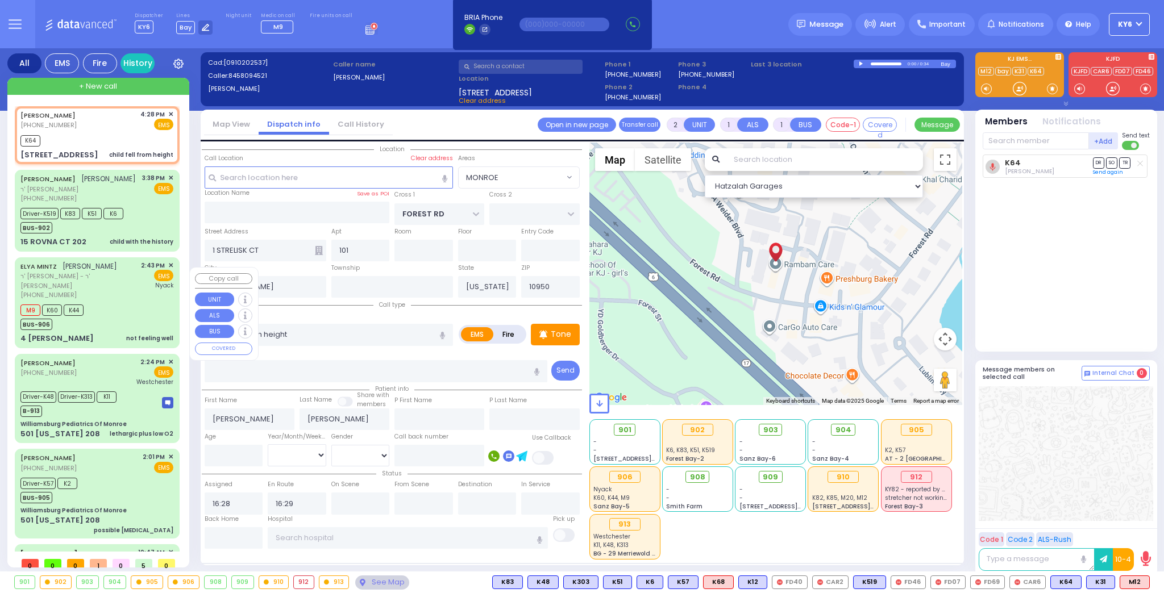
click at [119, 322] on div "M9 K60 K44 BUS-906" at bounding box center [96, 316] width 153 height 28
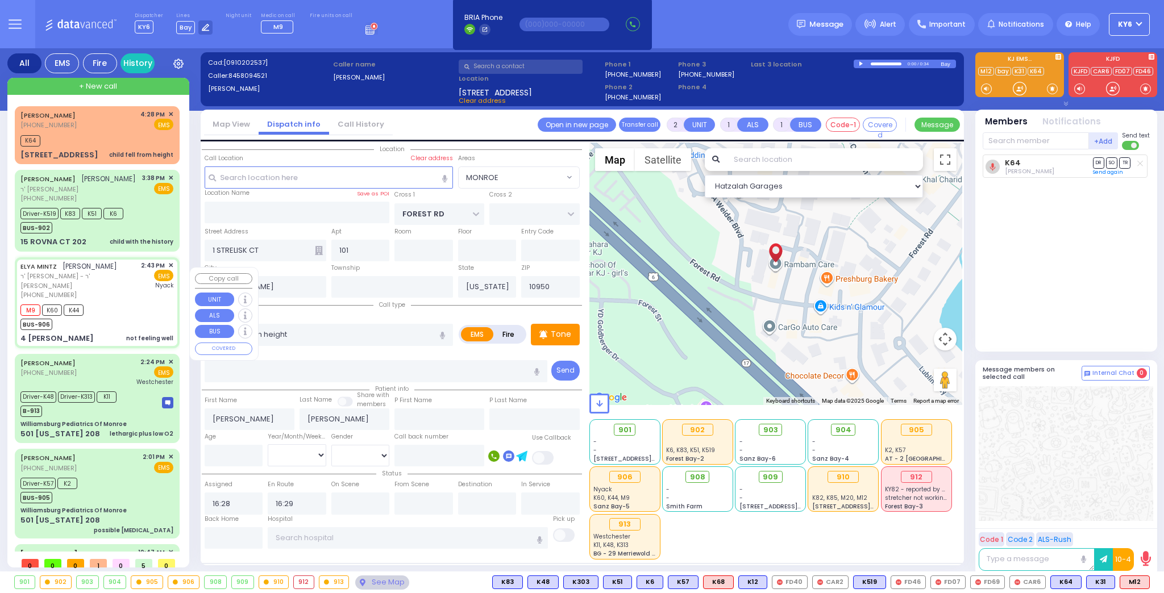
type input "6"
select select
type input "not feeling well"
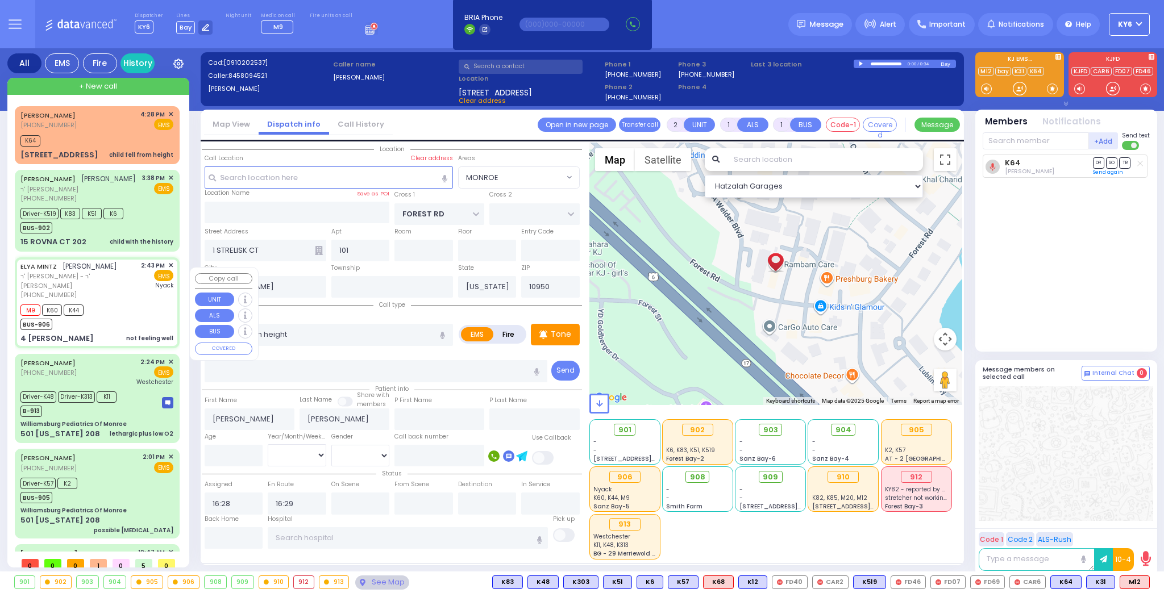
radio input "true"
type input "ELYA"
type input "MINTZ"
type input "LADISLAW"
type input "MINZ"
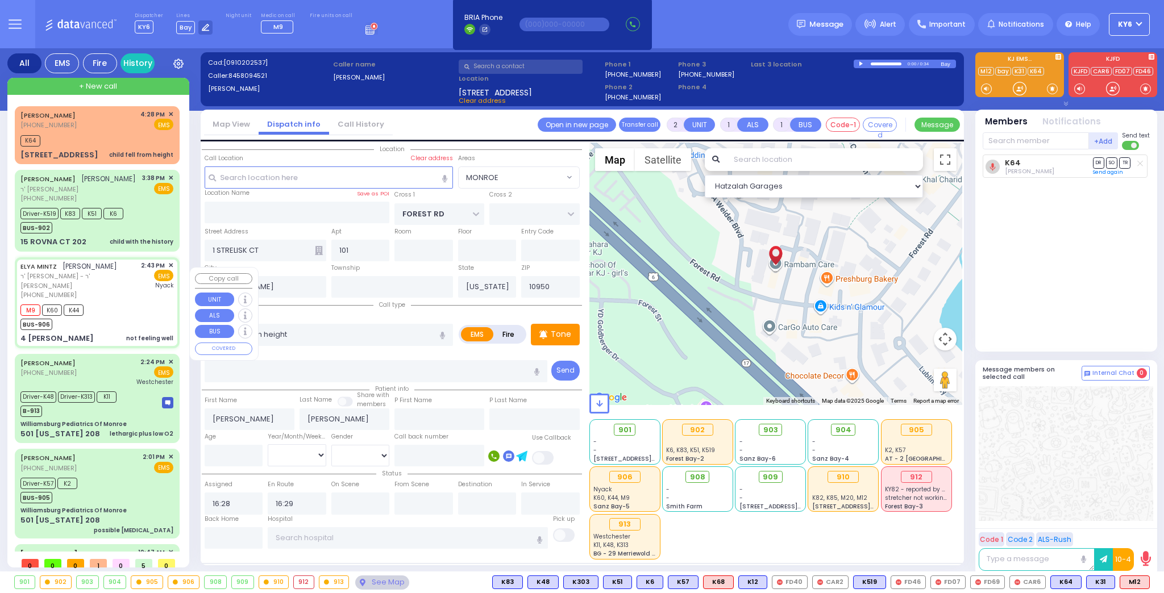
type input "78"
select select "Year"
select select "[DEMOGRAPHIC_DATA]"
type input "14:43"
type input "14:46"
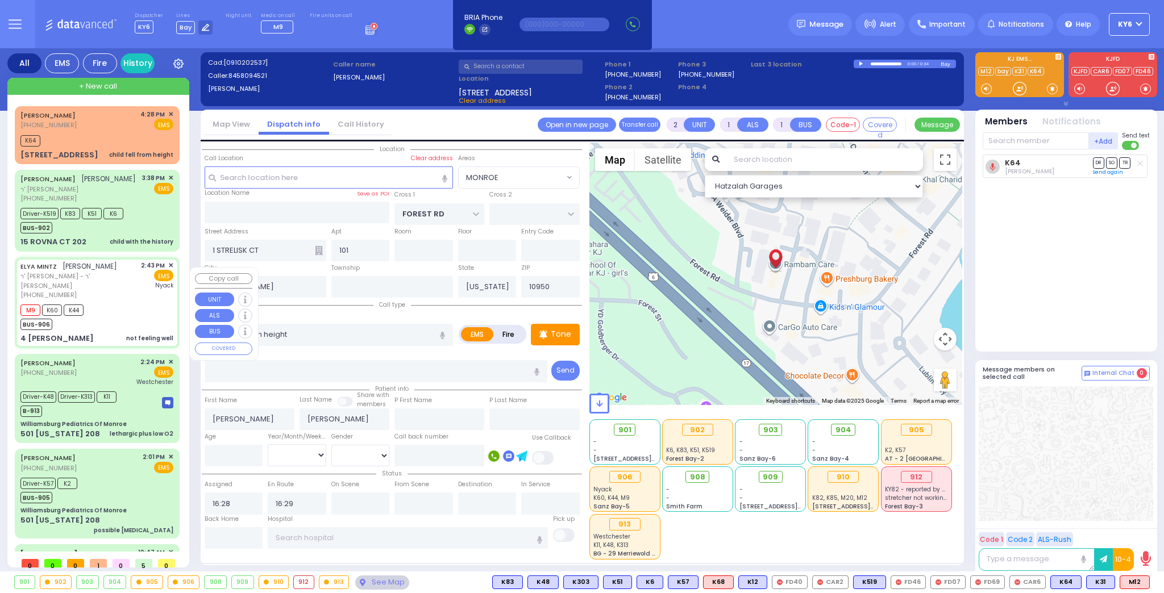
type input "15:51"
type input "Montefiore Nyack Hospital"
select select "Hatzalah Garages"
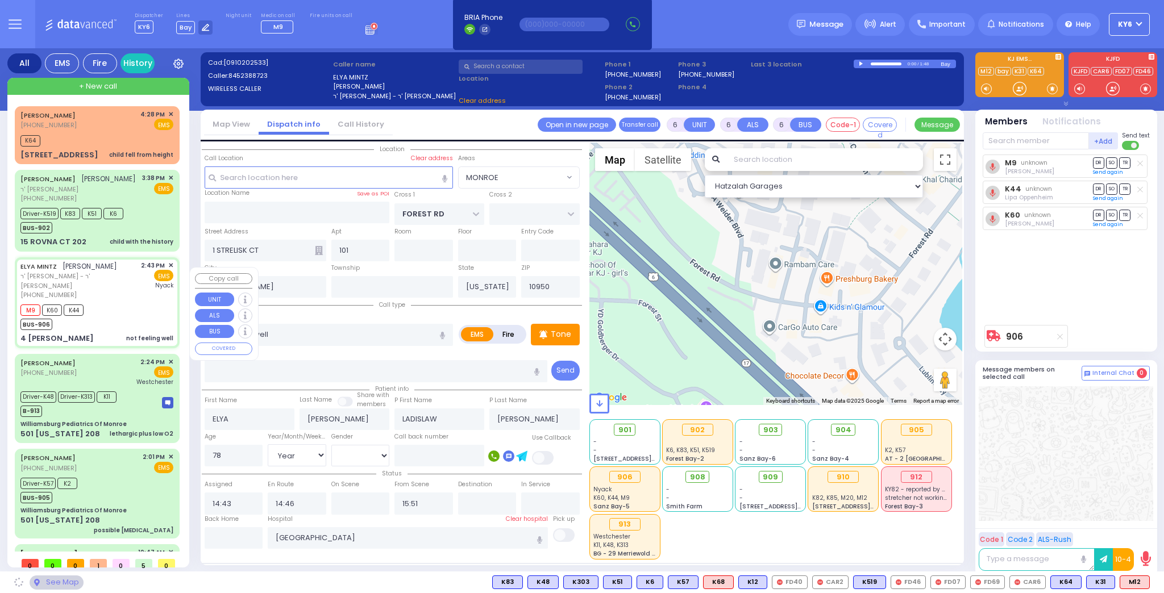
type input "SEARS RD"
type input "4 [PERSON_NAME]"
type input "Monroe"
select select "[GEOGRAPHIC_DATA]"
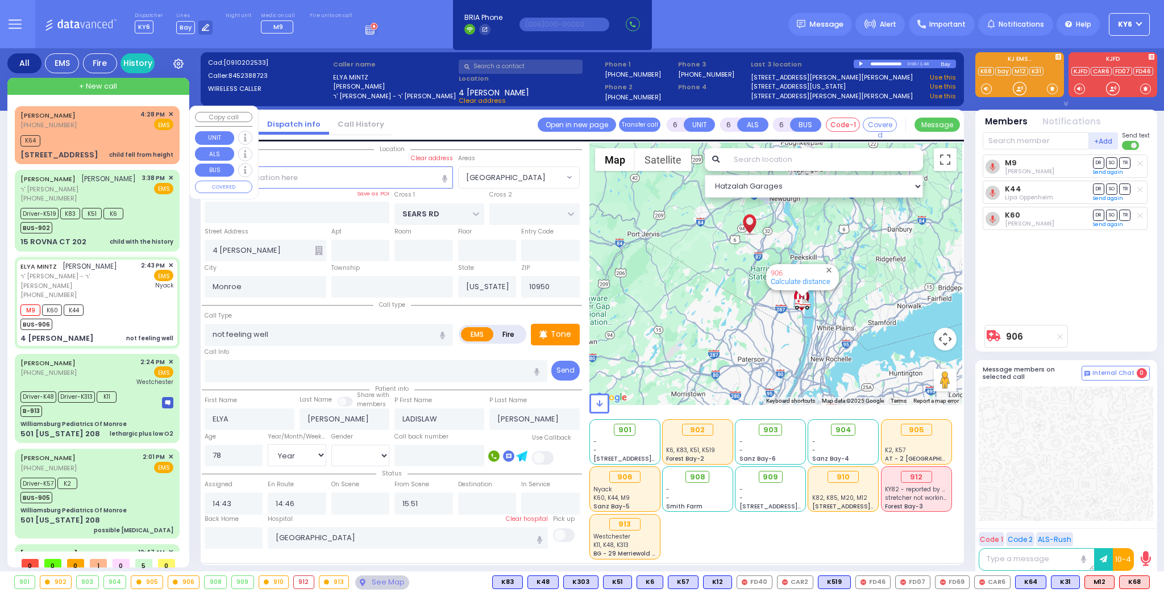
click at [102, 136] on div "K64" at bounding box center [96, 139] width 153 height 14
type input "2"
type input "1"
select select
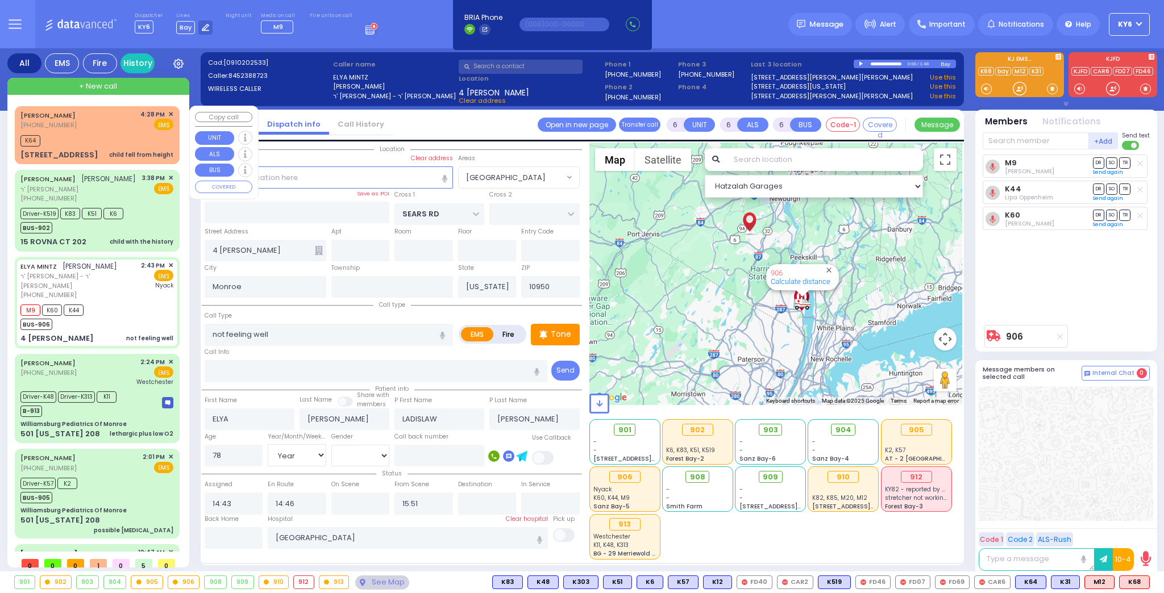
type input "child fell from height"
radio input "true"
type input "[PERSON_NAME]"
select select
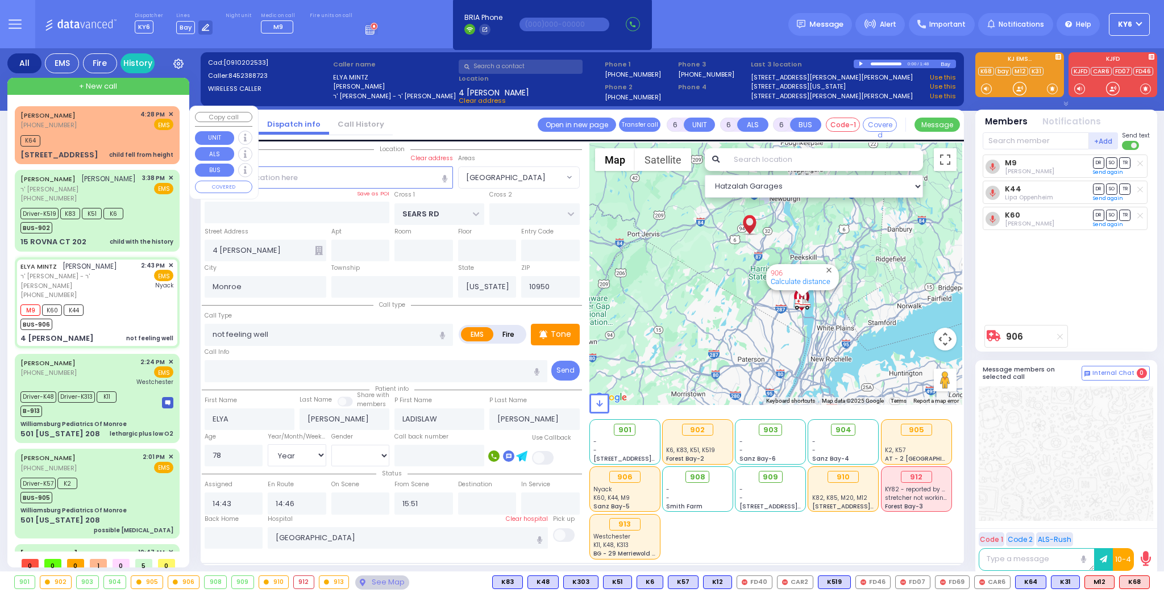
select select
type input "16:28"
type input "16:29"
select select "Hatzalah Garages"
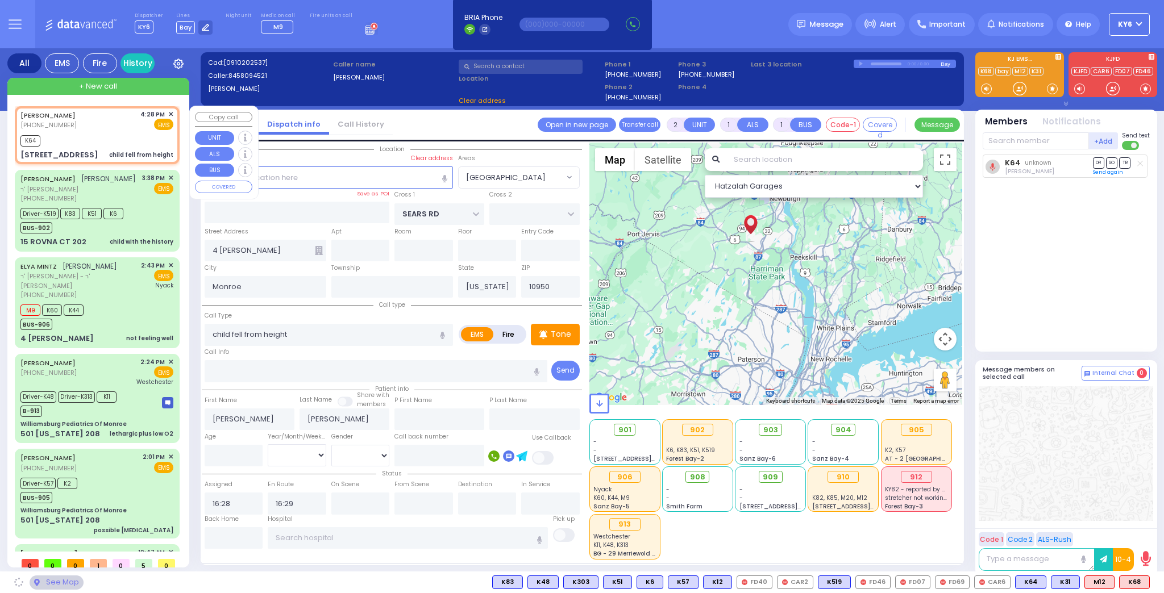
type input "FOREST RD"
type input "1 STRELISK CT"
type input "101"
type input "[PERSON_NAME]"
select select "MONROE"
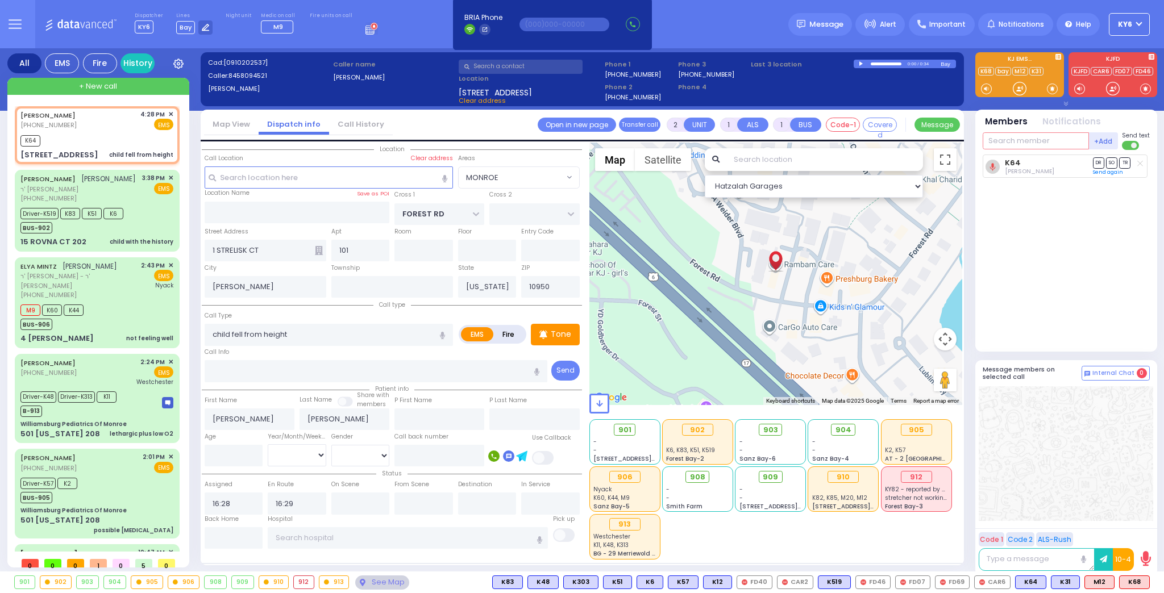
click at [1030, 144] on input "text" at bounding box center [1035, 140] width 106 height 17
click at [1127, 580] on span "K68" at bounding box center [1134, 582] width 30 height 12
click at [1099, 580] on span "M12" at bounding box center [1099, 582] width 29 height 12
select select
radio input "true"
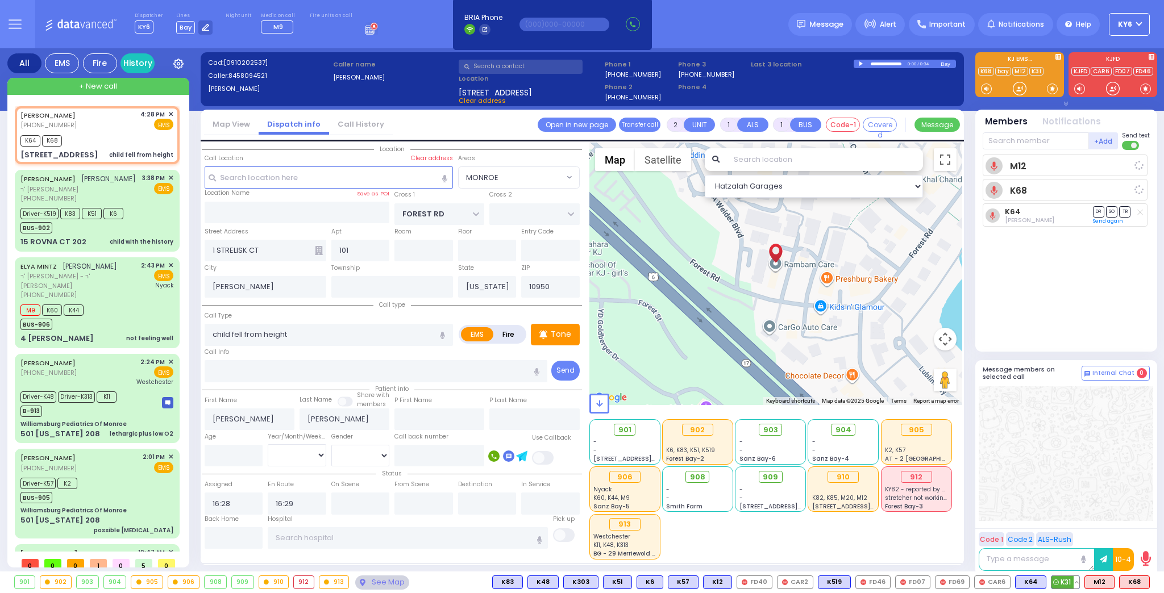
select select
select select "Hatzalah Garages"
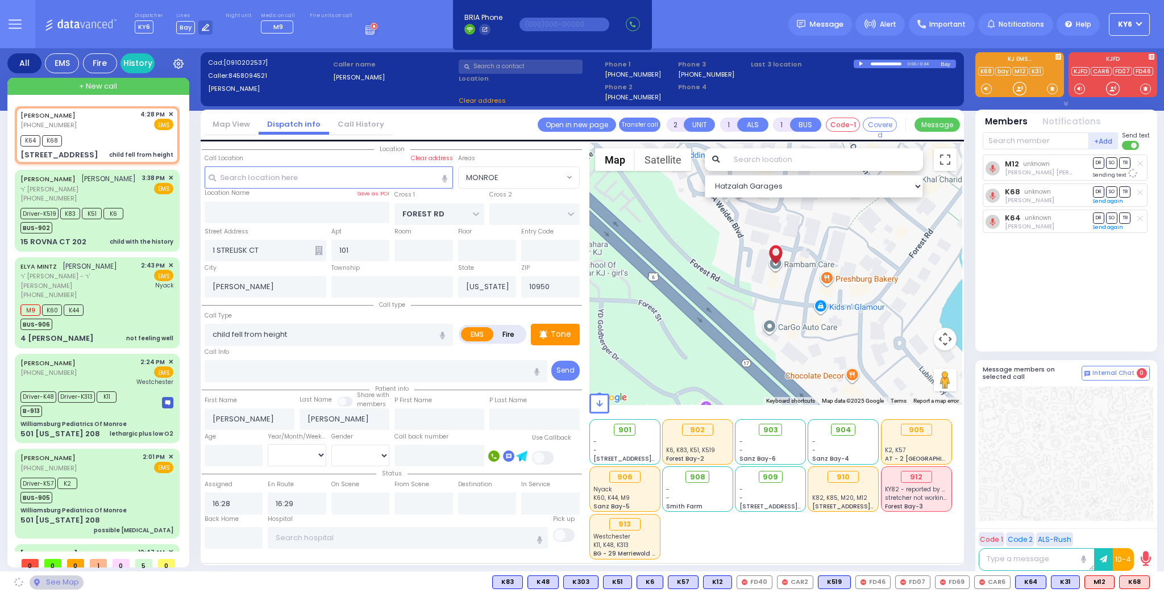
click at [0, 0] on span "K31" at bounding box center [0, 0] width 0 height 0
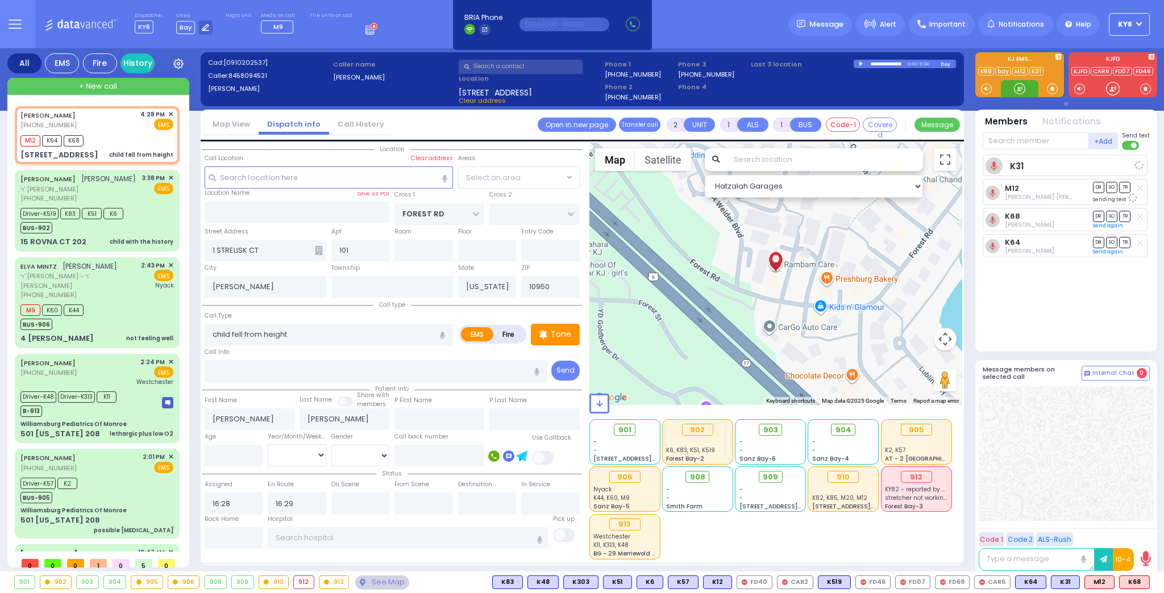
select select
radio input "true"
select select
select select "Hatzalah Garages"
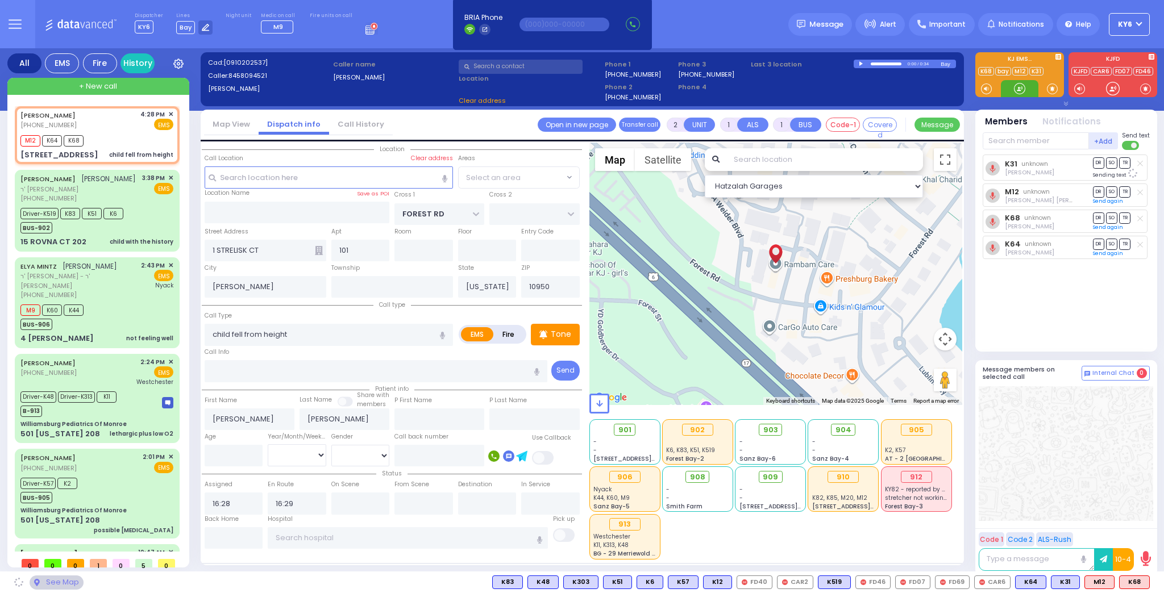
select select "MONROE"
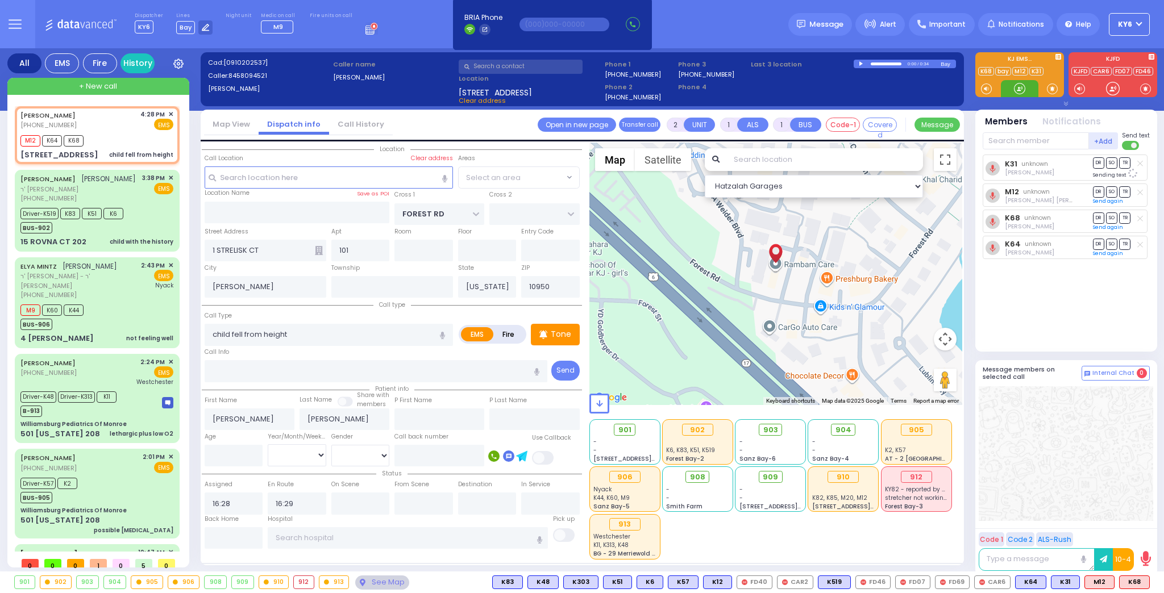
select select "MONROE"
select select
radio input "true"
select select
select select "Hatzalah Garages"
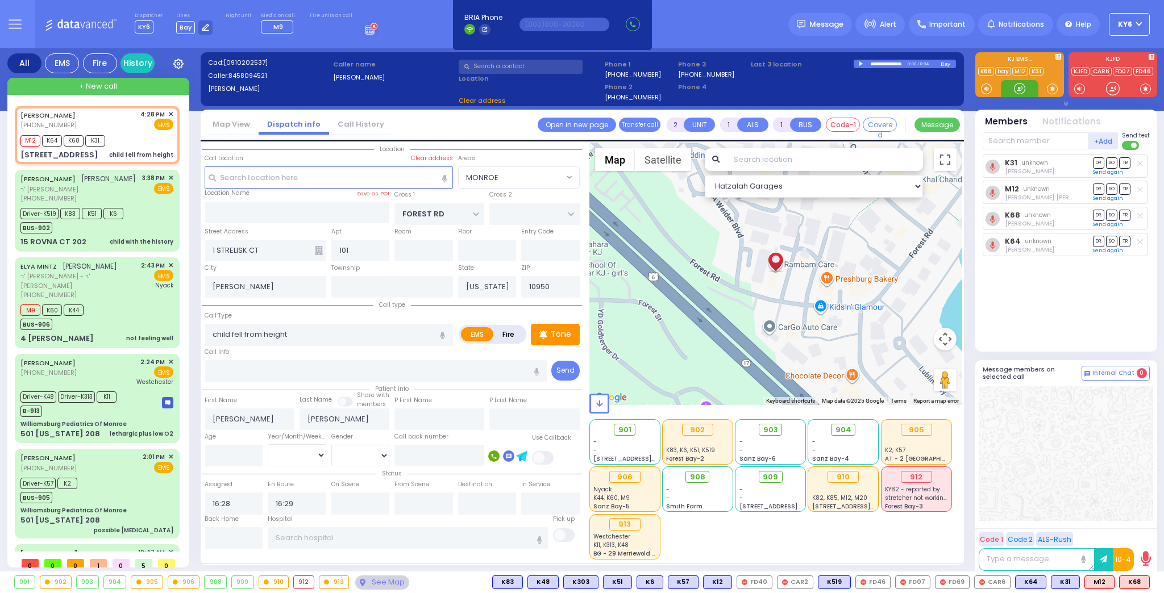
select select "MONROE"
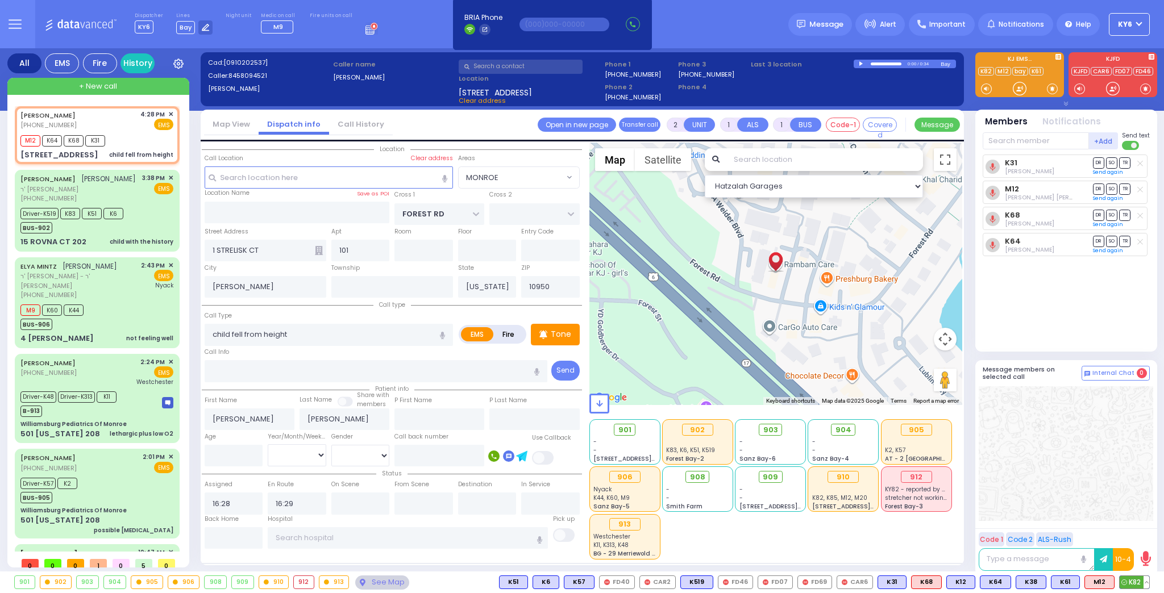
click at [1148, 581] on button at bounding box center [1146, 582] width 6 height 12
click at [1139, 534] on icon at bounding box center [1138, 532] width 12 height 12
click at [1114, 582] on button at bounding box center [1111, 582] width 6 height 12
click at [1105, 532] on icon at bounding box center [1103, 532] width 12 height 12
click at [1068, 428] on div at bounding box center [1065, 453] width 174 height 135
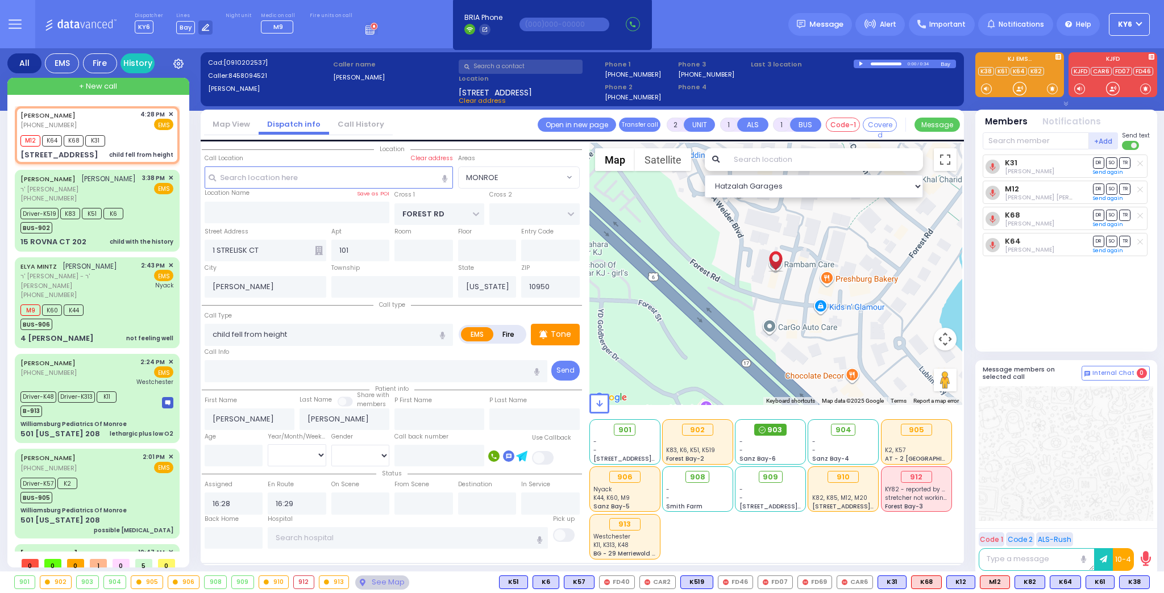
click at [777, 431] on span "903" at bounding box center [774, 429] width 15 height 11
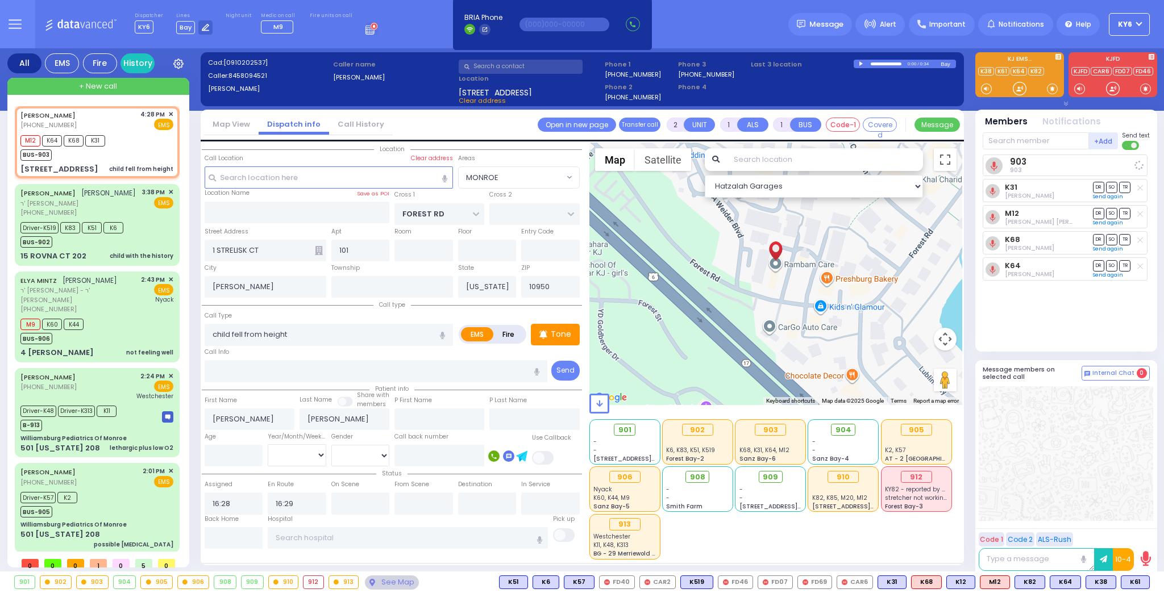
select select
radio input "true"
select select
select select "MONROE"
select select "Hatzalah Garages"
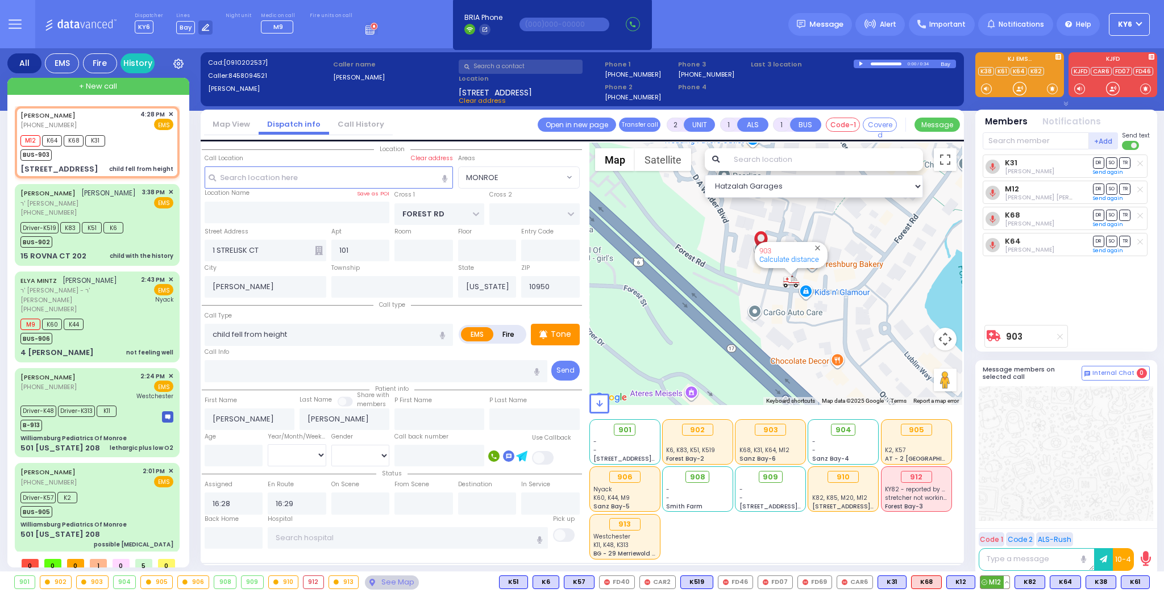
click at [1007, 580] on button at bounding box center [1006, 582] width 6 height 12
click at [1003, 528] on icon at bounding box center [998, 532] width 12 height 12
click at [1044, 581] on button at bounding box center [1042, 582] width 6 height 12
click at [1030, 478] on div at bounding box center [1065, 453] width 174 height 135
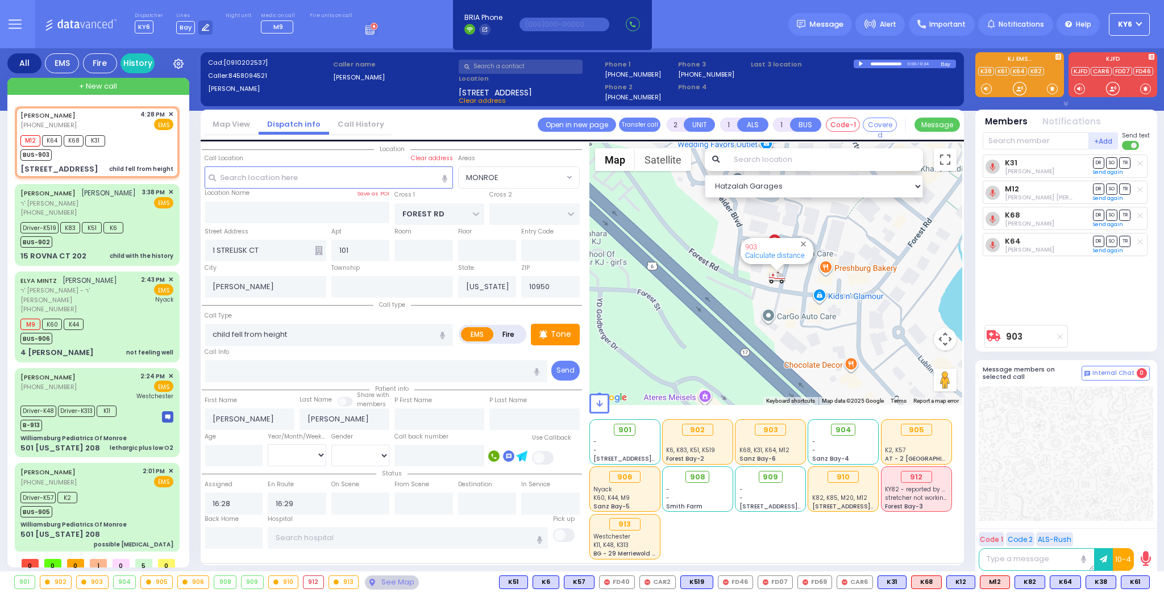
click at [861, 62] on div at bounding box center [861, 63] width 6 height 5
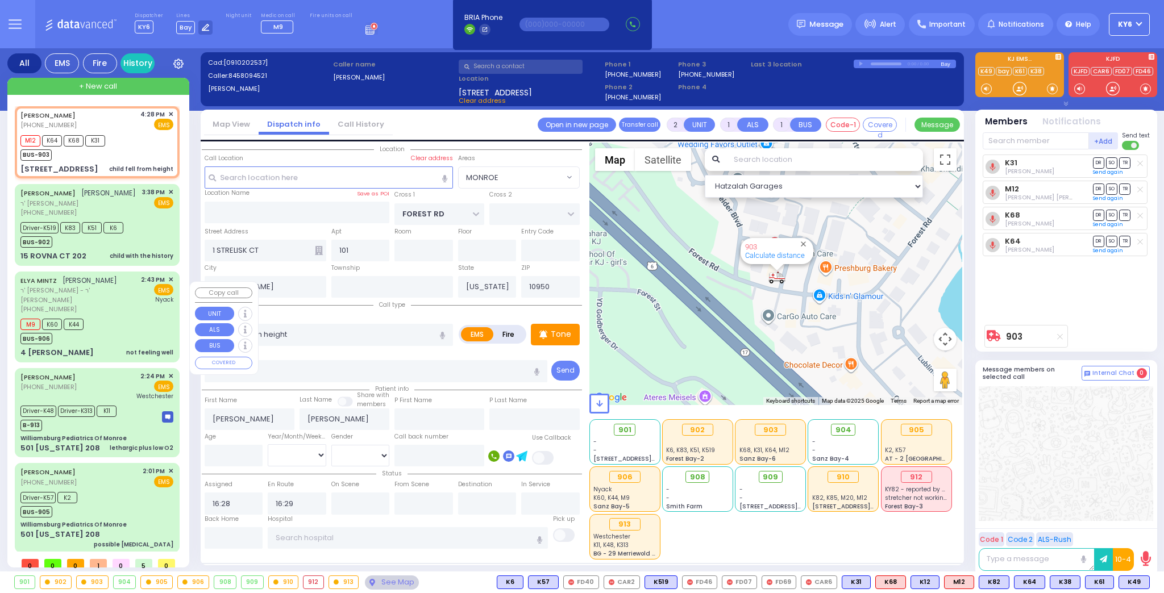
click at [129, 343] on div "M9 K60 K44 BUS-906" at bounding box center [96, 330] width 153 height 28
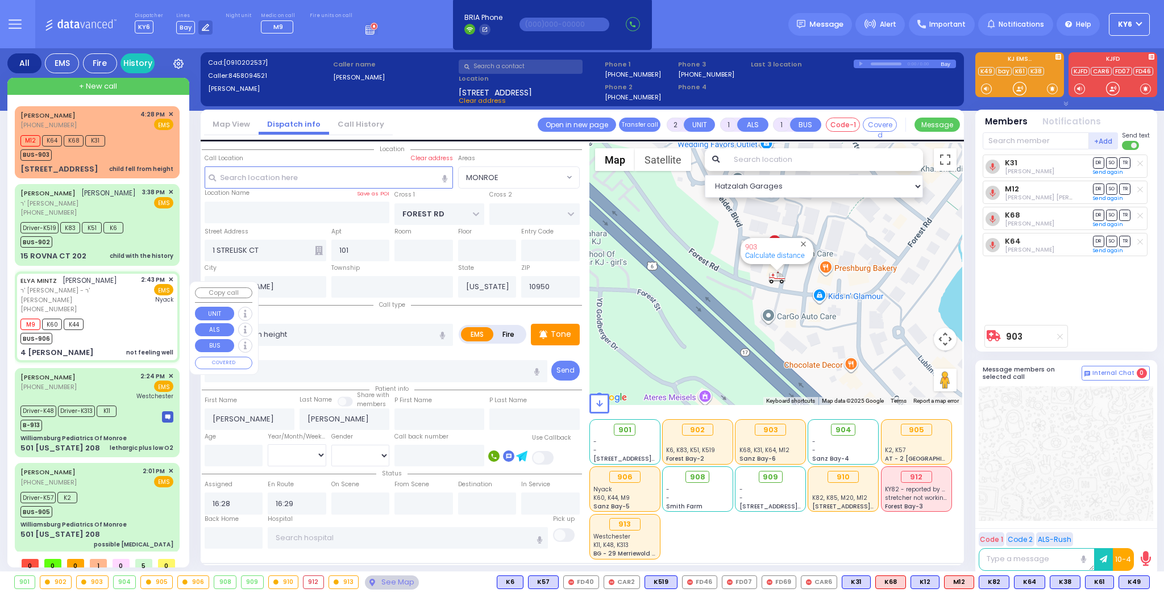
type input "6"
select select
type input "not feeling well"
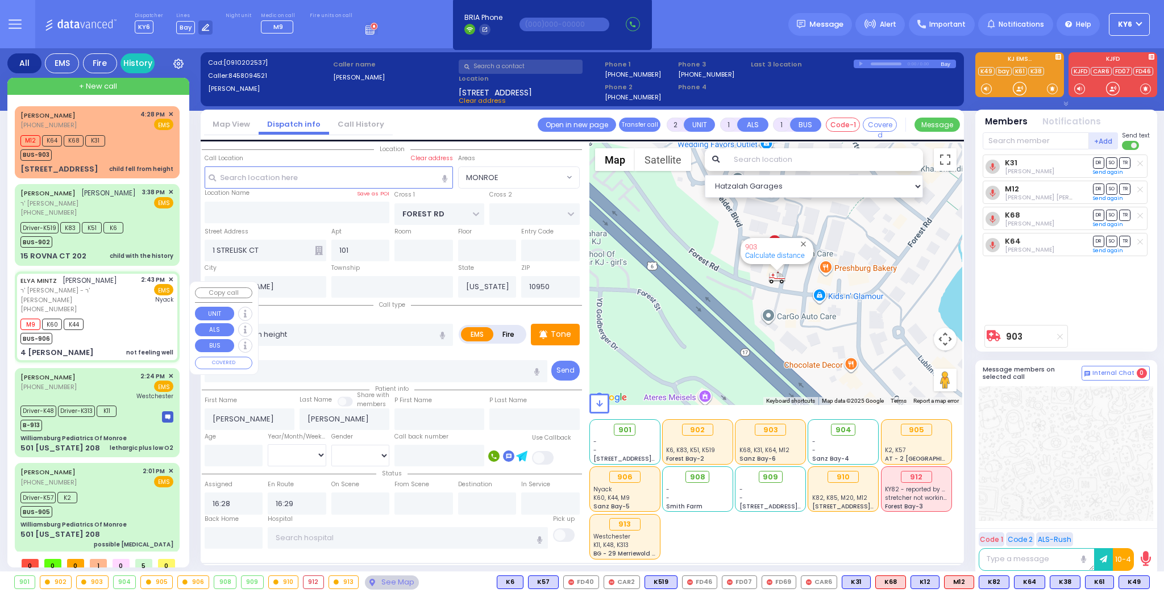
radio input "true"
type input "ELYA"
type input "MINTZ"
type input "LADISLAW"
type input "MINZ"
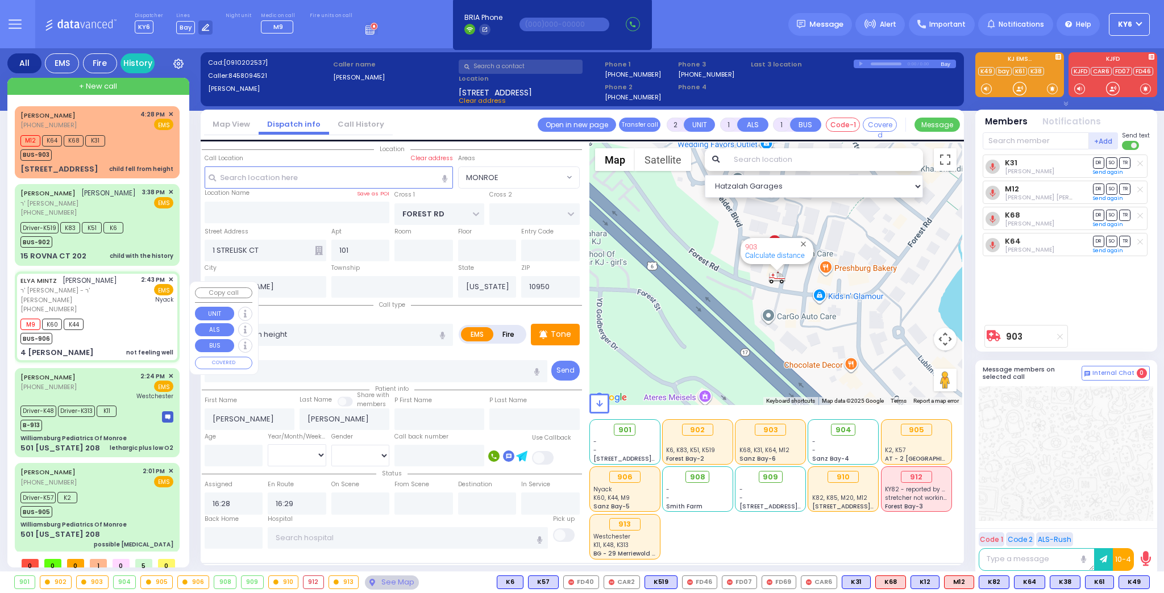
type input "78"
select select "Year"
select select "[DEMOGRAPHIC_DATA]"
type input "14:43"
type input "14:46"
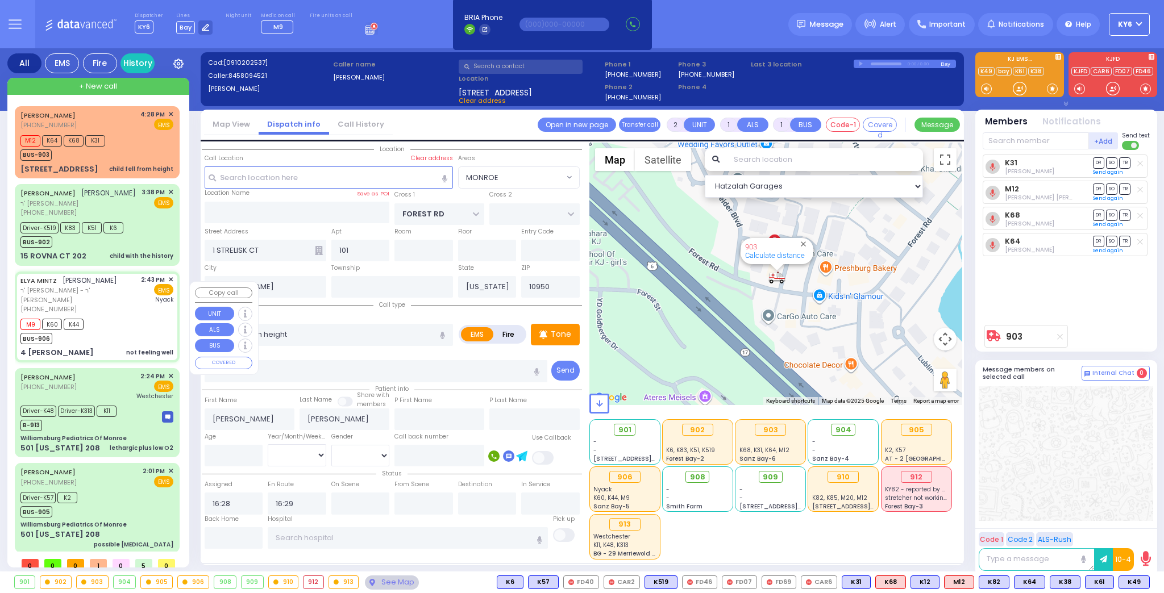
type input "15:51"
type input "Montefiore Nyack Hospital"
type input "SEARS RD"
type input "4 [PERSON_NAME]"
type input "Monroe"
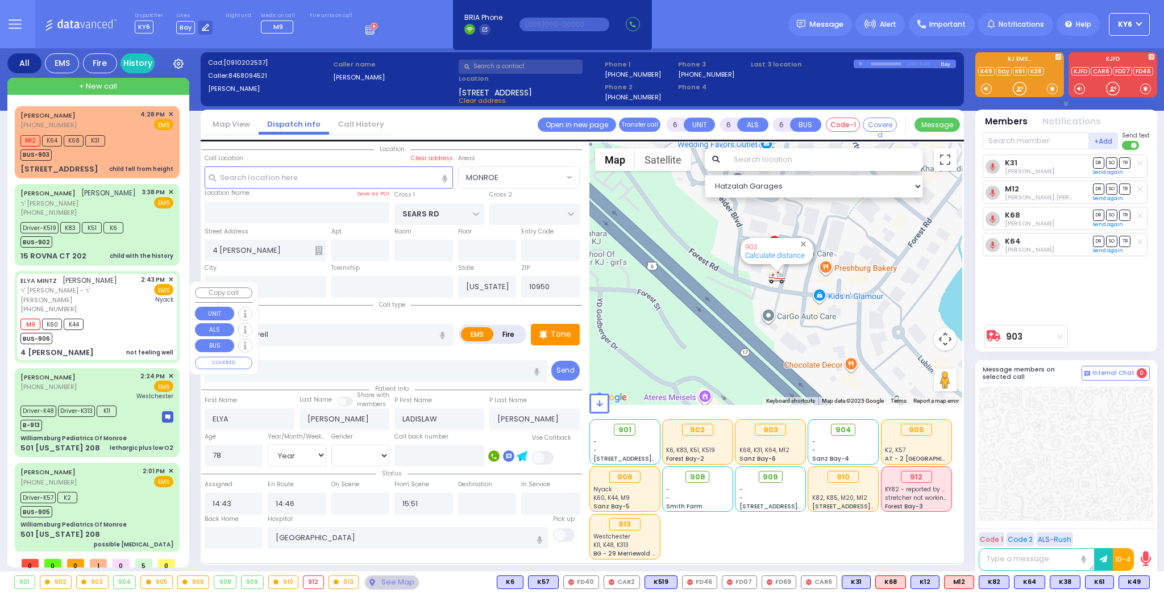
select select "[GEOGRAPHIC_DATA]"
select select "Hatzalah Garages"
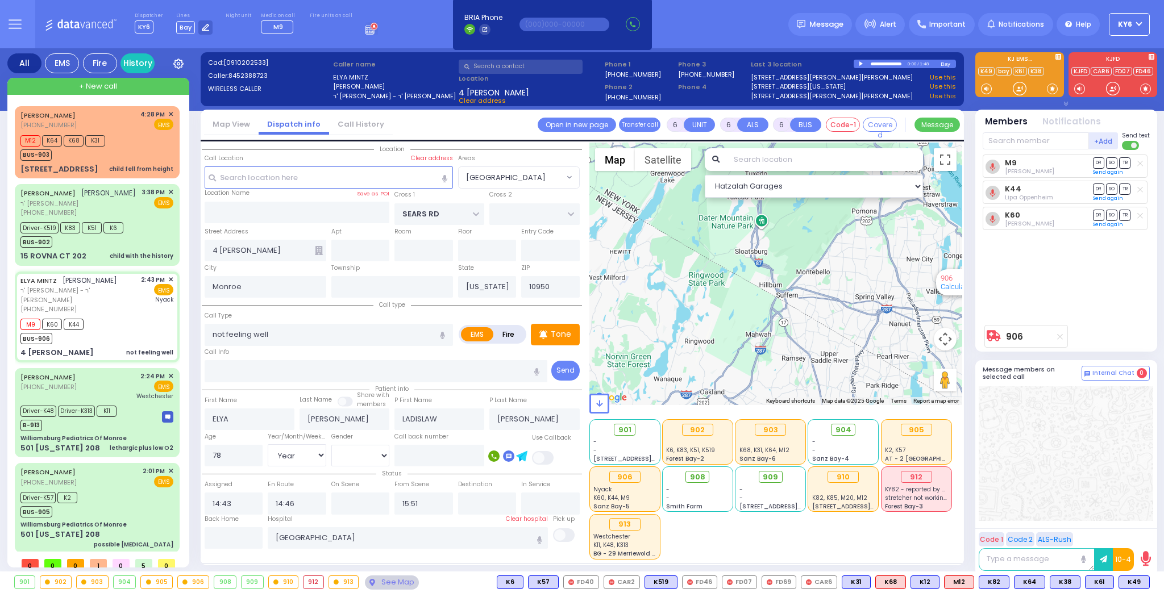
drag, startPoint x: 783, startPoint y: 306, endPoint x: 748, endPoint y: 352, distance: 58.4
click at [748, 352] on div "906 Calculate distance" at bounding box center [775, 274] width 373 height 262
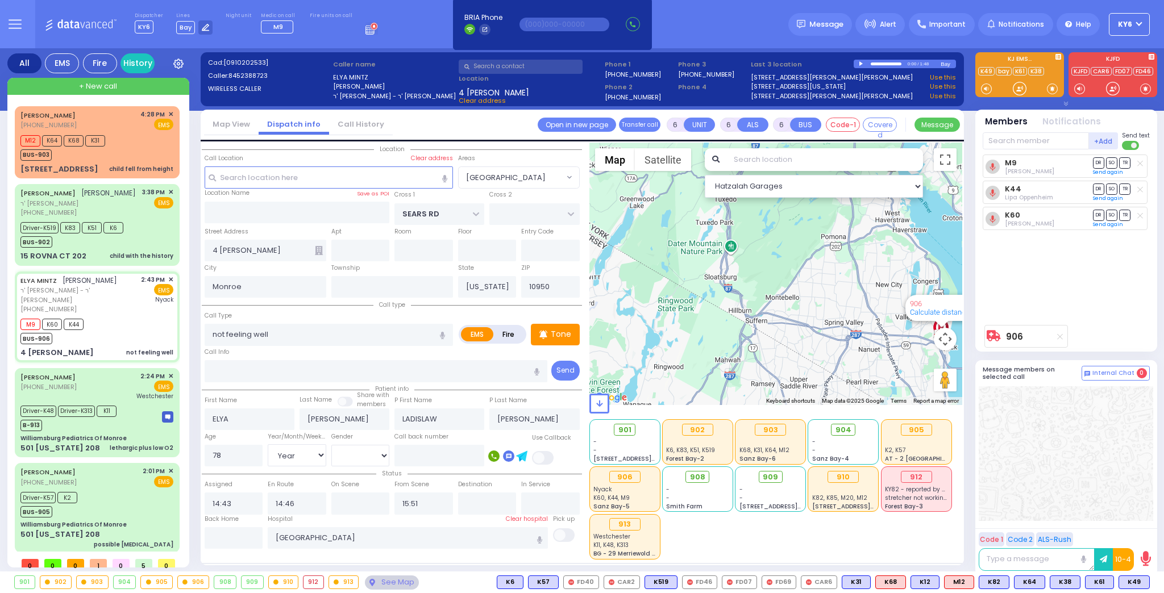
drag, startPoint x: 800, startPoint y: 340, endPoint x: 728, endPoint y: 308, distance: 78.9
click at [731, 309] on div "906 Calculate distance" at bounding box center [775, 274] width 373 height 262
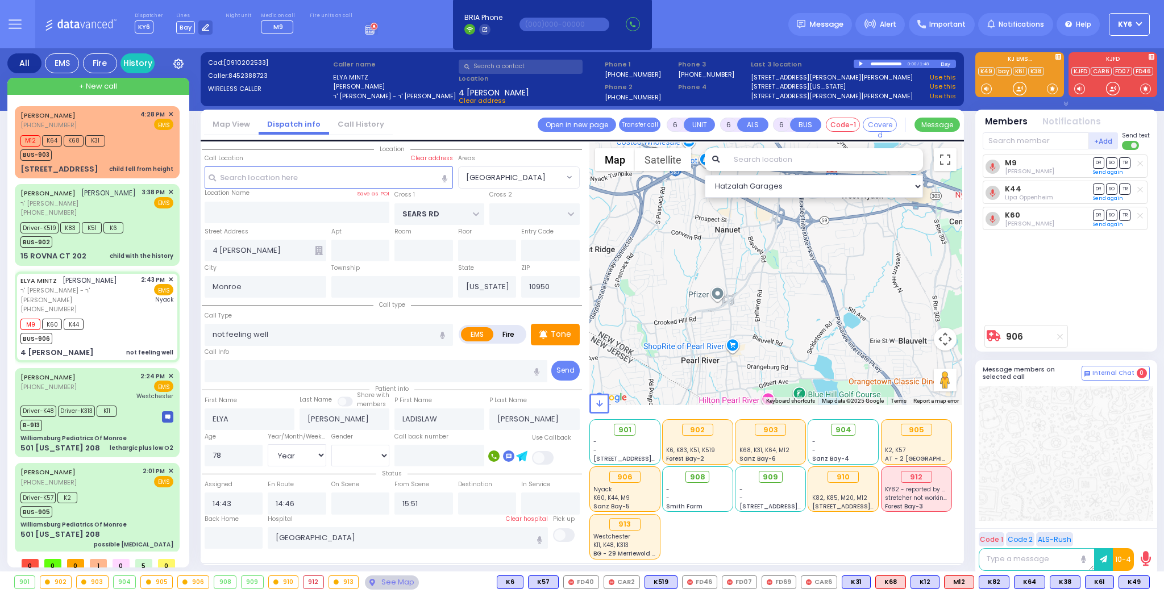
drag, startPoint x: 822, startPoint y: 318, endPoint x: 728, endPoint y: 358, distance: 101.5
click at [732, 357] on div "906 Calculate distance" at bounding box center [775, 274] width 373 height 262
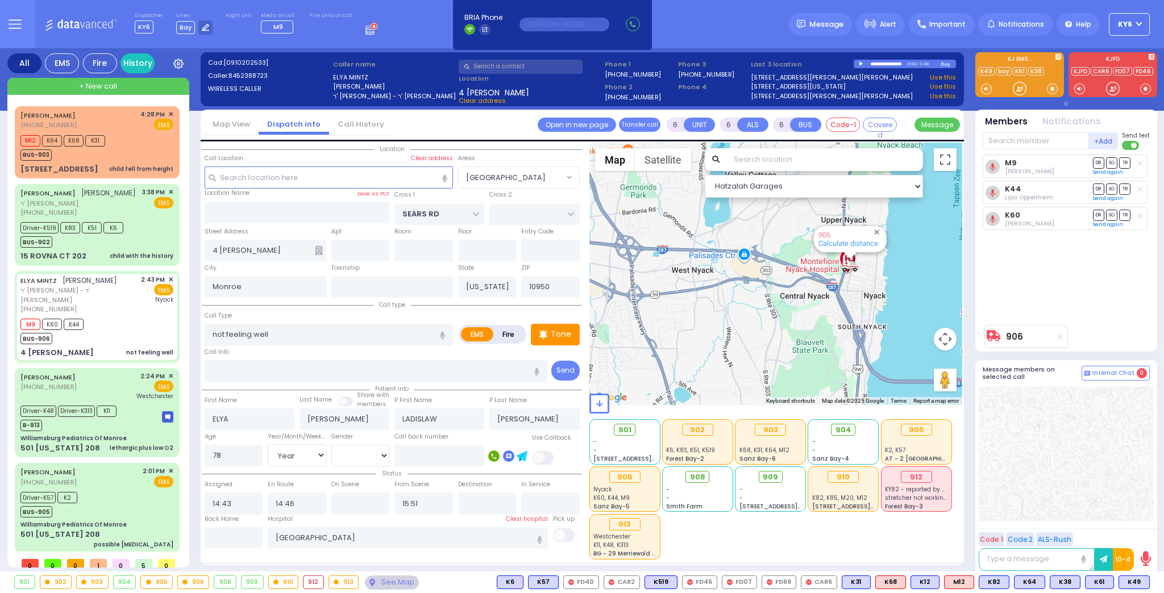
drag, startPoint x: 779, startPoint y: 319, endPoint x: 734, endPoint y: 345, distance: 51.9
click at [747, 340] on div "906 Calculate distance" at bounding box center [775, 274] width 373 height 262
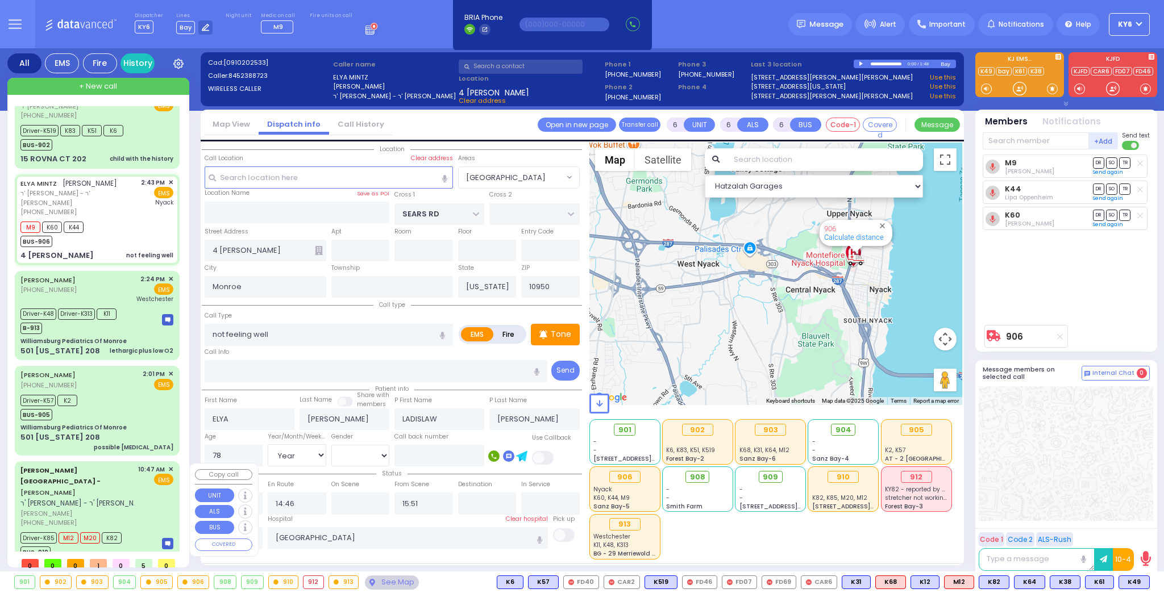
scroll to position [115, 0]
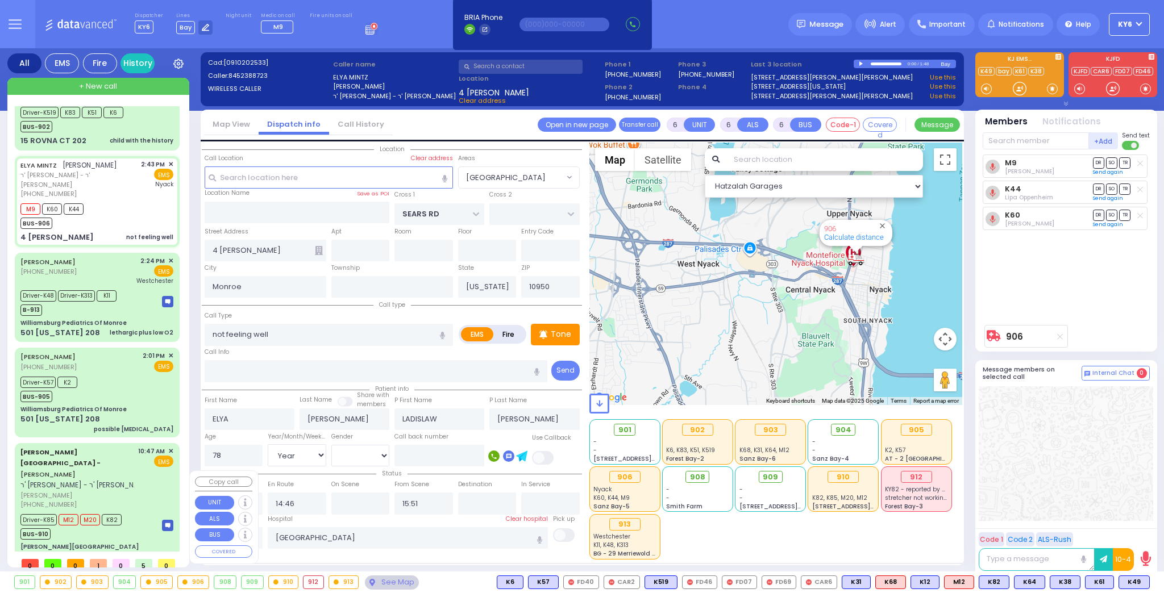
click at [119, 491] on span "[PERSON_NAME]" at bounding box center [77, 496] width 114 height 10
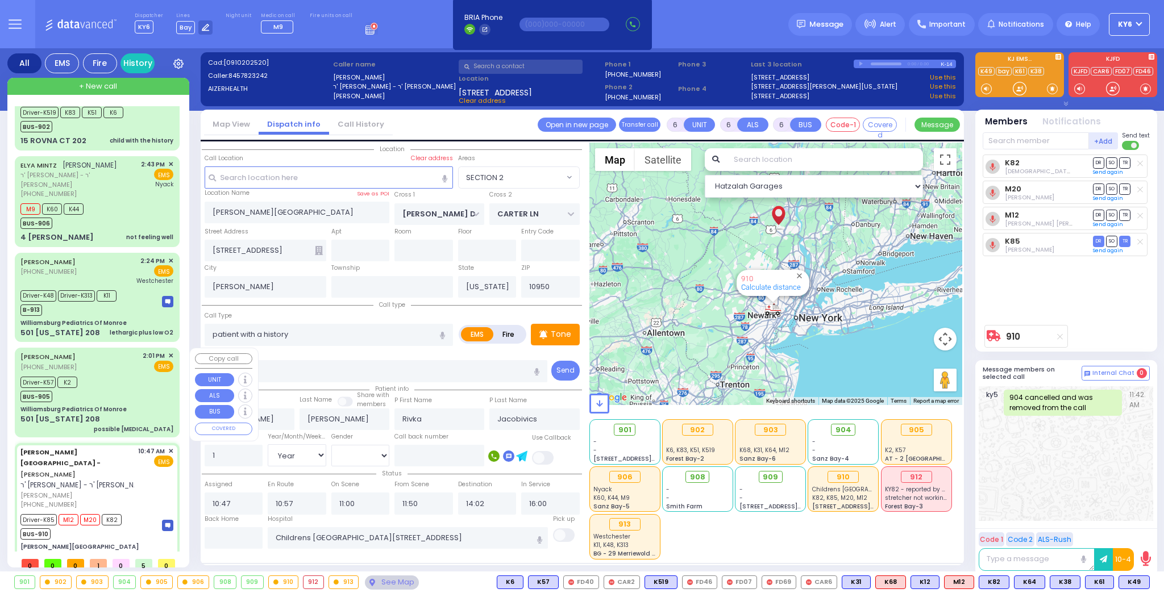
click at [102, 398] on div "Driver-K57 K2 BUS-905" at bounding box center [96, 388] width 153 height 28
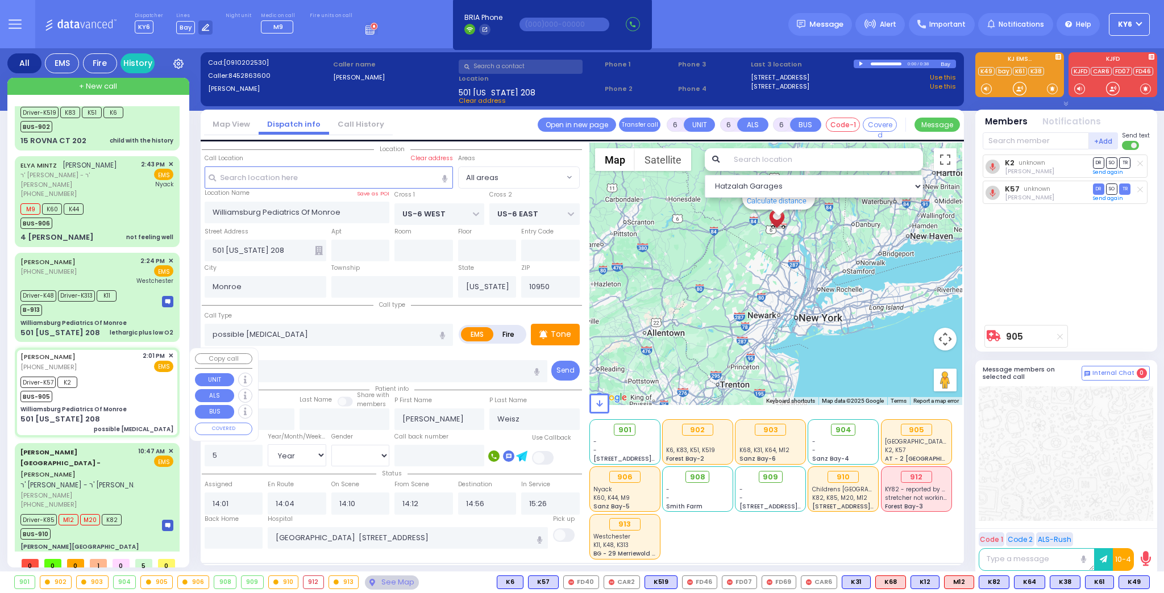
scroll to position [70, 0]
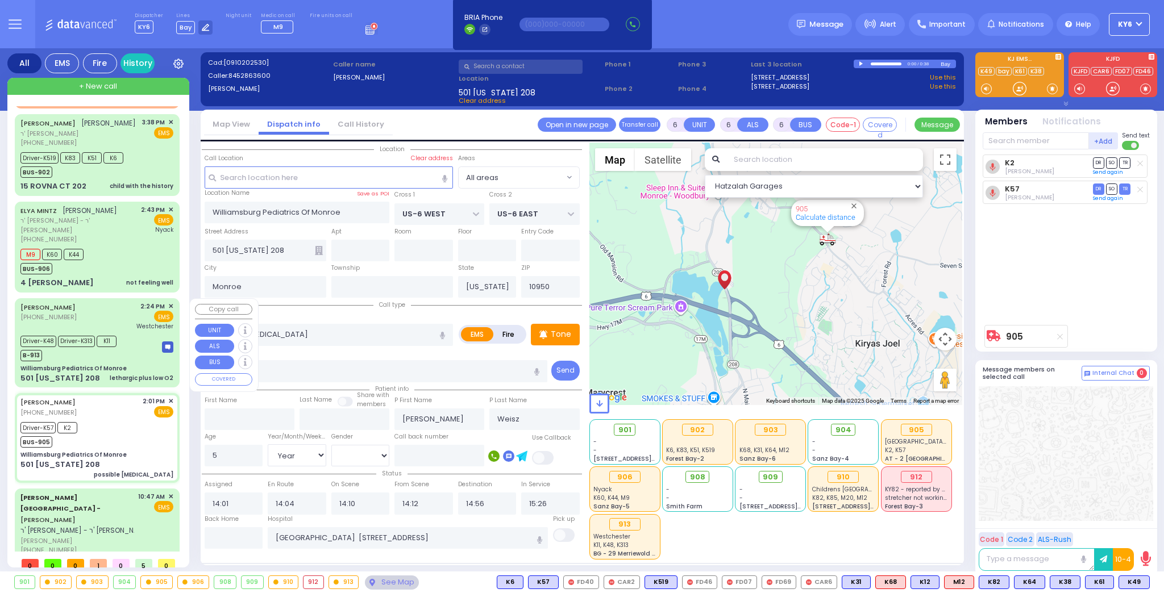
click at [112, 357] on div "B-913" at bounding box center [68, 354] width 96 height 14
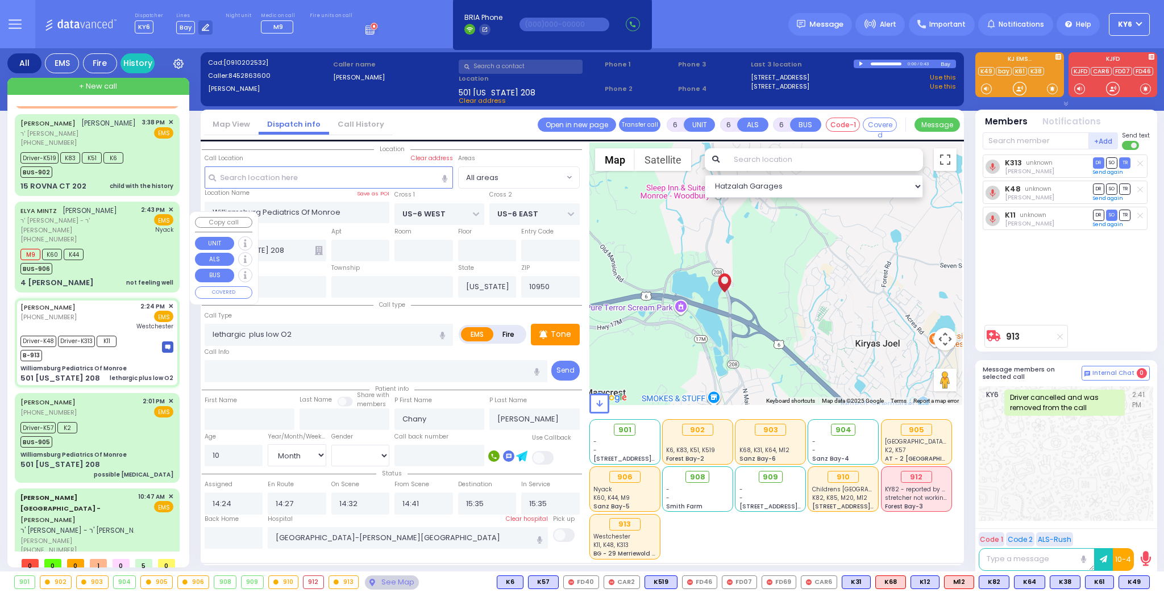
click at [121, 259] on div "M9 K60 K44 BUS-906" at bounding box center [96, 260] width 153 height 28
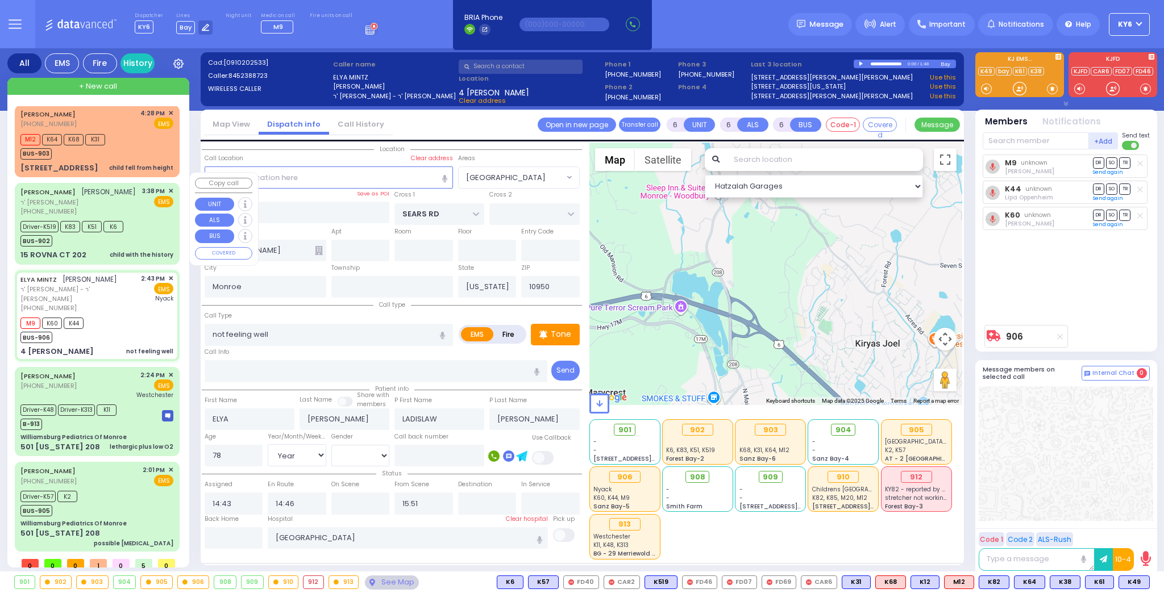
scroll to position [0, 0]
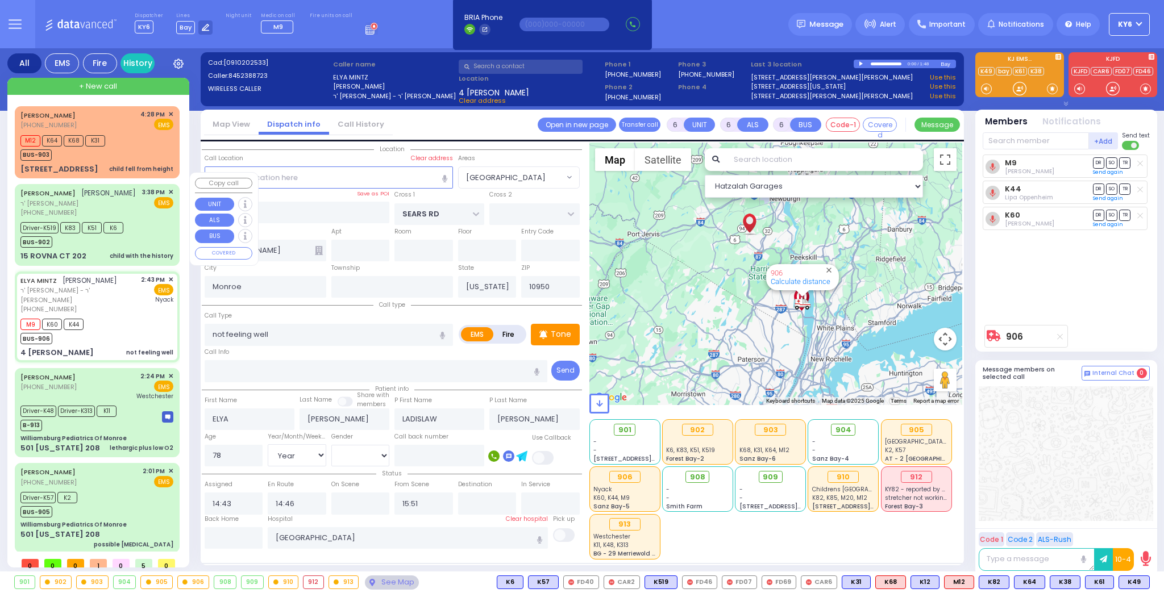
click at [130, 191] on div "AVRUM JOSEPH SCHWARTZ אברהם יוסף שווארץ" at bounding box center [77, 192] width 115 height 11
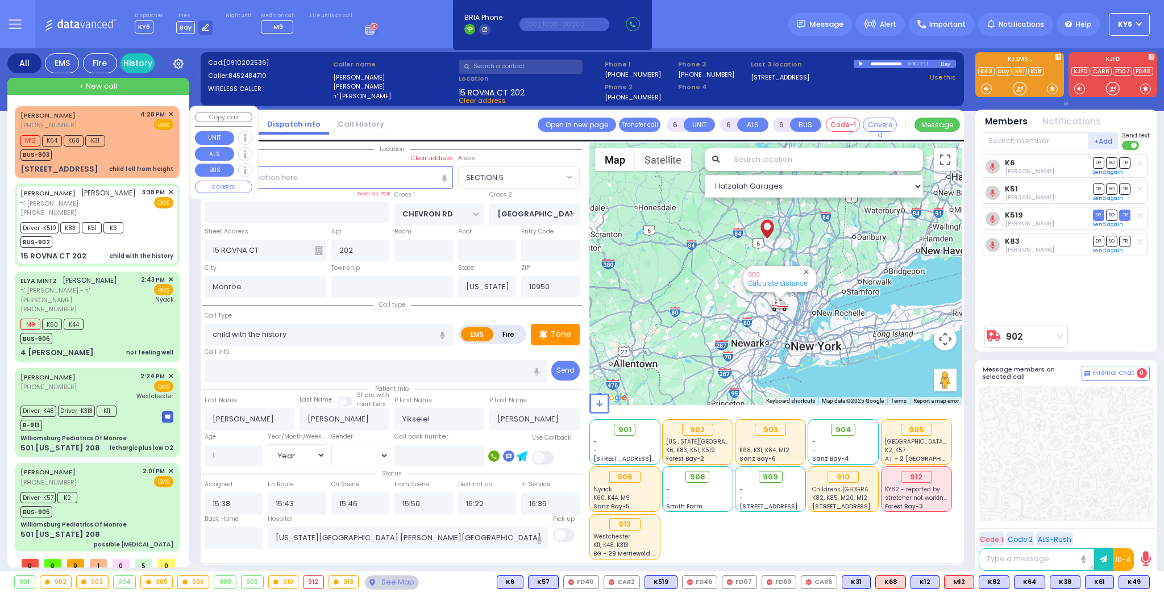
click at [118, 144] on div "M12 K64 K68 K31 BUS-903" at bounding box center [96, 146] width 153 height 28
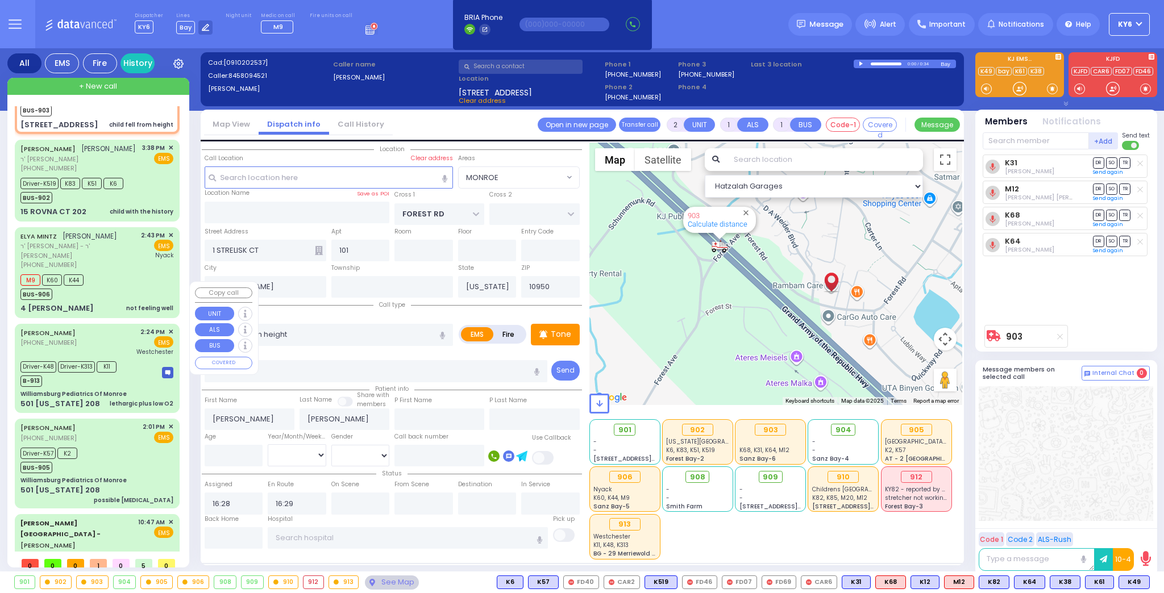
scroll to position [115, 0]
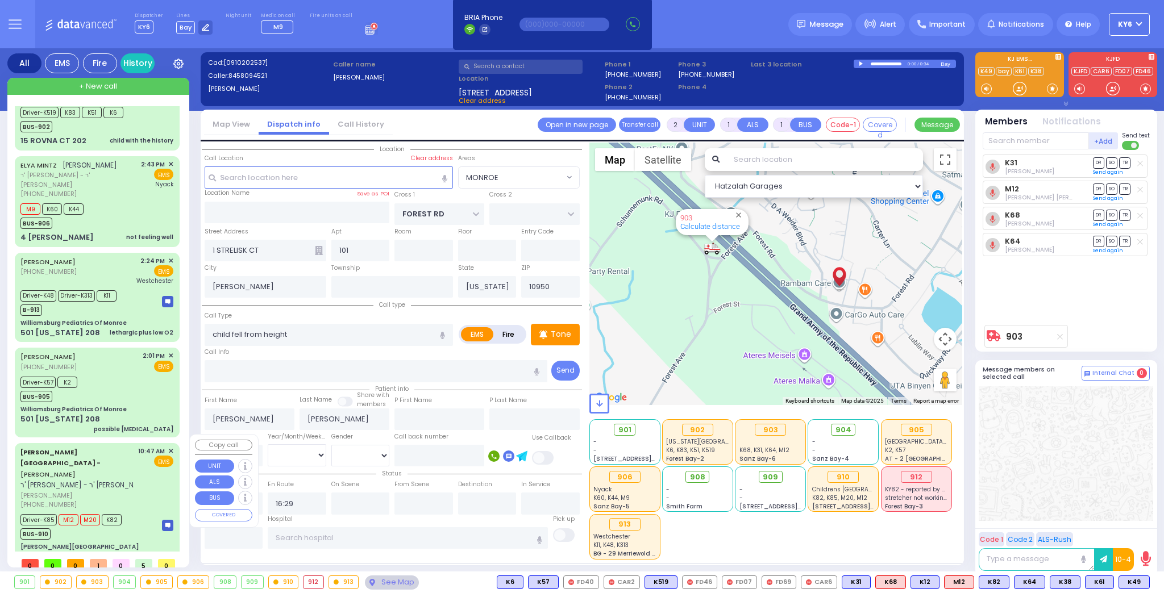
click at [125, 459] on div "[PERSON_NAME] Health Center - [PERSON_NAME] - ר' [PERSON_NAME]" at bounding box center [85, 469] width 130 height 44
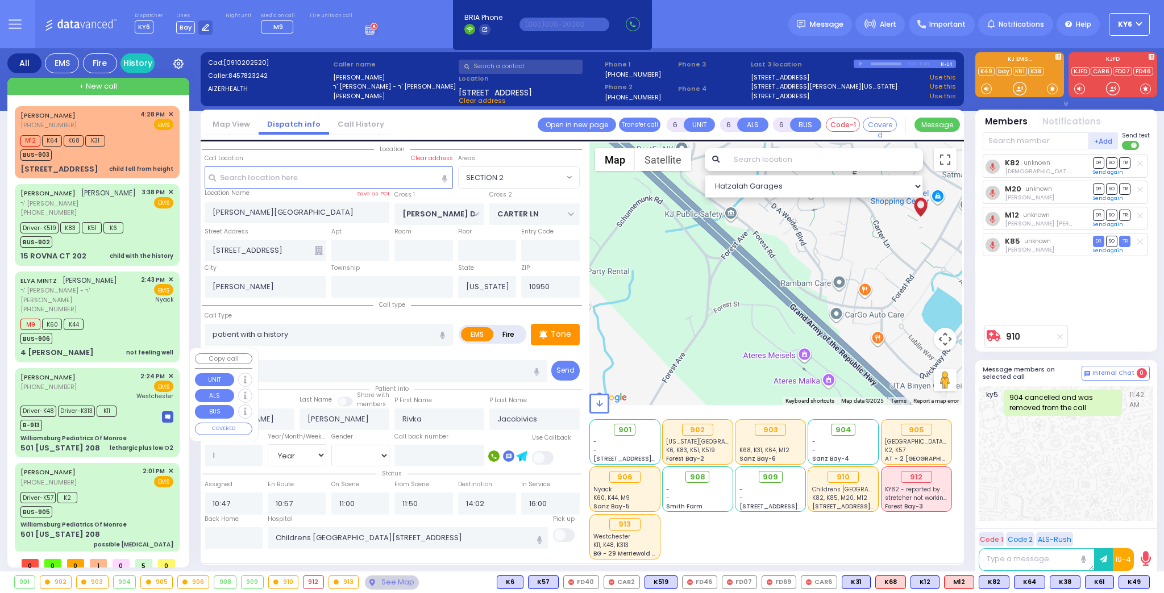
select select "SECTION 2"
select select "Year"
select select "[DEMOGRAPHIC_DATA]"
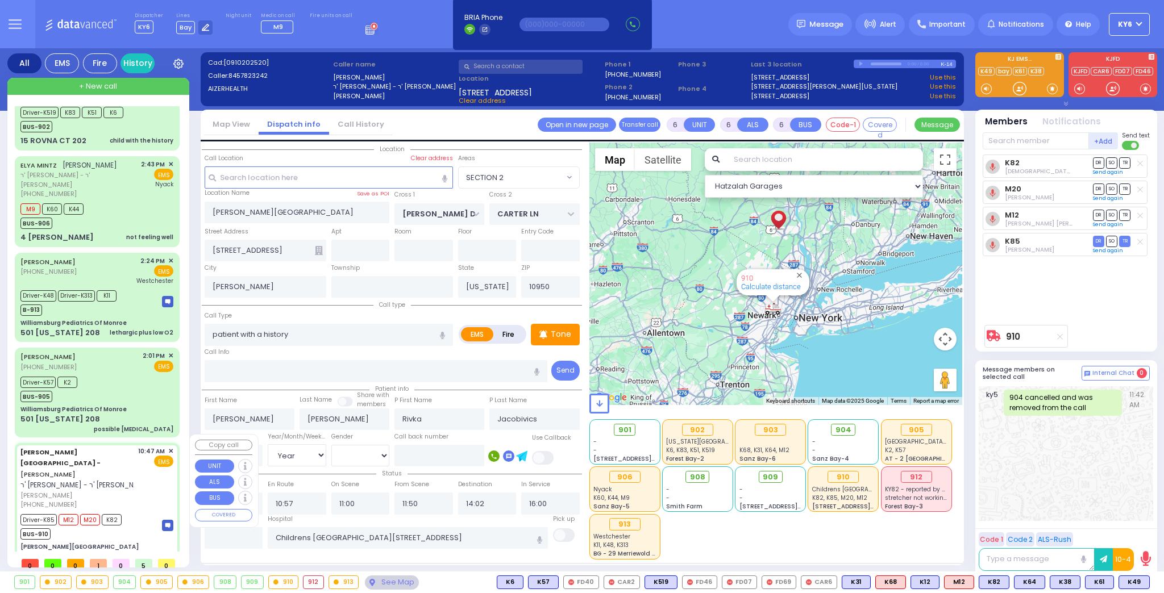
click at [110, 460] on div "[PERSON_NAME] Health Center - [PERSON_NAME] - ר' [PERSON_NAME]" at bounding box center [85, 469] width 130 height 44
select select
radio input "true"
select select "Year"
select select "[DEMOGRAPHIC_DATA]"
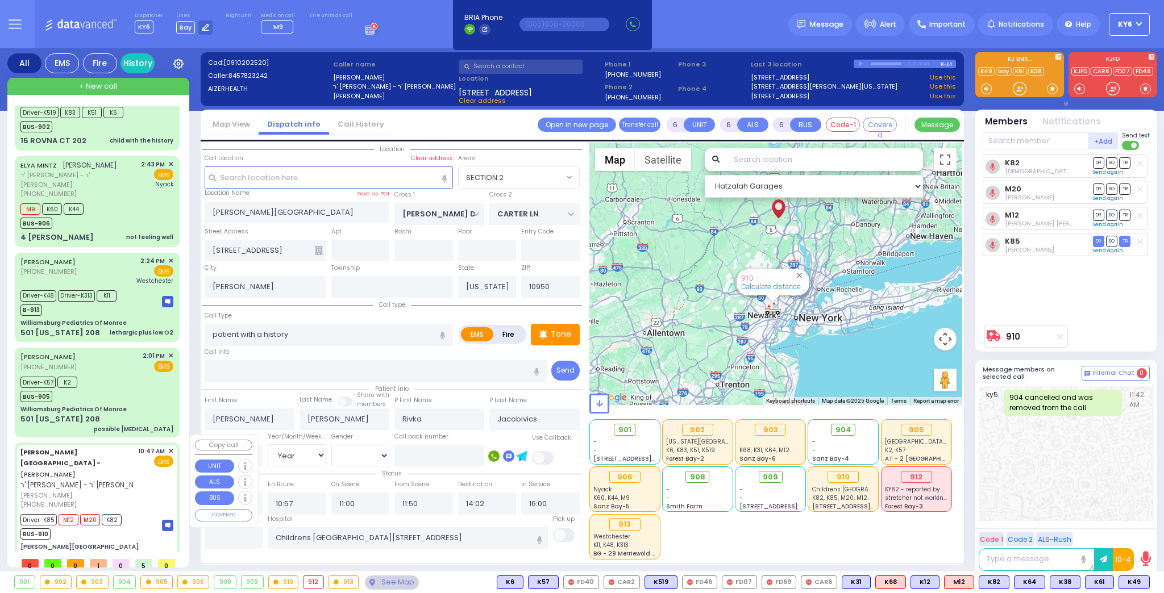
select select "SECTION 2"
select select "Hatzalah Garages"
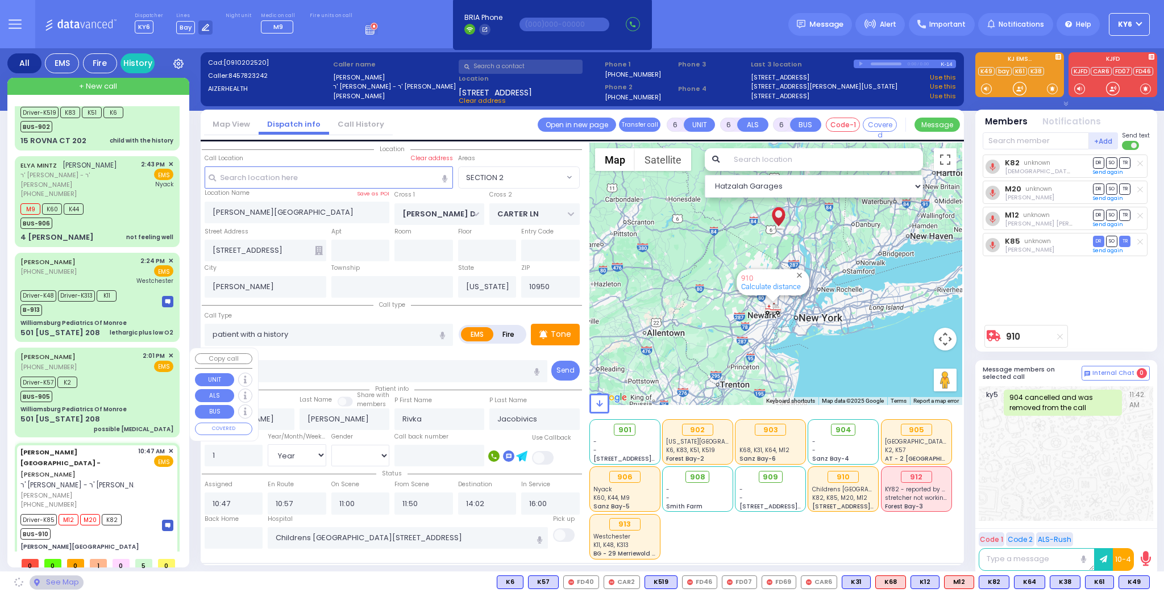
click at [115, 399] on div "Driver-K57 K2 BUS-905" at bounding box center [96, 388] width 153 height 28
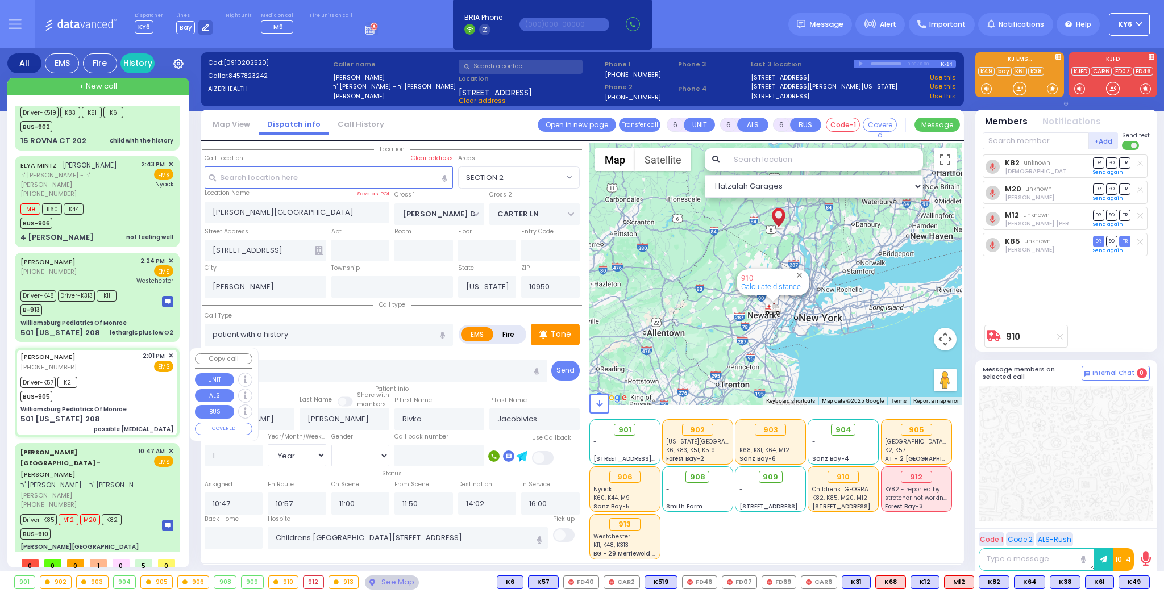
select select
type input "possible [MEDICAL_DATA]"
radio input "true"
type input "[PERSON_NAME]"
type input "Weisz"
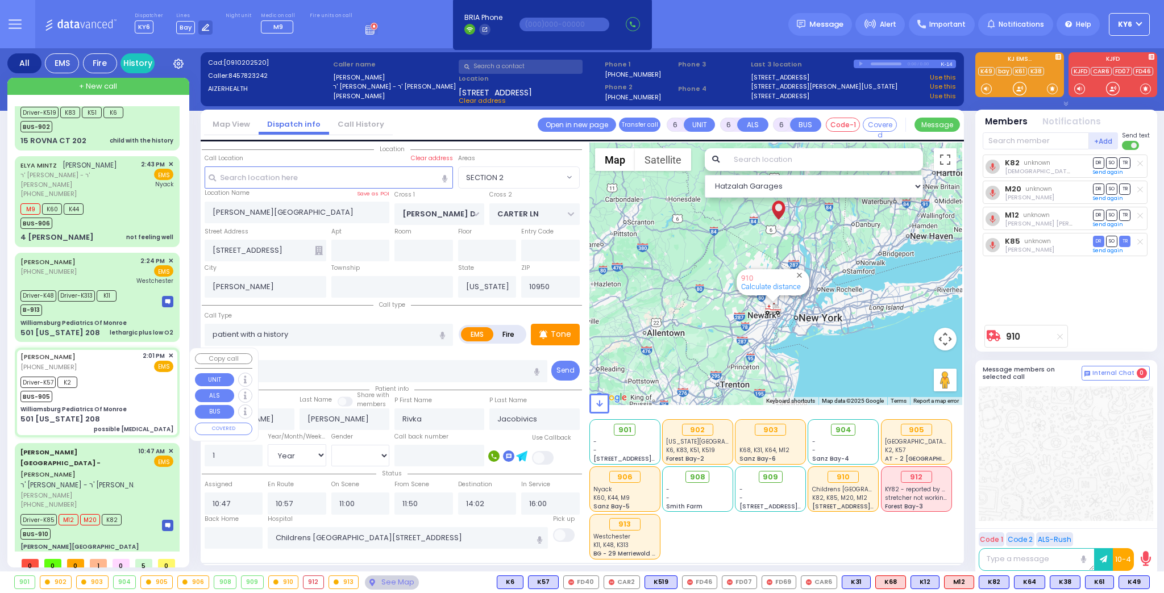
type input "5"
select select "Year"
select select "[DEMOGRAPHIC_DATA]"
type input "14:01"
type input "14:04"
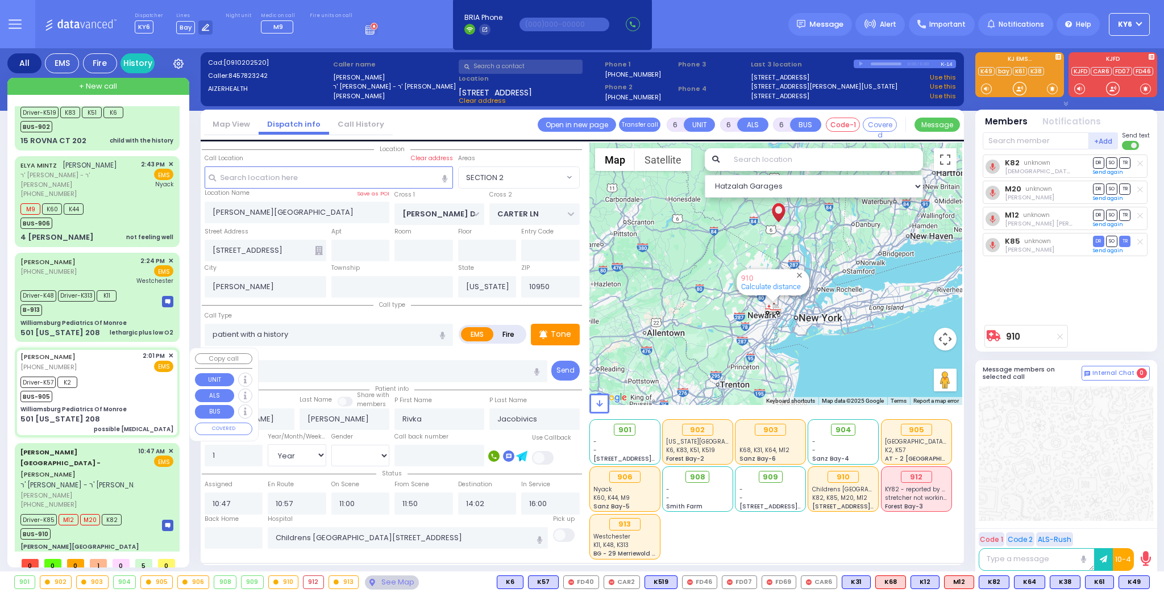
type input "14:10"
type input "14:12"
type input "14:56"
type input "15:26"
type input "[GEOGRAPHIC_DATA] [STREET_ADDRESS]"
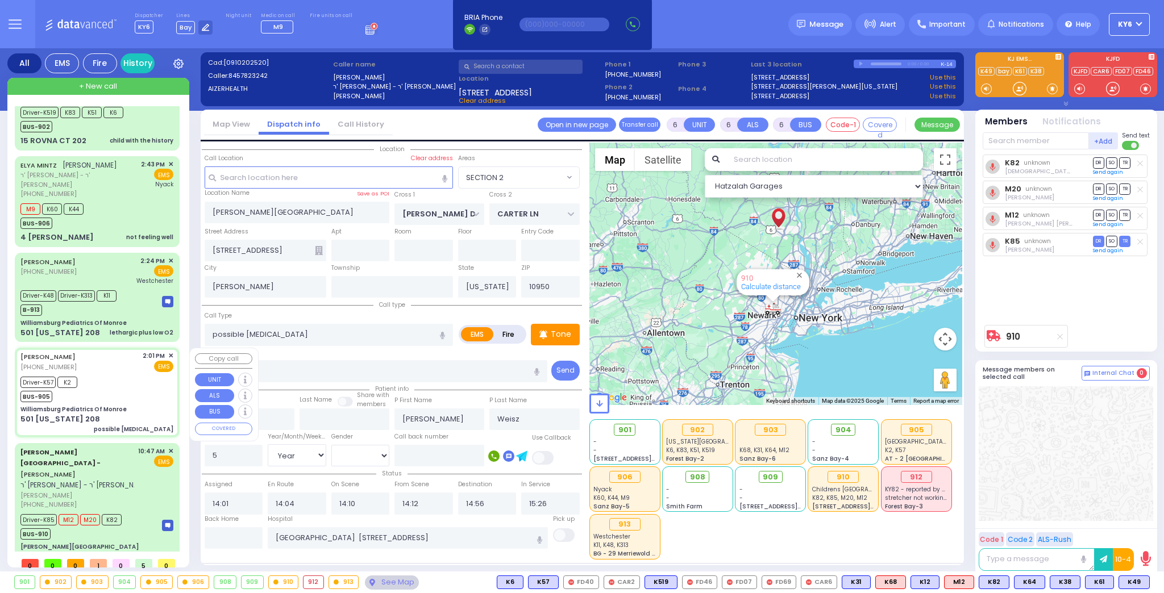
type input "Williamsburg Pediatrics Of Monroe"
type input "US-6 WEST"
type input "US-6 EAST"
type input "501 [US_STATE] 208"
type input "Monroe"
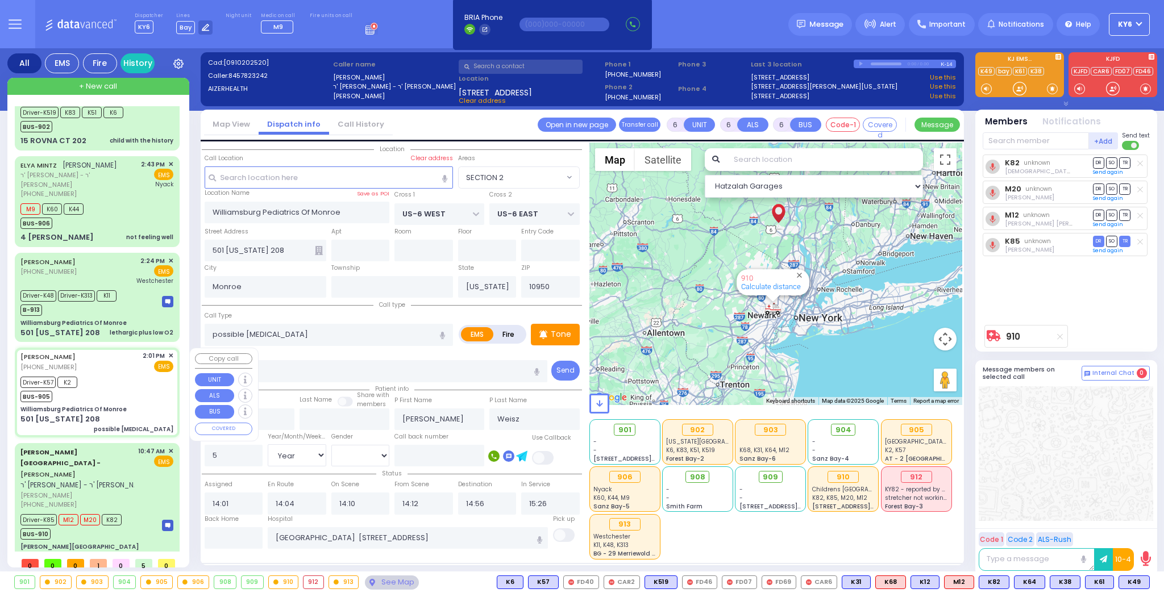
select select "Hatzalah Garages"
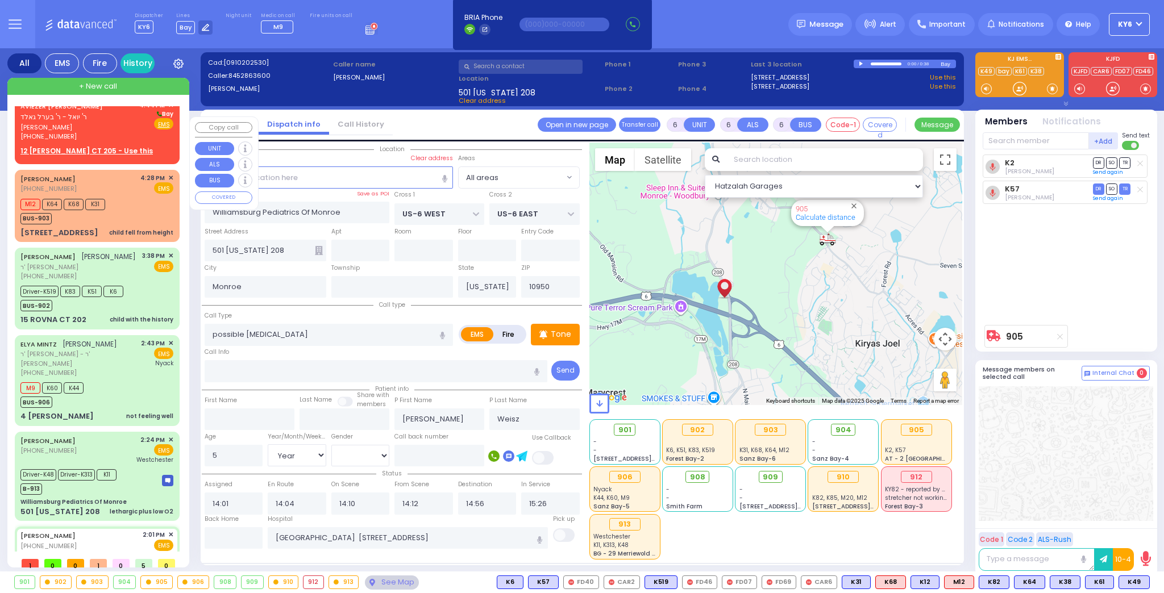
scroll to position [0, 0]
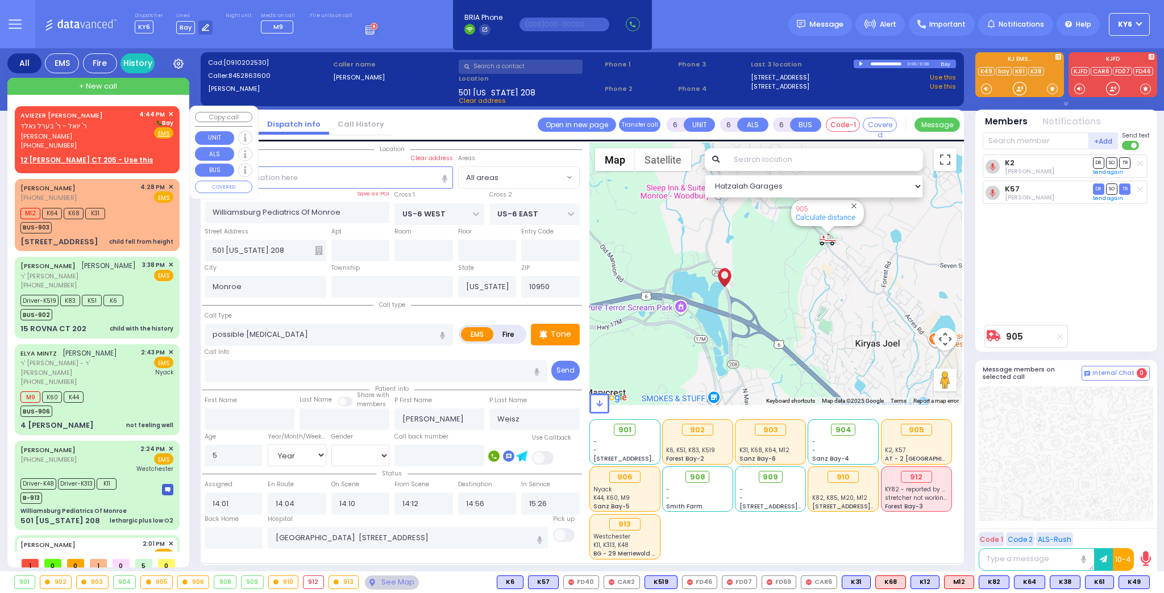
click at [101, 139] on span "[PERSON_NAME]" at bounding box center [77, 137] width 115 height 10
type input "2"
type input "1"
select select
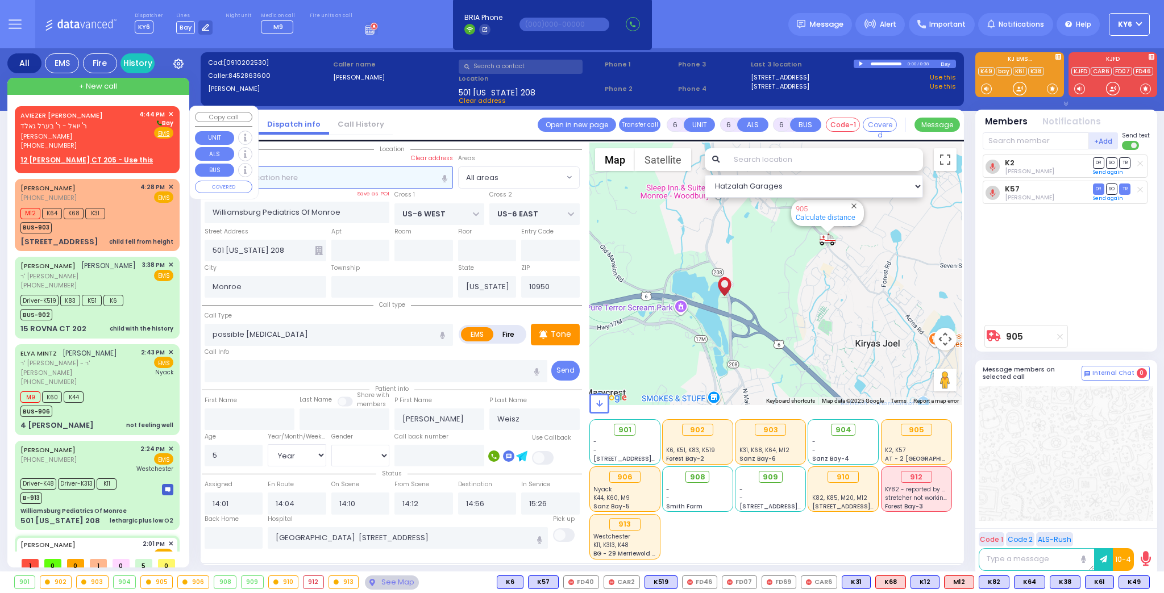
radio input "true"
type input "[PERSON_NAME]"
select select
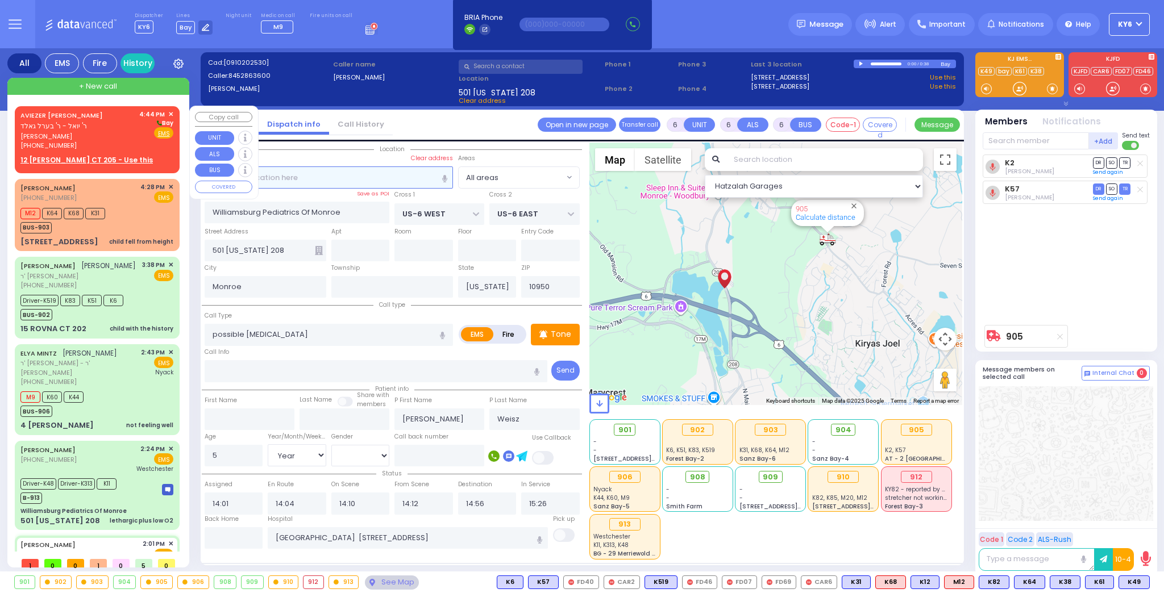
type input "16:44"
select select "Hatzalah Garages"
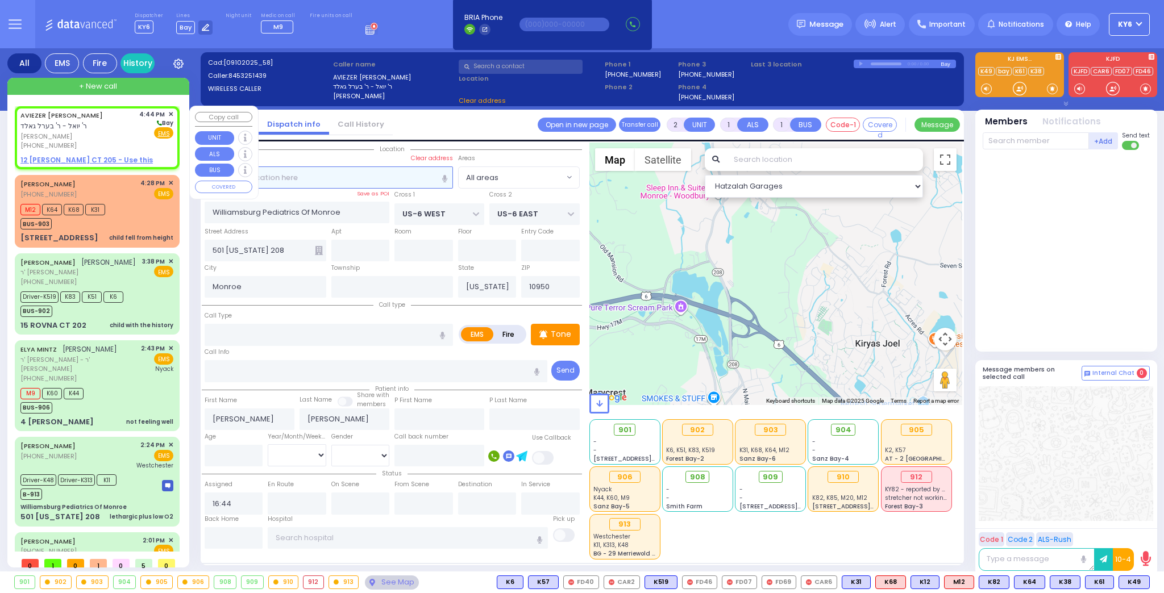
select select
radio input "true"
select select
select select "Hatzalah Garages"
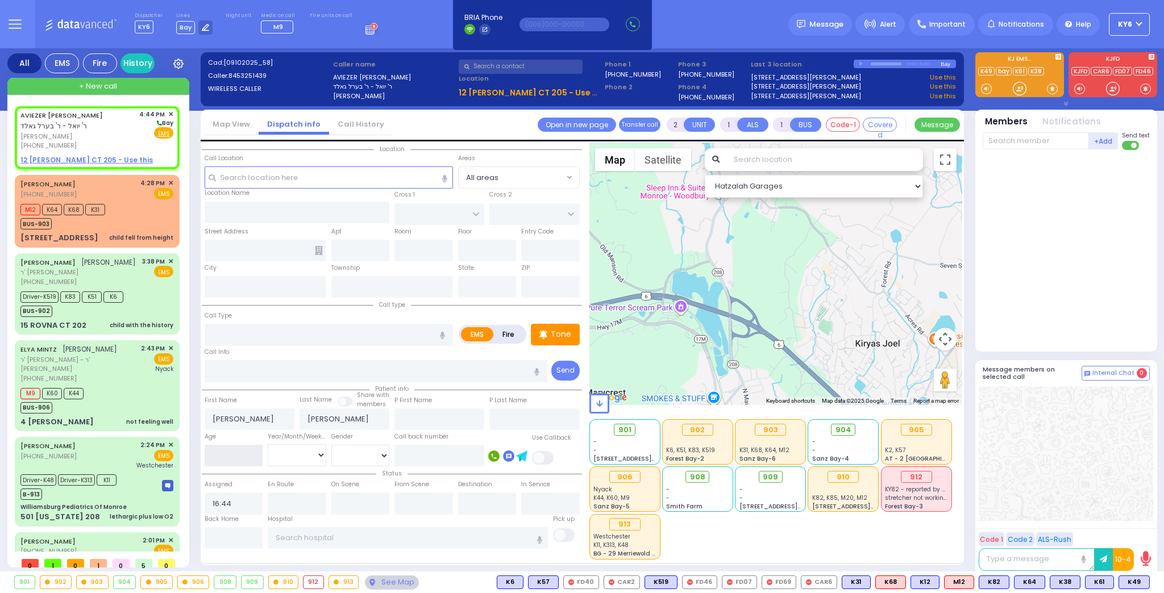
click at [227, 452] on input "number" at bounding box center [234, 456] width 59 height 22
type input "2"
click at [90, 161] on u "12 [PERSON_NAME] CT 205 - Use this" at bounding box center [86, 160] width 132 height 10
select select
radio input "true"
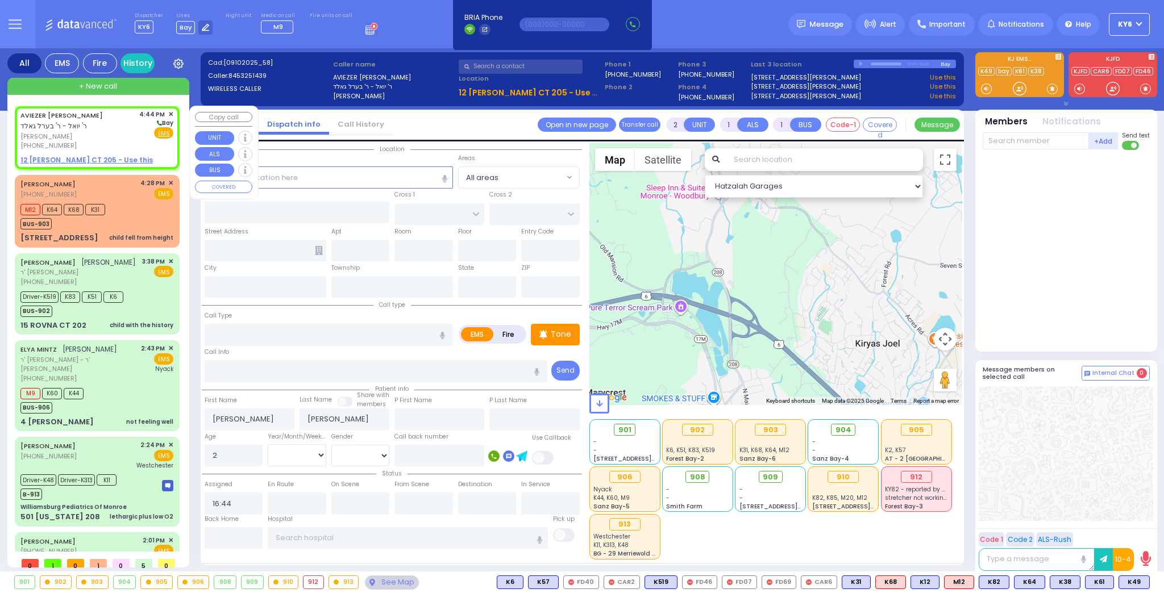
select select
select select "Hatzalah Garages"
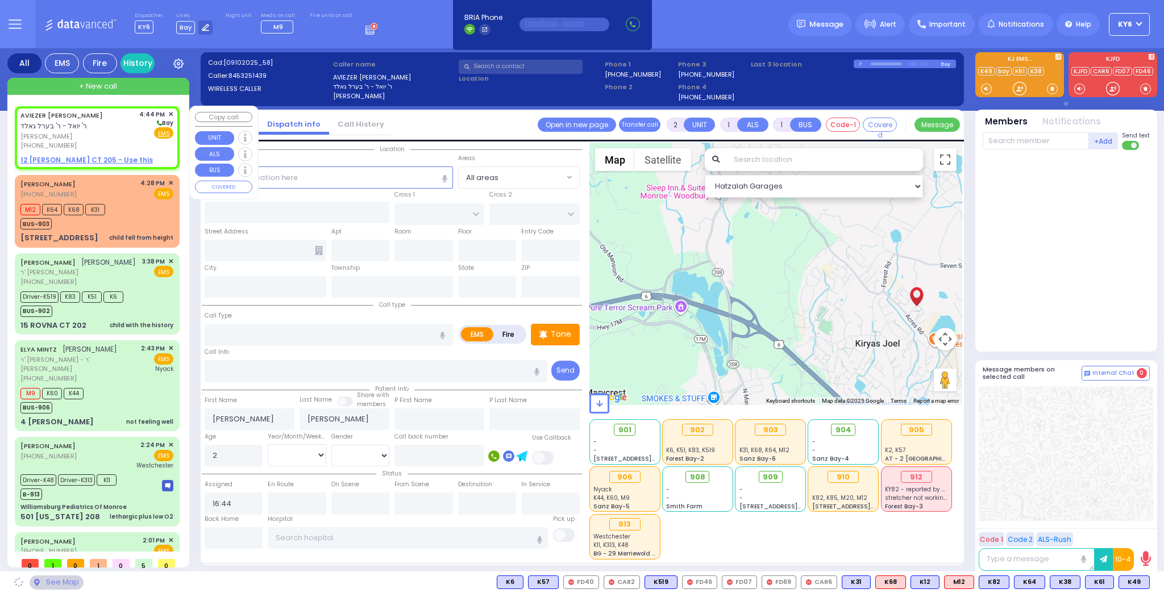
select select
radio input "true"
select select
select select "Hatzalah Garages"
type input "ACRES RD"
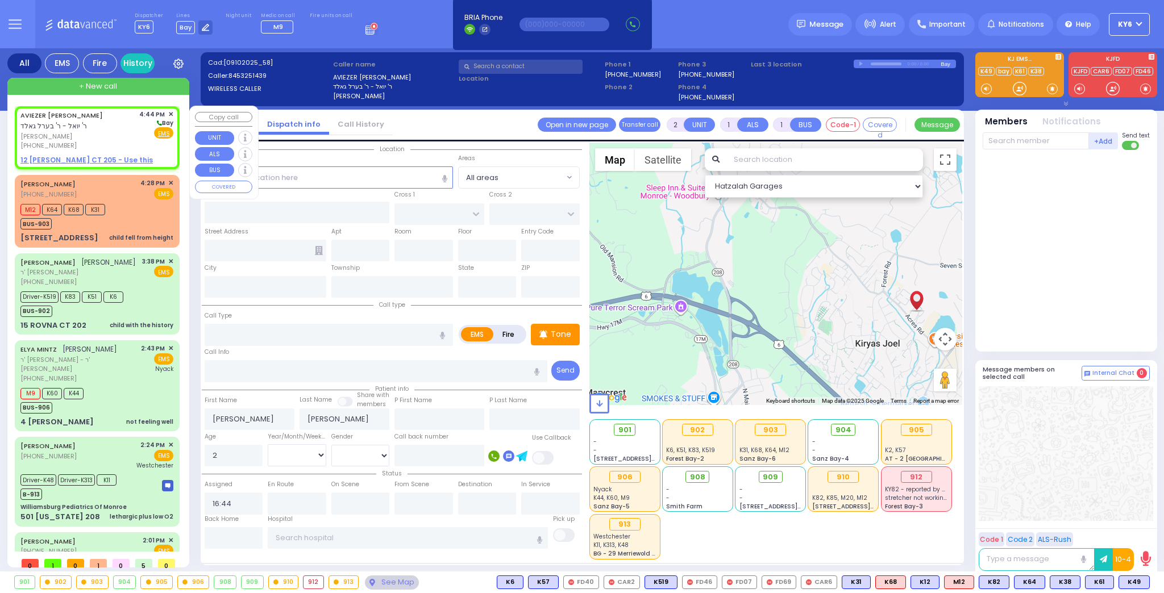
type input "12 [PERSON_NAME] CT"
type input "205"
type input "Monroe"
type input "[US_STATE]"
type input "10950"
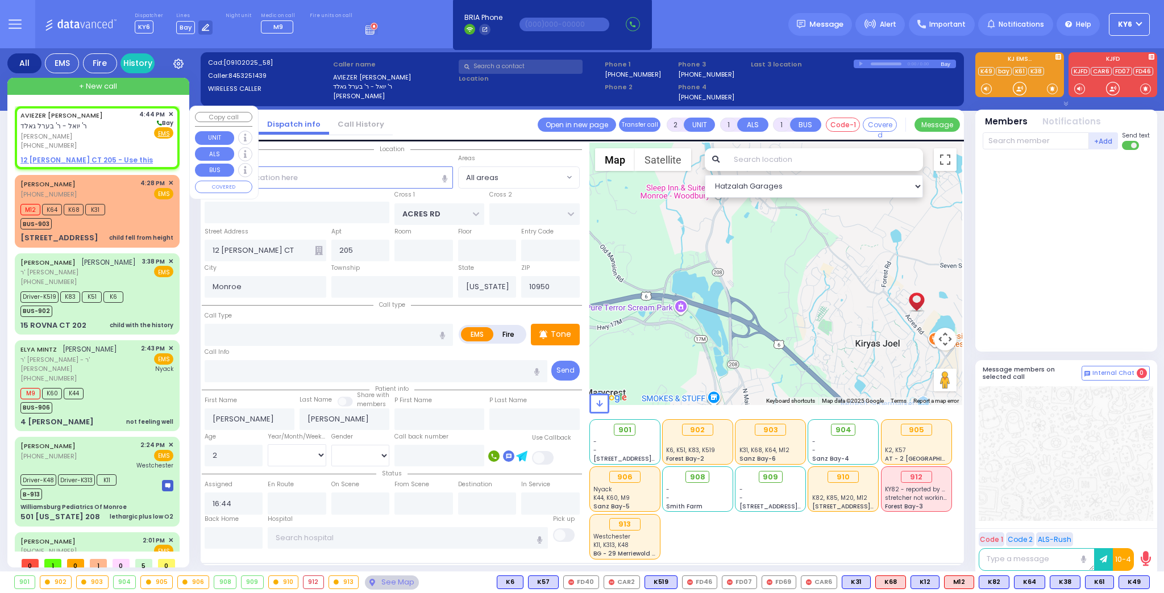
select select "PALM TREE"
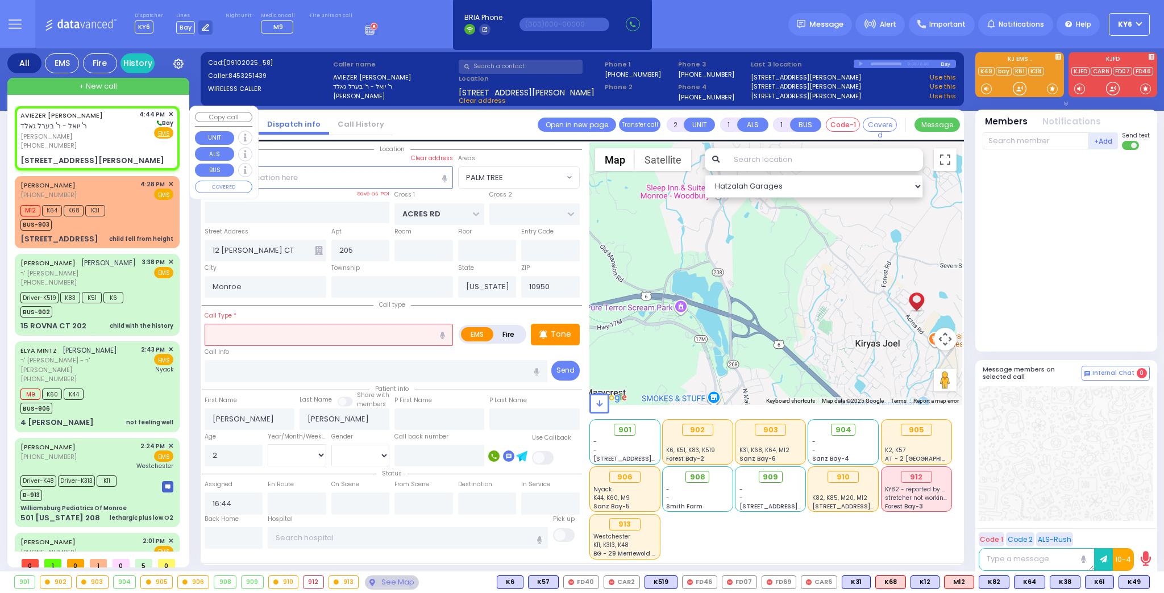
select select
radio input "true"
select select
select select "Hatzalah Garages"
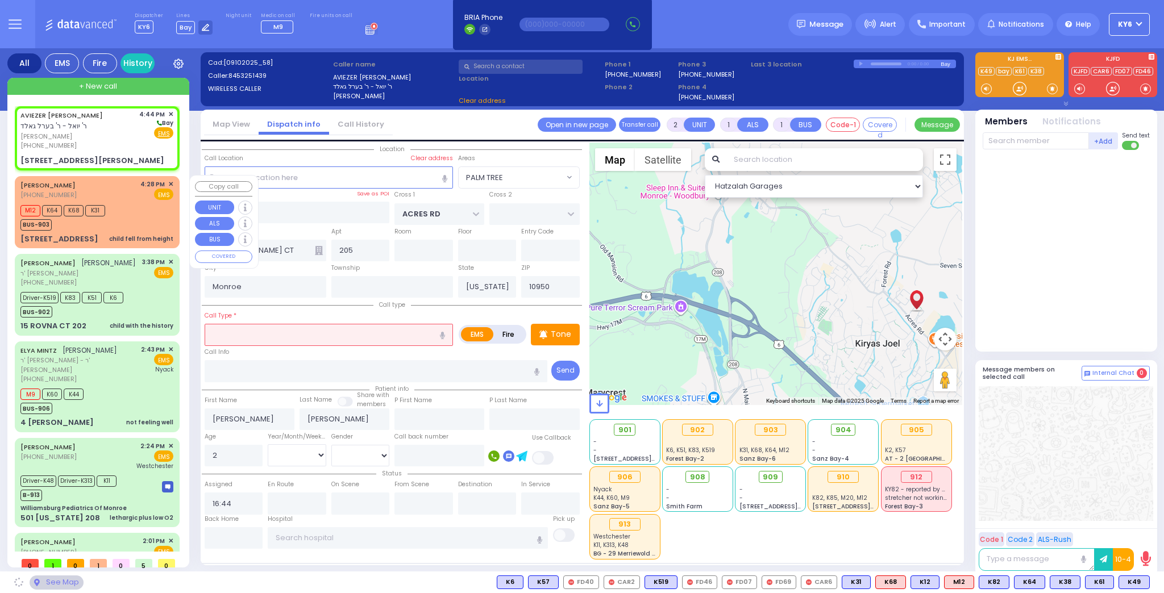
select select "PALM TREE"
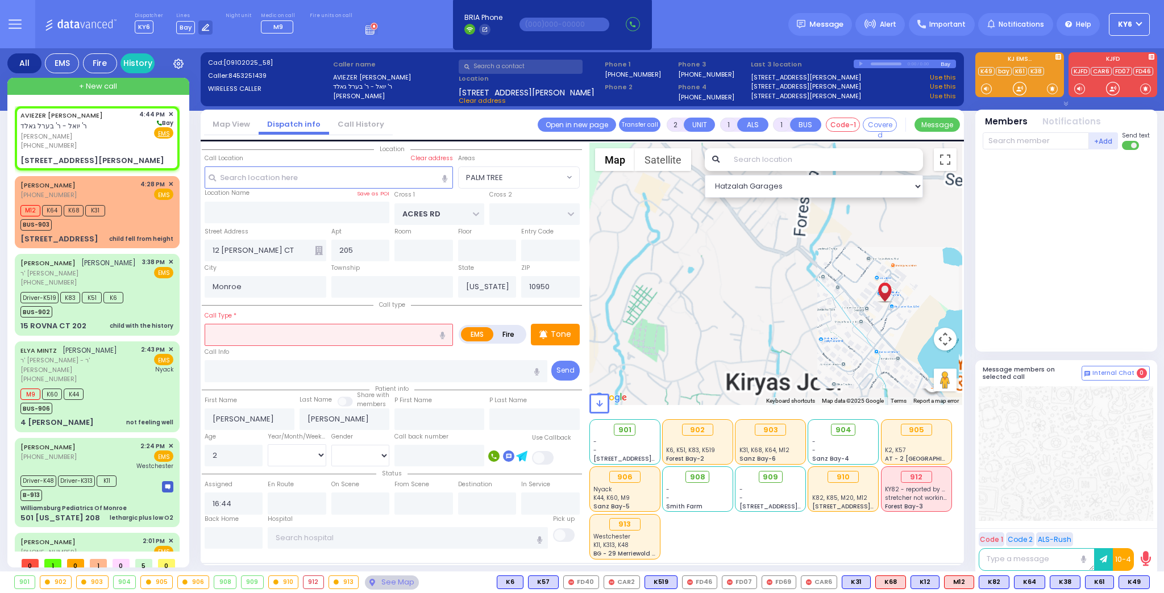
click at [262, 341] on input "text" at bounding box center [329, 335] width 248 height 22
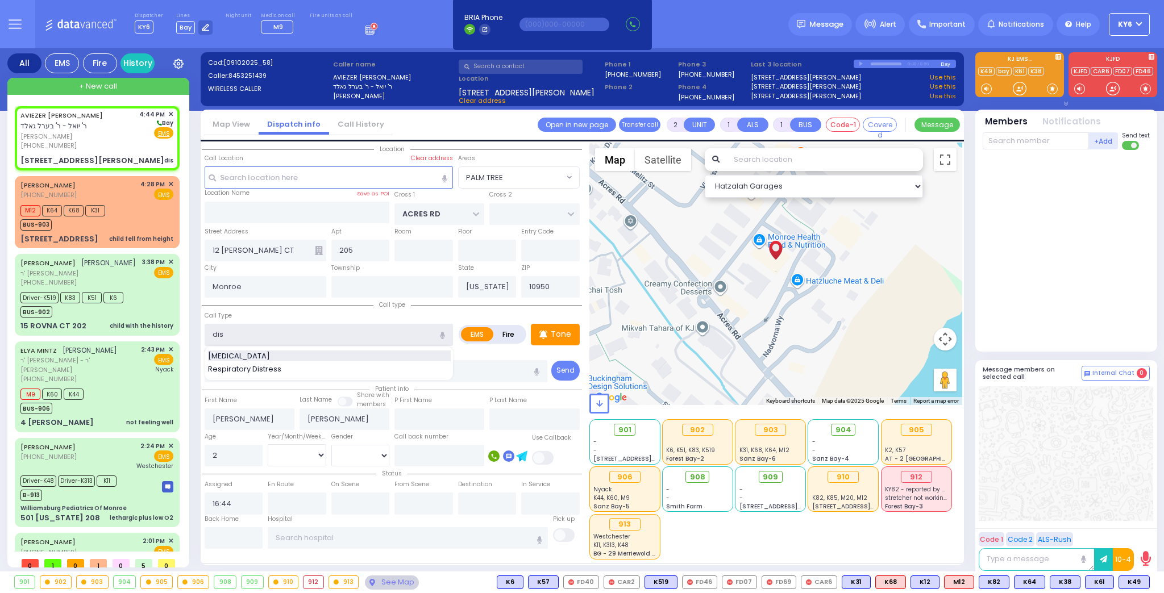
type input "dis"
select select
radio input "true"
select select
click at [266, 355] on div "[MEDICAL_DATA]" at bounding box center [329, 356] width 243 height 11
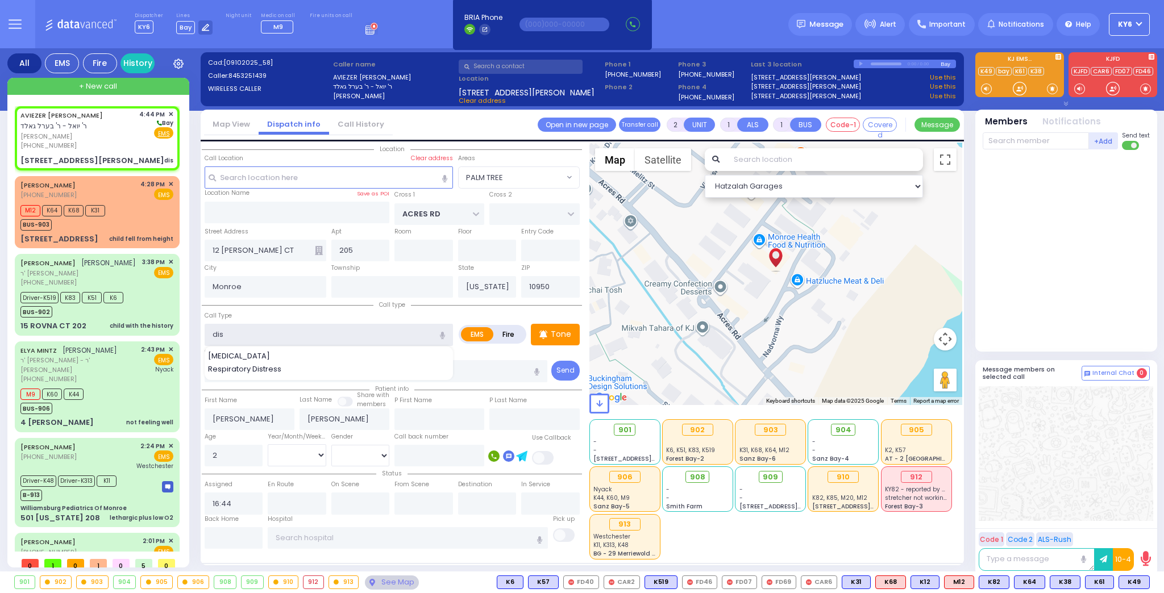
type input "[MEDICAL_DATA]"
select select "Hatzalah Garages"
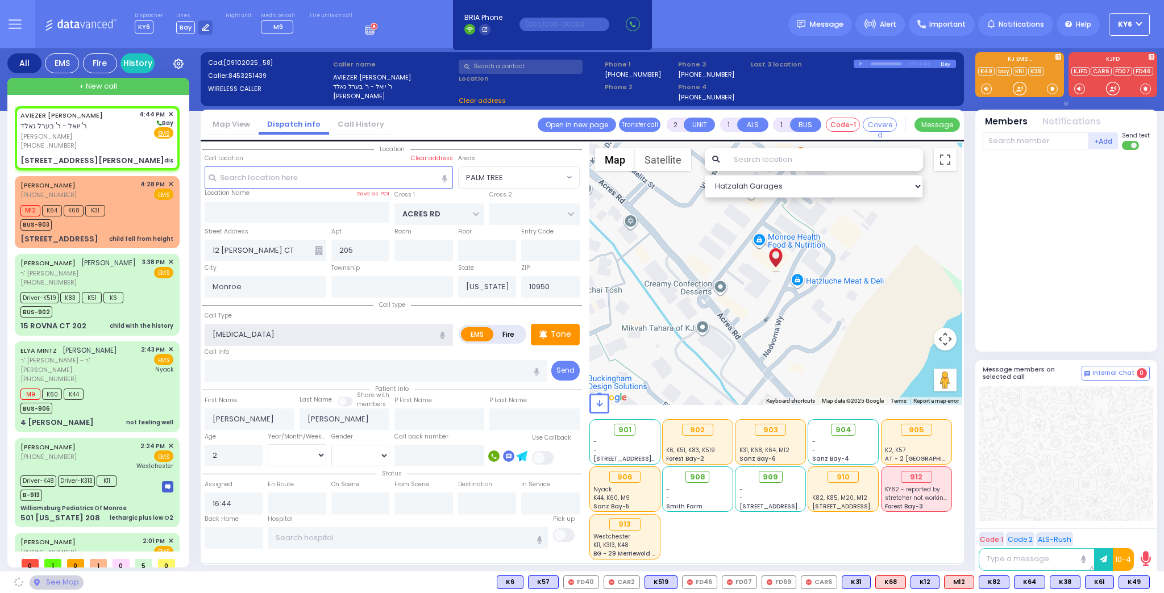
type input "0"
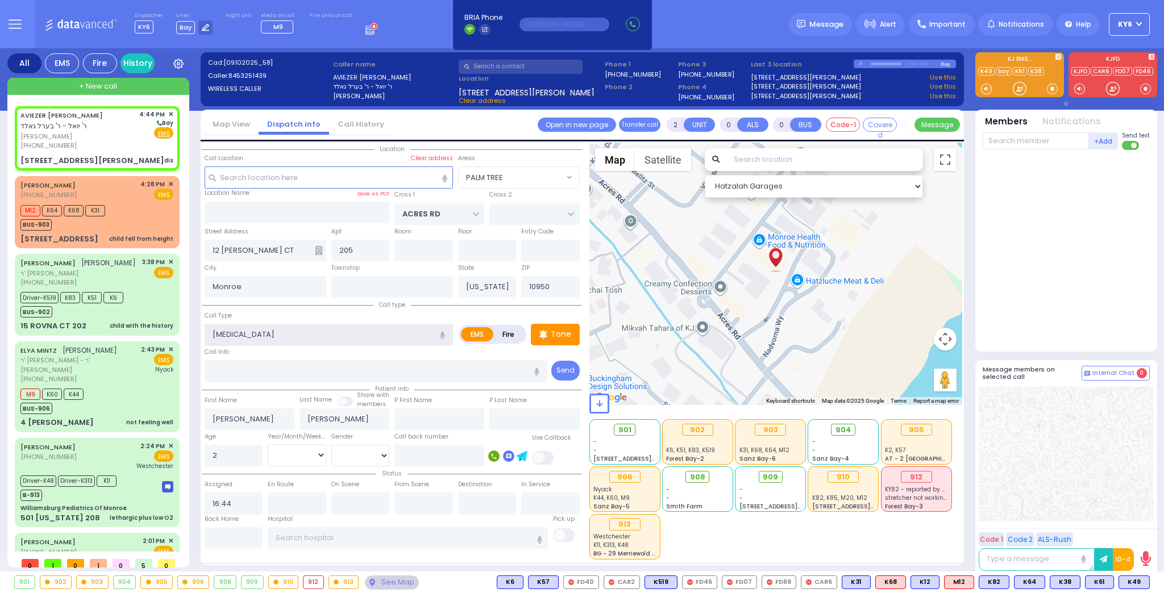
select select "PALM TREE"
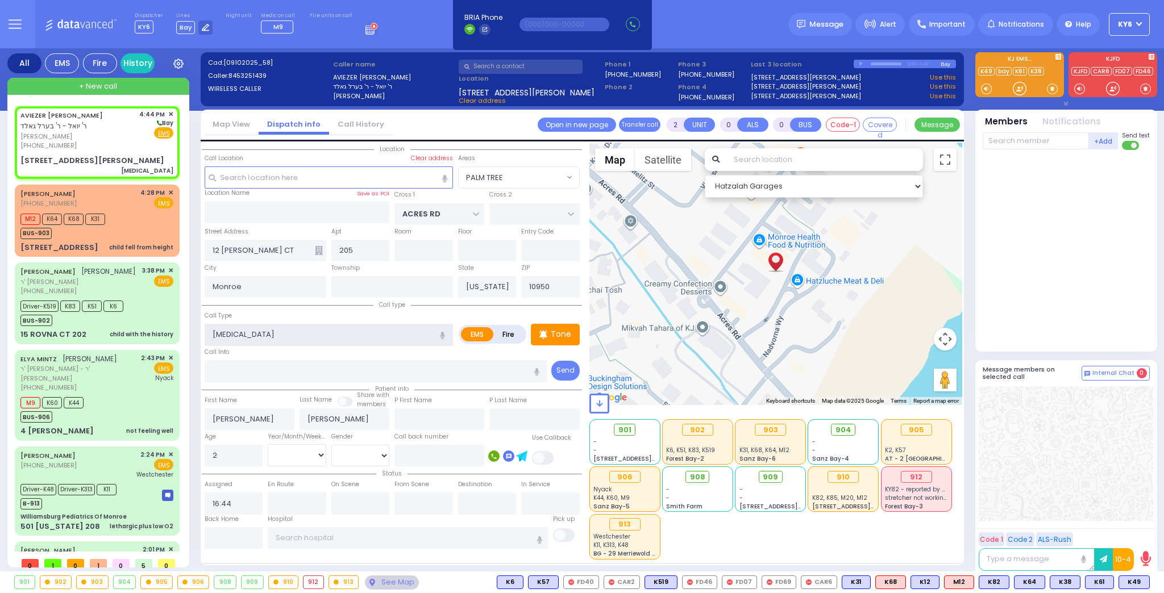
select select
radio input "true"
select select
select select "Hatzalah Garages"
select select "PALM TREE"
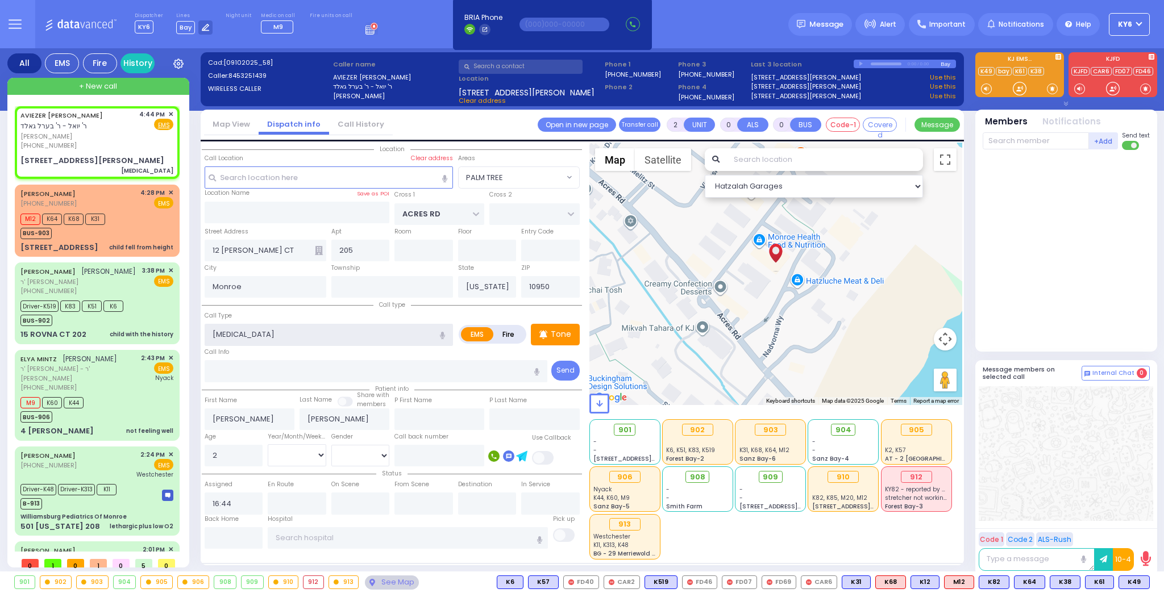
select select
radio input "true"
select select
select select "Hatzalah Garages"
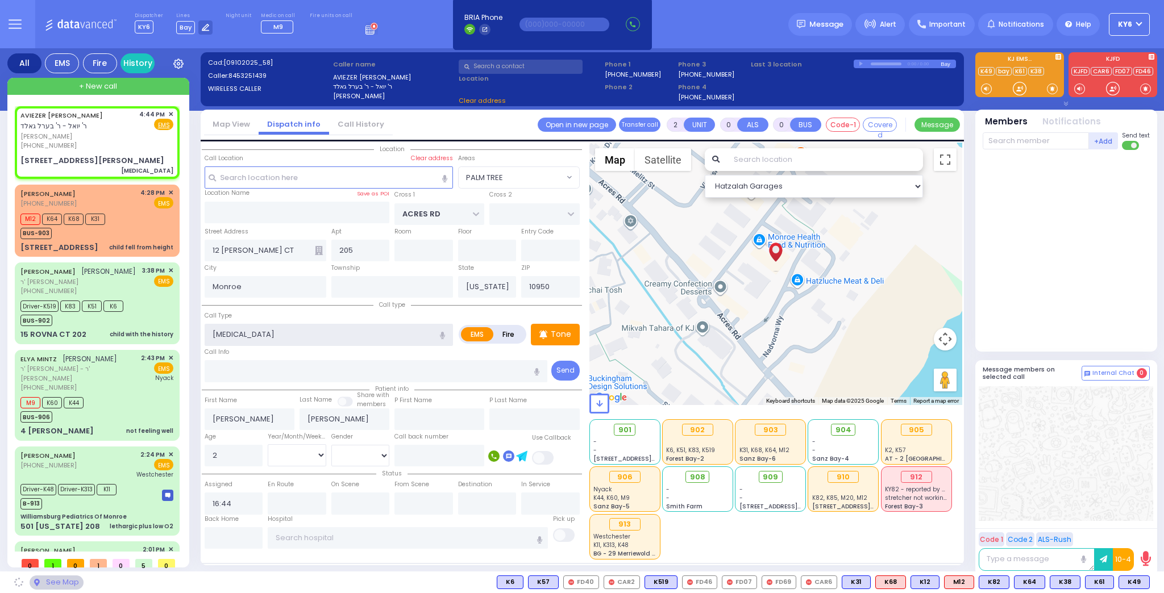
select select "PALM TREE"
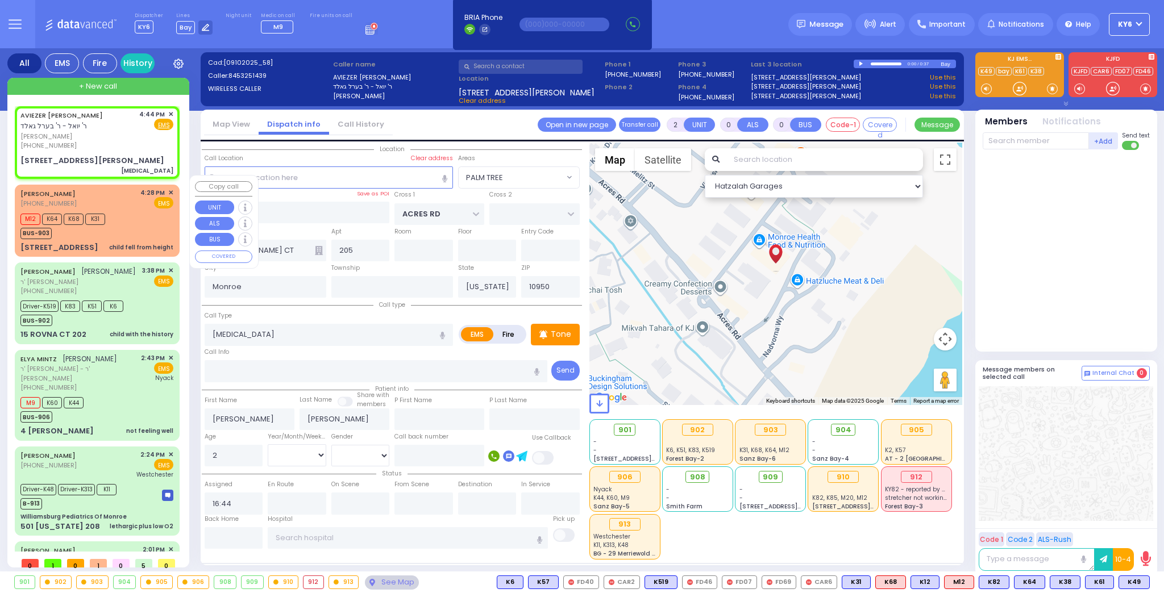
click at [131, 243] on div "child fell from height" at bounding box center [141, 247] width 64 height 9
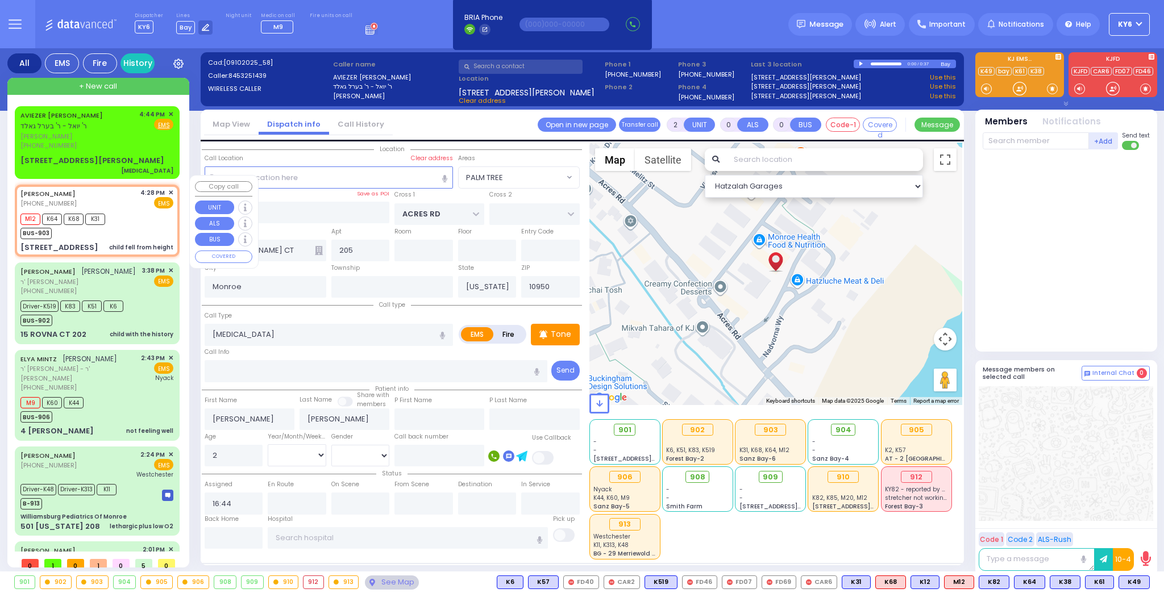
type input "1"
select select
type input "child fell from height"
radio input "true"
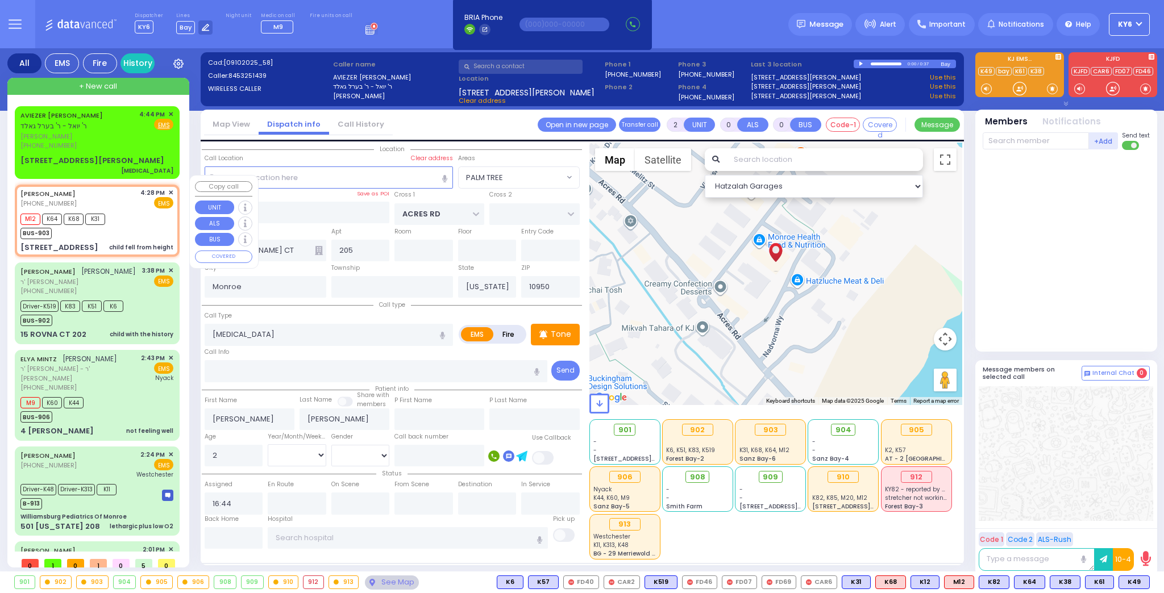
type input "[PERSON_NAME]"
select select
type input "16:28"
type input "16:29"
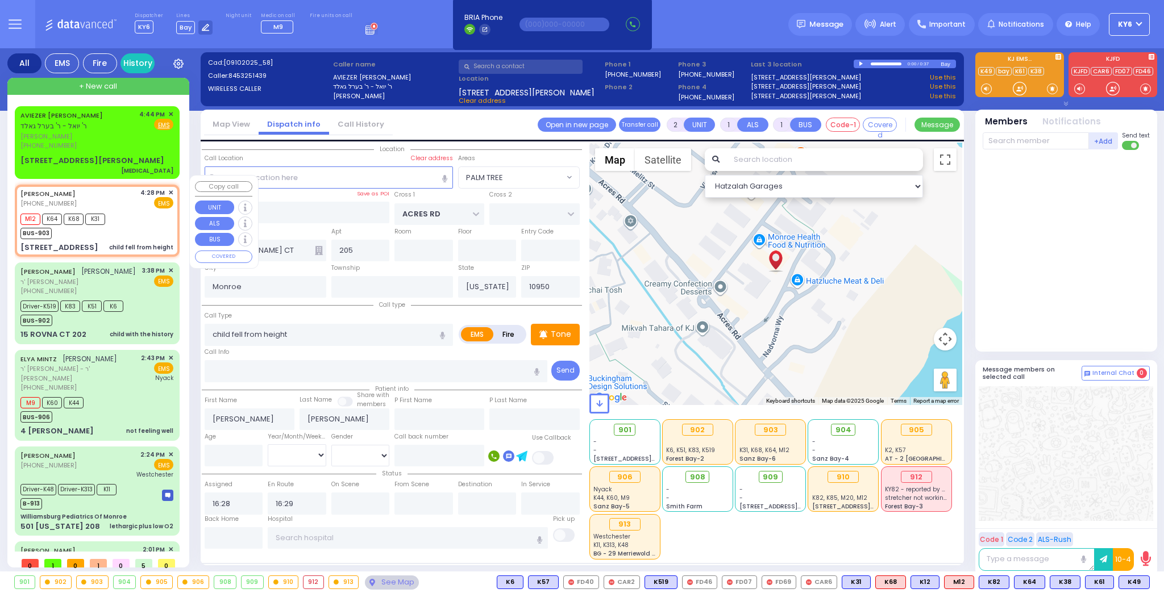
select select "Hatzalah Garages"
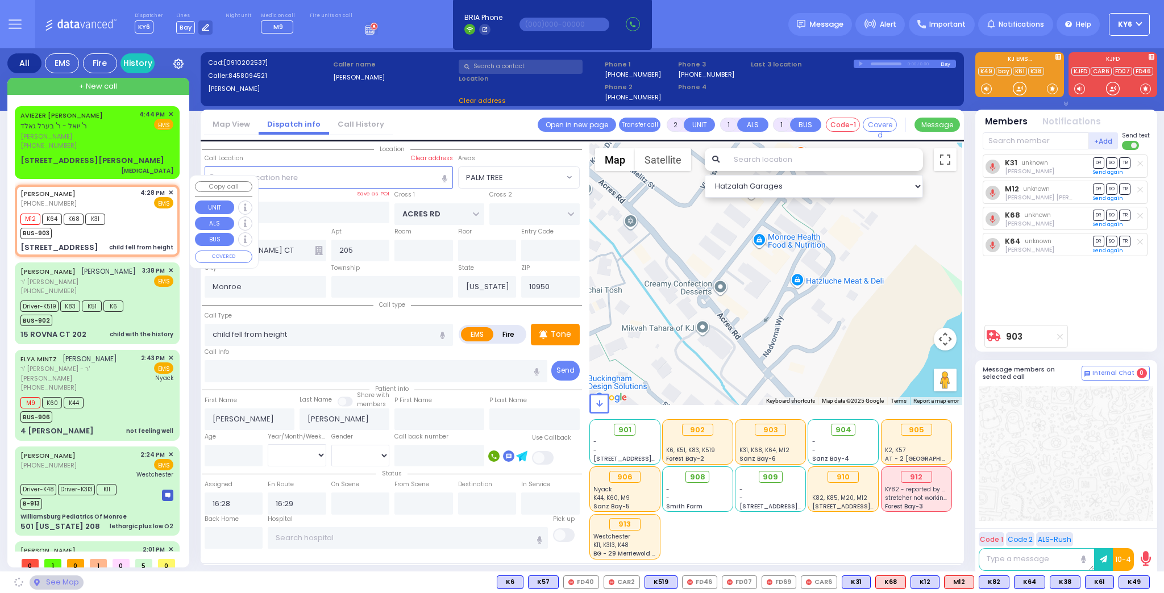
type input "FOREST RD"
type input "1 STRELISK CT"
type input "101"
type input "[PERSON_NAME]"
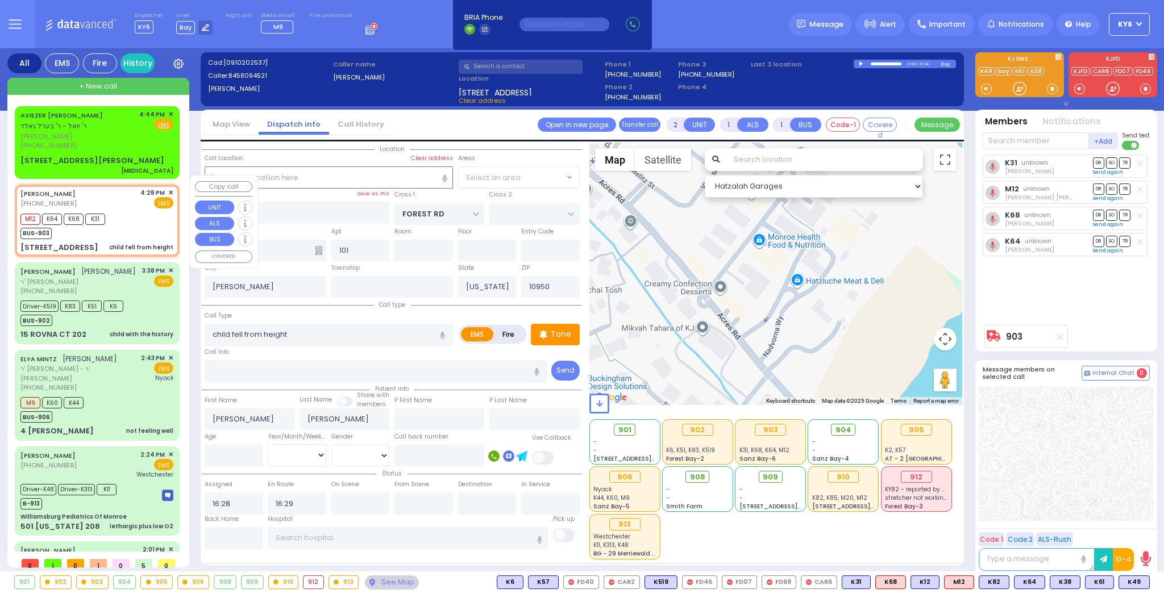
select select "MONROE"
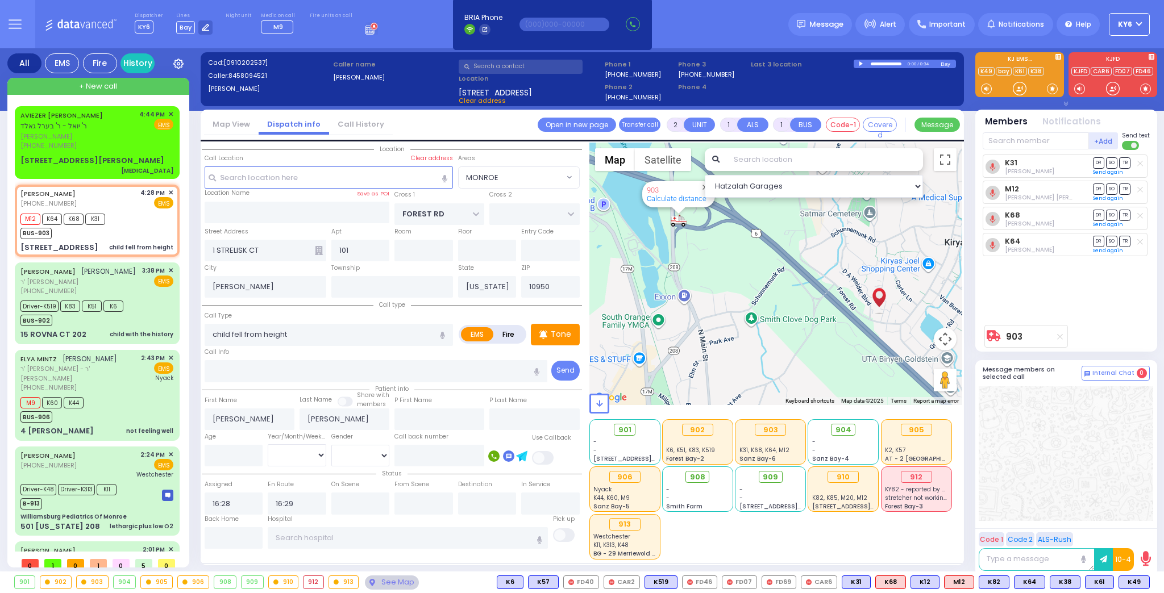
drag, startPoint x: 709, startPoint y: 246, endPoint x: 714, endPoint y: 294, distance: 47.9
click at [713, 292] on div "903 Calculate distance" at bounding box center [775, 274] width 373 height 262
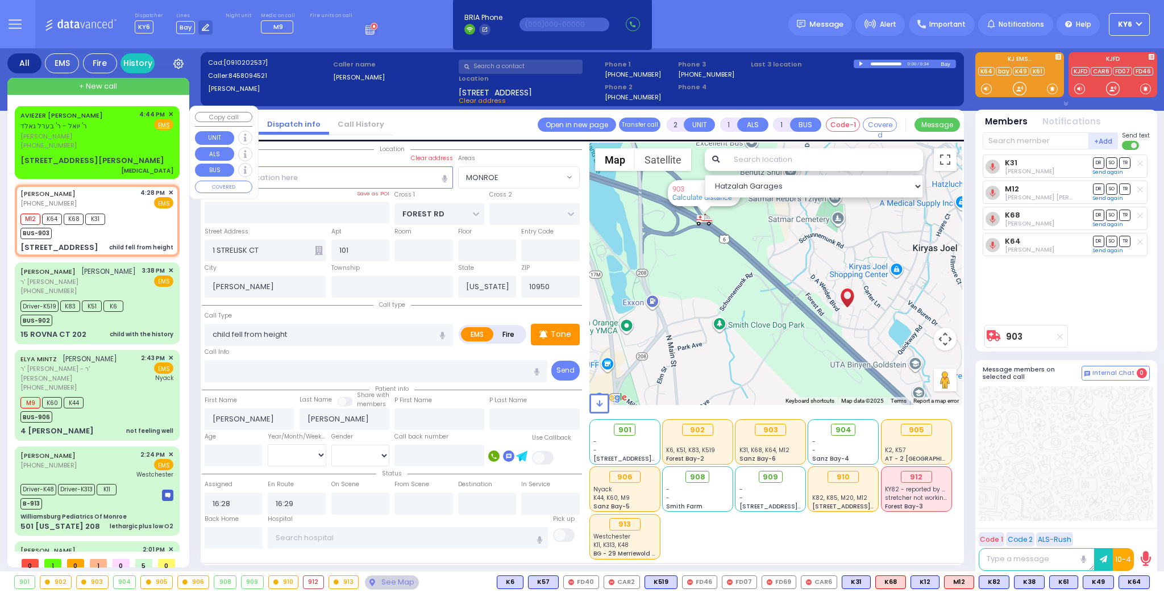
click at [112, 138] on span "[PERSON_NAME]" at bounding box center [77, 137] width 115 height 10
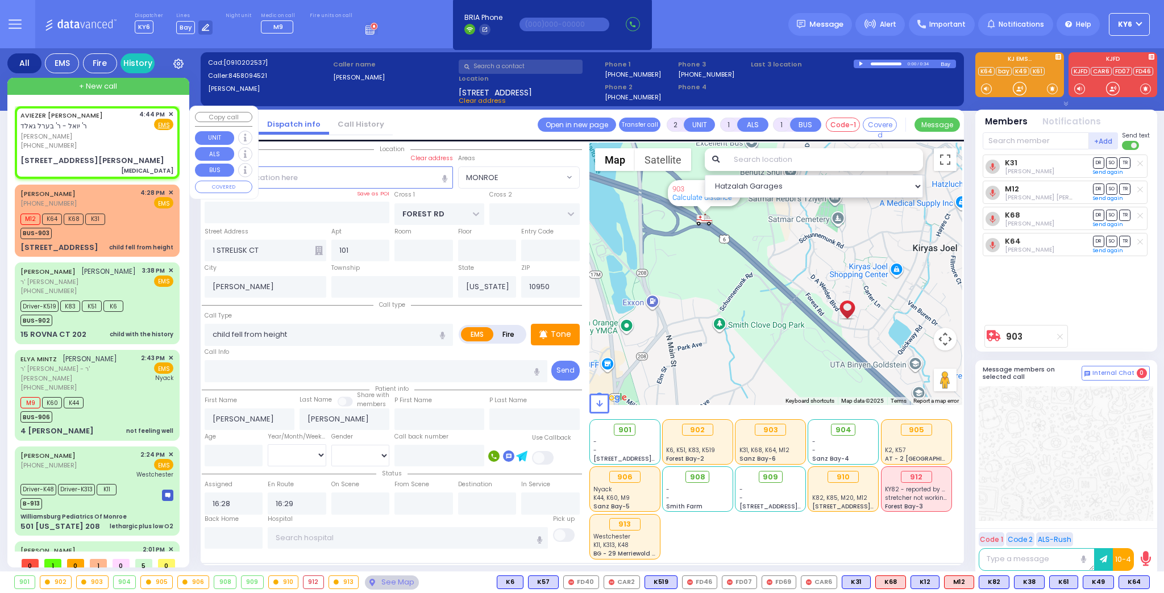
type input "0"
select select
type input "[MEDICAL_DATA]"
radio input "true"
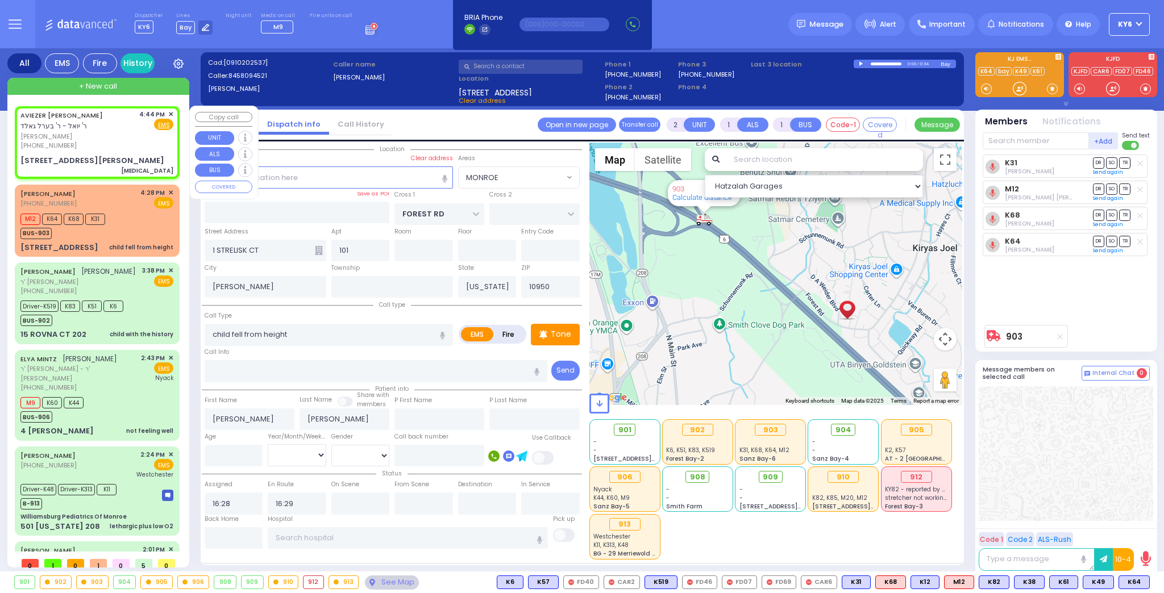
type input "[PERSON_NAME]"
type input "2"
select select
type input "16:44"
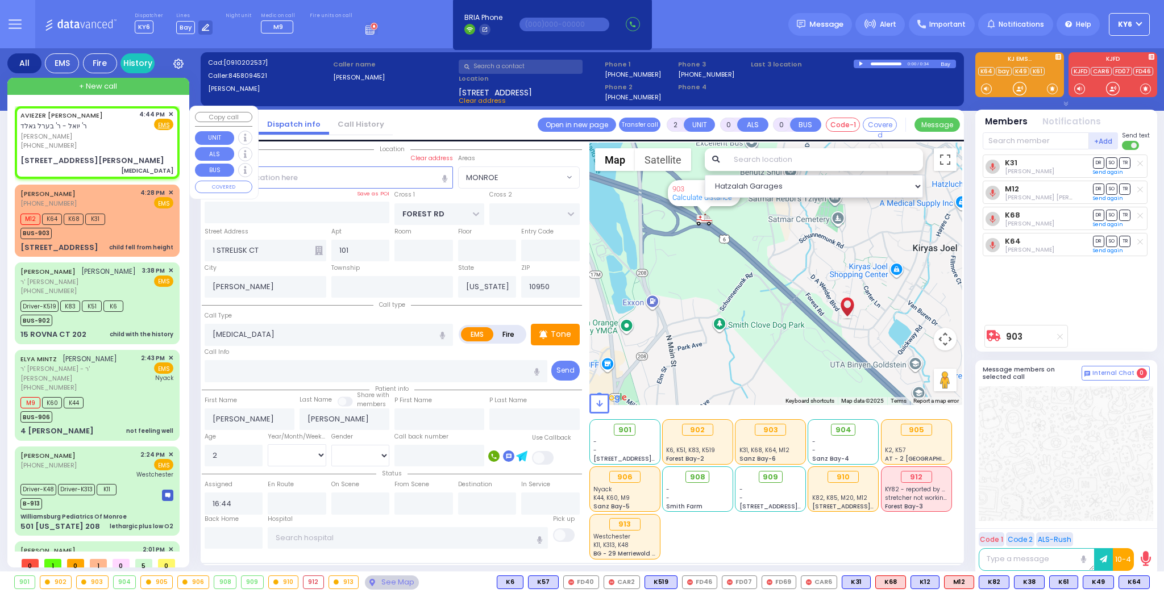
type input "ACRES RD"
type input "12 [PERSON_NAME] CT"
type input "205"
type input "Monroe"
select select "PALM TREE"
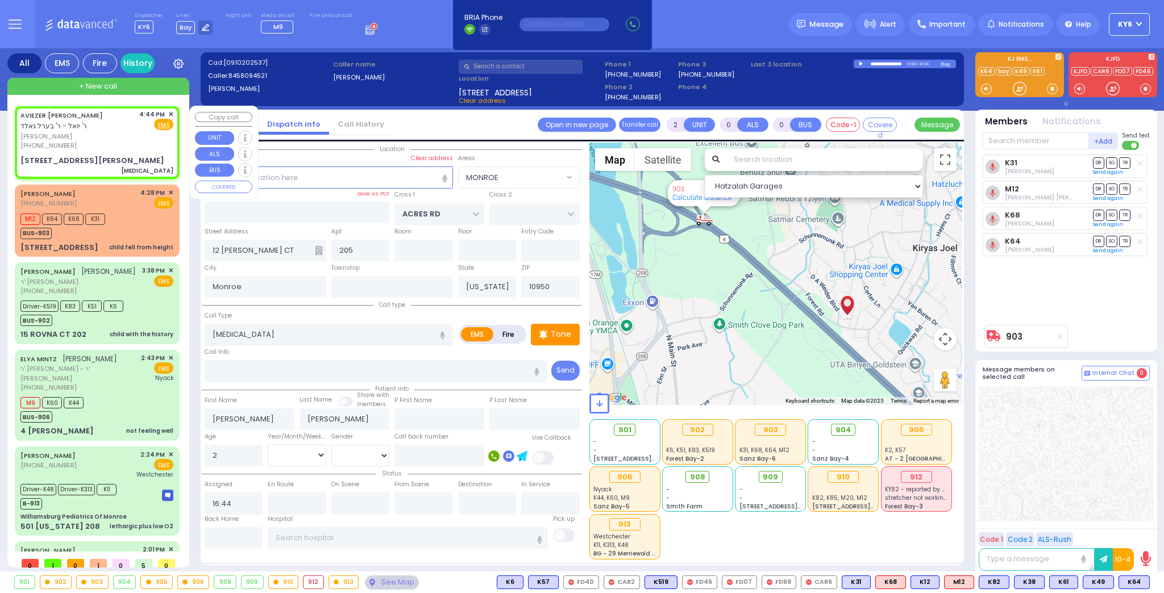
select select "Hatzalah Garages"
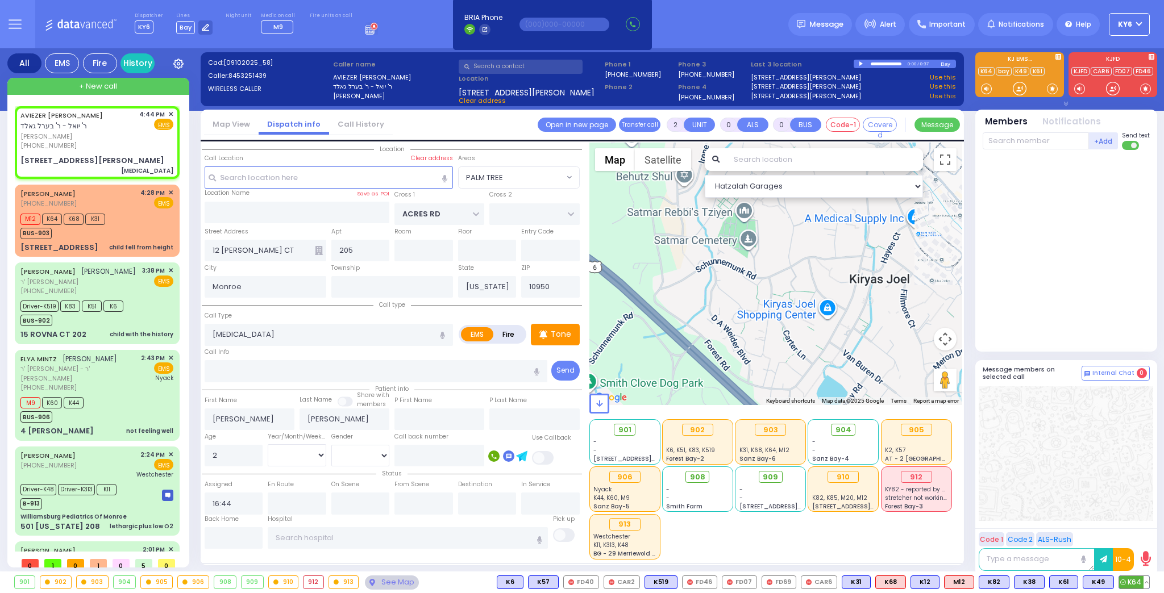
click at [1130, 581] on span "K64" at bounding box center [1134, 582] width 30 height 12
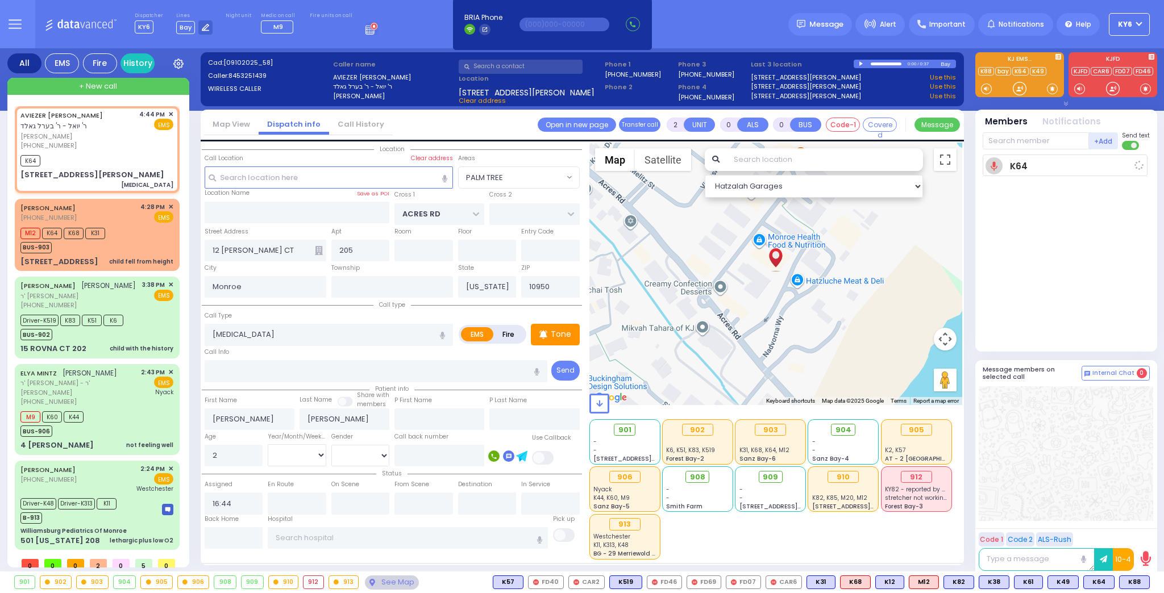
select select
radio input "true"
select select
type input "16:46"
select select "PALM TREE"
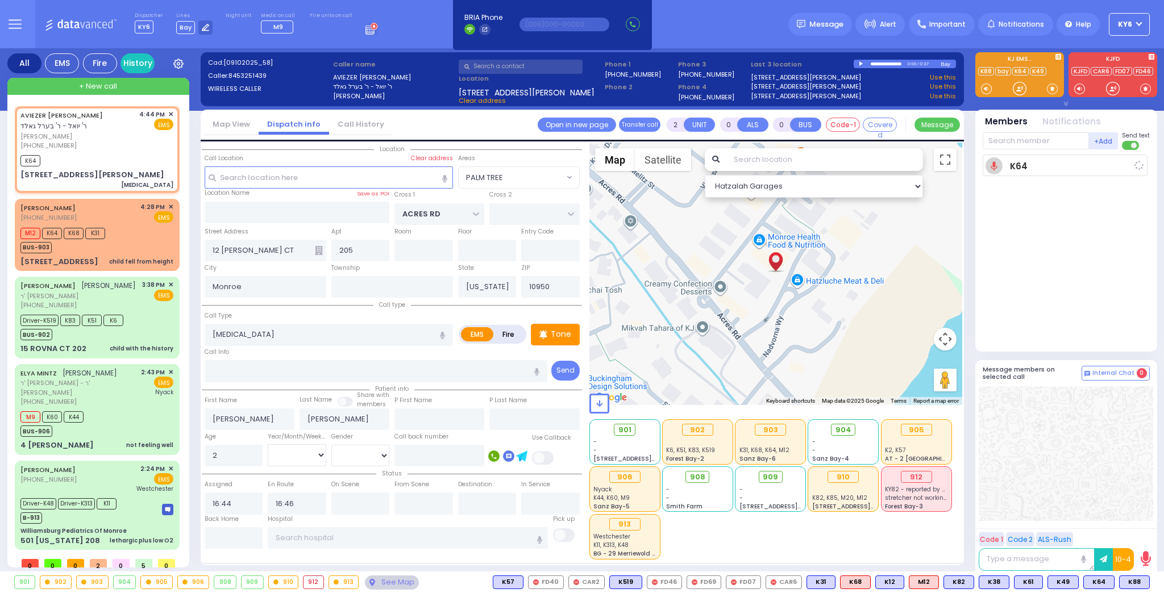
select select "Hatzalah Garages"
click at [1135, 587] on span "K88" at bounding box center [1134, 582] width 30 height 12
select select
radio input "true"
select select
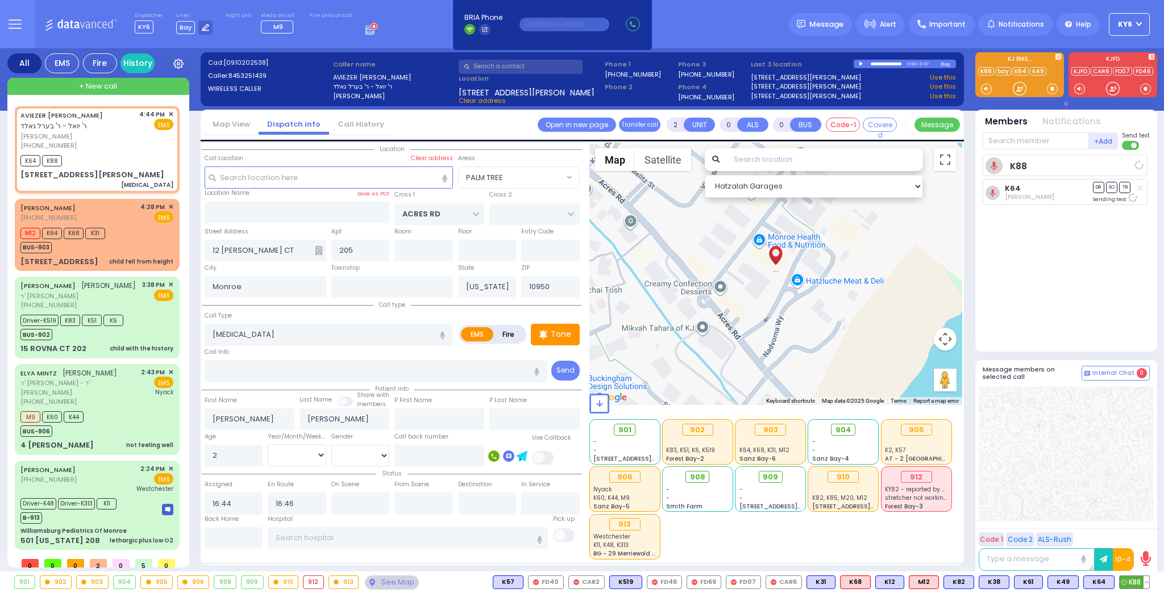
select select "Hatzalah Garages"
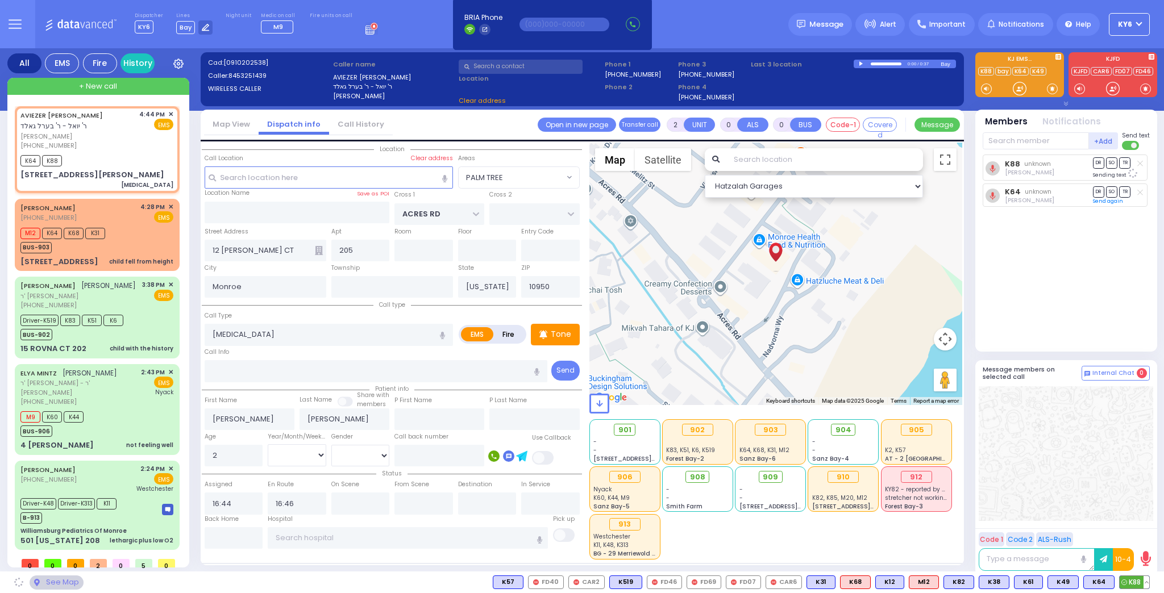
select select "PALM TREE"
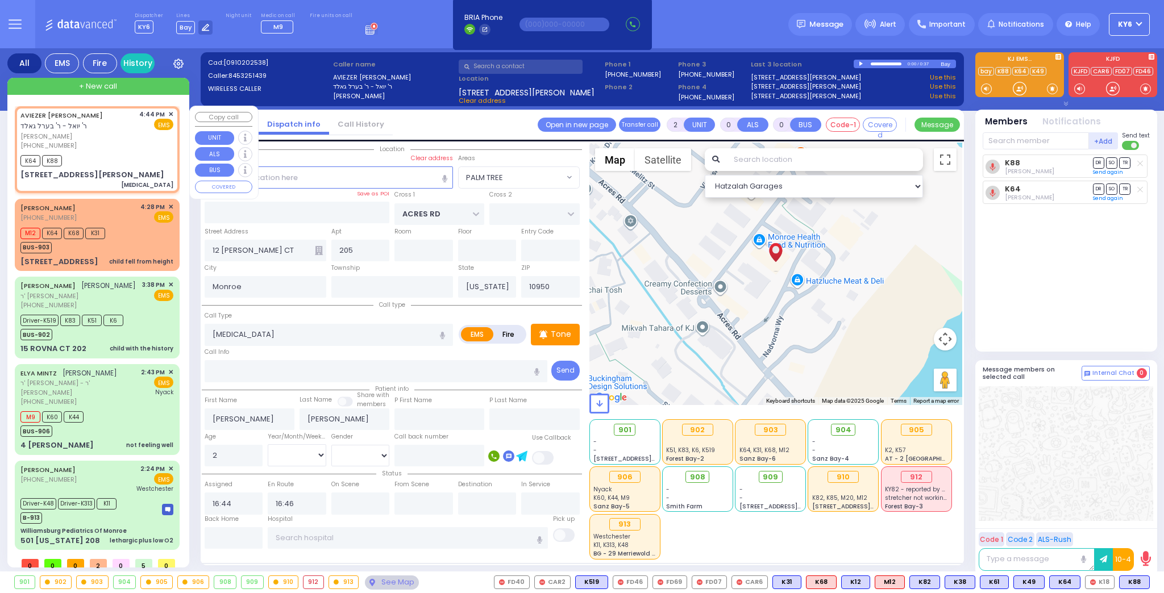
click at [168, 111] on span "✕" at bounding box center [170, 115] width 5 height 10
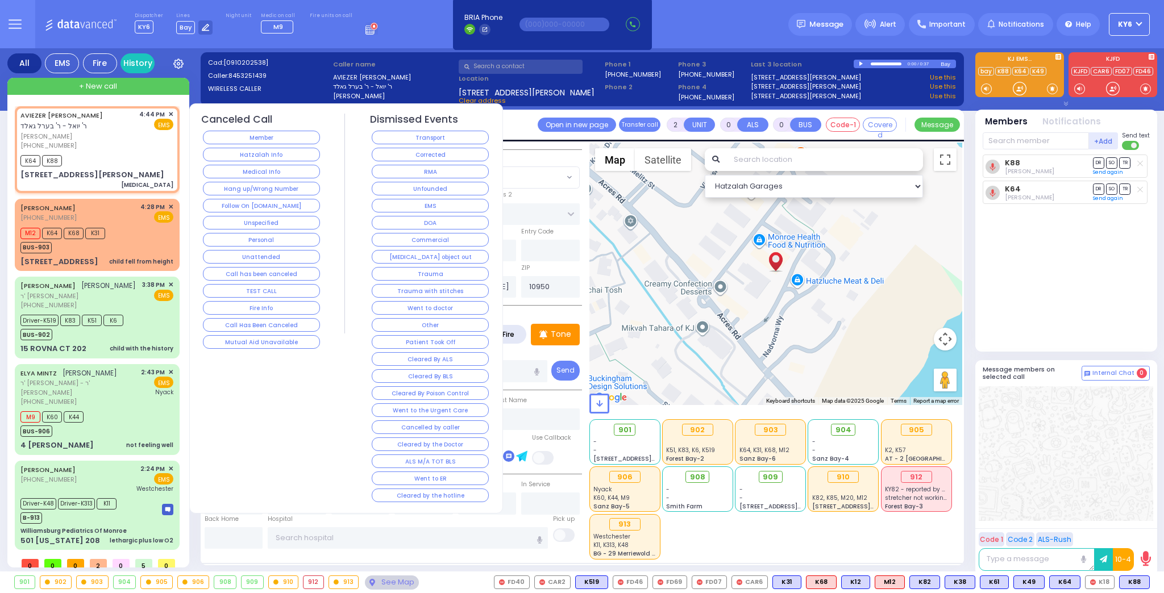
click at [425, 489] on button "Cleared by the hotline" at bounding box center [430, 496] width 117 height 14
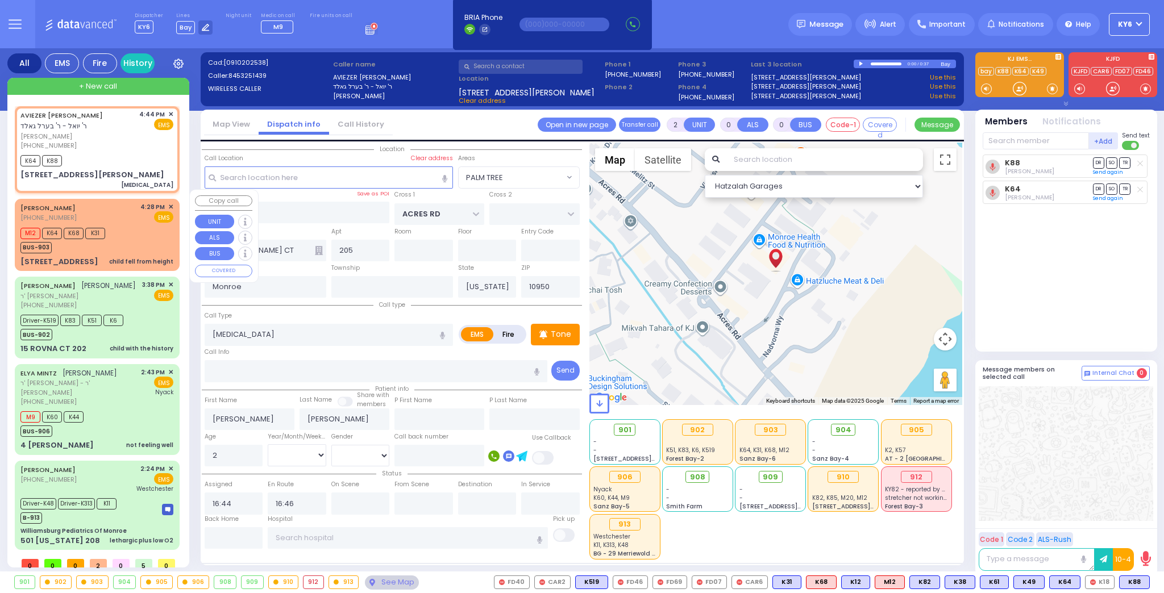
select select
radio input "true"
select select
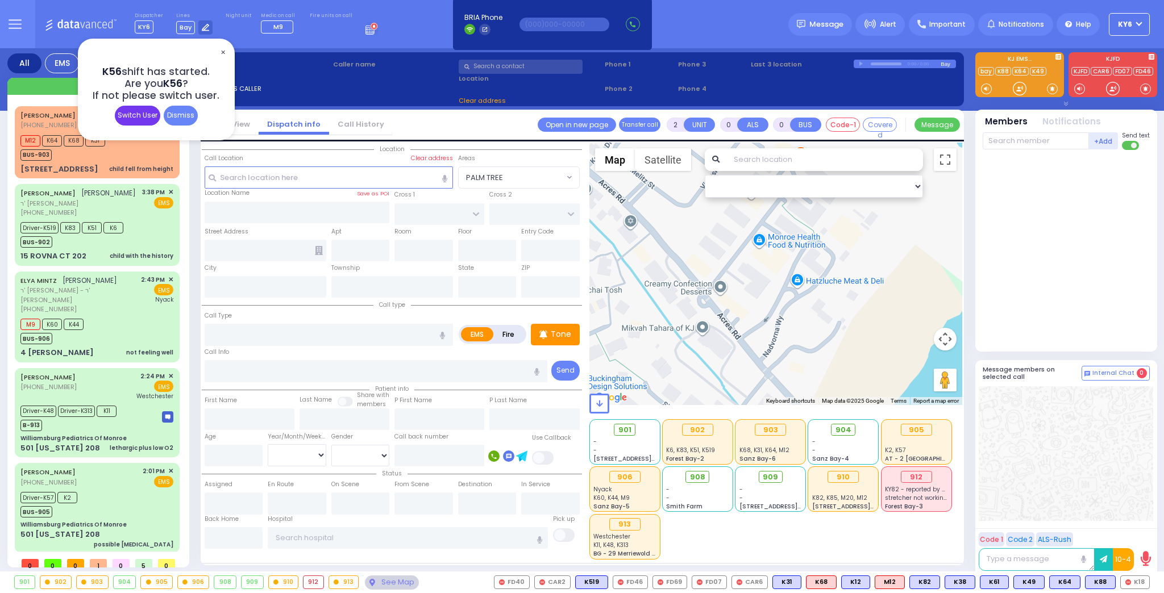
click at [130, 114] on div "Switch User" at bounding box center [137, 116] width 45 height 20
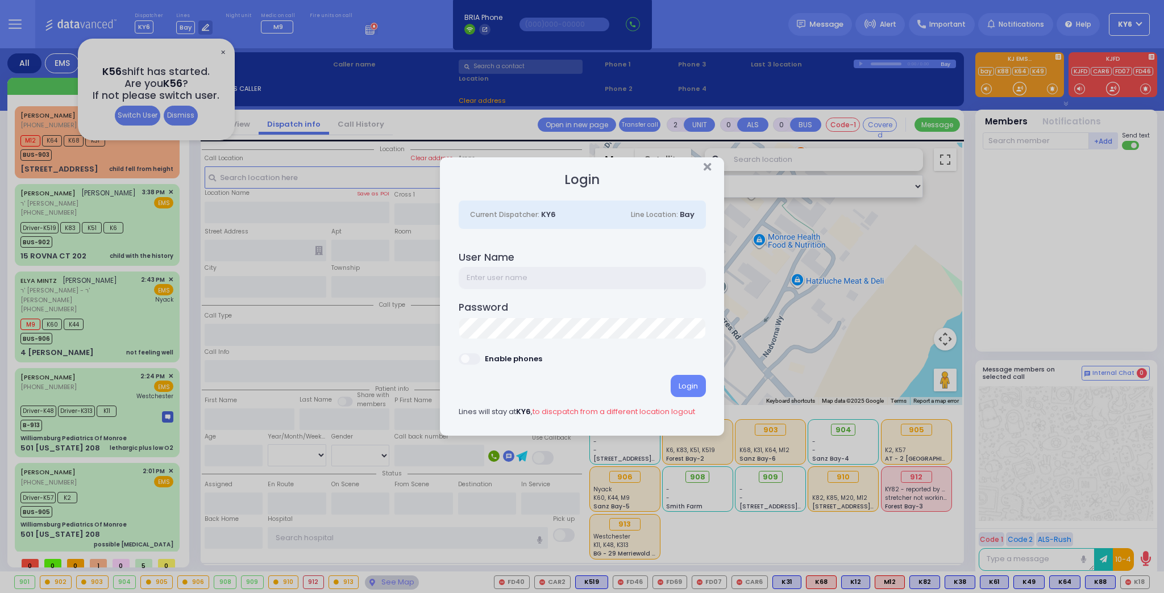
click at [530, 286] on input "text" at bounding box center [582, 278] width 247 height 22
type input "ky56"
